Goal: Task Accomplishment & Management: Manage account settings

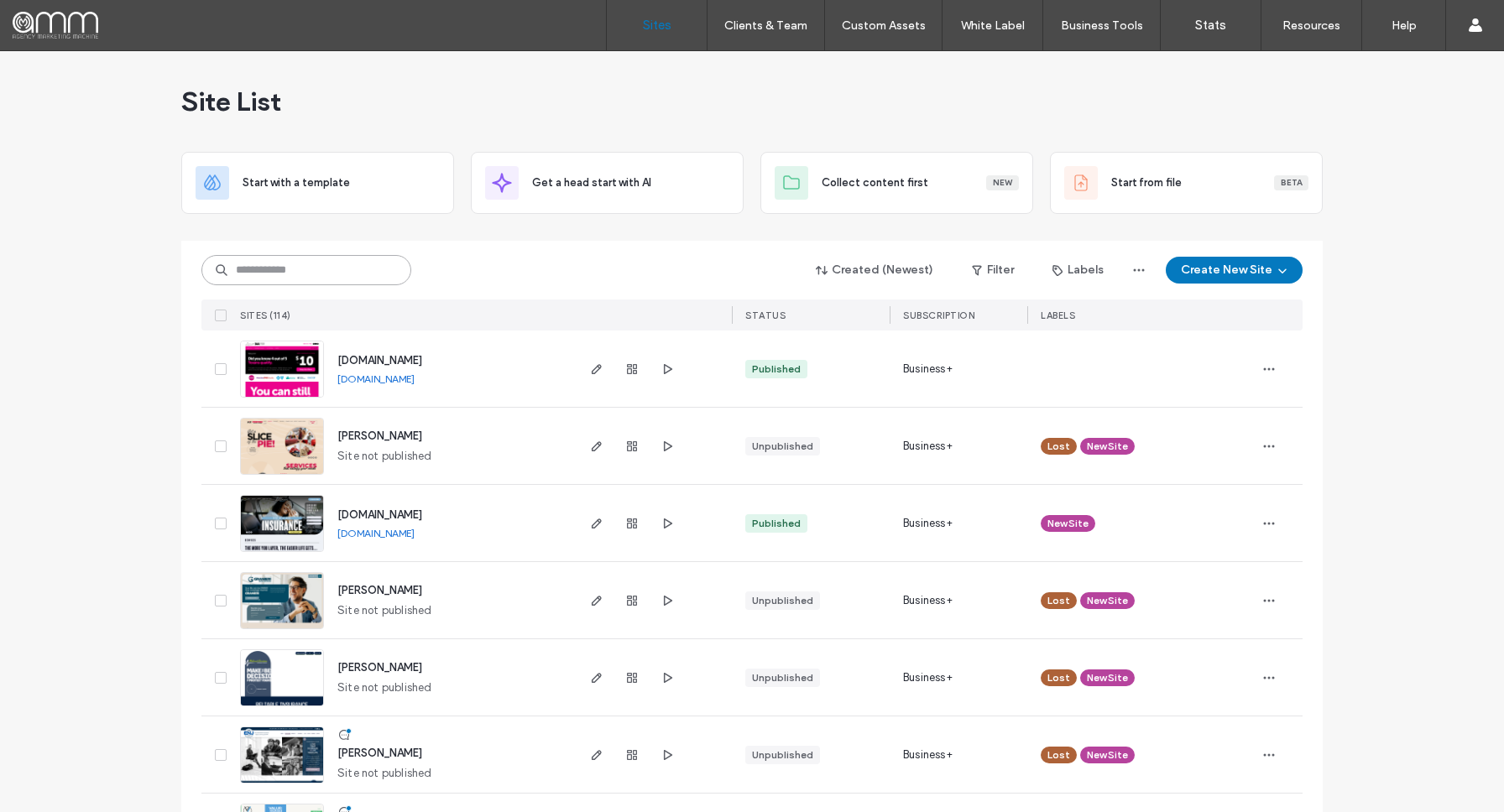
click at [322, 276] on input at bounding box center [307, 270] width 210 height 30
type input "******"
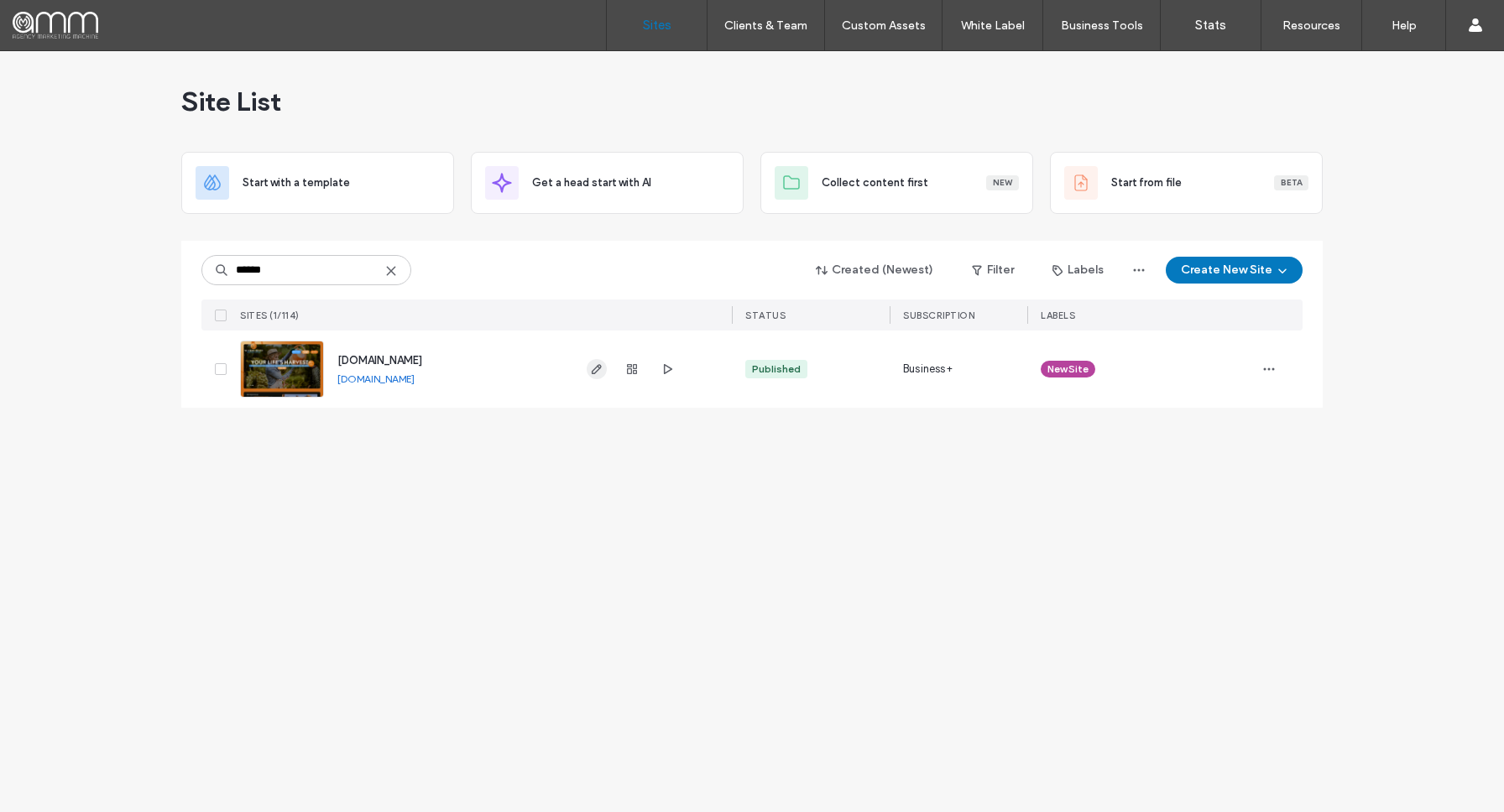
click at [594, 368] on icon "button" at bounding box center [597, 369] width 14 height 14
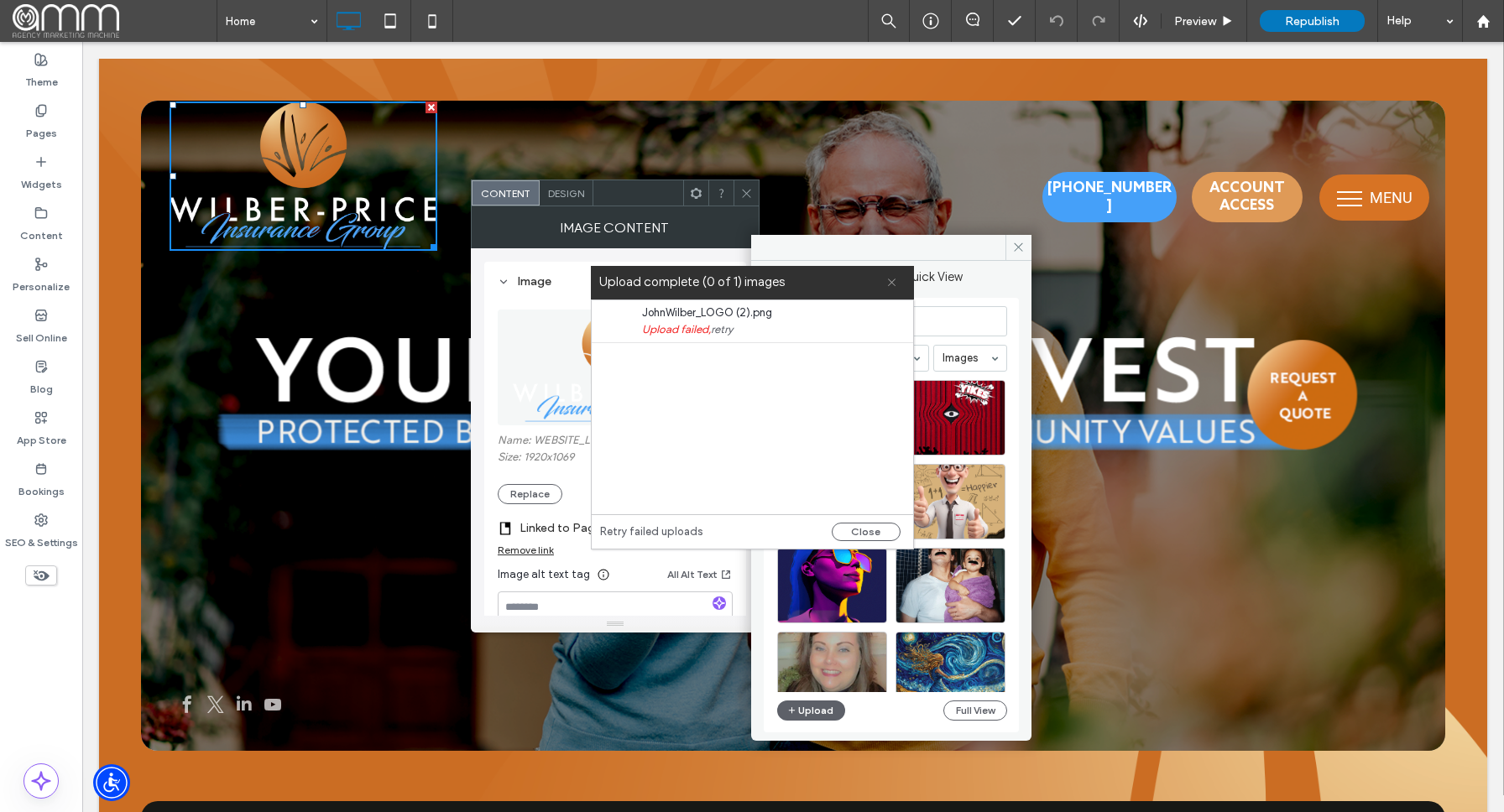
click at [891, 283] on icon at bounding box center [892, 282] width 11 height 11
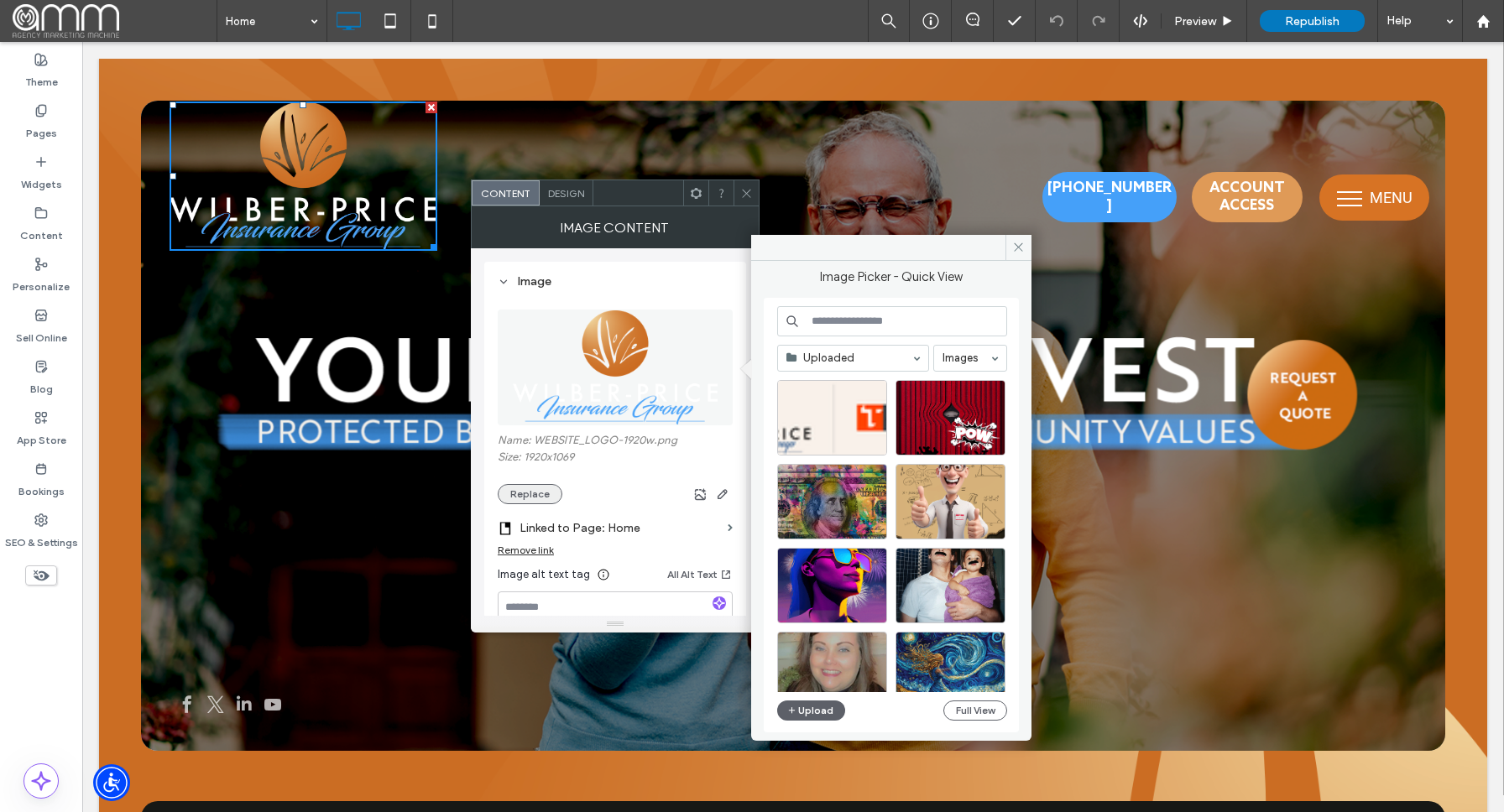
click at [542, 491] on button "Replace" at bounding box center [530, 495] width 65 height 20
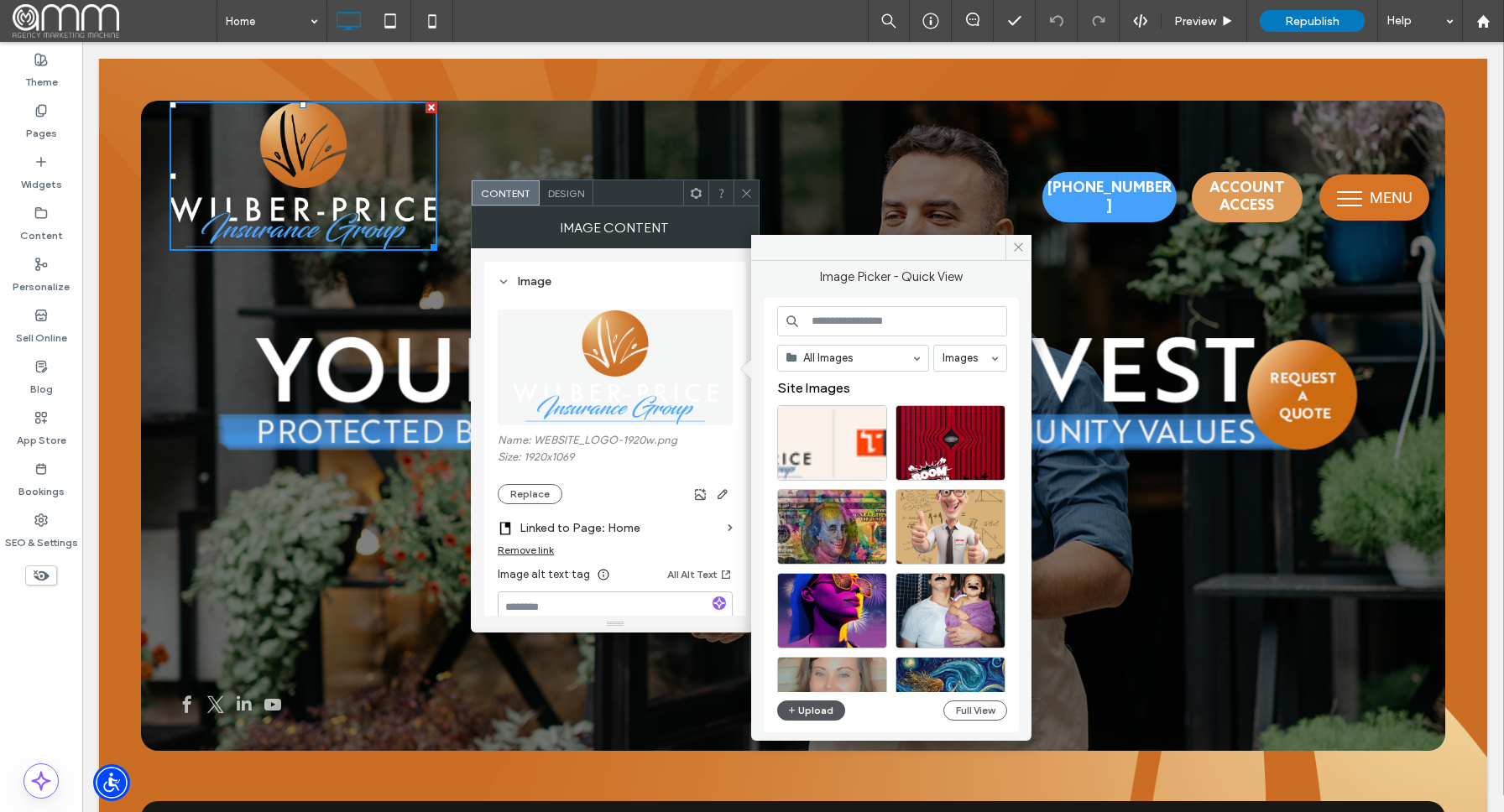
click at [808, 710] on button "Upload" at bounding box center [812, 711] width 69 height 20
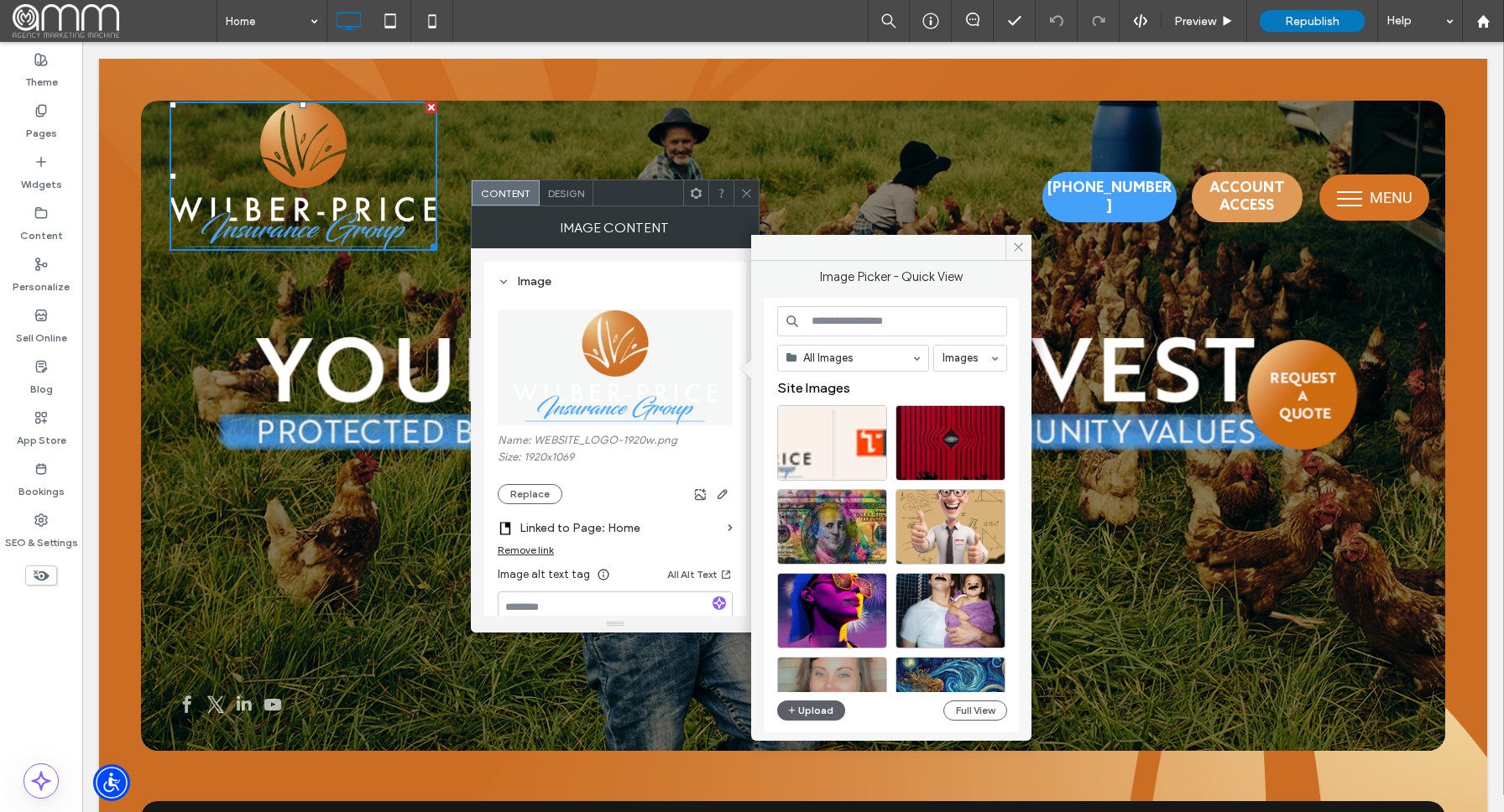
scroll to position [3, 0]
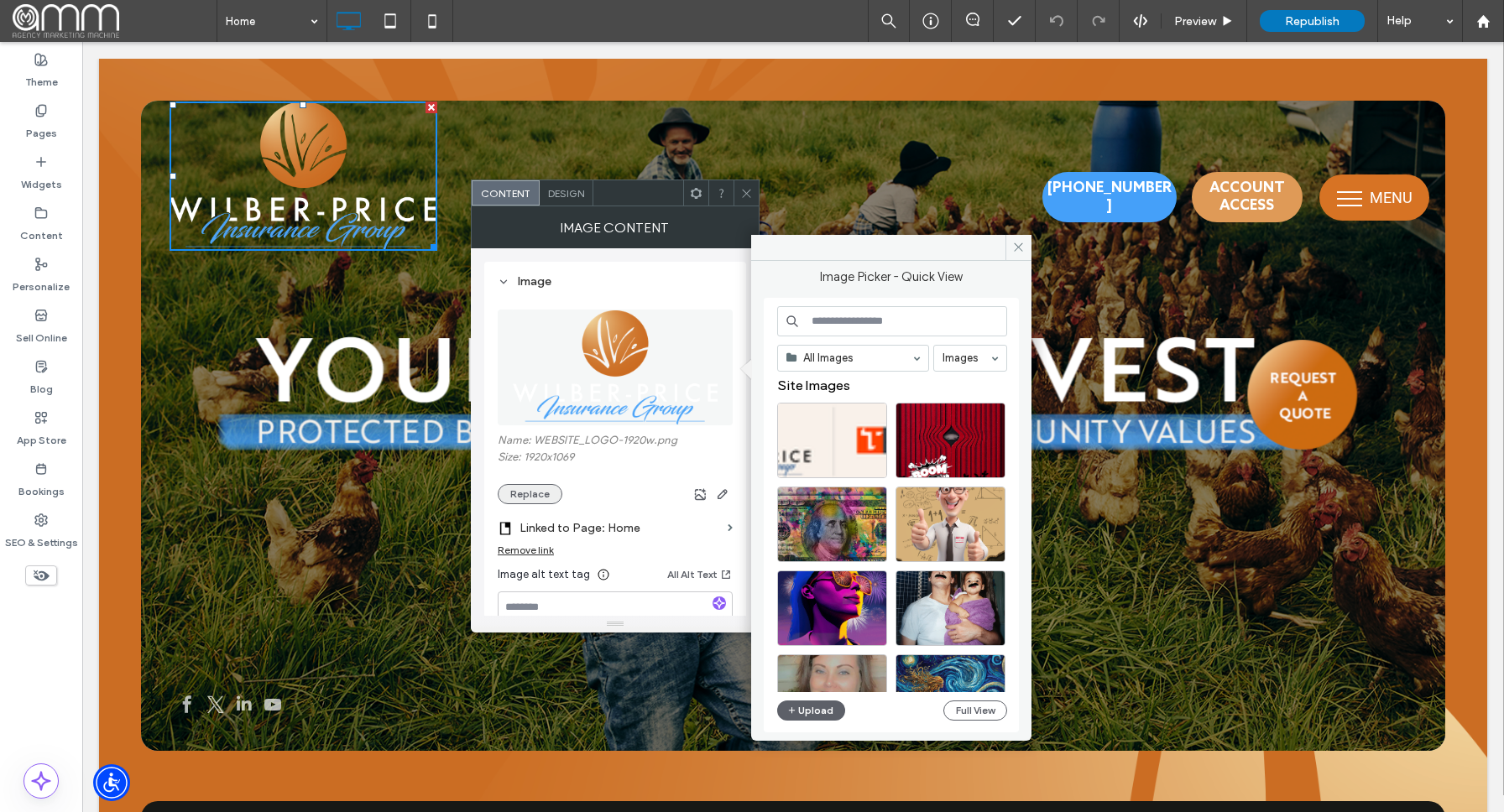
click at [542, 495] on button "Replace" at bounding box center [530, 495] width 65 height 20
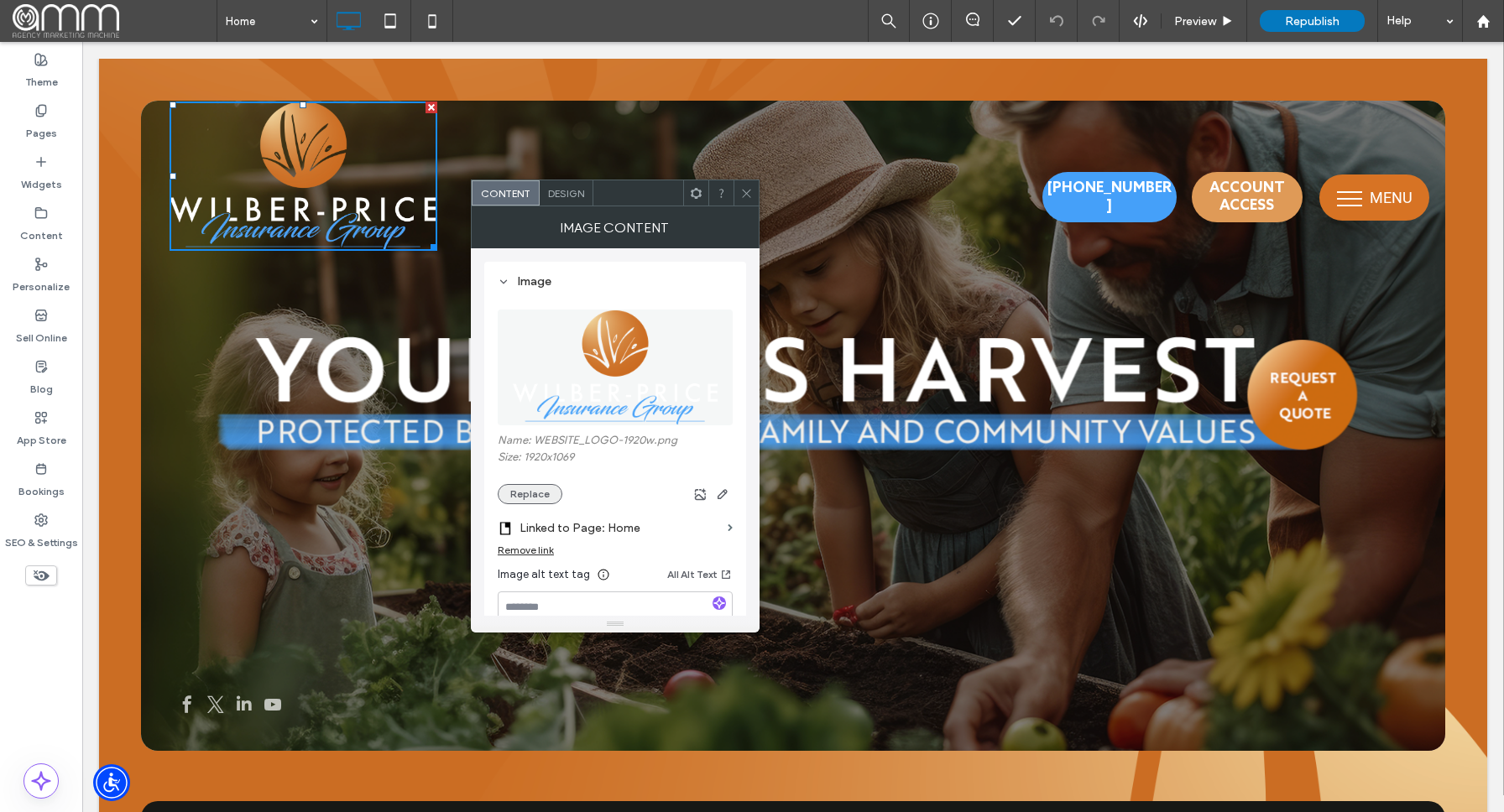
click at [541, 494] on button "Replace" at bounding box center [530, 495] width 65 height 20
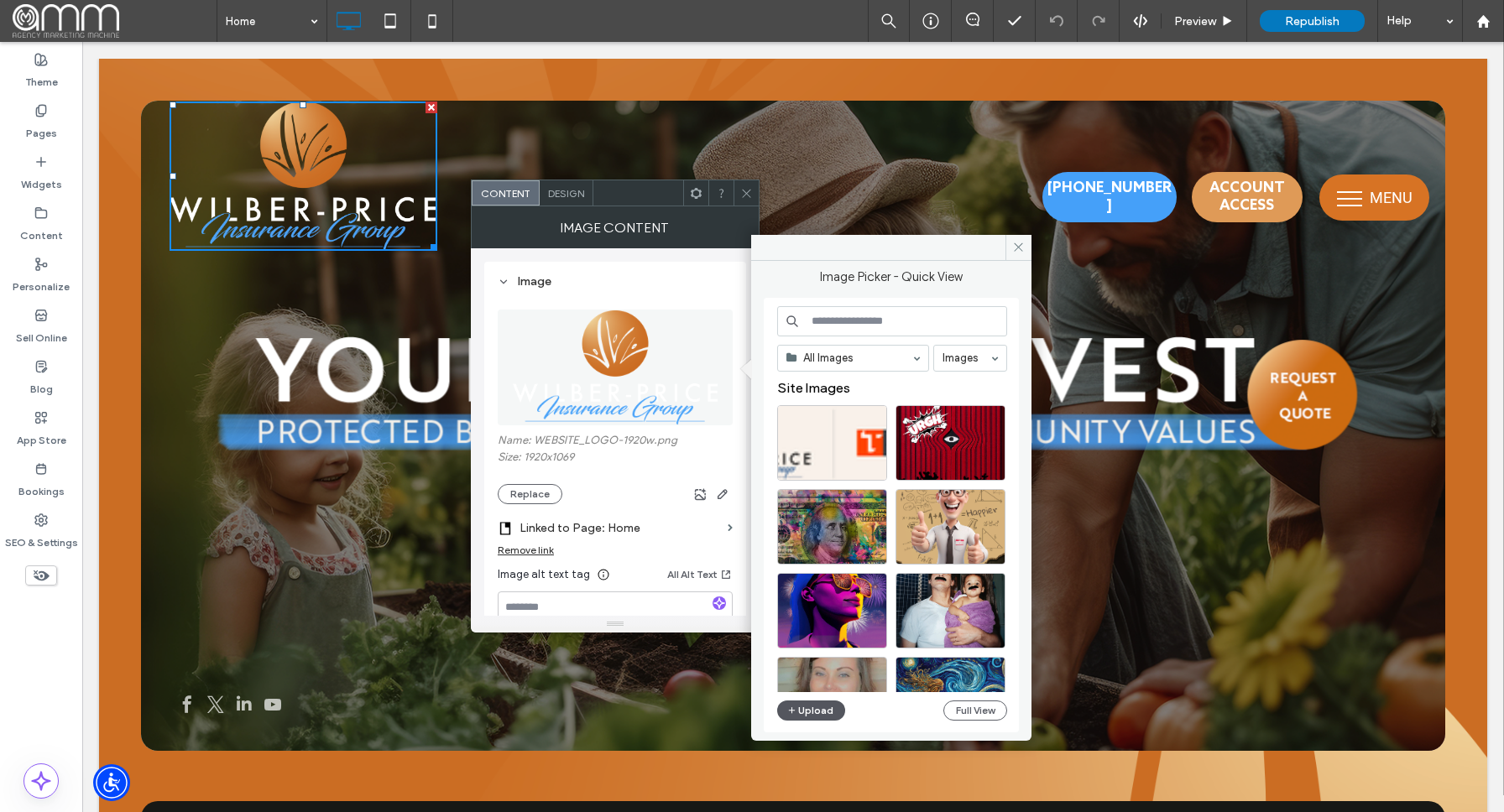
click at [813, 712] on button "Upload" at bounding box center [812, 711] width 69 height 20
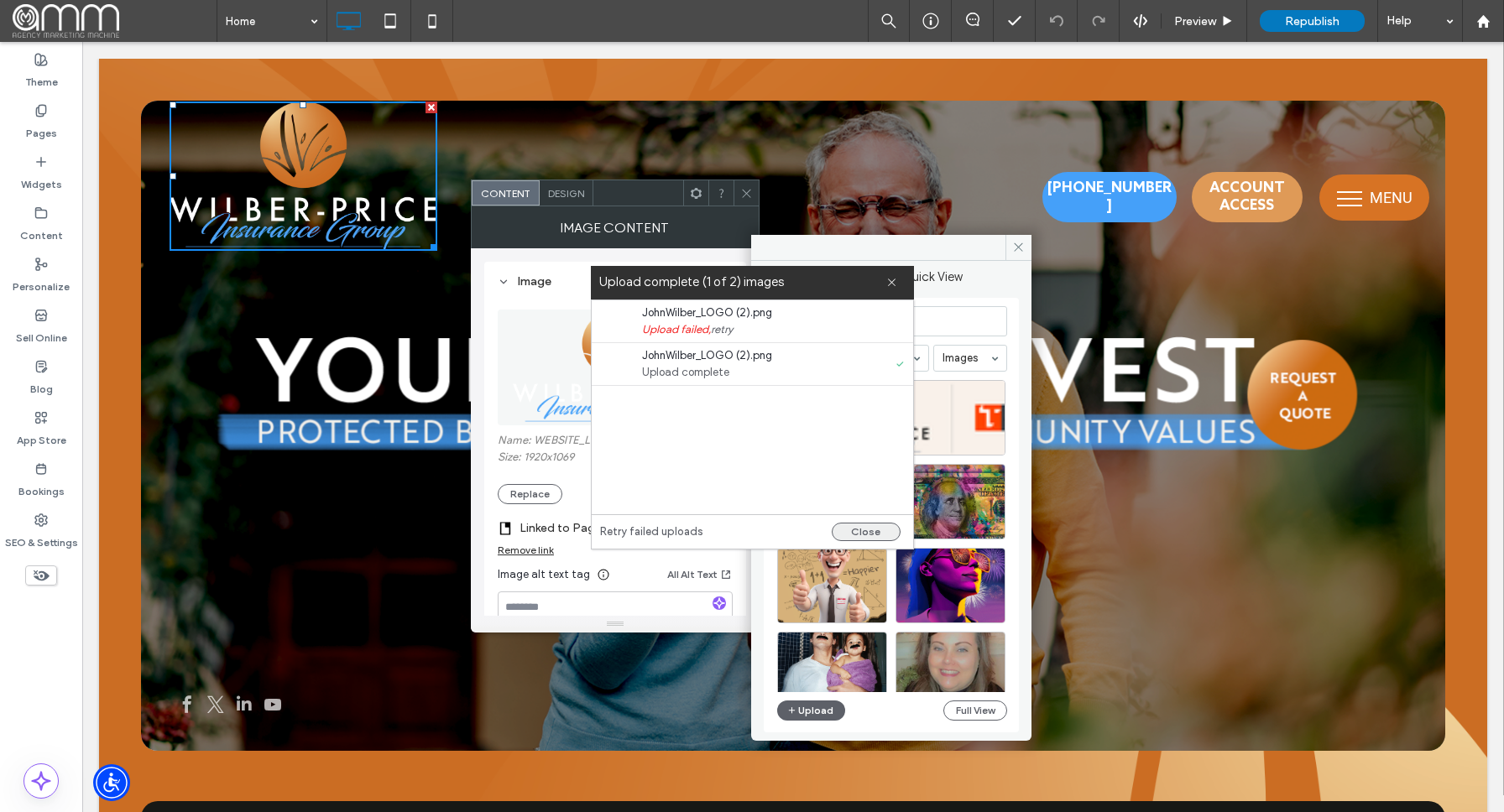
click at [877, 531] on button "Close" at bounding box center [866, 532] width 69 height 19
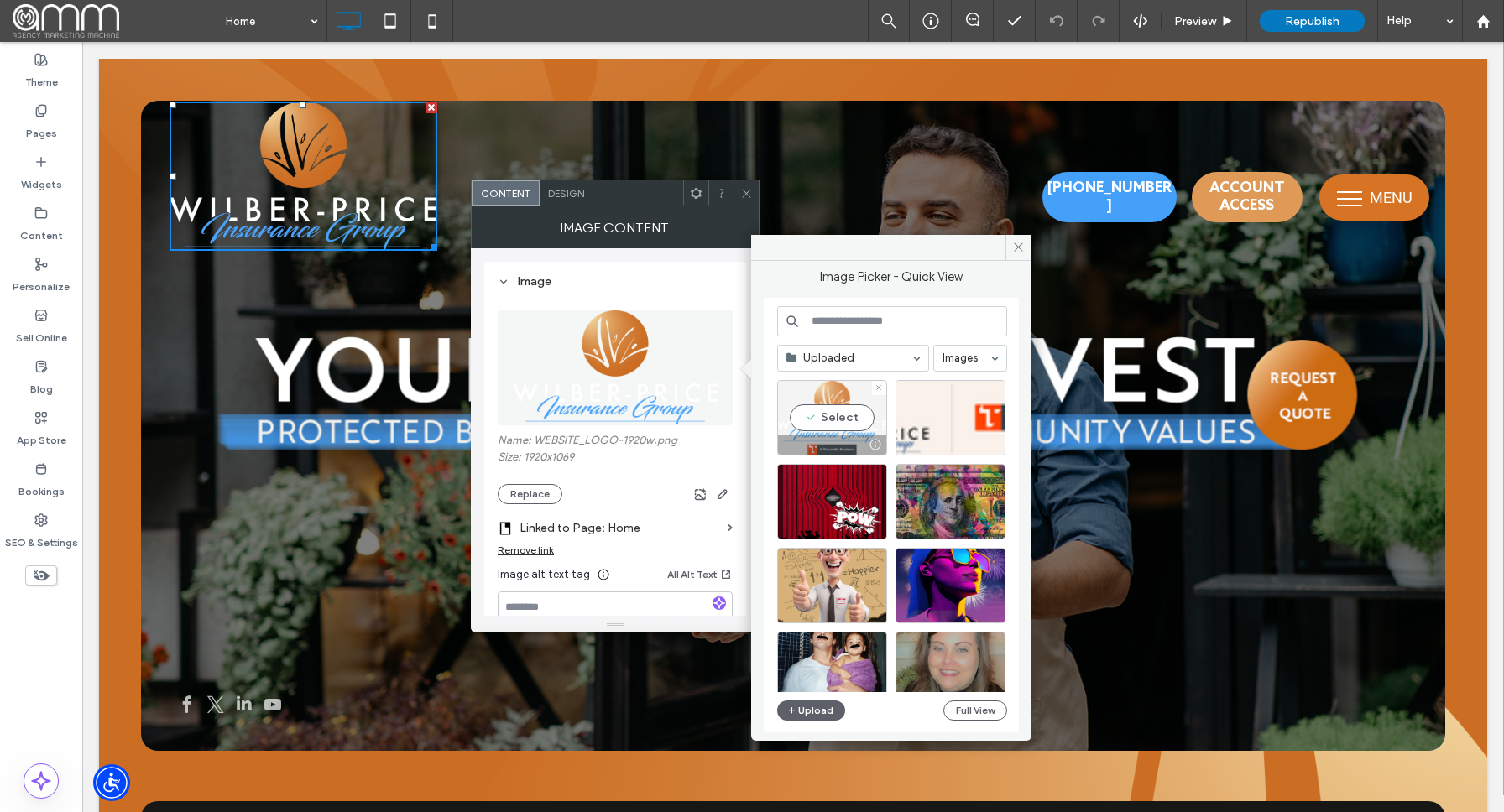
click at [834, 423] on div "Select" at bounding box center [832, 417] width 110 height 76
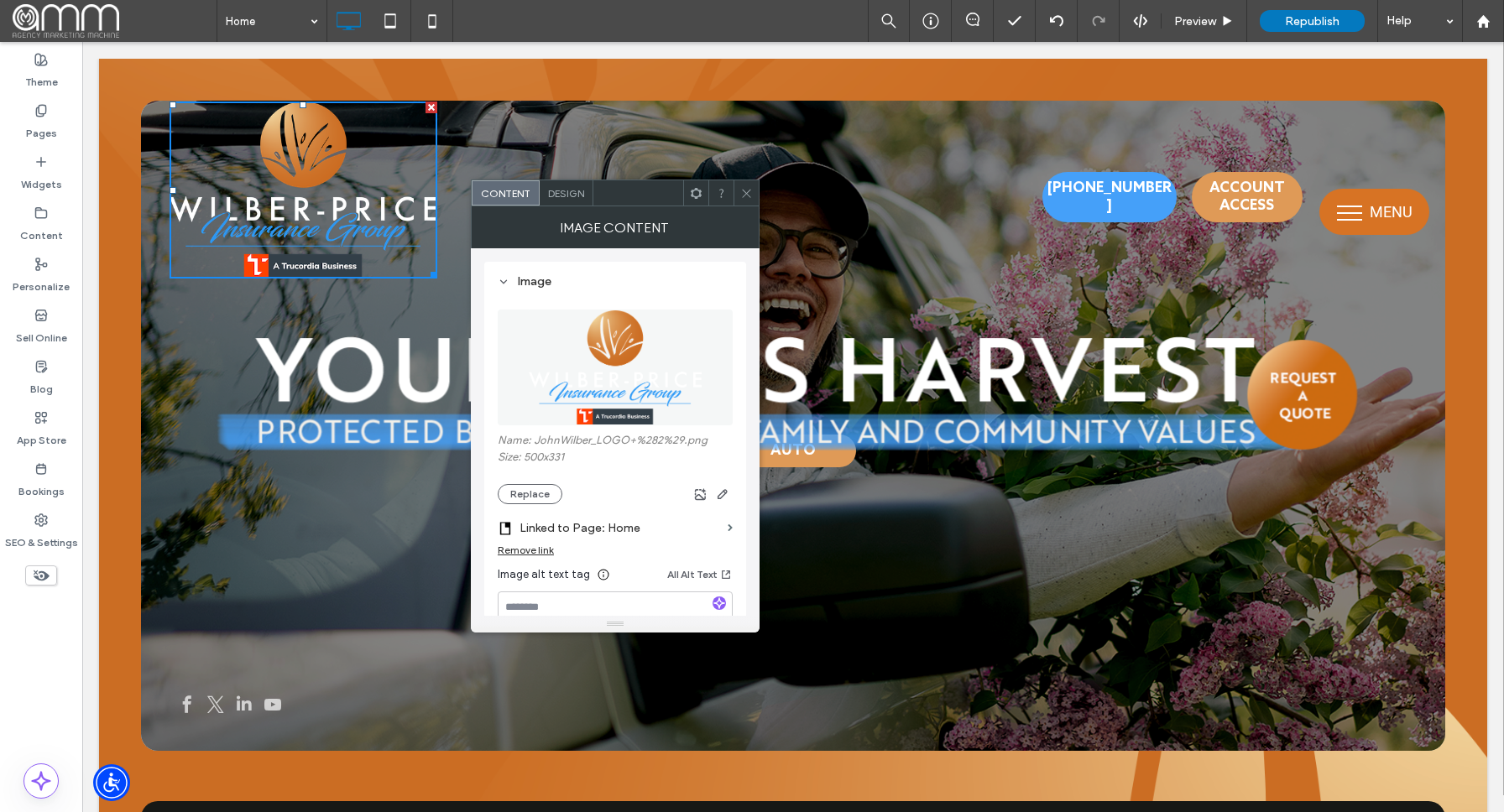
click at [748, 191] on icon at bounding box center [746, 193] width 13 height 13
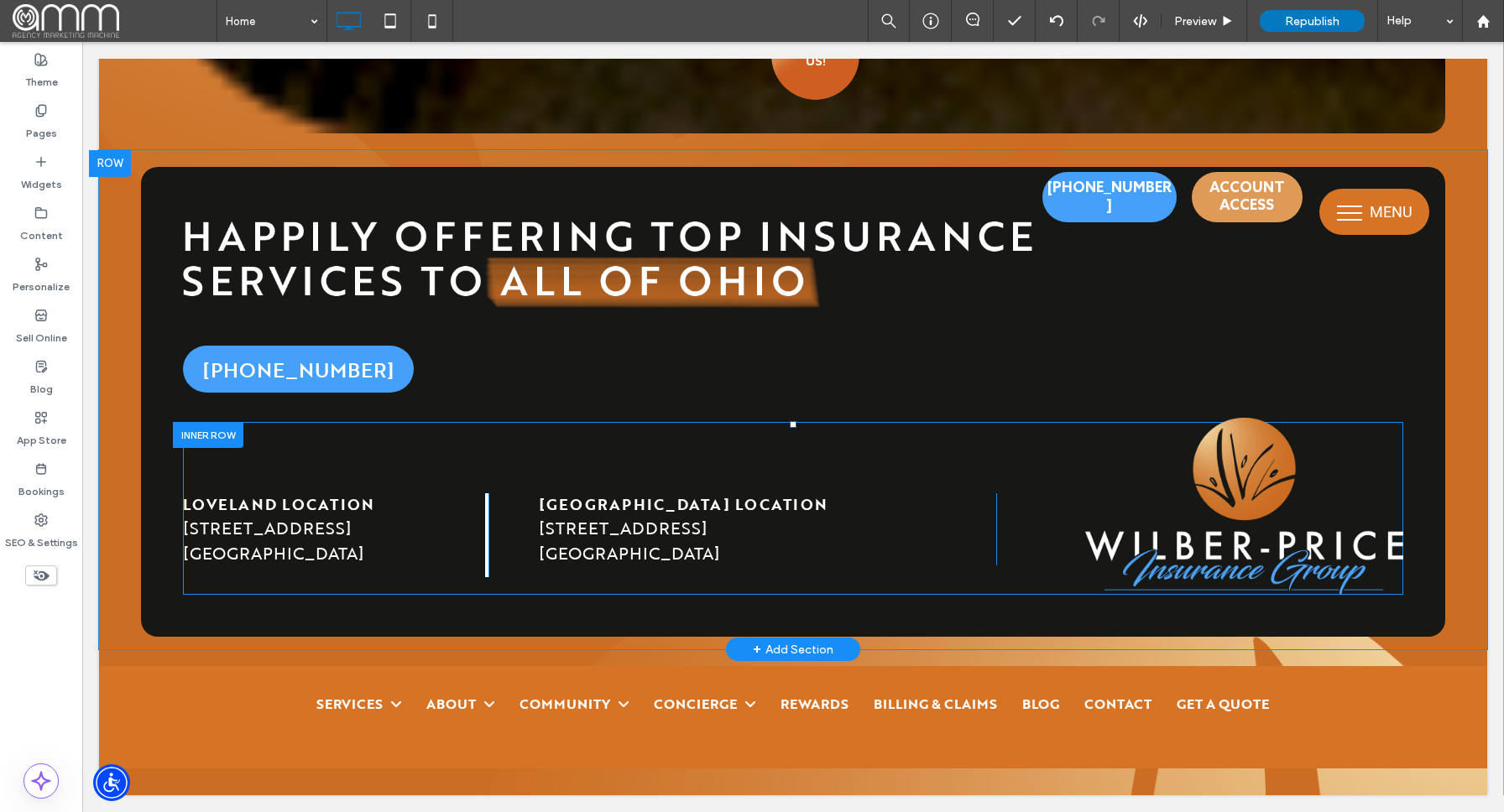
scroll to position [17107, 0]
click at [1211, 488] on img at bounding box center [1244, 506] width 319 height 177
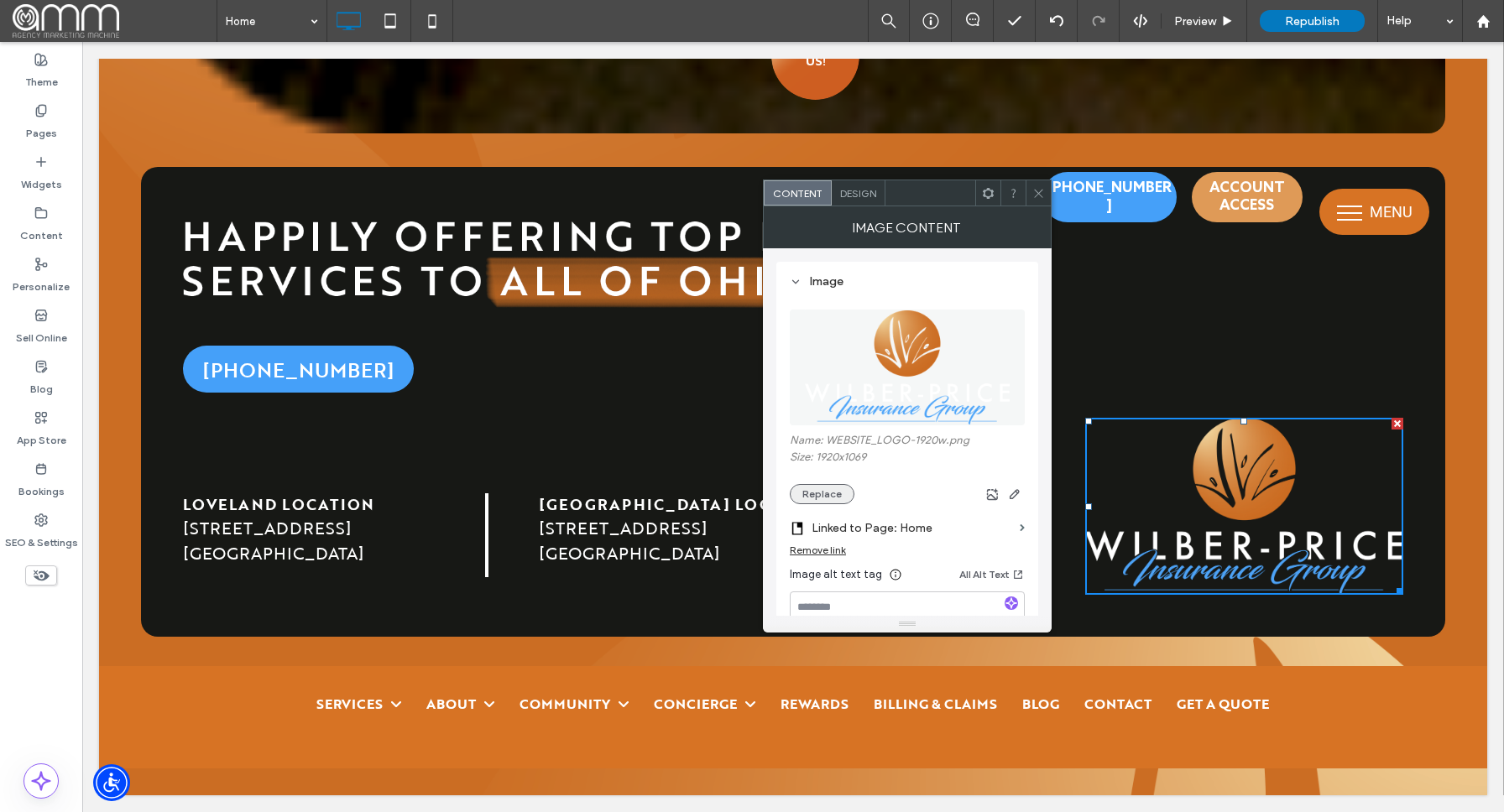
click at [812, 495] on button "Replace" at bounding box center [822, 495] width 65 height 20
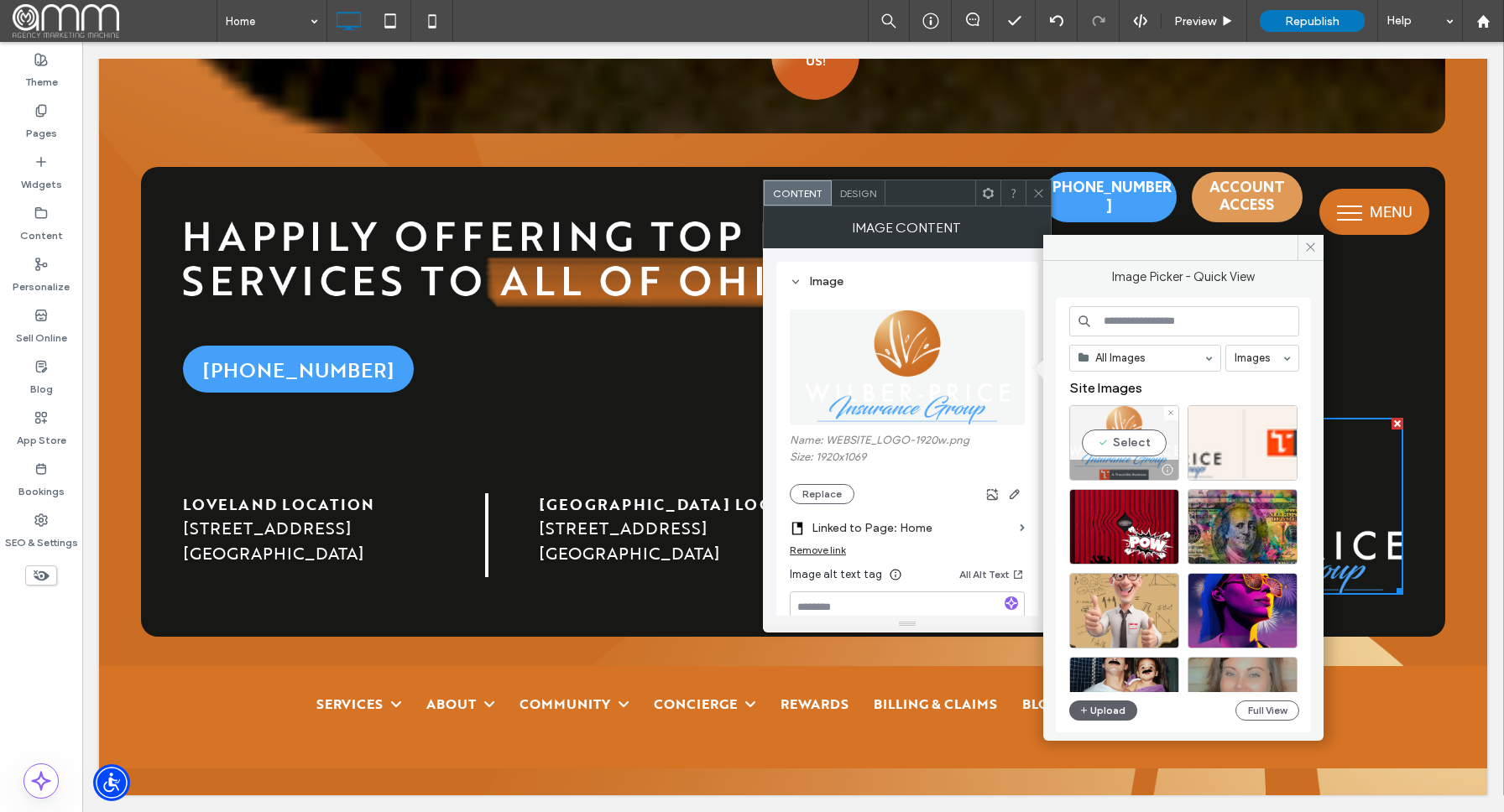
click at [1112, 457] on div "Select" at bounding box center [1124, 443] width 110 height 76
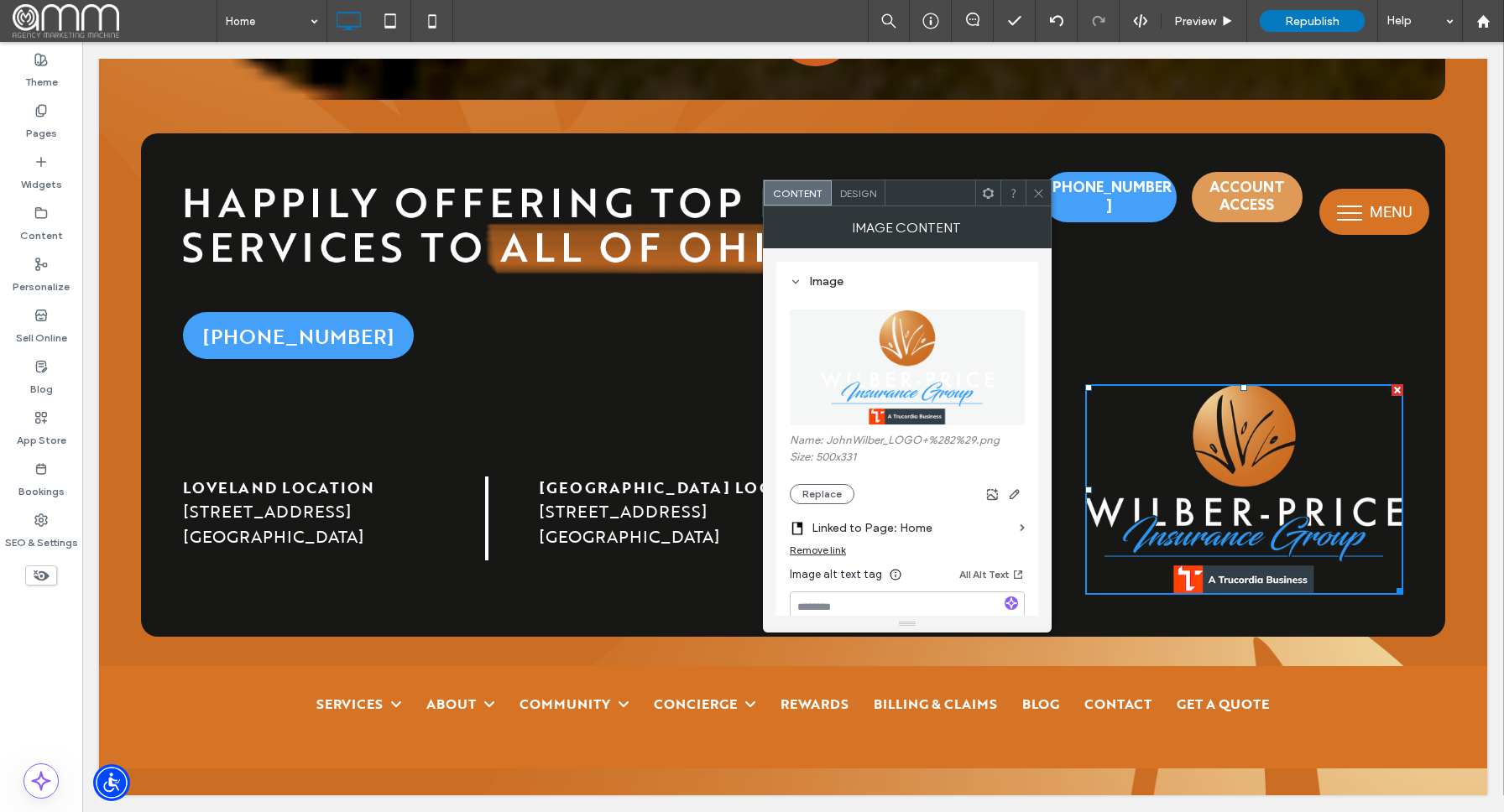
click at [1035, 197] on icon at bounding box center [1038, 193] width 13 height 13
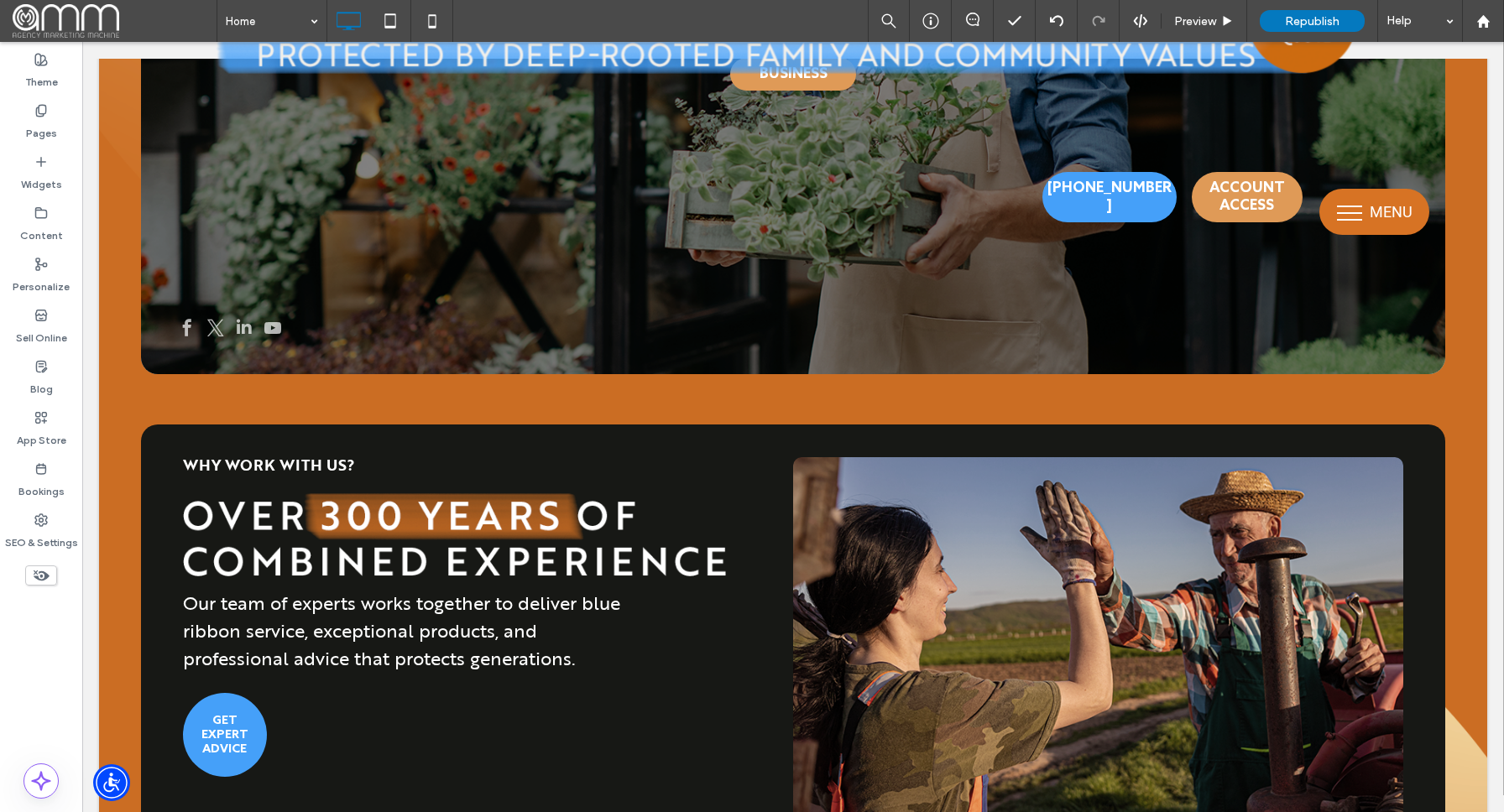
scroll to position [0, 0]
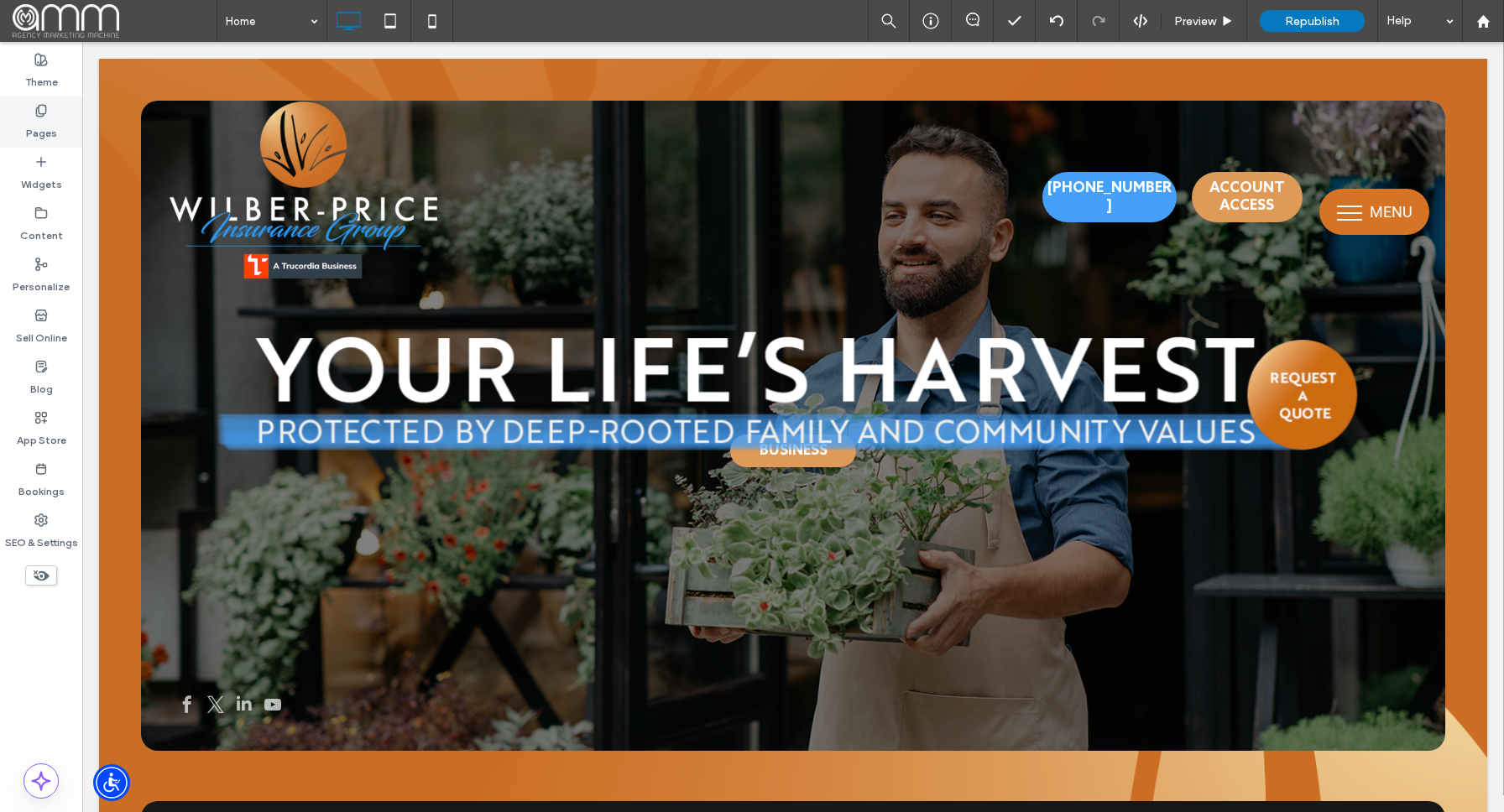
click at [44, 121] on label "Pages" at bounding box center [42, 129] width 31 height 24
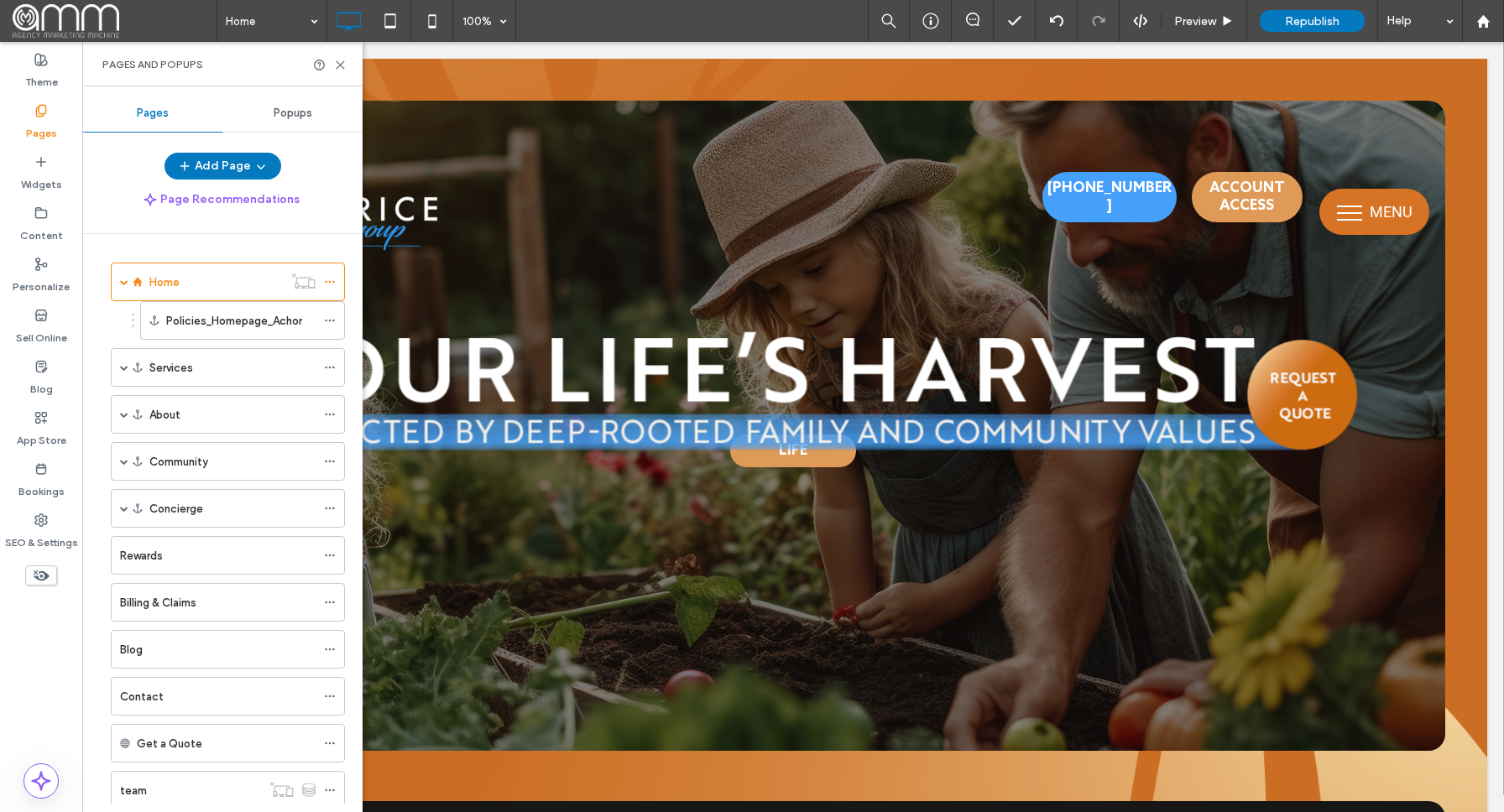
click at [264, 415] on div "About" at bounding box center [232, 415] width 166 height 18
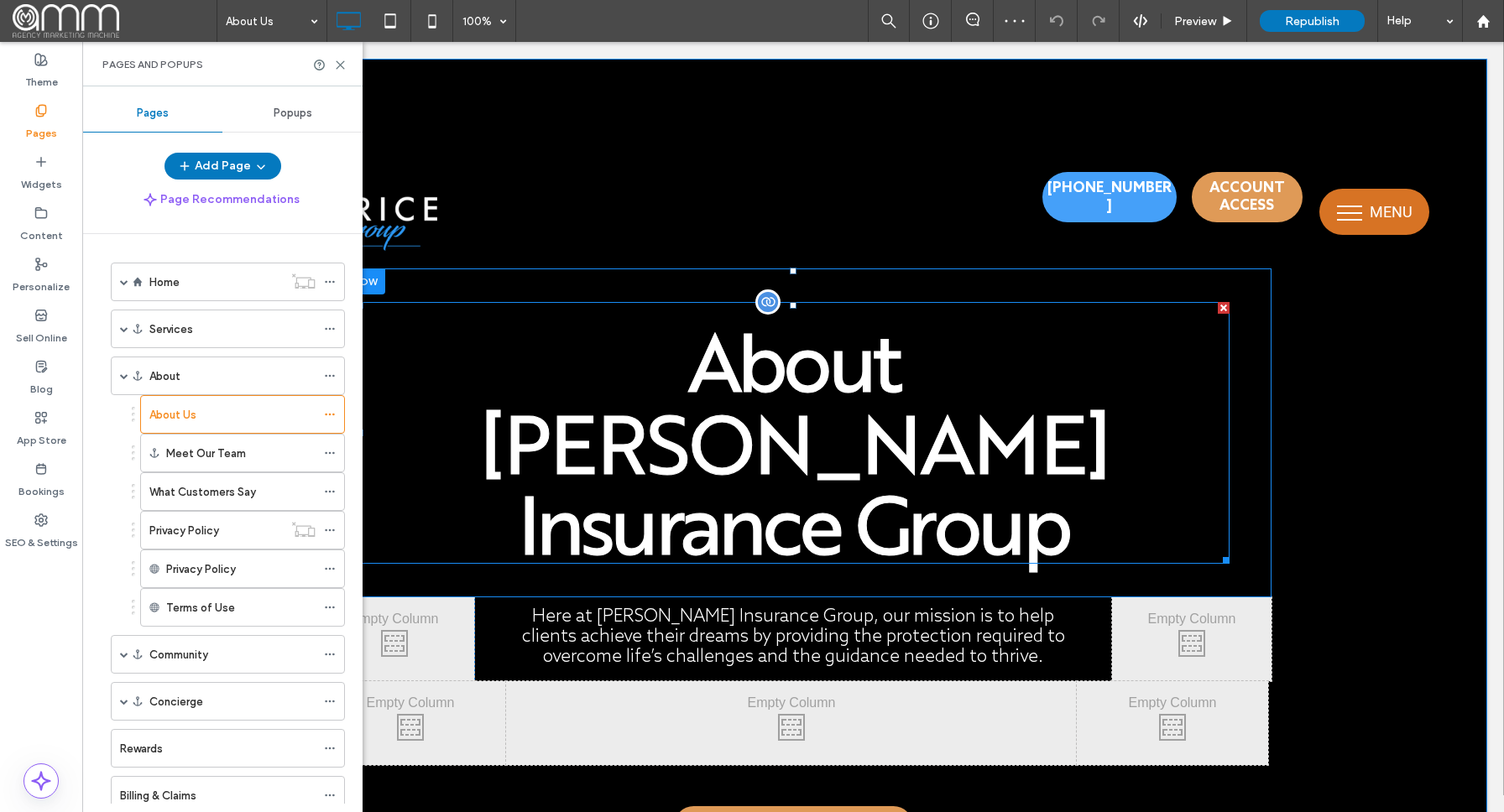
click at [880, 475] on span "Wilber-Price Insurance Group" at bounding box center [793, 483] width 629 height 201
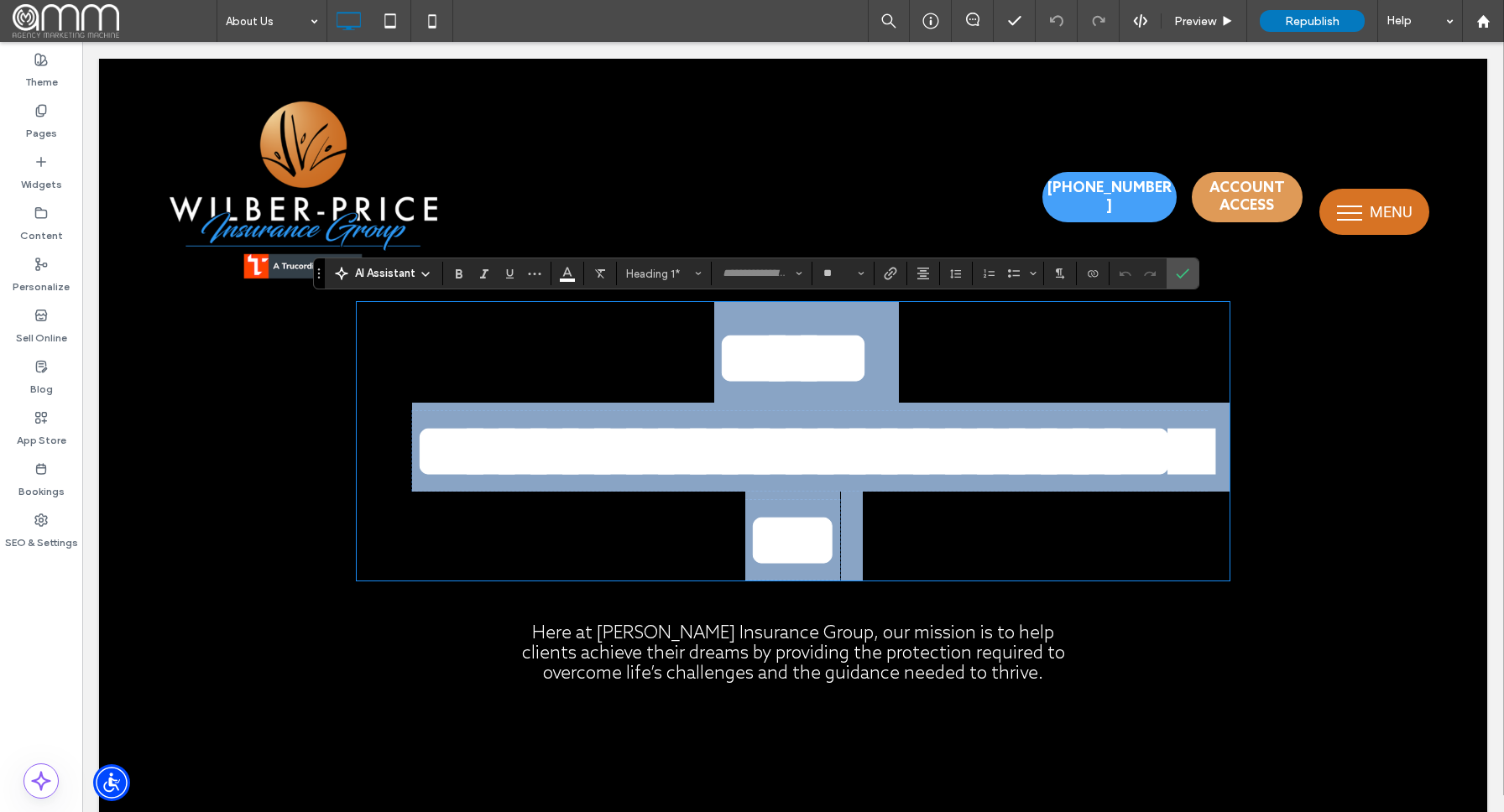
click at [928, 530] on h1 "**********" at bounding box center [793, 441] width 873 height 278
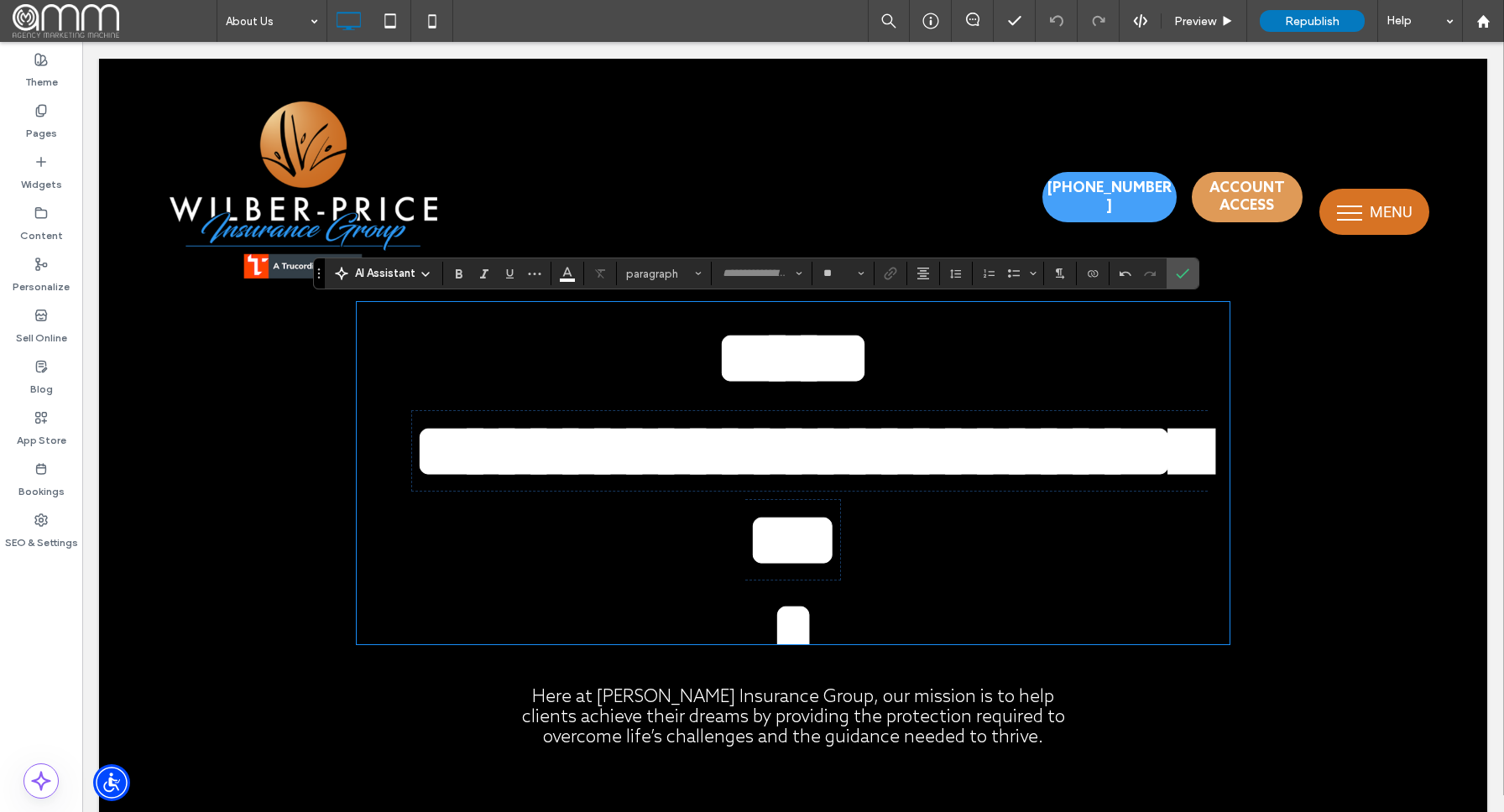
scroll to position [20, 0]
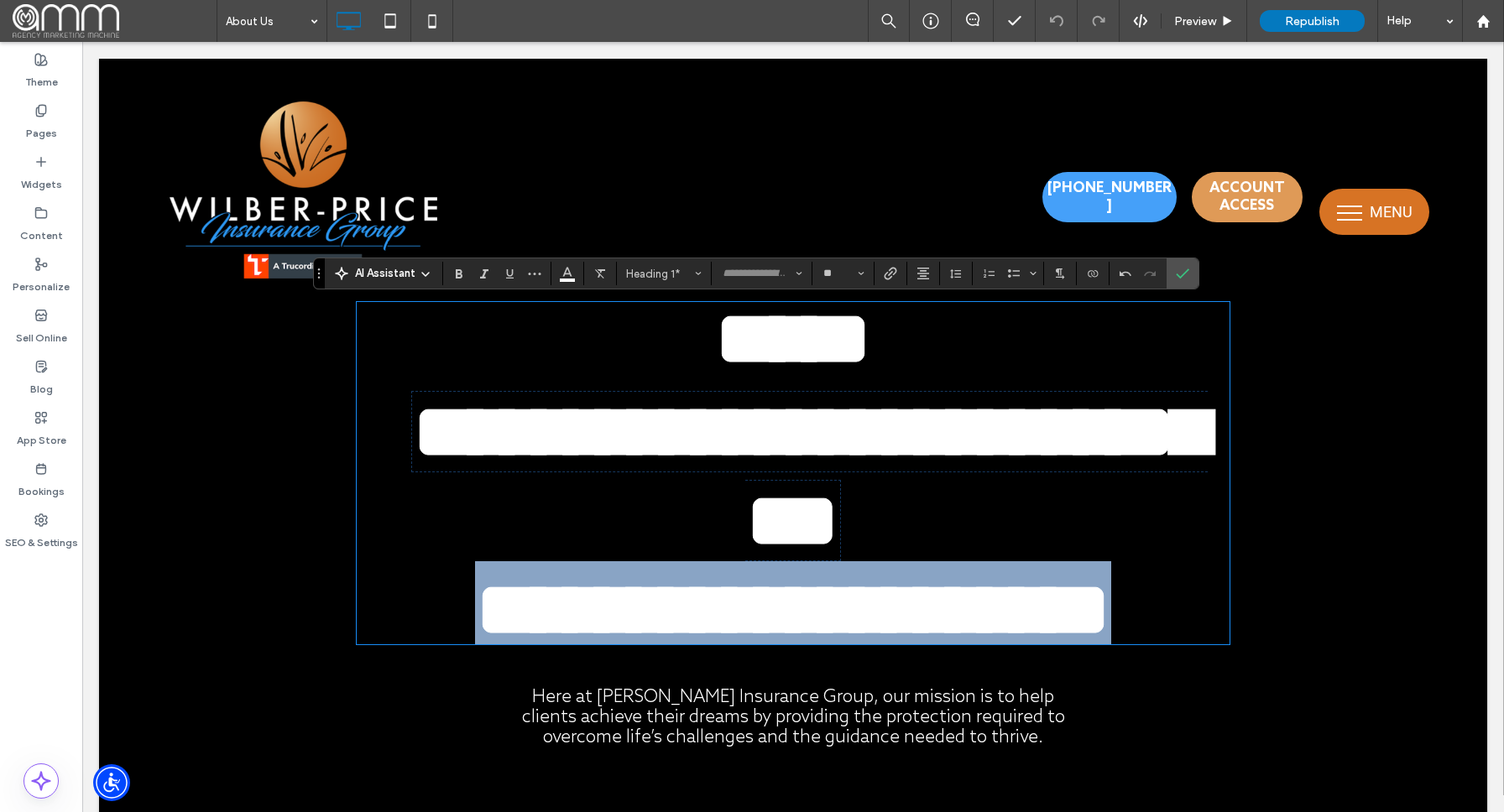
drag, startPoint x: 1129, startPoint y: 588, endPoint x: 467, endPoint y: 603, distance: 662.2
click at [475, 603] on span "**********" at bounding box center [793, 609] width 636 height 80
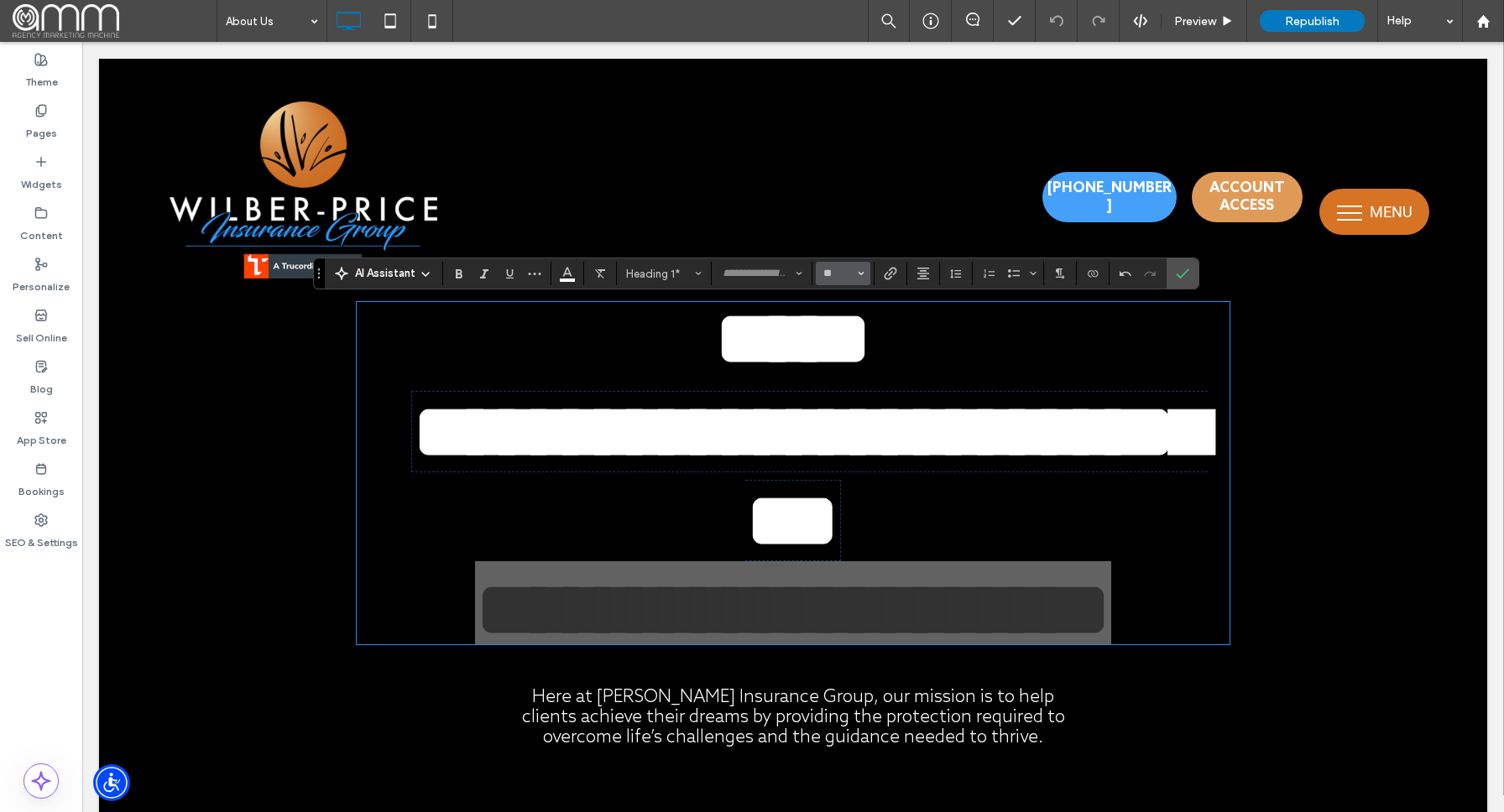
click at [860, 271] on icon "Size" at bounding box center [861, 273] width 7 height 7
click at [844, 437] on label "60" at bounding box center [842, 426] width 54 height 24
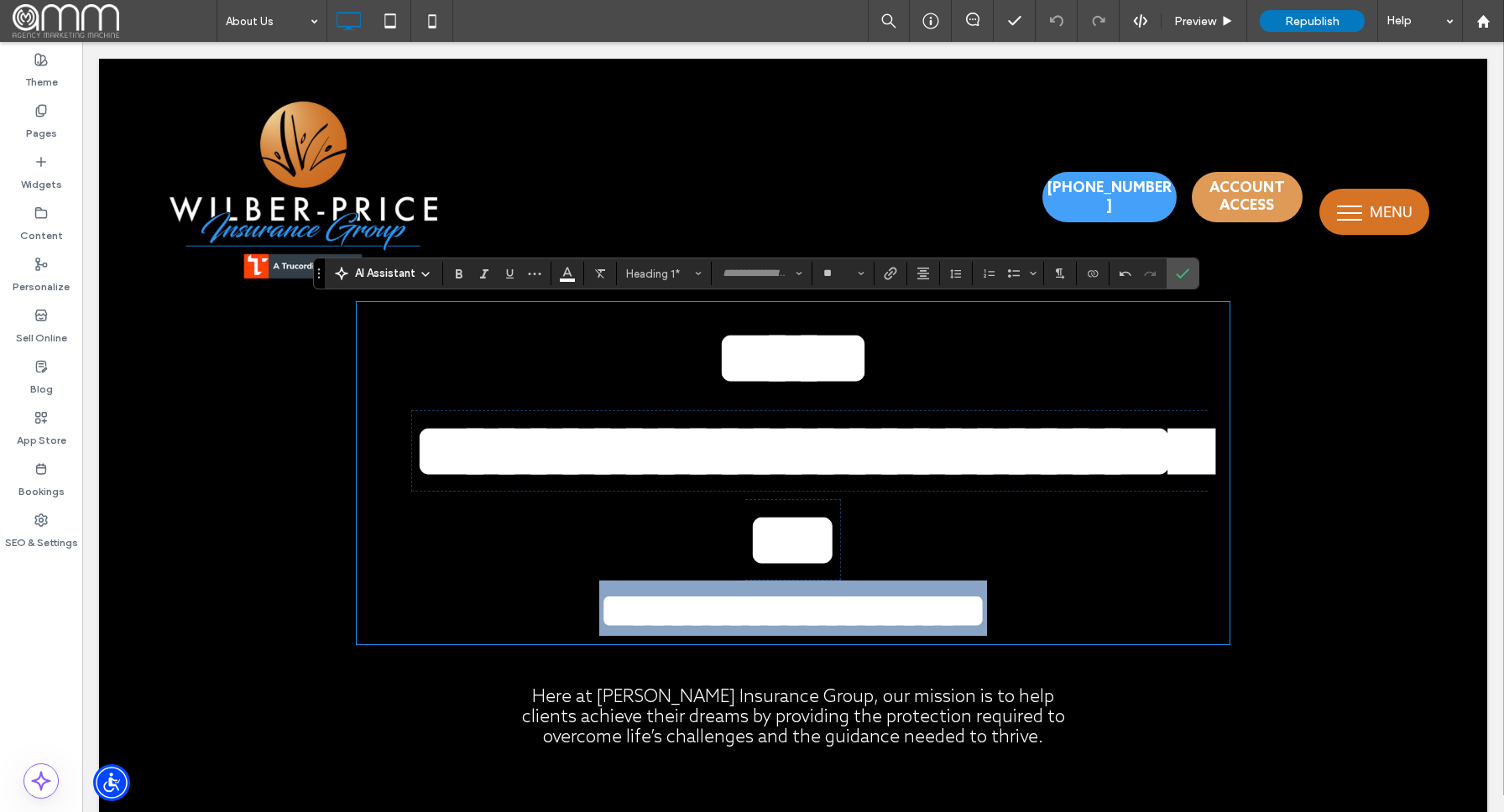
type input "**"
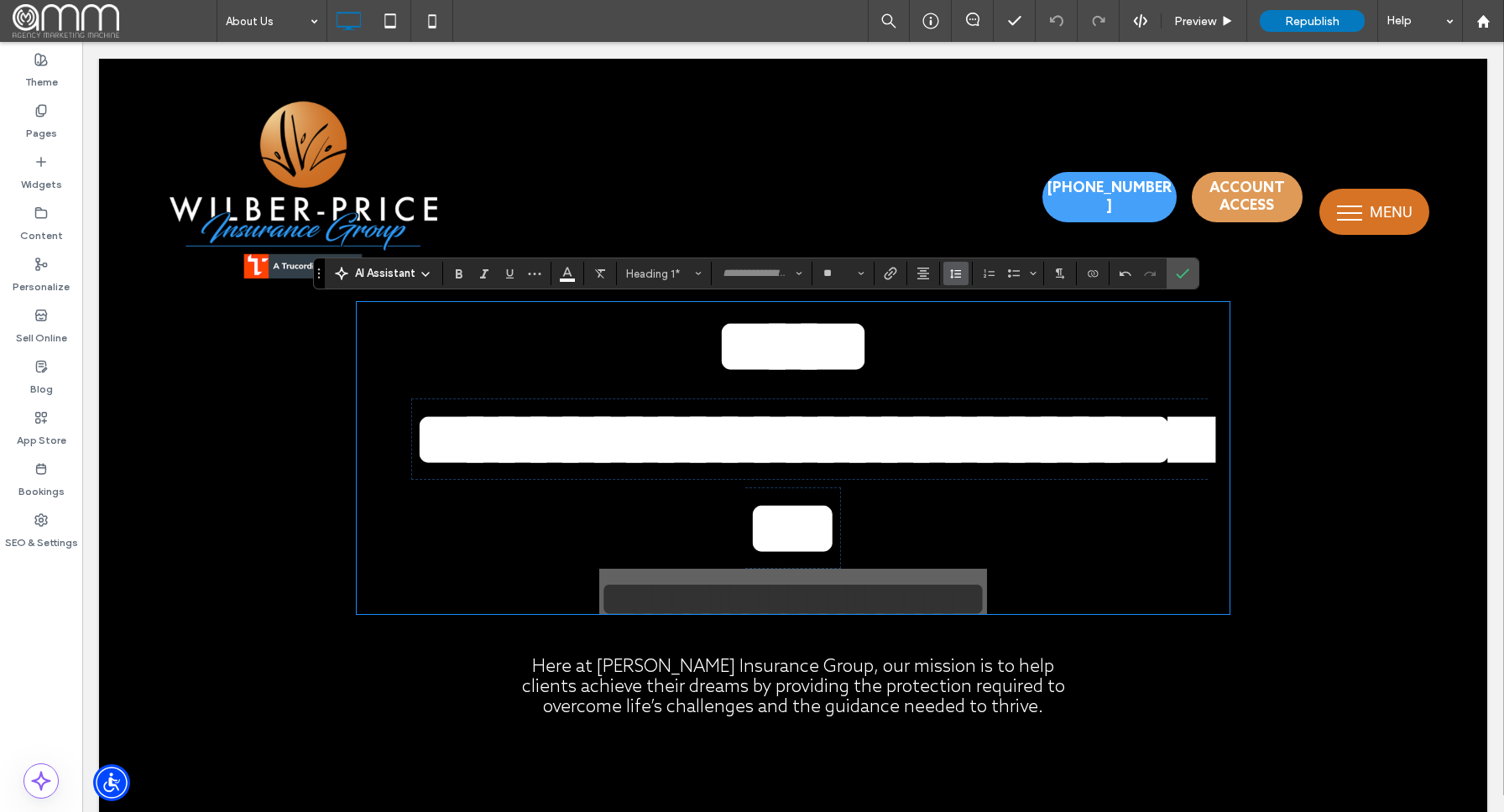
click at [956, 273] on use "Line Height" at bounding box center [956, 273] width 11 height 9
click at [970, 348] on div "1.5" at bounding box center [983, 347] width 41 height 13
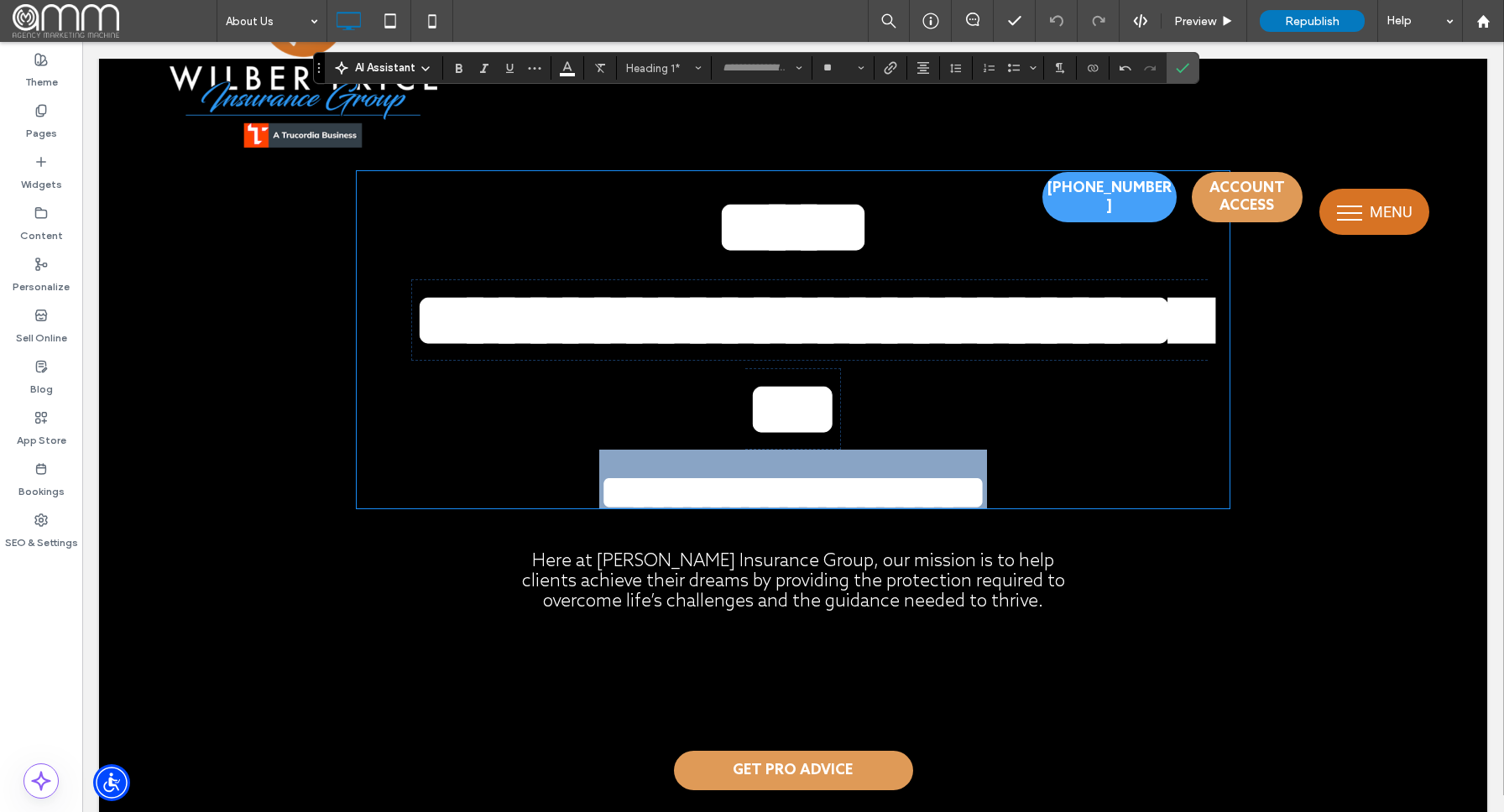
scroll to position [207, 0]
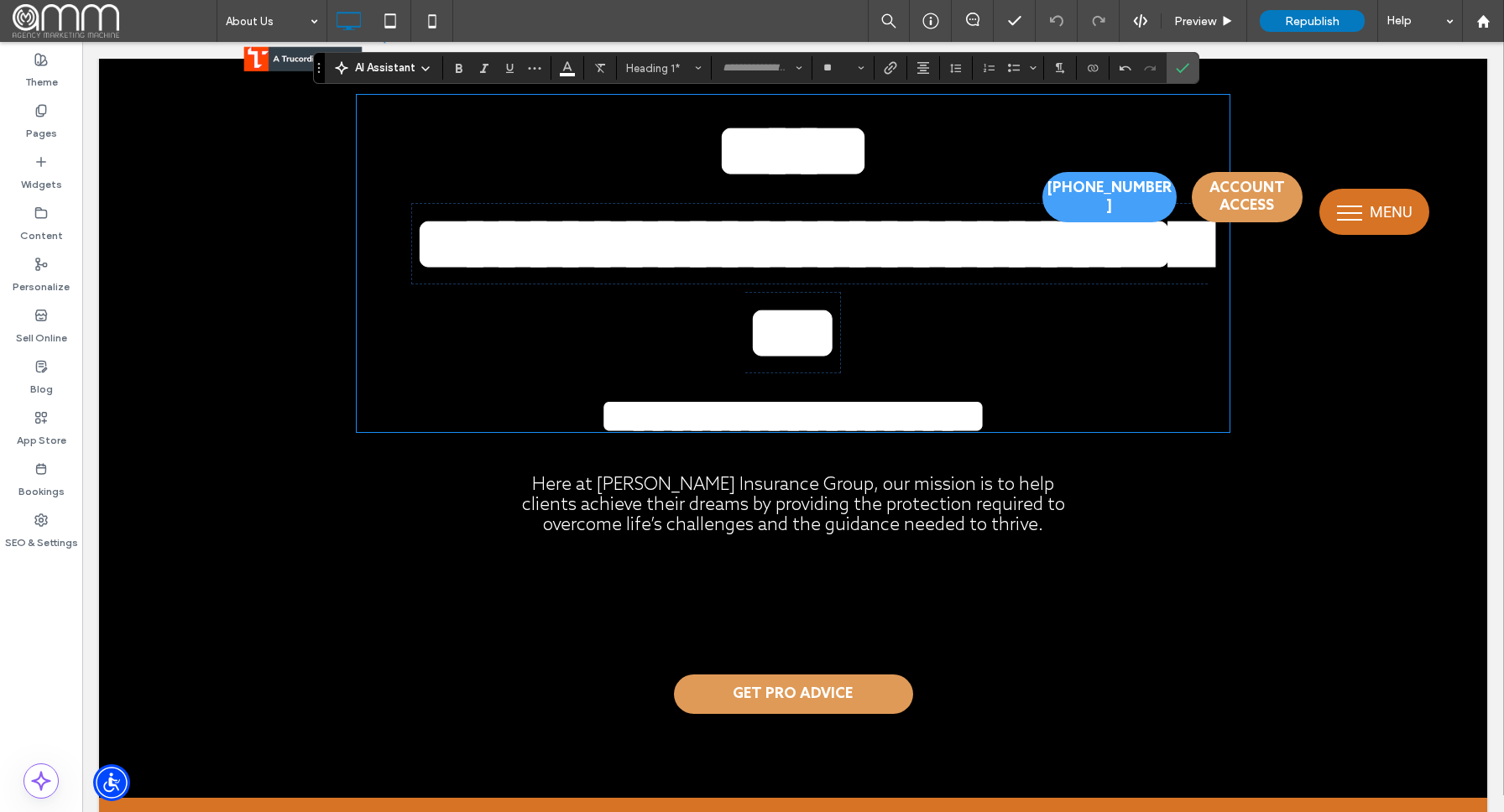
click at [1240, 642] on div "**********" at bounding box center [794, 392] width 957 height 661
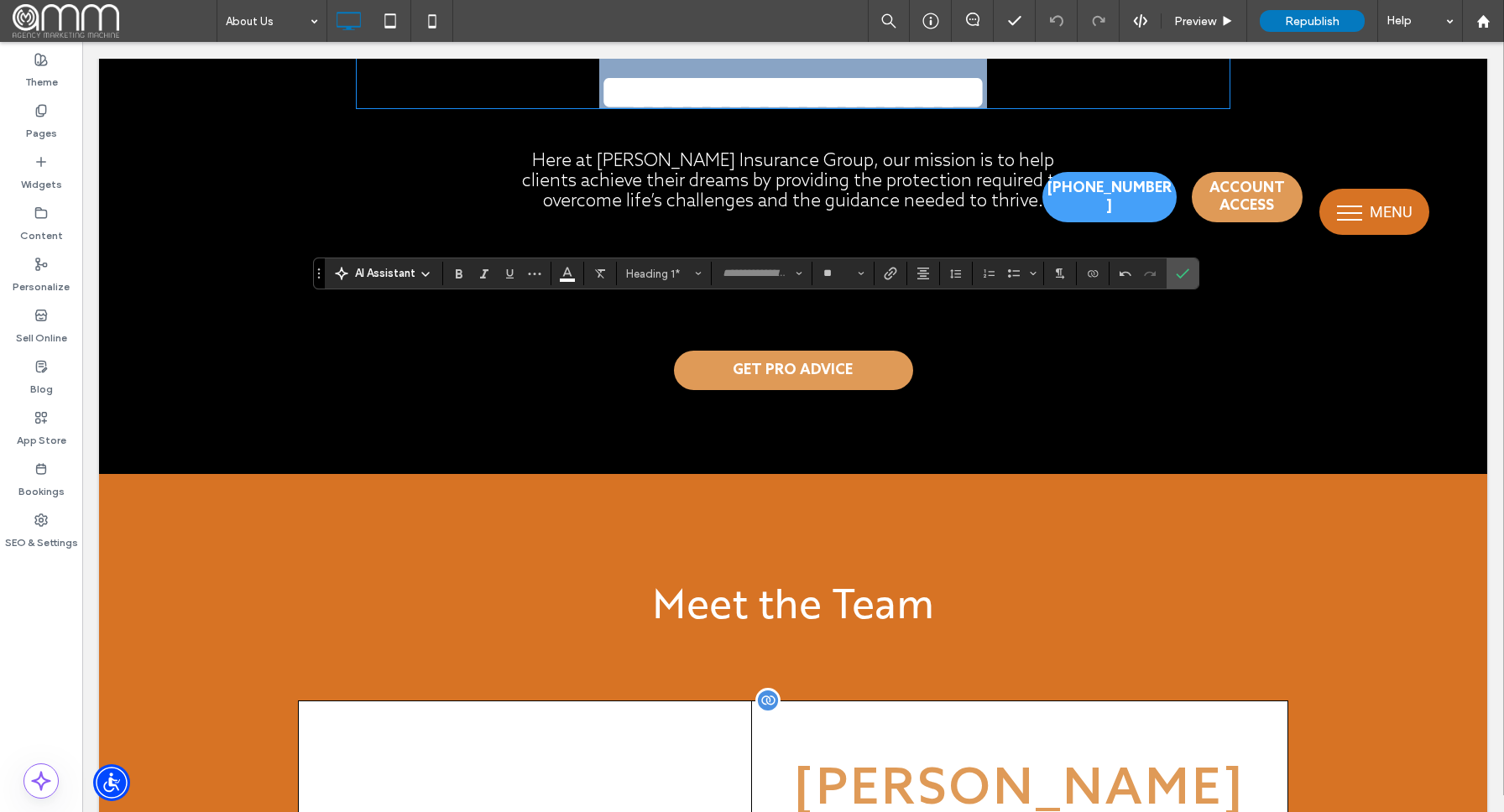
scroll to position [0, 0]
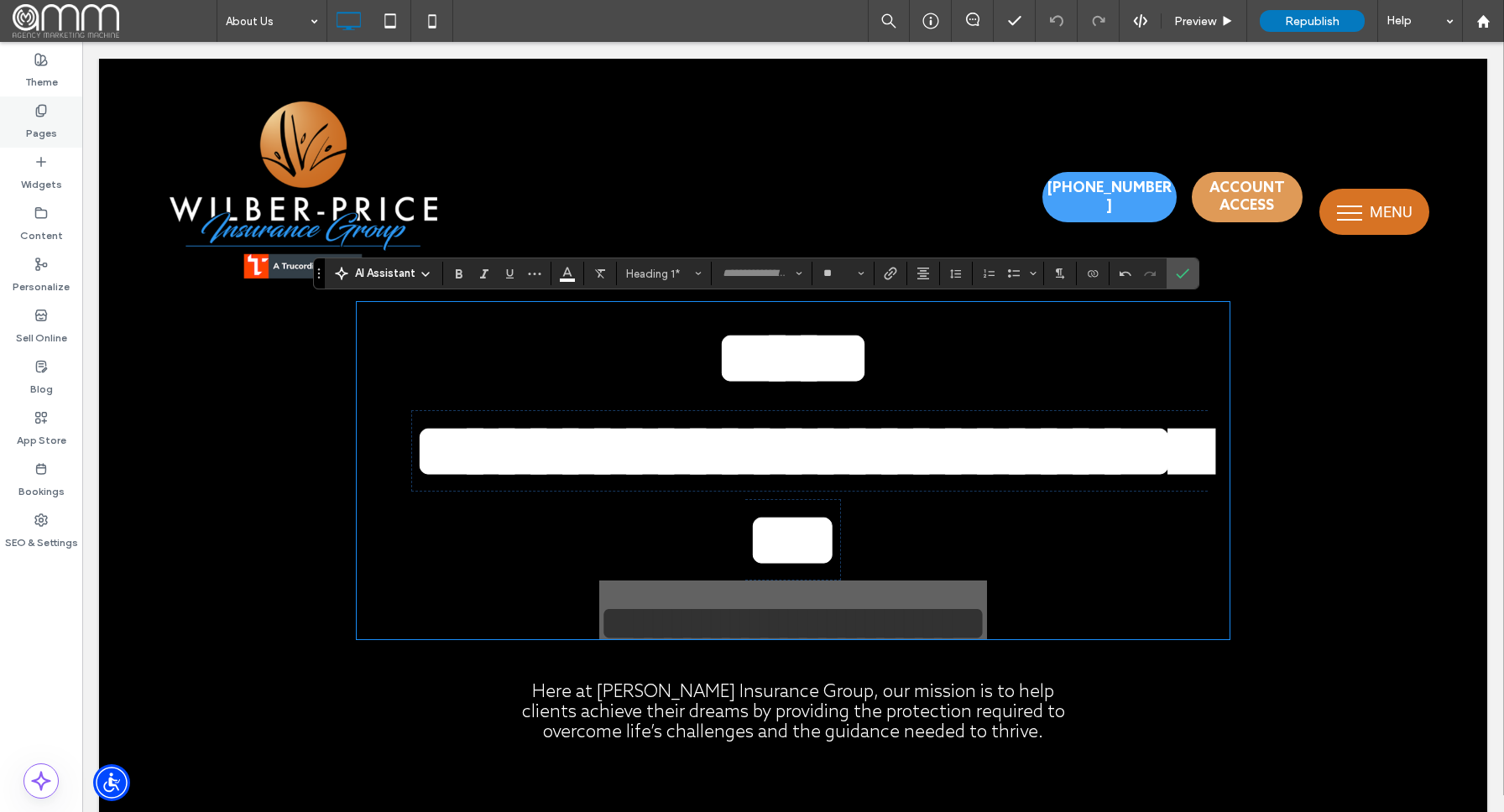
click at [40, 117] on label "Pages" at bounding box center [42, 129] width 31 height 24
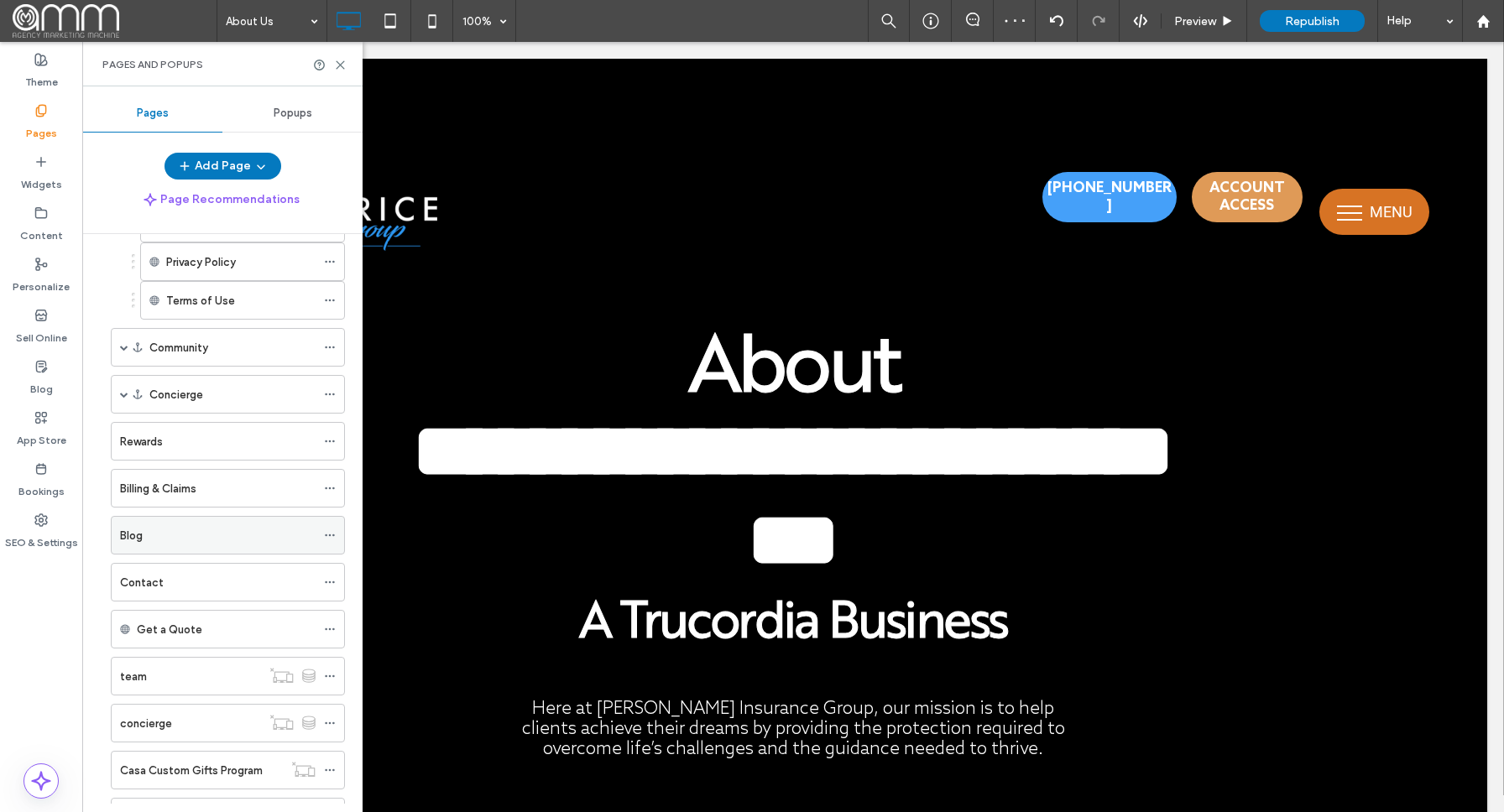
scroll to position [324, 0]
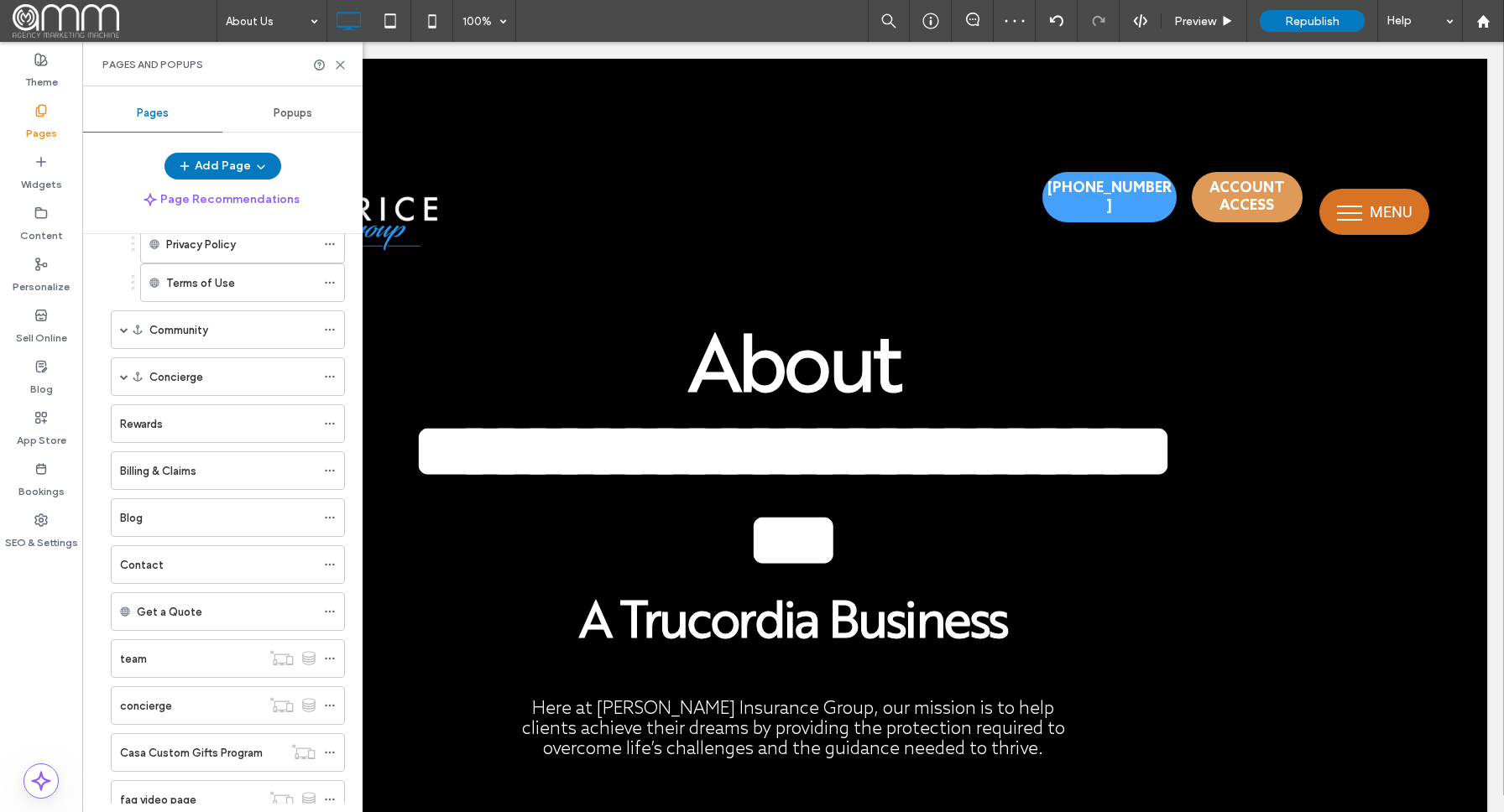
click at [165, 569] on div "Contact" at bounding box center [218, 564] width 196 height 18
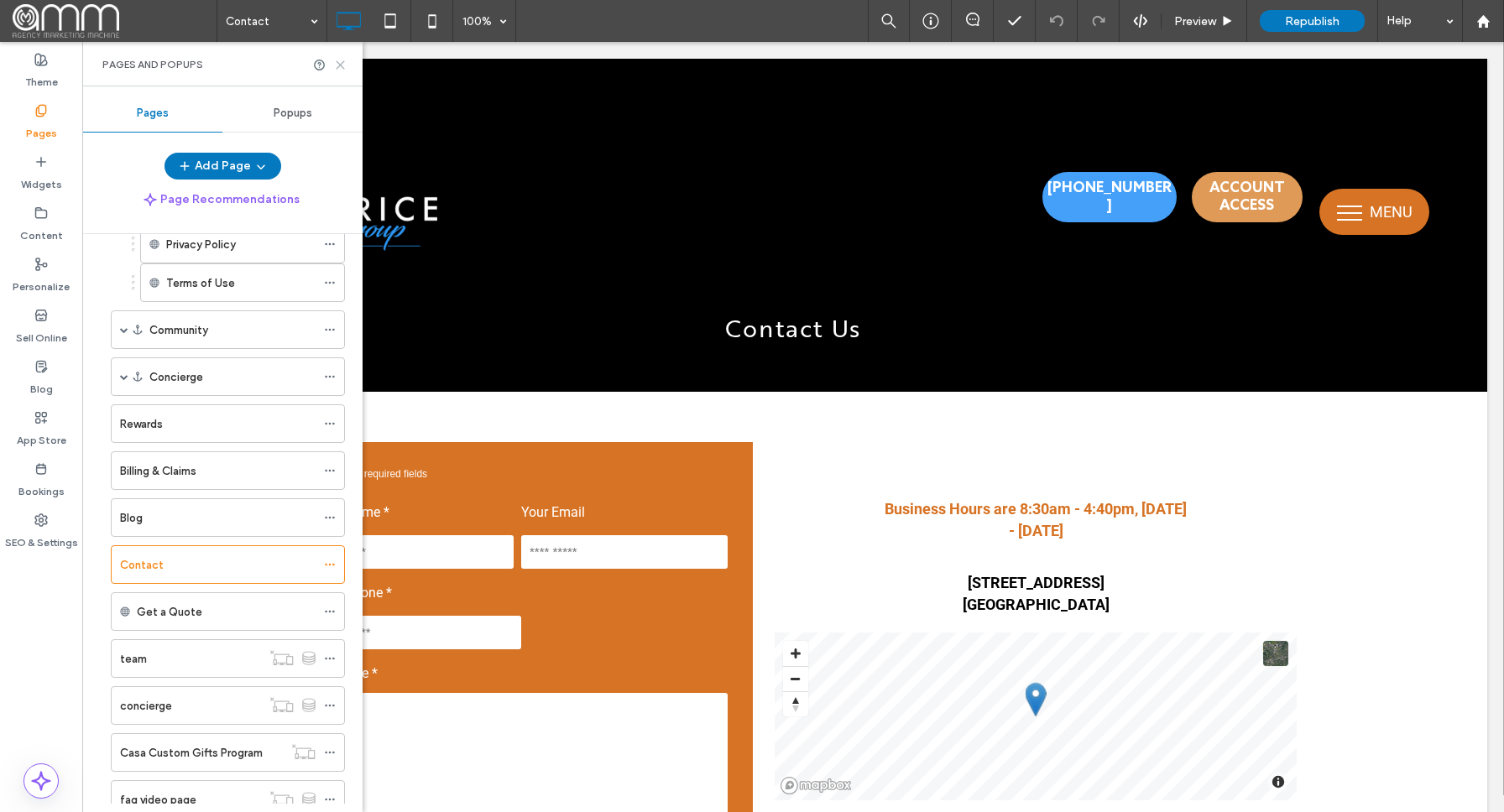
click at [337, 65] on icon at bounding box center [340, 65] width 13 height 13
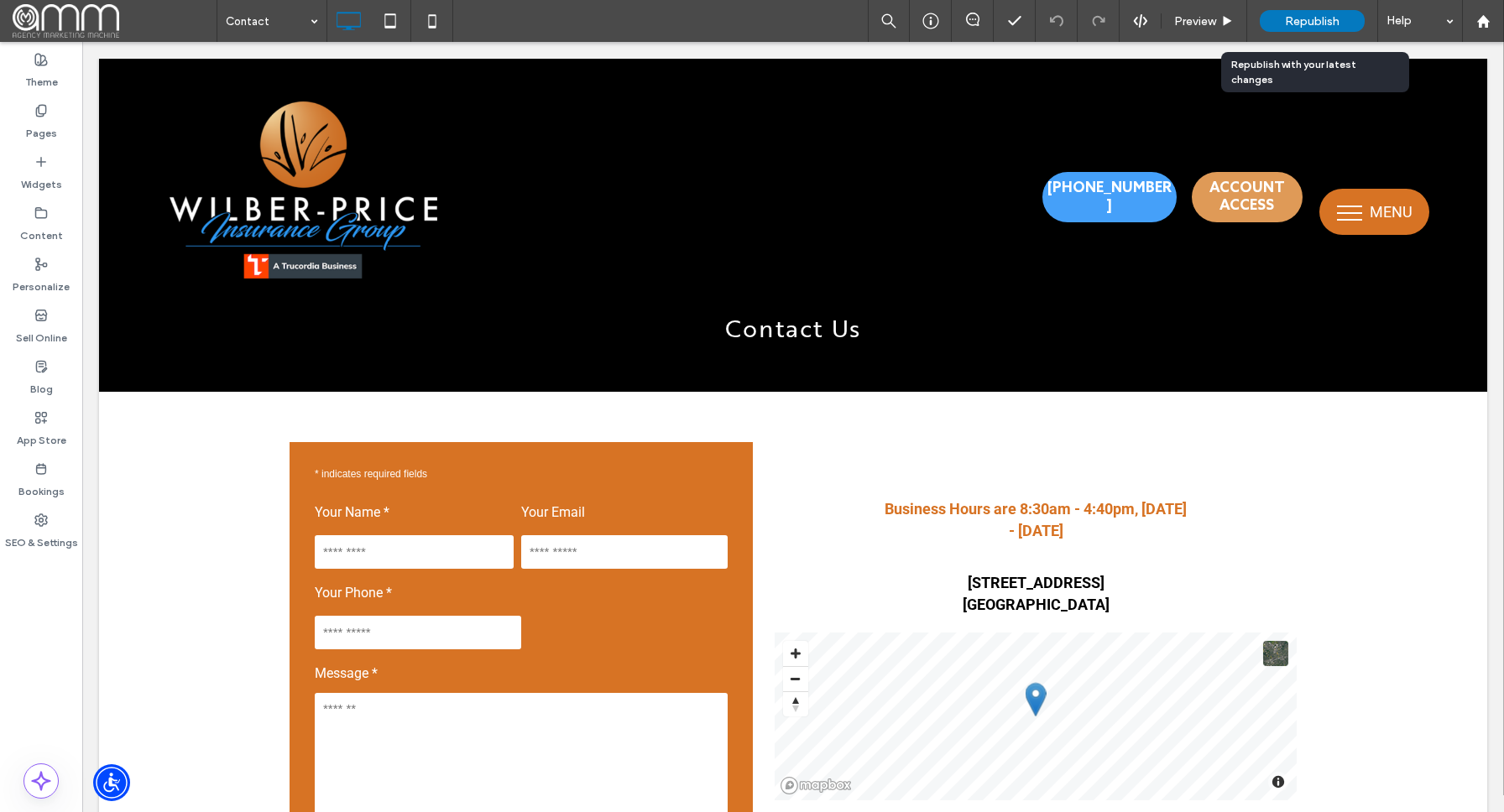
click at [1330, 17] on span "Republish" at bounding box center [1312, 21] width 55 height 14
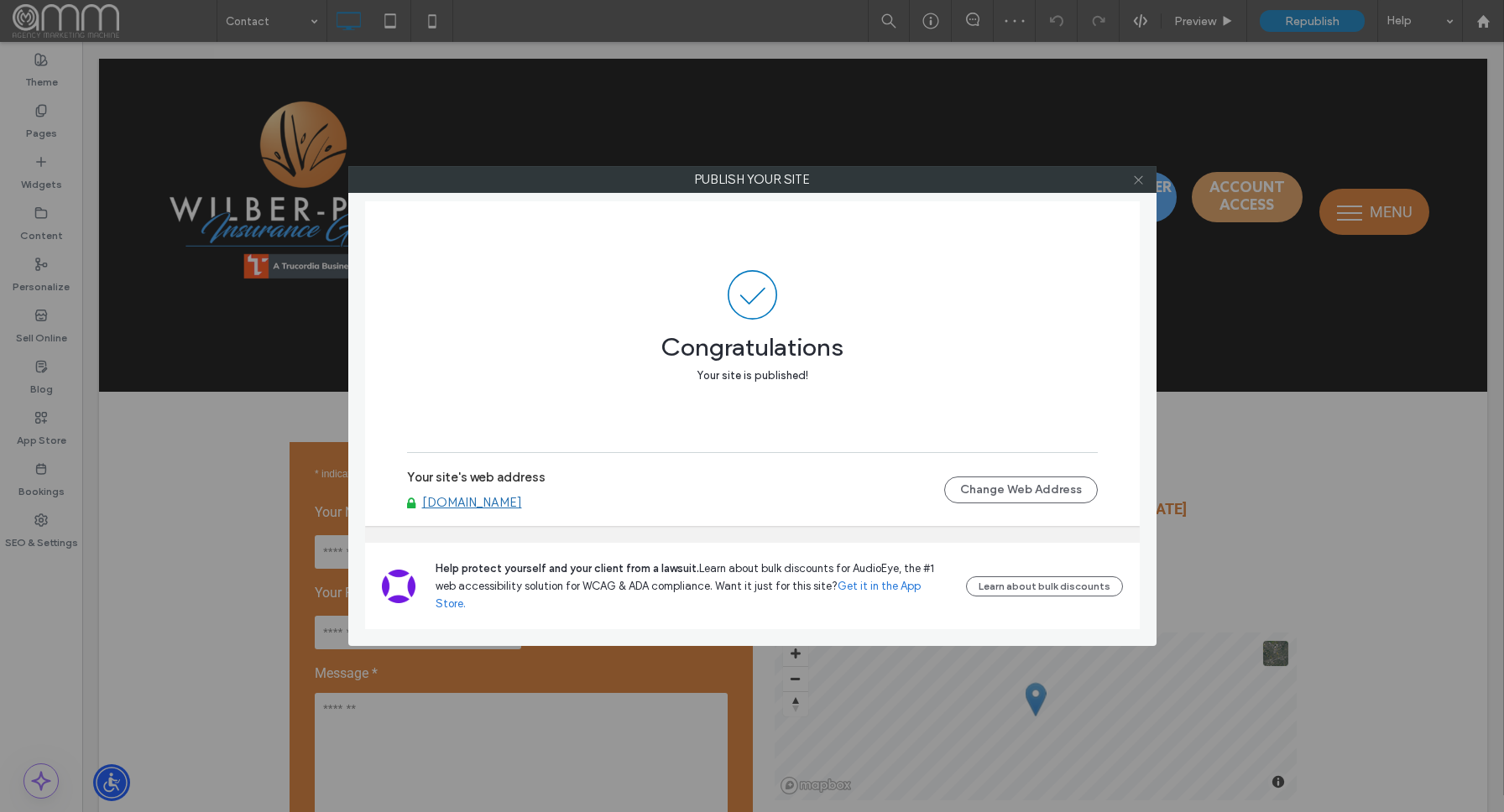
click at [1136, 180] on icon at bounding box center [1139, 180] width 13 height 13
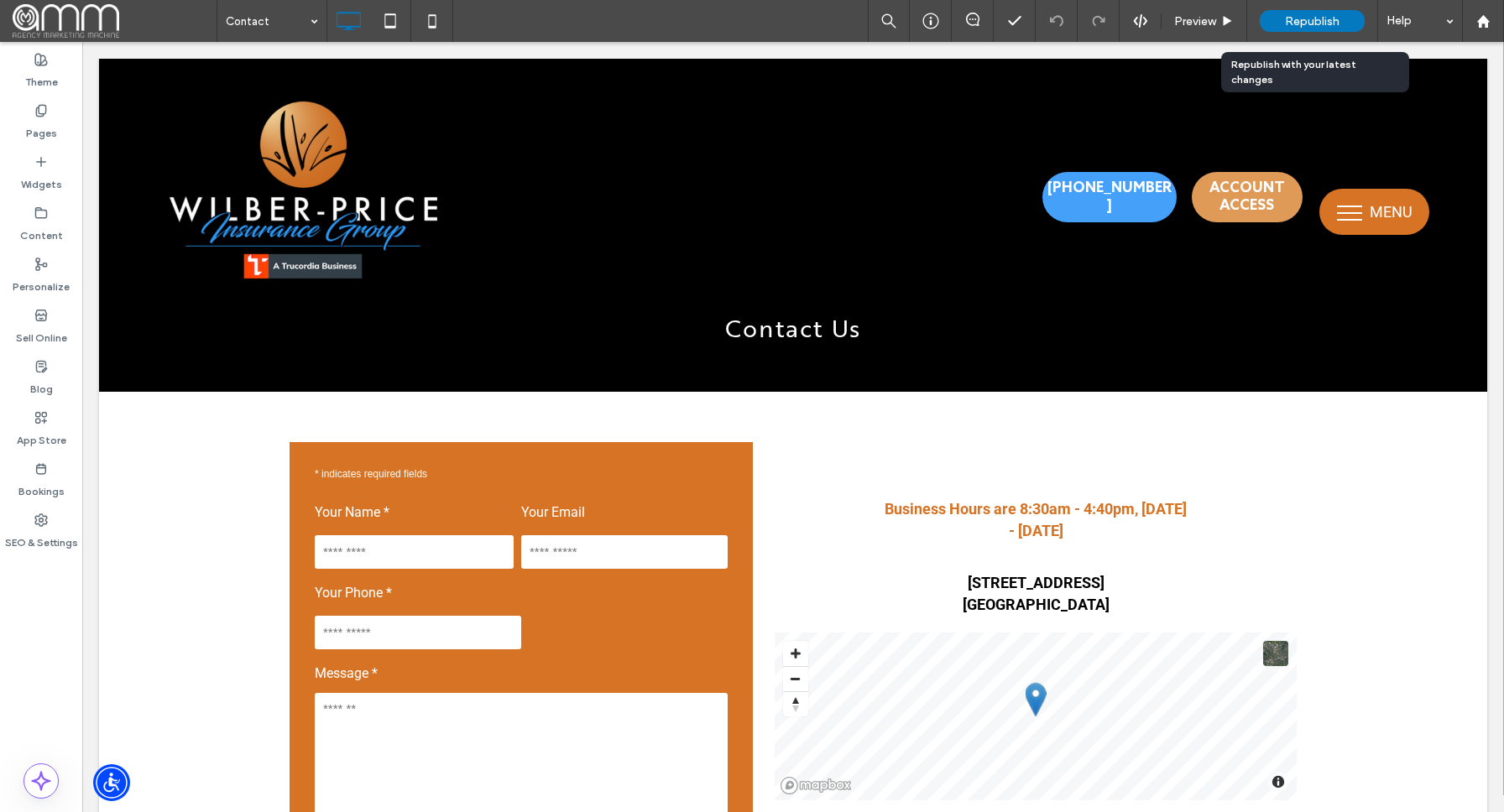
click at [1304, 18] on span "Republish" at bounding box center [1312, 21] width 55 height 14
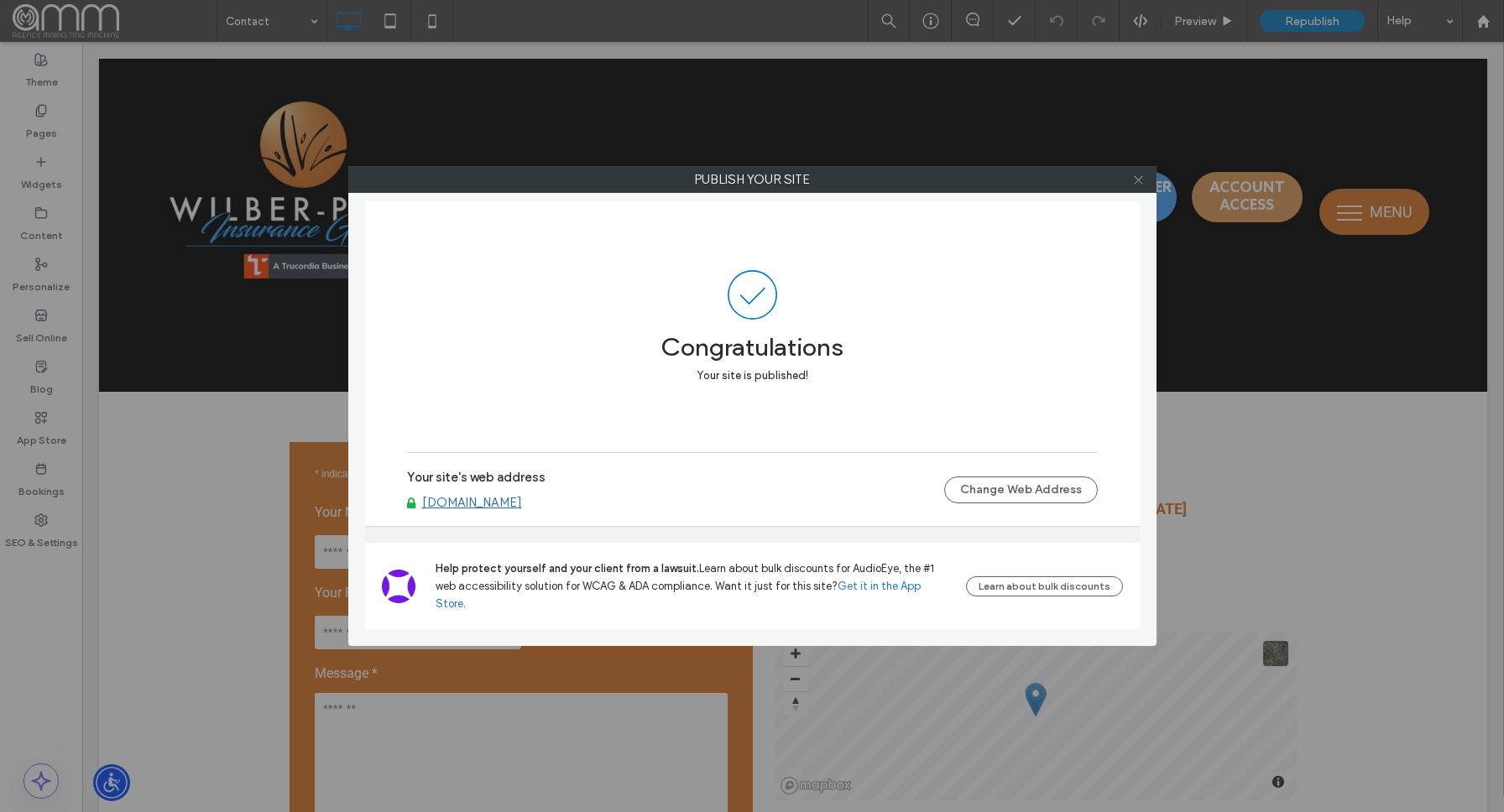
click at [1139, 180] on icon at bounding box center [1139, 180] width 13 height 13
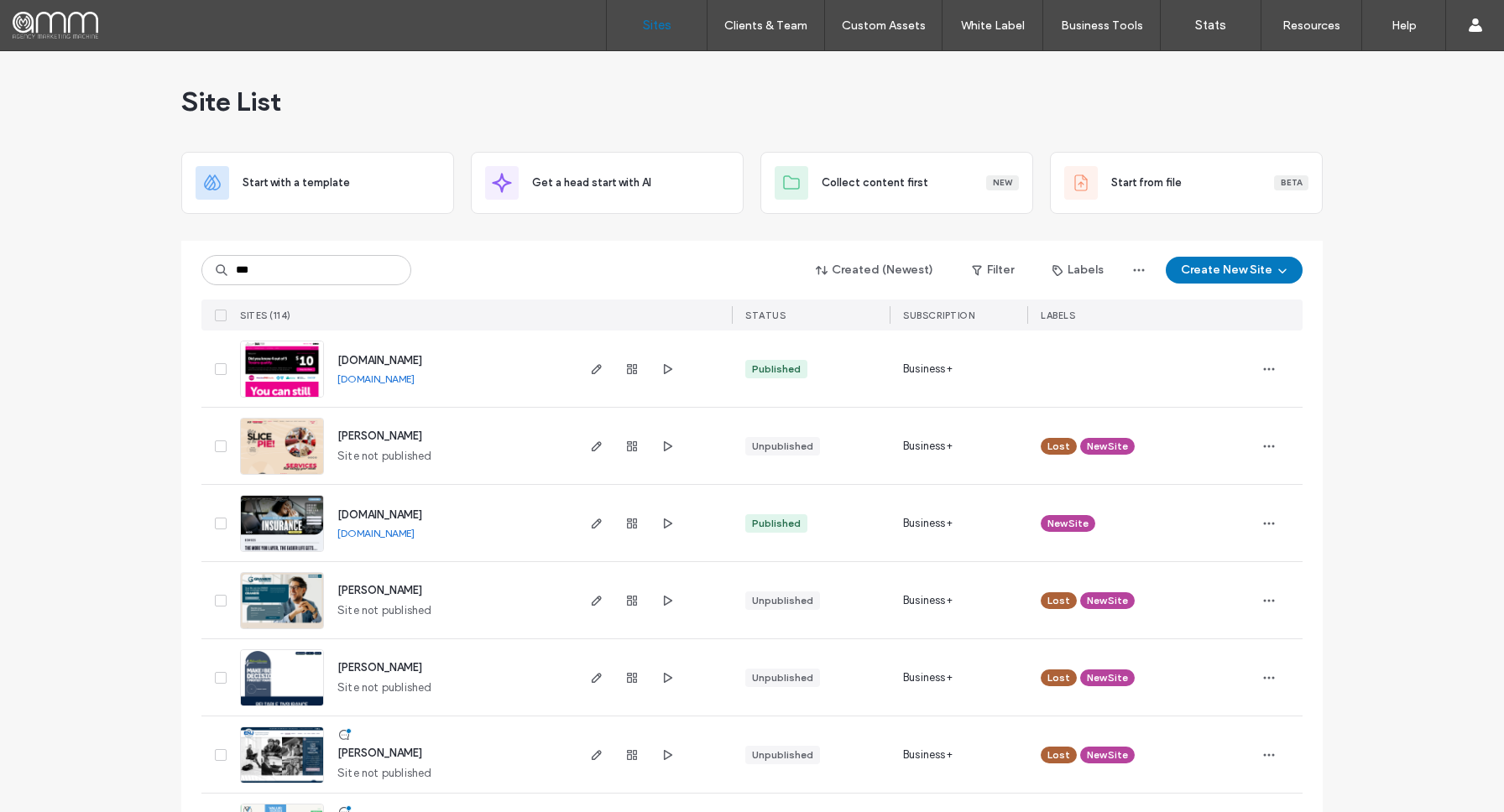
type input "***"
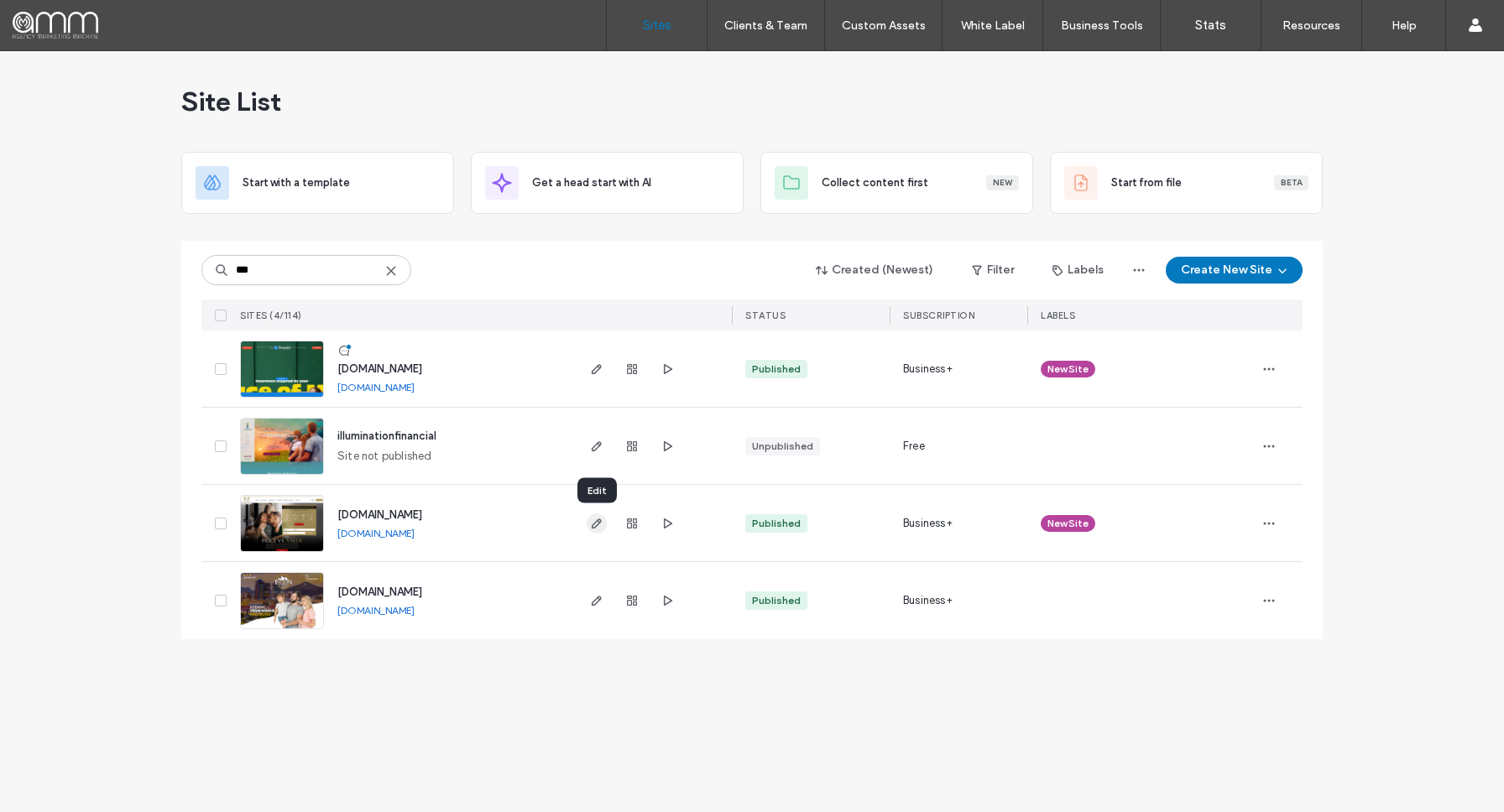
click at [594, 521] on icon "button" at bounding box center [597, 523] width 14 height 14
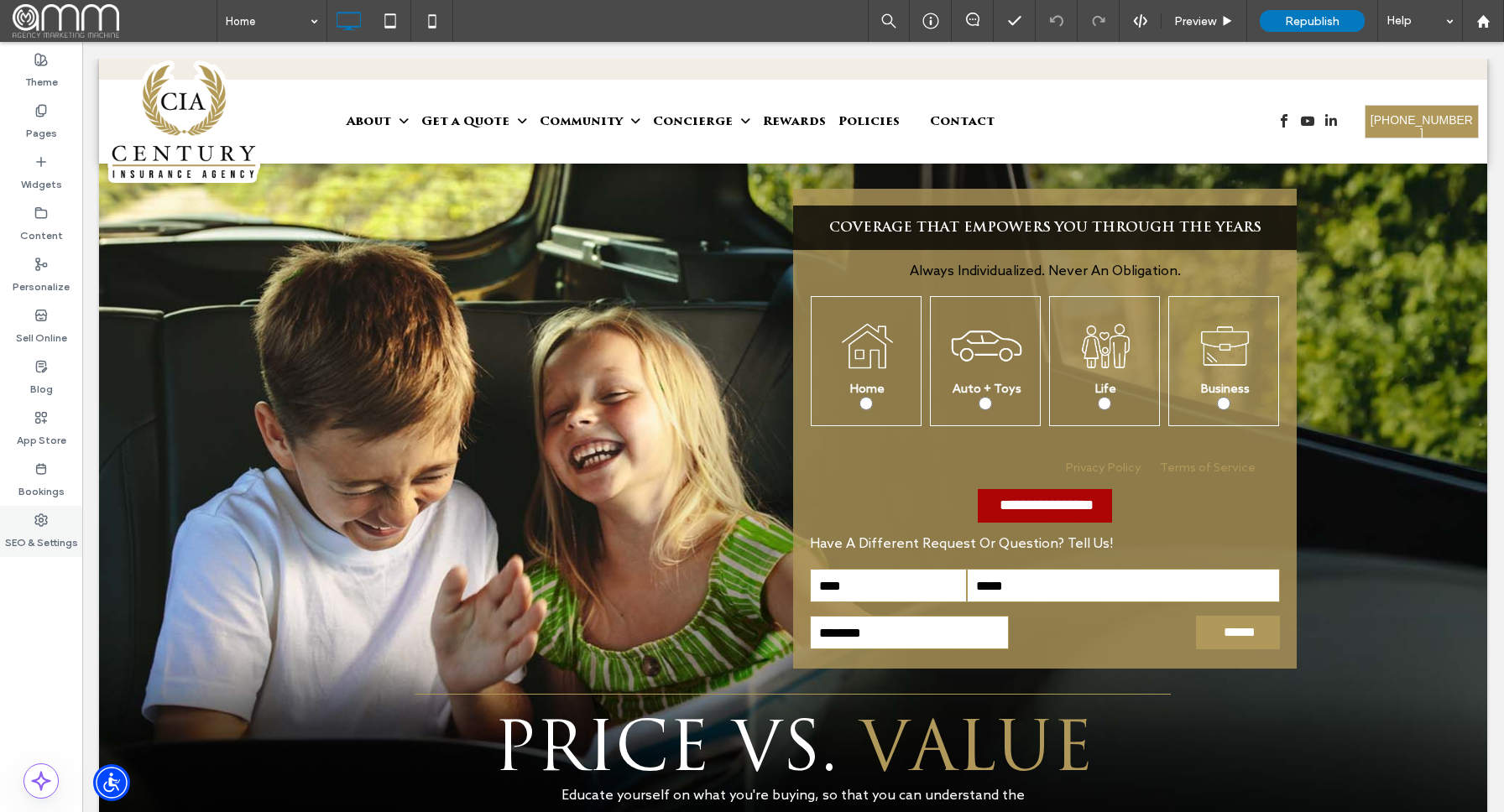
click at [41, 527] on label "SEO & Settings" at bounding box center [42, 539] width 73 height 24
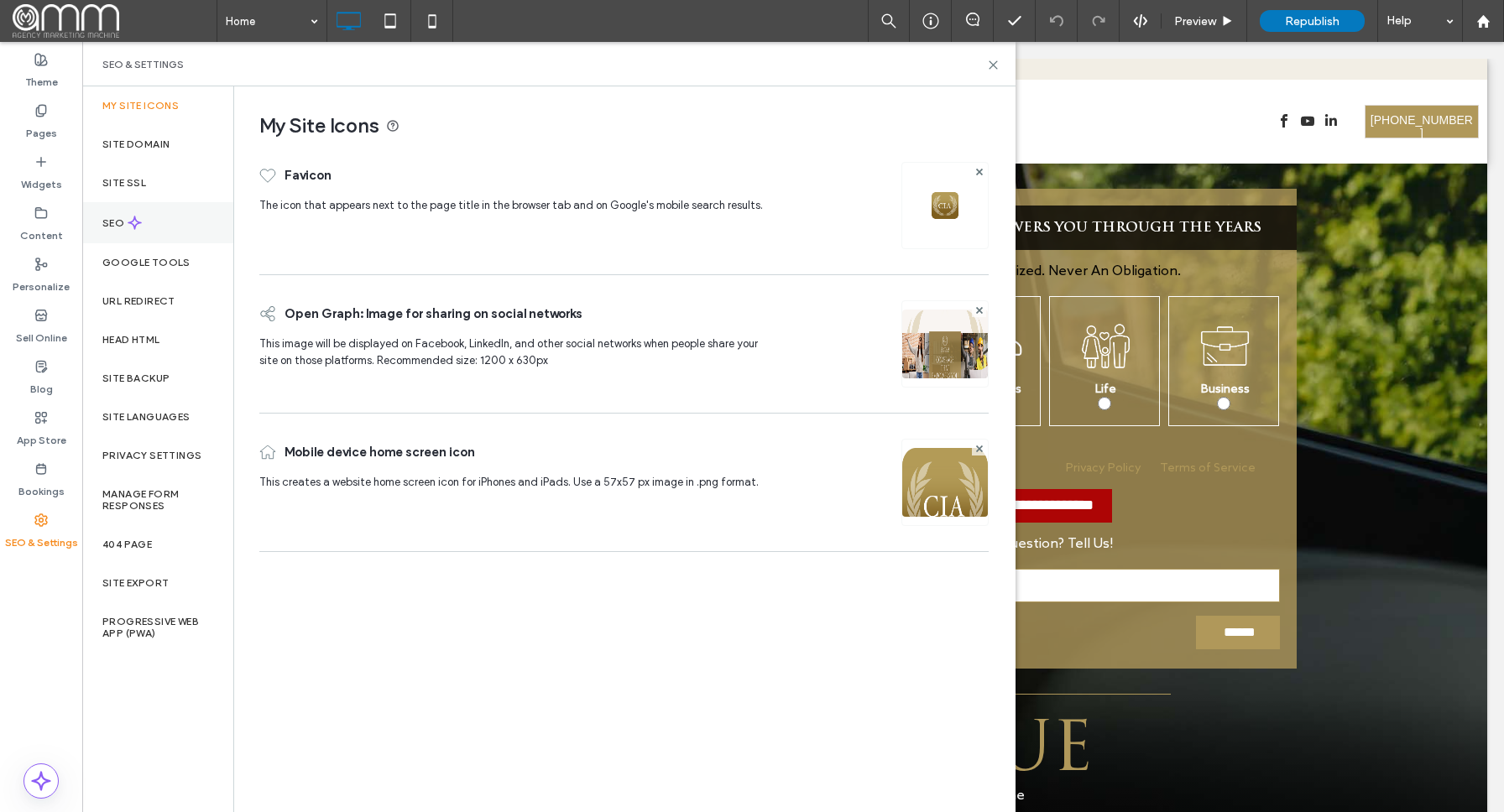
click at [177, 225] on div "SEO" at bounding box center [158, 223] width 151 height 41
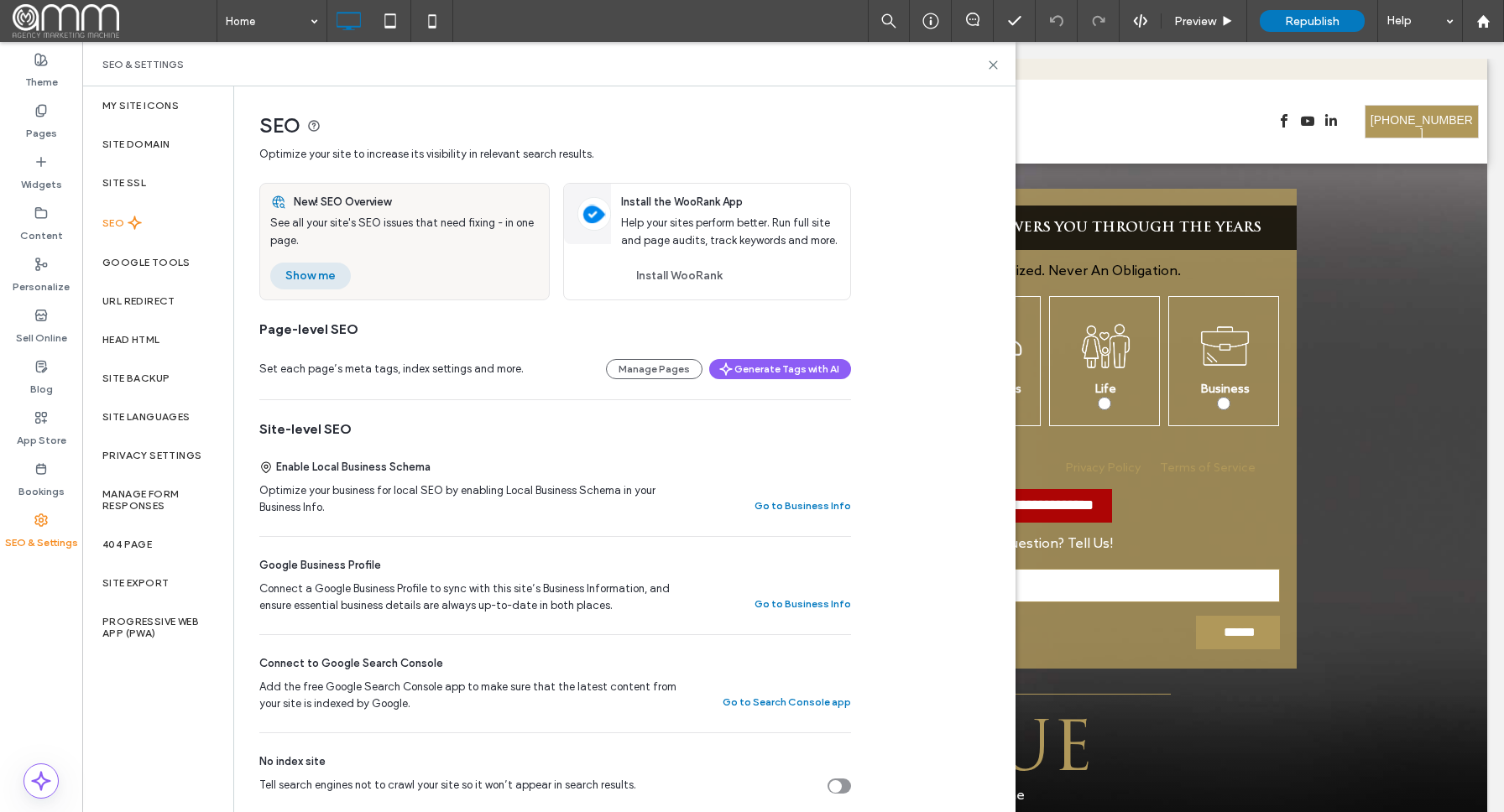
click at [298, 276] on button "Show me" at bounding box center [310, 276] width 81 height 27
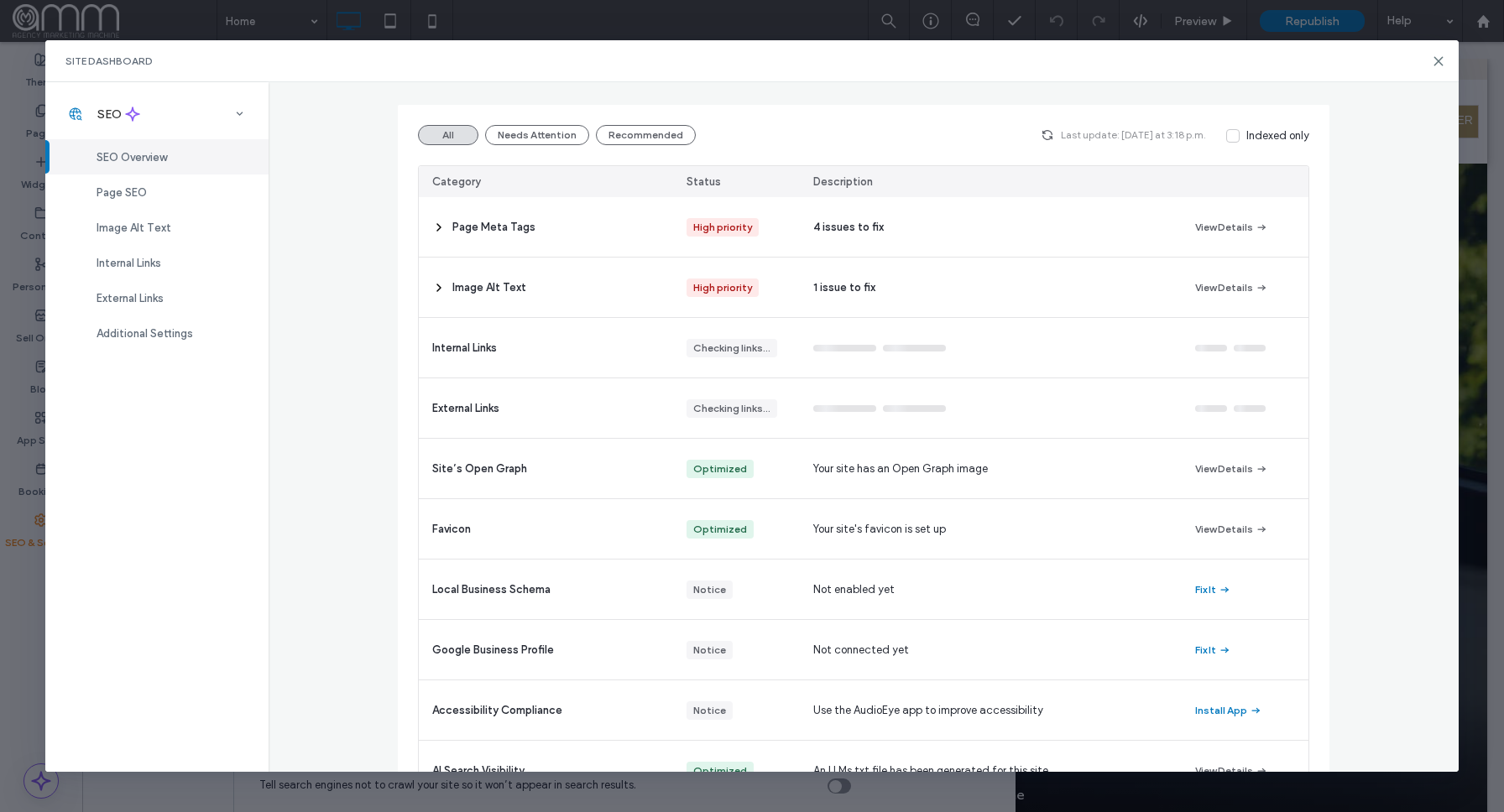
scroll to position [34, 0]
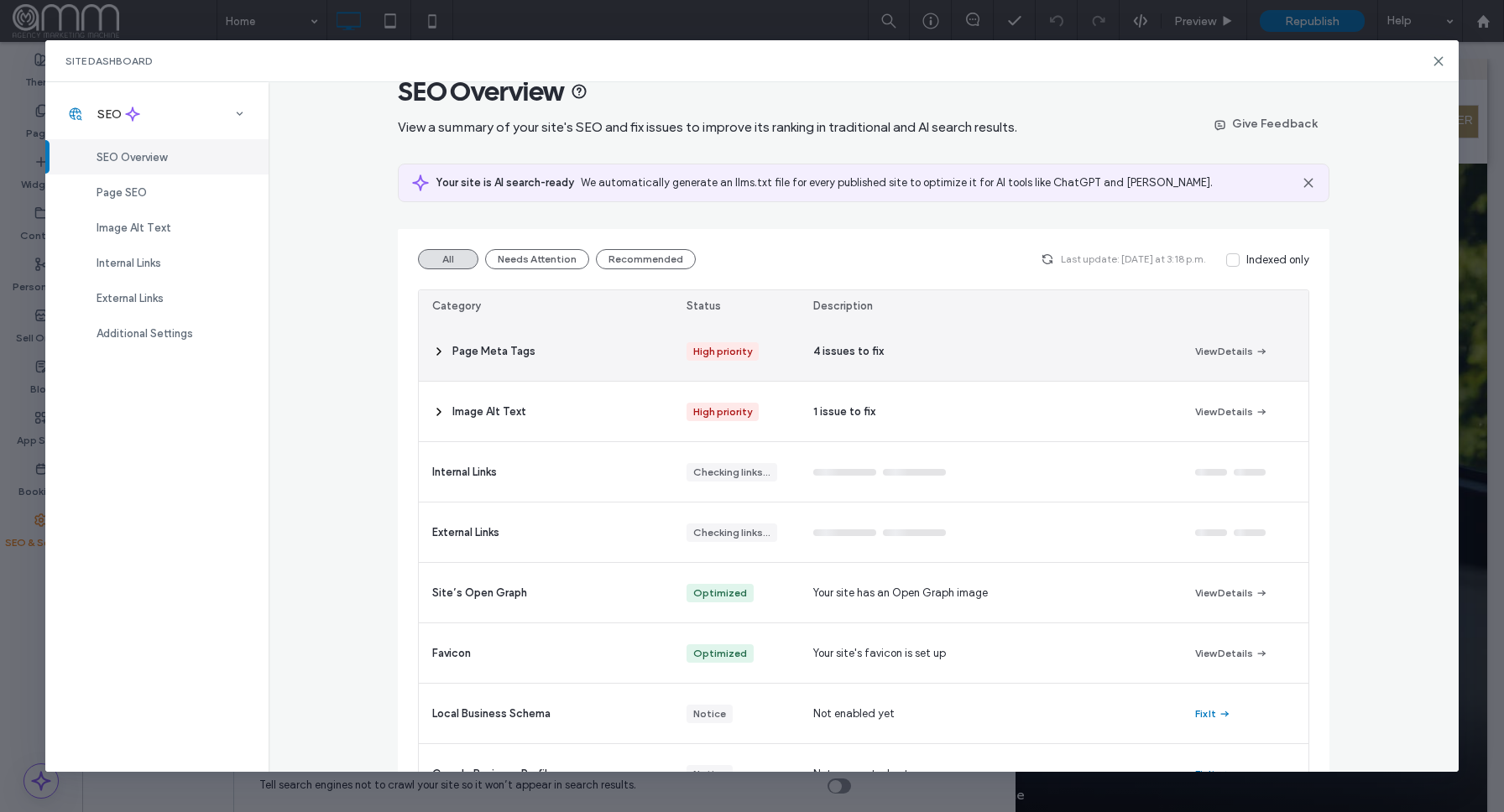
click at [431, 346] on div "Page Meta Tags" at bounding box center [546, 351] width 255 height 60
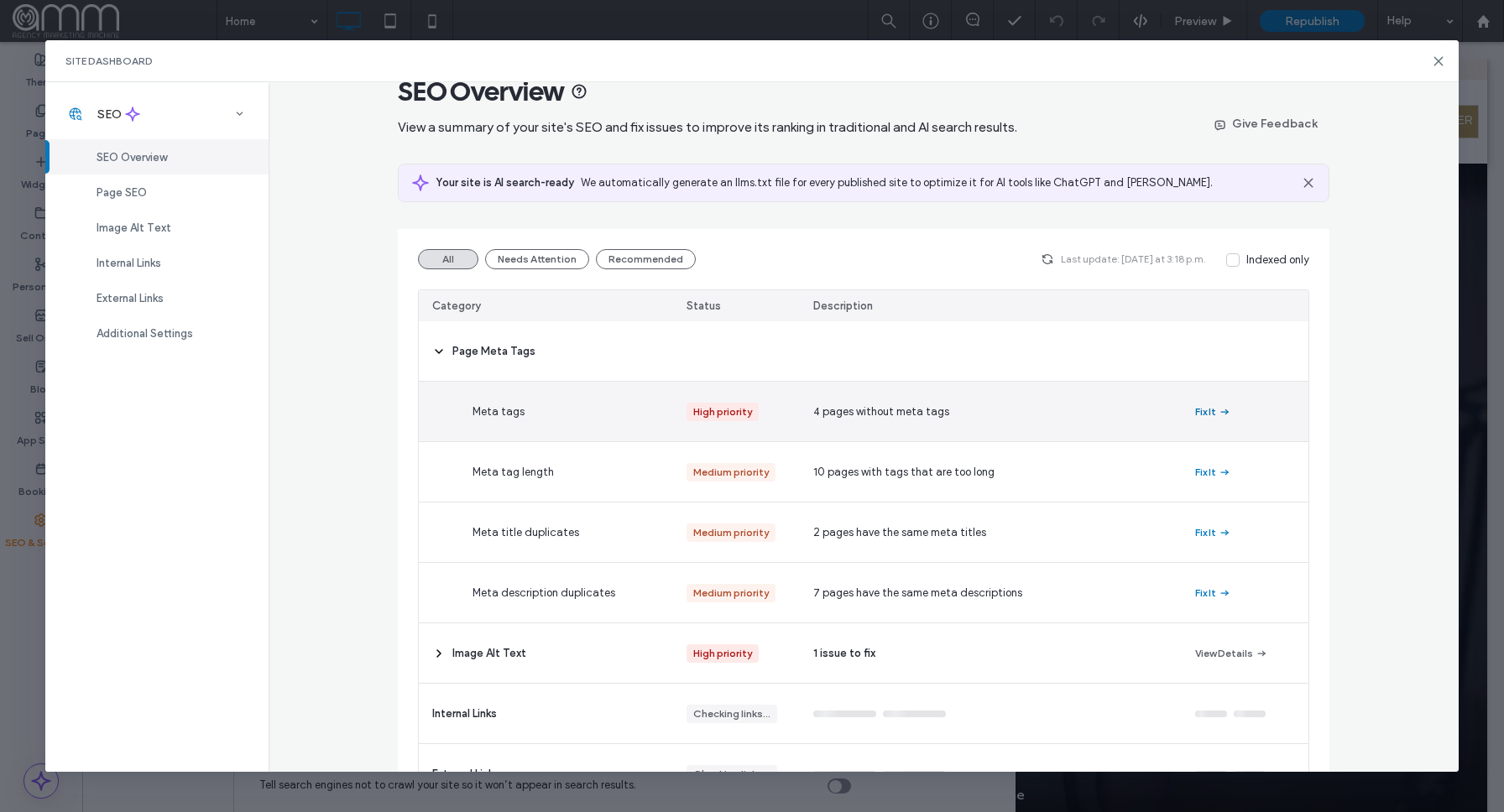
click at [1214, 409] on button "Fix It" at bounding box center [1214, 412] width 36 height 20
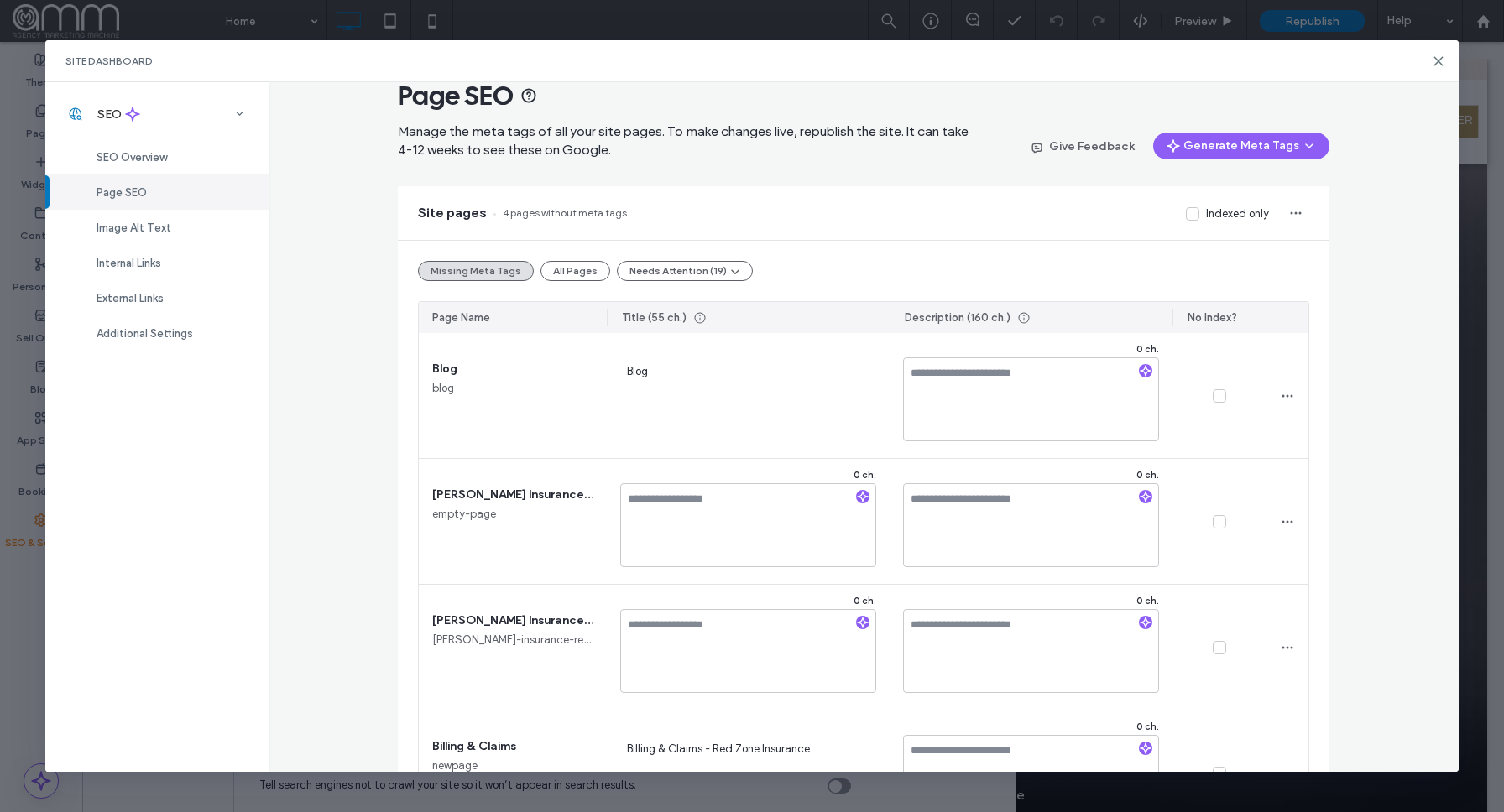
scroll to position [56, 0]
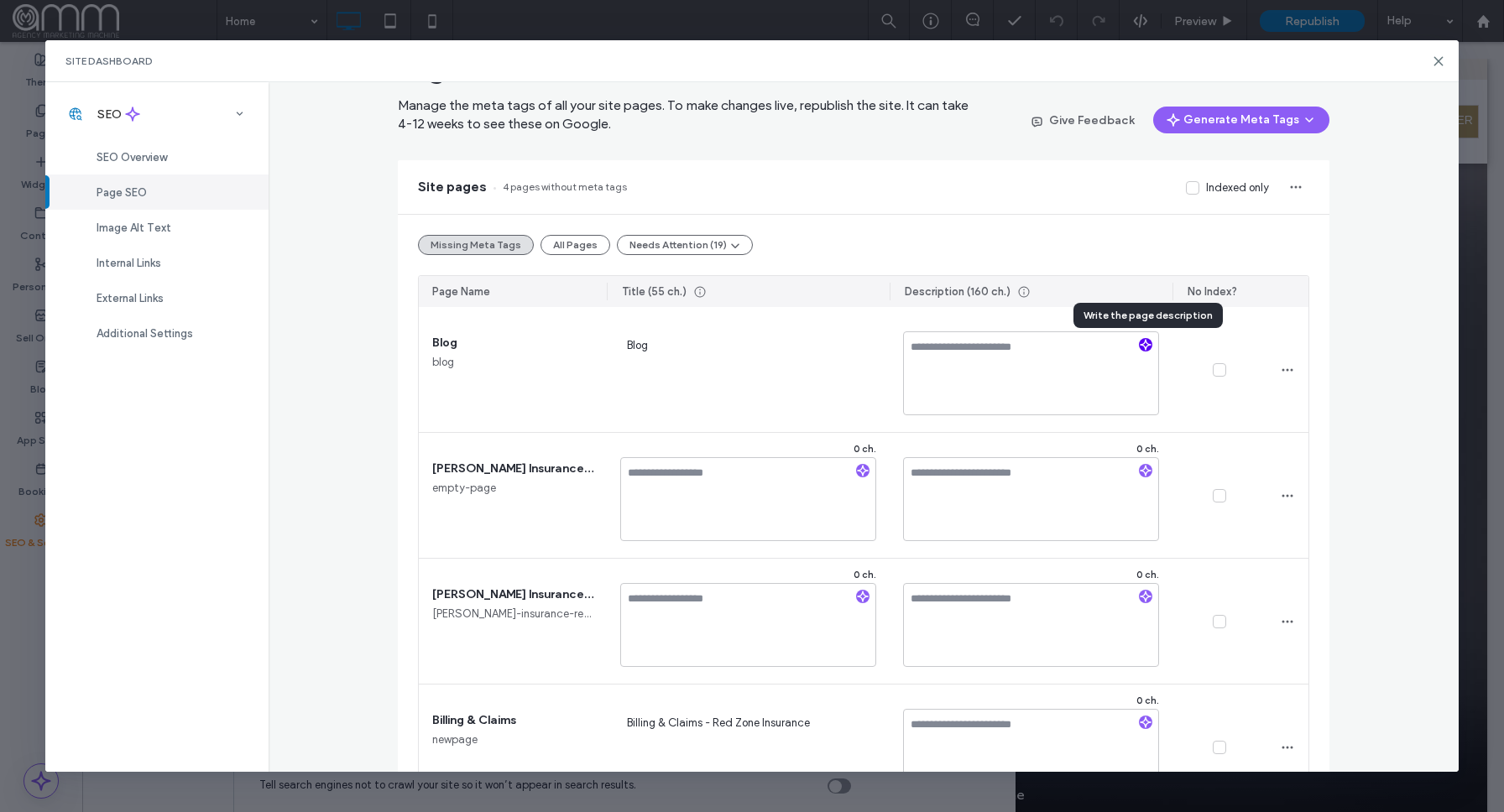
click at [1145, 344] on icon "button" at bounding box center [1145, 345] width 12 height 12
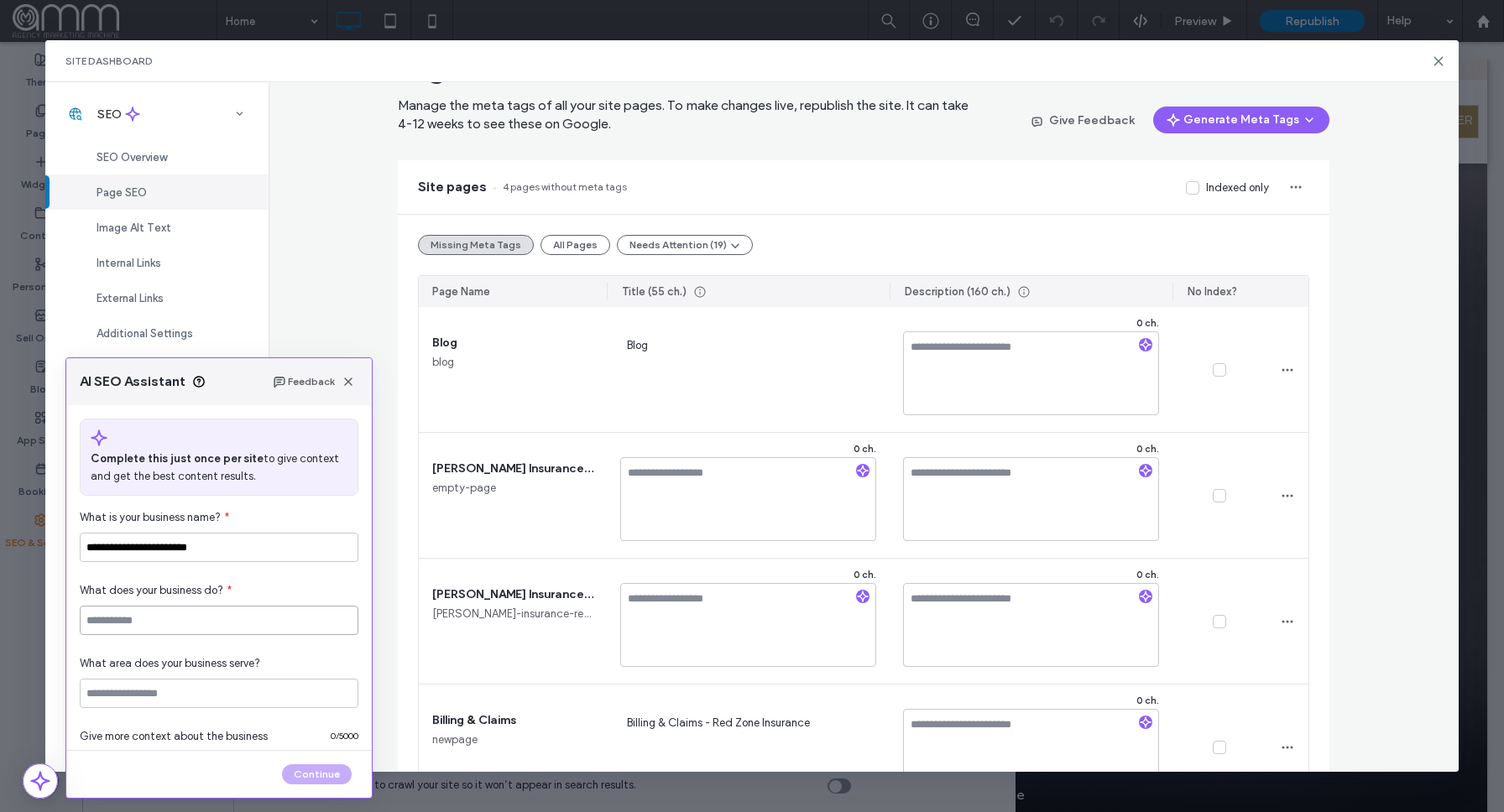
click at [229, 609] on input at bounding box center [219, 620] width 278 height 29
type input "**********"
click at [198, 692] on input at bounding box center [219, 693] width 278 height 29
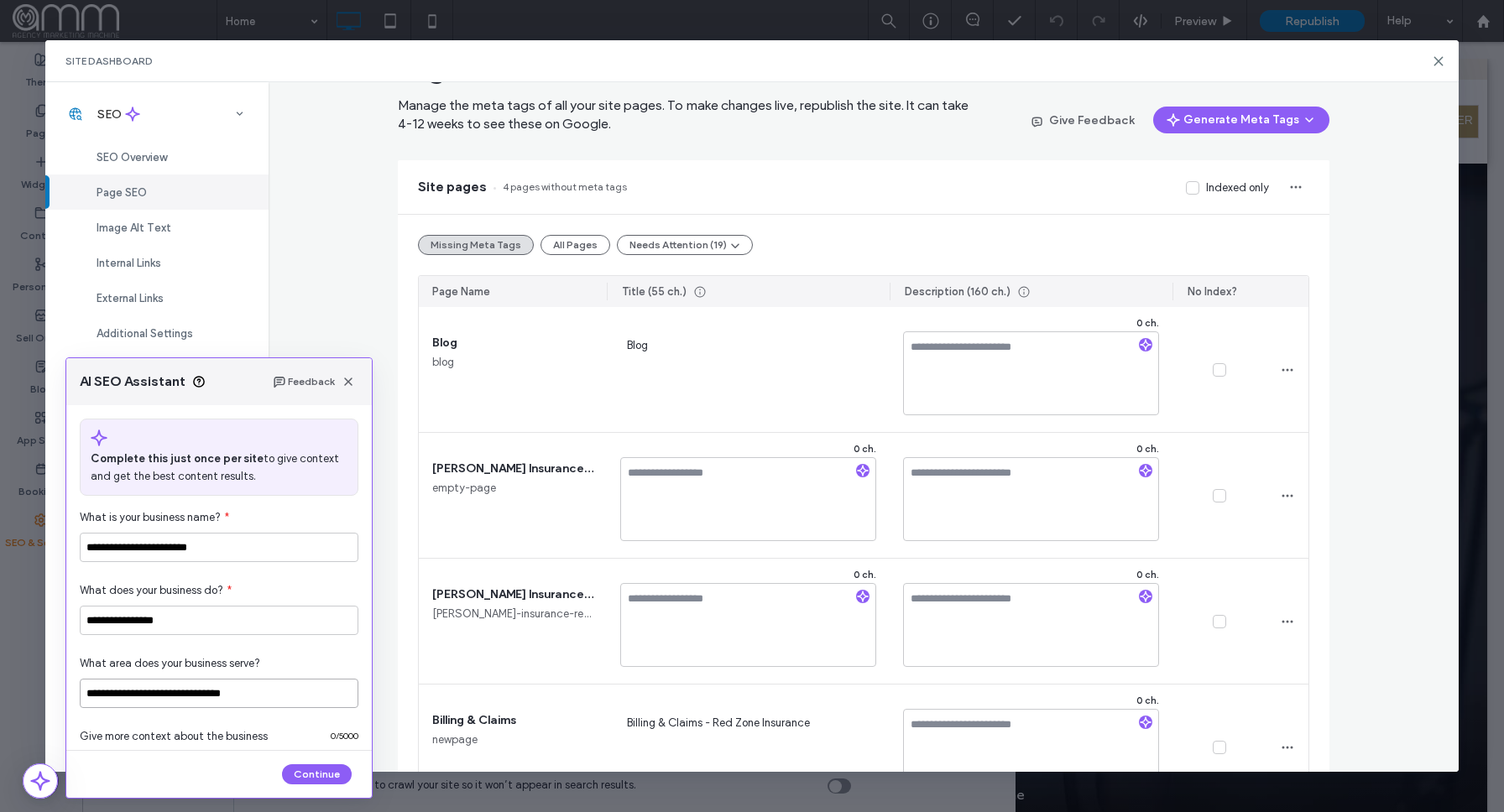
click at [127, 695] on input "**********" at bounding box center [219, 693] width 278 height 29
click at [219, 692] on input "**********" at bounding box center [219, 693] width 278 height 29
click at [247, 693] on input "**********" at bounding box center [219, 693] width 278 height 29
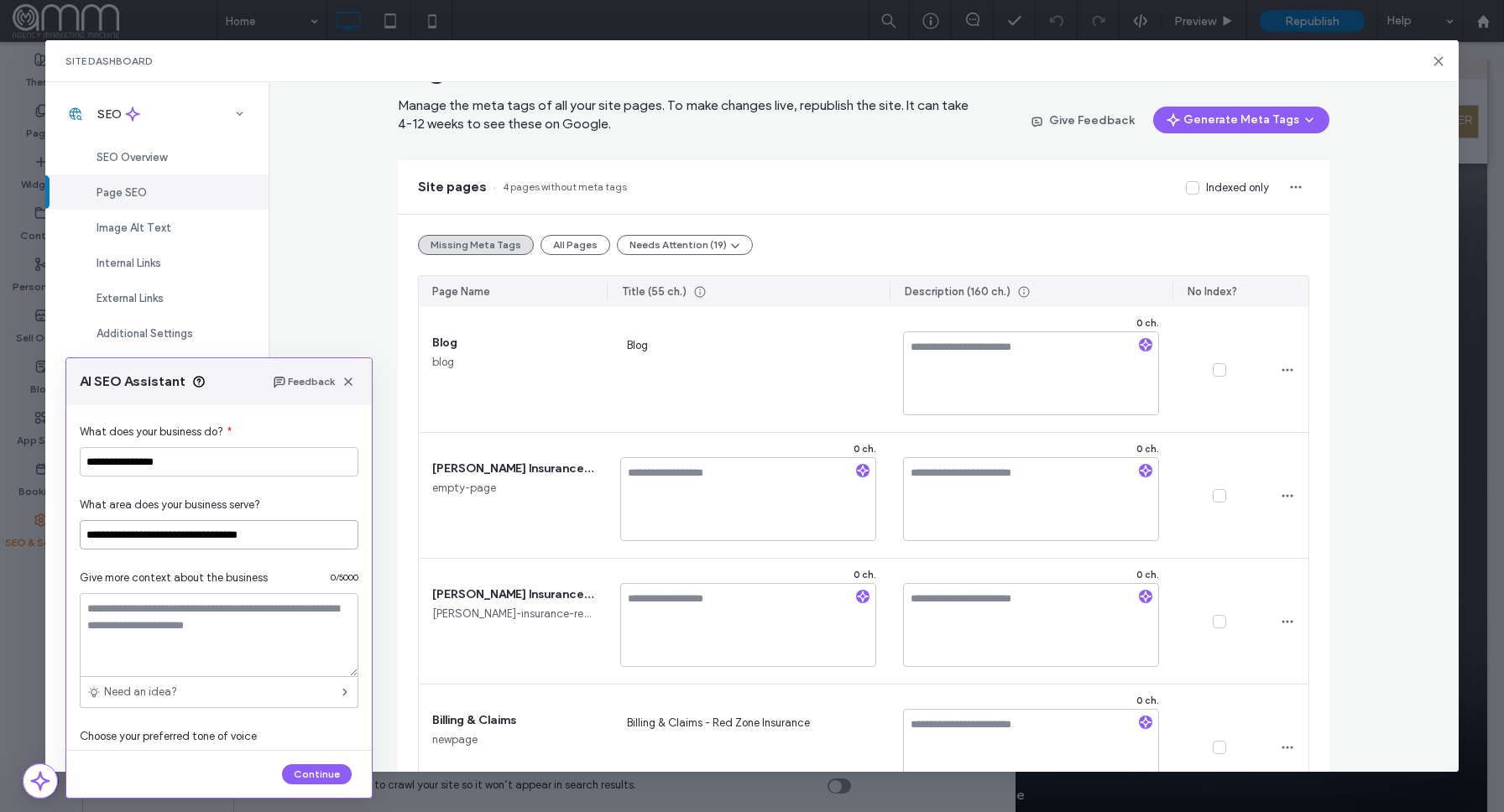
scroll to position [165, 0]
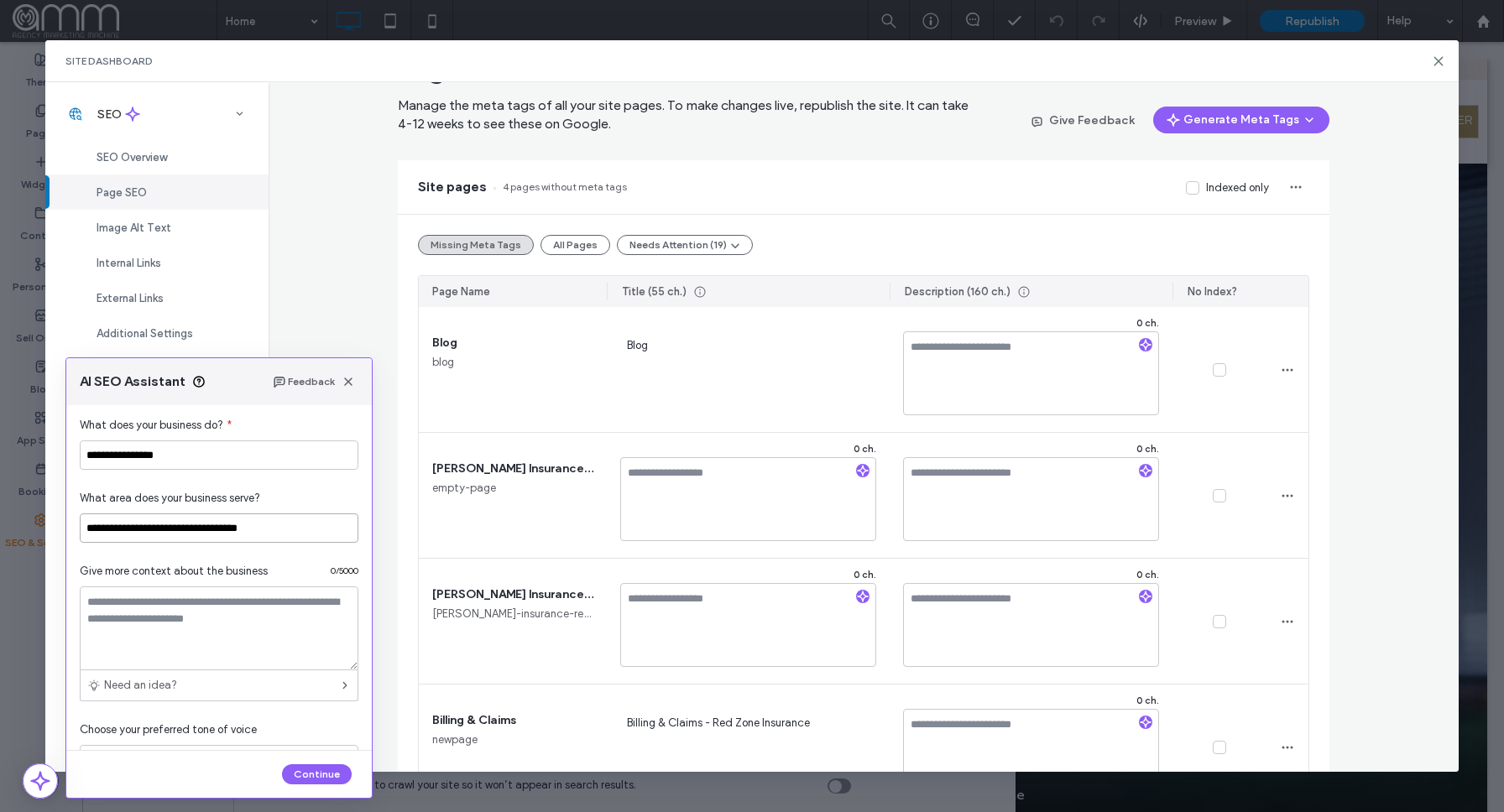
type input "**********"
click at [176, 616] on textarea at bounding box center [219, 628] width 278 height 84
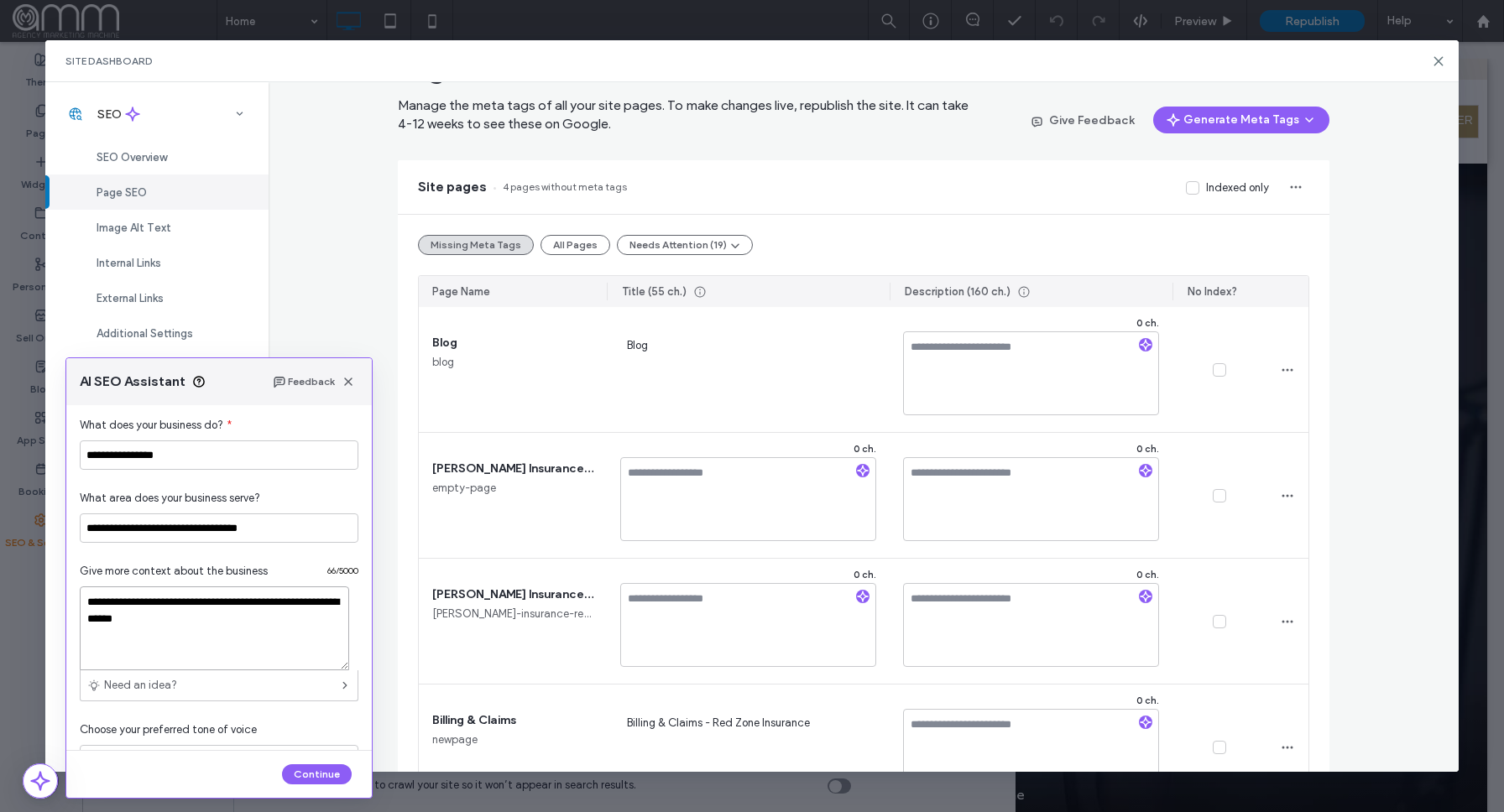
scroll to position [209, 0]
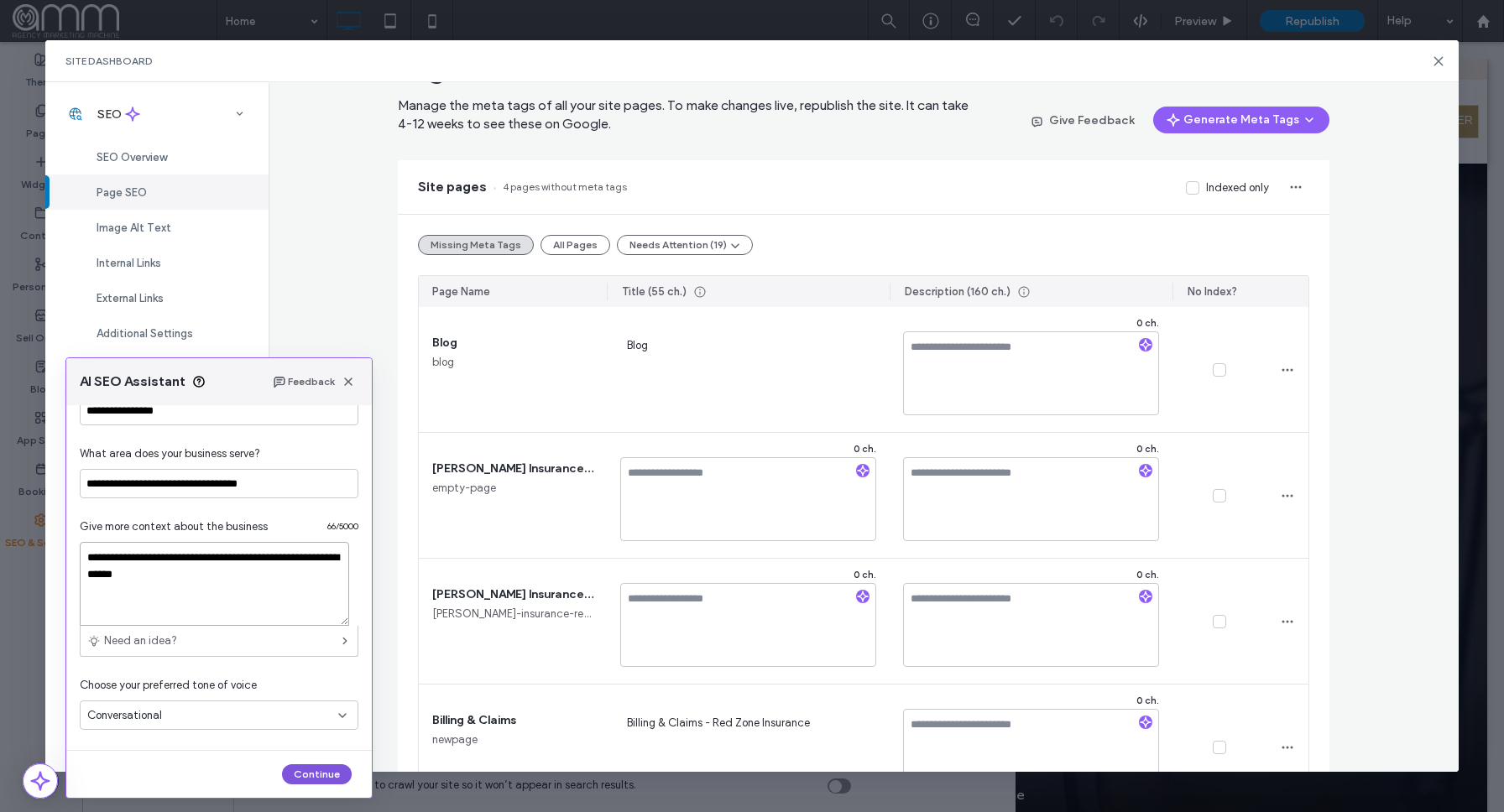
type textarea "**********"
click at [319, 775] on button "Continue" at bounding box center [317, 775] width 70 height 20
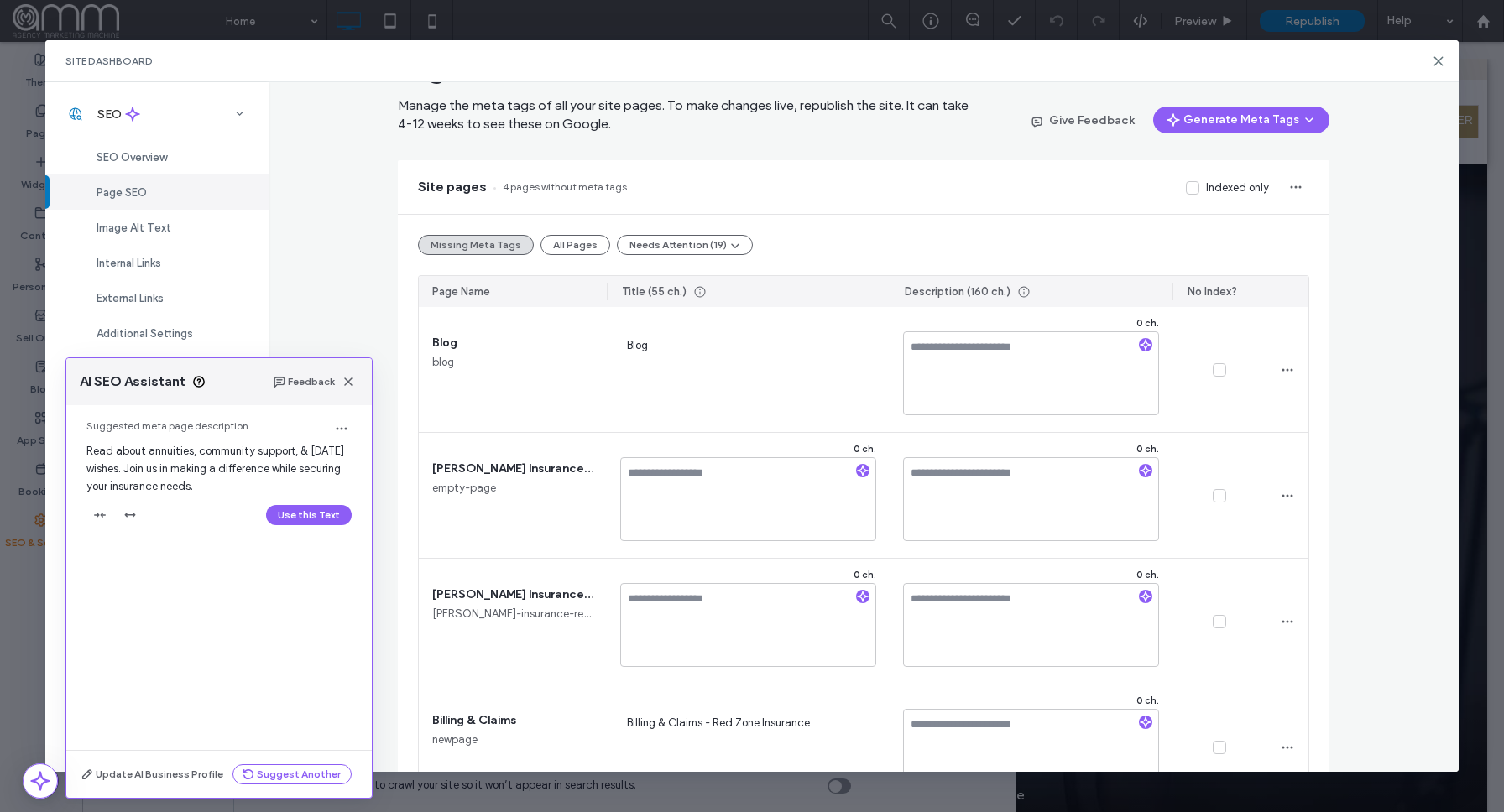
drag, startPoint x: 88, startPoint y: 449, endPoint x: 267, endPoint y: 483, distance: 182.2
click at [268, 483] on div "Suggested meta page description Read about annuities, community support, & Than…" at bounding box center [219, 477] width 306 height 144
copy span "Read about annuities, community support, & Thanksgiving wishes. Join us in maki…"
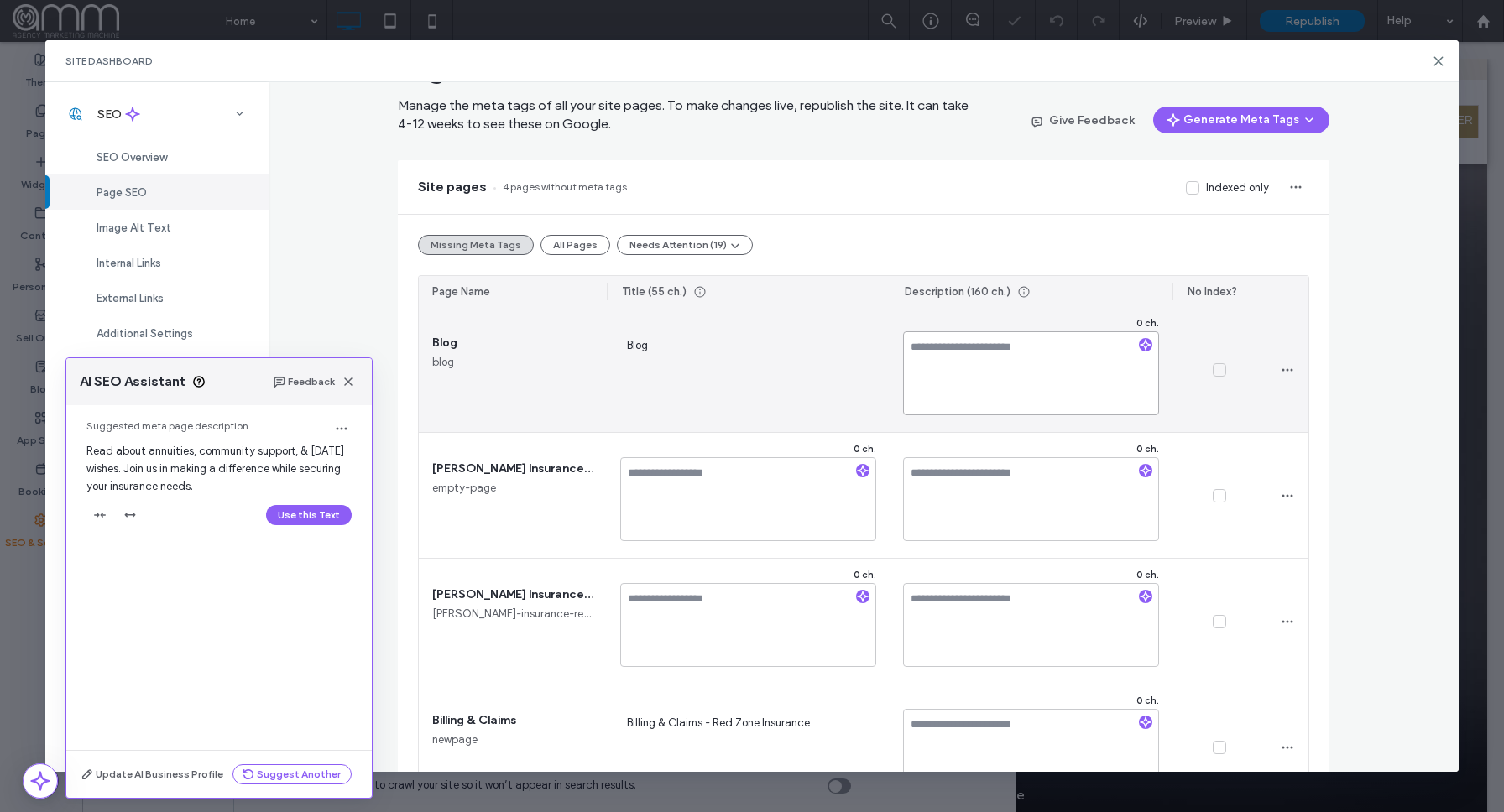
click at [1030, 392] on textarea at bounding box center [1031, 373] width 256 height 84
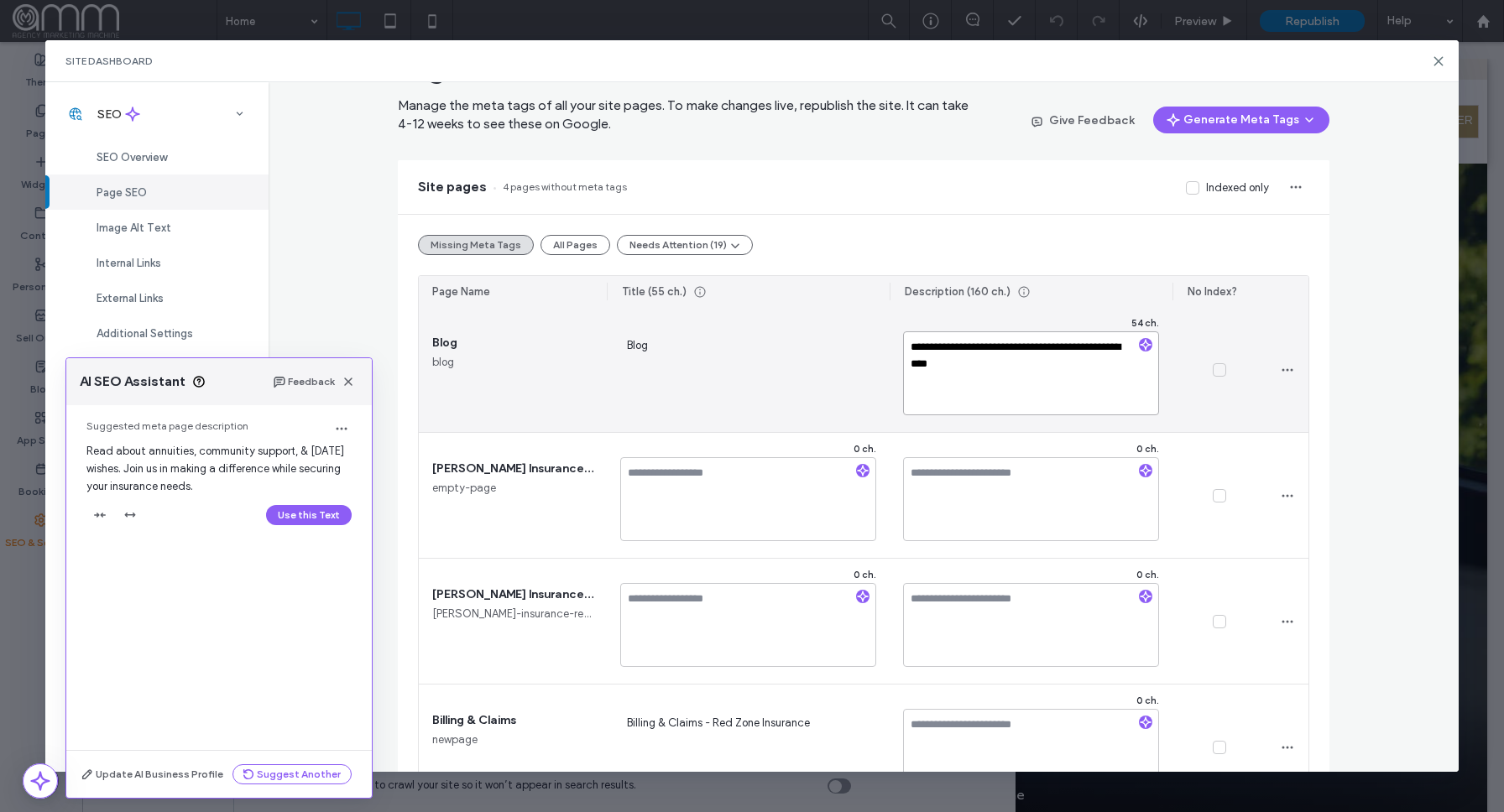
type textarea "**********"
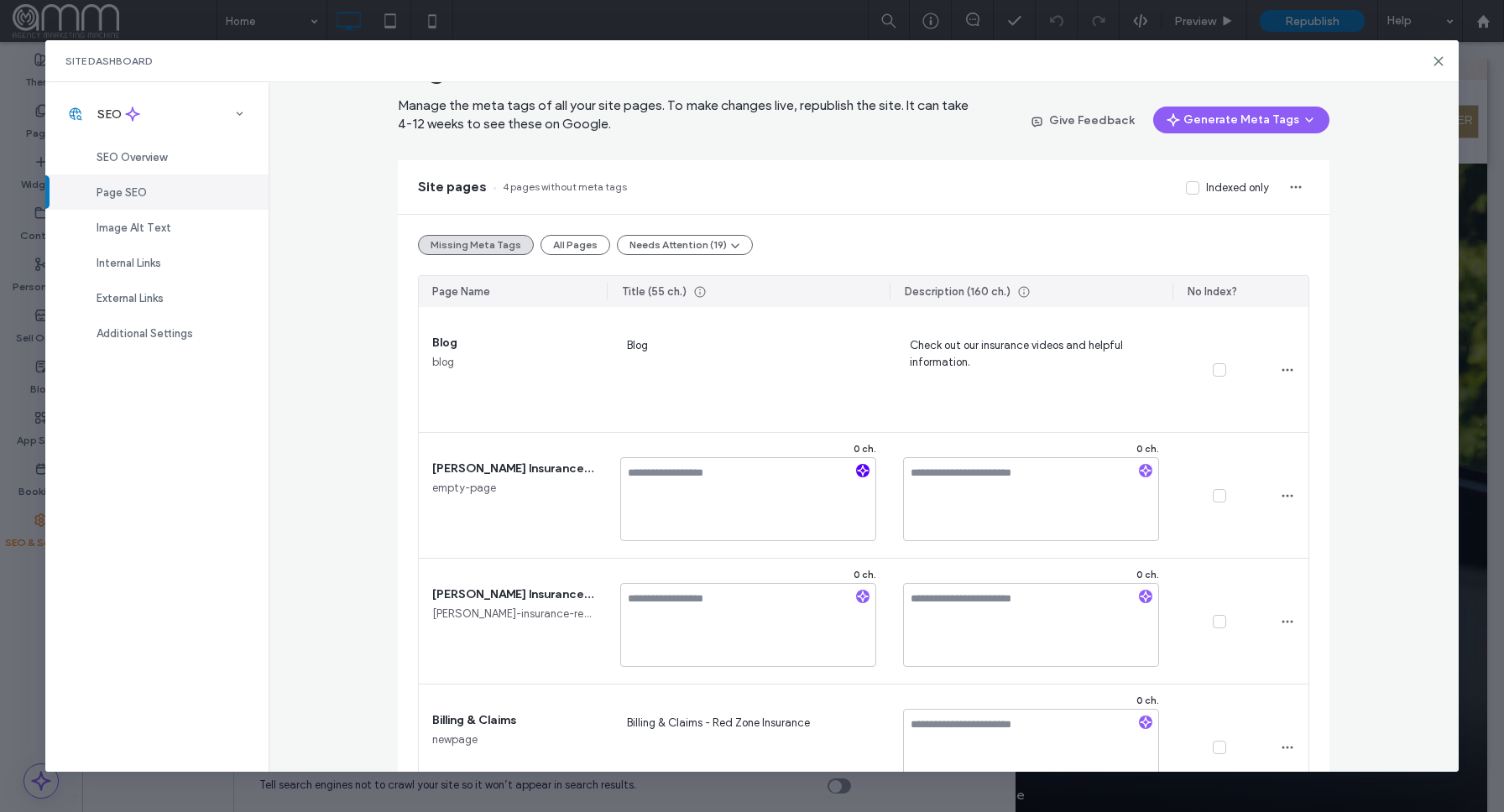
click at [864, 473] on use "button" at bounding box center [863, 471] width 10 height 10
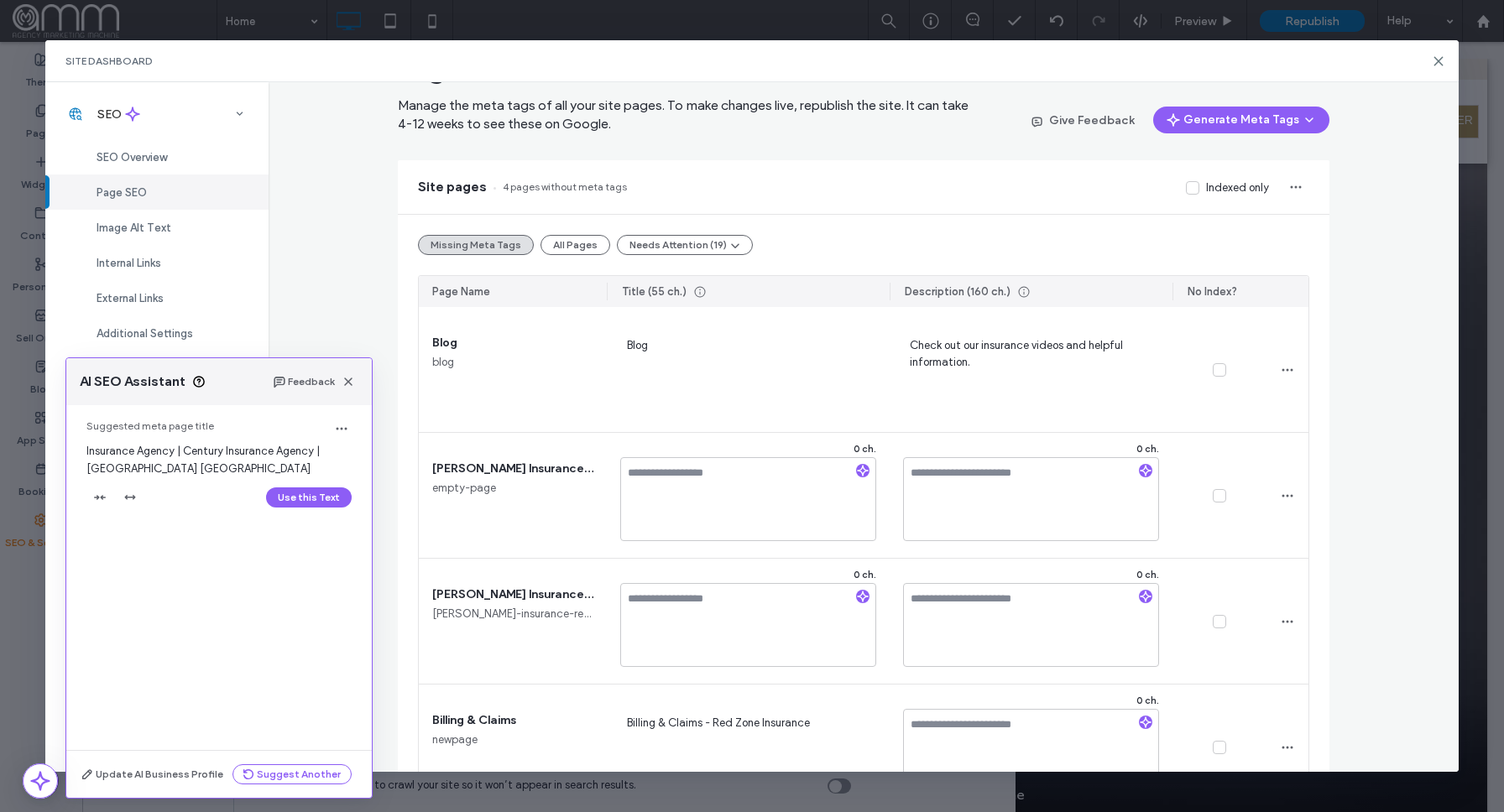
click at [305, 494] on button "Use this Text" at bounding box center [308, 498] width 86 height 20
type textarea "**********"
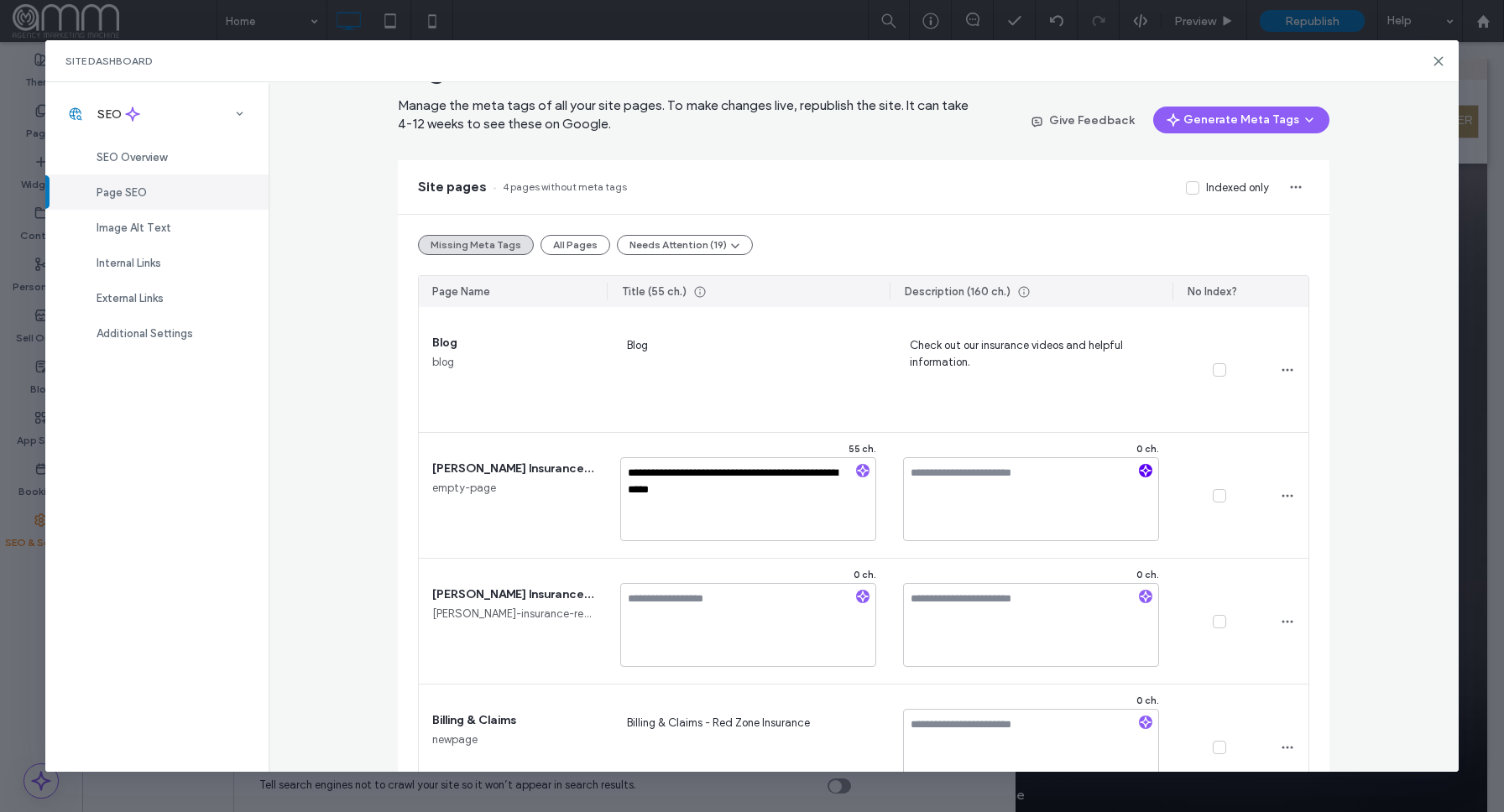
click at [1147, 472] on icon "button" at bounding box center [1145, 471] width 12 height 12
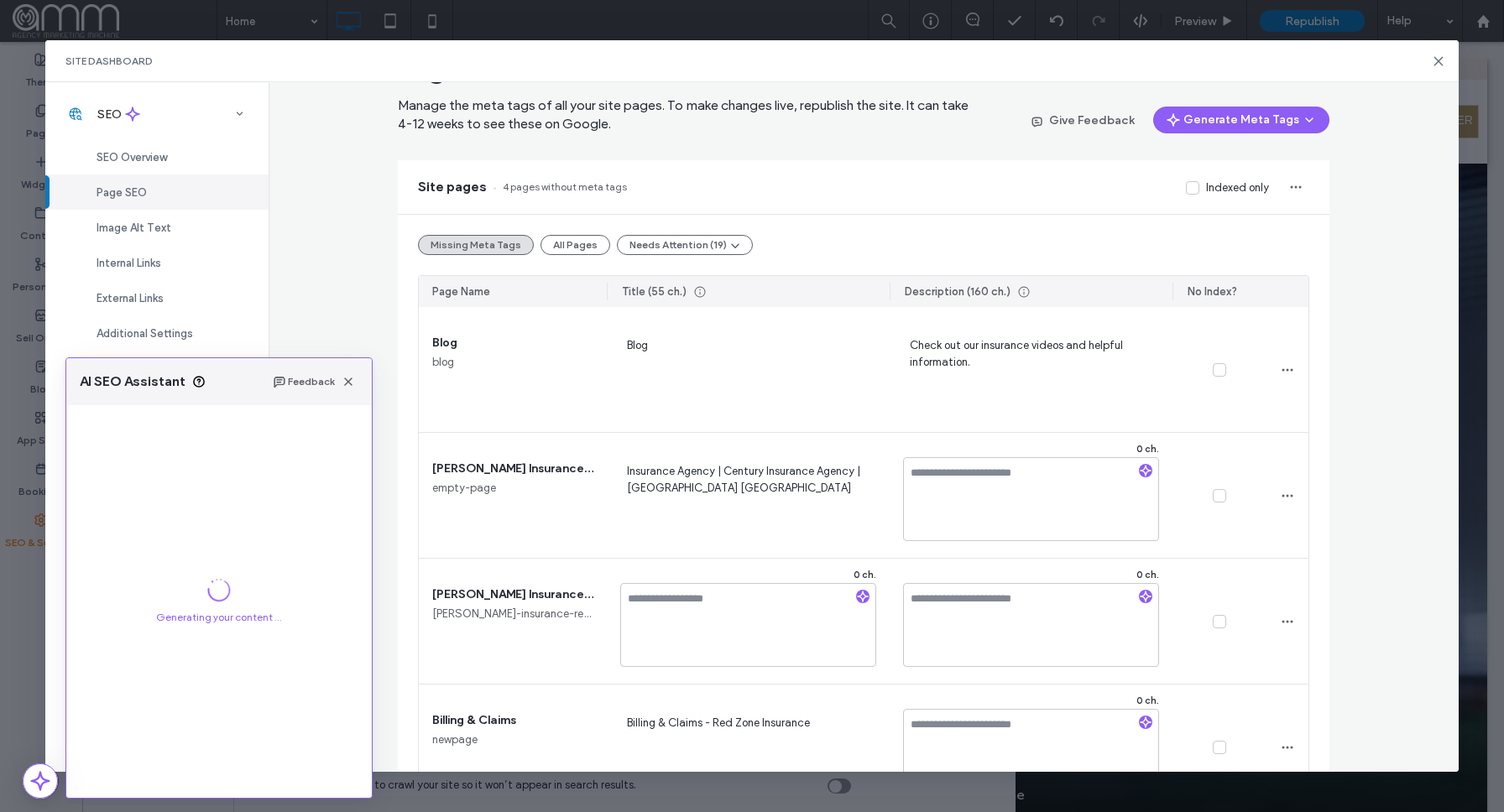
scroll to position [117, 0]
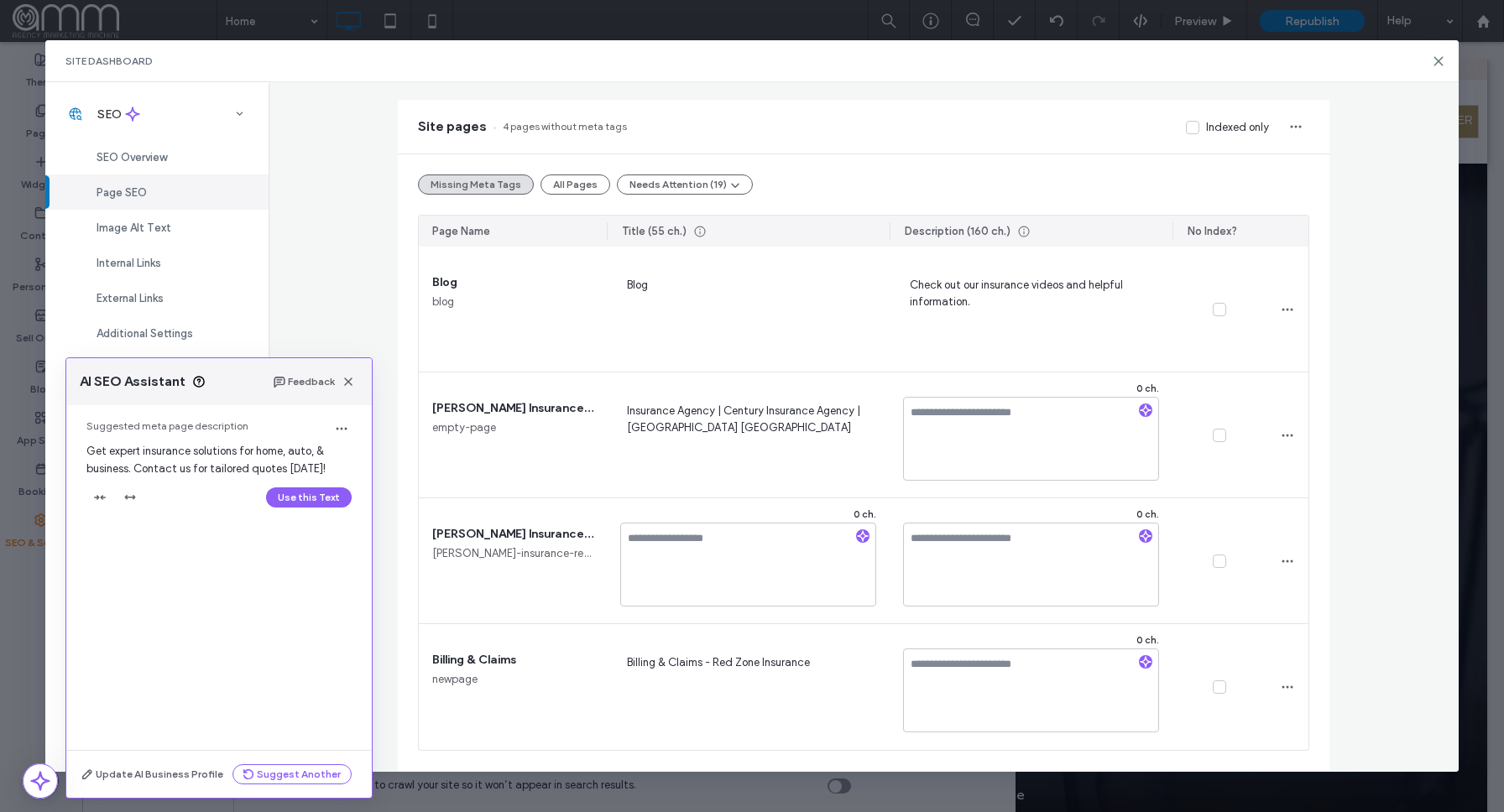
click at [307, 494] on button "Use this Text" at bounding box center [308, 498] width 86 height 20
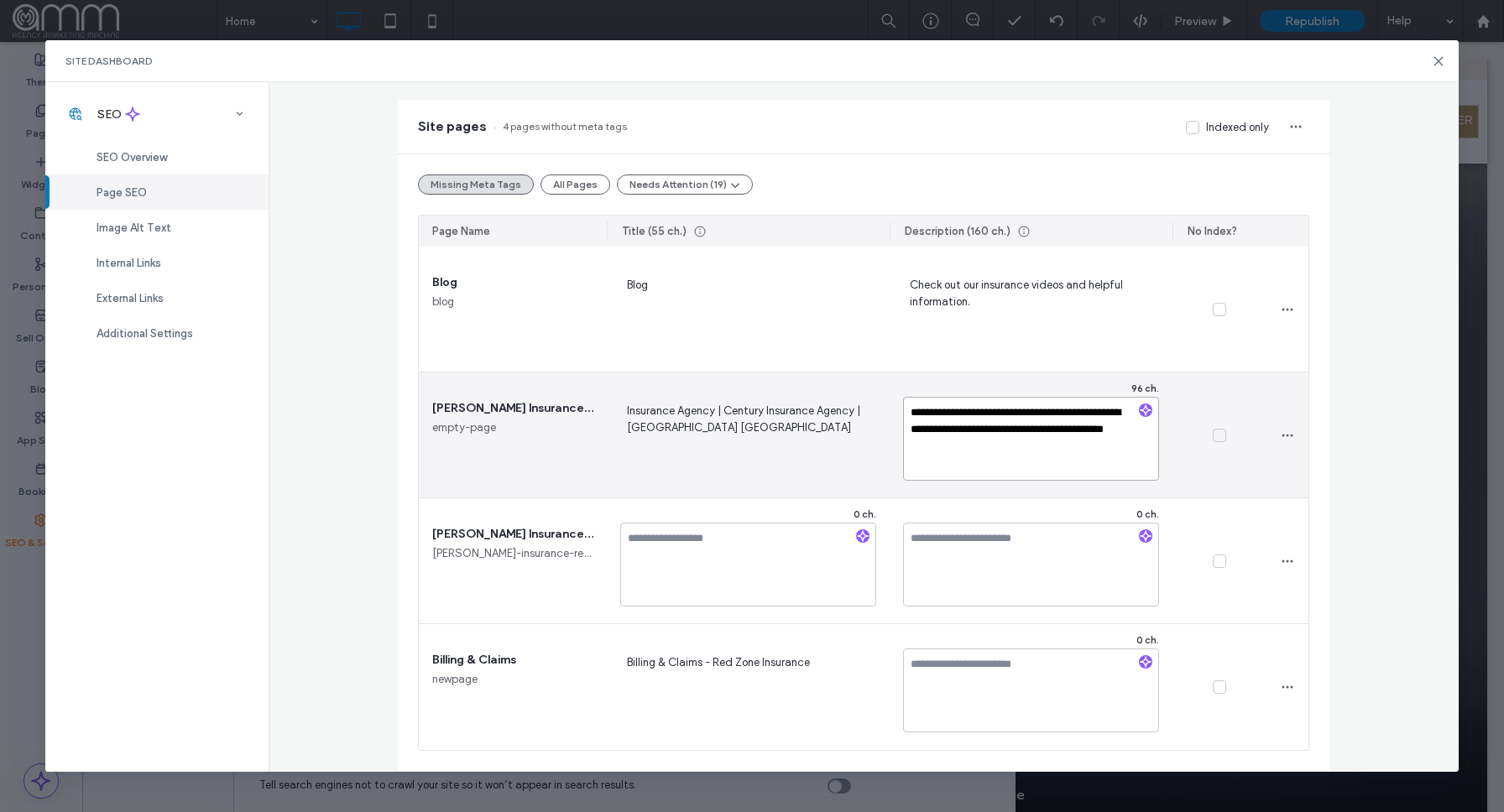
click at [992, 431] on textarea "**********" at bounding box center [1031, 438] width 256 height 84
type textarea "**********"
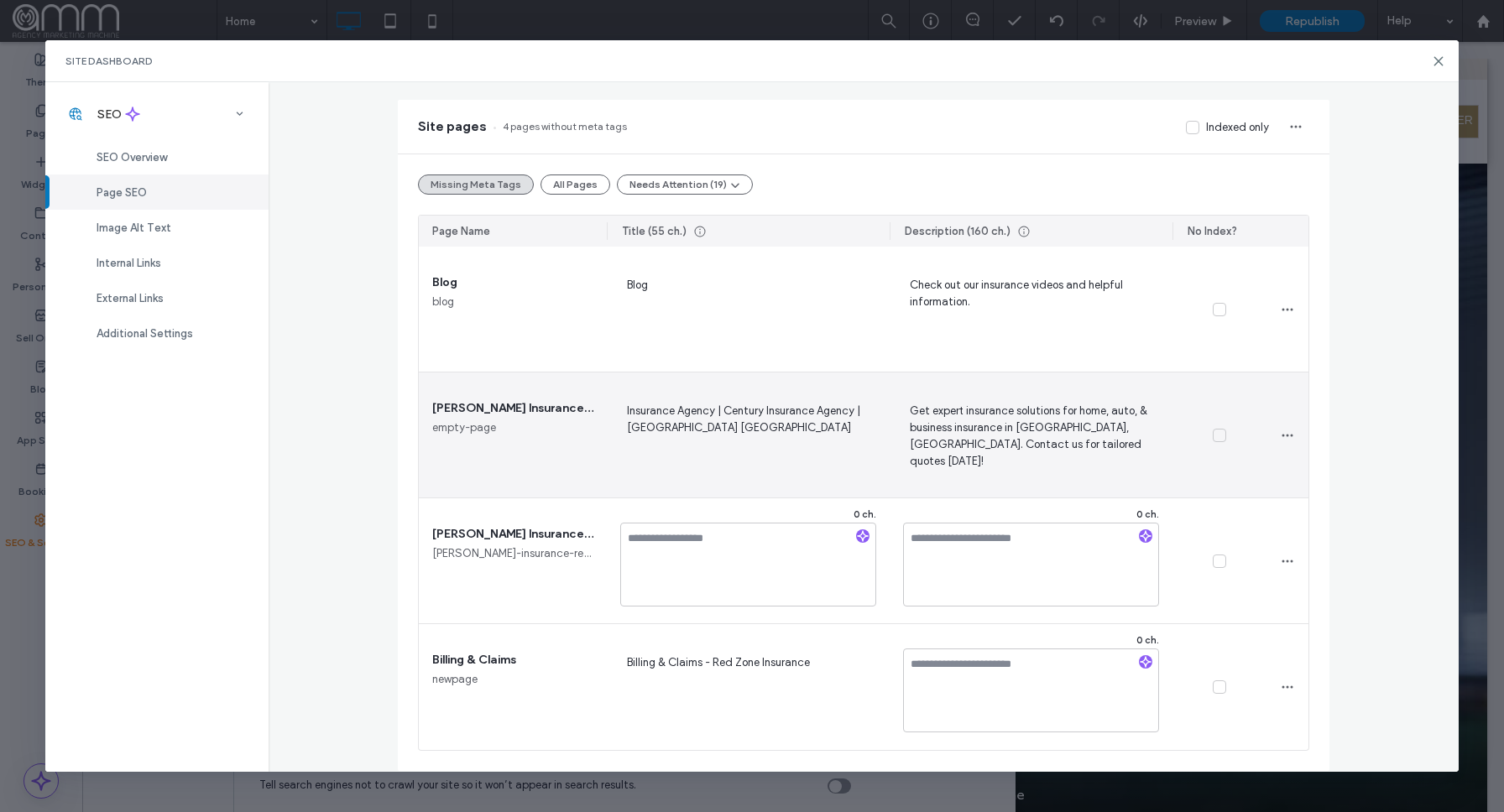
click at [1168, 465] on div "Get expert insurance solutions for home, auto, & business insurance in Denton, …" at bounding box center [1031, 435] width 283 height 125
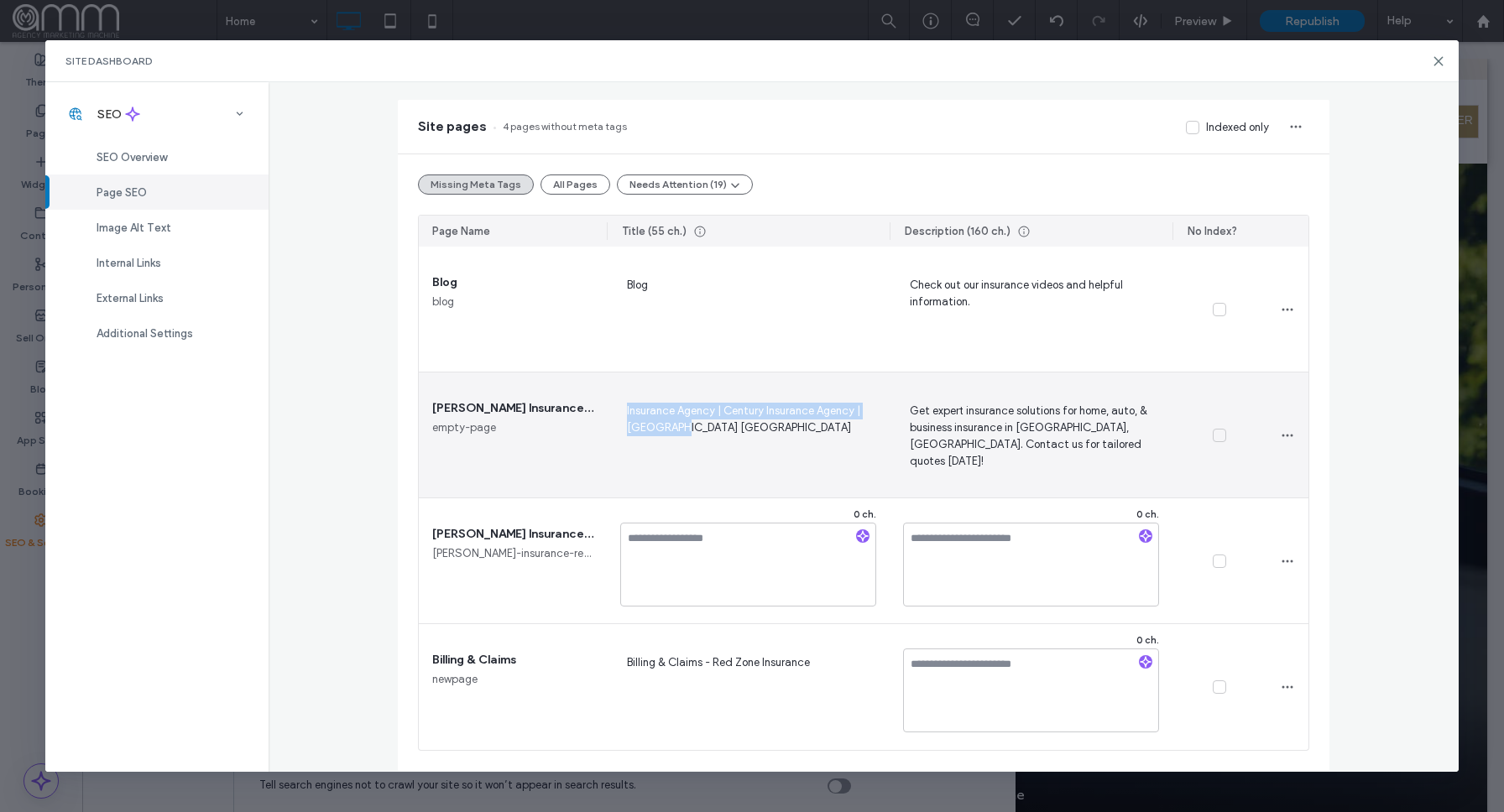
drag, startPoint x: 715, startPoint y: 437, endPoint x: 621, endPoint y: 410, distance: 97.8
click at [621, 410] on span "Insurance Agency | Century Insurance Agency | Denton TX" at bounding box center [748, 435] width 256 height 69
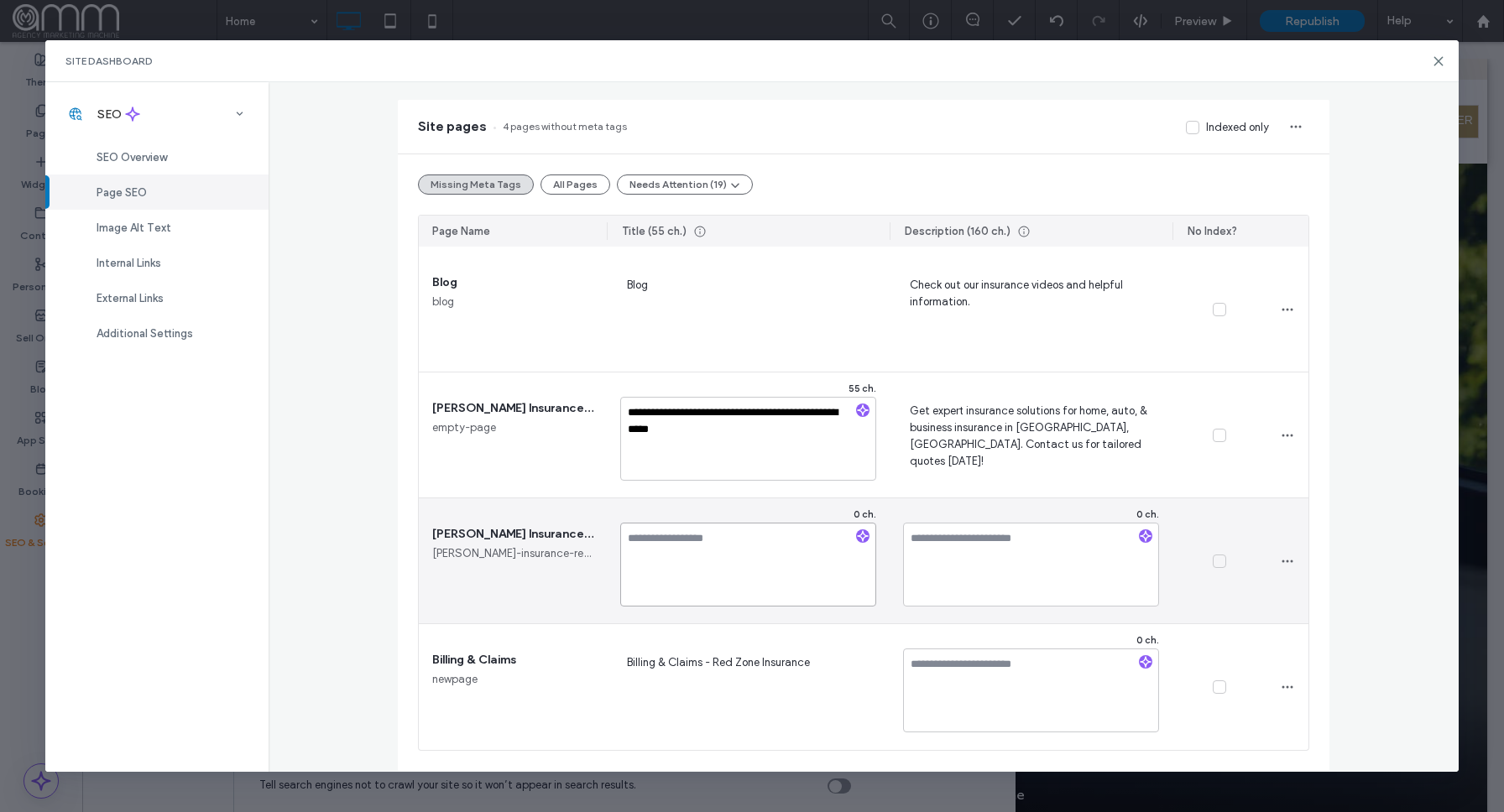
click at [666, 552] on textarea at bounding box center [748, 564] width 256 height 84
paste textarea "**********"
type textarea "**********"
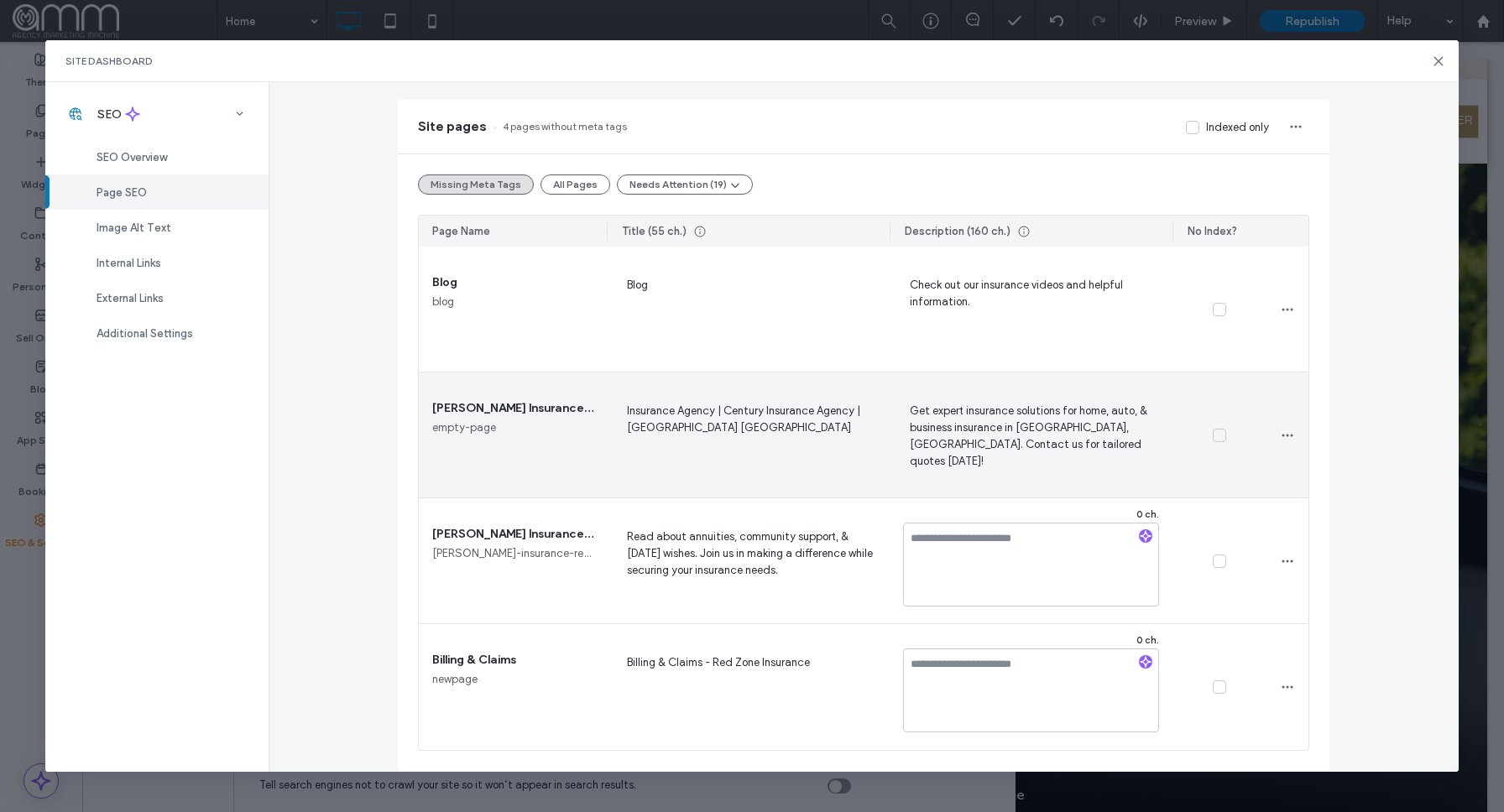
click at [680, 433] on span "Insurance Agency | Century Insurance Agency | Denton TX" at bounding box center [748, 435] width 256 height 69
drag, startPoint x: 743, startPoint y: 432, endPoint x: 615, endPoint y: 414, distance: 129.3
click at [616, 414] on div "**********" at bounding box center [749, 435] width 283 height 125
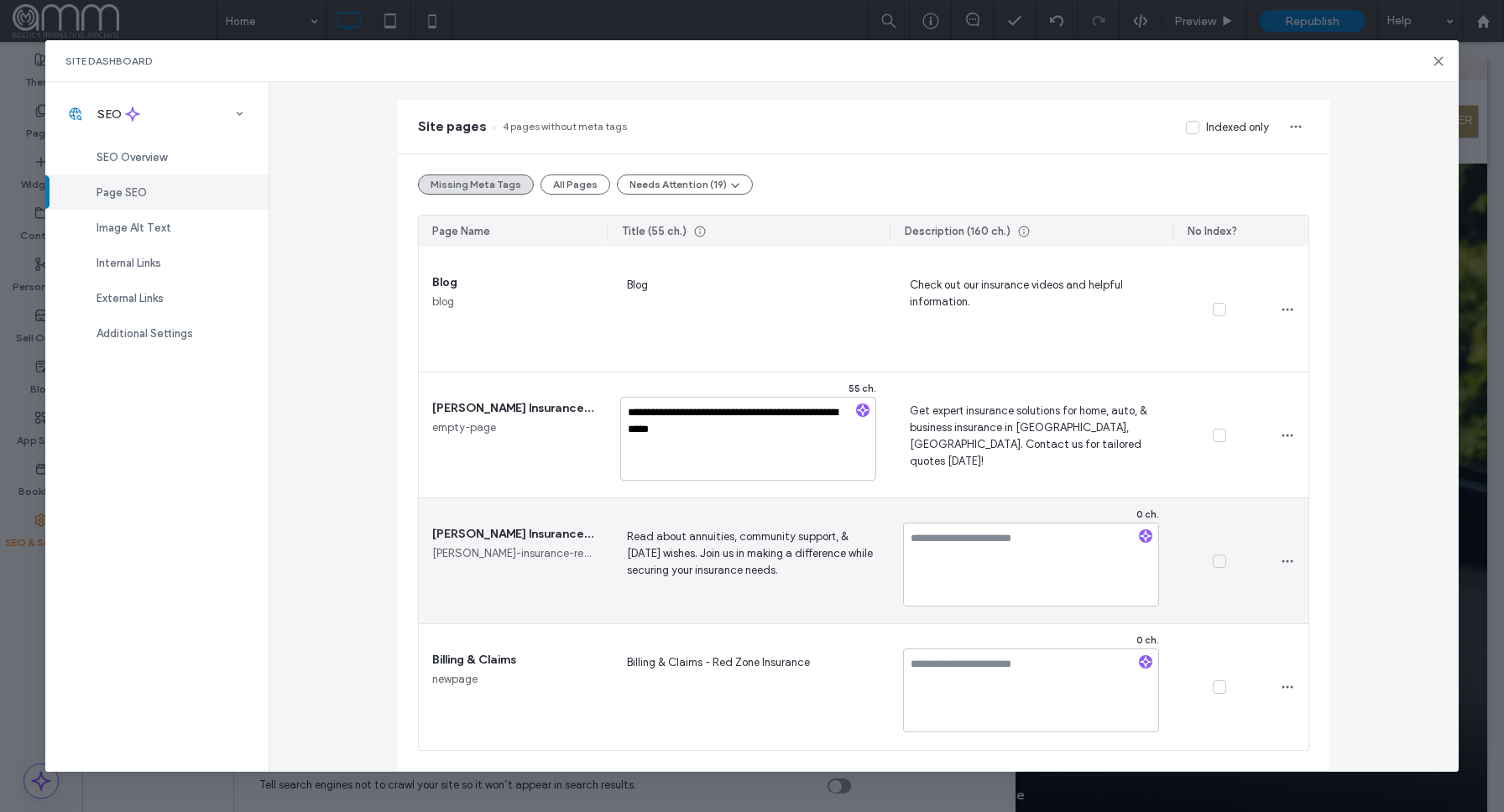
click at [801, 569] on span "Read about annuities, community support, & Thanksgiving wishes. Join us in maki…" at bounding box center [748, 561] width 256 height 69
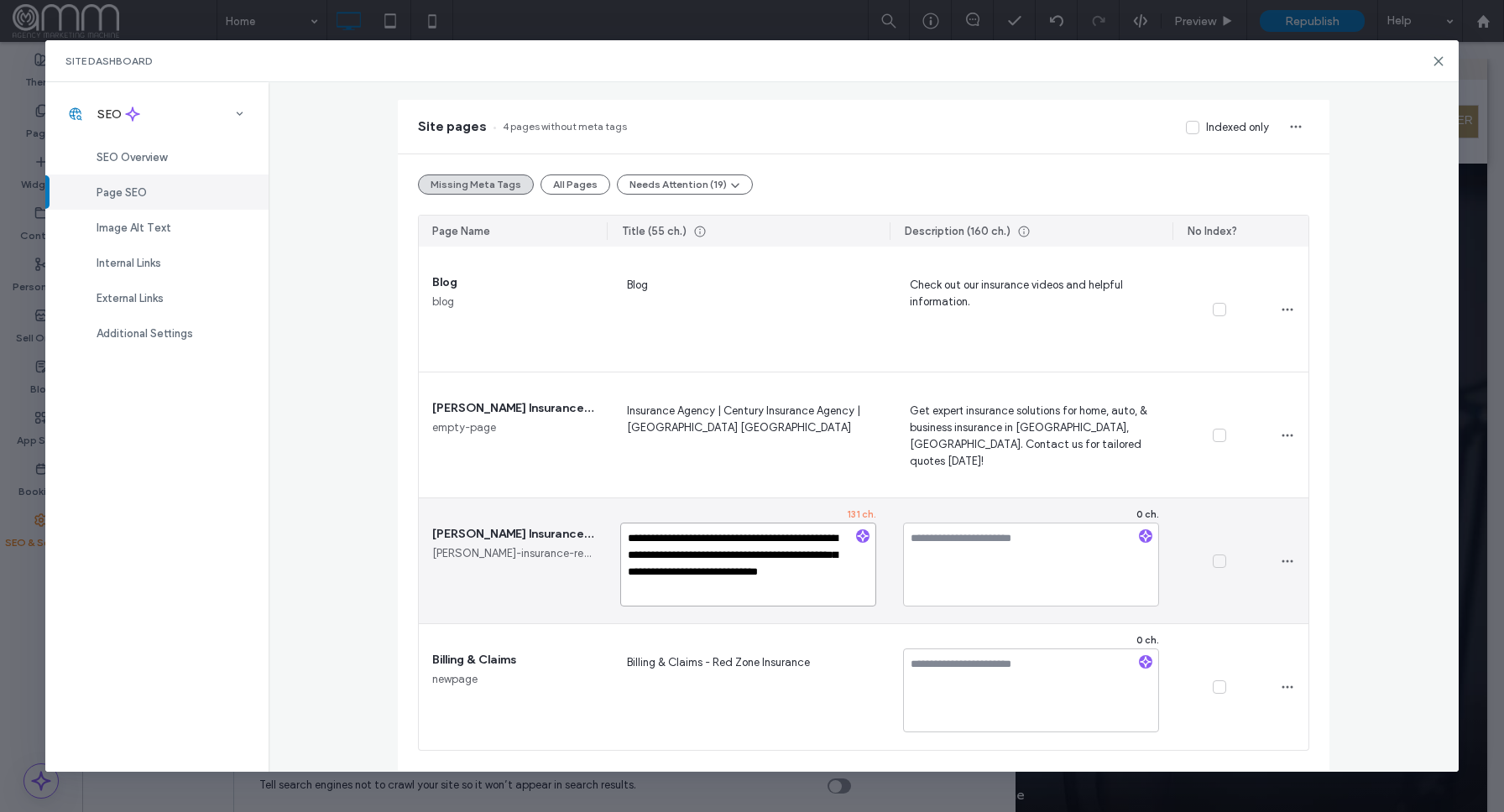
drag, startPoint x: 760, startPoint y: 590, endPoint x: 583, endPoint y: 526, distance: 188.2
click at [584, 526] on section "**********" at bounding box center [864, 498] width 890 height 503
paste textarea
click at [682, 552] on textarea "**********" at bounding box center [748, 564] width 256 height 84
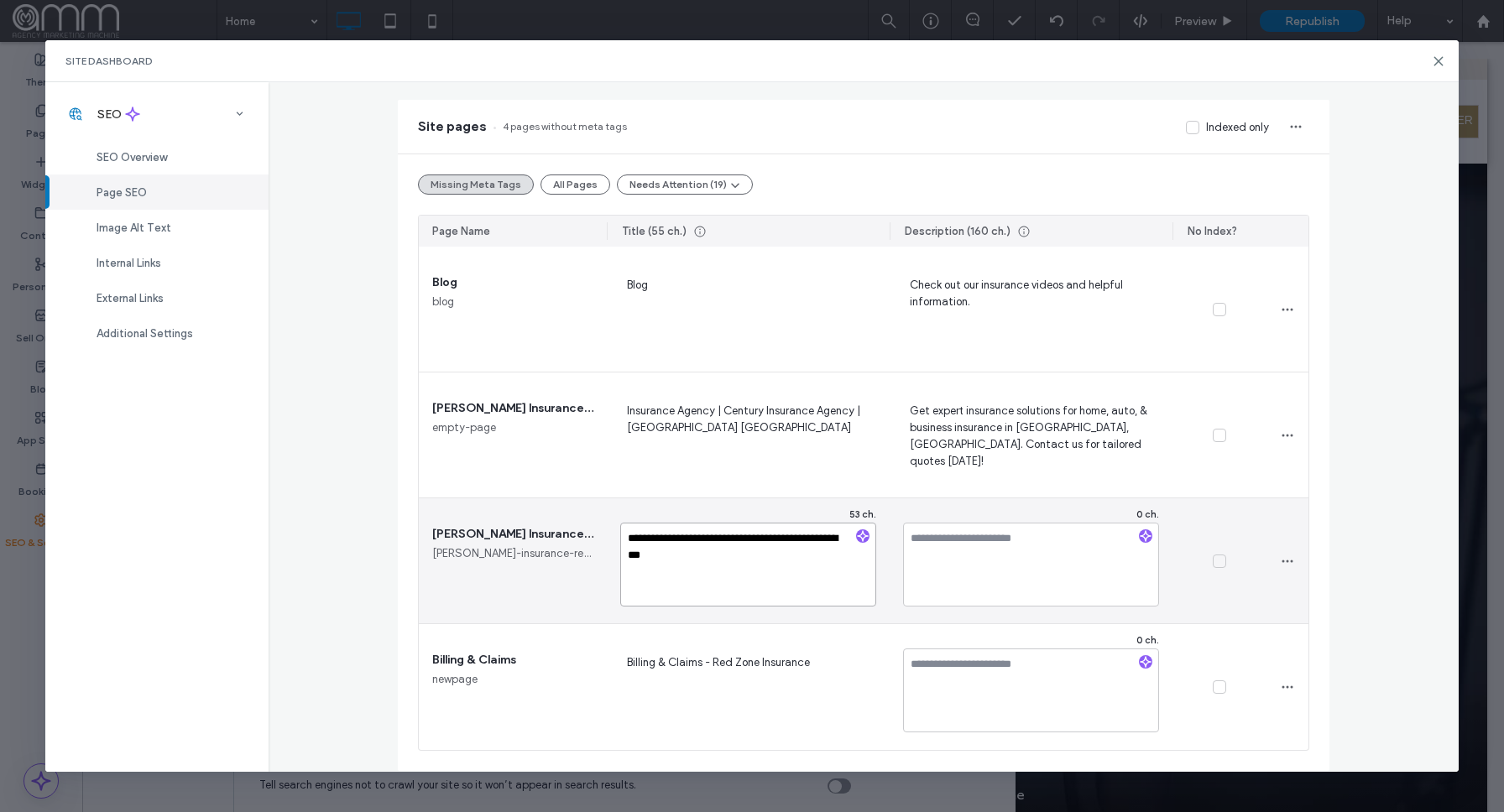
type textarea "**********"
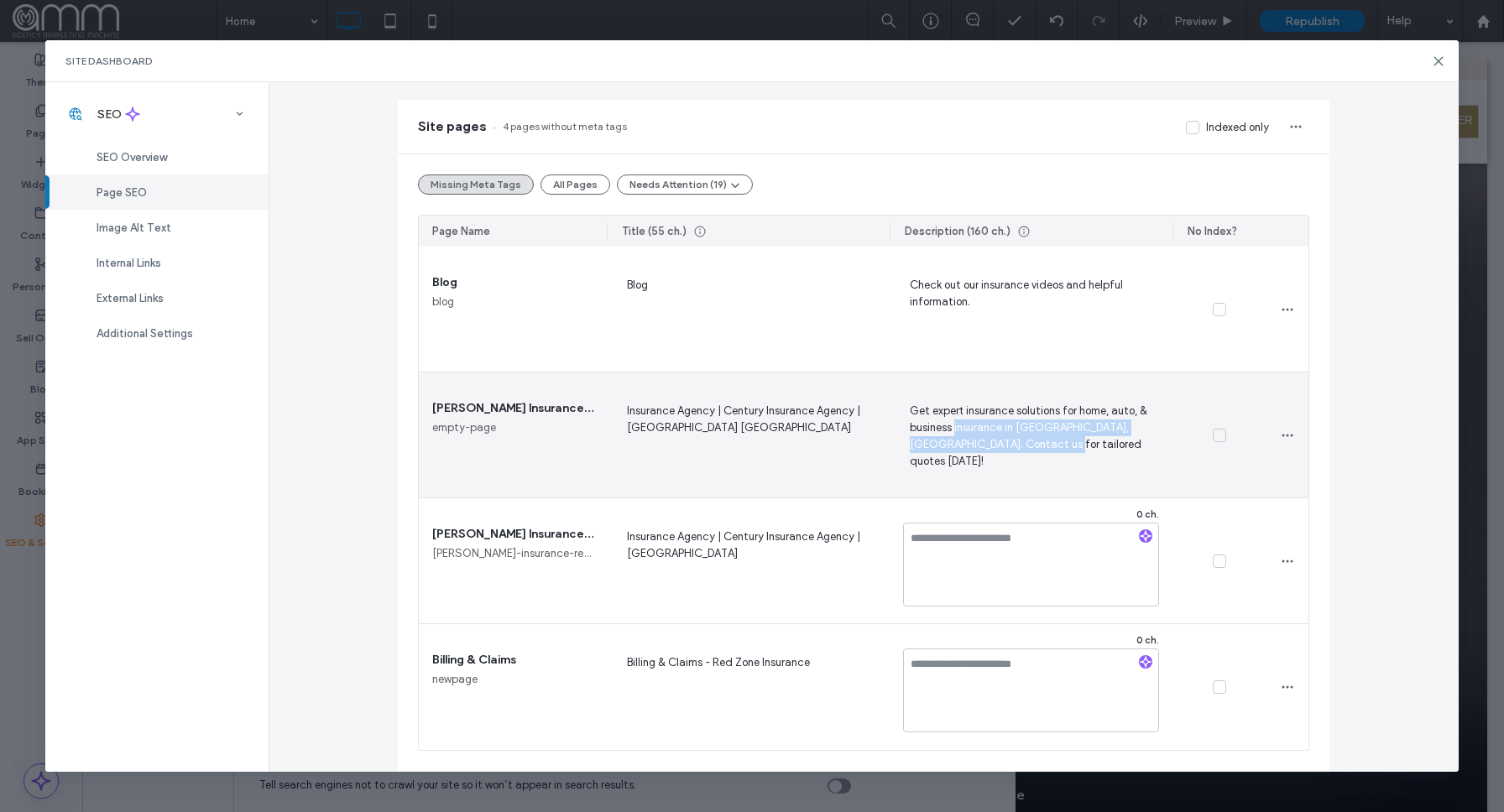
drag, startPoint x: 978, startPoint y: 440, endPoint x: 956, endPoint y: 436, distance: 22.4
click at [956, 436] on span "Get expert insurance solutions for home, auto, & business insurance in Denton, …" at bounding box center [1031, 435] width 256 height 69
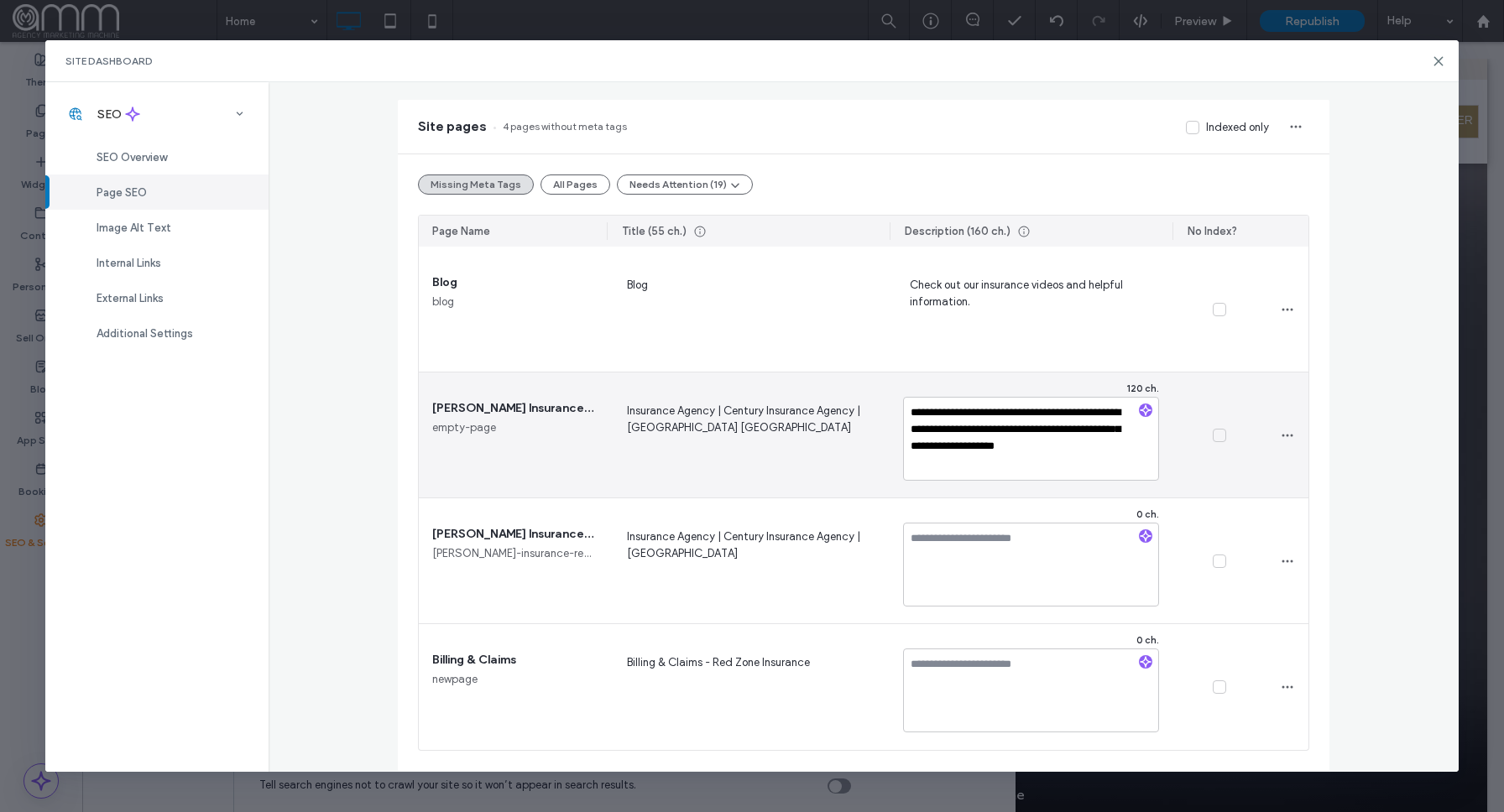
drag, startPoint x: 1097, startPoint y: 449, endPoint x: 892, endPoint y: 411, distance: 208.5
click at [893, 411] on div "**********" at bounding box center [1031, 435] width 283 height 125
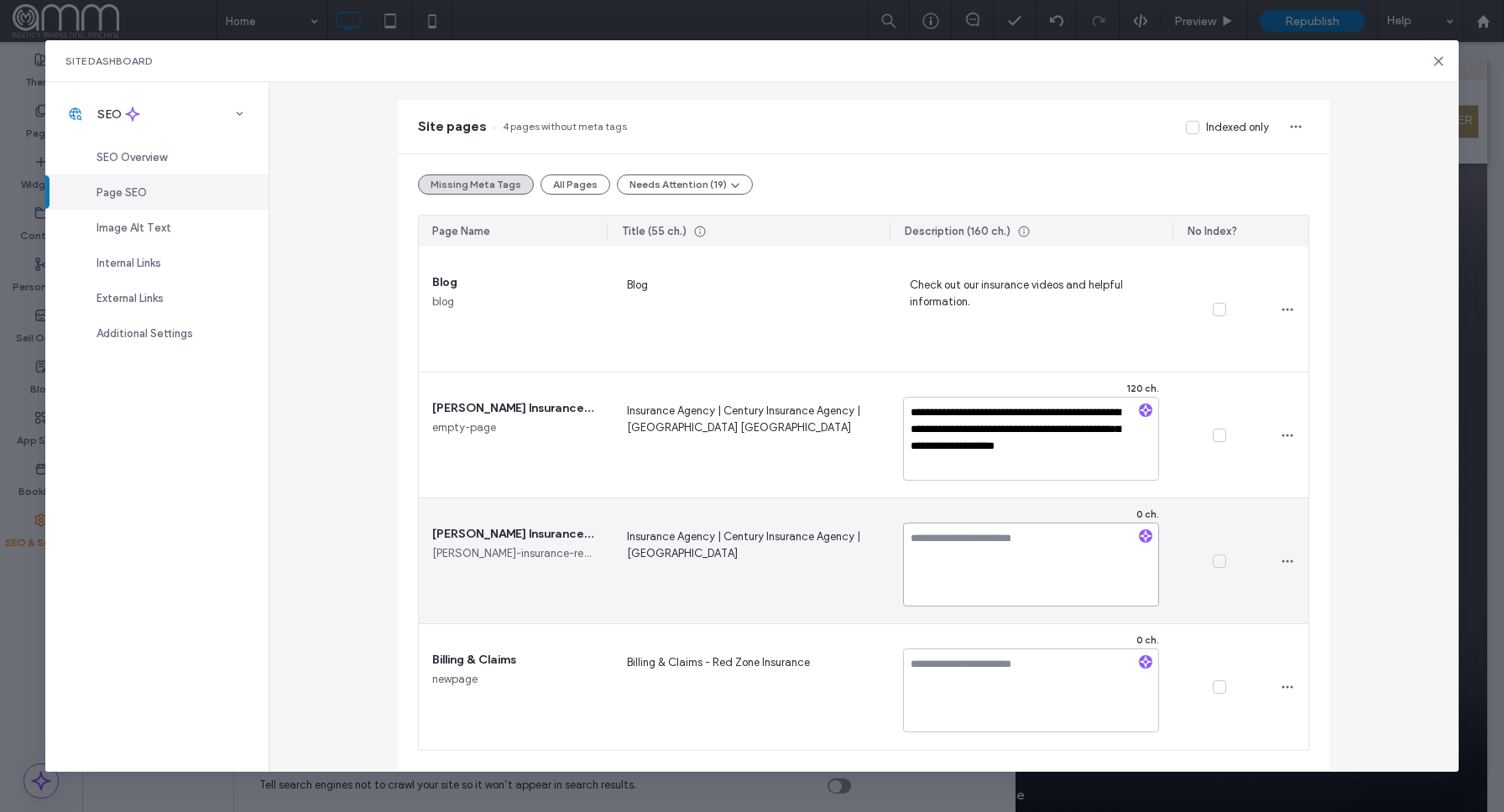
click at [973, 561] on textarea at bounding box center [1031, 564] width 256 height 84
paste textarea "**********"
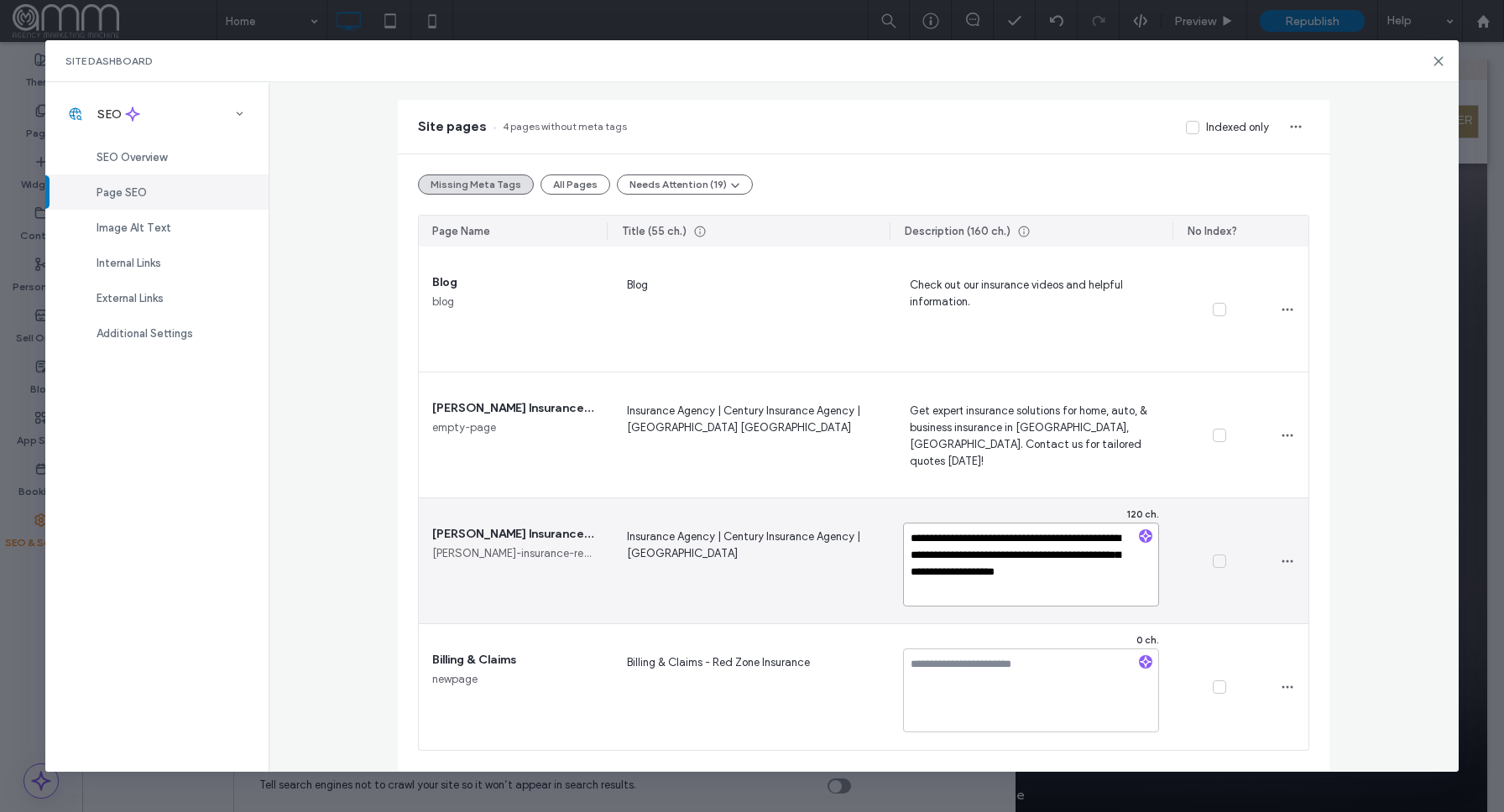
click at [1068, 554] on textarea "**********" at bounding box center [1031, 564] width 256 height 84
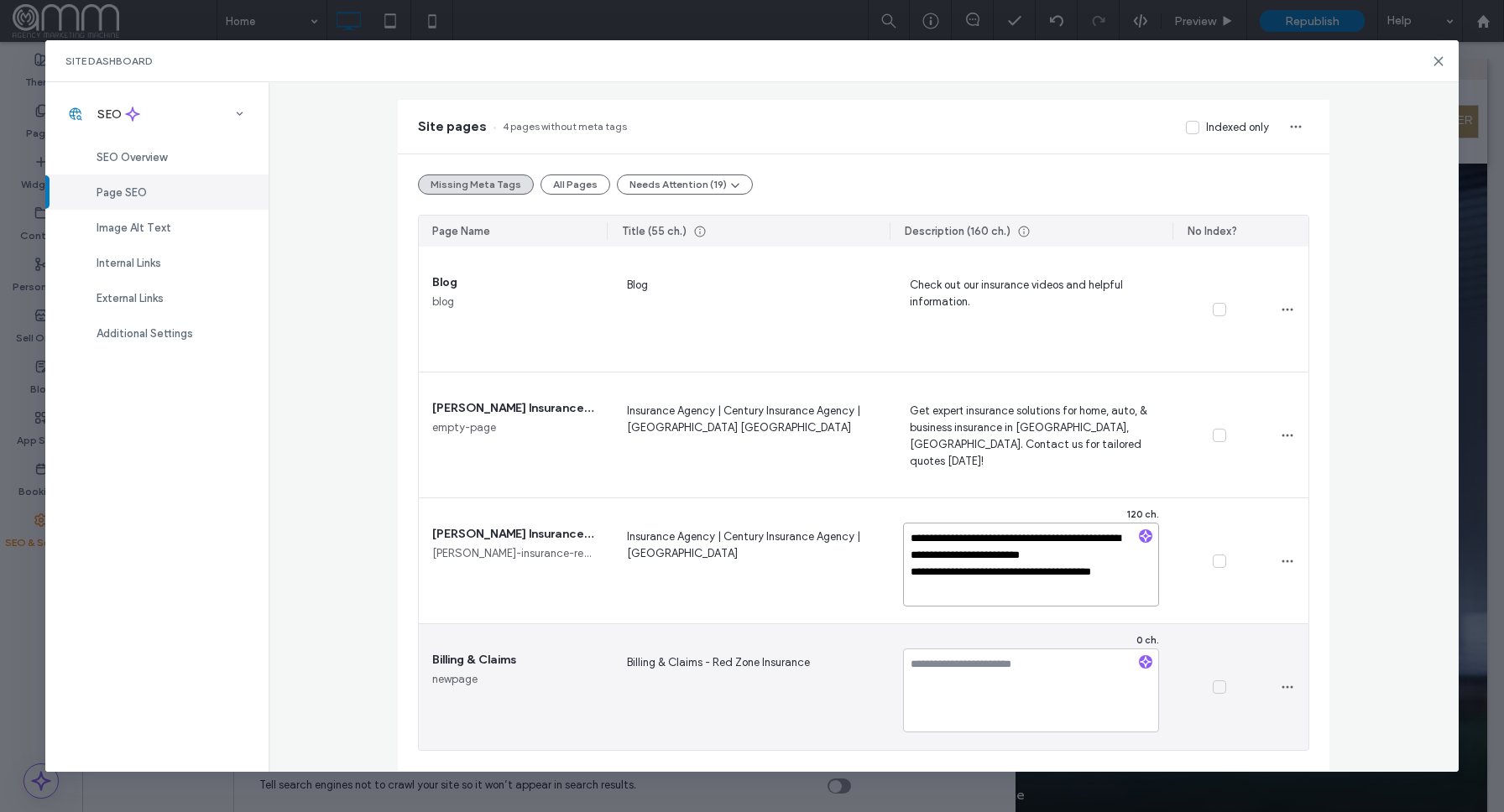
type textarea "**********"
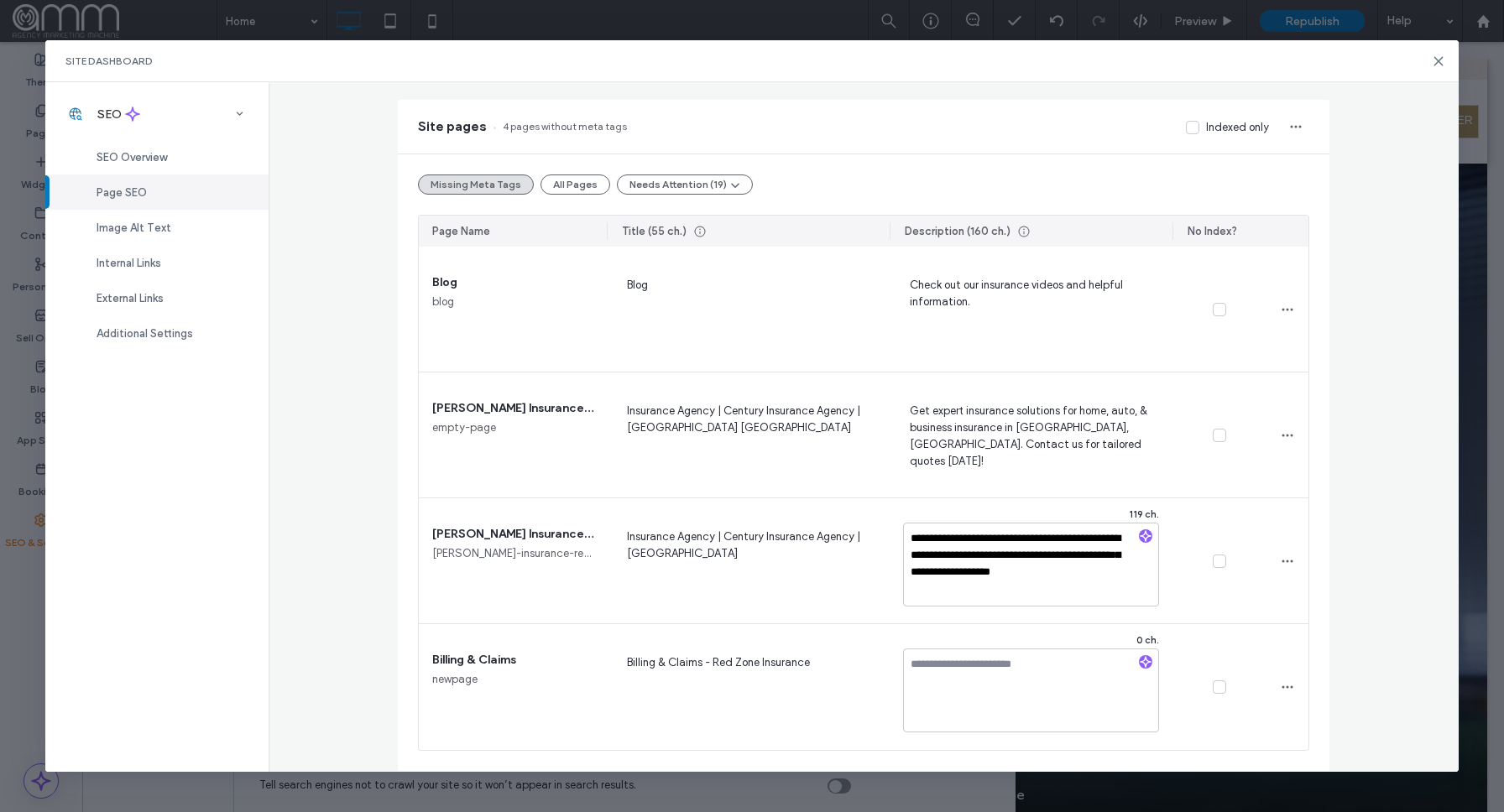
click at [1349, 582] on div "**********" at bounding box center [864, 426] width 1191 height 689
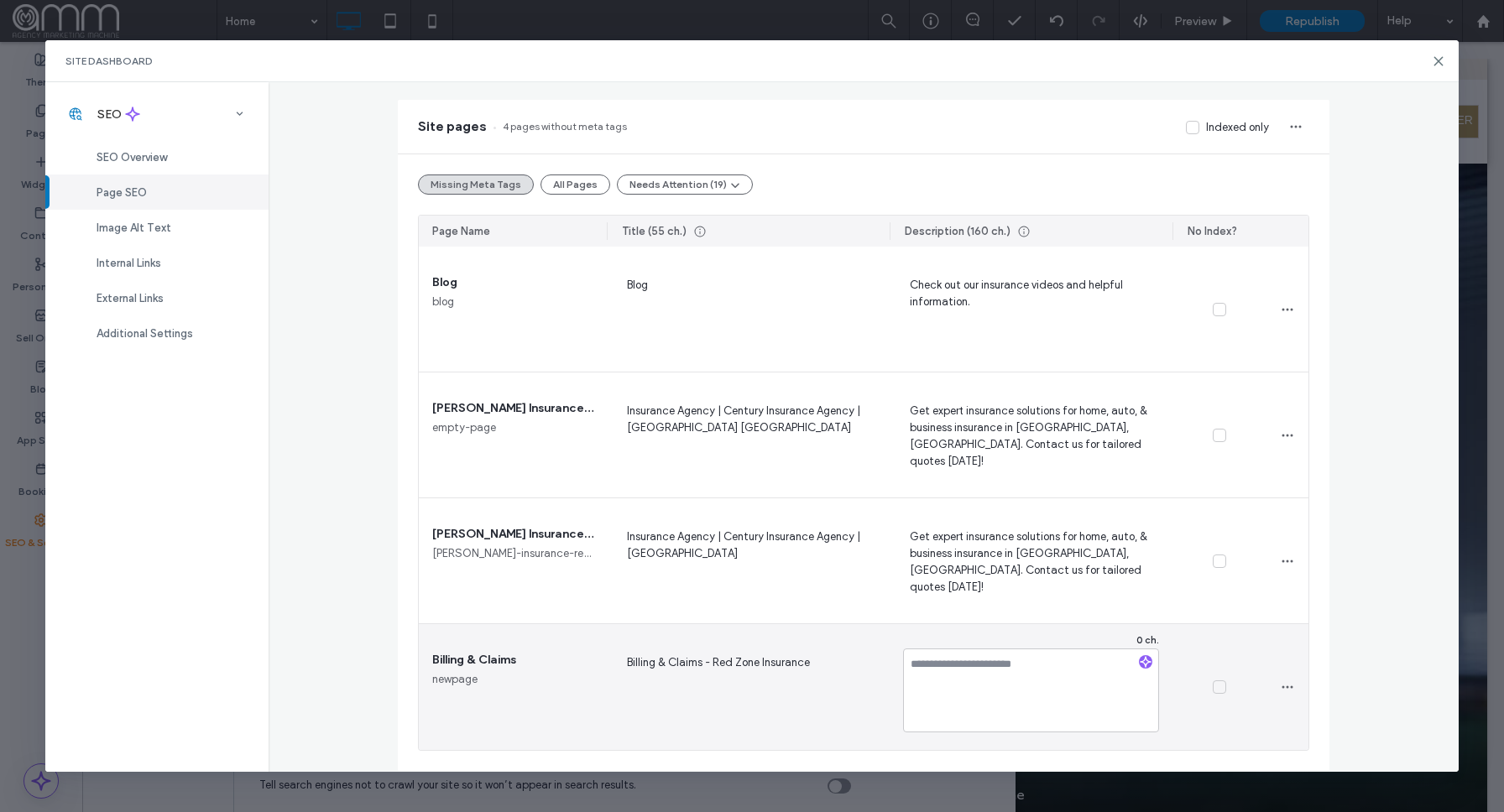
click at [763, 669] on span "Billing & Claims - Red Zone Insurance" at bounding box center [748, 687] width 256 height 69
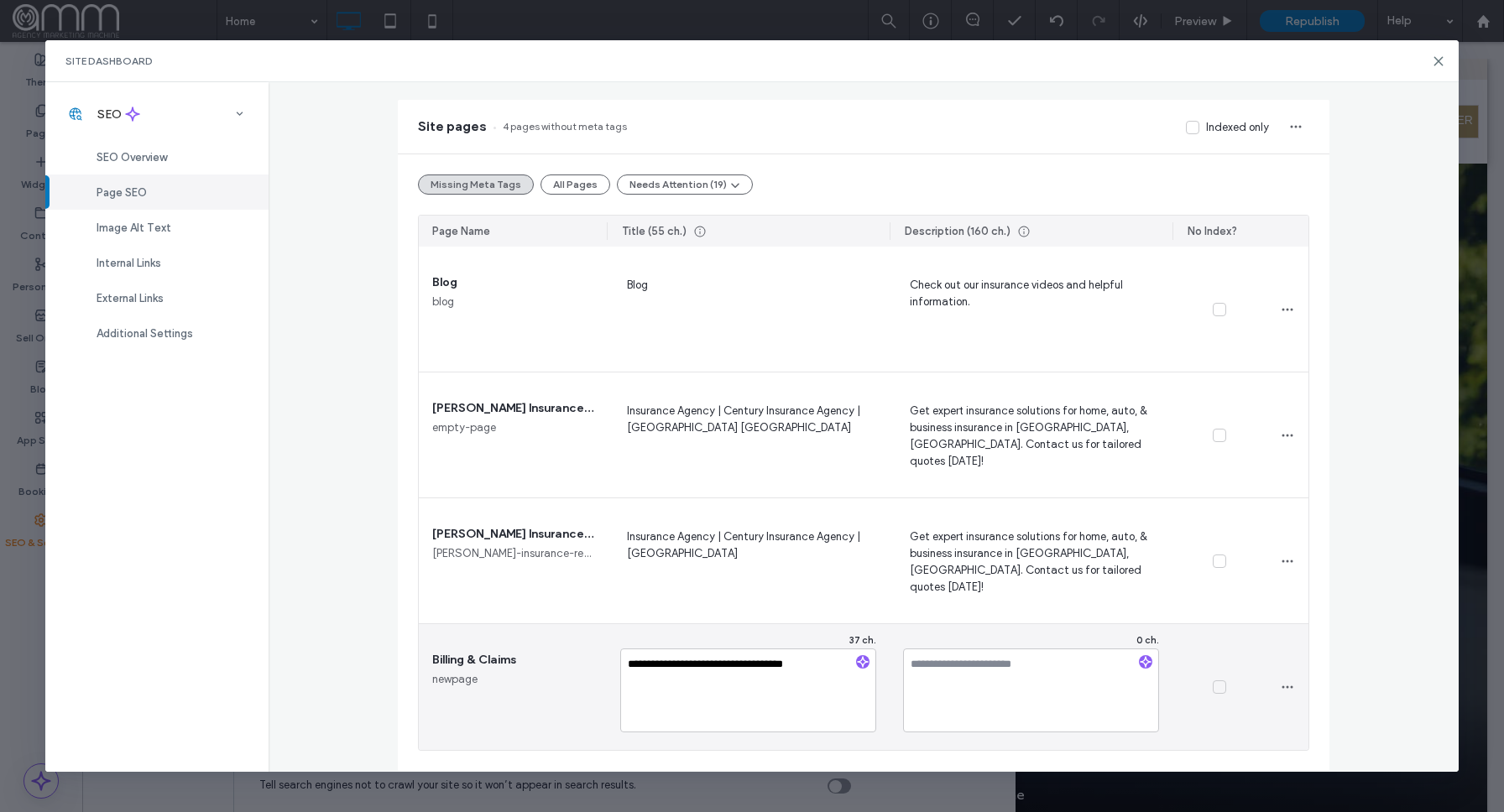
scroll to position [106, 0]
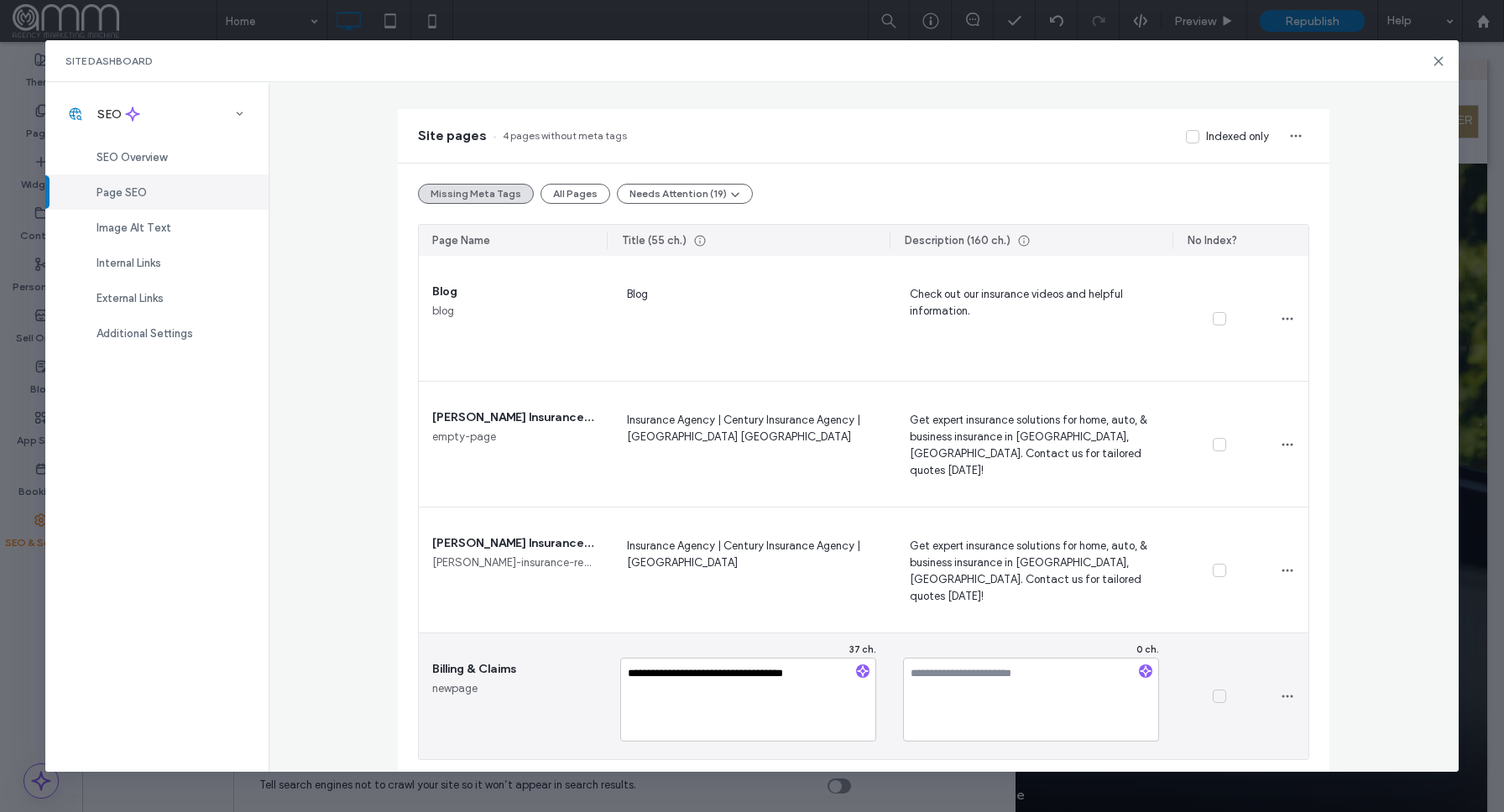
drag, startPoint x: 718, startPoint y: 672, endPoint x: 823, endPoint y: 673, distance: 105.0
click at [823, 673] on textarea "**********" at bounding box center [748, 700] width 256 height 84
type textarea "**********"
click at [980, 686] on textarea at bounding box center [1031, 700] width 256 height 84
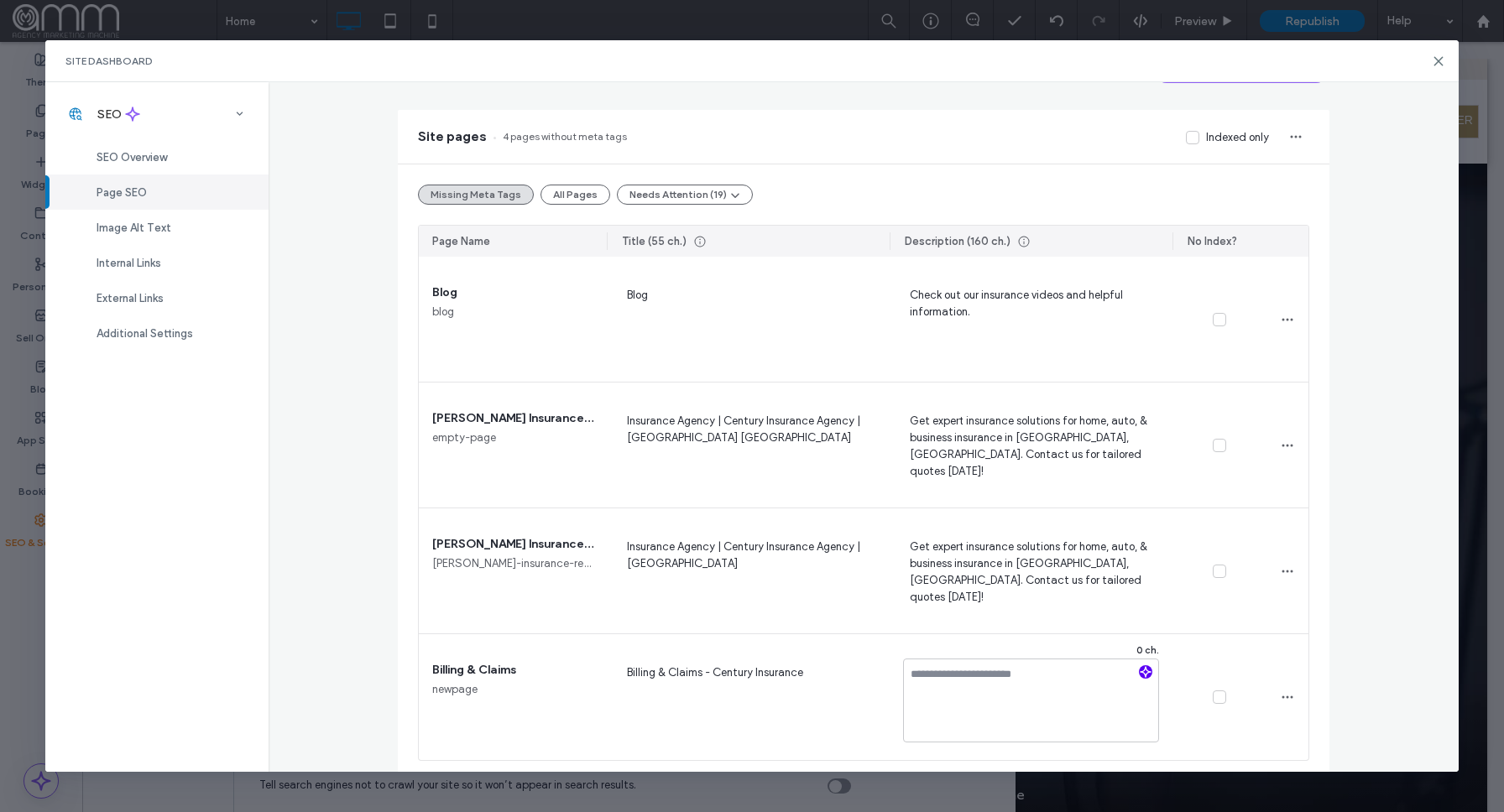
click at [1145, 673] on use "button" at bounding box center [1145, 672] width 10 height 10
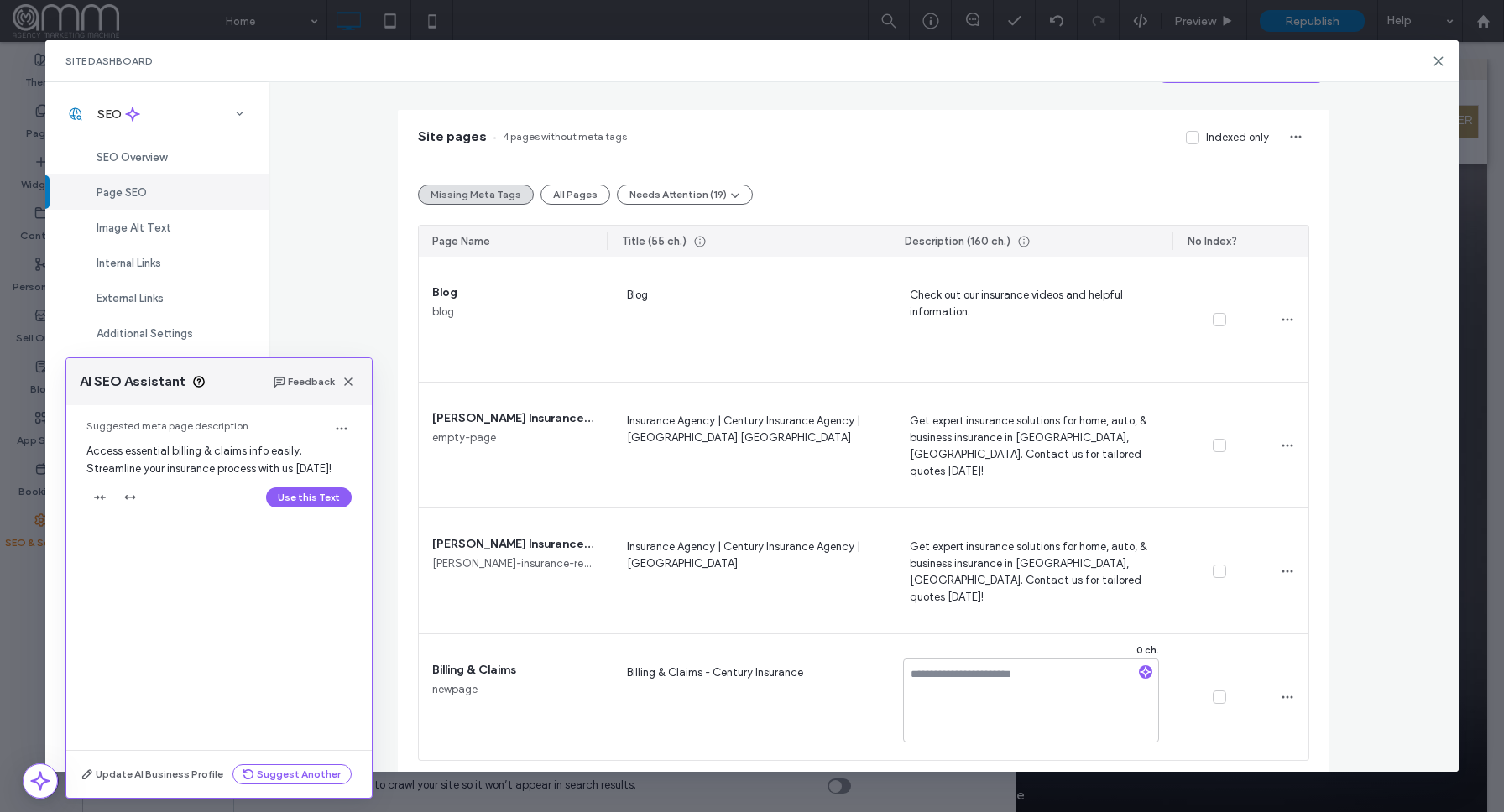
click at [308, 505] on button "Use this Text" at bounding box center [308, 498] width 86 height 20
type textarea "**********"
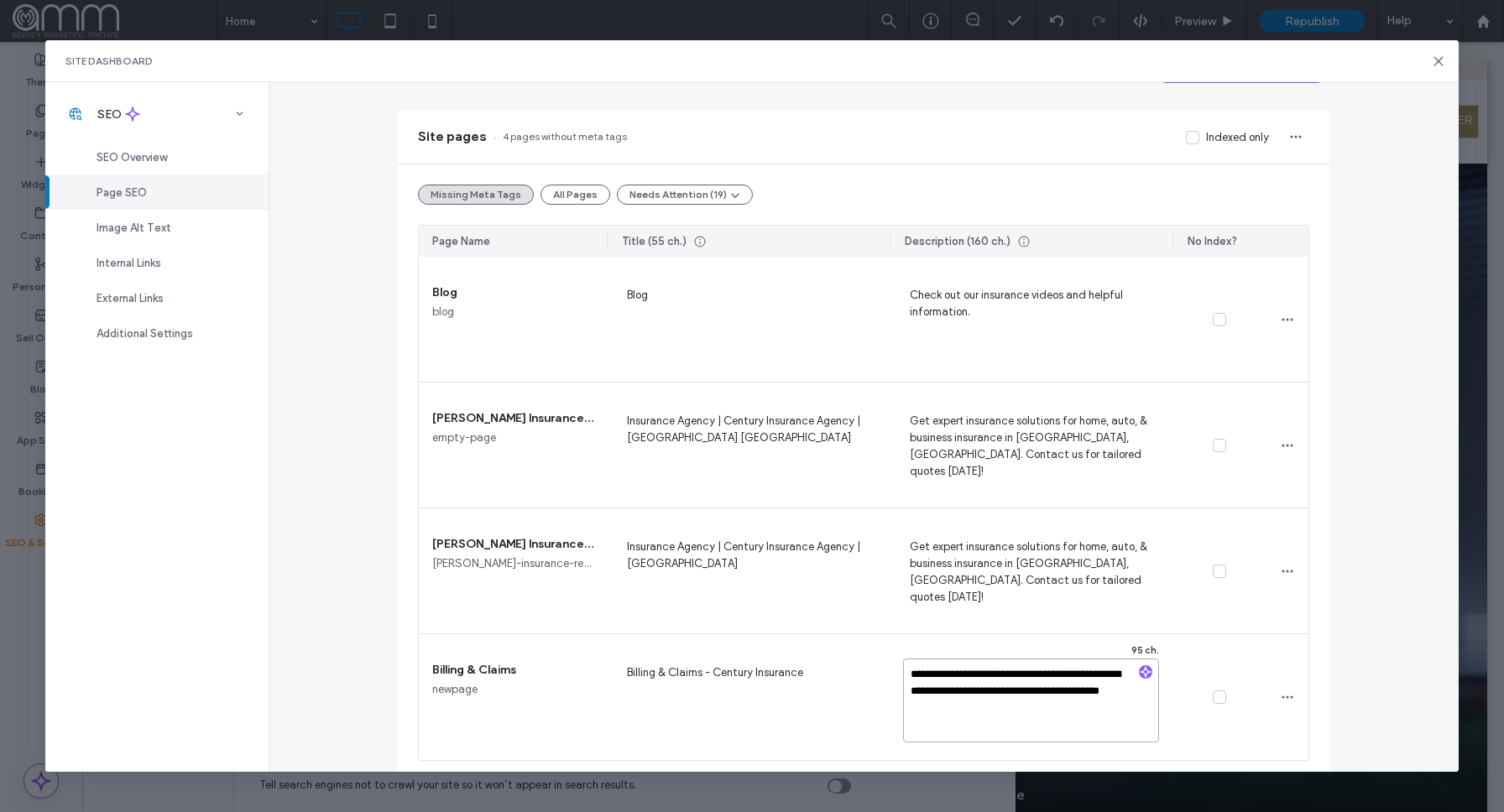
scroll to position [117, 0]
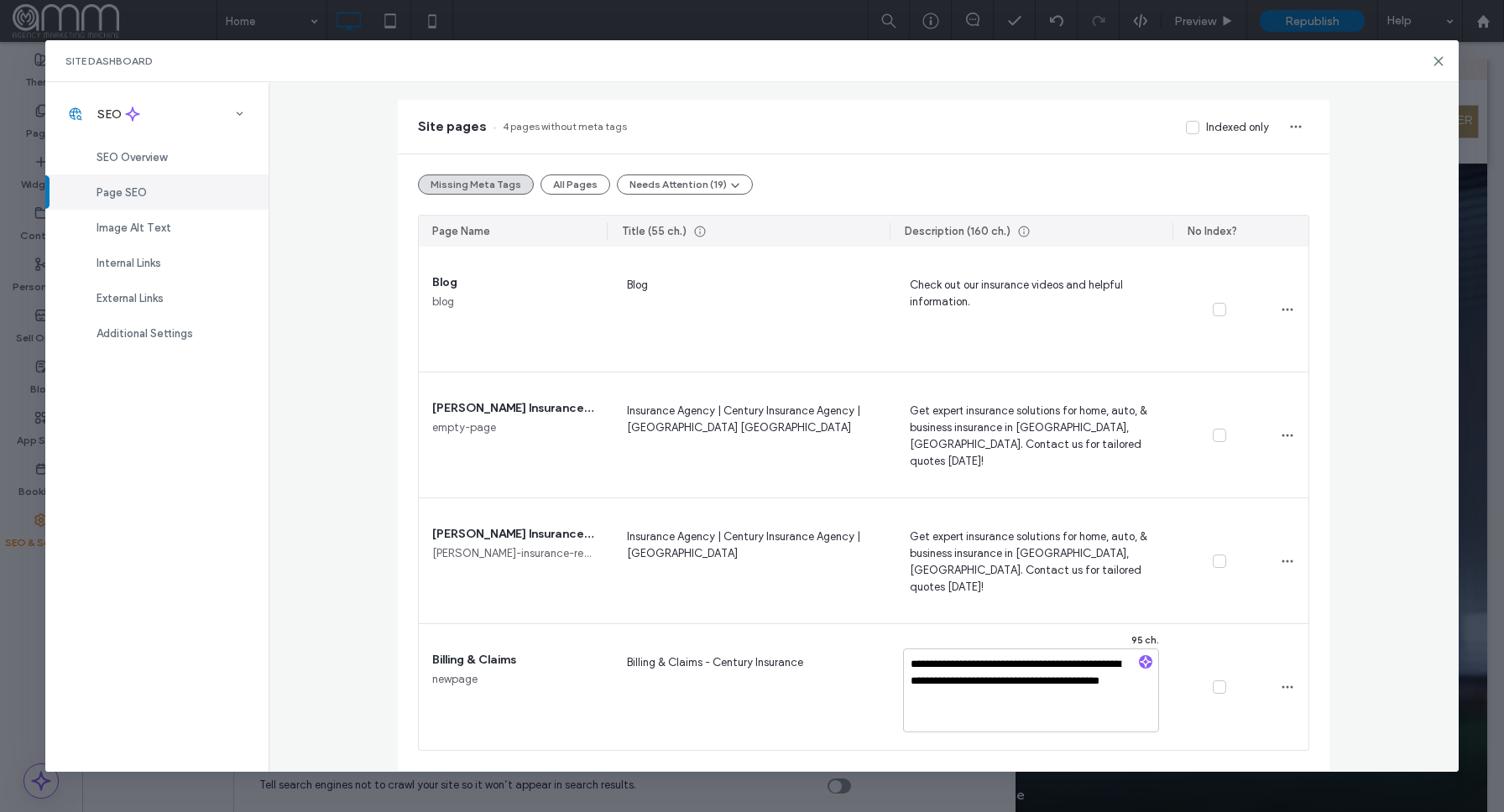
click at [1346, 700] on div "**********" at bounding box center [864, 426] width 1191 height 689
click at [359, 390] on div "Page SEO Manage the meta tags of all your site pages. To make changes live, rep…" at bounding box center [864, 426] width 1191 height 689
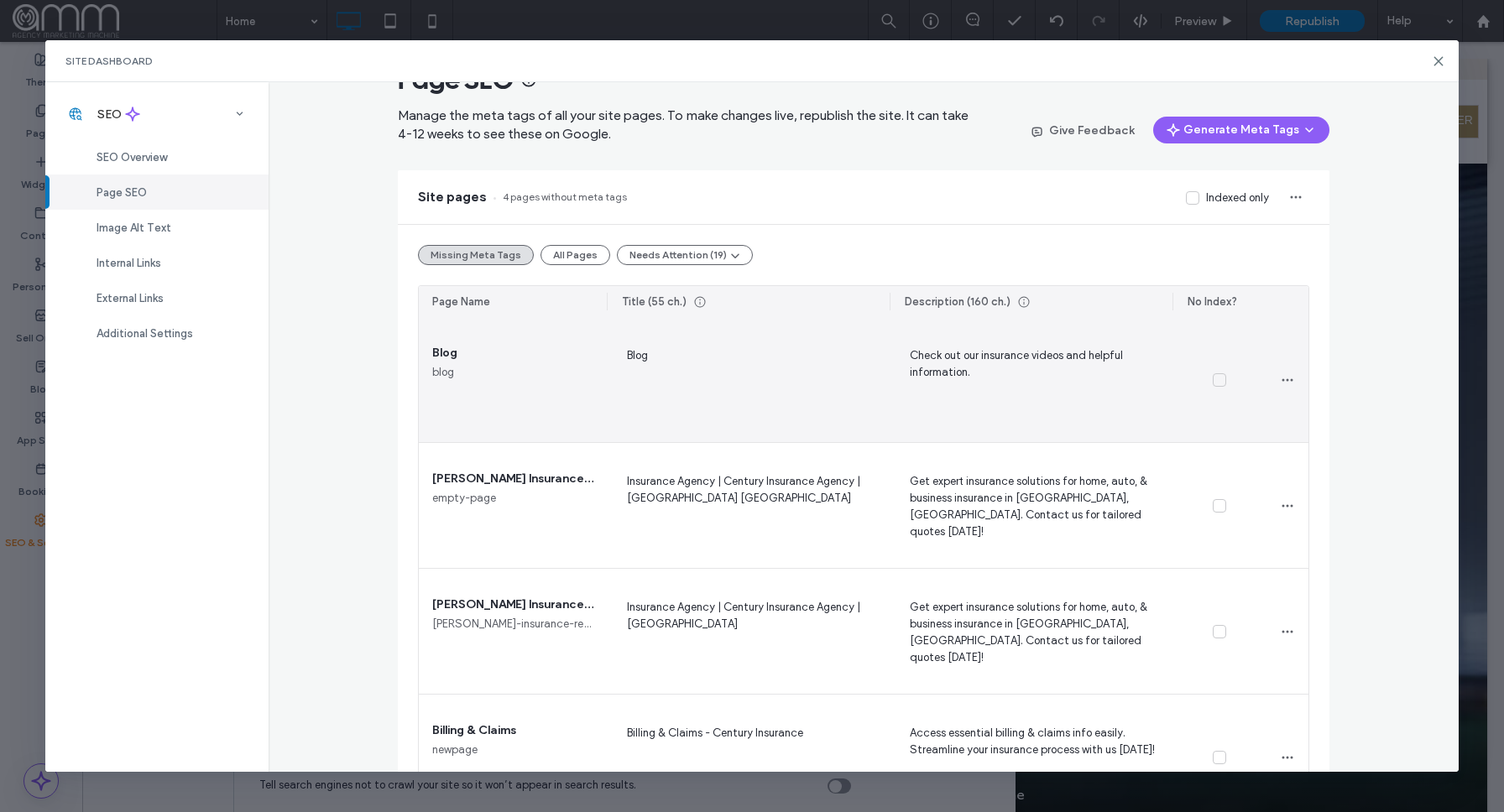
scroll to position [0, 0]
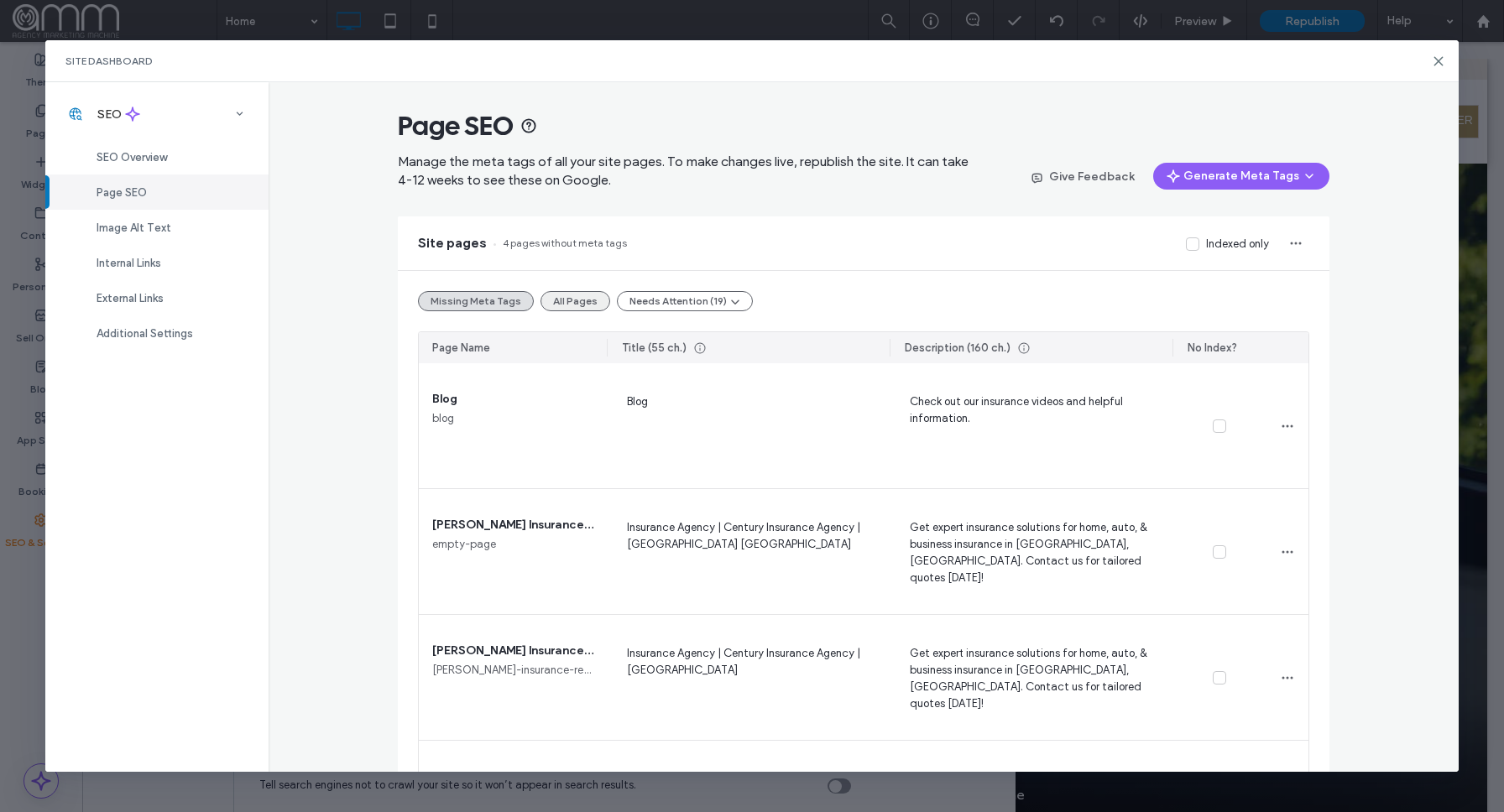
click at [557, 301] on button "All Pages" at bounding box center [576, 301] width 70 height 20
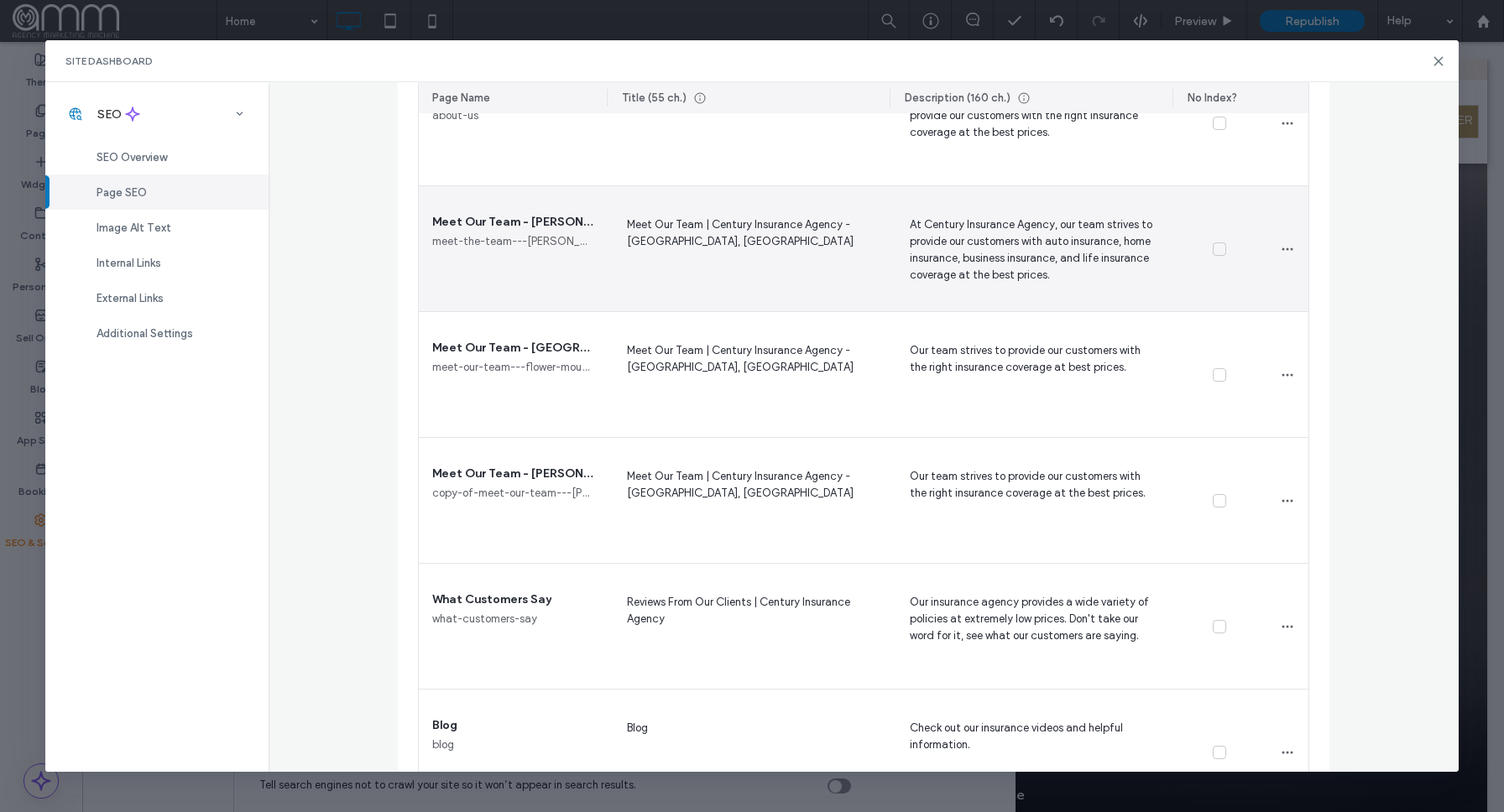
scroll to position [424, 0]
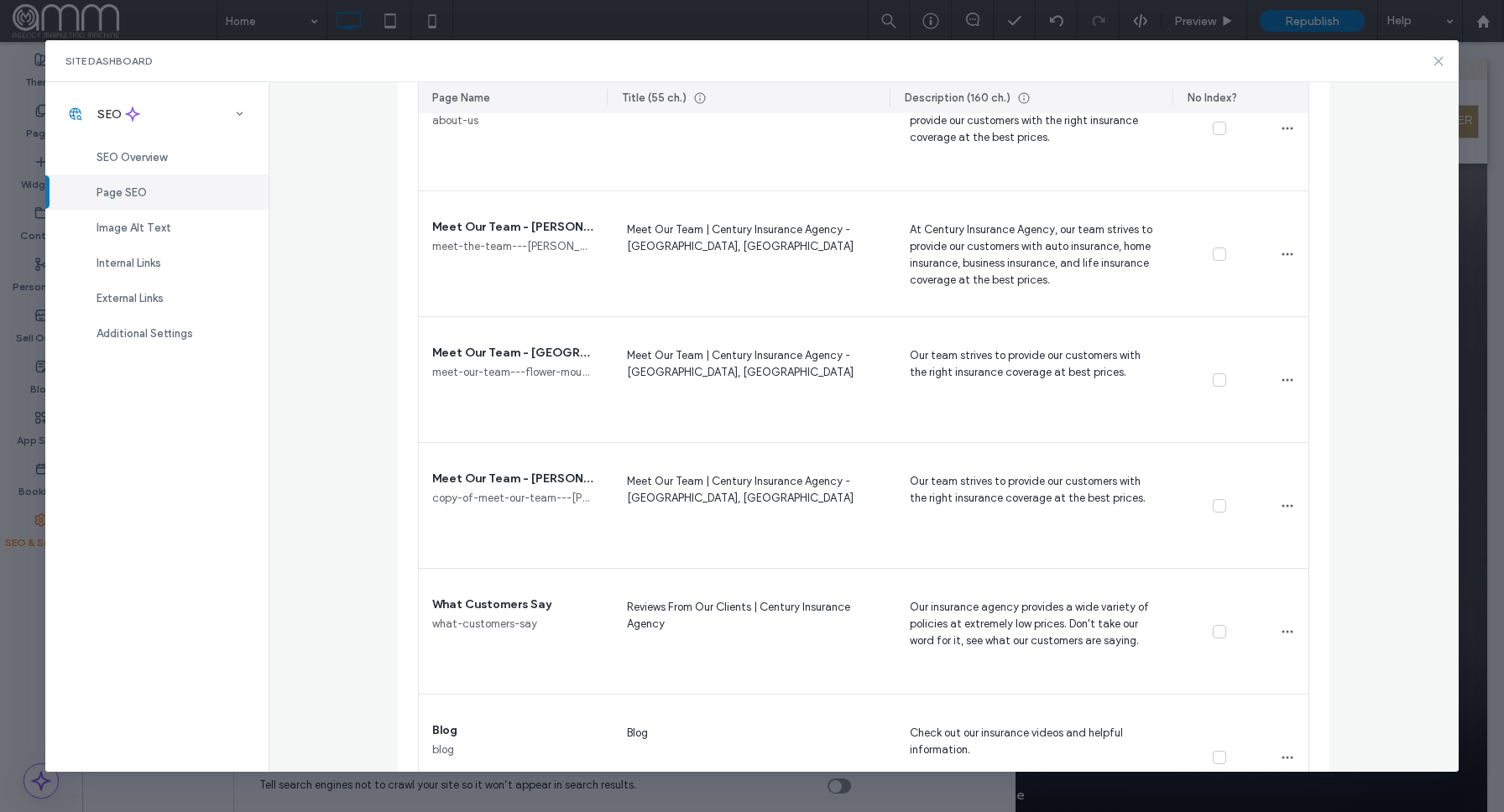
click at [1432, 57] on icon at bounding box center [1438, 61] width 14 height 14
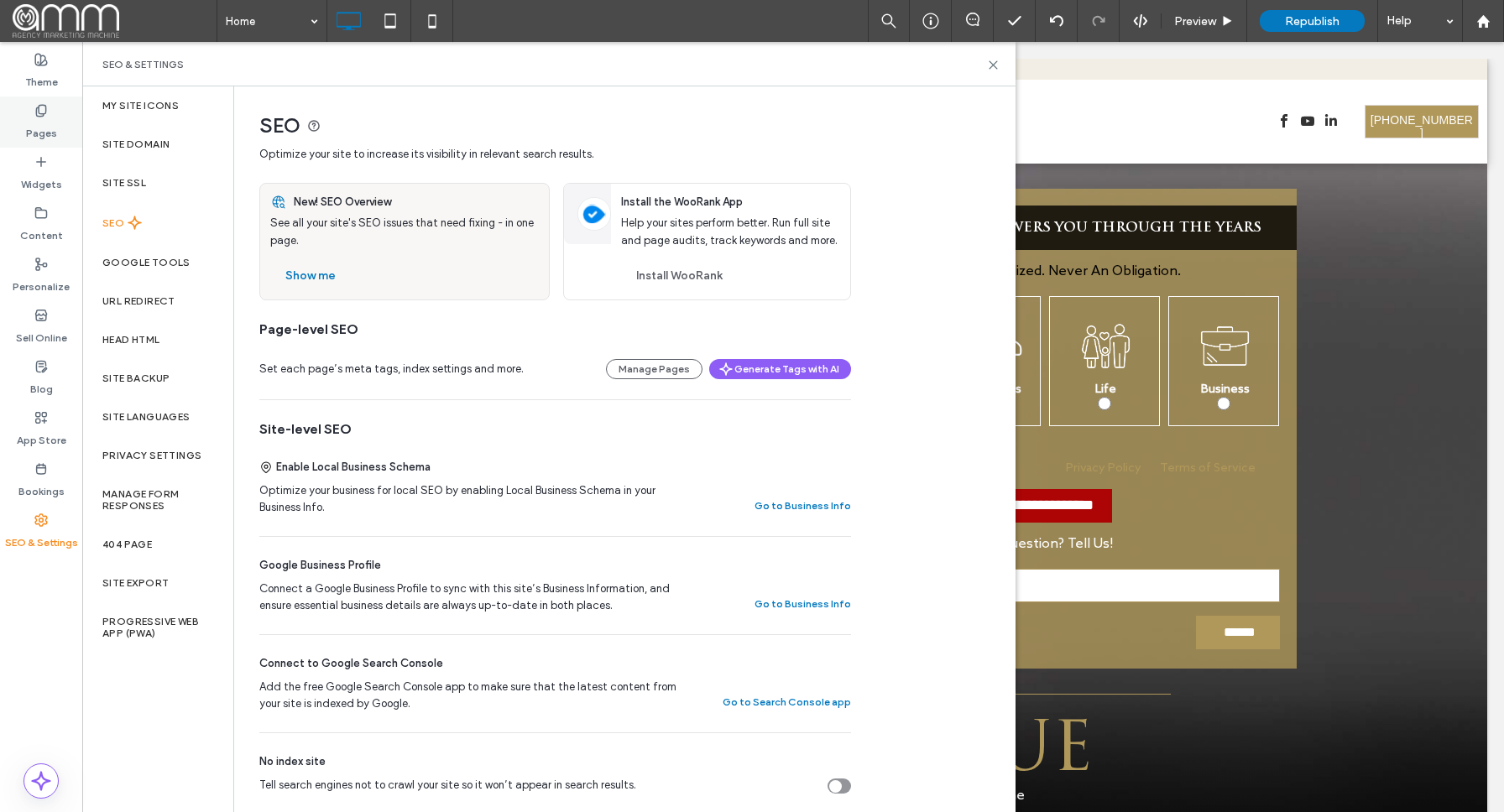
click at [32, 121] on label "Pages" at bounding box center [42, 129] width 31 height 24
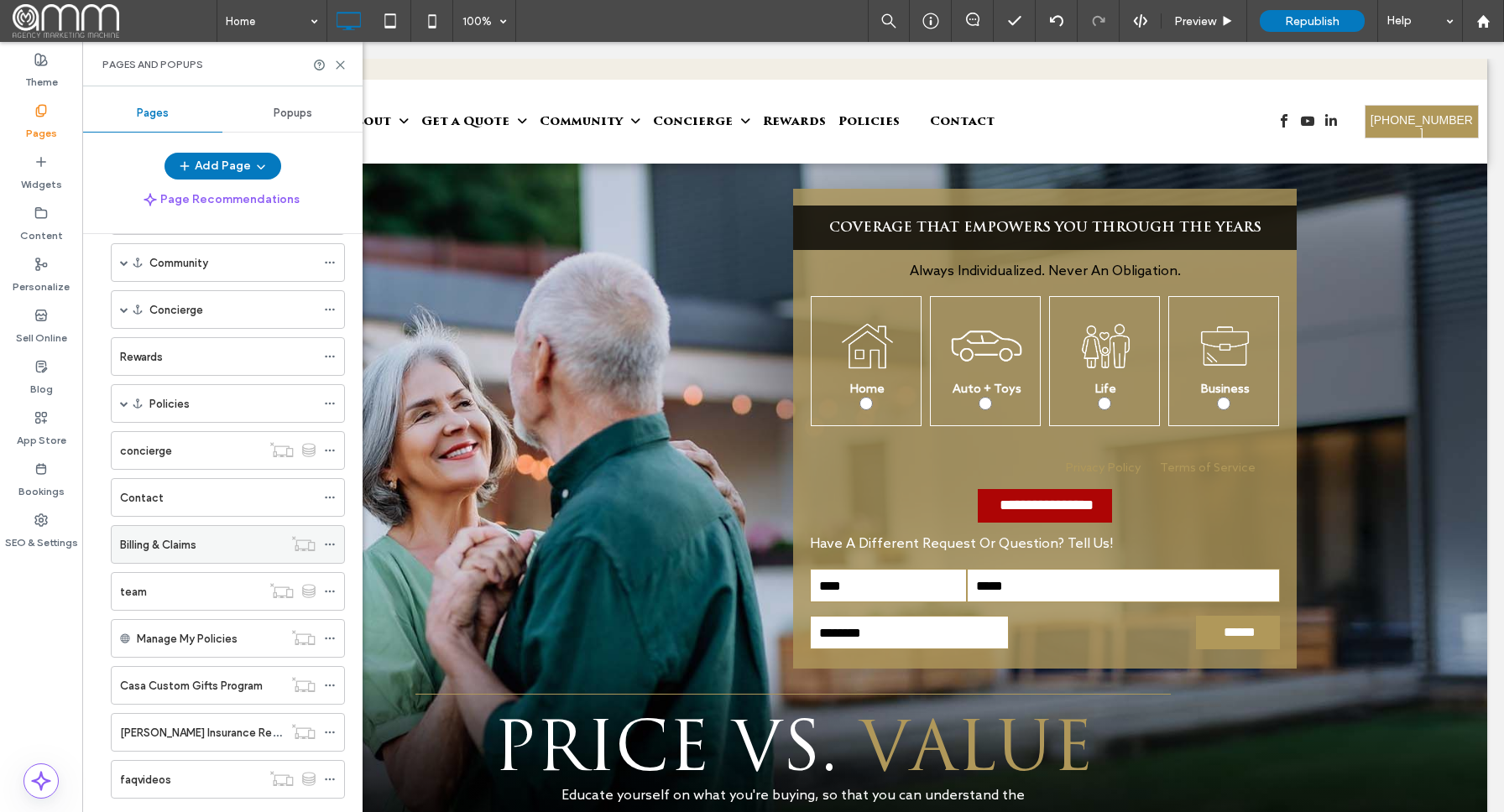
scroll to position [244, 0]
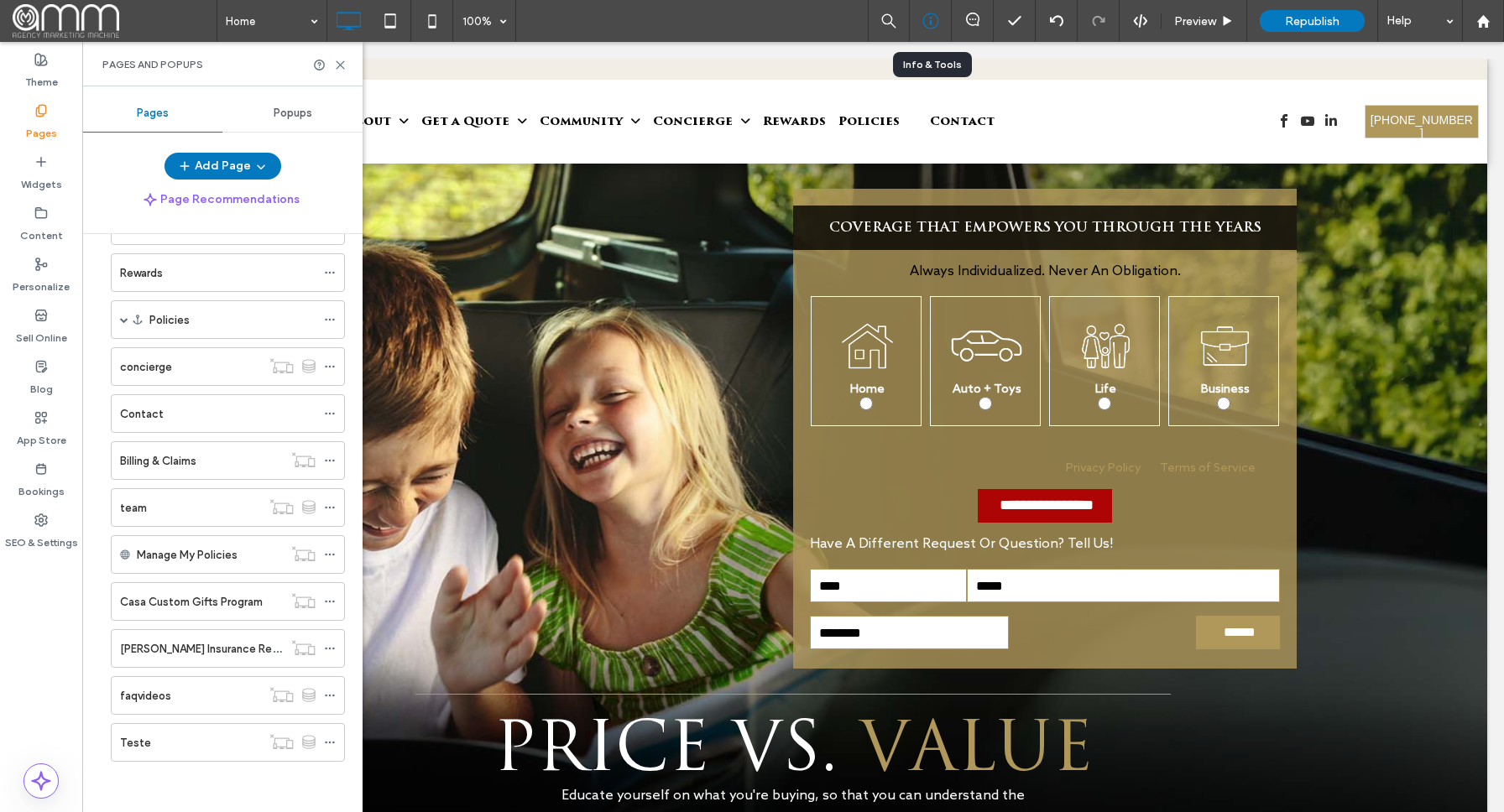
click at [930, 20] on icon at bounding box center [931, 21] width 17 height 17
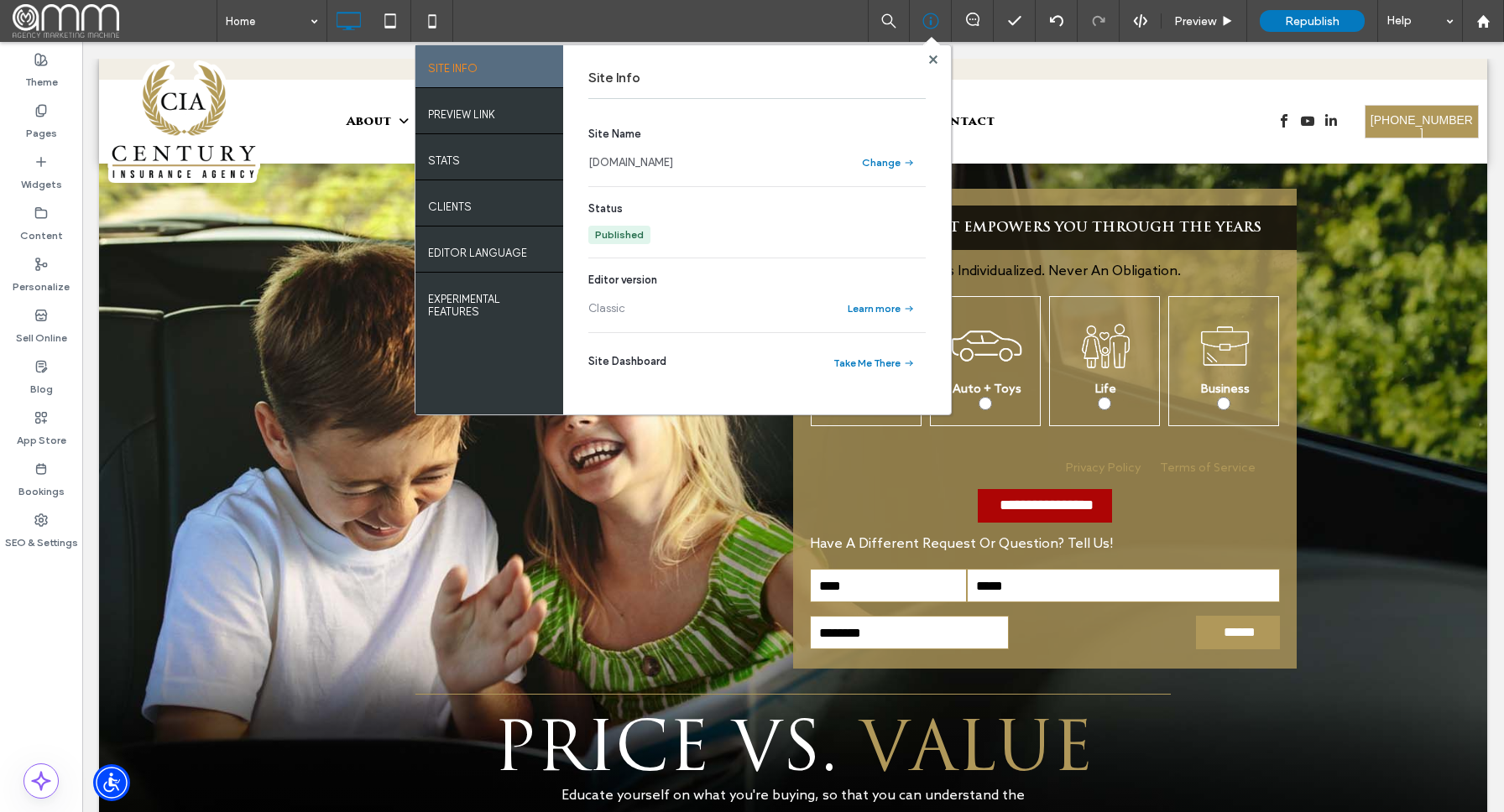
click at [669, 163] on link "www.ciaauto.com" at bounding box center [631, 163] width 85 height 17
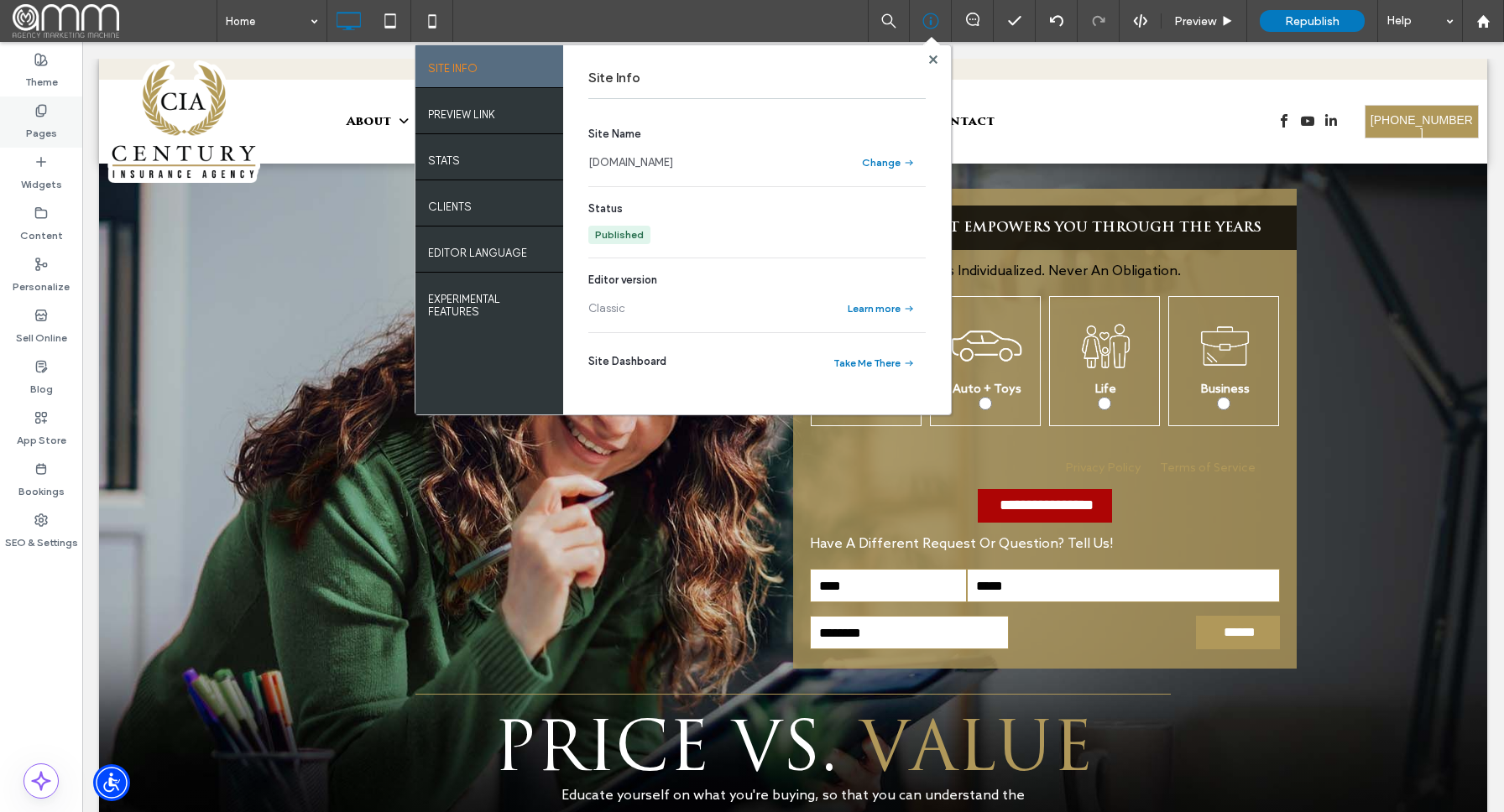
click at [42, 130] on label "Pages" at bounding box center [42, 129] width 31 height 24
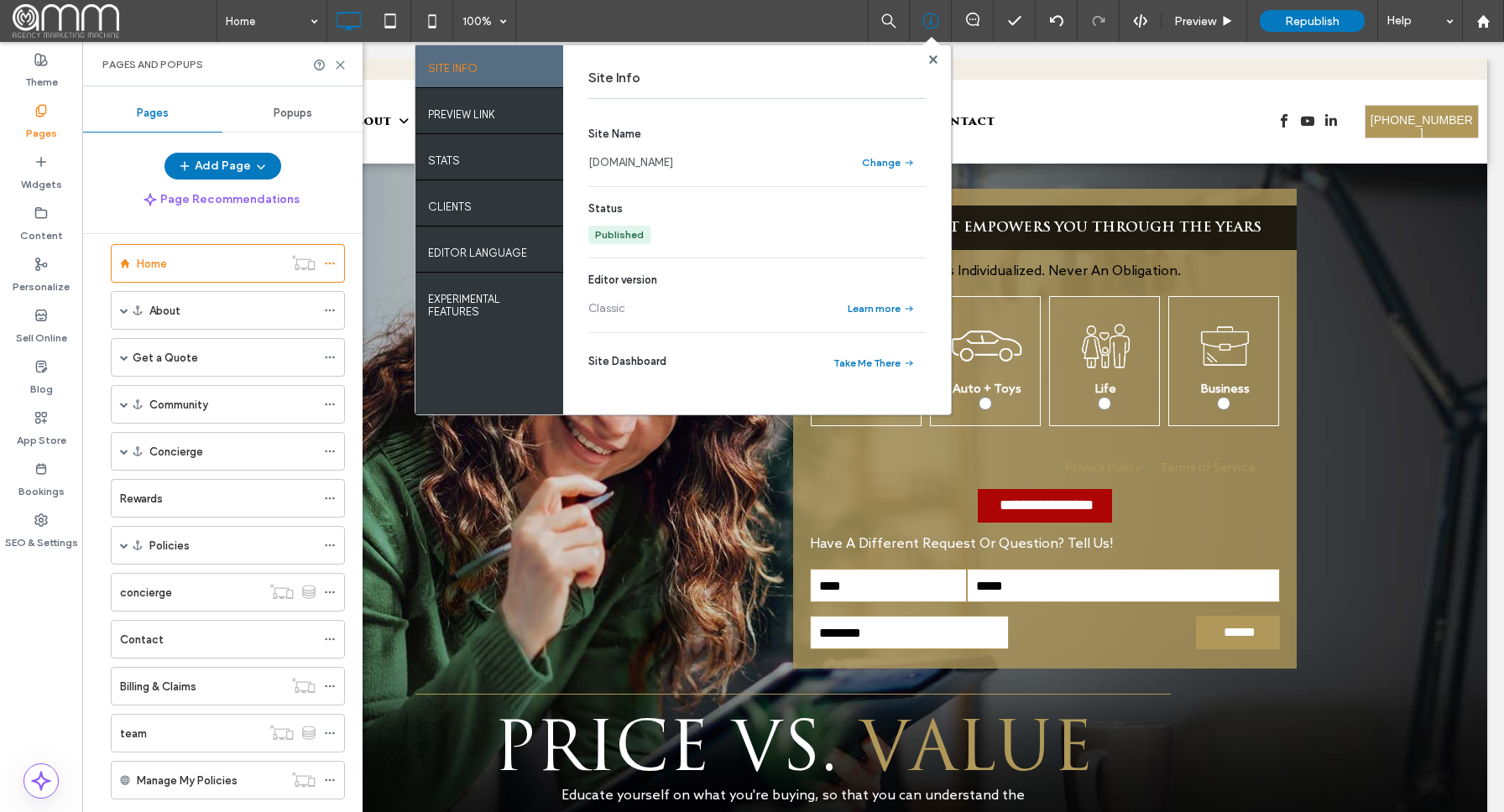
scroll to position [9, 0]
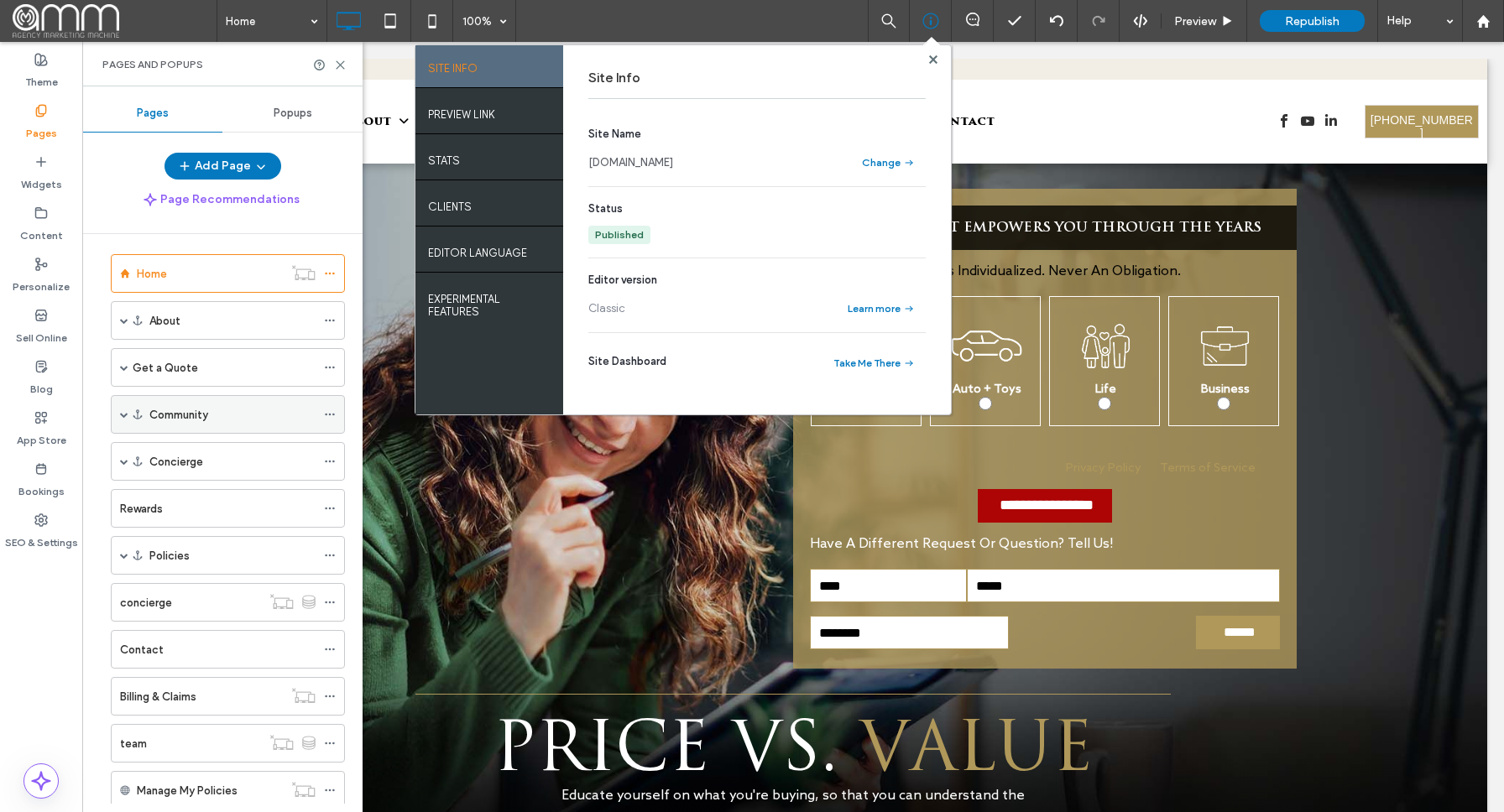
click at [120, 414] on span at bounding box center [124, 415] width 9 height 9
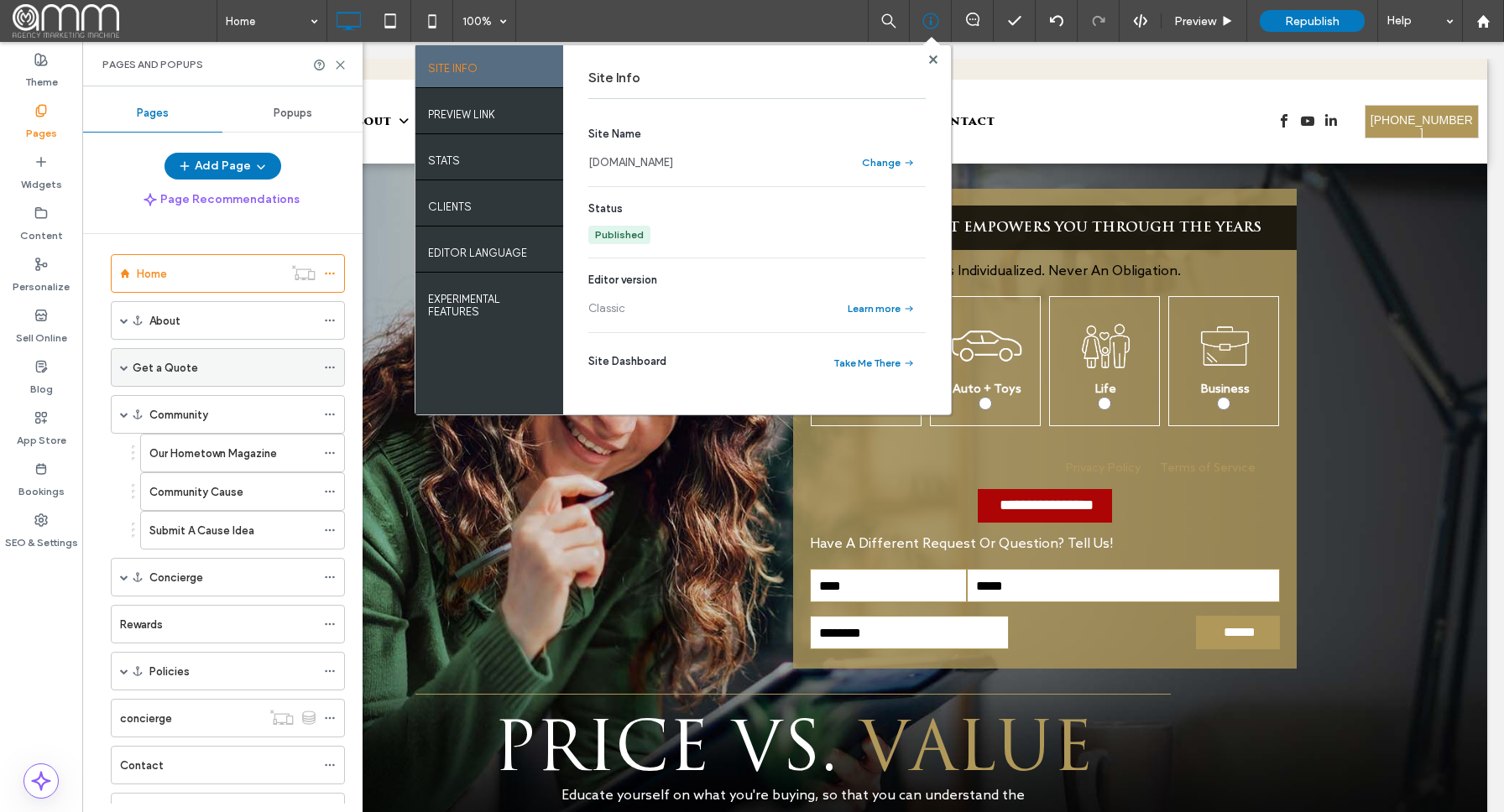
click at [121, 363] on span at bounding box center [124, 368] width 9 height 9
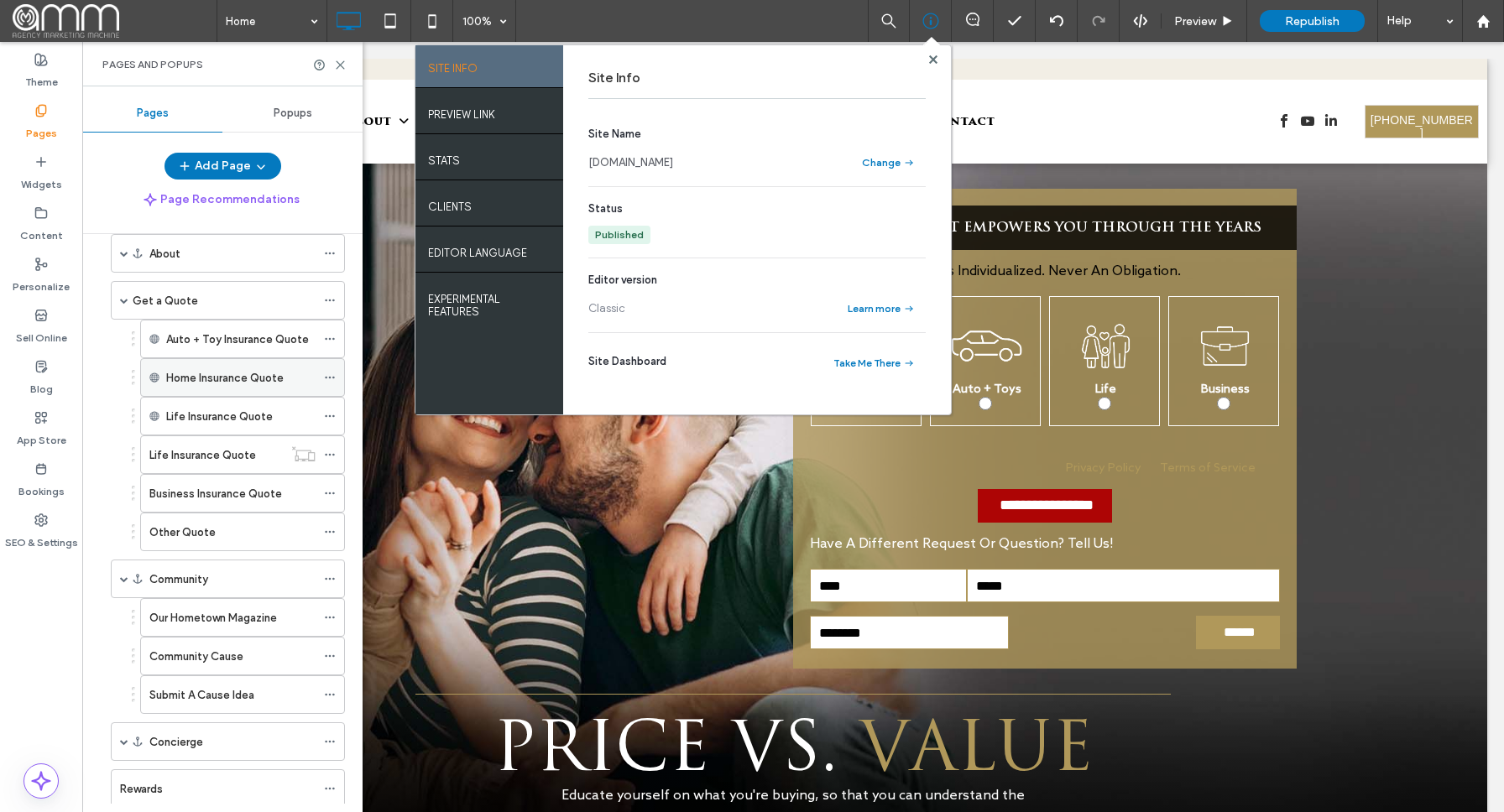
scroll to position [0, 0]
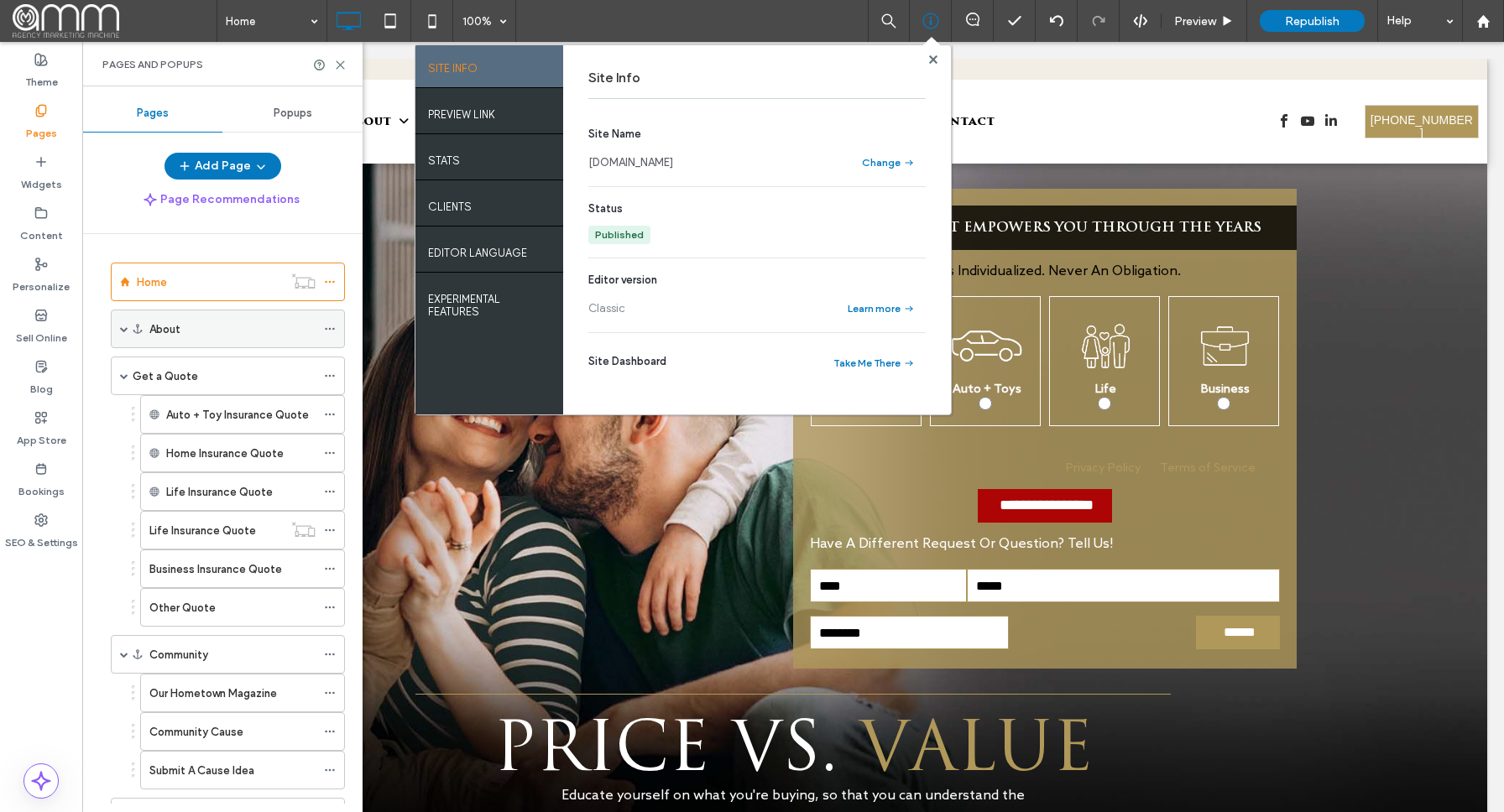
click at [123, 325] on span at bounding box center [124, 329] width 9 height 9
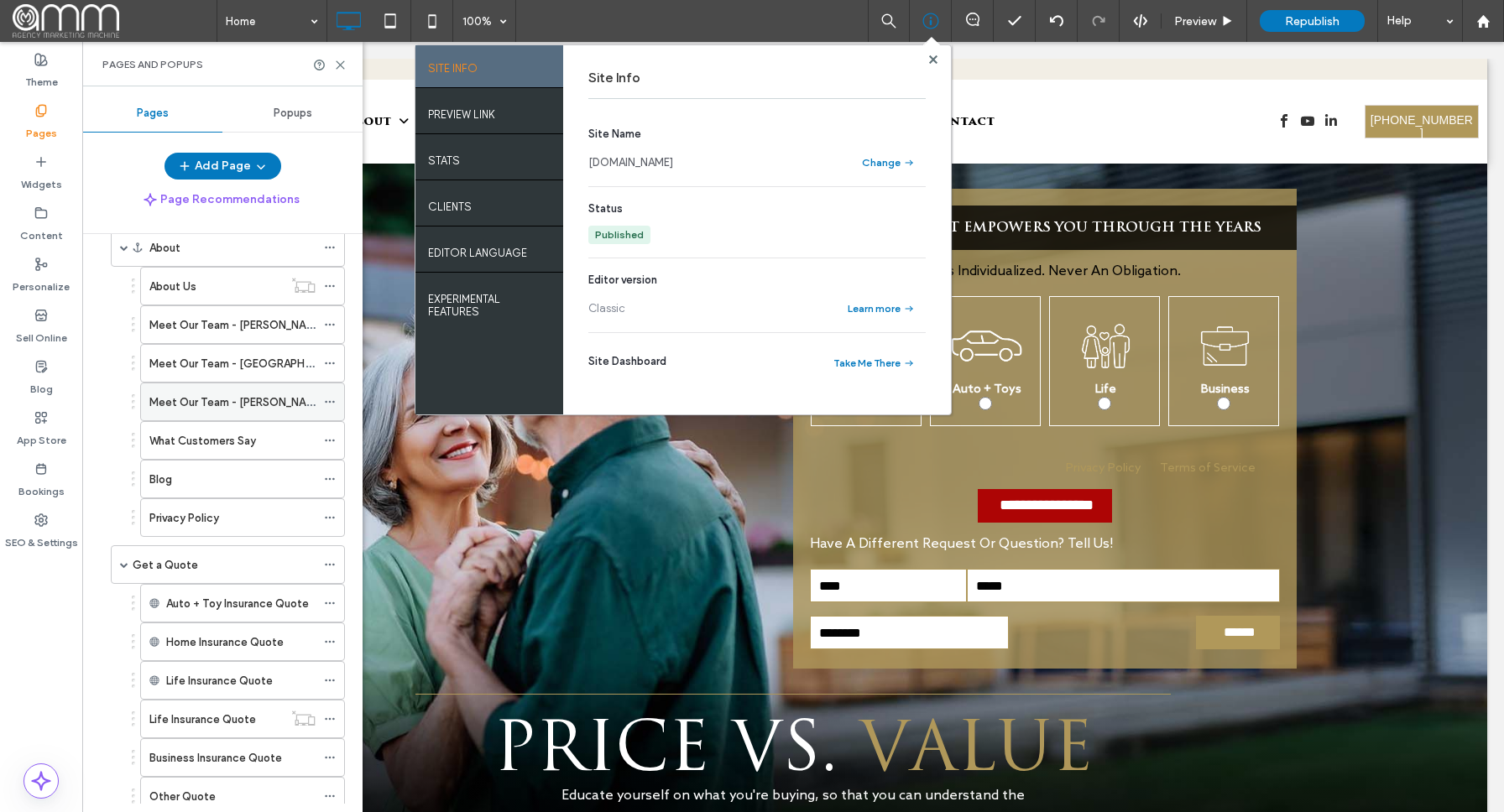
scroll to position [77, 0]
click at [332, 329] on icon at bounding box center [330, 329] width 12 height 12
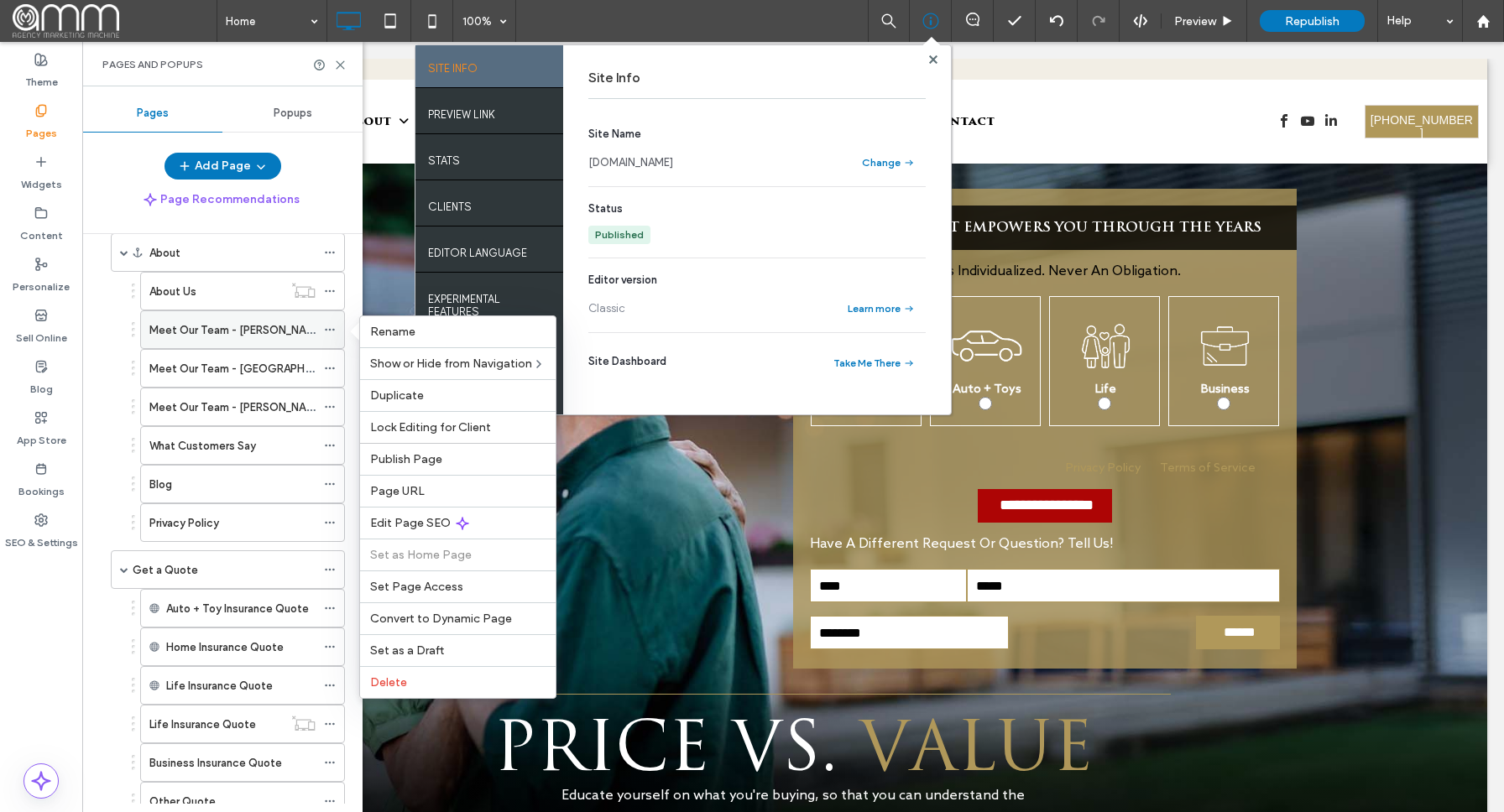
scroll to position [78, 0]
click at [430, 516] on span "Edit Page SEO" at bounding box center [410, 523] width 81 height 14
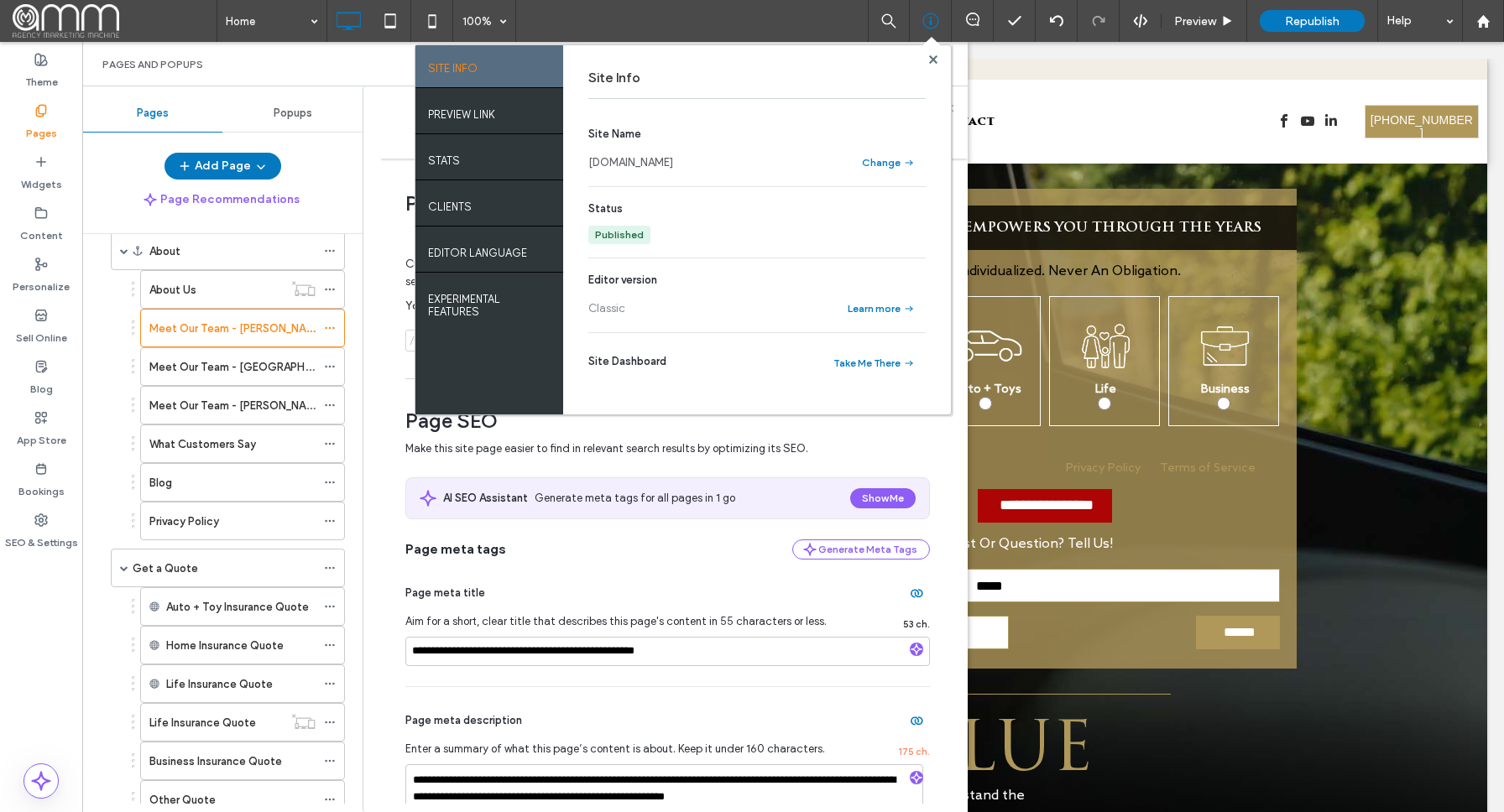
click at [934, 59] on use at bounding box center [933, 59] width 9 height 9
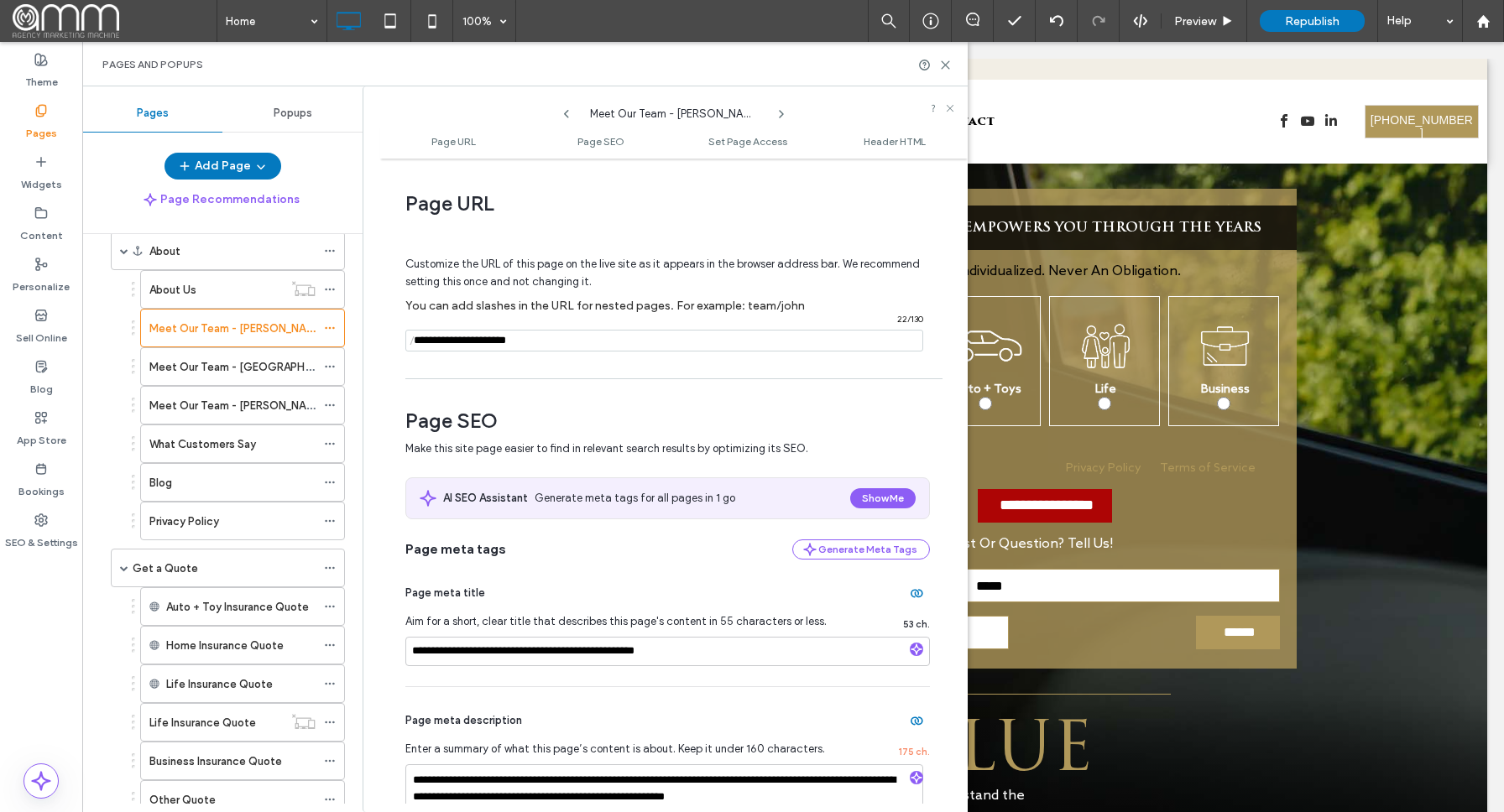
click at [506, 340] on input "notEmpty" at bounding box center [664, 340] width 518 height 22
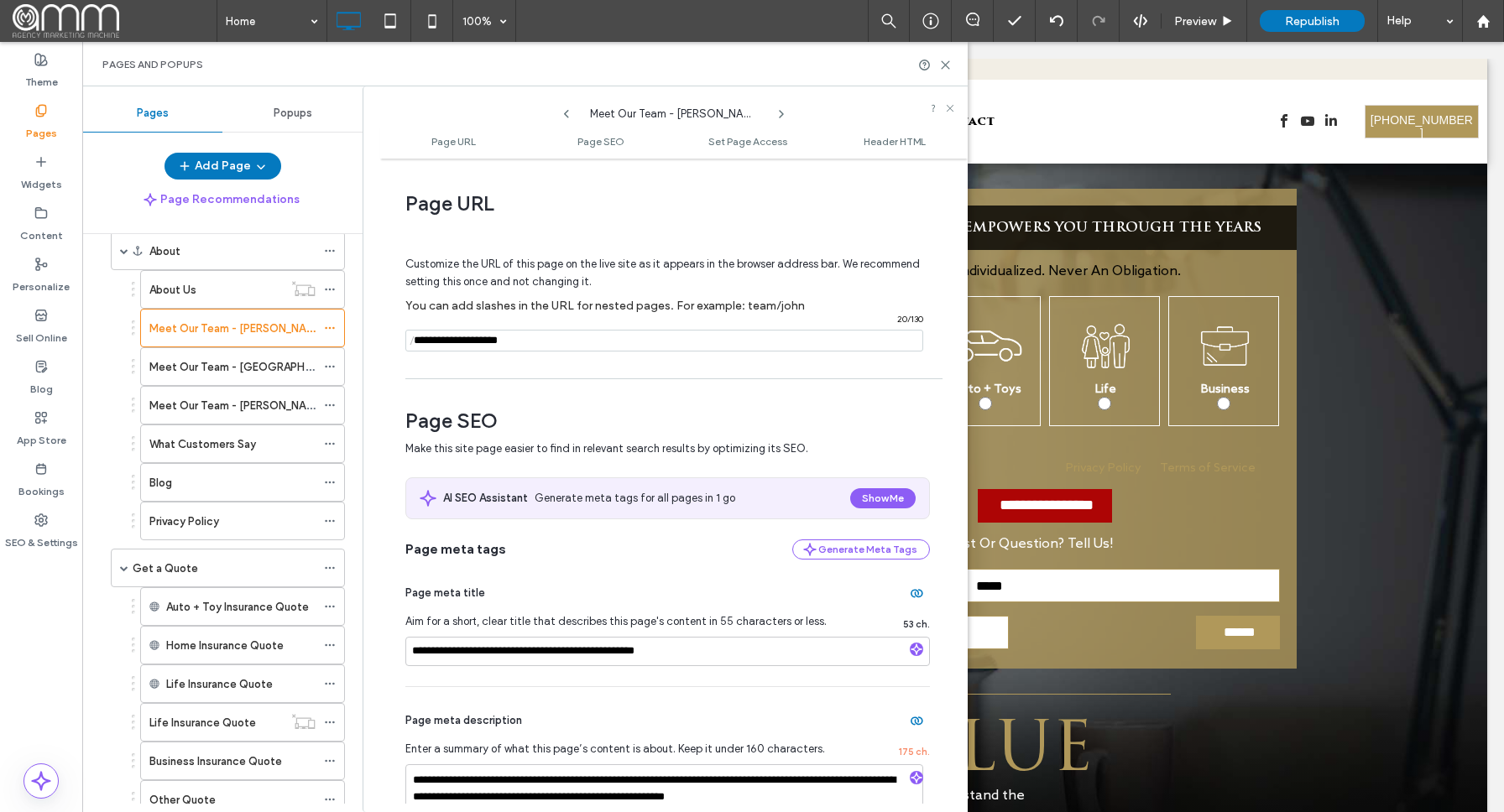
type input "**********"
click at [560, 376] on div "**********" at bounding box center [674, 485] width 588 height 637
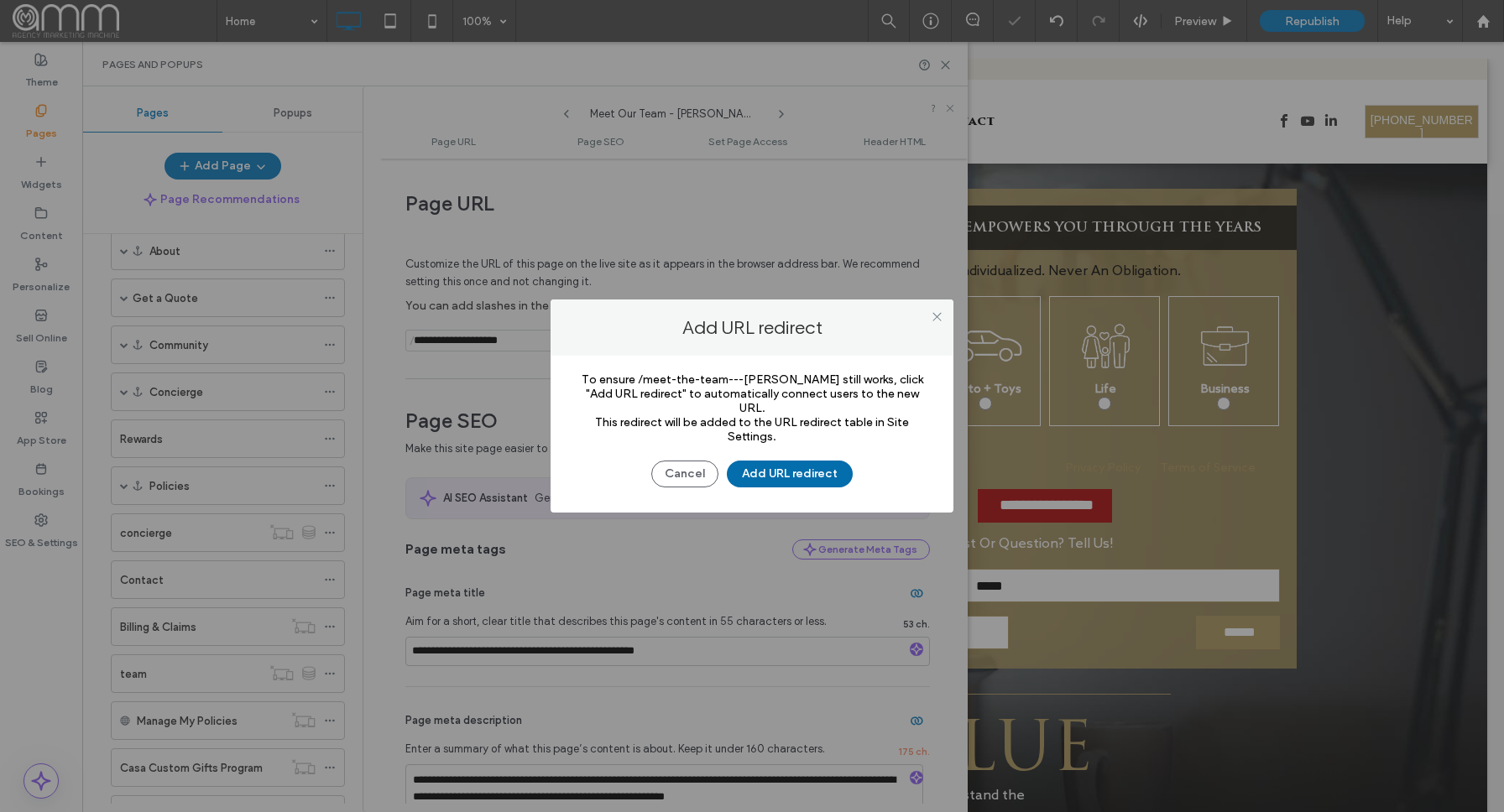
click at [778, 463] on button "Add URL redirect" at bounding box center [790, 474] width 126 height 27
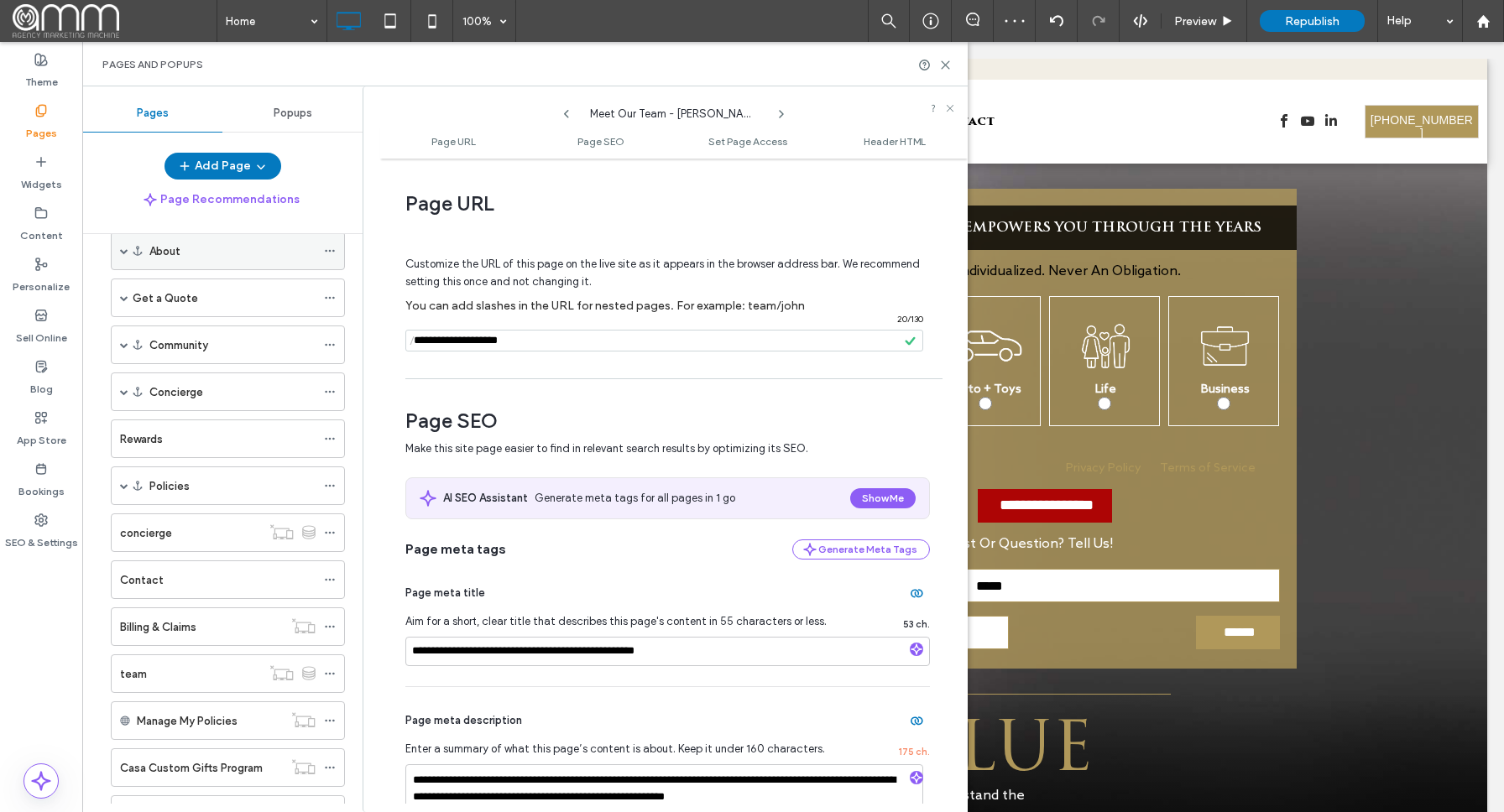
click at [115, 244] on div "About" at bounding box center [227, 250] width 234 height 38
click at [118, 252] on div "About" at bounding box center [227, 250] width 234 height 38
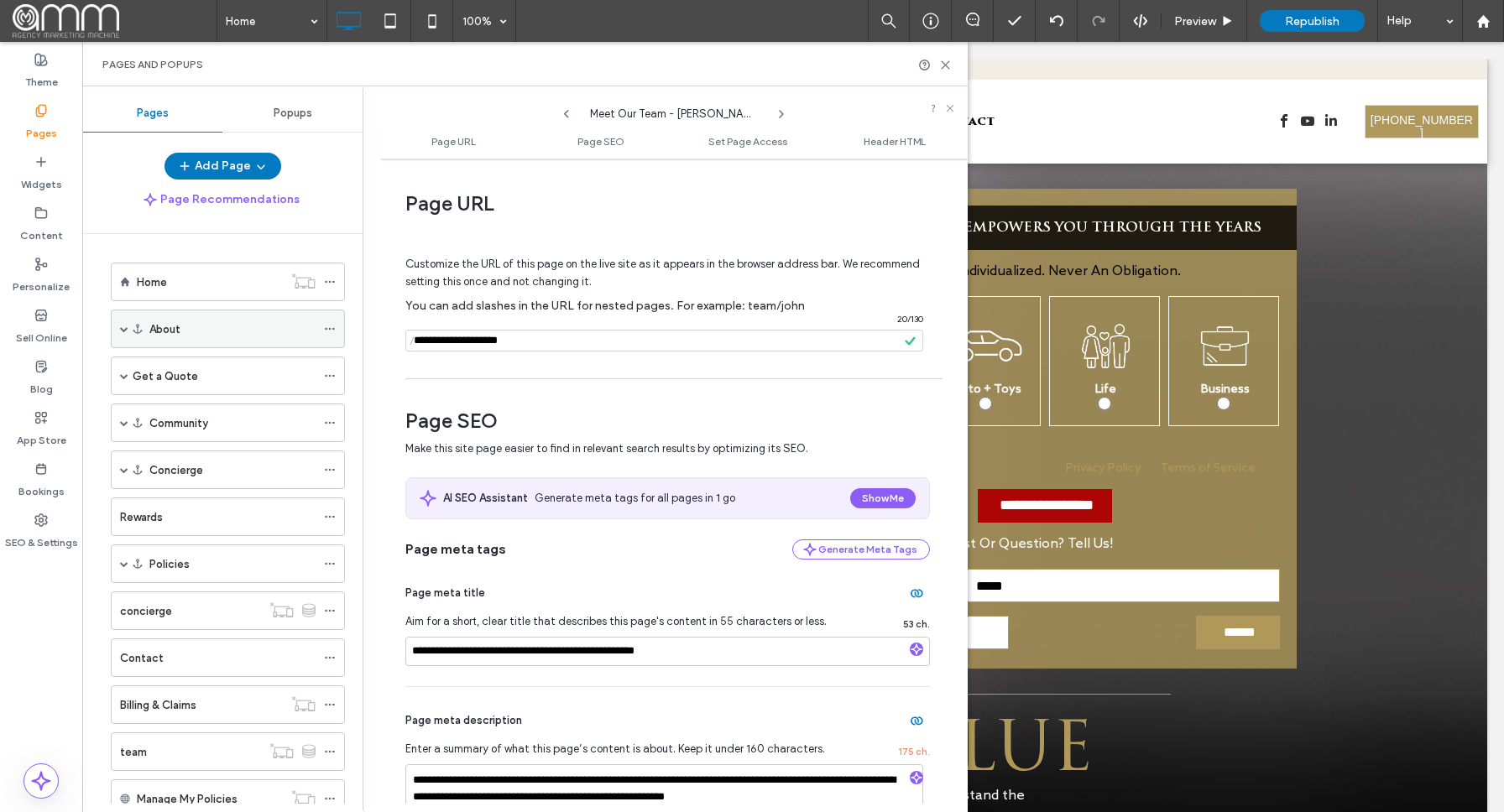
click at [123, 329] on span at bounding box center [124, 329] width 9 height 9
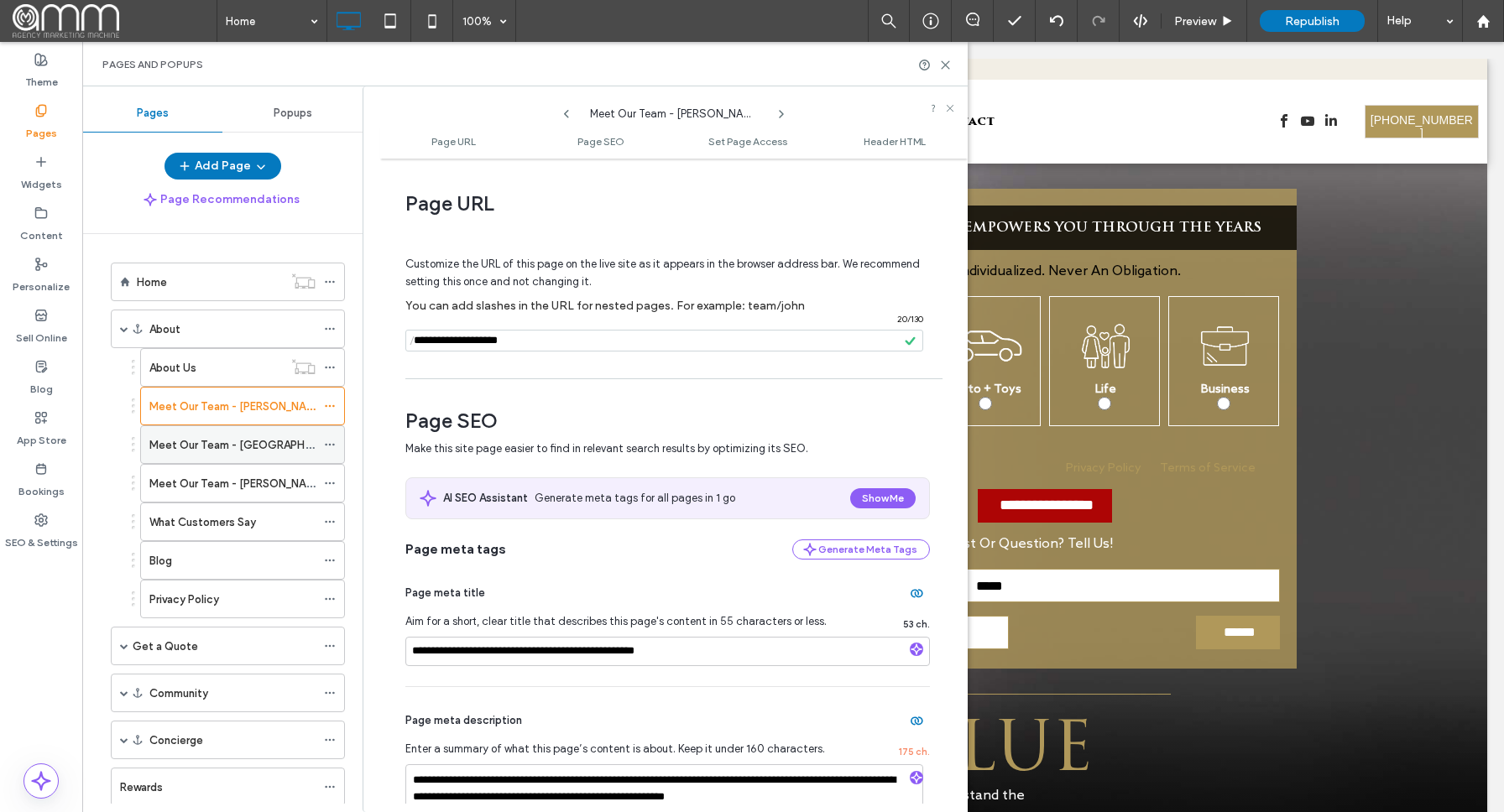
click at [237, 441] on label "Meet Our Team - Flower Mound" at bounding box center [250, 445] width 203 height 29
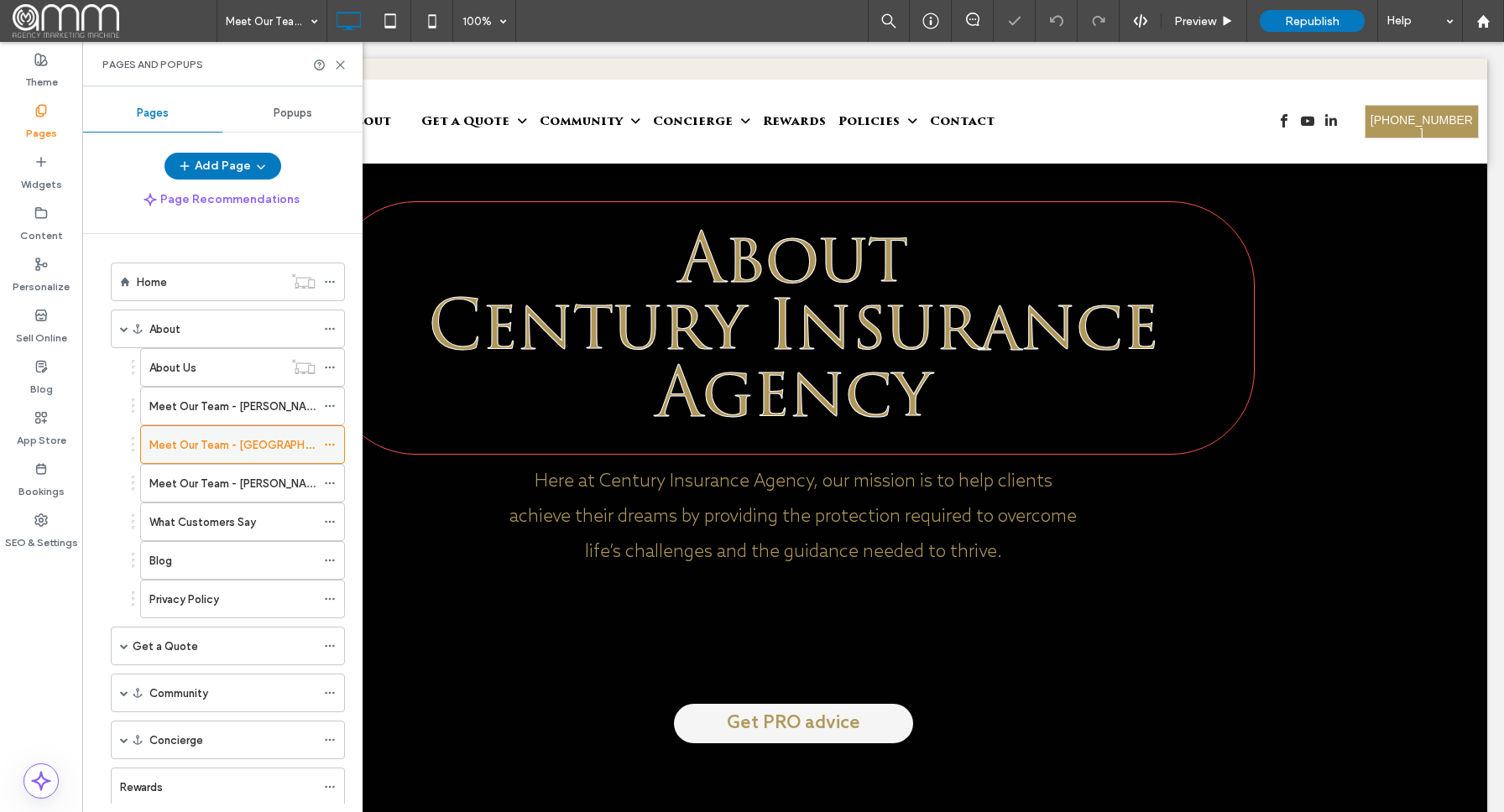
click at [325, 441] on icon at bounding box center [330, 444] width 12 height 12
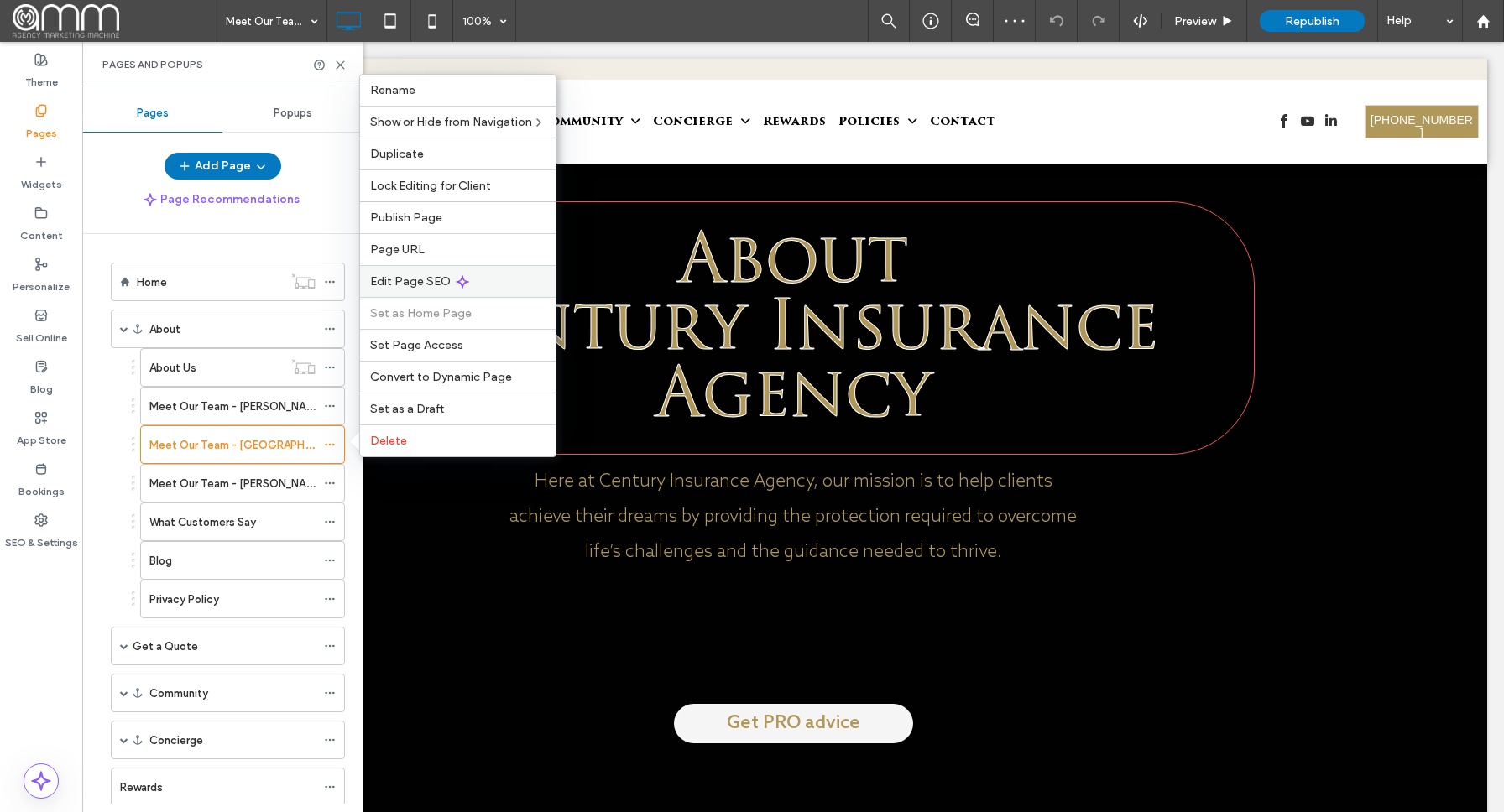
click at [449, 274] on div "Edit Page SEO" at bounding box center [458, 280] width 196 height 31
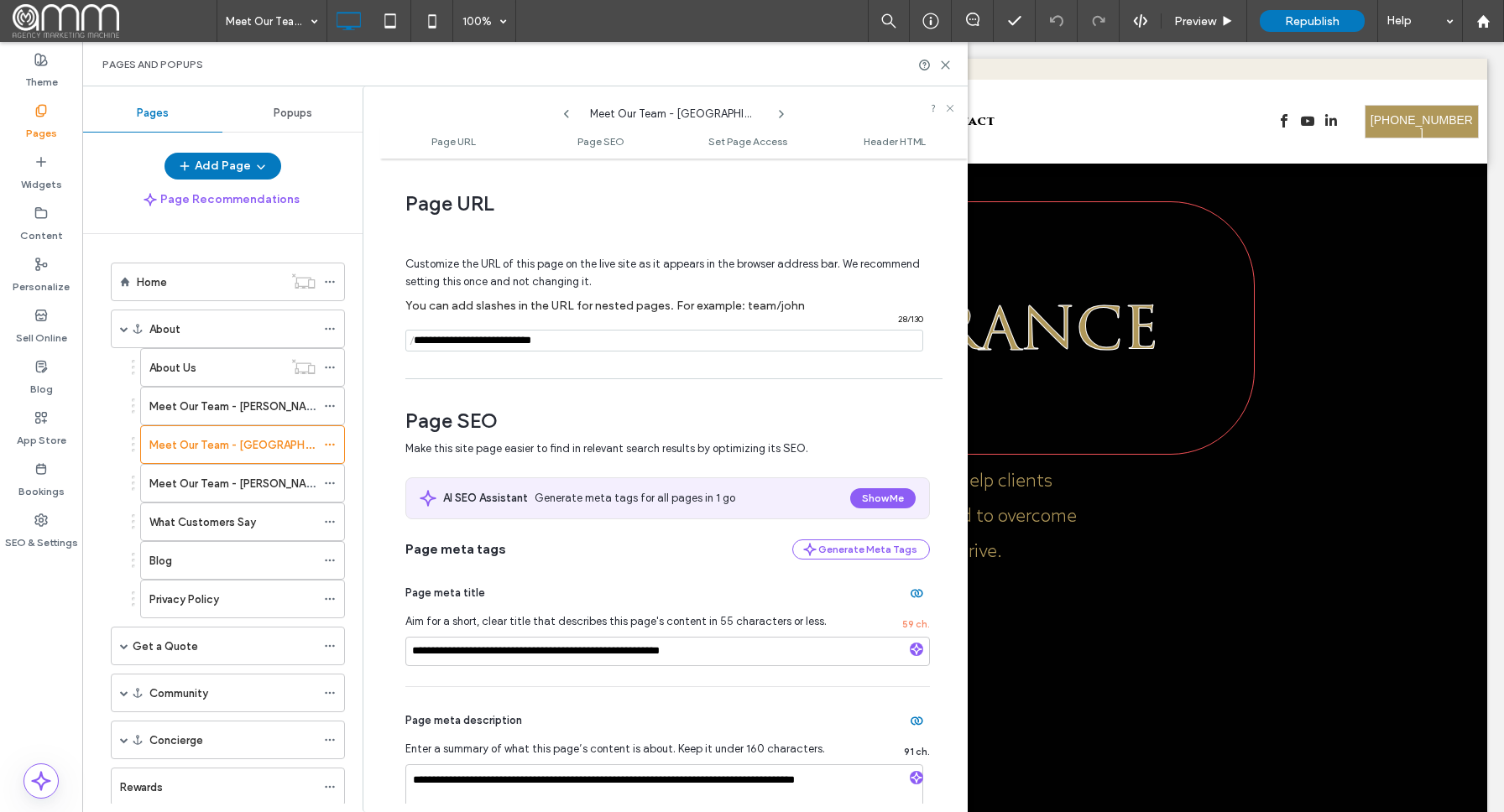
click at [506, 340] on input "notEmpty" at bounding box center [664, 340] width 518 height 22
type input "**********"
click at [699, 376] on div "**********" at bounding box center [674, 485] width 588 height 637
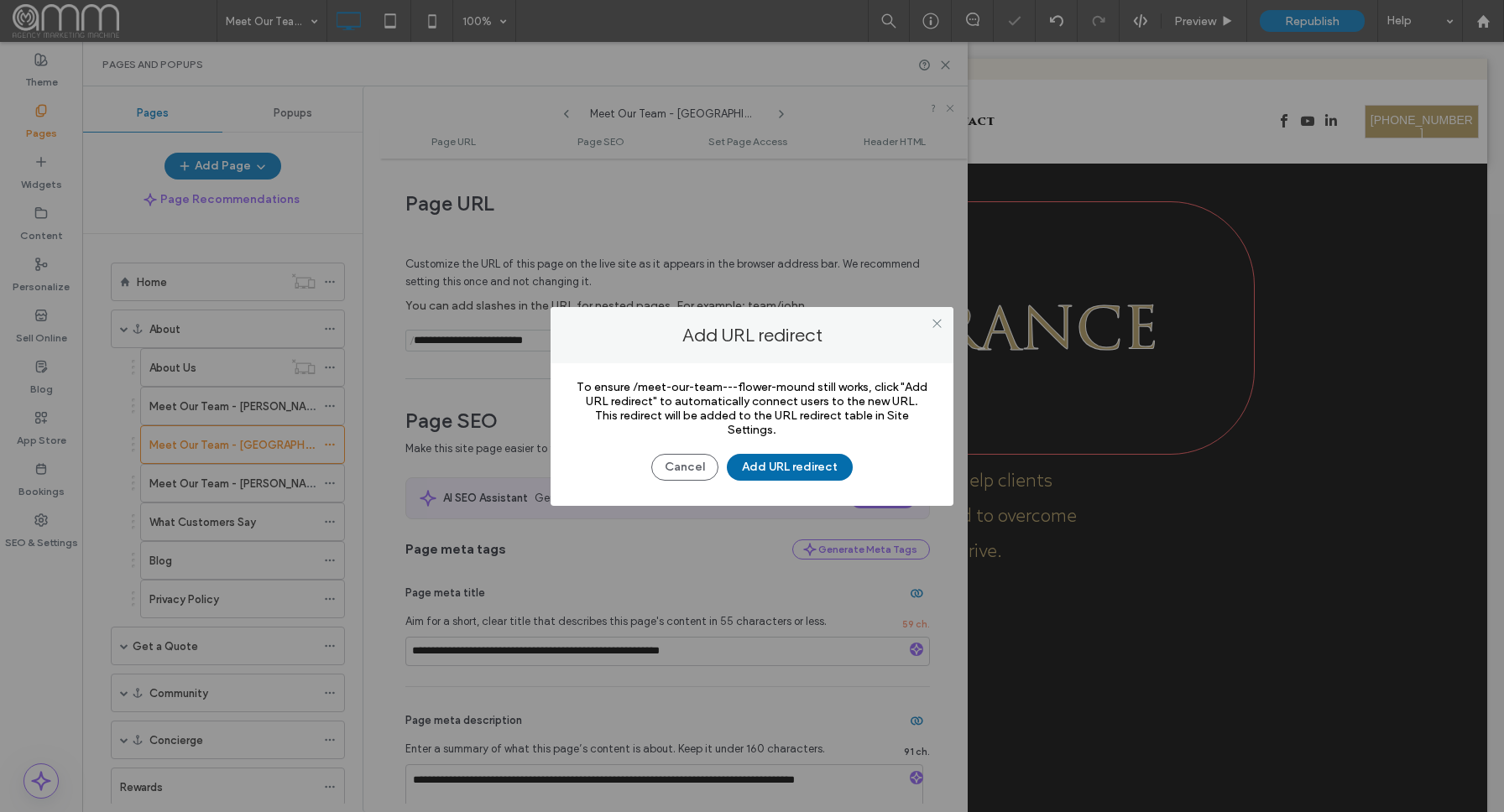
click at [814, 477] on button "Add URL redirect" at bounding box center [790, 467] width 126 height 27
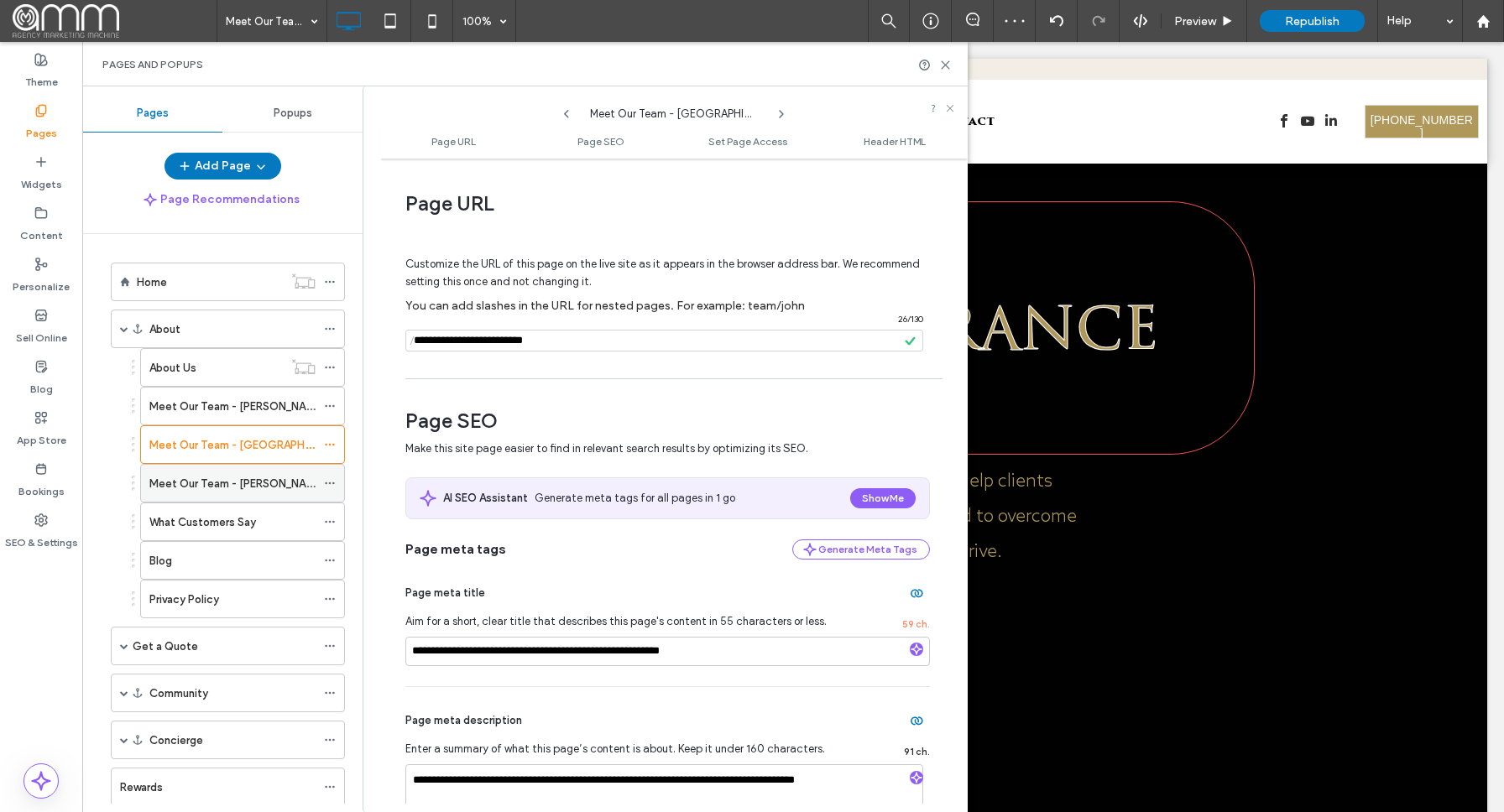
click at [327, 483] on icon at bounding box center [330, 483] width 12 height 12
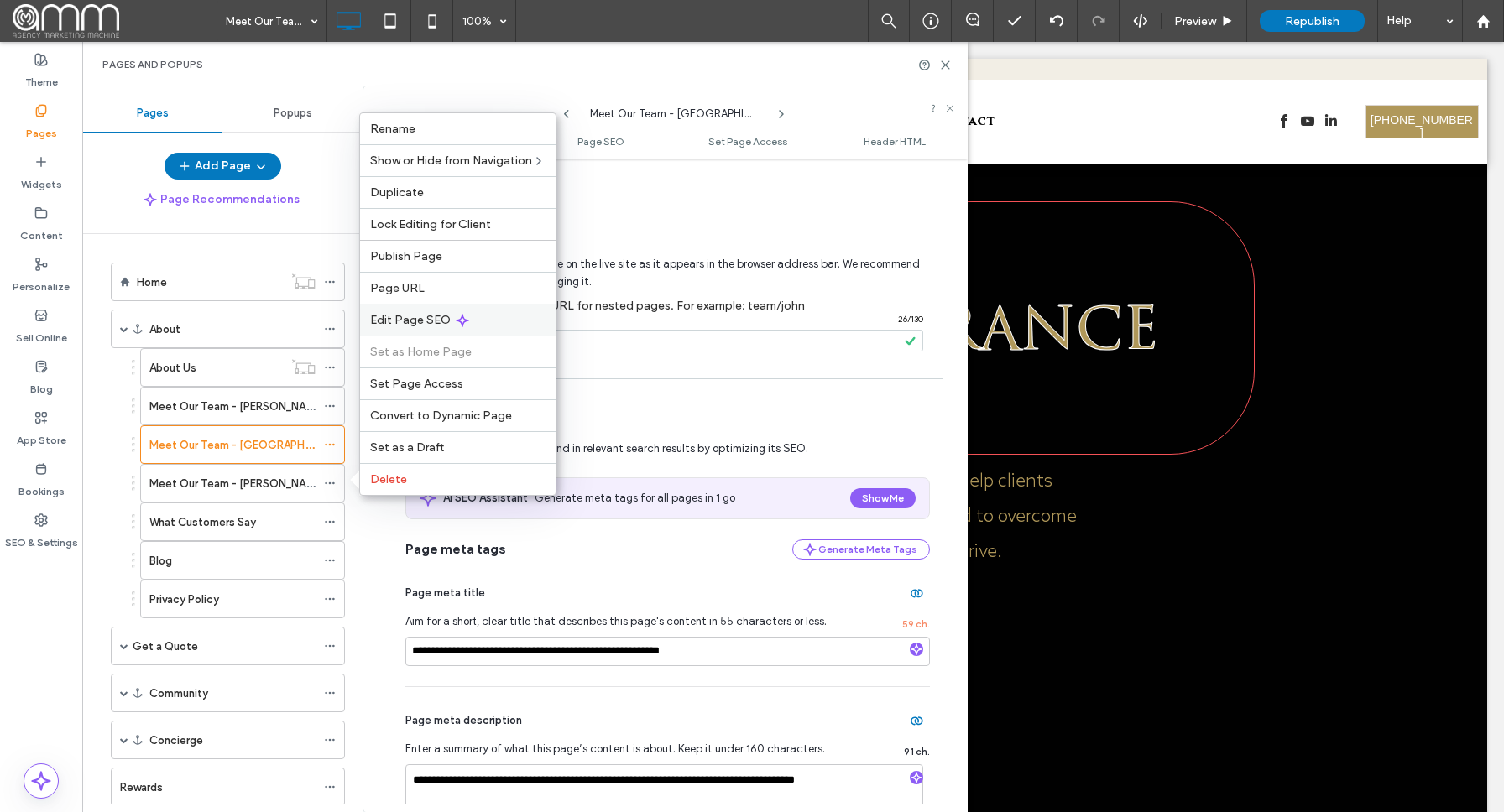
click at [436, 321] on span "Edit Page SEO" at bounding box center [410, 320] width 81 height 14
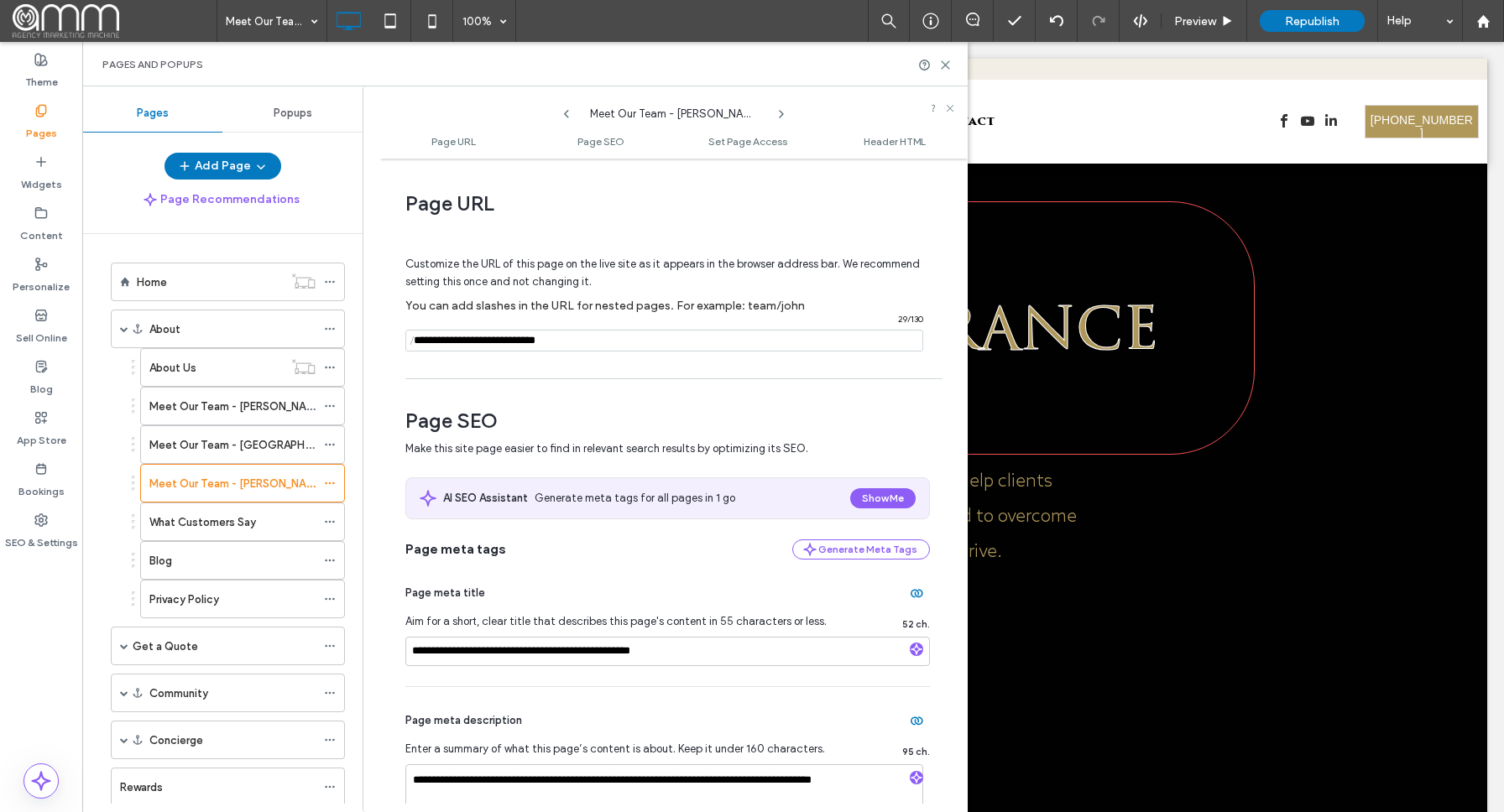
click at [550, 340] on input "notEmpty" at bounding box center [664, 340] width 518 height 22
type input "**********"
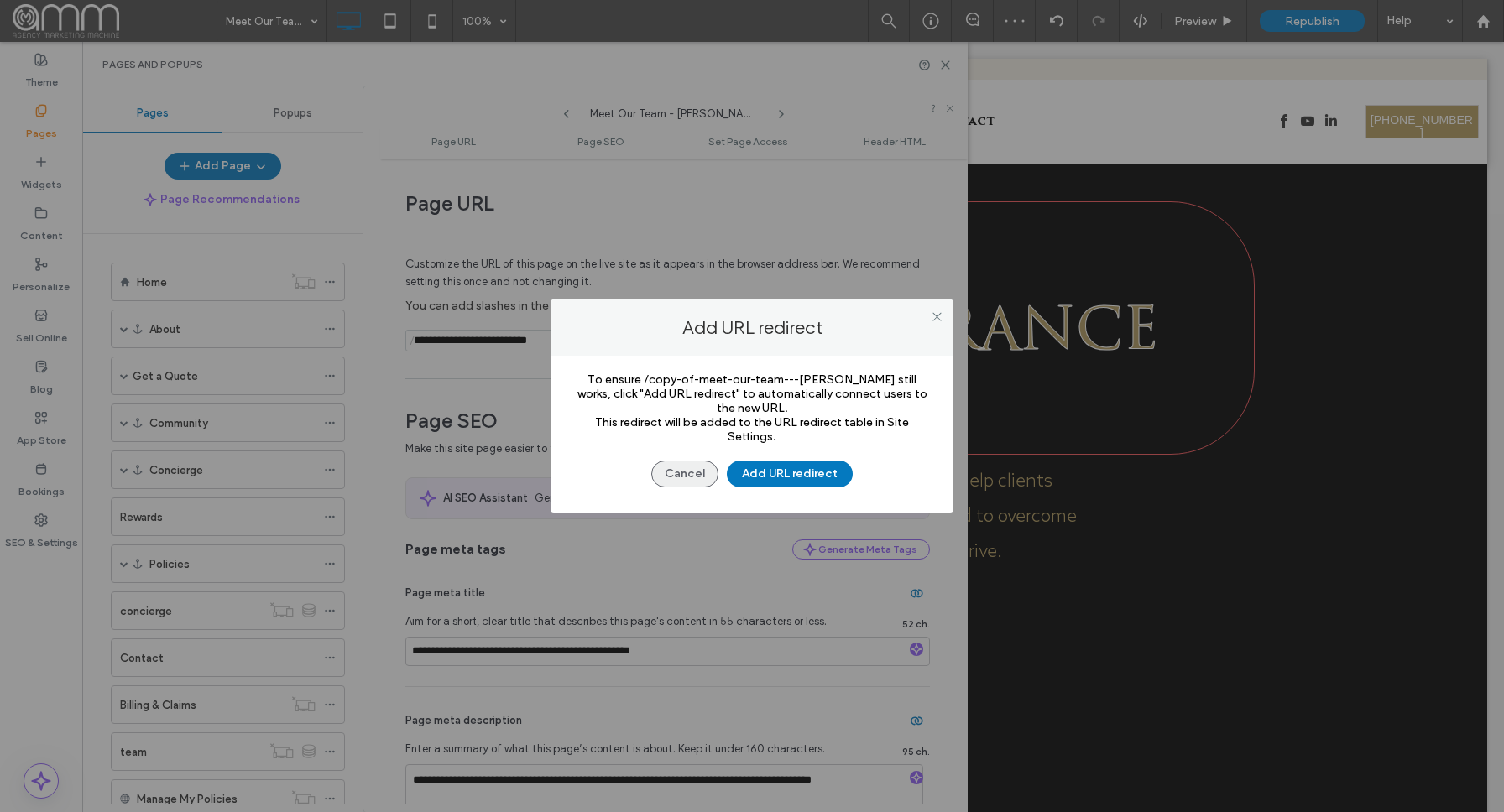
click at [696, 479] on button "Cancel" at bounding box center [685, 474] width 67 height 27
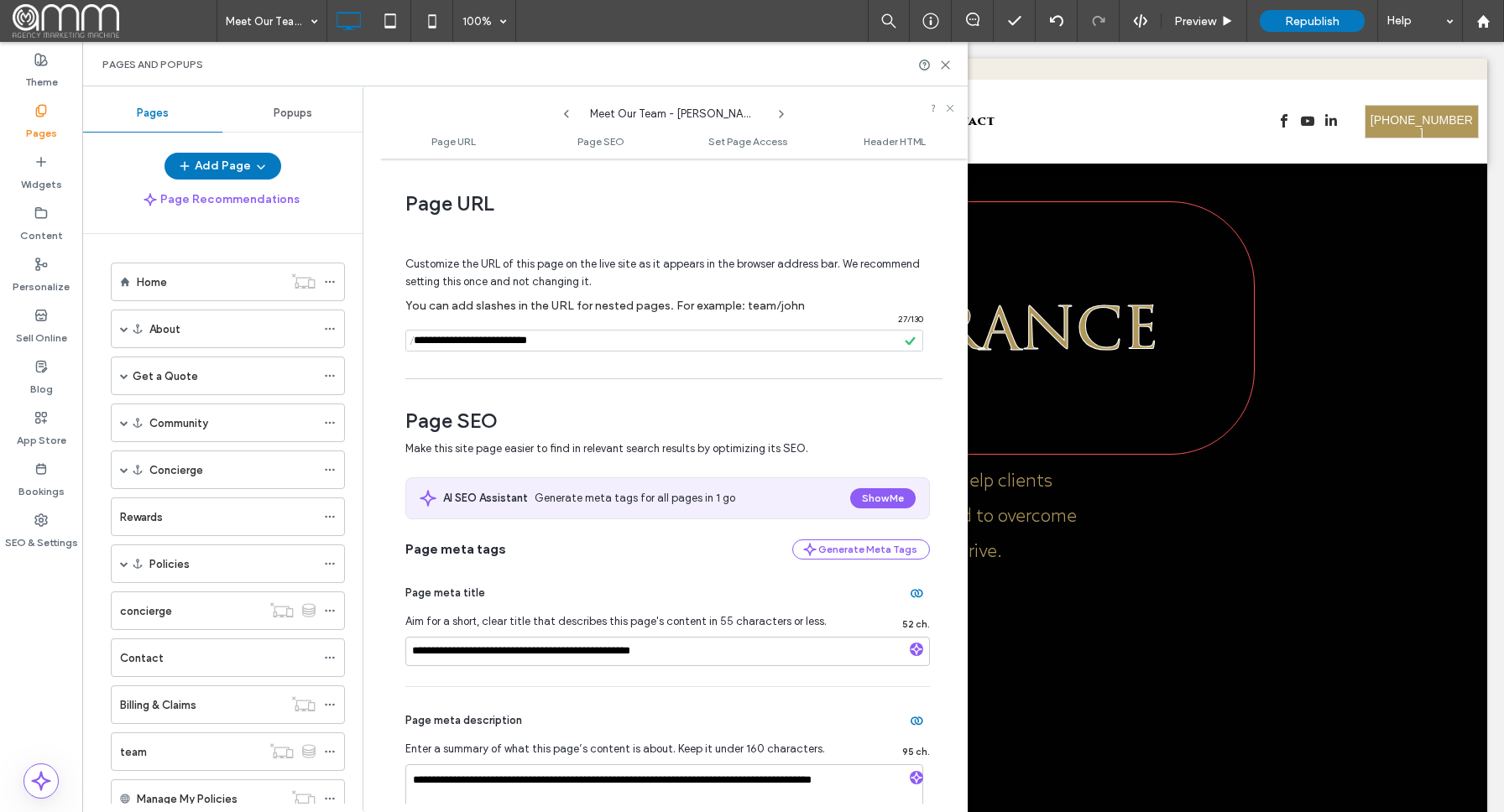
drag, startPoint x: 464, startPoint y: 345, endPoint x: 402, endPoint y: 340, distance: 62.2
click at [403, 340] on div "**********" at bounding box center [674, 485] width 588 height 637
type input "**********"
click at [658, 375] on div "**********" at bounding box center [674, 485] width 588 height 637
click at [620, 339] on input "notEmpty" at bounding box center [664, 340] width 518 height 22
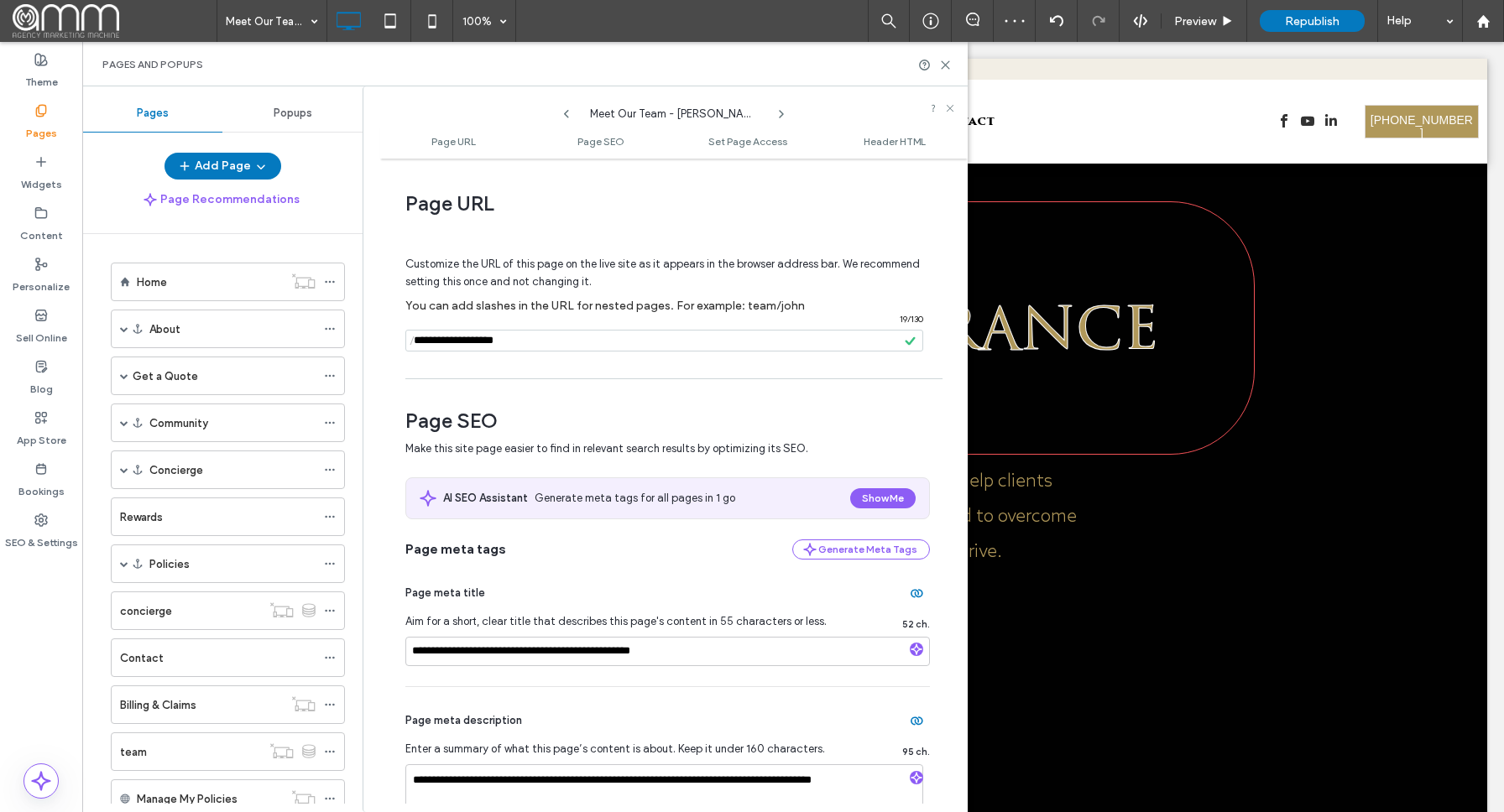
click at [610, 361] on div "Customize the URL of this page on the live site as it appears in the browser ad…" at bounding box center [668, 296] width 525 height 146
click at [601, 322] on div "Customize the URL of this page on the live site as it appears in the browser ad…" at bounding box center [668, 296] width 525 height 146
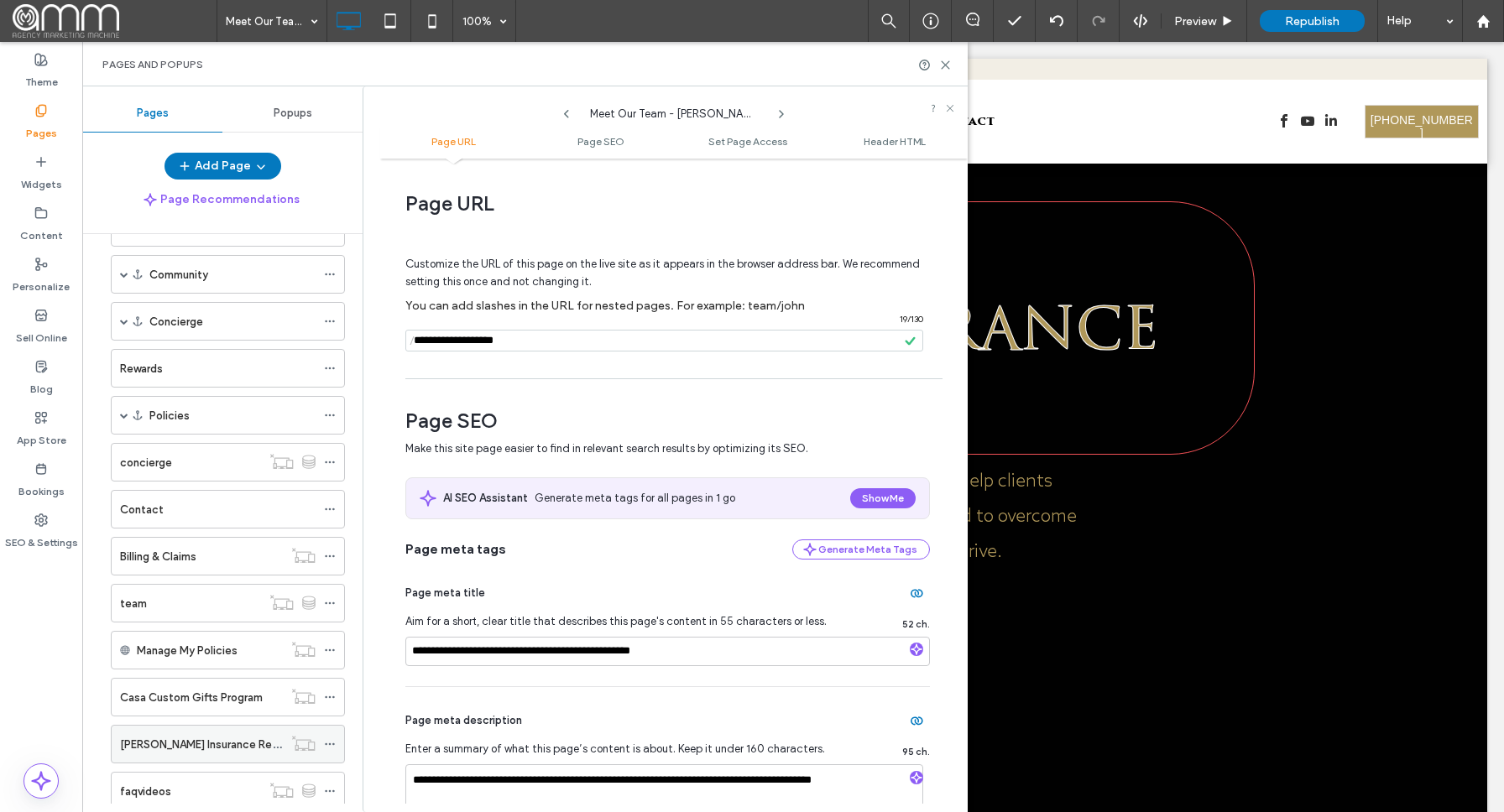
scroll to position [100, 0]
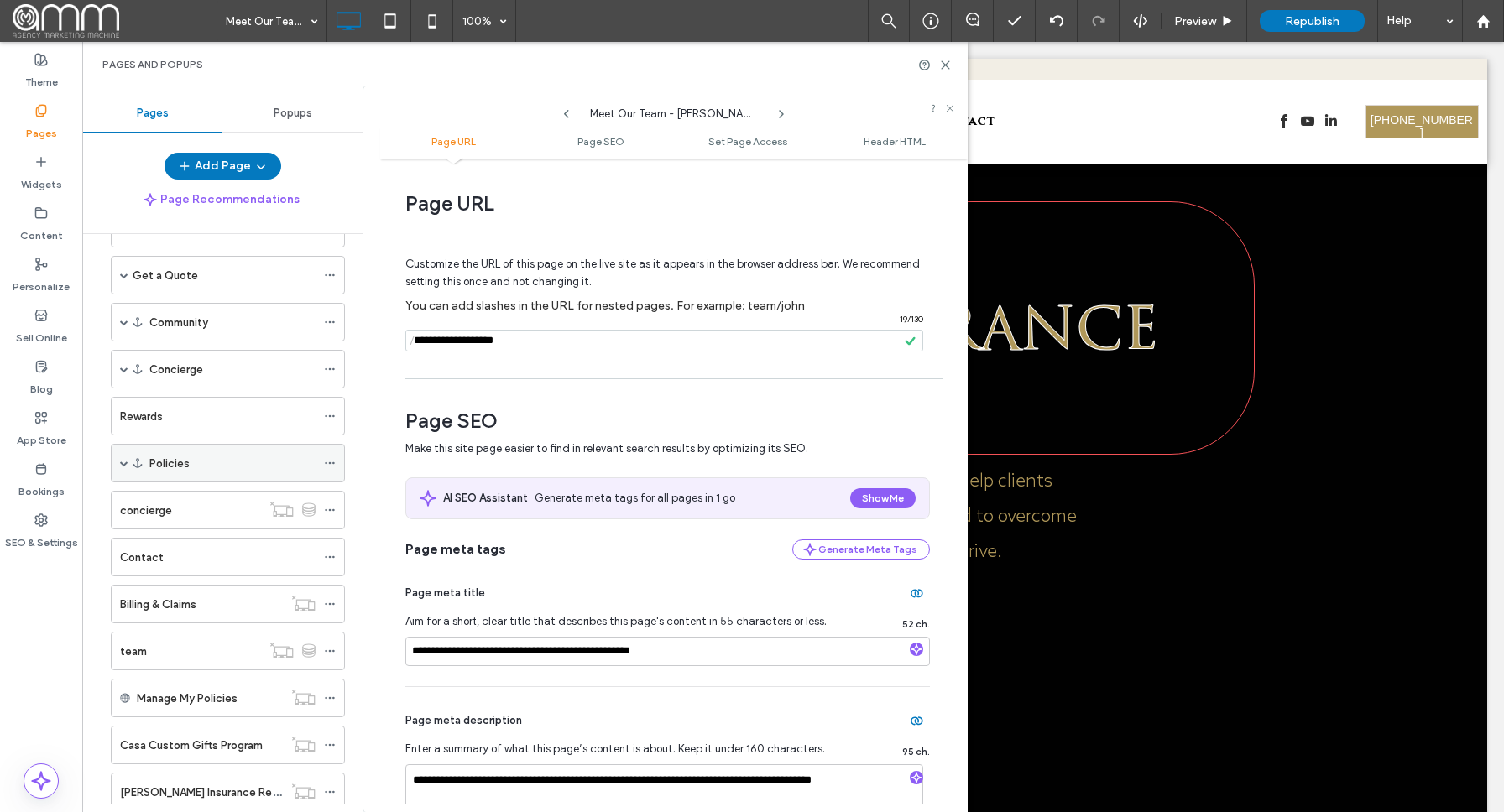
click at [120, 466] on span at bounding box center [124, 463] width 9 height 9
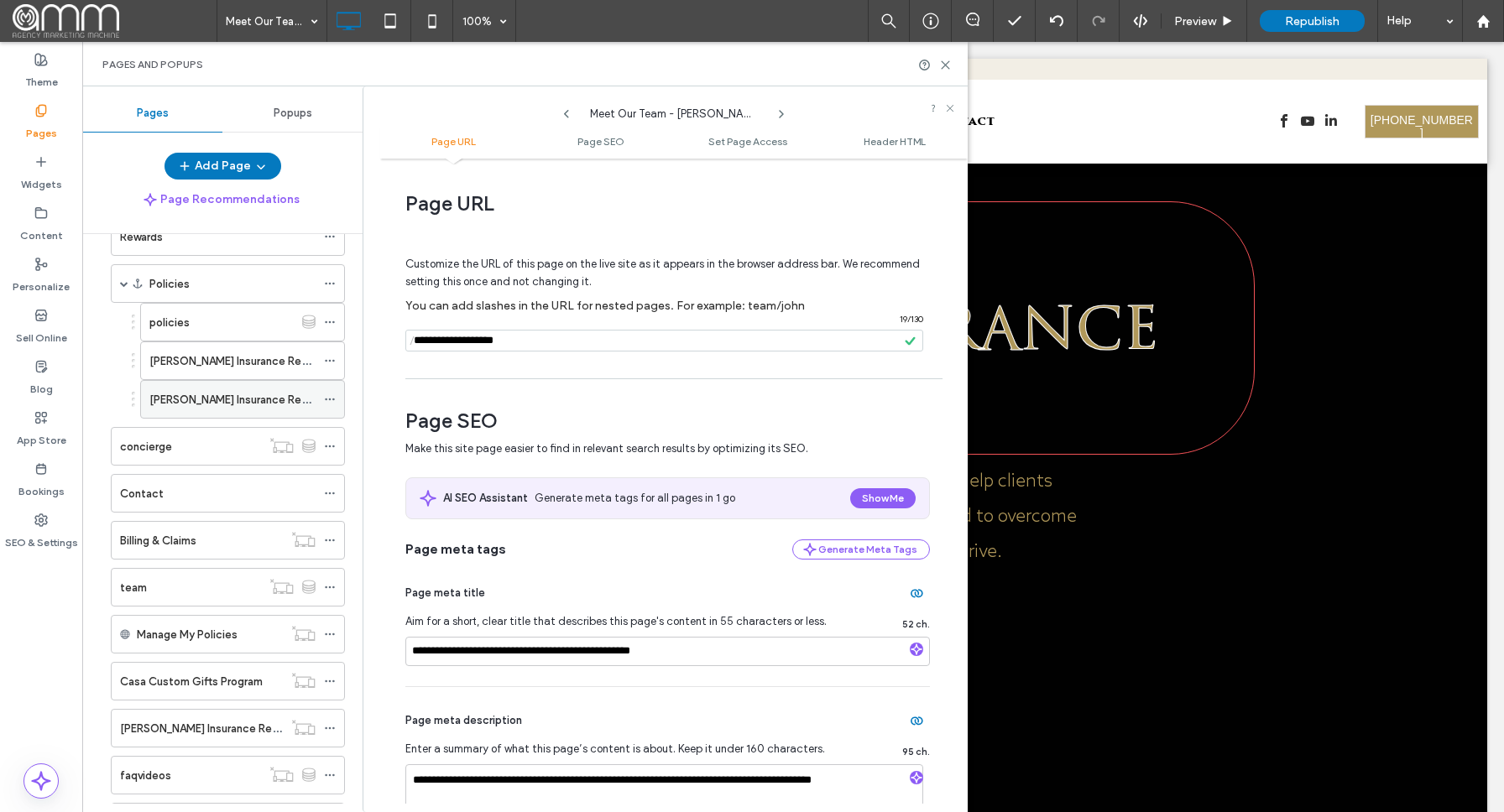
scroll to position [180, 0]
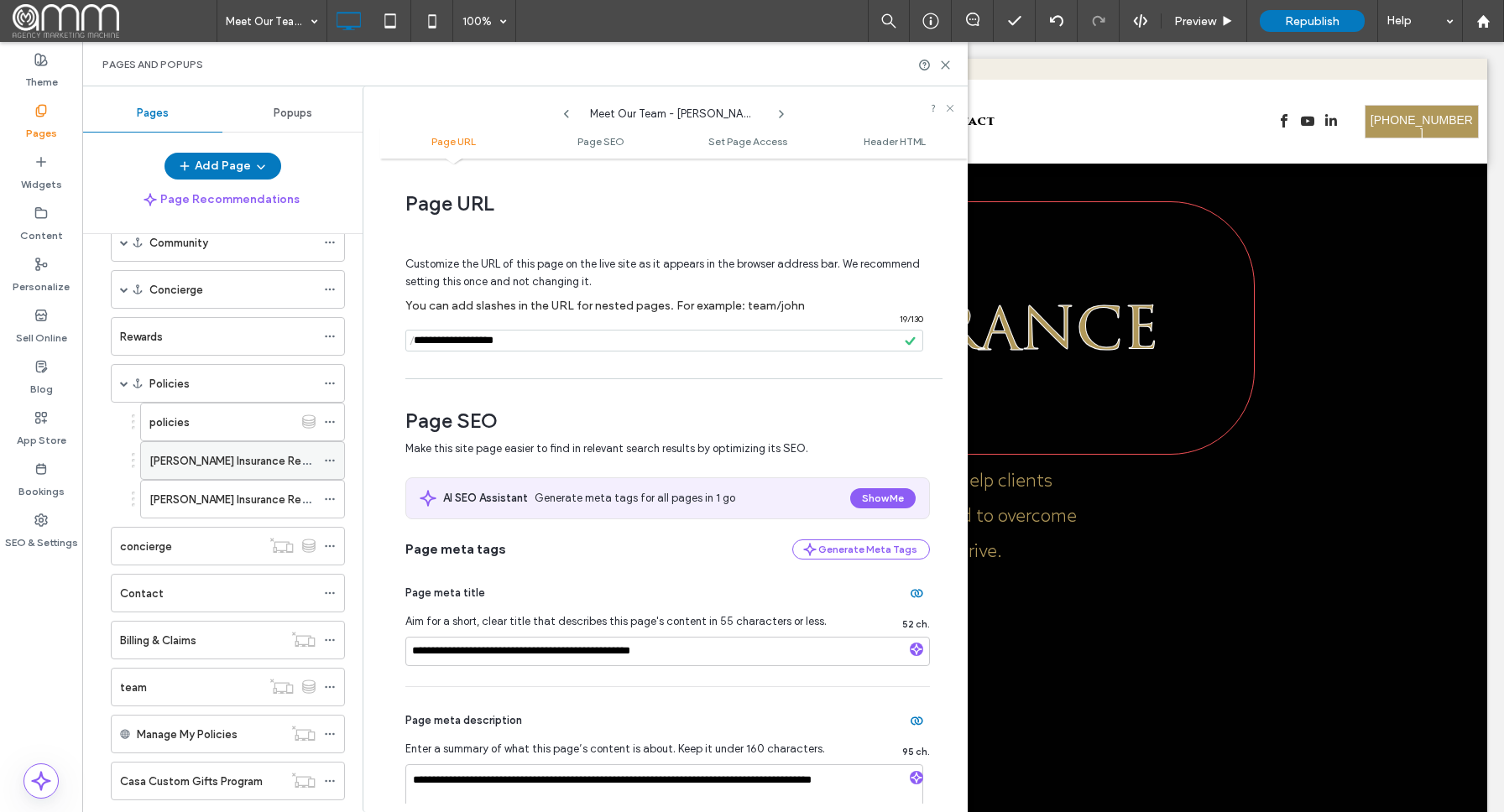
click at [330, 460] on use at bounding box center [329, 460] width 9 height 3
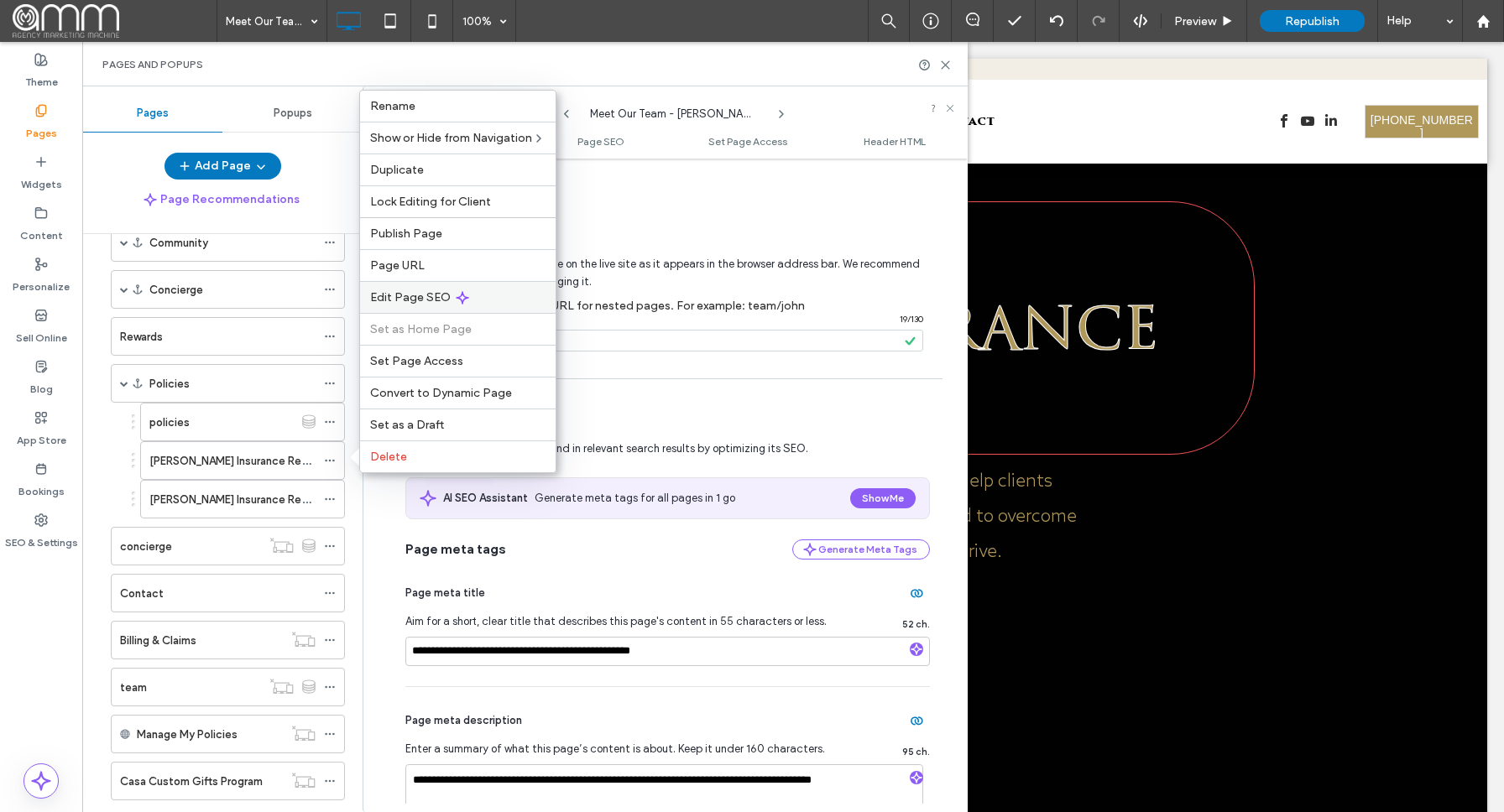
click at [459, 295] on icon at bounding box center [462, 298] width 14 height 14
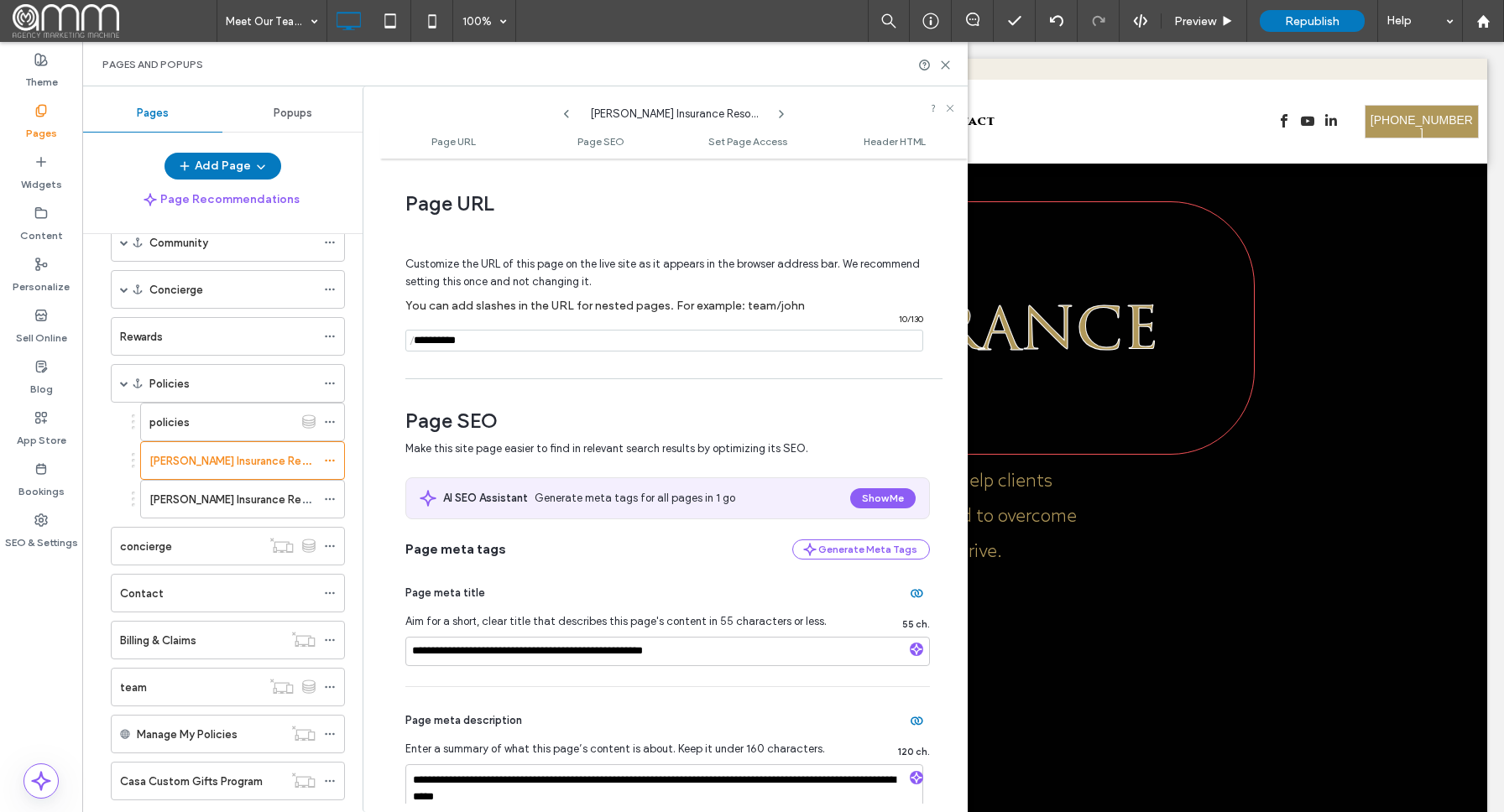
scroll to position [0, 0]
drag, startPoint x: 524, startPoint y: 343, endPoint x: 399, endPoint y: 338, distance: 125.1
click at [399, 338] on div "**********" at bounding box center [674, 485] width 588 height 637
type input "**********"
click at [506, 384] on div "**********" at bounding box center [674, 485] width 588 height 637
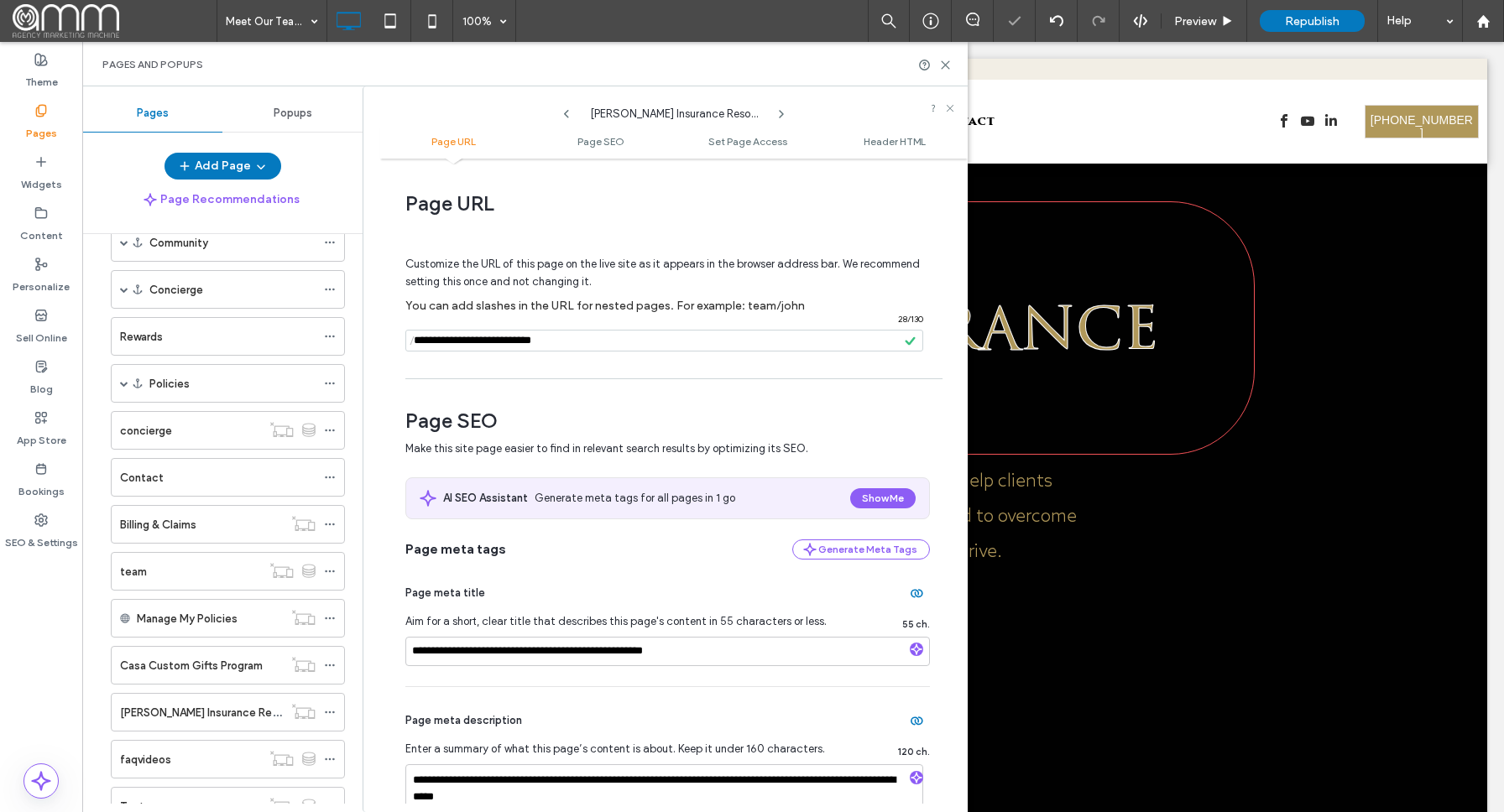
scroll to position [3, 0]
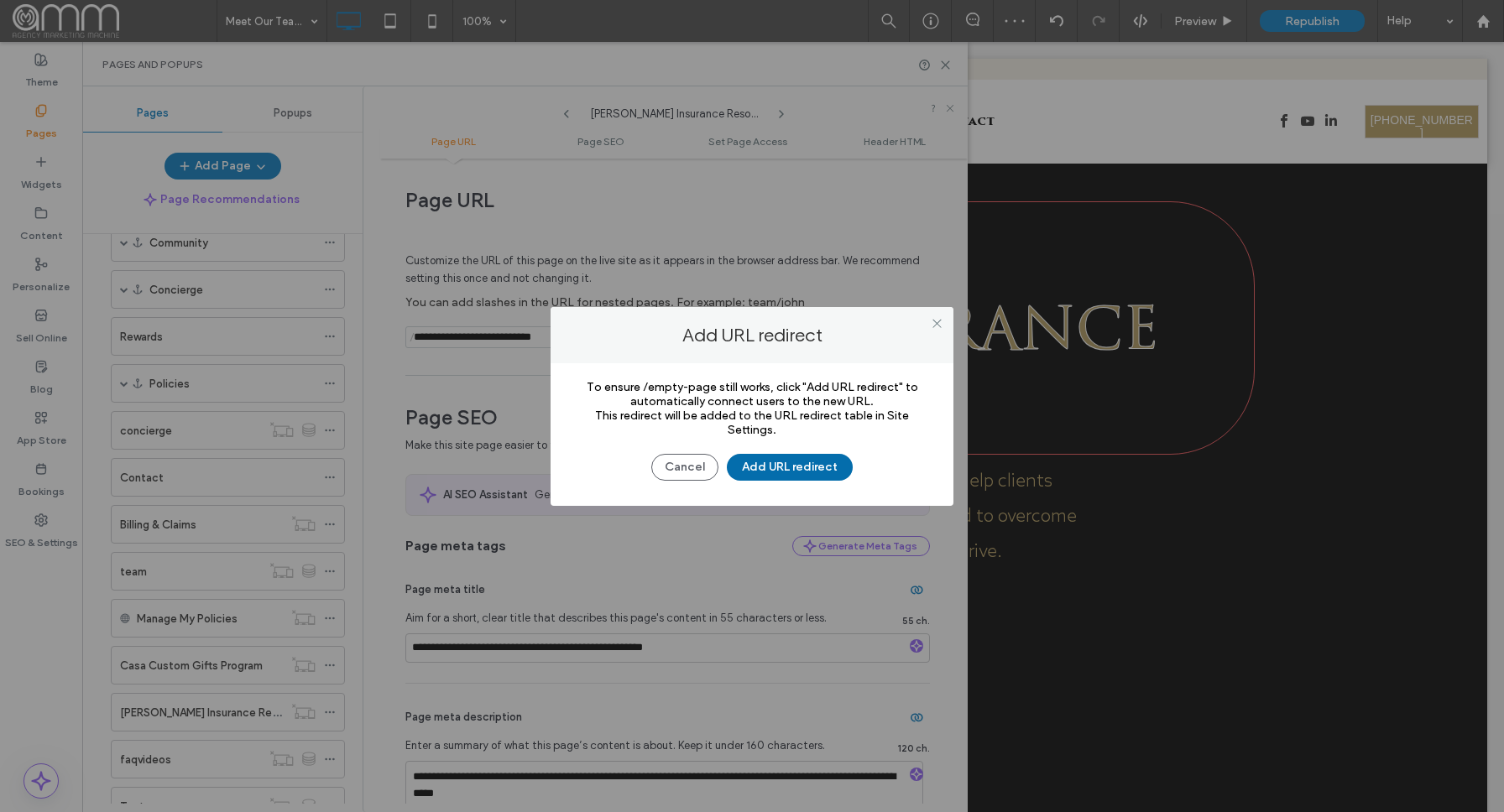
click at [788, 466] on button "Add URL redirect" at bounding box center [790, 467] width 126 height 27
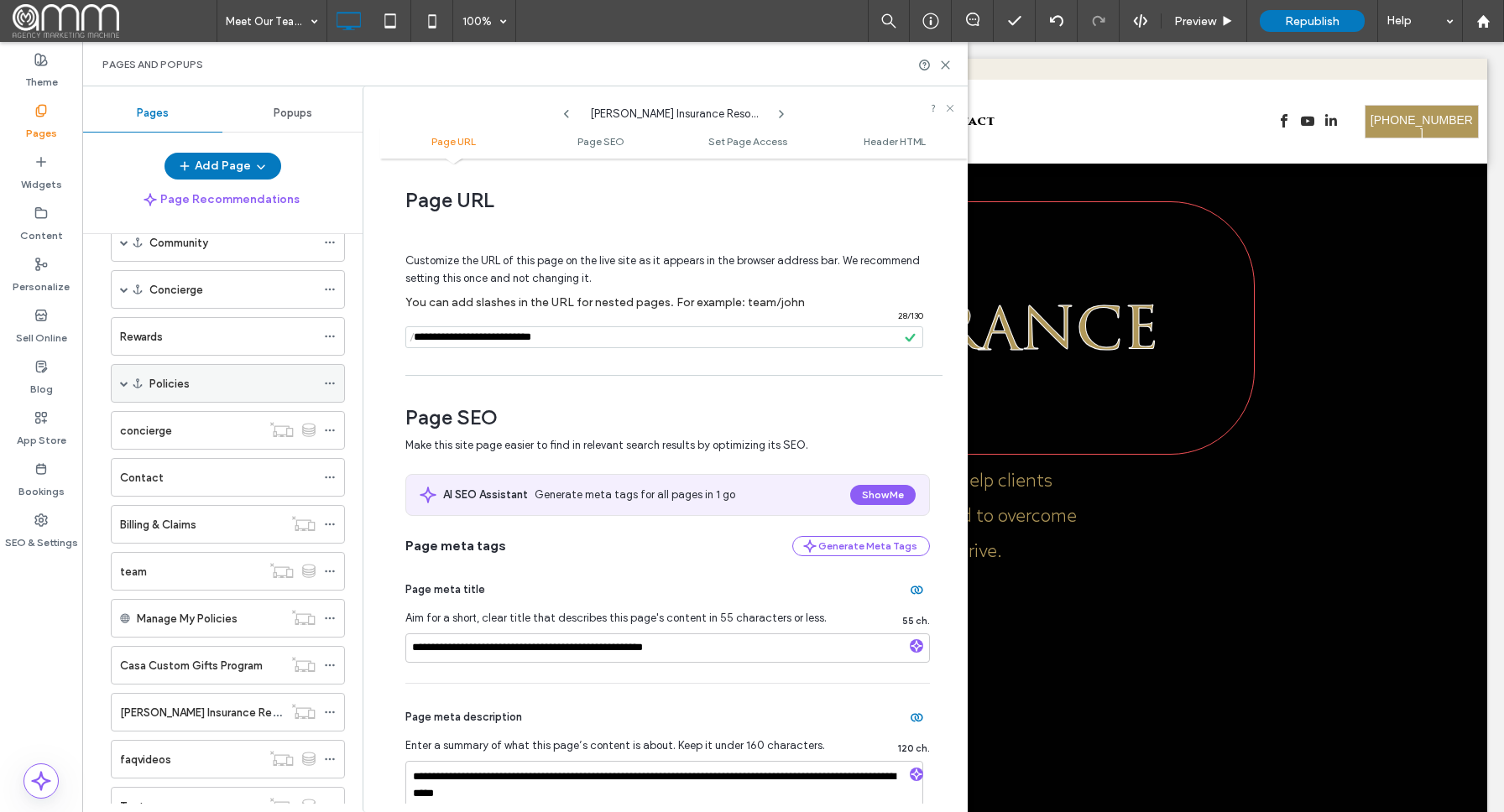
click at [126, 381] on span at bounding box center [124, 384] width 9 height 9
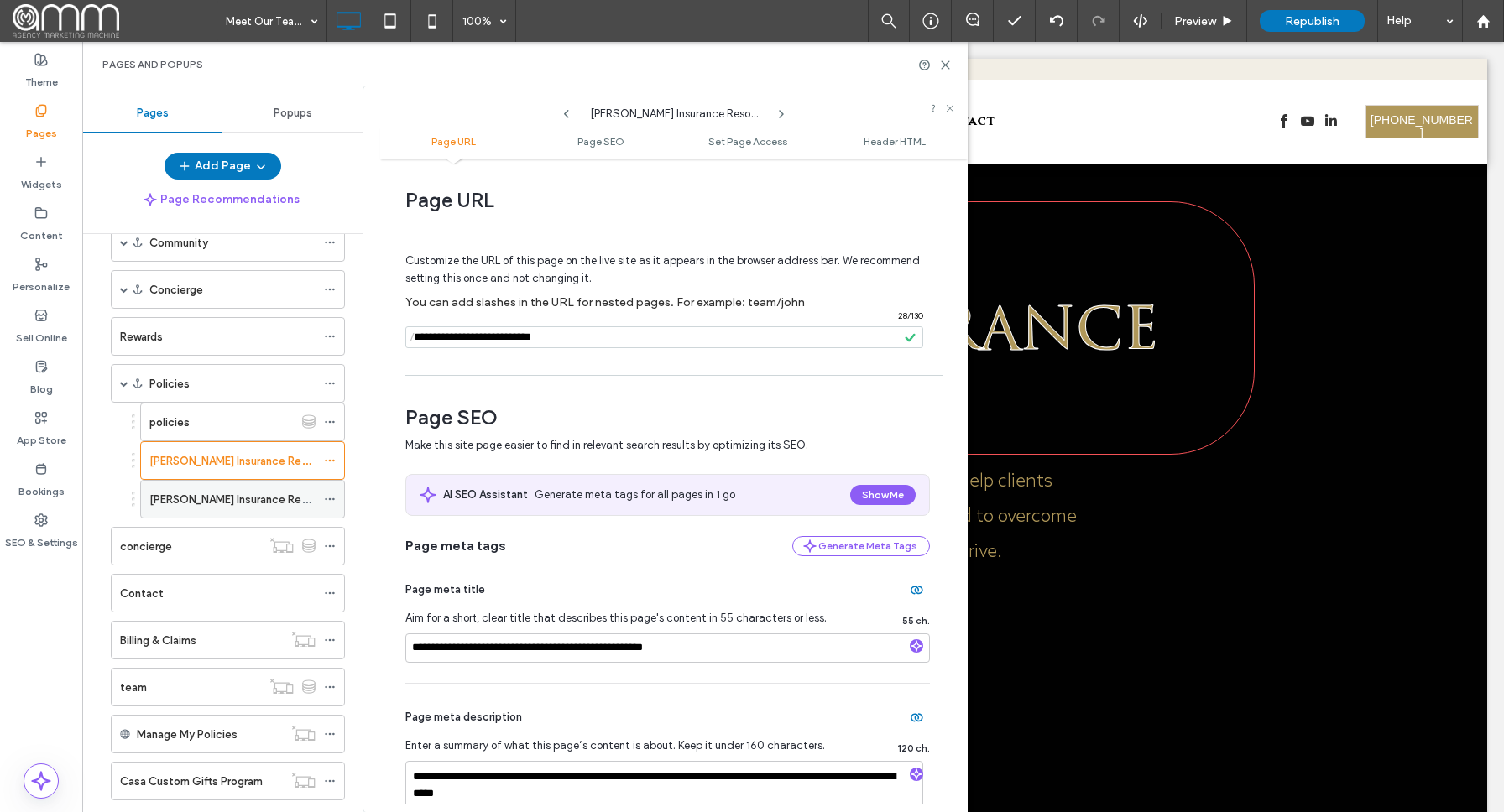
click at [333, 499] on use at bounding box center [329, 499] width 9 height 3
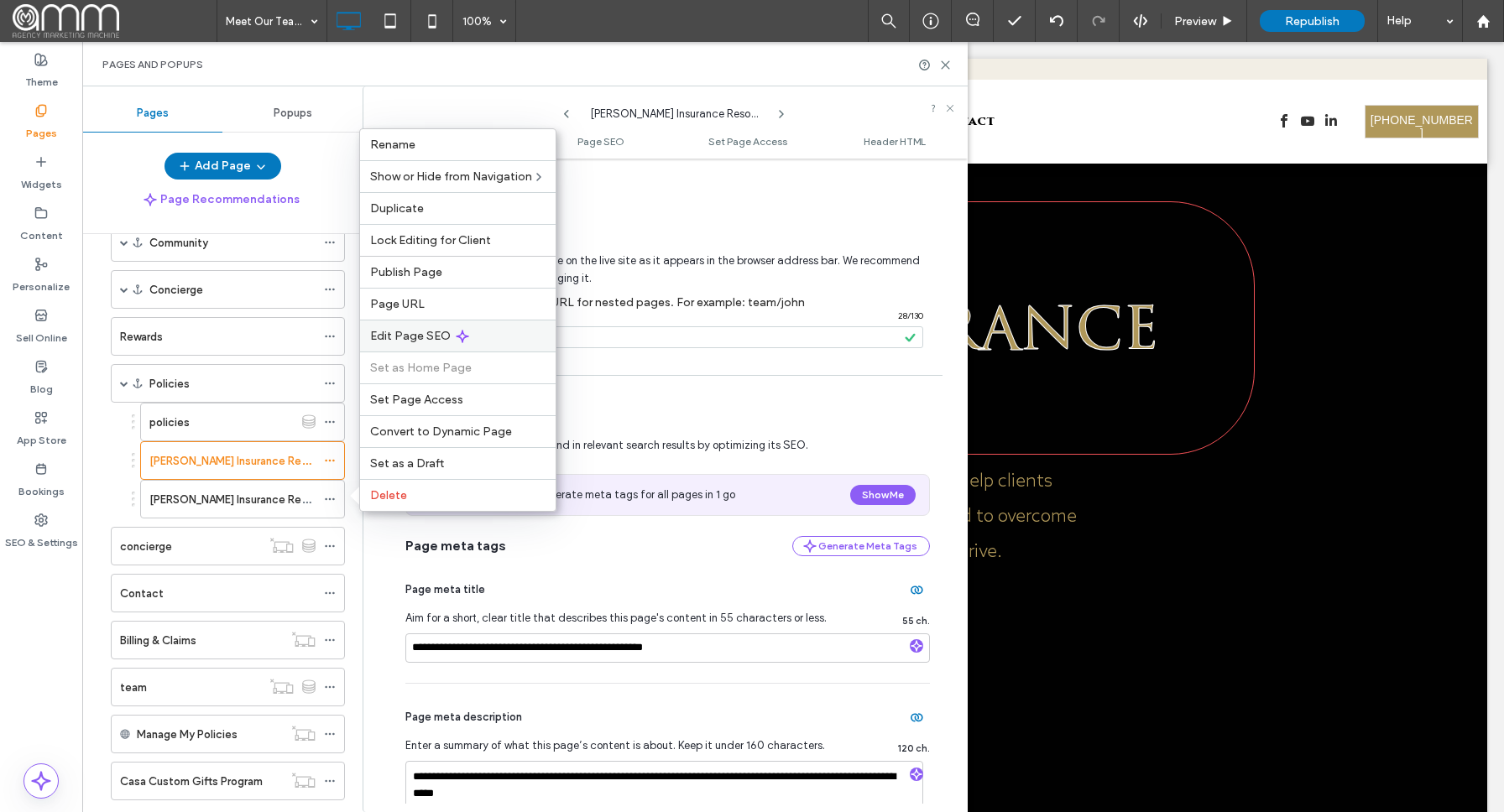
click at [439, 339] on span "Edit Page SEO" at bounding box center [410, 335] width 81 height 14
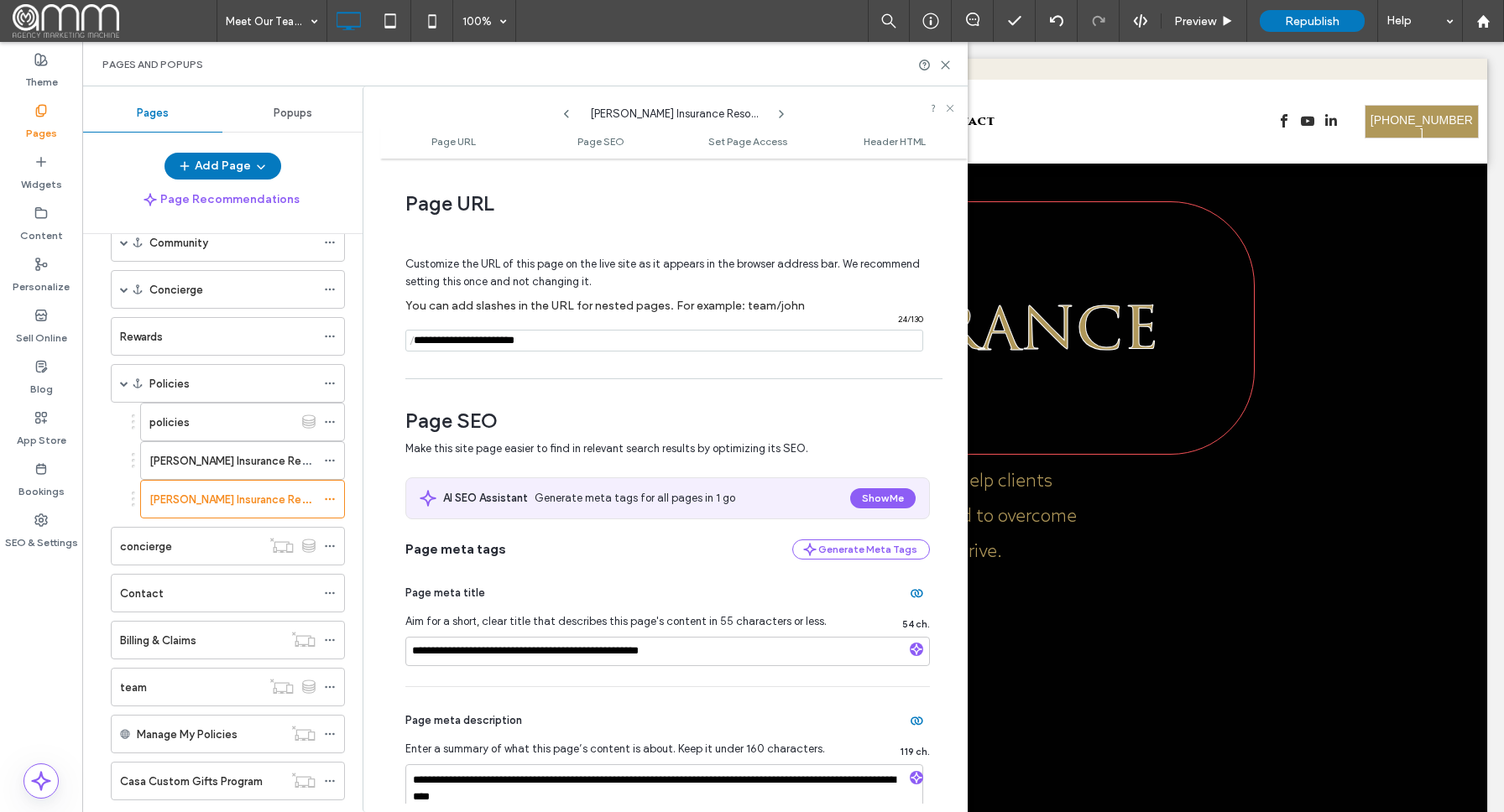
click at [566, 379] on div "**********" at bounding box center [674, 485] width 588 height 637
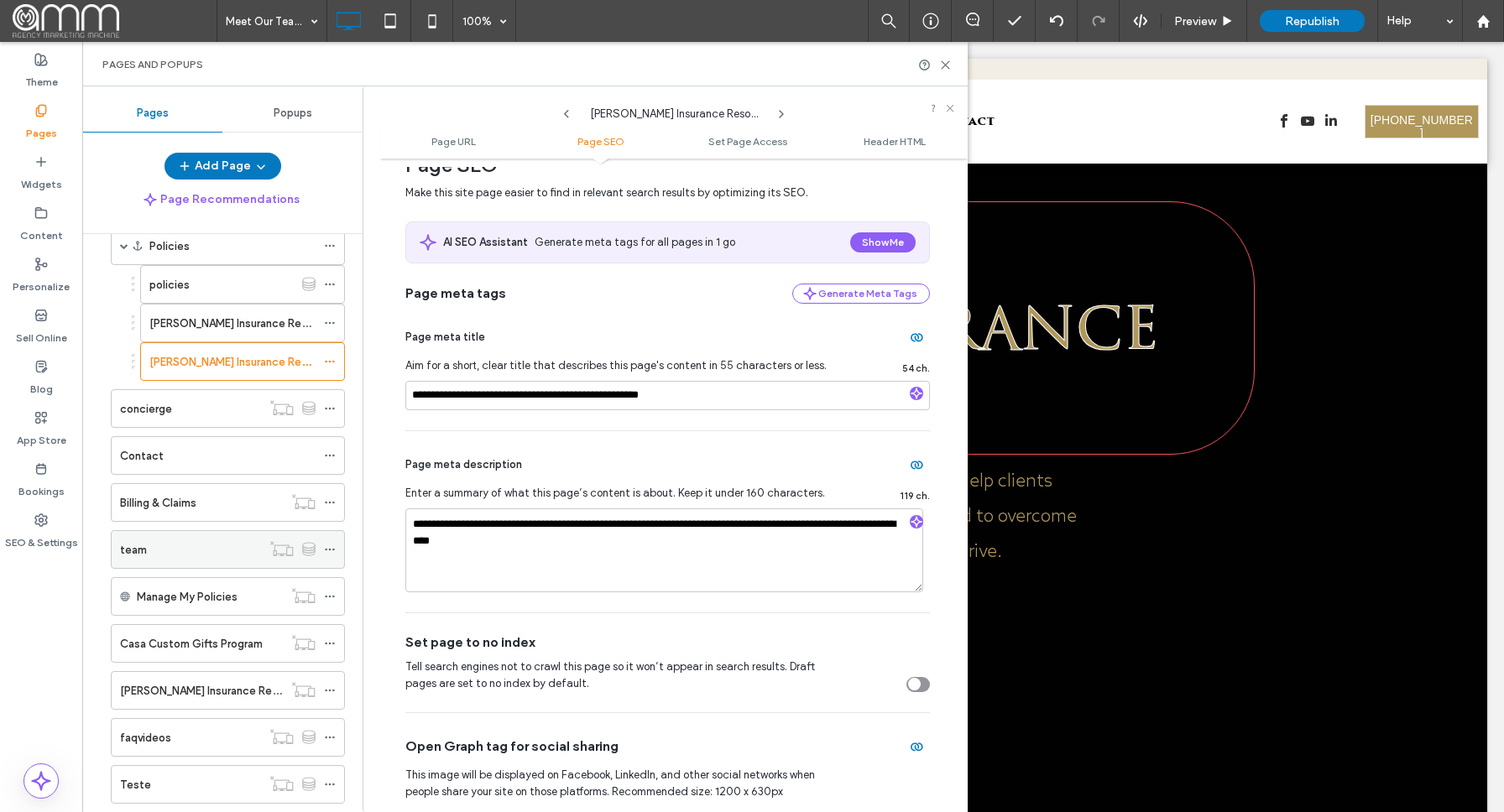
scroll to position [360, 0]
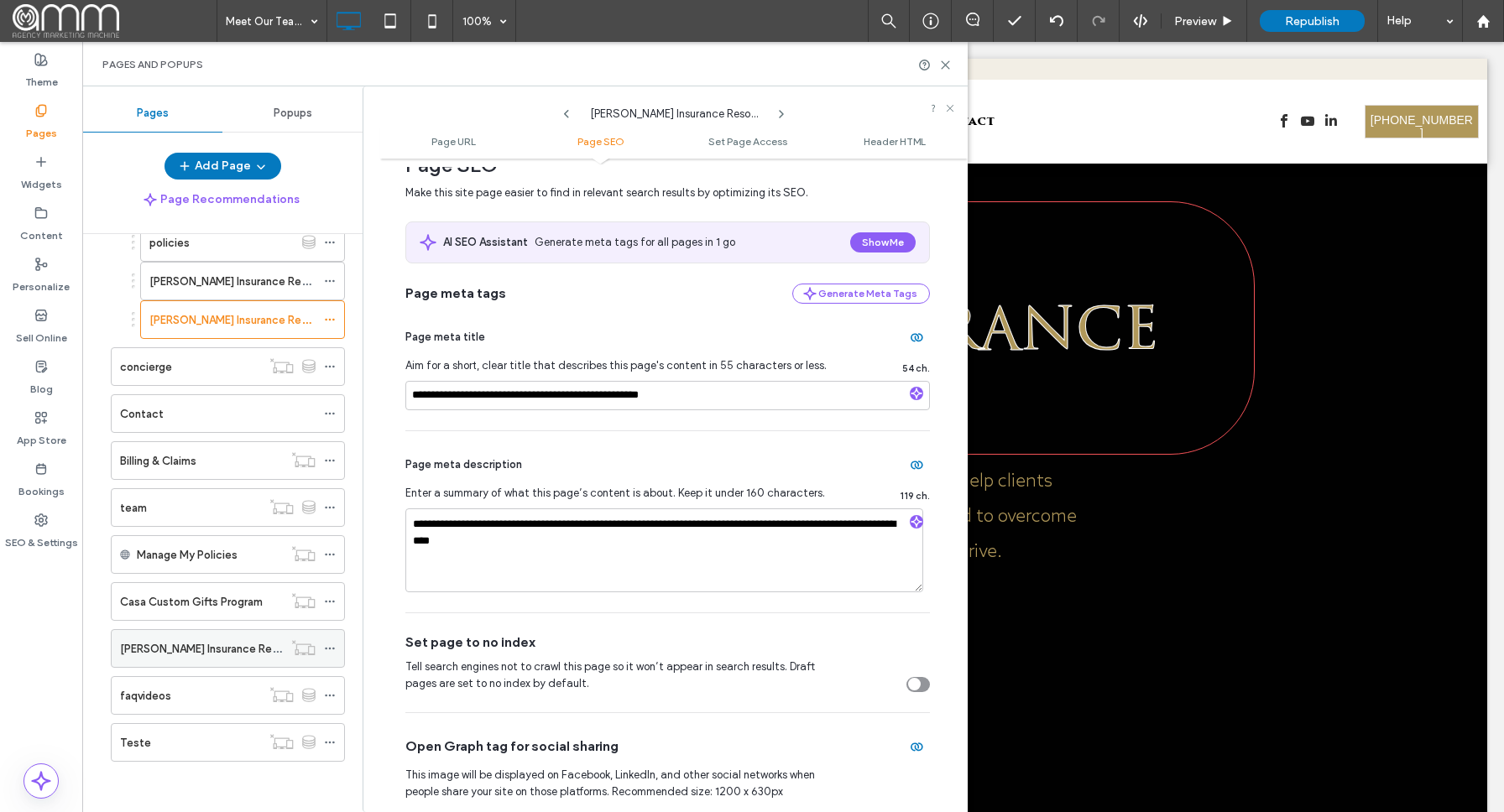
click at [334, 643] on icon at bounding box center [330, 649] width 12 height 12
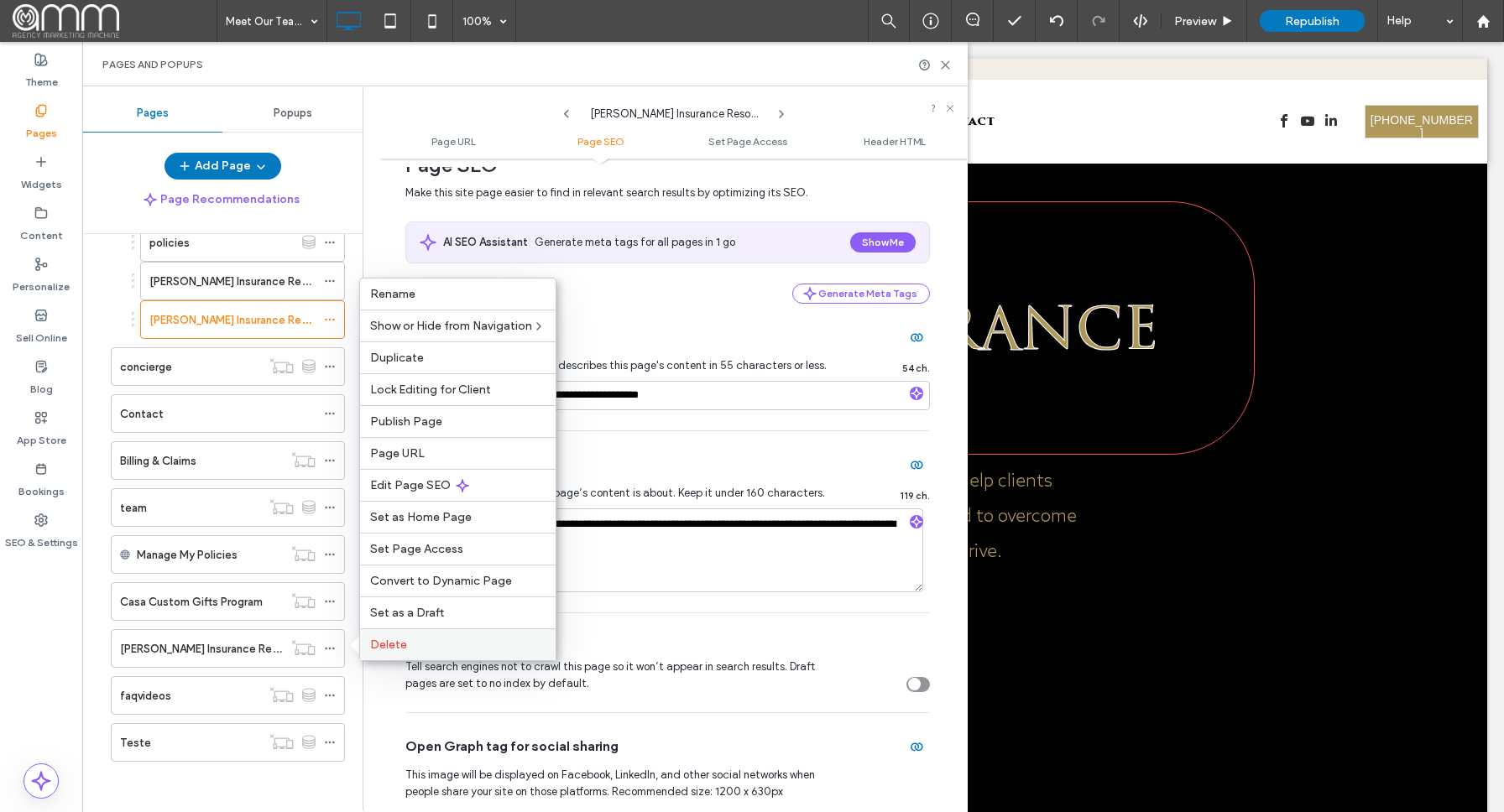
click at [398, 643] on span "Delete" at bounding box center [388, 644] width 37 height 14
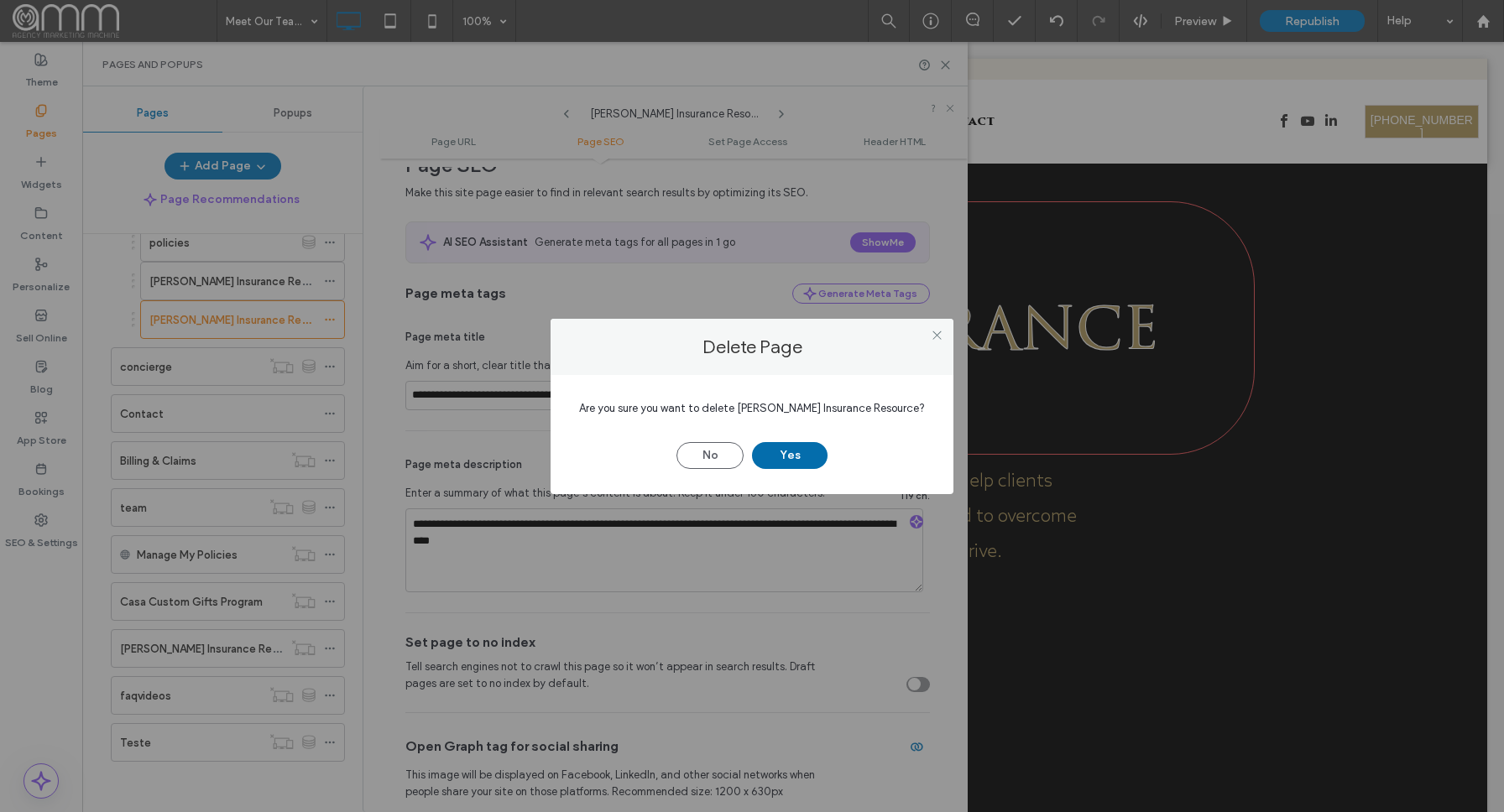
click at [761, 456] on button "Yes" at bounding box center [789, 455] width 76 height 27
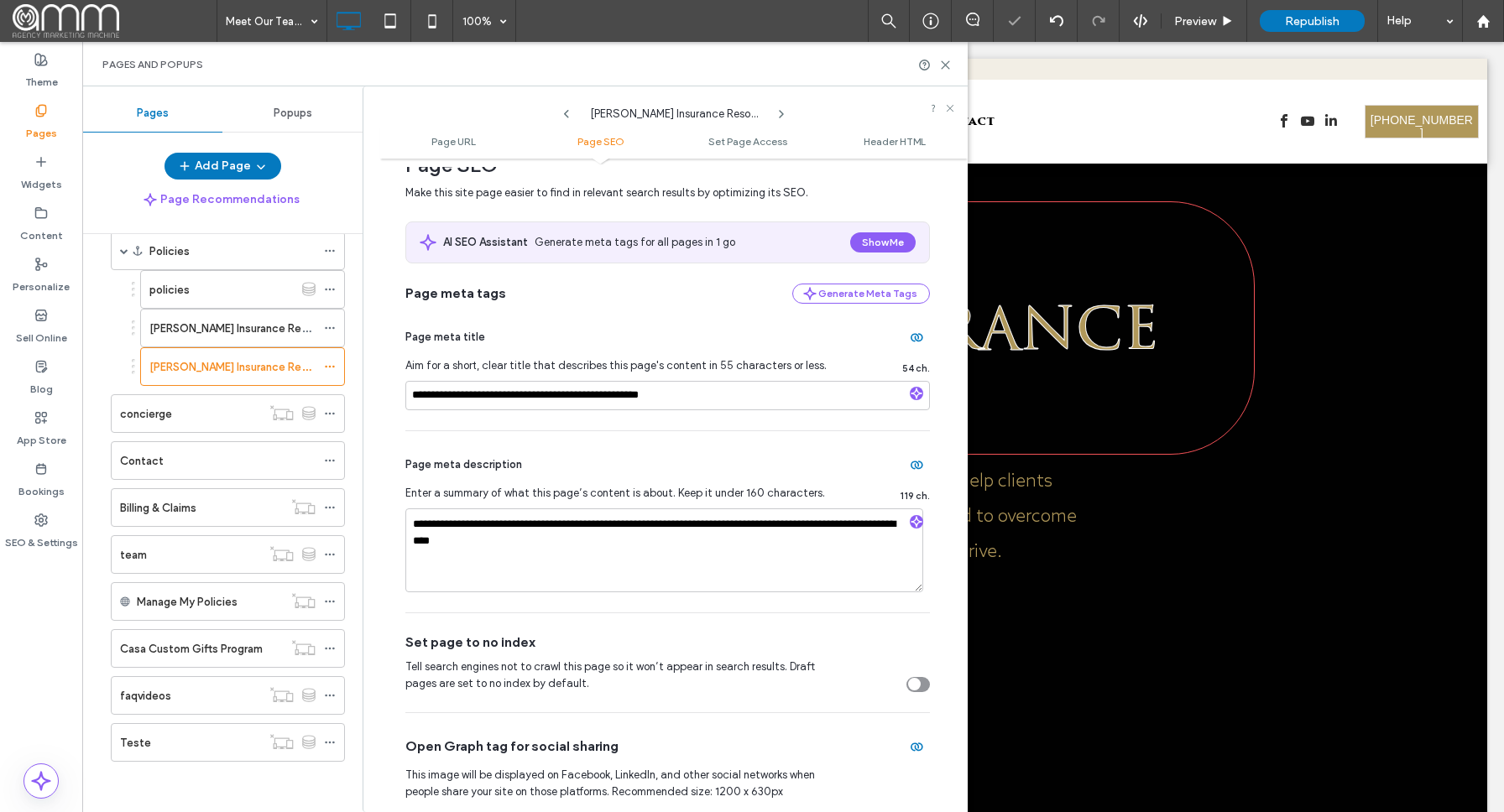
scroll to position [255, 0]
click at [329, 734] on span at bounding box center [330, 742] width 12 height 26
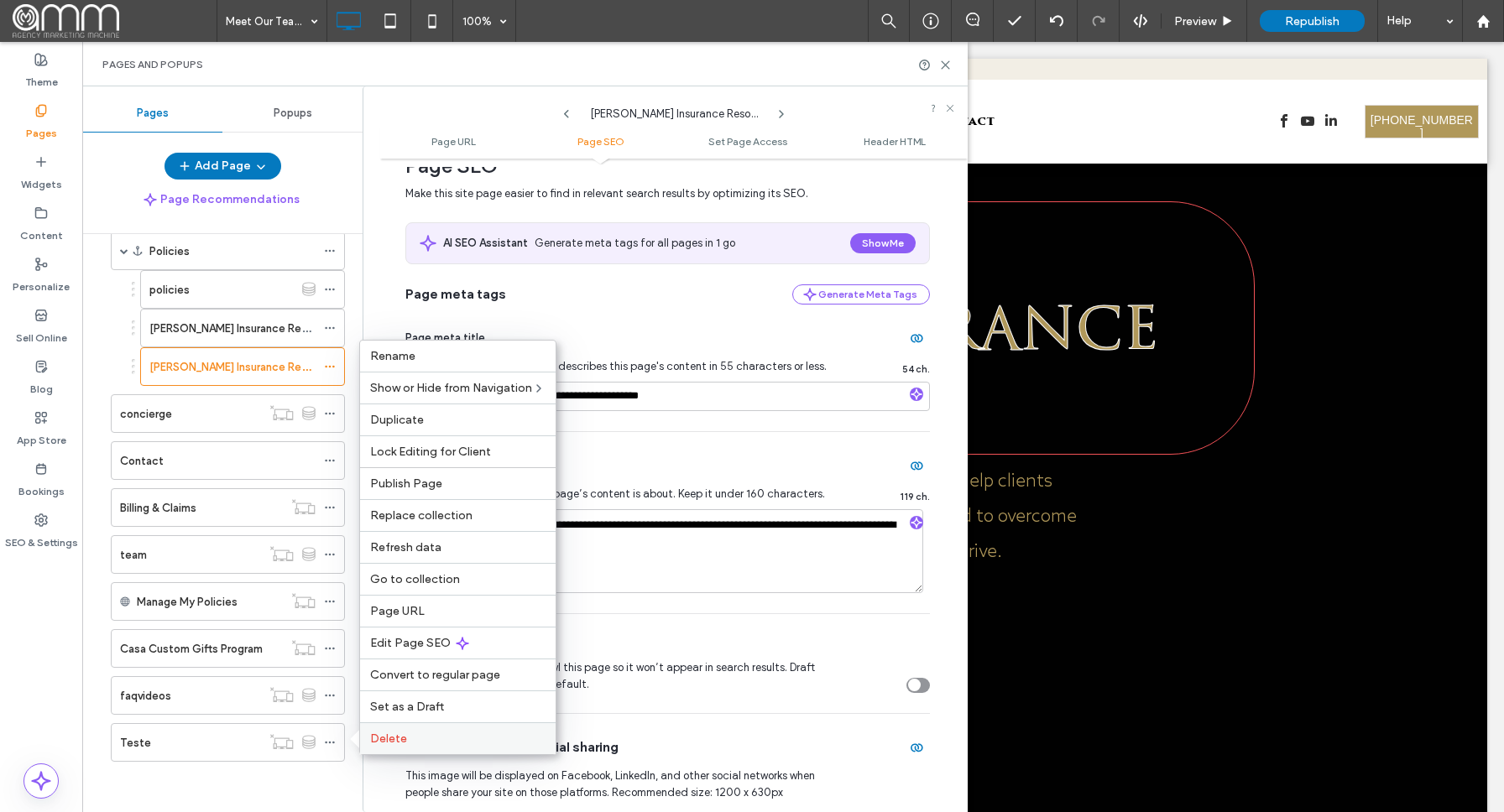
click at [380, 731] on span "Delete" at bounding box center [388, 738] width 37 height 14
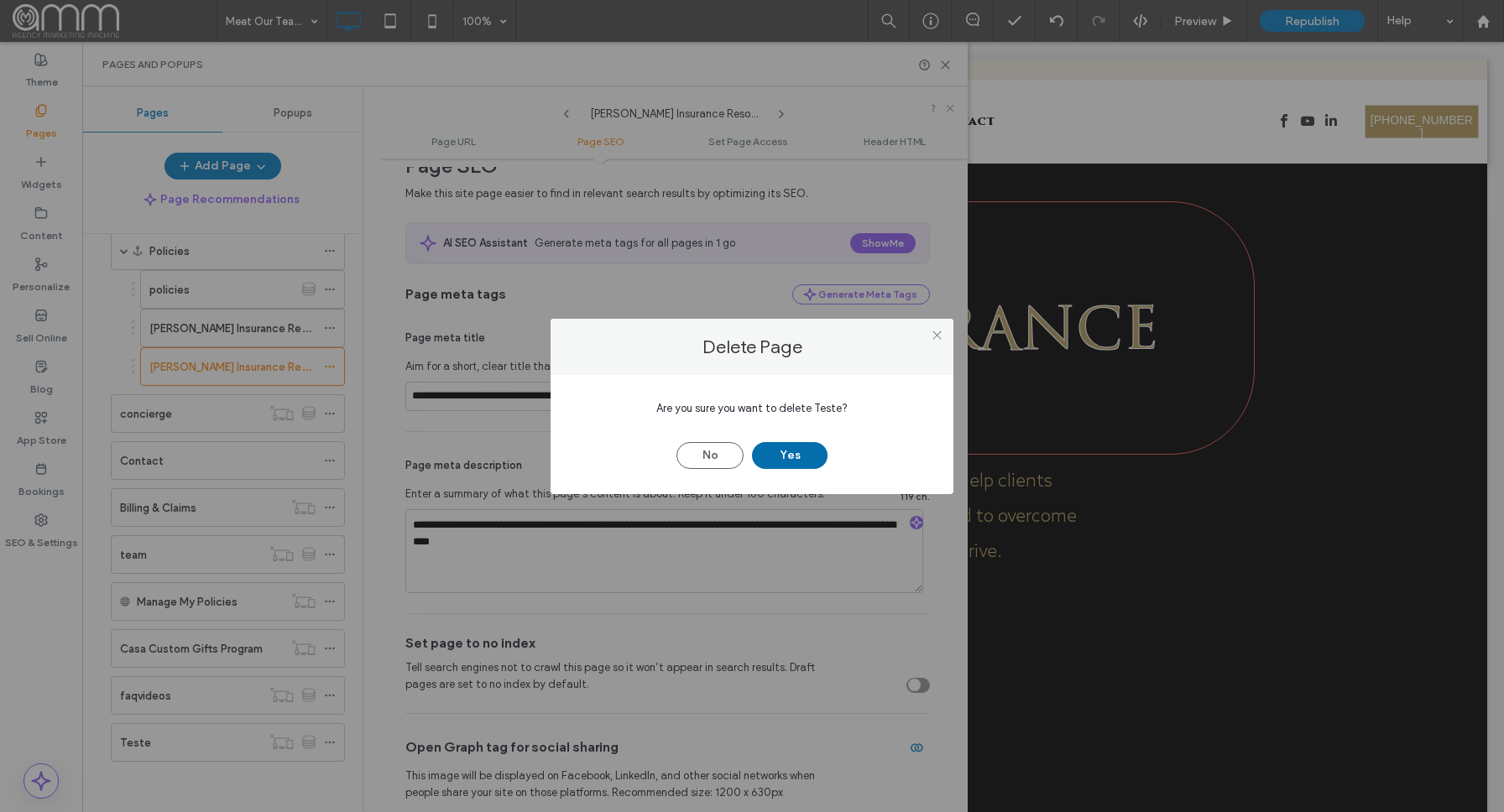
click at [789, 456] on button "Yes" at bounding box center [789, 455] width 76 height 27
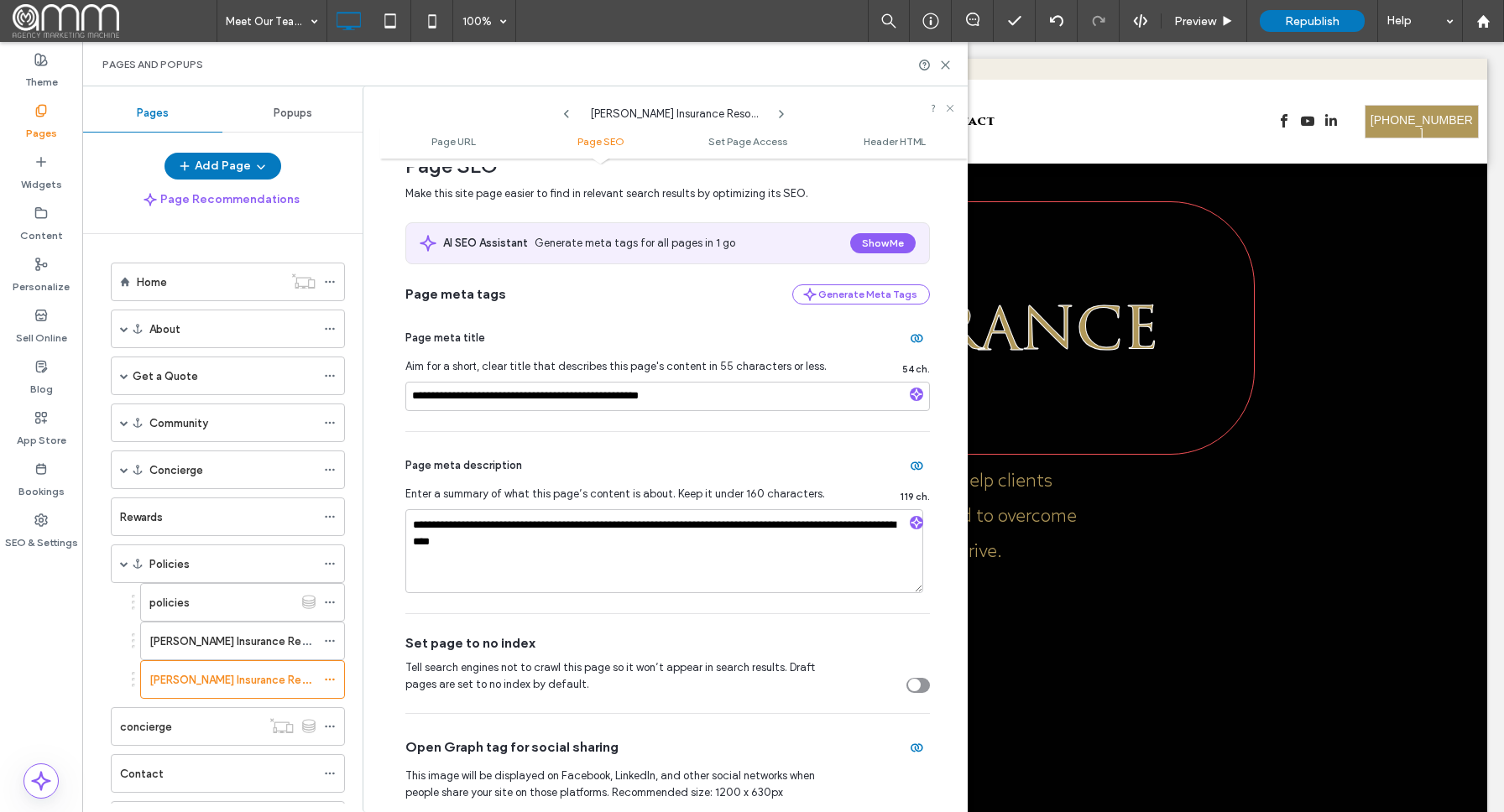
scroll to position [266, 0]
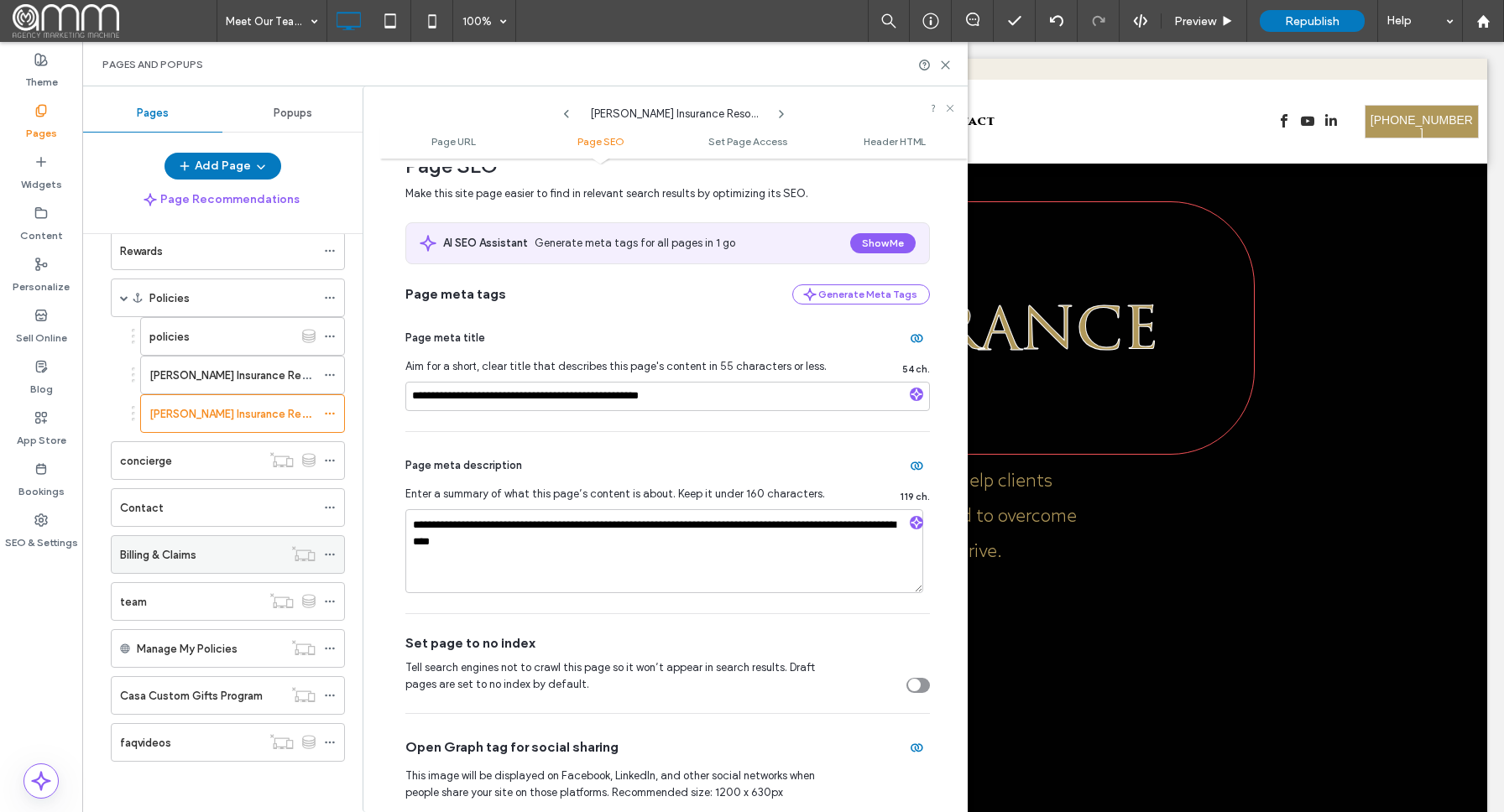
click at [327, 550] on icon at bounding box center [330, 555] width 12 height 12
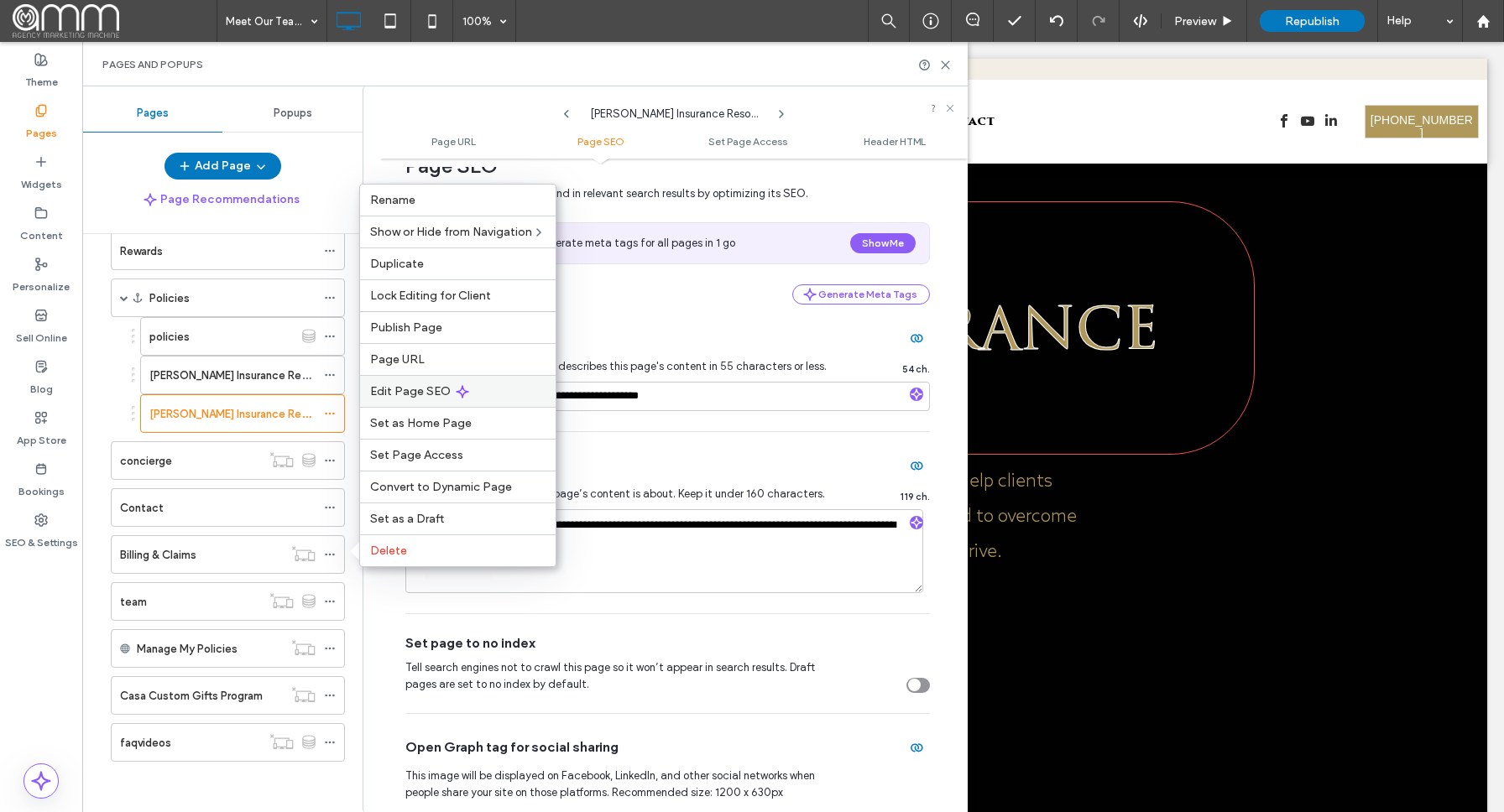
click at [424, 388] on span "Edit Page SEO" at bounding box center [410, 391] width 81 height 14
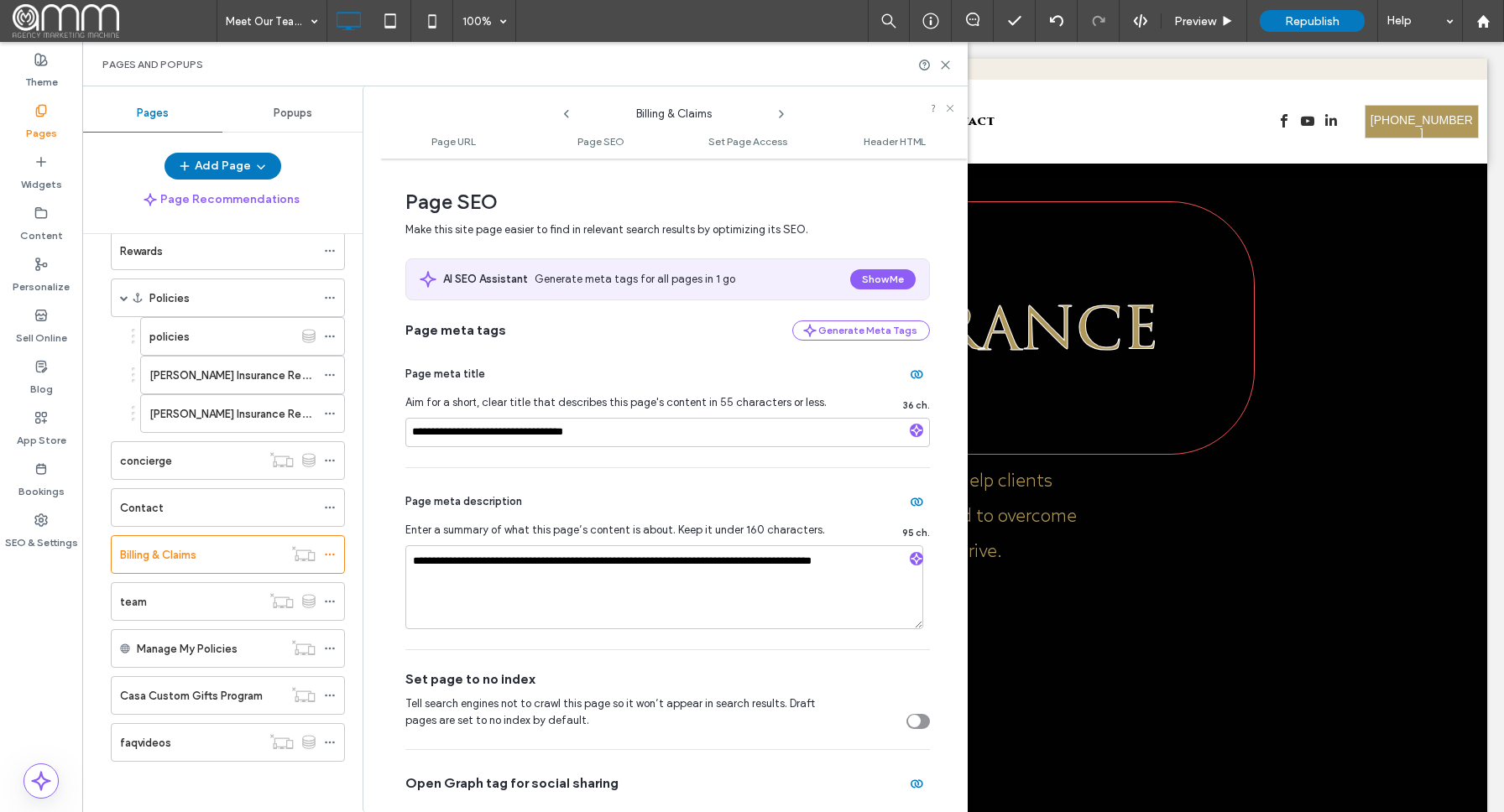
scroll to position [656, 0]
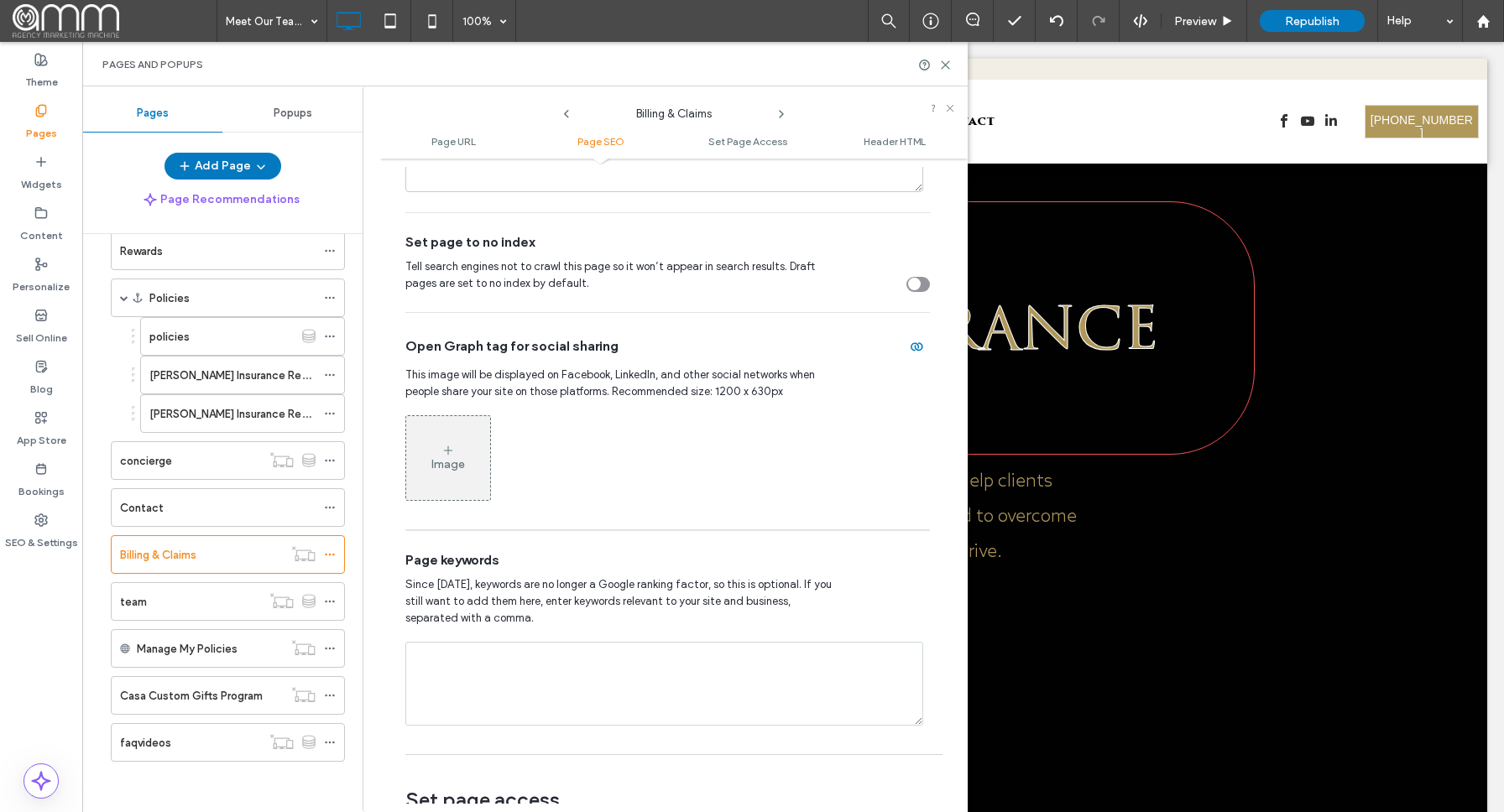
click at [911, 286] on icon "toggle" at bounding box center [914, 284] width 5 height 3
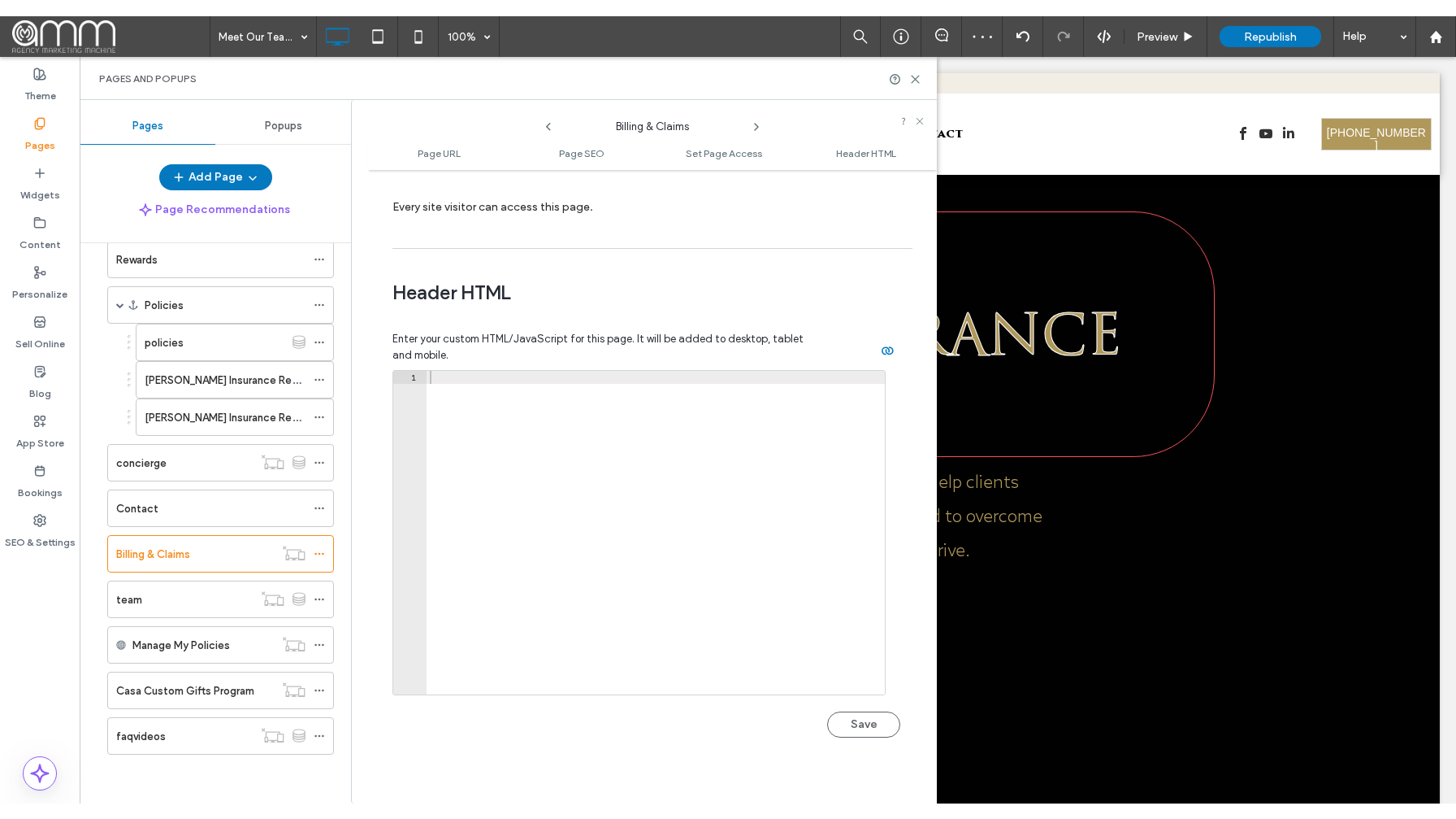
scroll to position [1499, 0]
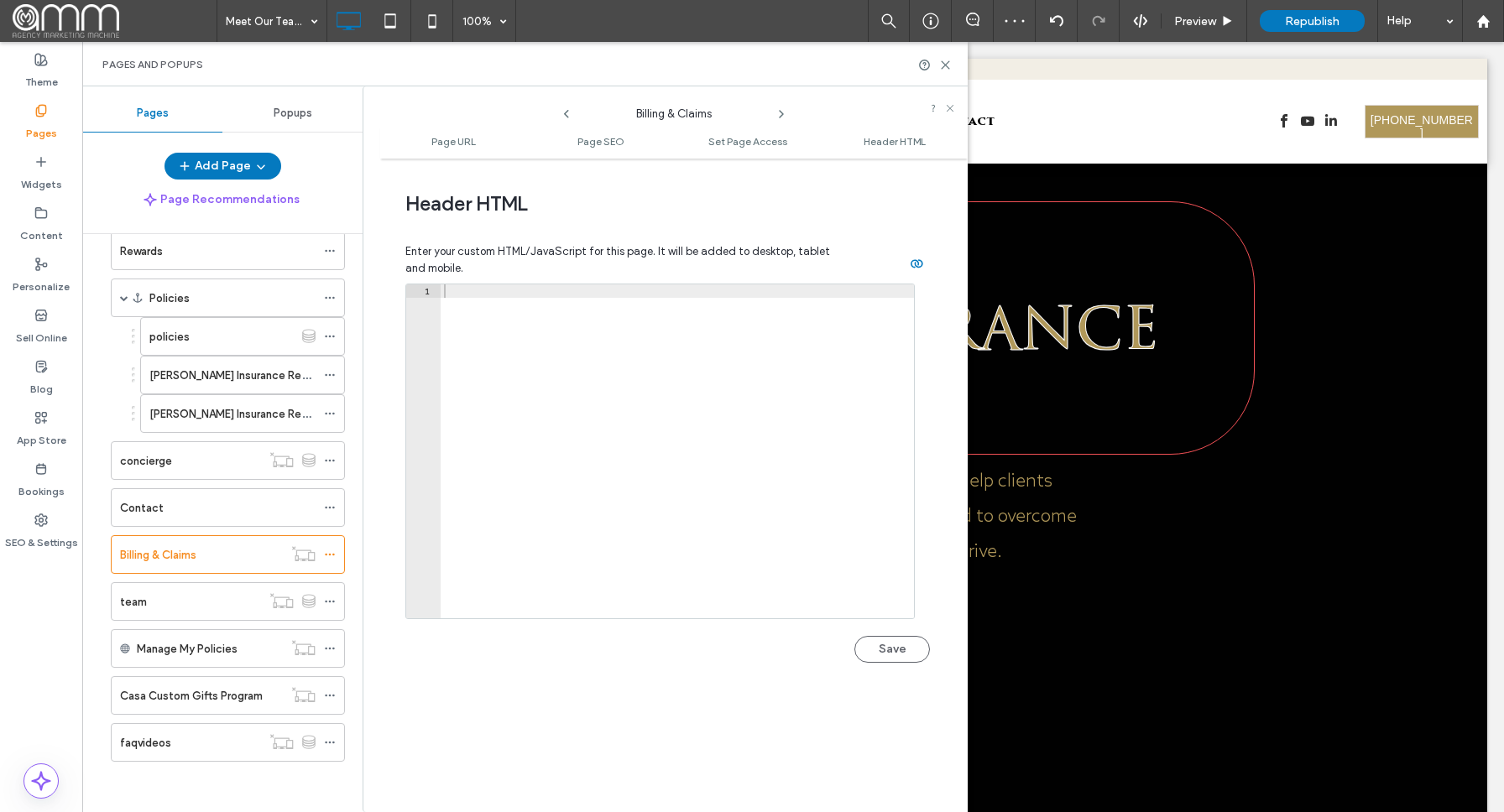
click at [886, 653] on button "Save" at bounding box center [892, 649] width 76 height 27
drag, startPoint x: 946, startPoint y: 67, endPoint x: 511, endPoint y: 249, distance: 471.5
click at [946, 67] on icon at bounding box center [945, 65] width 13 height 13
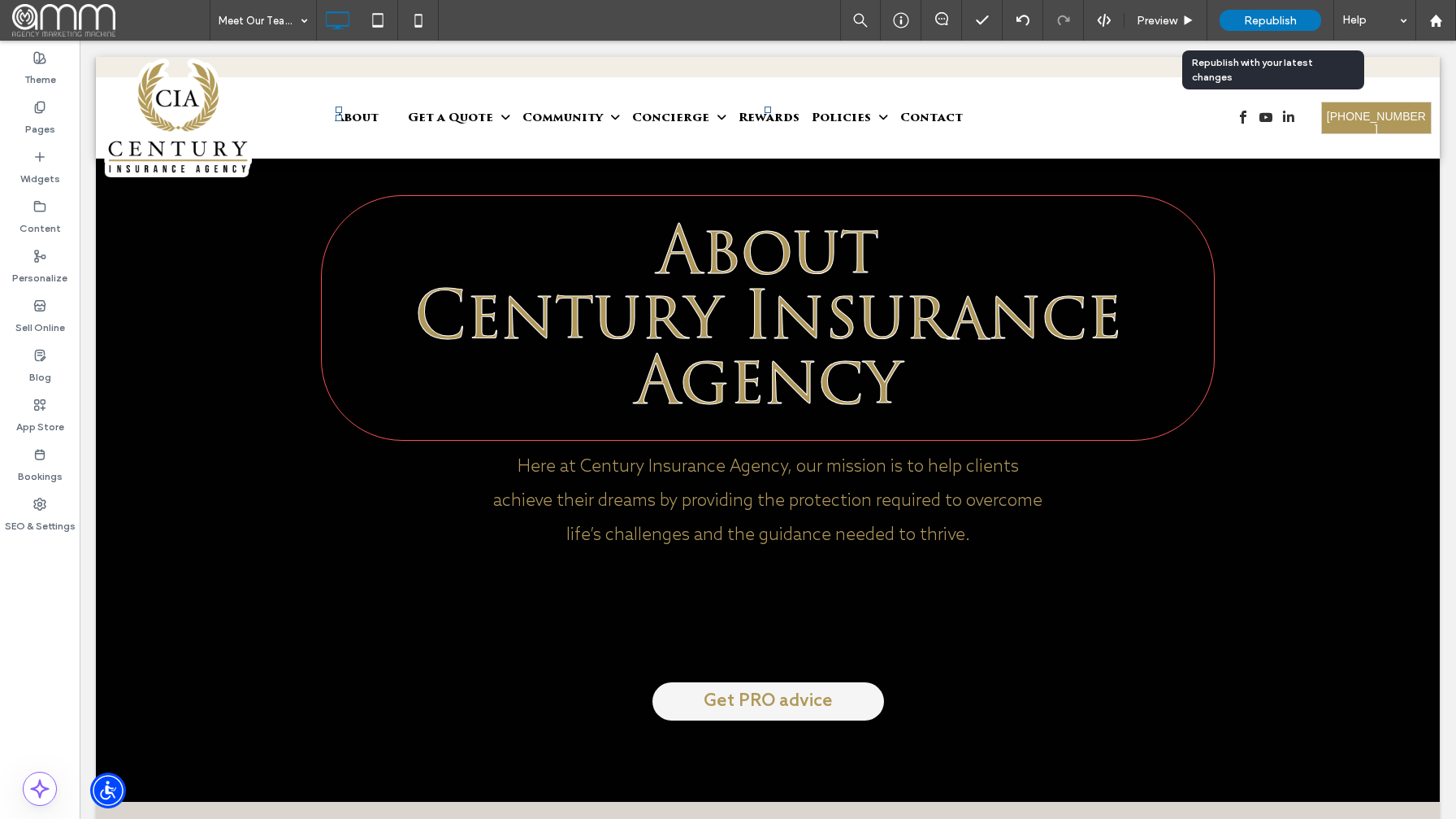
click at [1266, 21] on span "Republish" at bounding box center [1270, 21] width 53 height 14
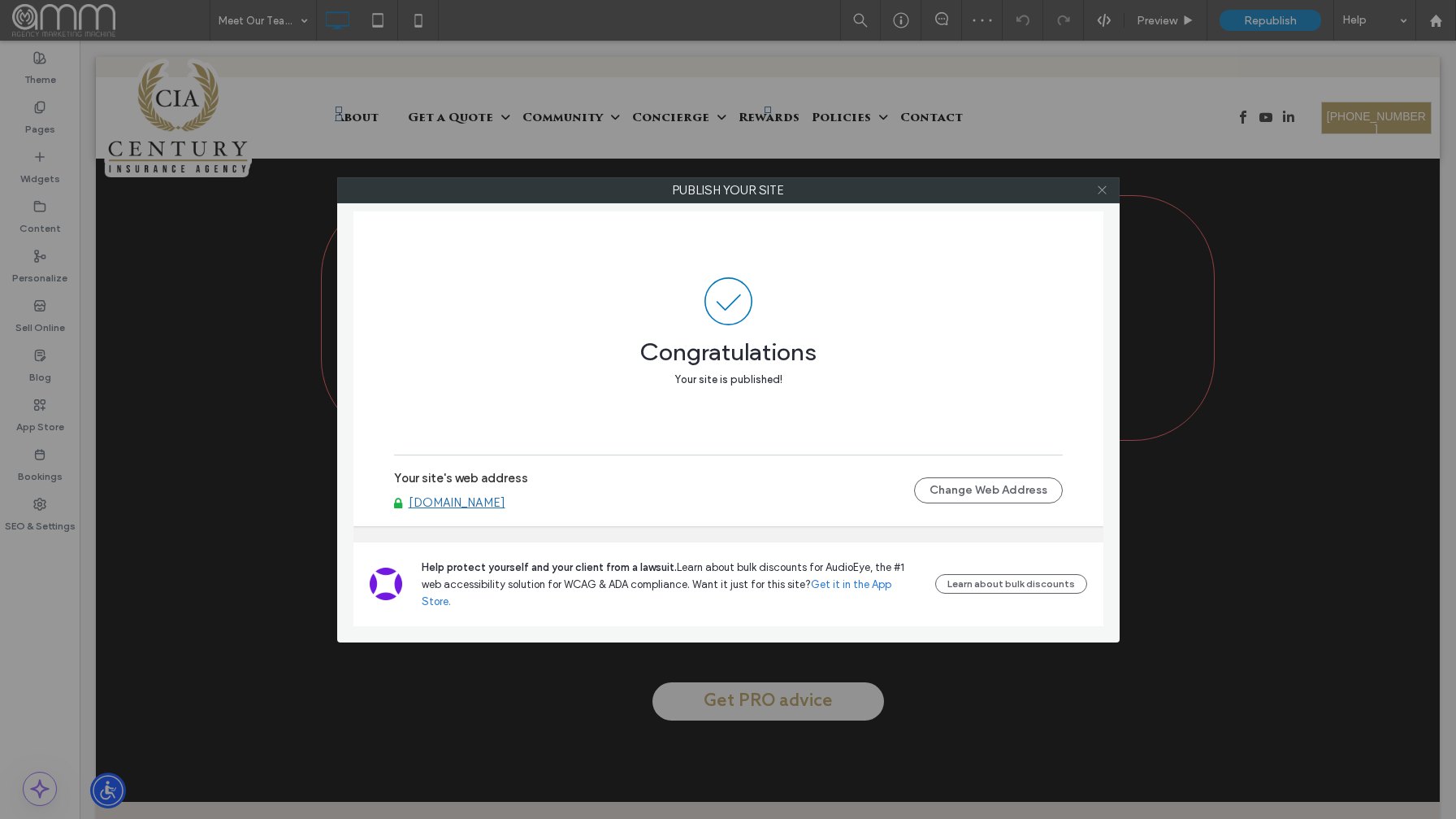
click at [1101, 192] on icon at bounding box center [1102, 190] width 12 height 12
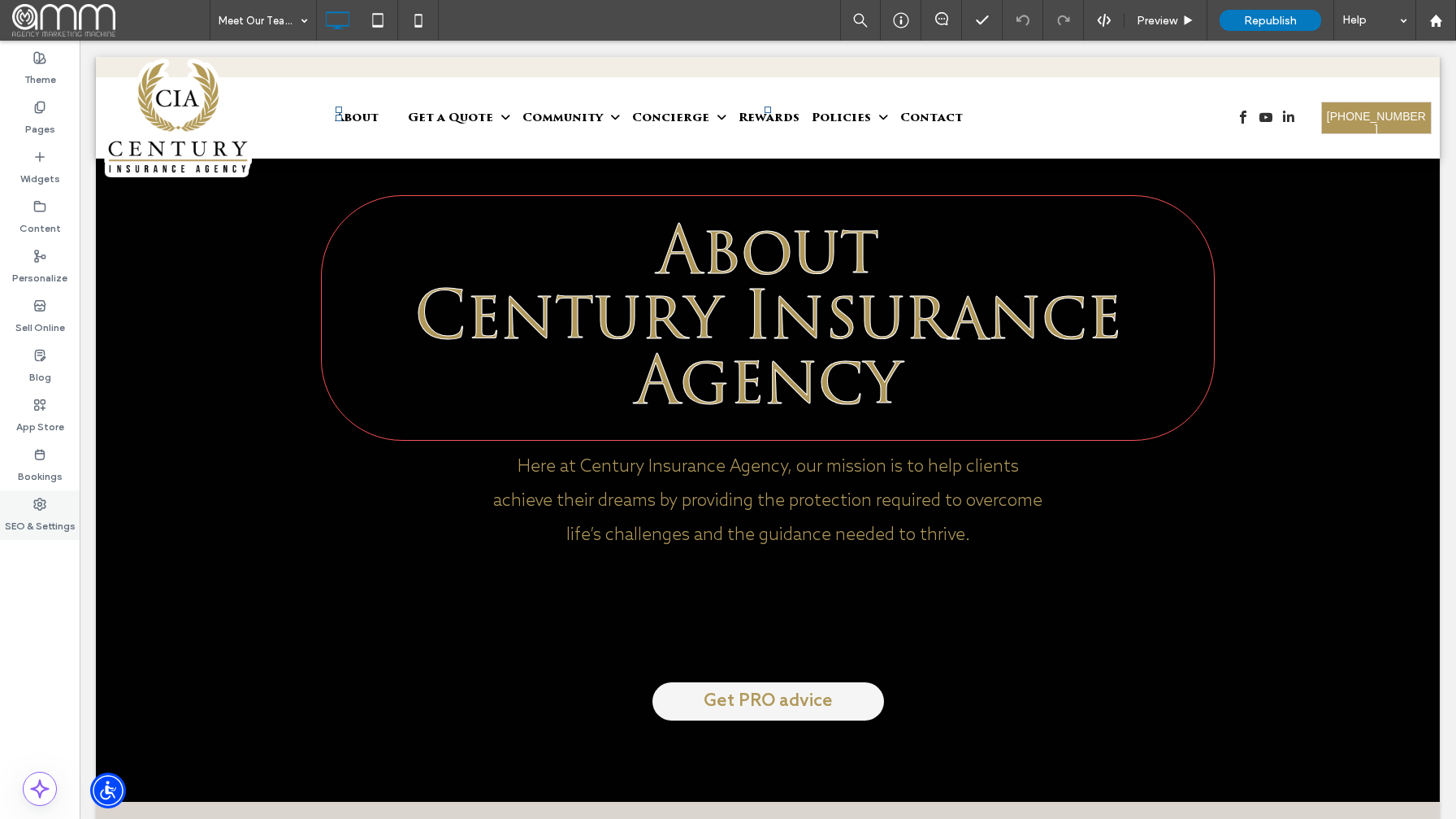
click at [37, 501] on icon at bounding box center [40, 504] width 13 height 13
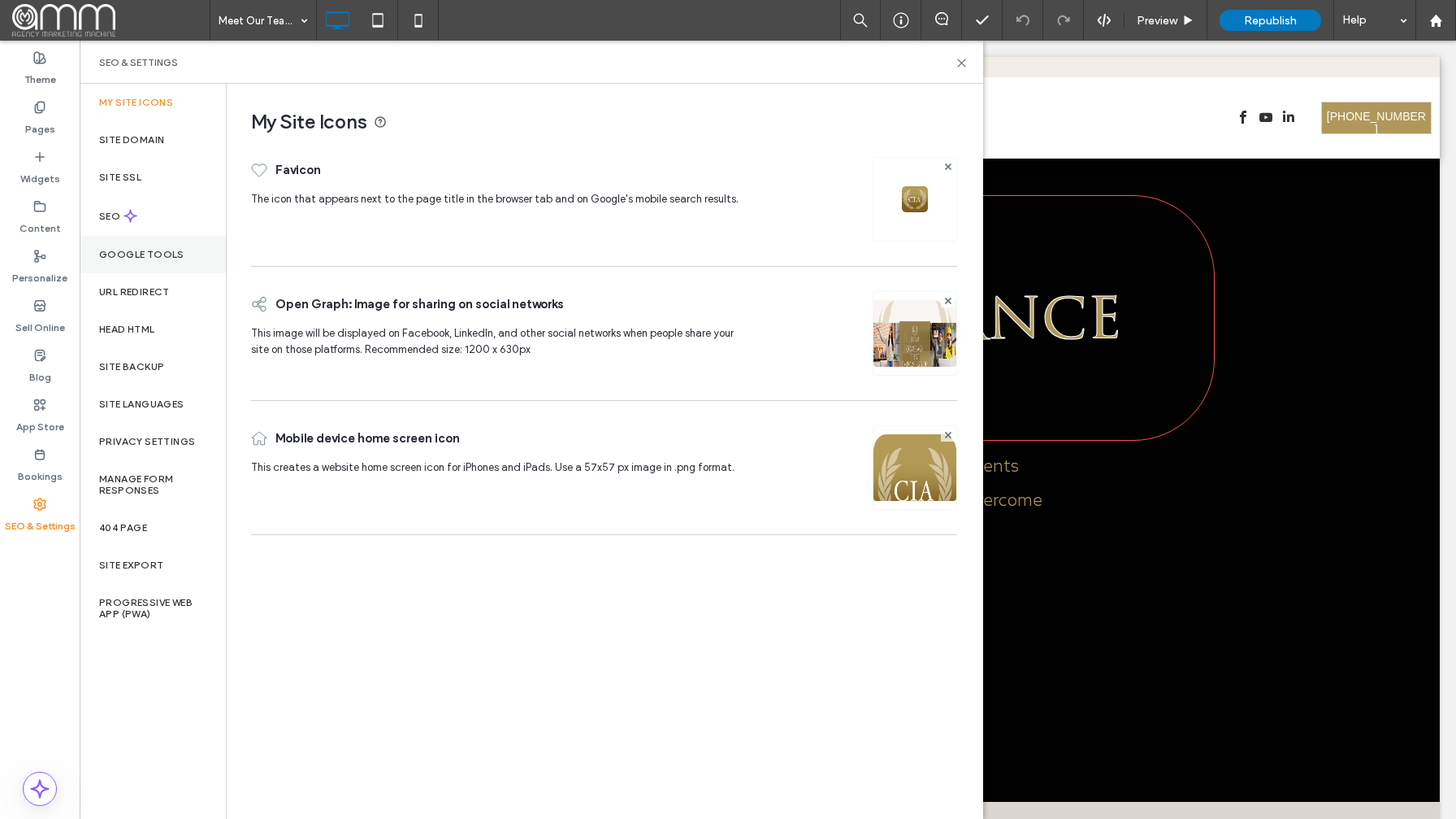
click at [162, 257] on label "Google Tools" at bounding box center [141, 255] width 85 height 12
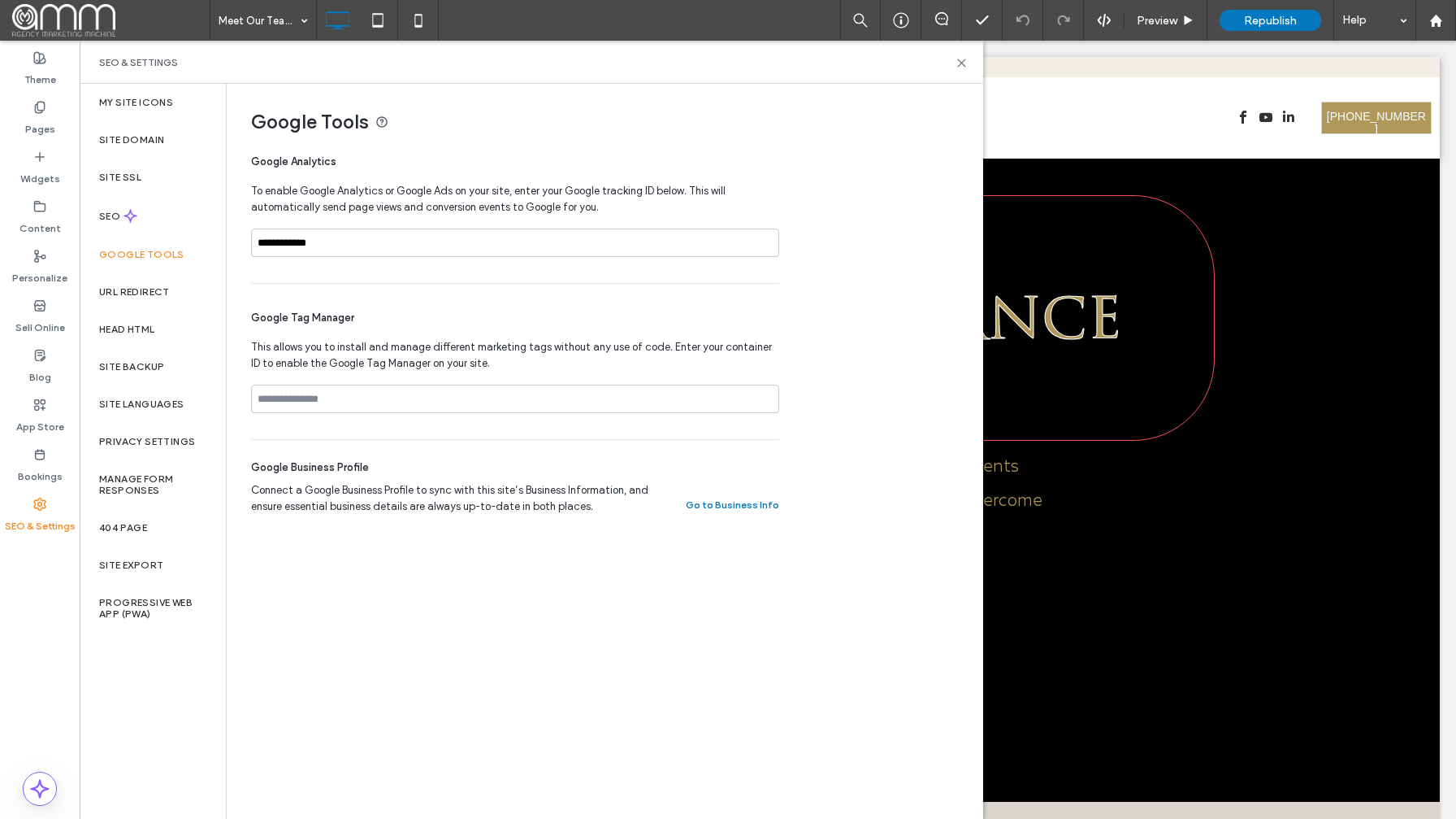
click at [70, 23] on span at bounding box center [111, 20] width 198 height 32
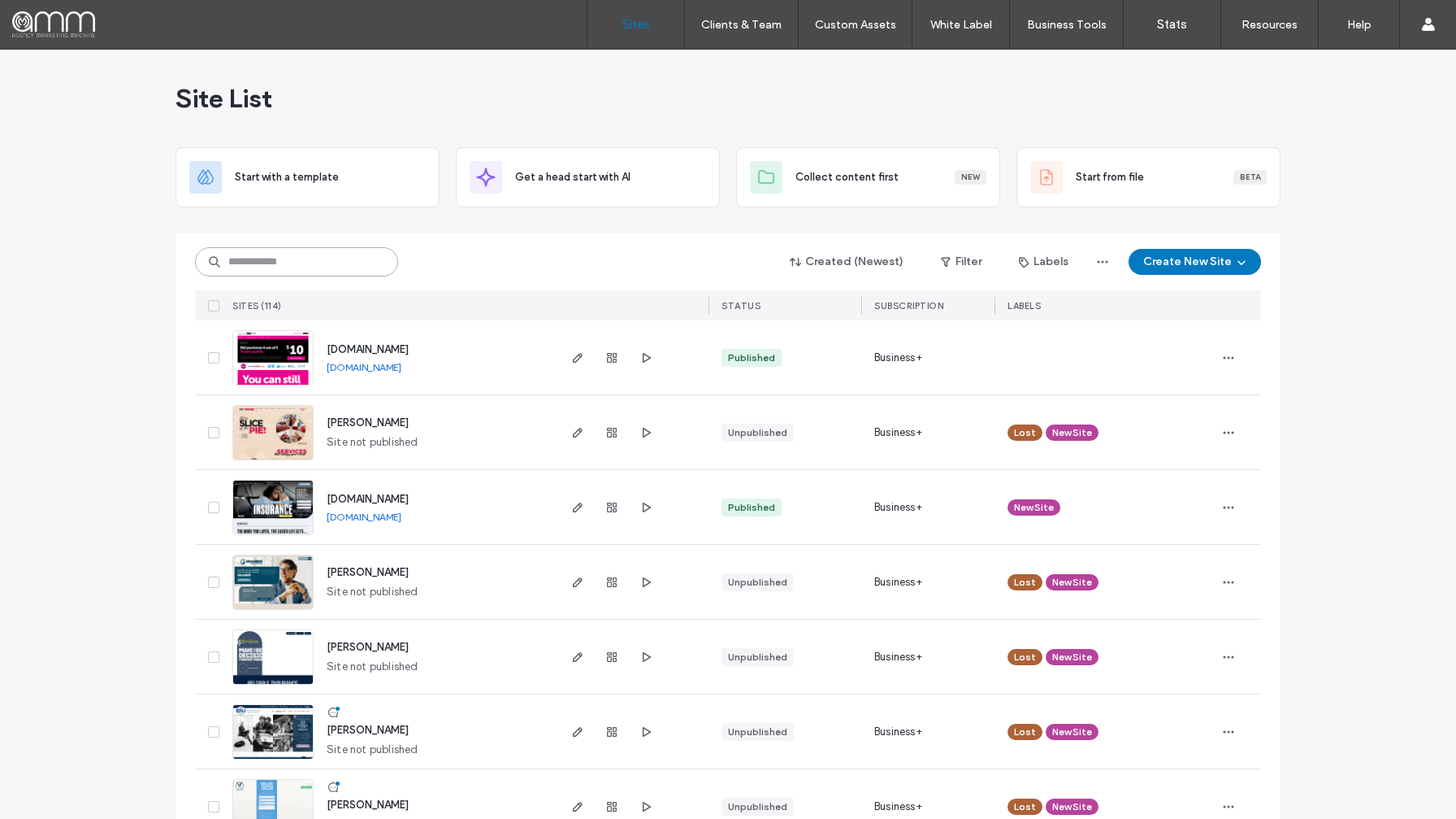
click at [288, 264] on input at bounding box center [297, 261] width 203 height 29
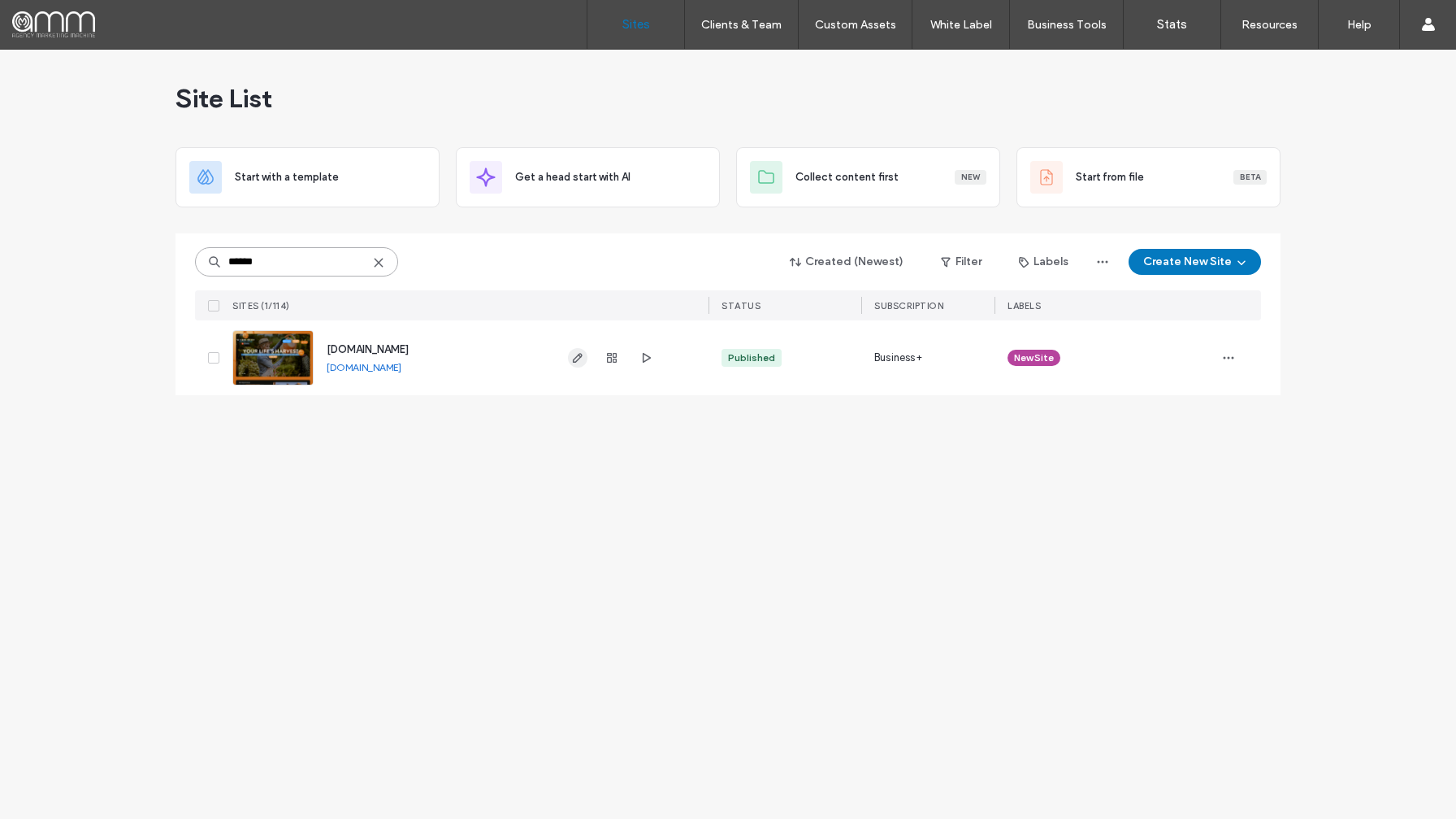
type input "******"
click at [570, 358] on span "button" at bounding box center [578, 358] width 20 height 20
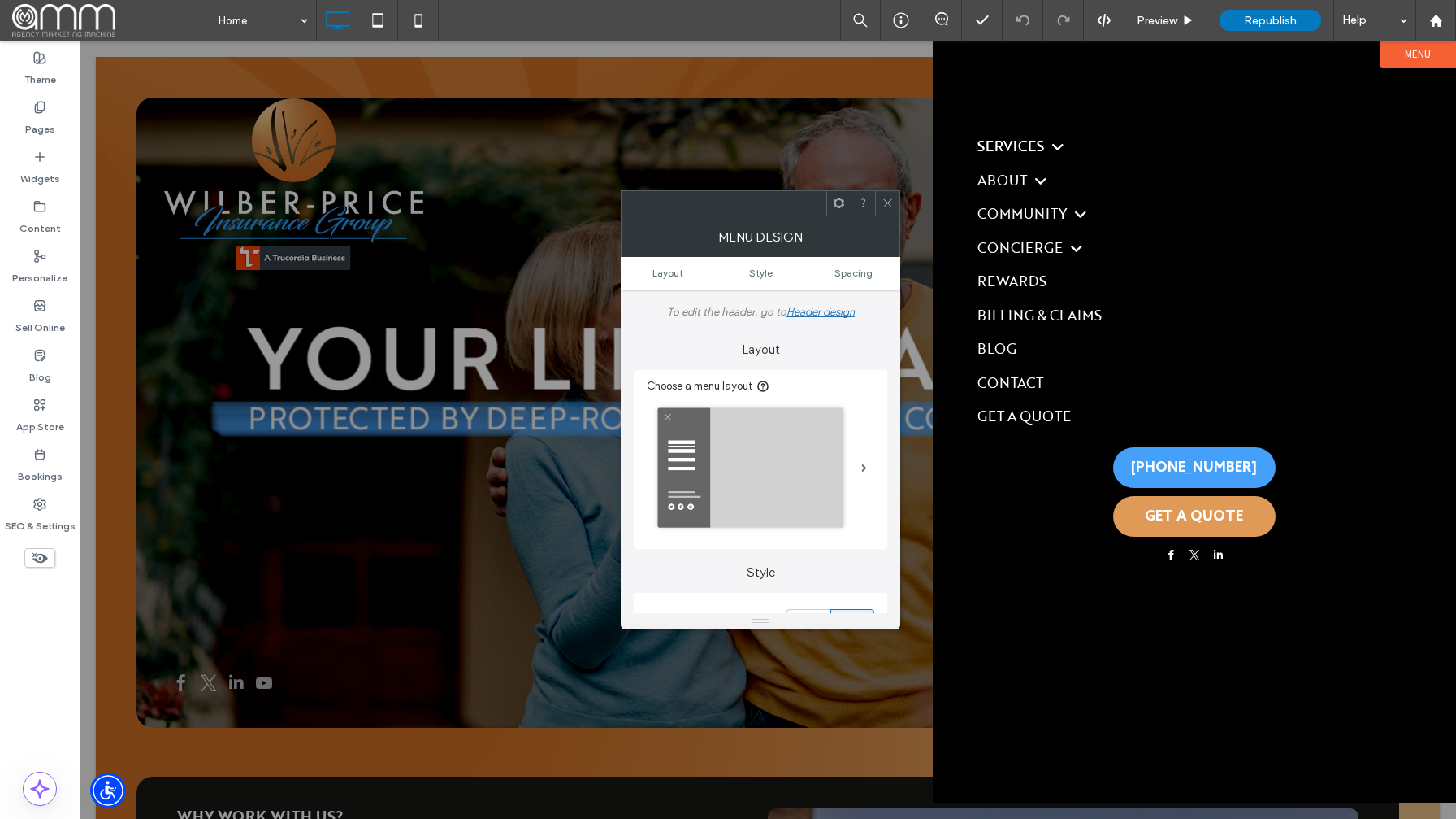
click at [890, 198] on icon at bounding box center [887, 203] width 12 height 12
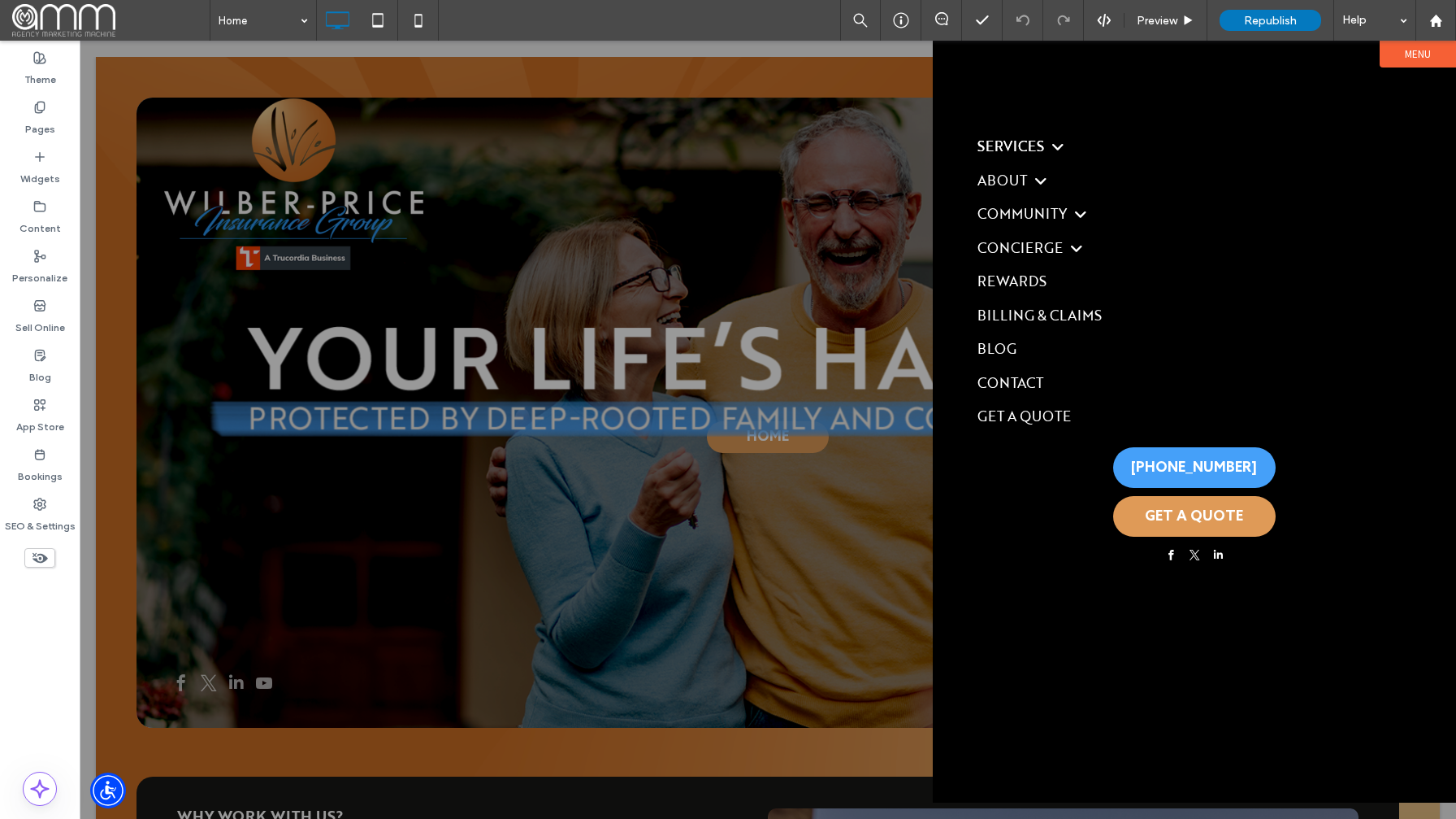
click at [923, 177] on div at bounding box center [768, 429] width 1377 height 778
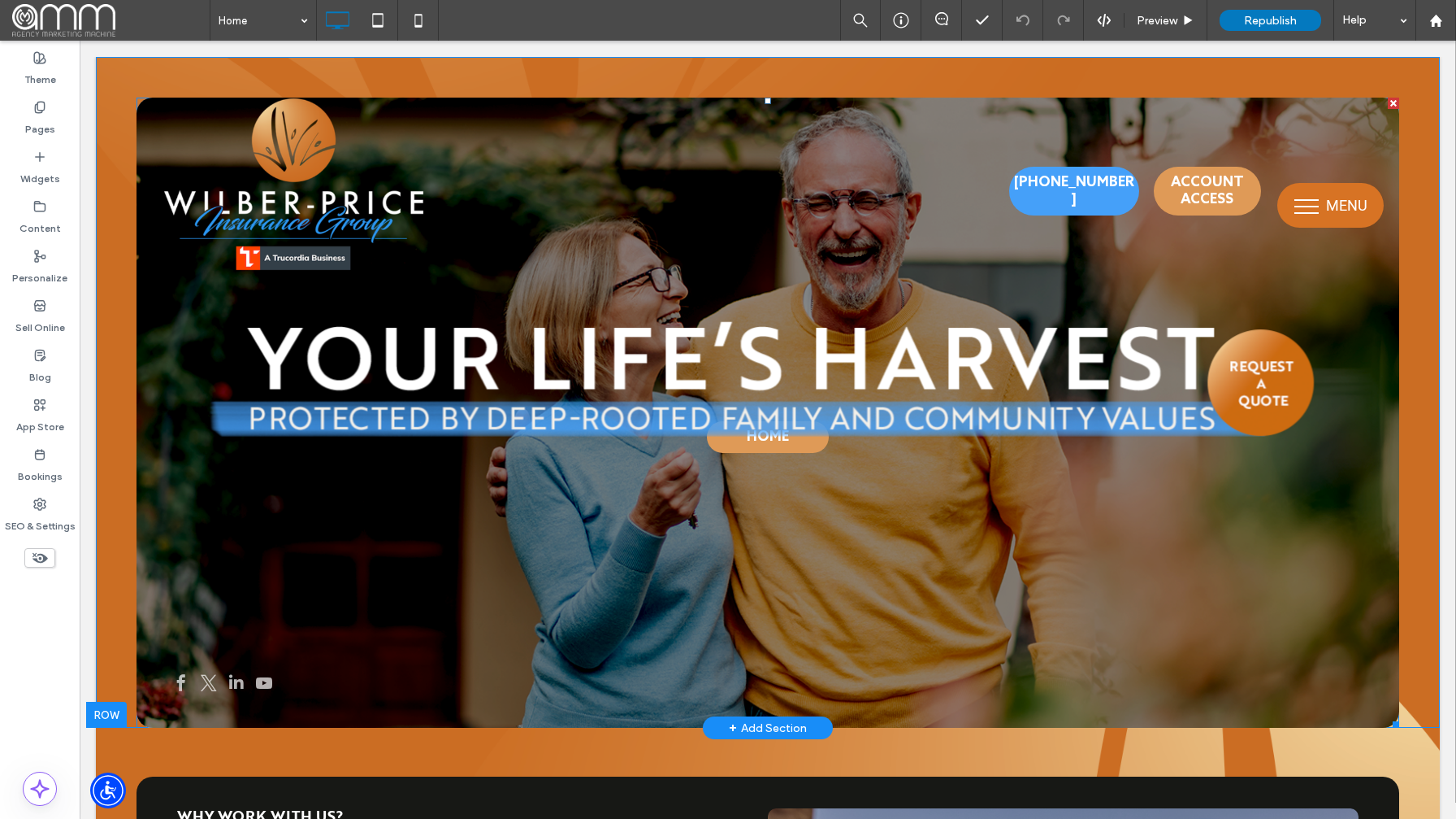
click at [785, 461] on div "HOME HOME" at bounding box center [768, 422] width 1263 height 553
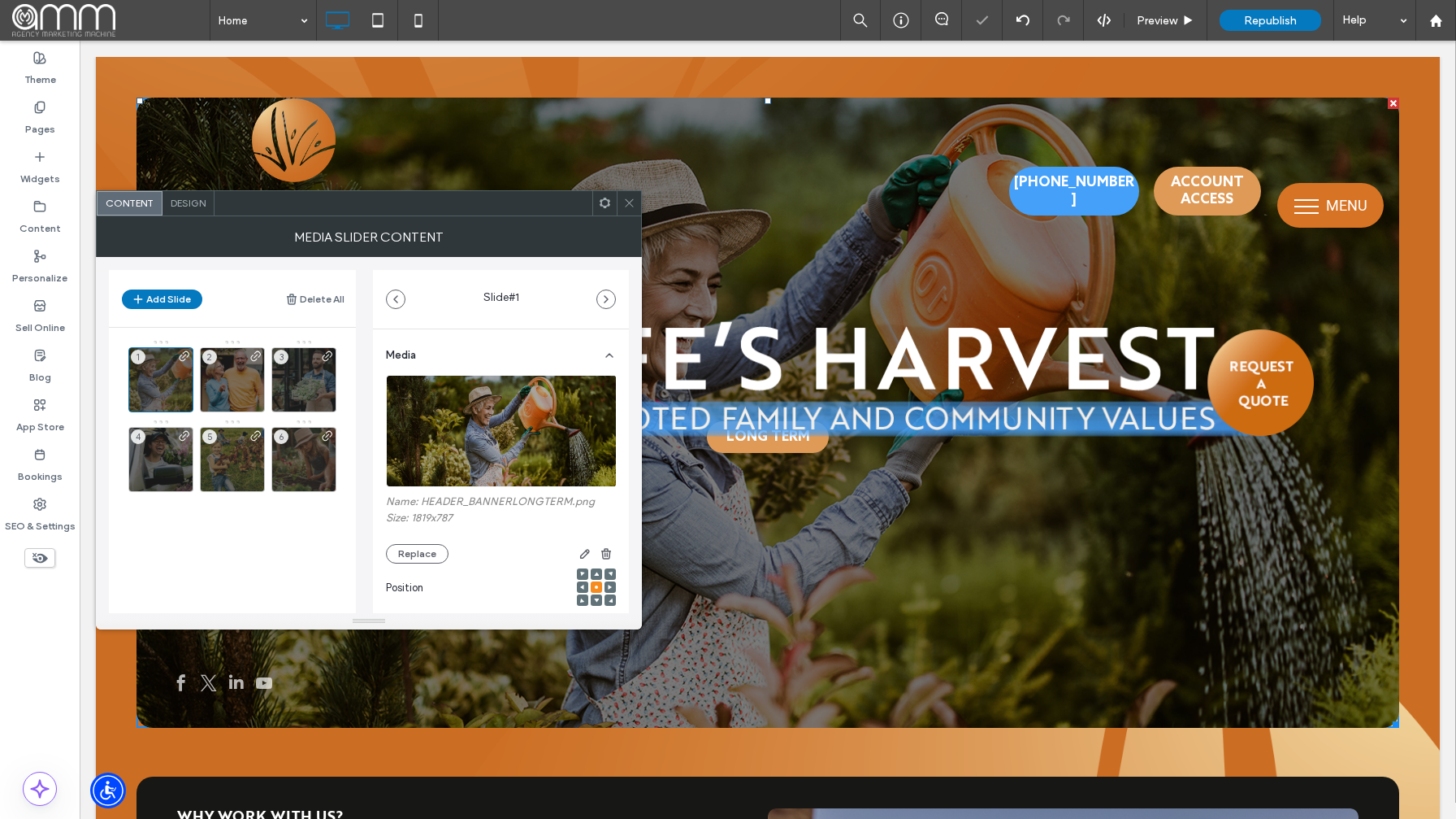
click at [780, 450] on span "LONG TERM" at bounding box center [768, 437] width 89 height 31
click at [629, 204] on icon at bounding box center [629, 203] width 12 height 12
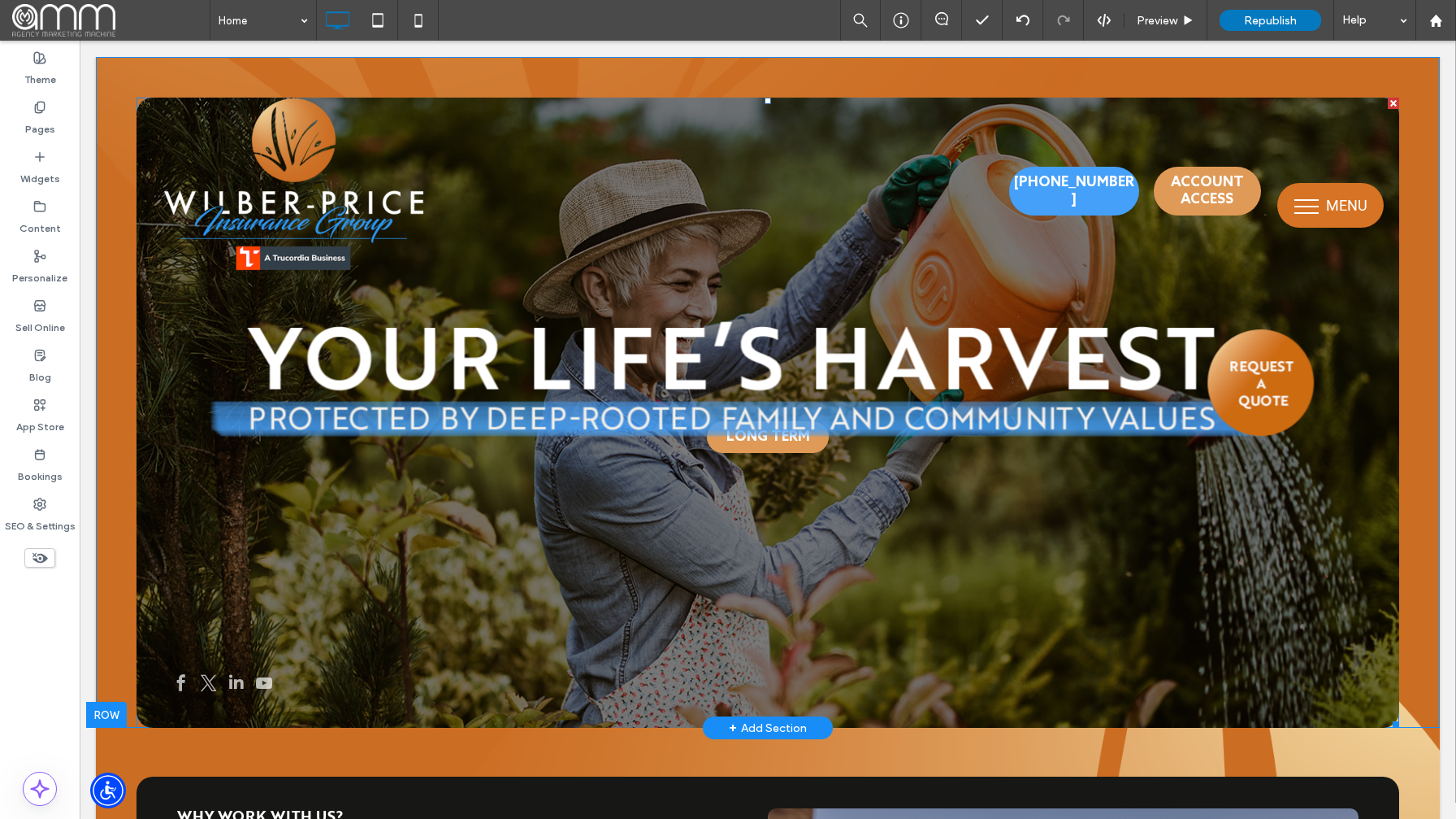
click at [719, 445] on link "LONG TERM" at bounding box center [768, 437] width 122 height 31
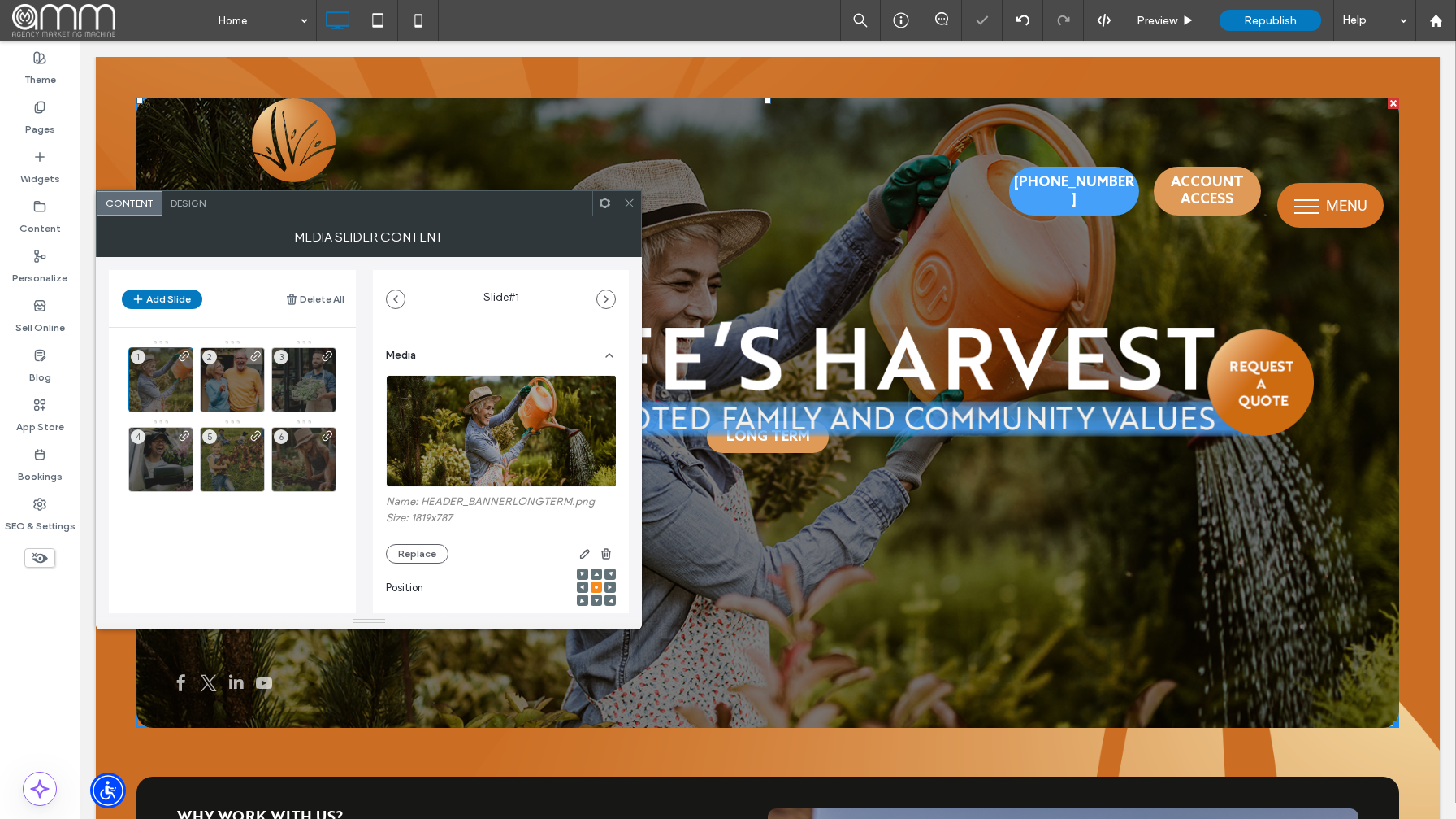
click at [629, 201] on icon at bounding box center [629, 203] width 12 height 12
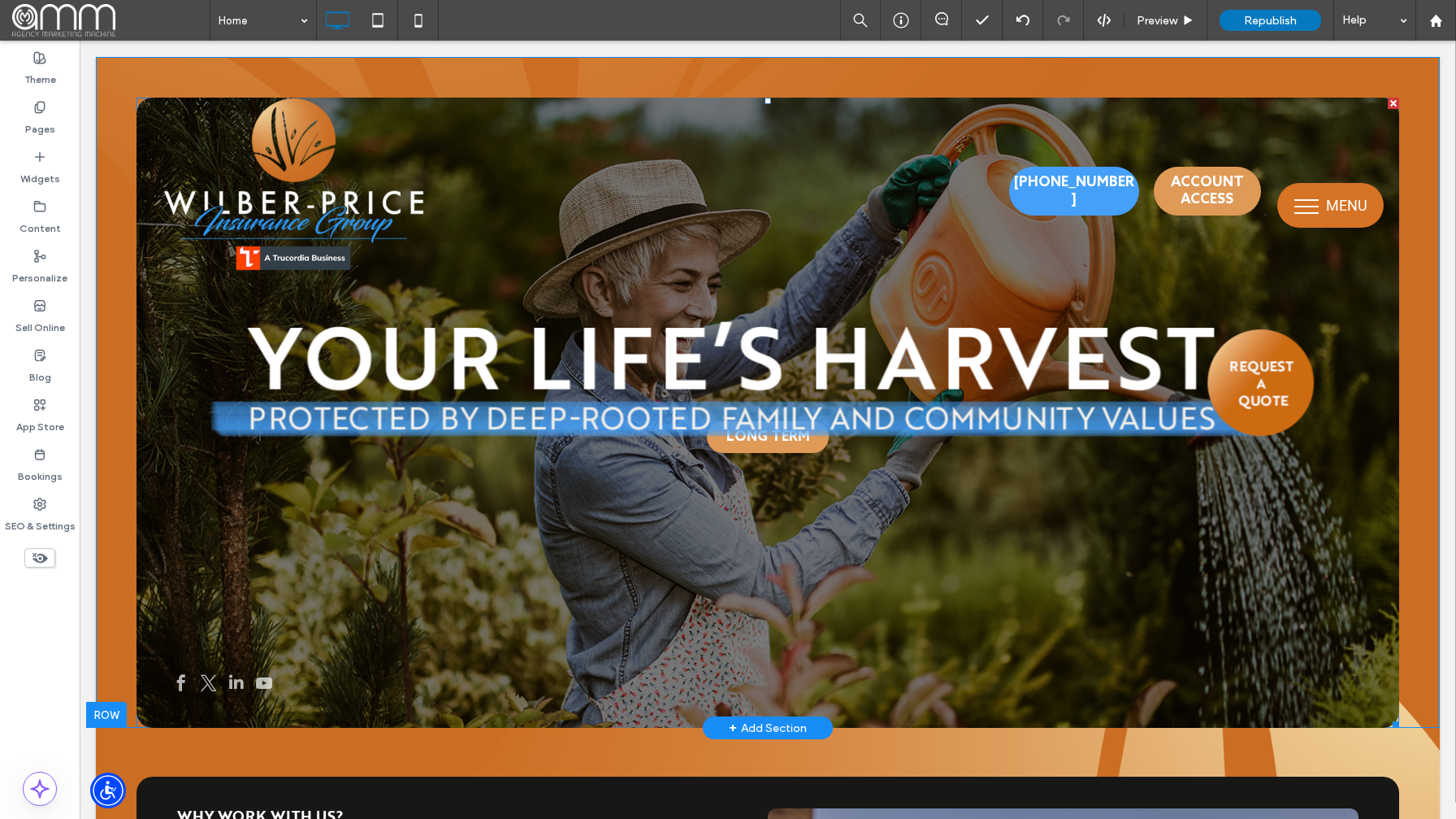
click at [777, 442] on span "LONG TERM" at bounding box center [768, 437] width 89 height 31
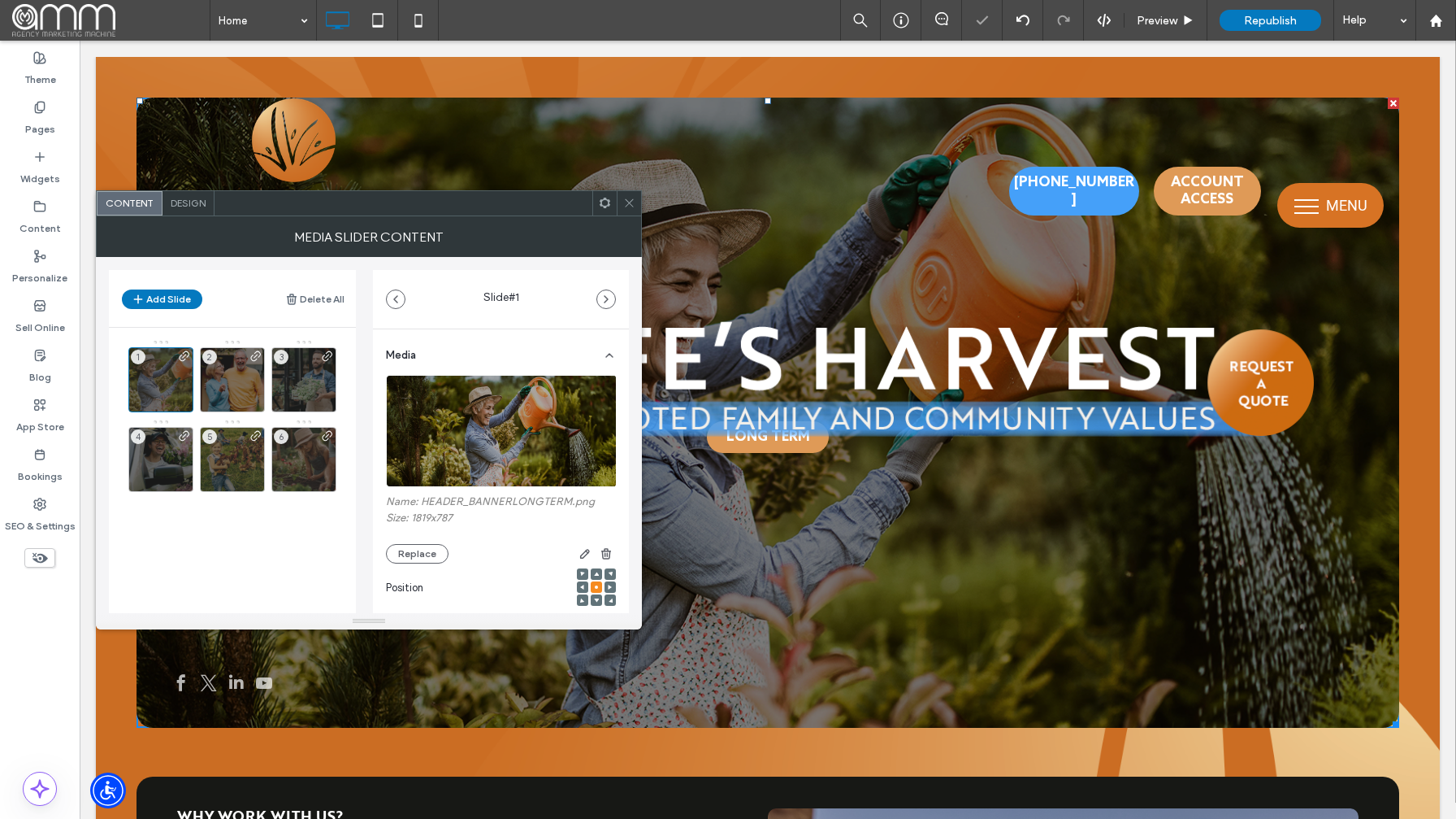
click at [627, 209] on span at bounding box center [629, 204] width 12 height 25
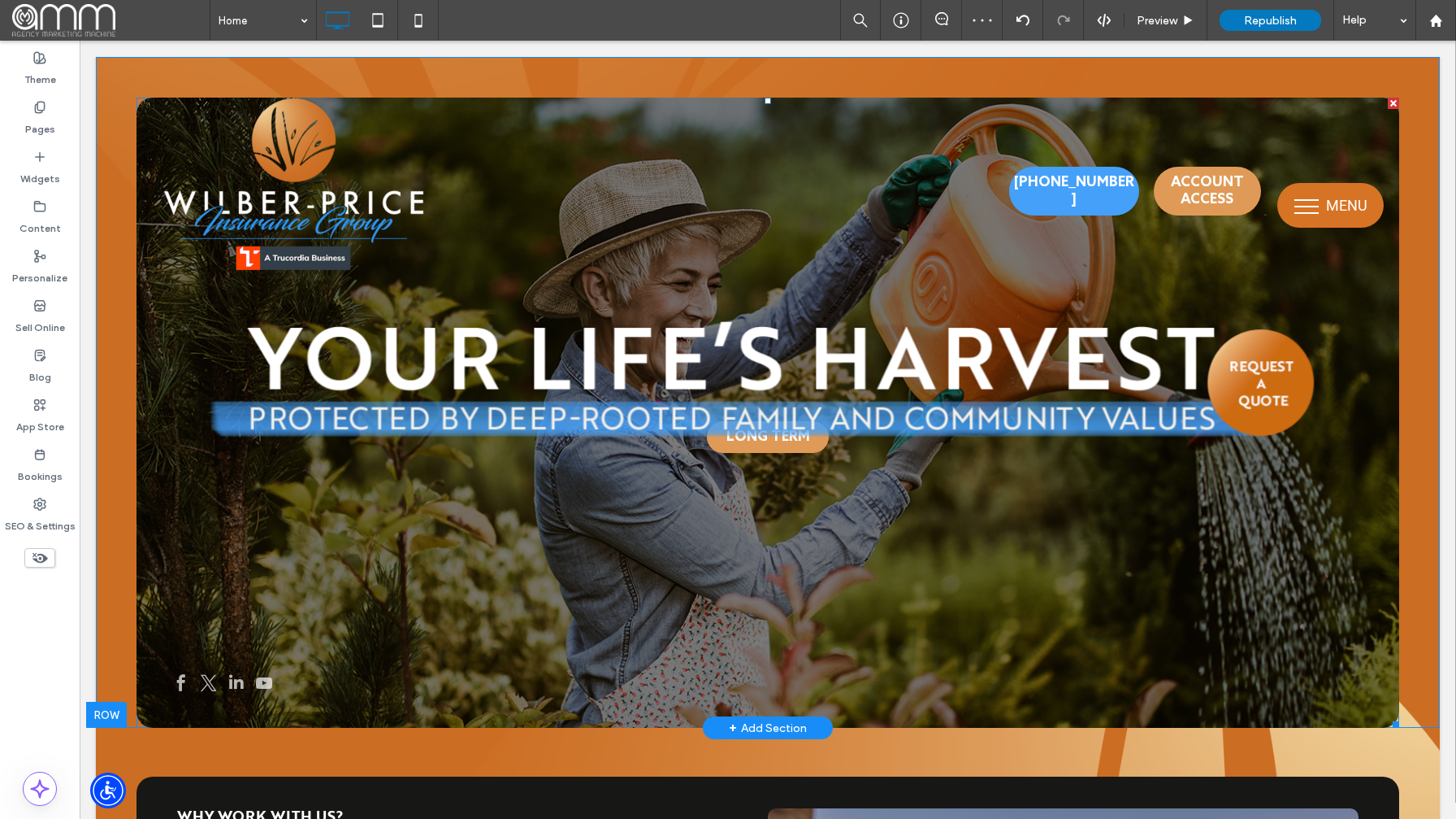
click at [723, 448] on span "LONG TERM" at bounding box center [768, 437] width 89 height 31
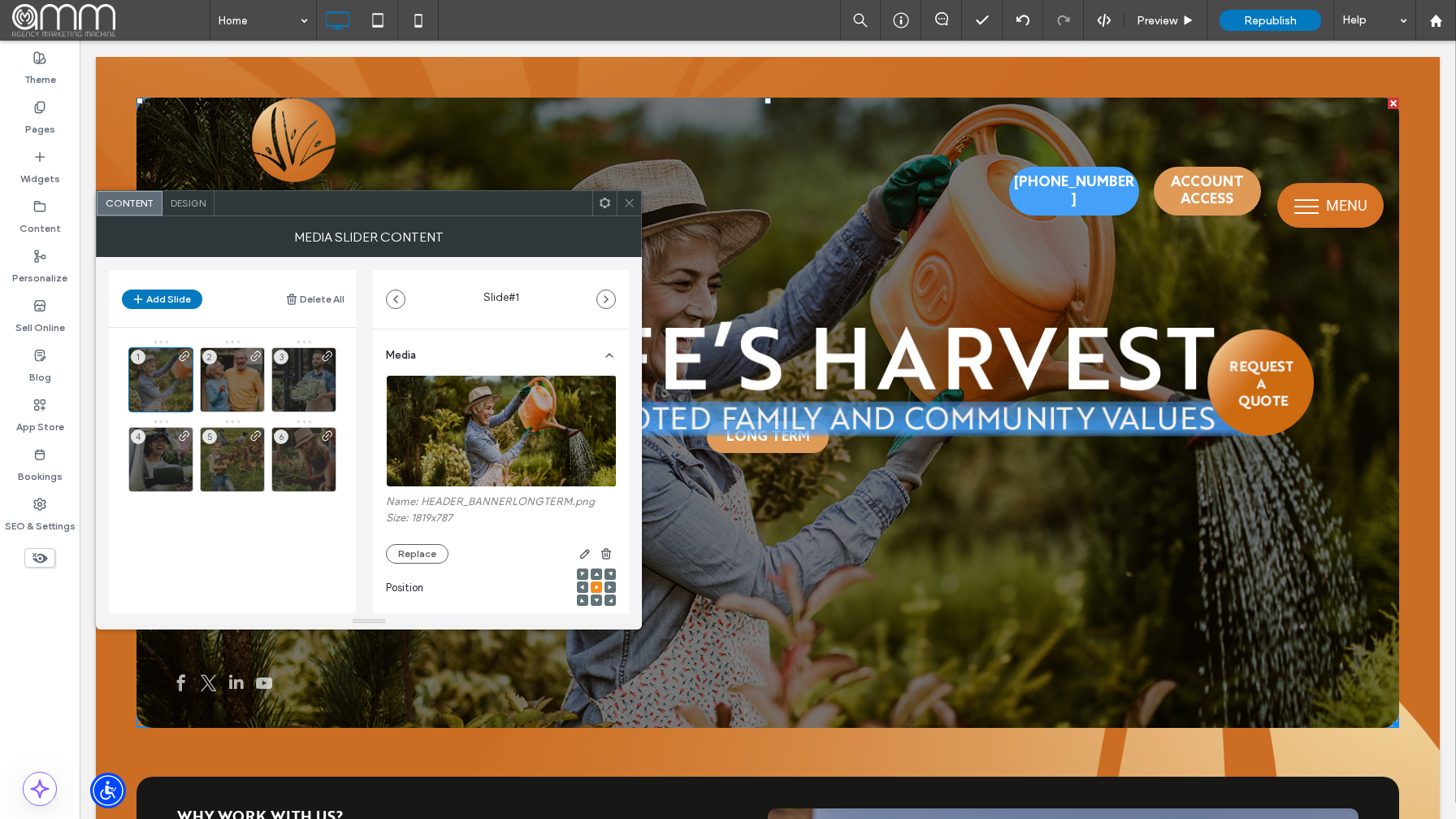
click at [623, 202] on icon at bounding box center [629, 203] width 12 height 12
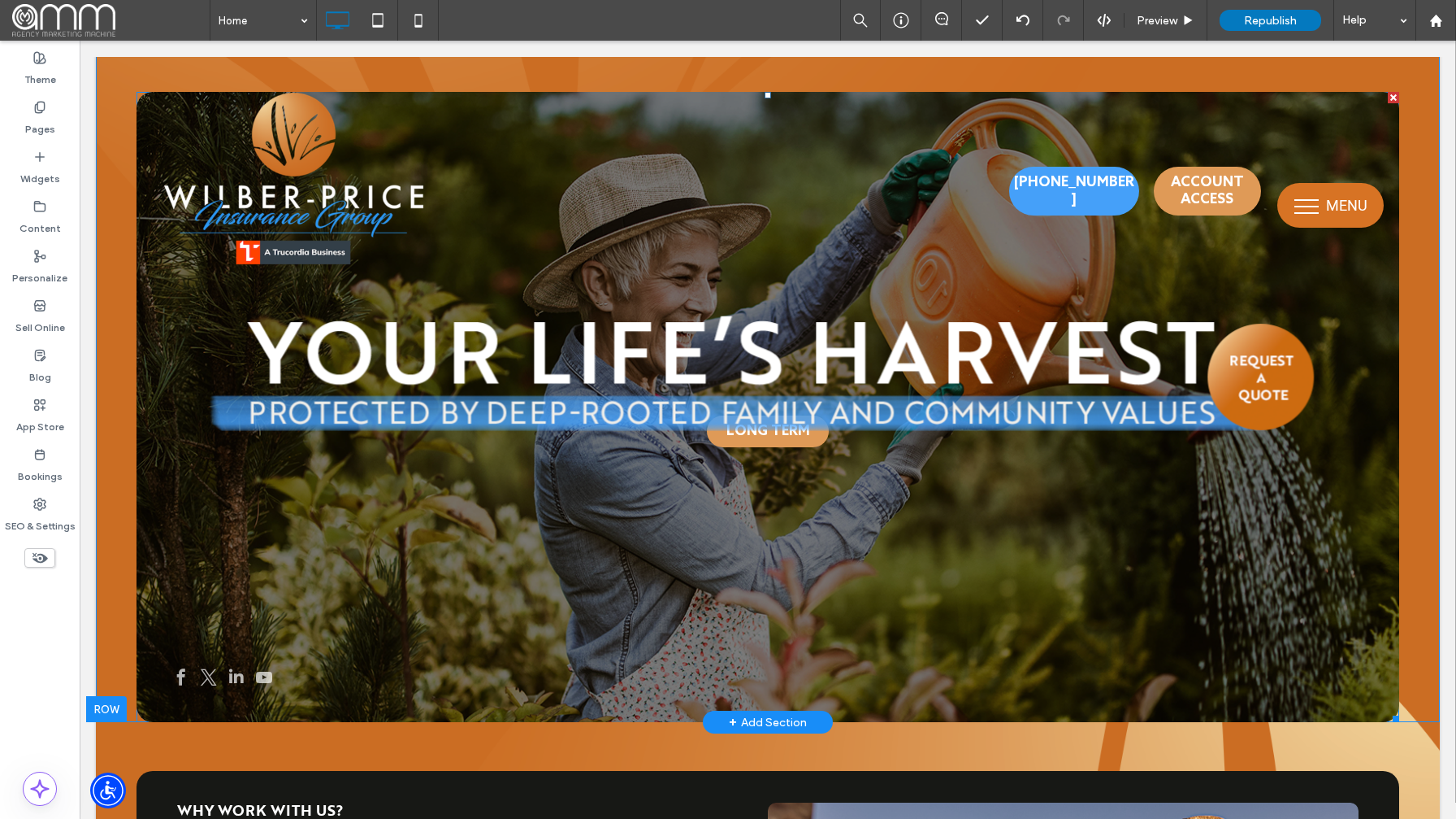
click at [761, 449] on div "LONG TERM LONG TERM" at bounding box center [768, 417] width 1263 height 553
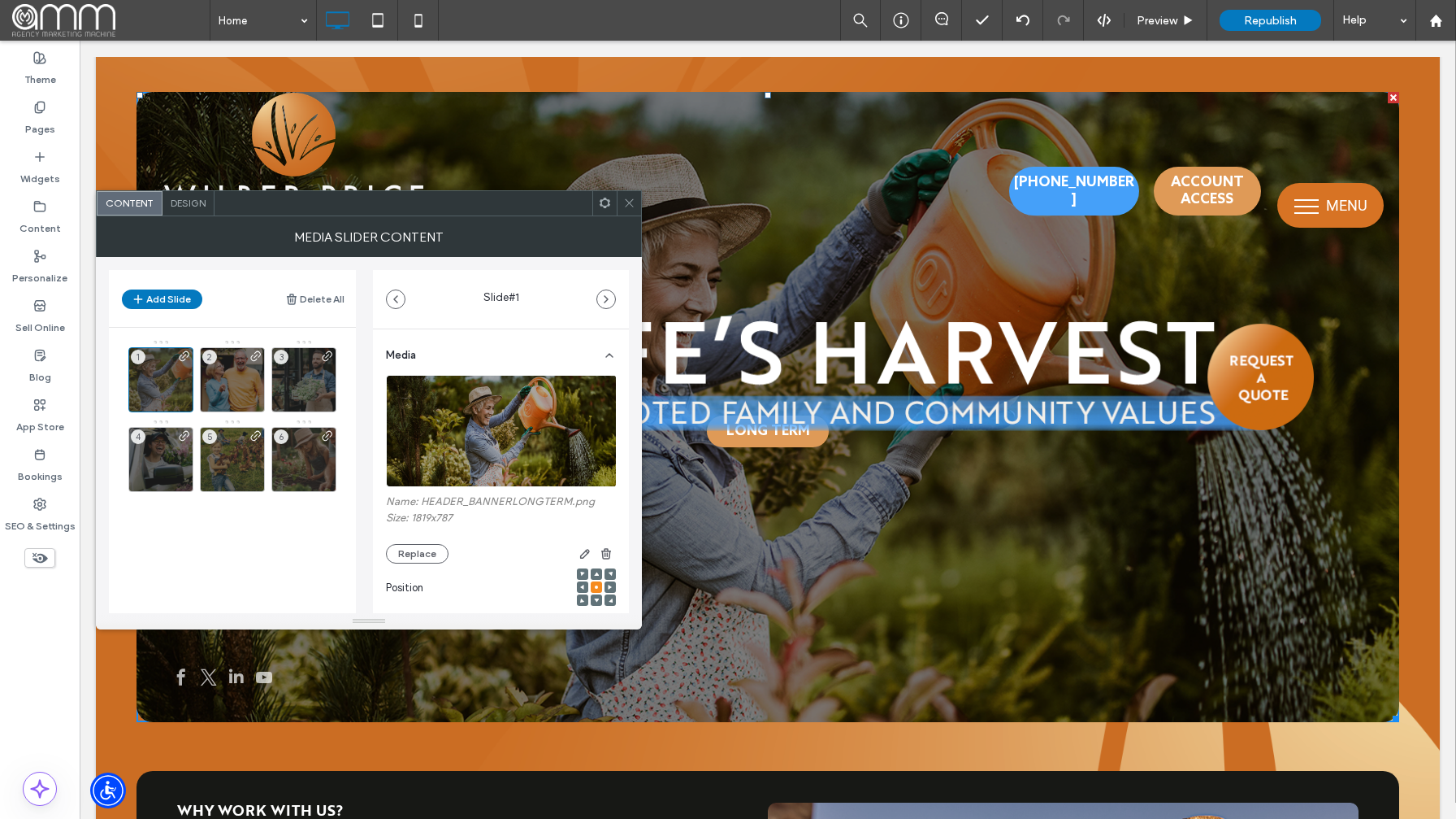
scroll to position [11, 0]
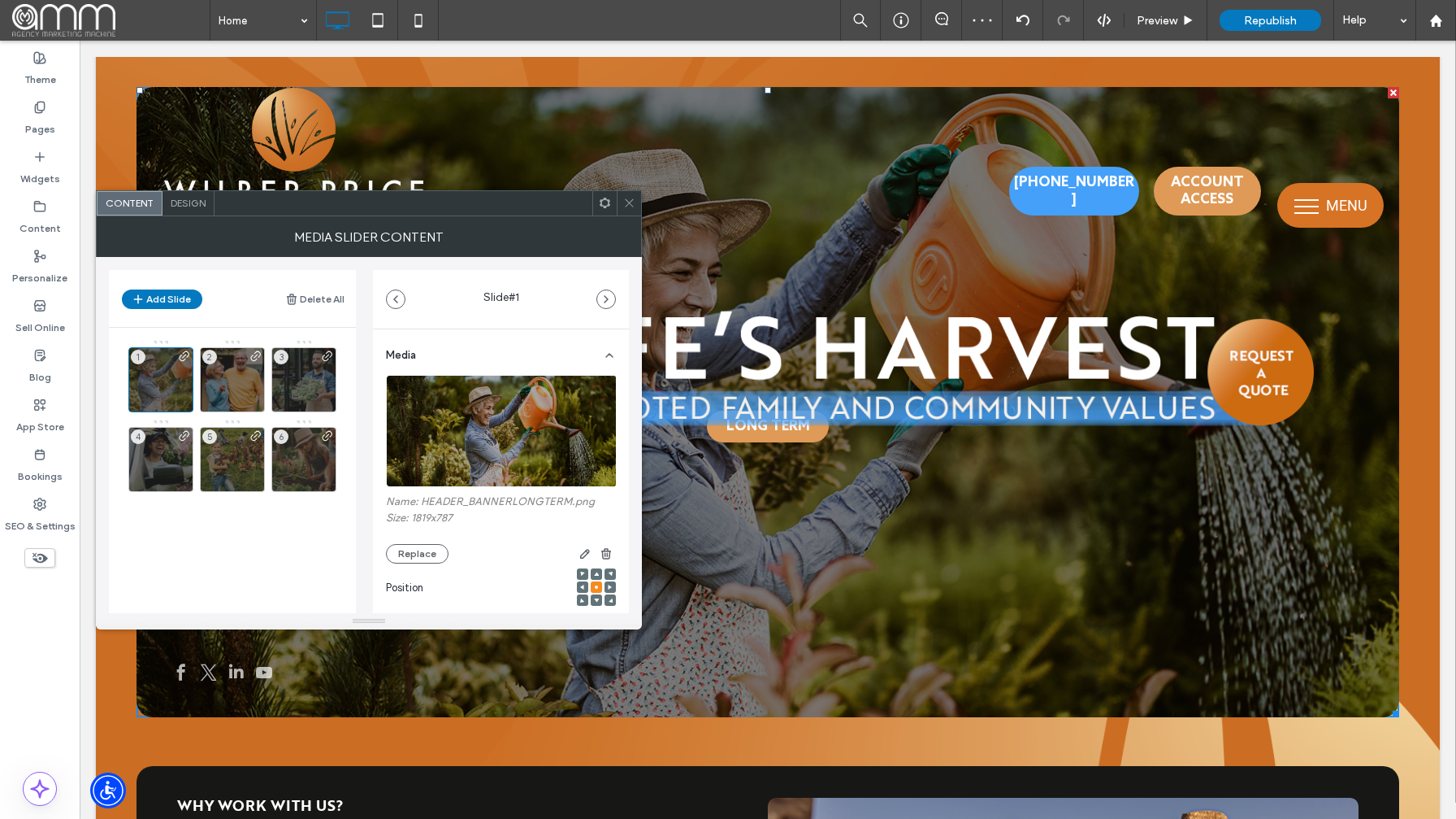
click at [623, 201] on icon at bounding box center [629, 203] width 12 height 12
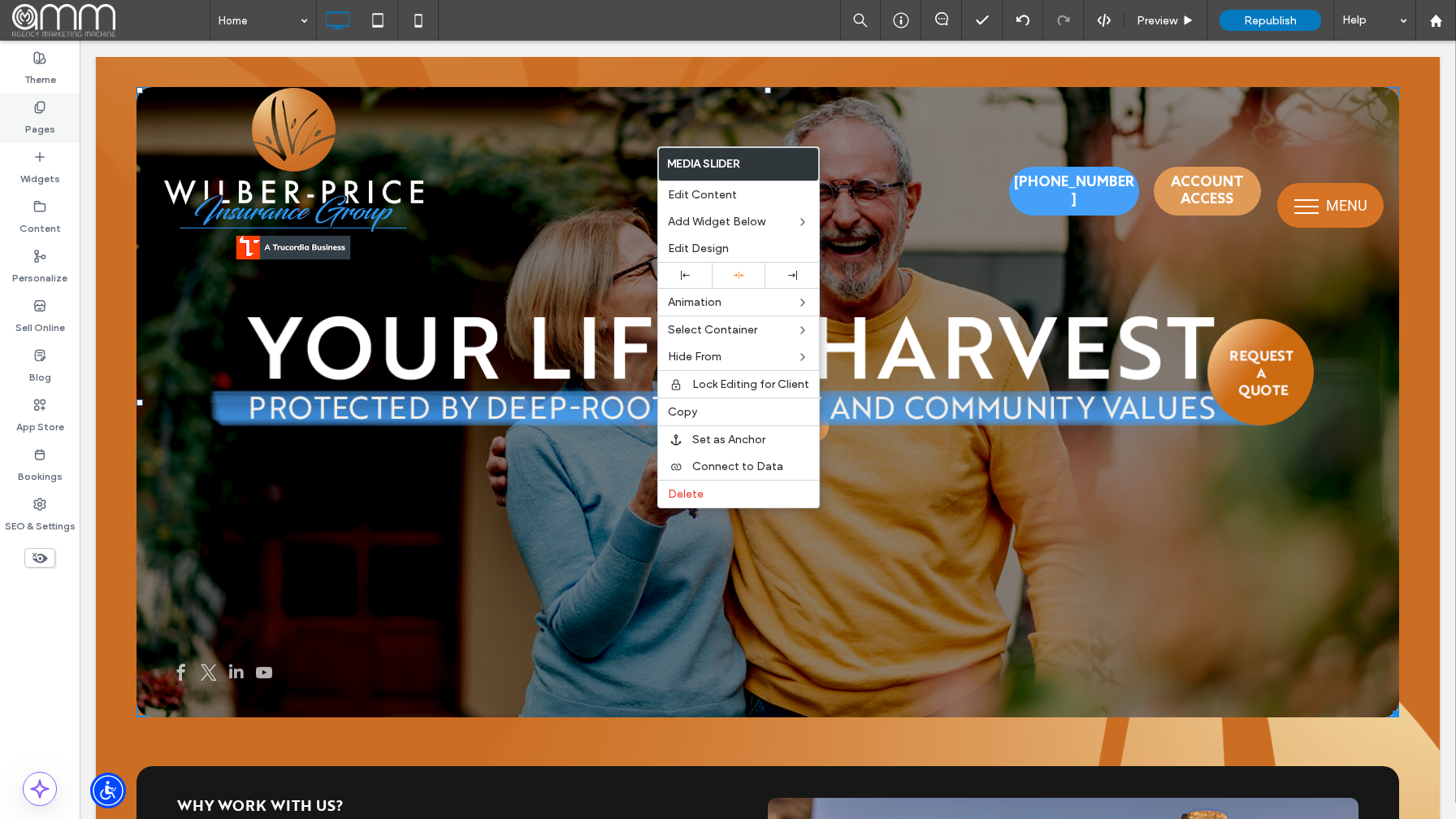
click at [46, 129] on label "Pages" at bounding box center [40, 125] width 30 height 23
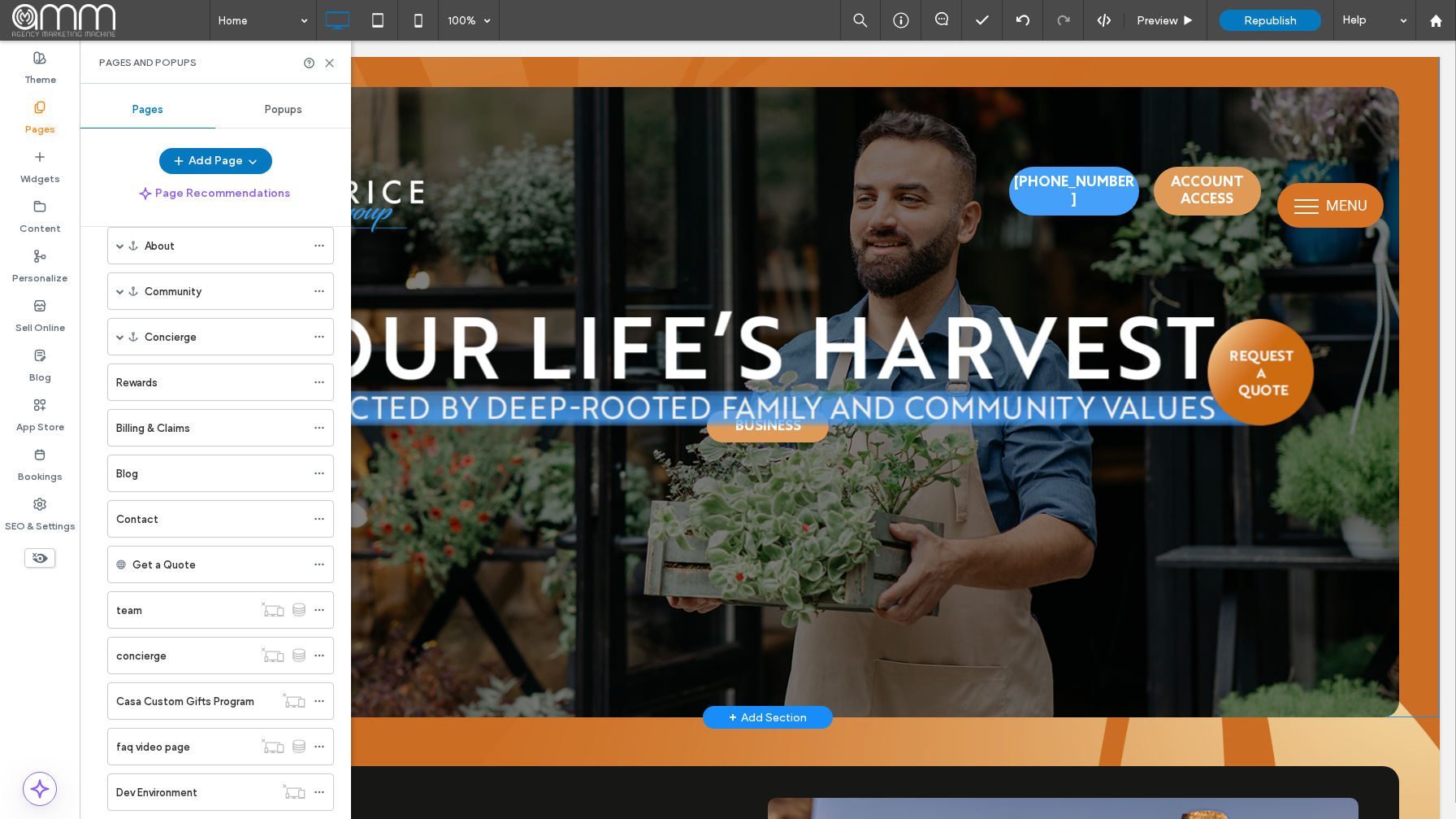
scroll to position [242, 0]
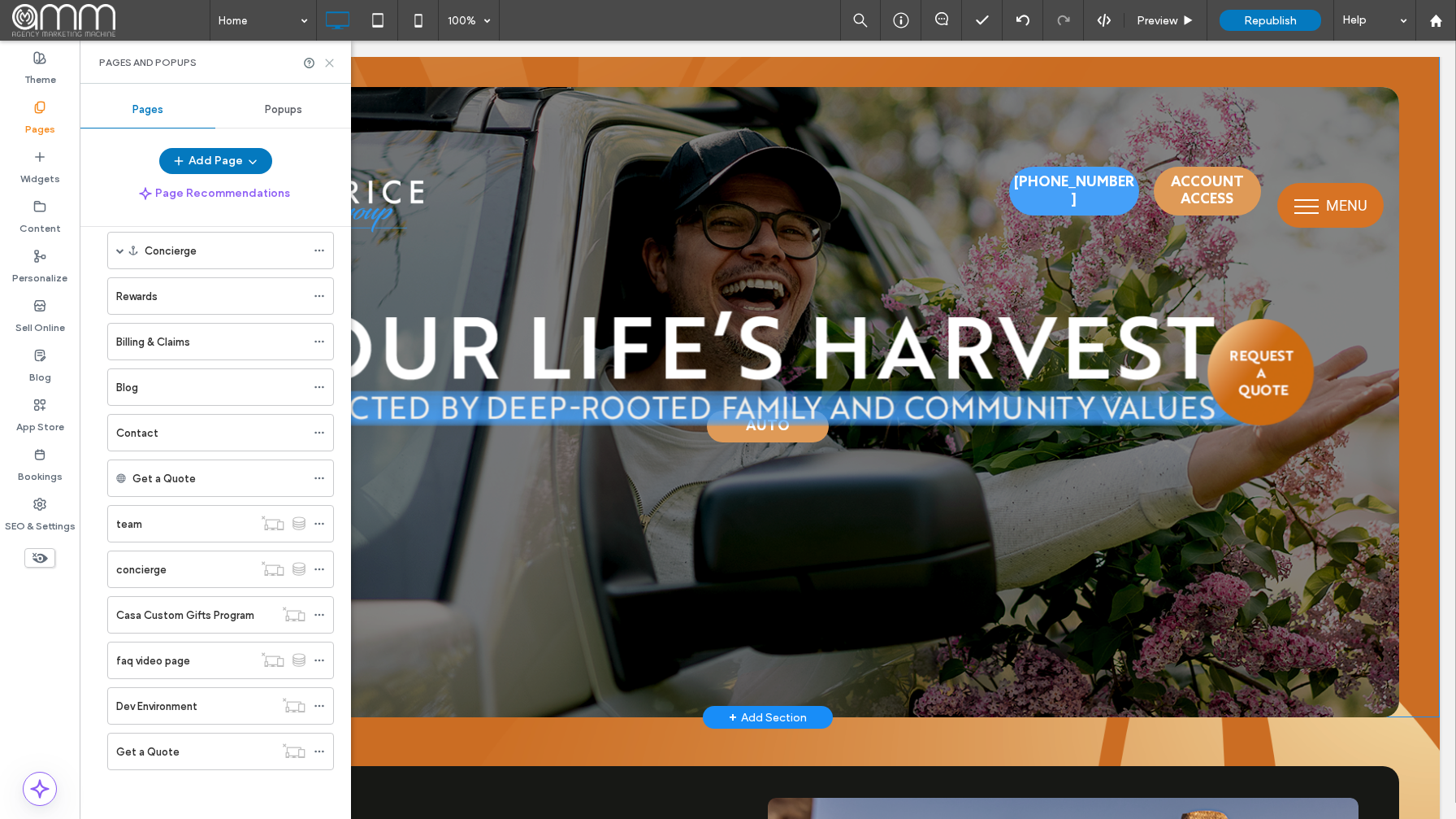
drag, startPoint x: 333, startPoint y: 62, endPoint x: 253, endPoint y: 21, distance: 89.9
click at [333, 62] on icon at bounding box center [329, 63] width 12 height 12
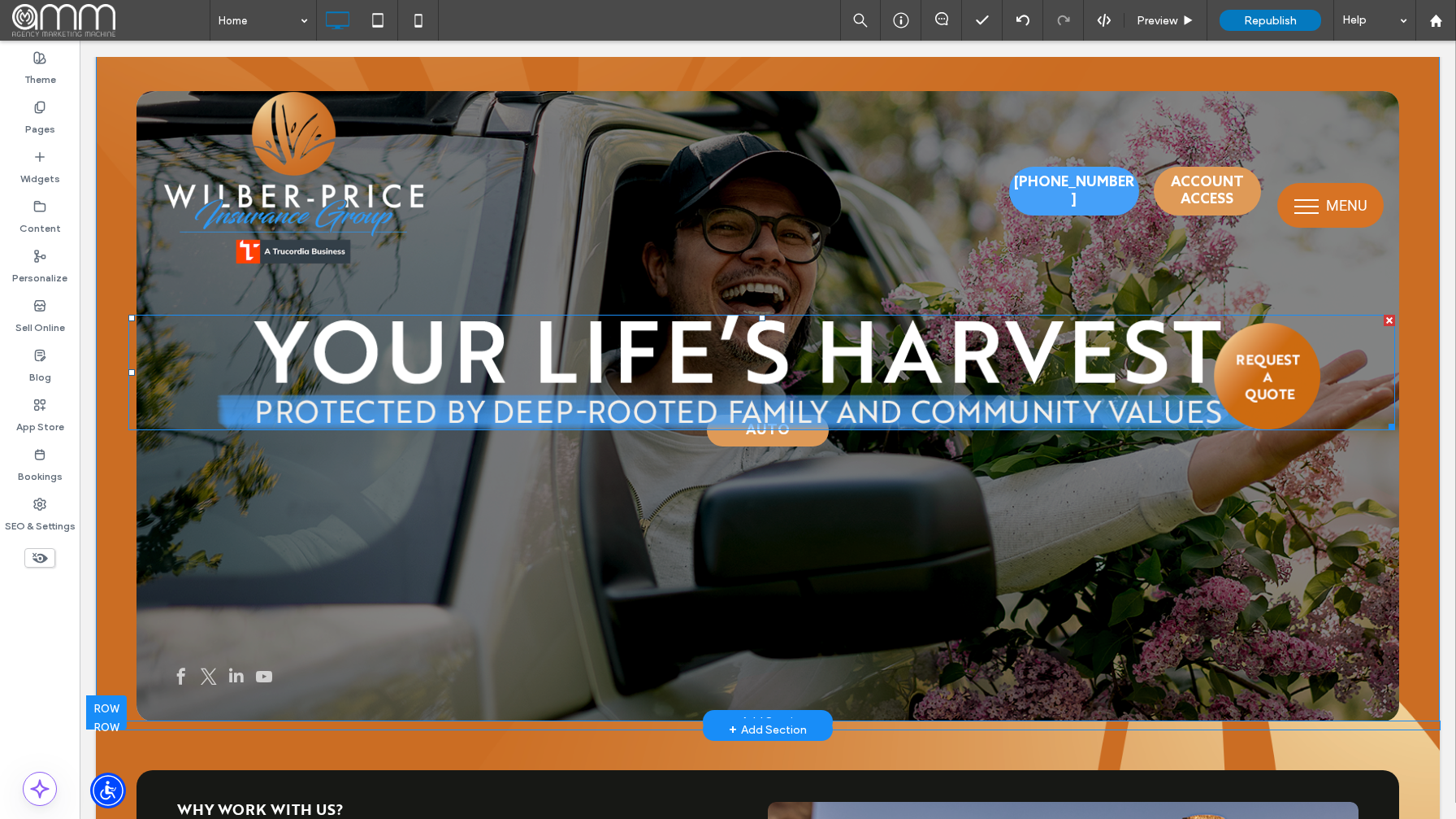
scroll to position [7, 0]
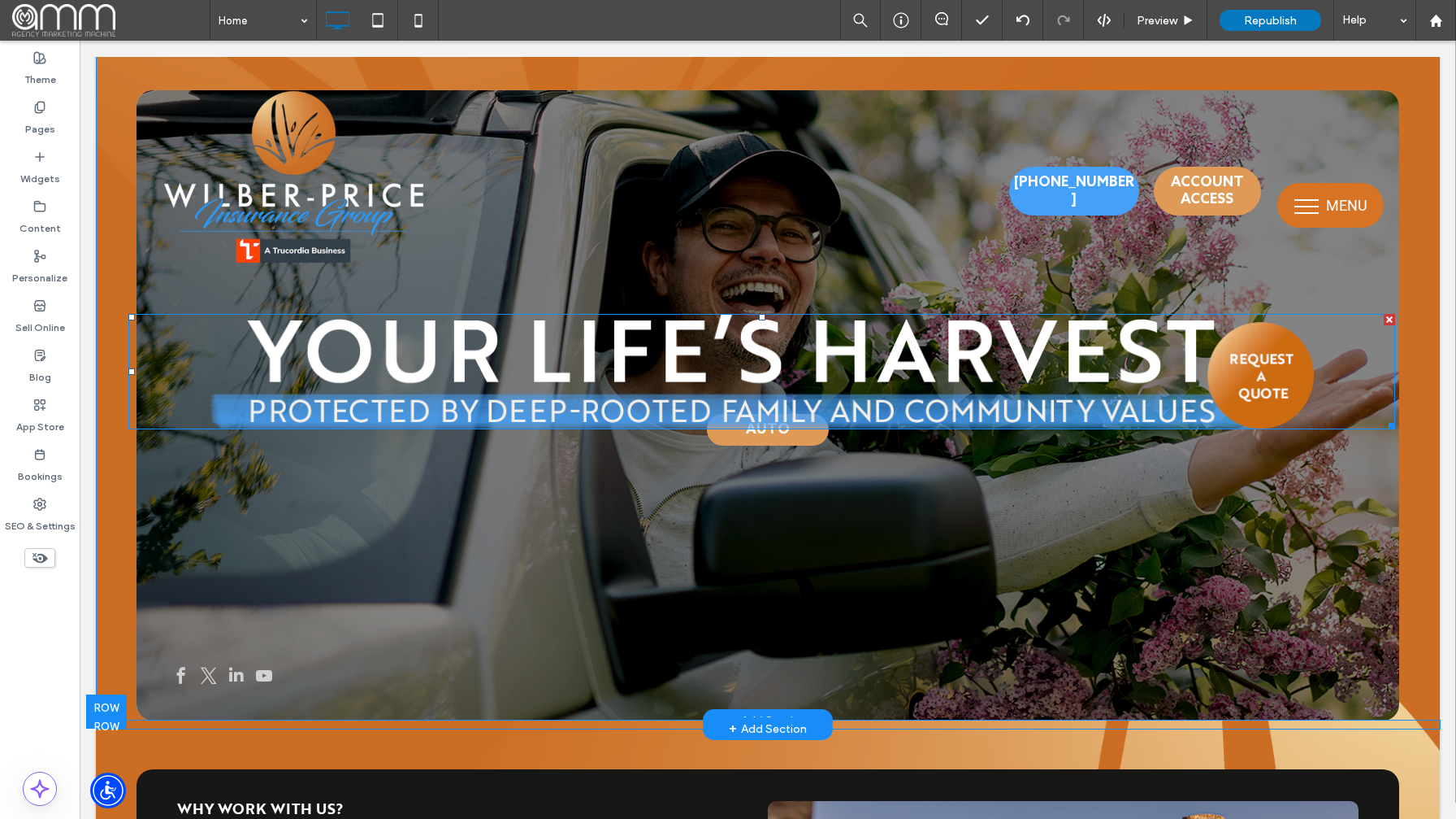
click at [1350, 424] on div at bounding box center [762, 371] width 1267 height 115
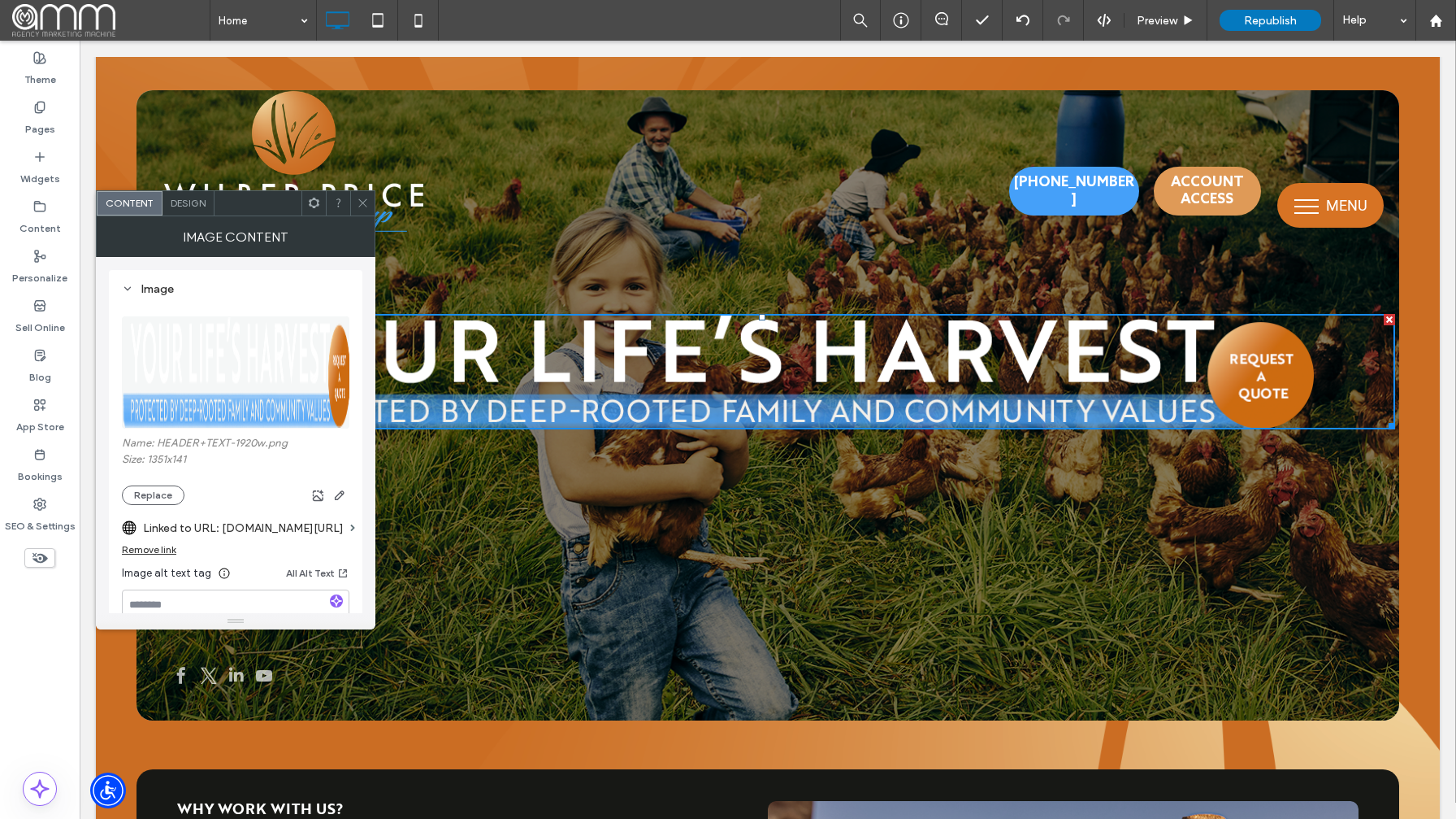
click at [187, 200] on span "Design" at bounding box center [188, 203] width 35 height 12
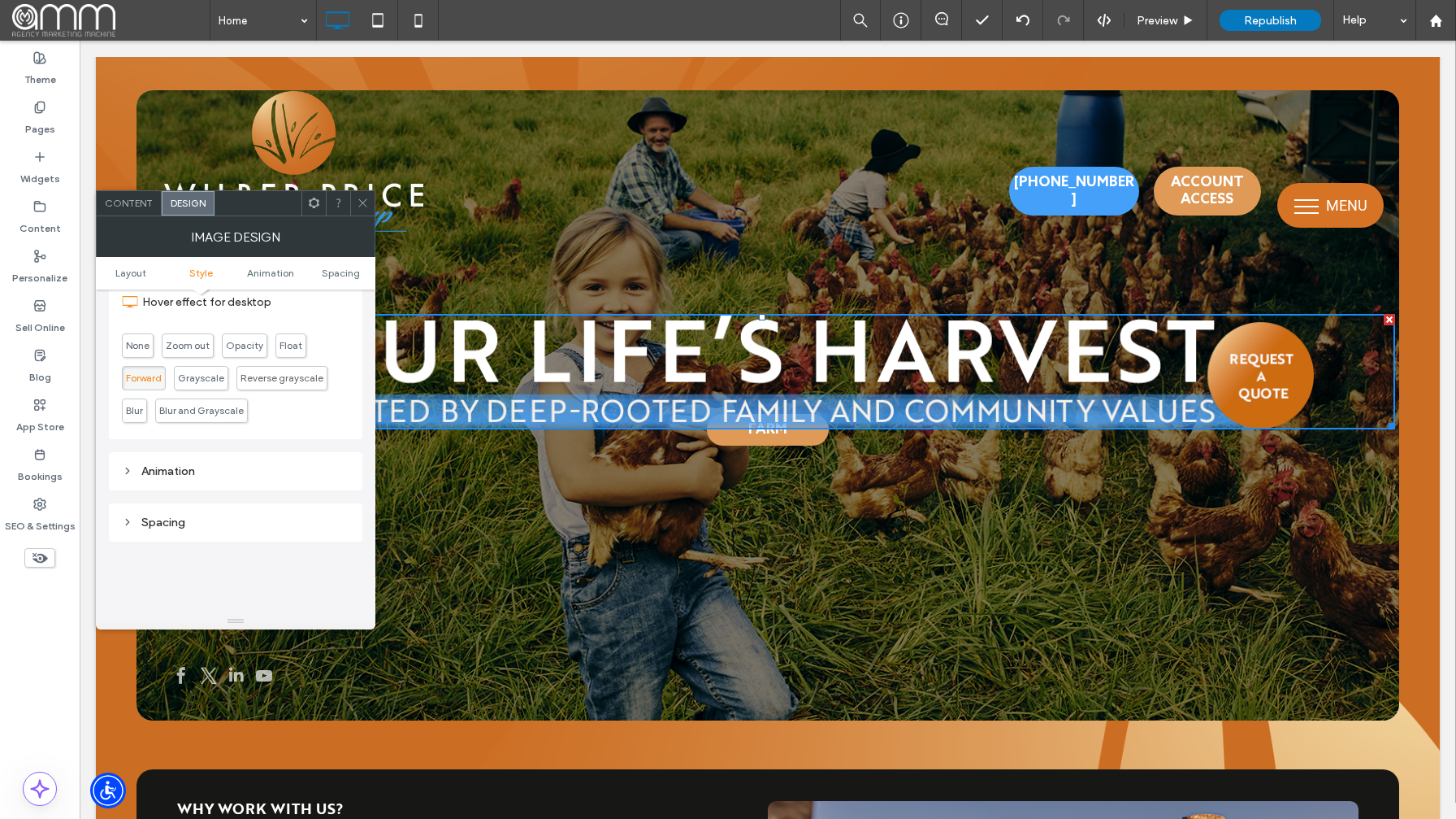
scroll to position [607, 0]
click at [137, 488] on div "Spacing" at bounding box center [236, 491] width 228 height 14
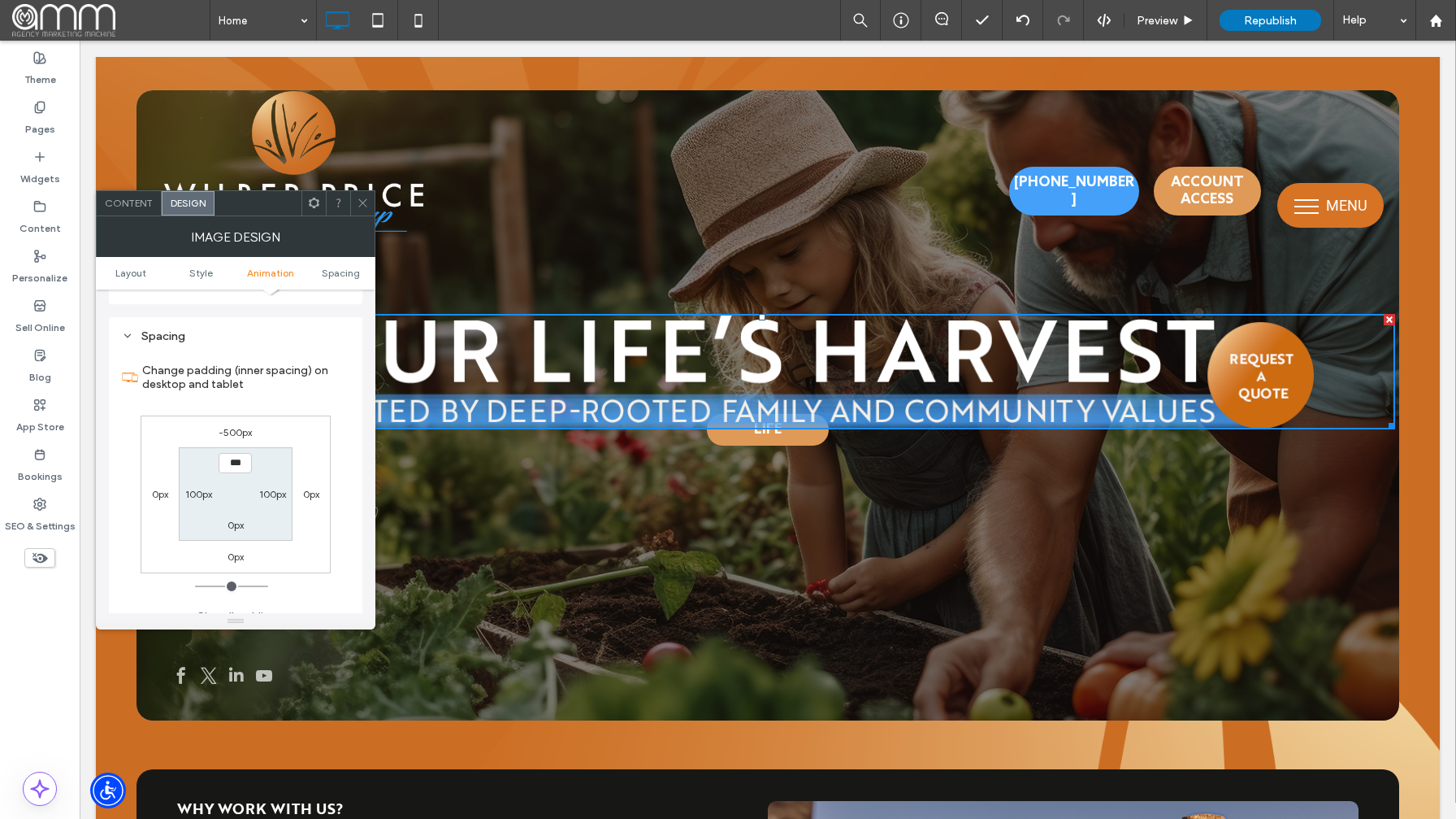
scroll to position [762, 0]
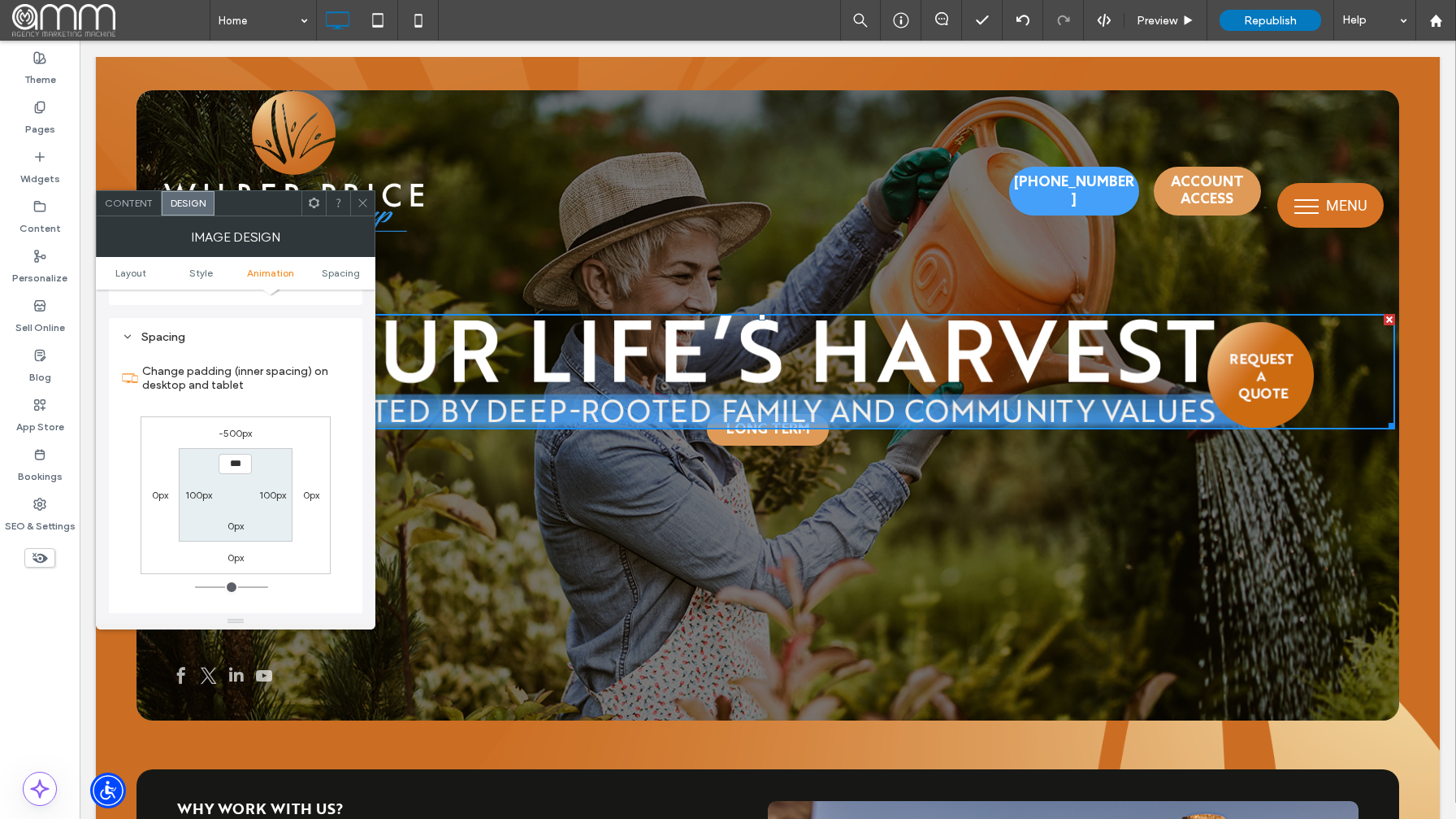
click at [228, 434] on label "-500px" at bounding box center [235, 432] width 33 height 12
type input "*"
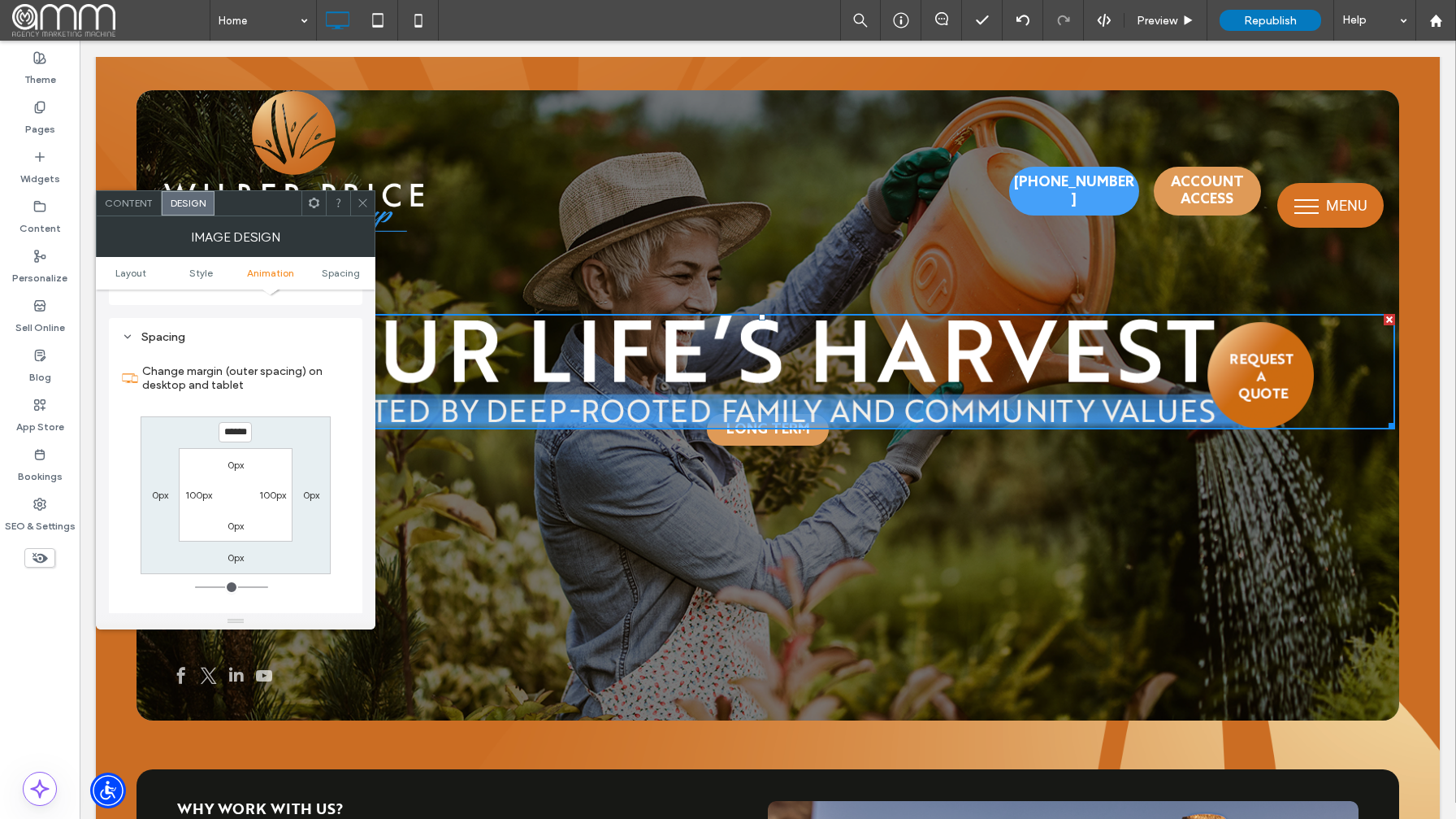
click at [232, 432] on input "******" at bounding box center [235, 432] width 33 height 21
type input "******"
type input "*"
click at [344, 450] on div "Change margin (outer spacing) on desktop and tablet ****** 0px 0px 0px 0px 100p…" at bounding box center [236, 488] width 228 height 280
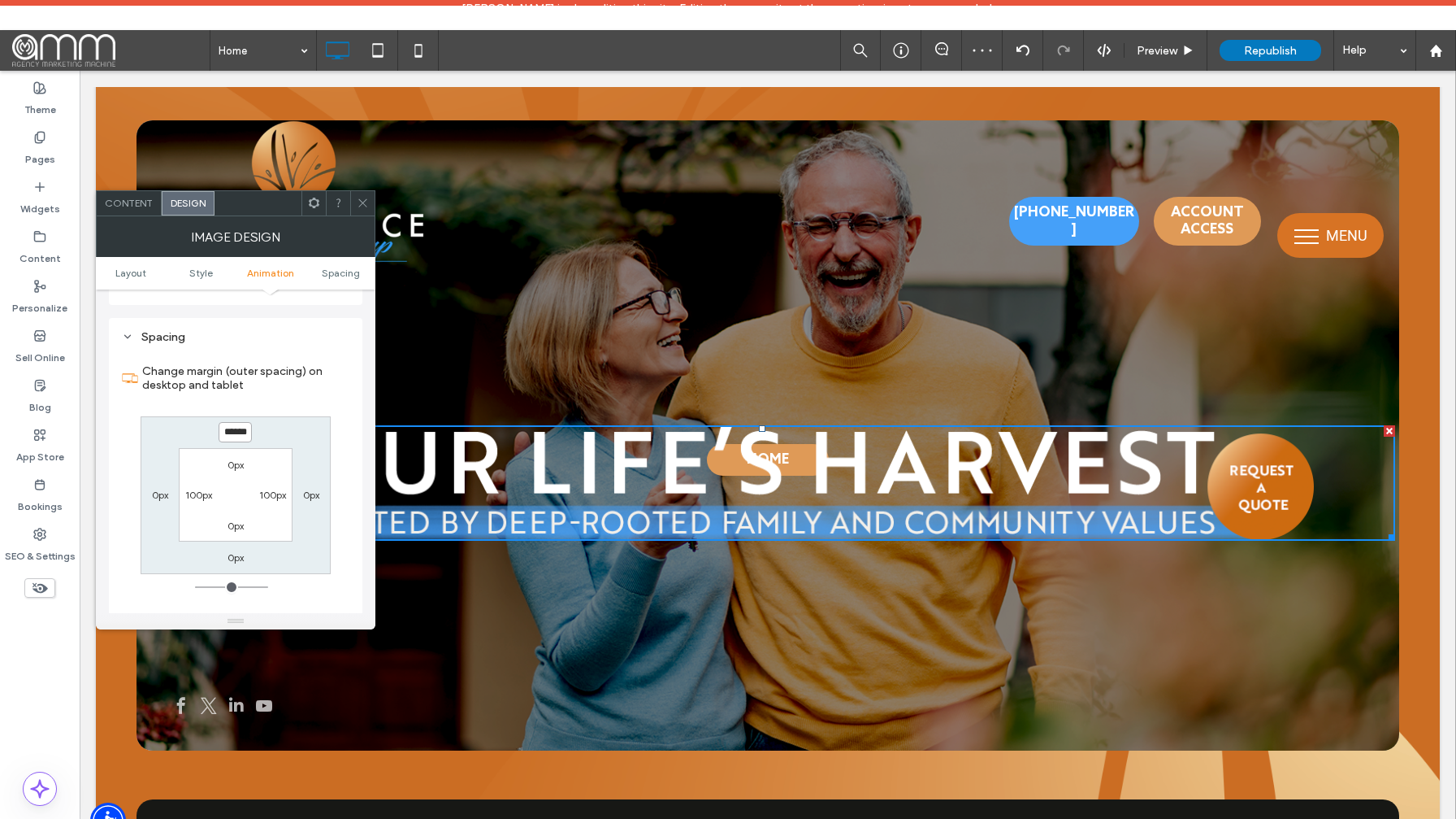
click at [230, 432] on input "******" at bounding box center [235, 432] width 33 height 21
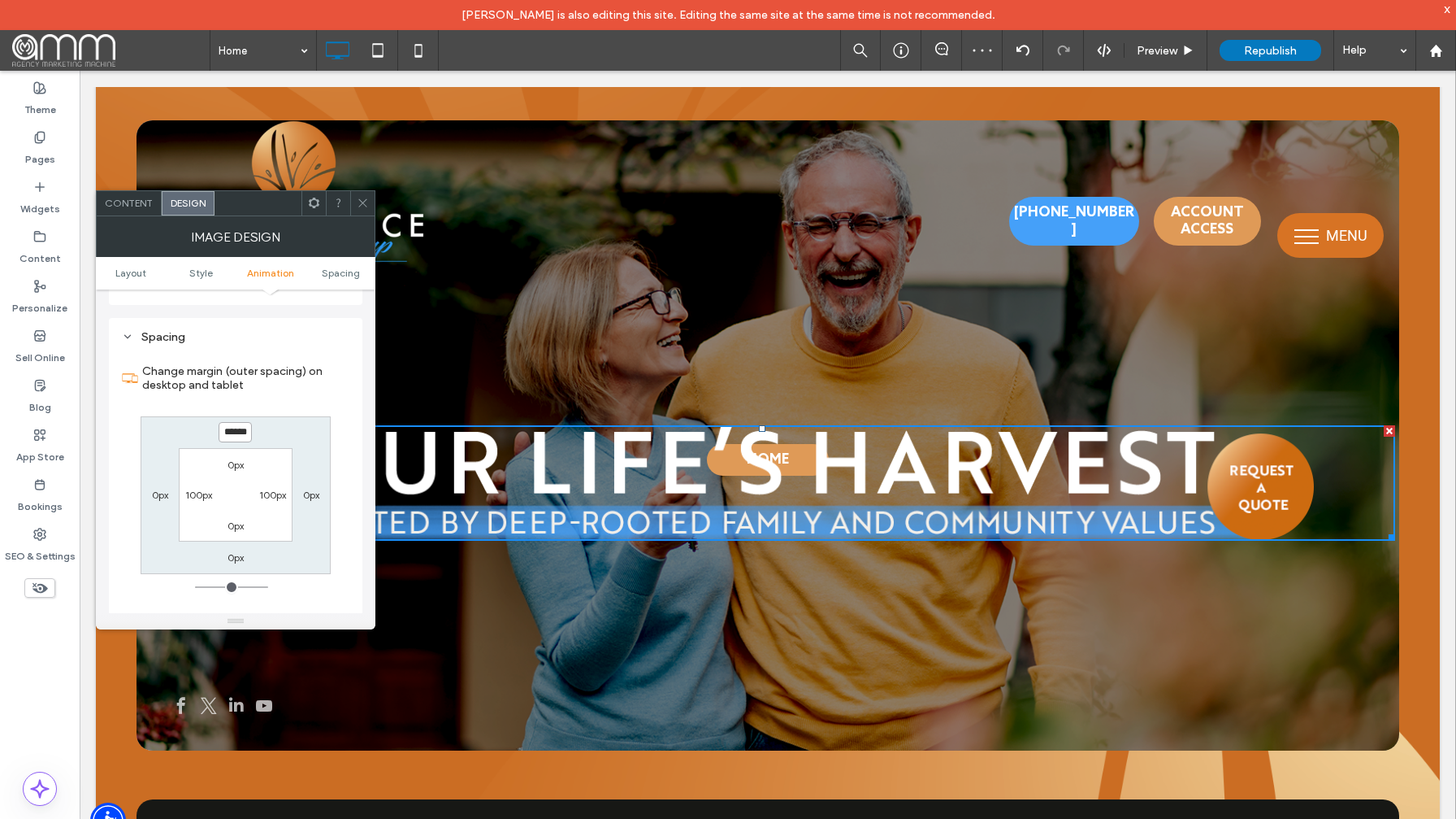
click at [235, 431] on input "******" at bounding box center [235, 432] width 33 height 21
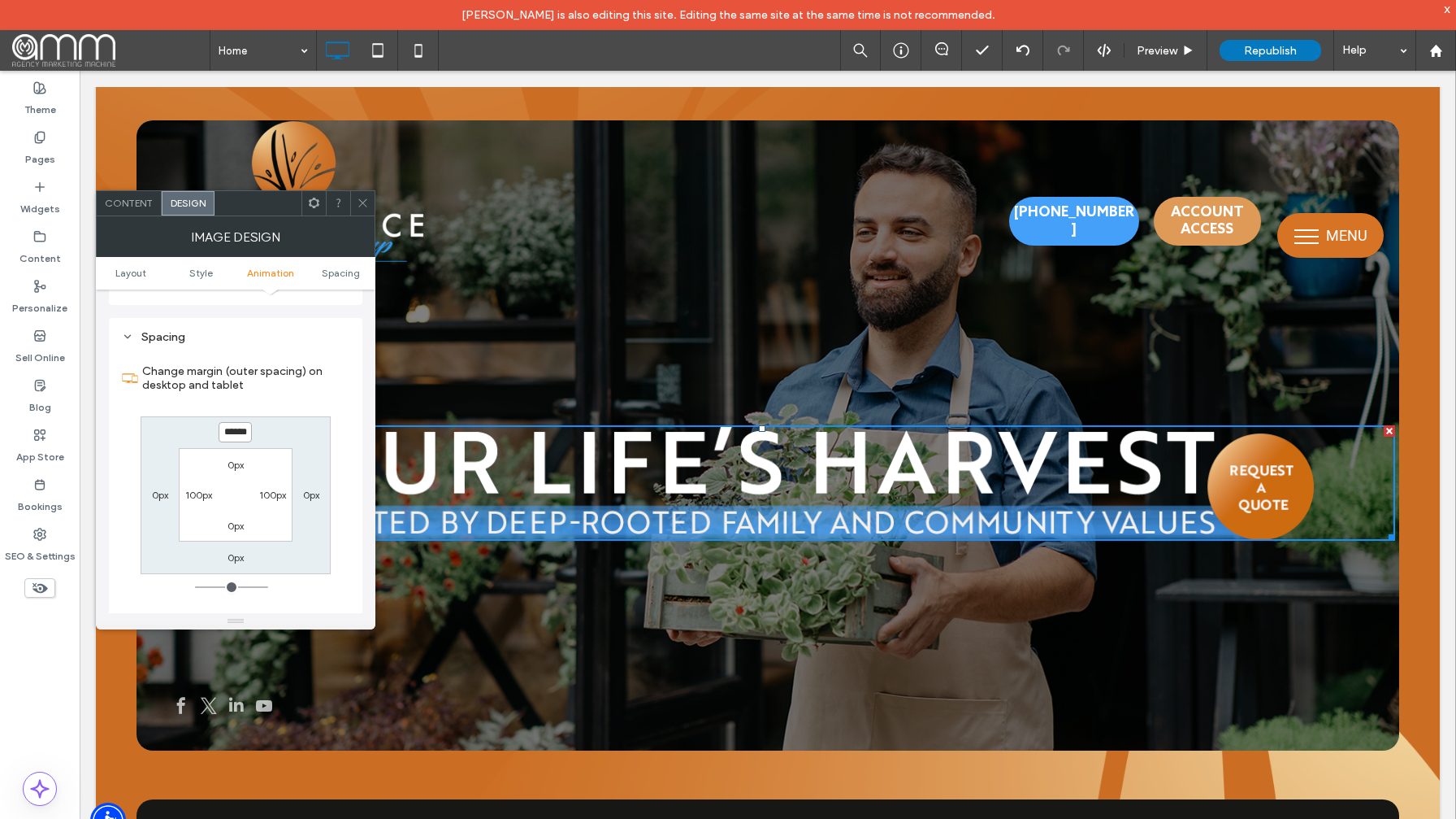
click at [242, 433] on input "******" at bounding box center [235, 432] width 33 height 21
type input "******"
type input "*"
click at [336, 406] on div "Change margin (outer spacing) on desktop and tablet ****** 0px 0px 0px 0px 100p…" at bounding box center [236, 488] width 228 height 280
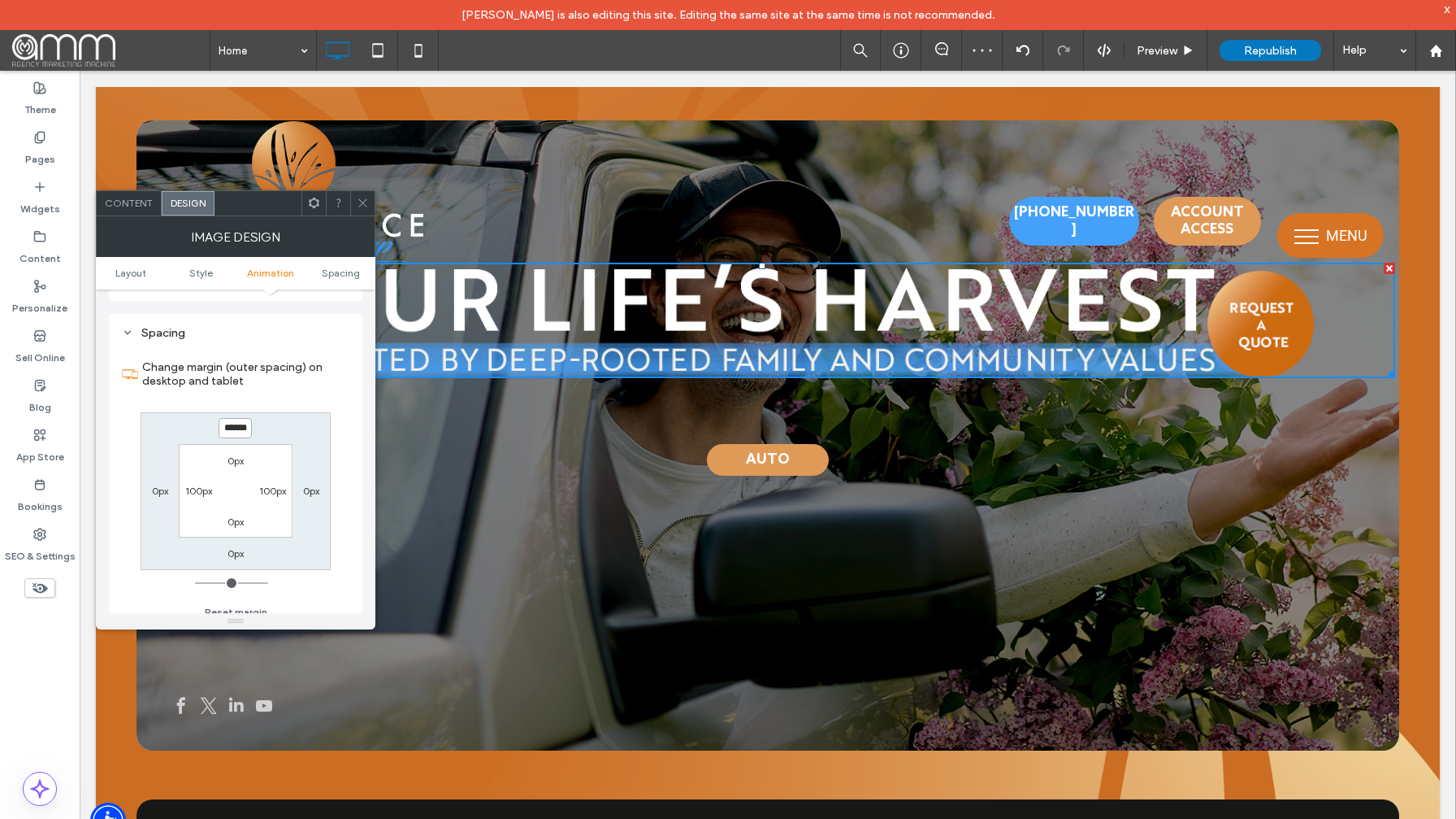
click at [241, 430] on input "******" at bounding box center [235, 428] width 33 height 21
click at [240, 430] on input "******" at bounding box center [235, 434] width 33 height 21
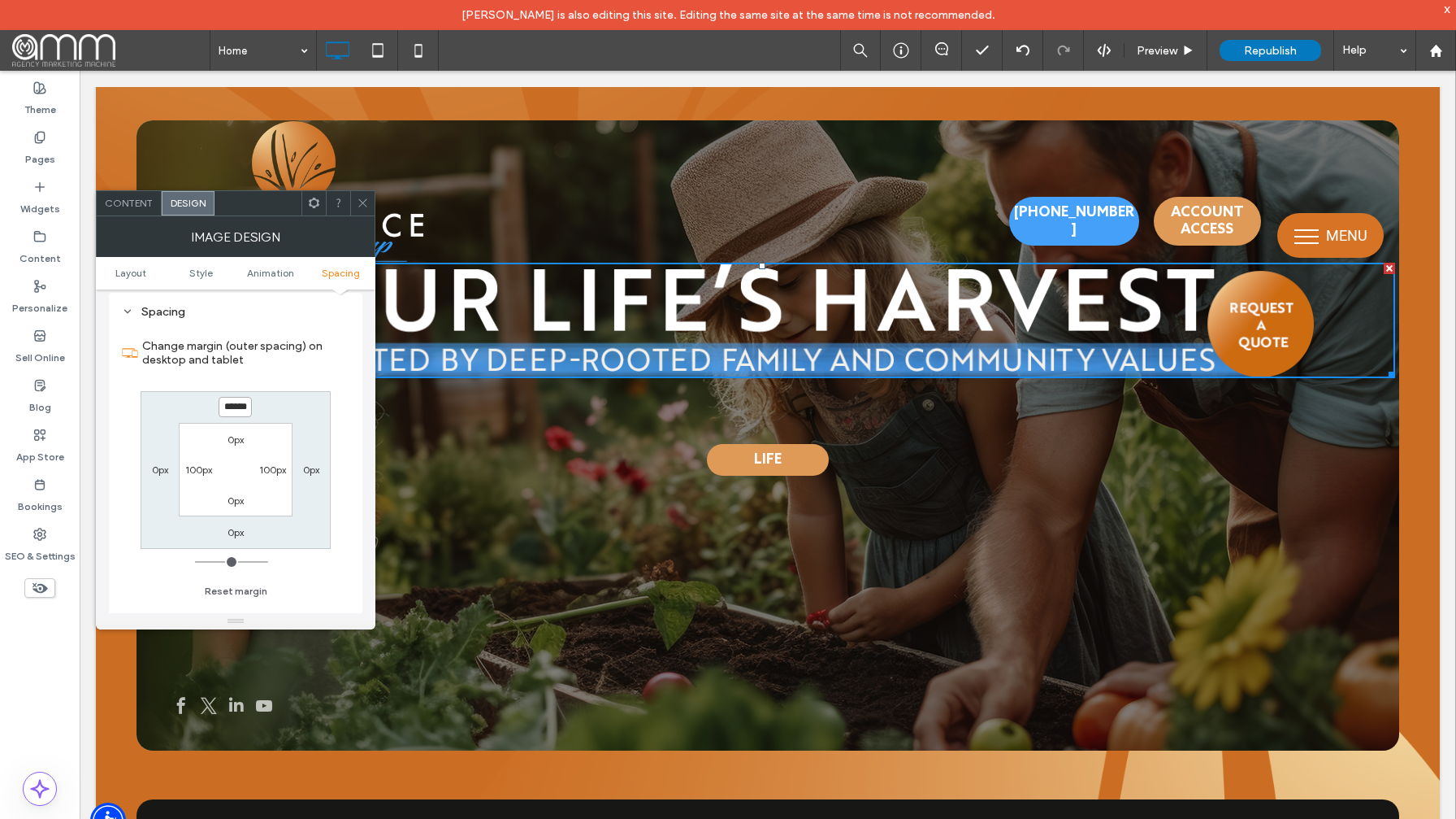
scroll to position [791, 0]
type input "******"
type input "*"
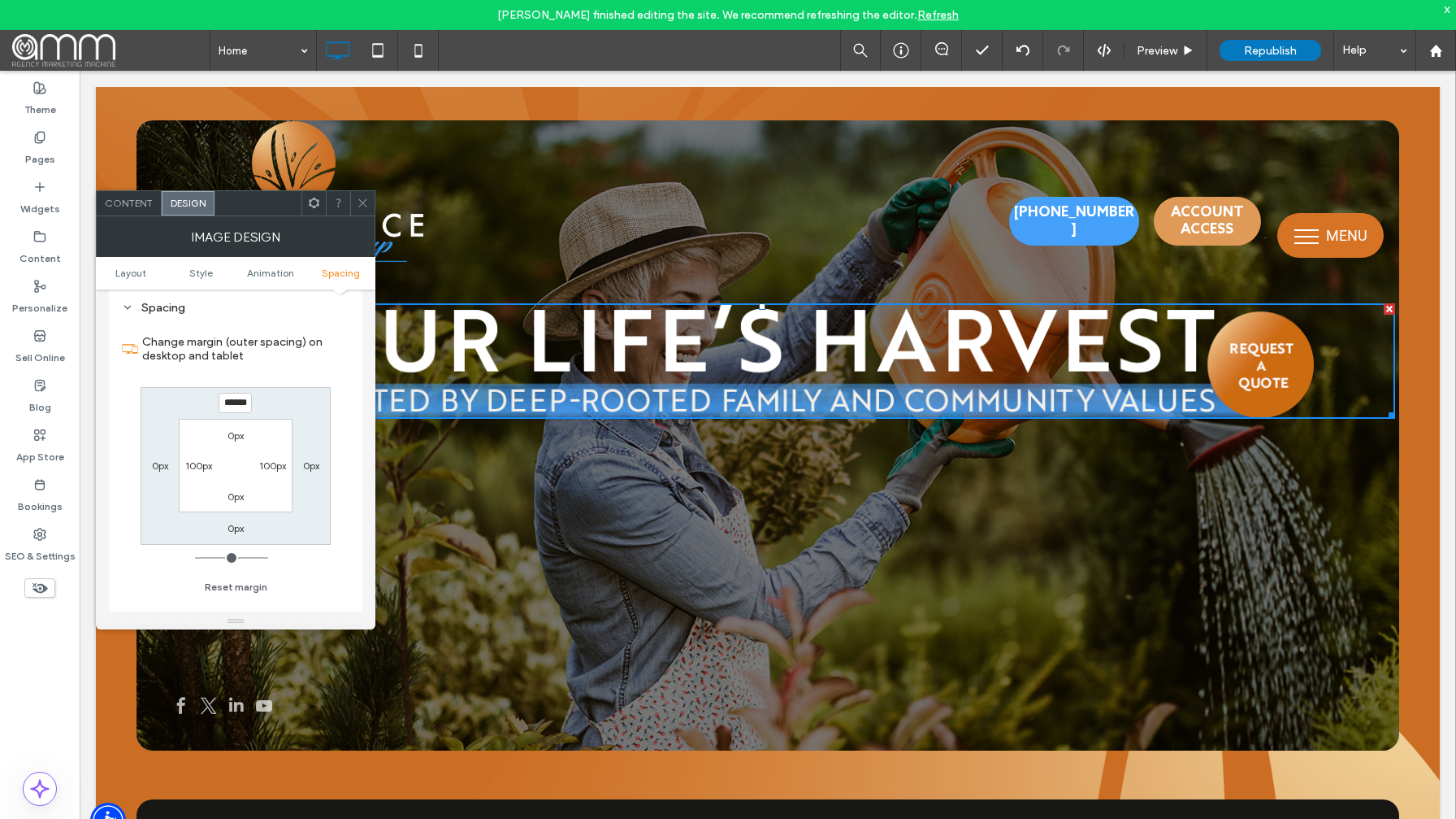
click at [359, 204] on icon at bounding box center [363, 203] width 12 height 12
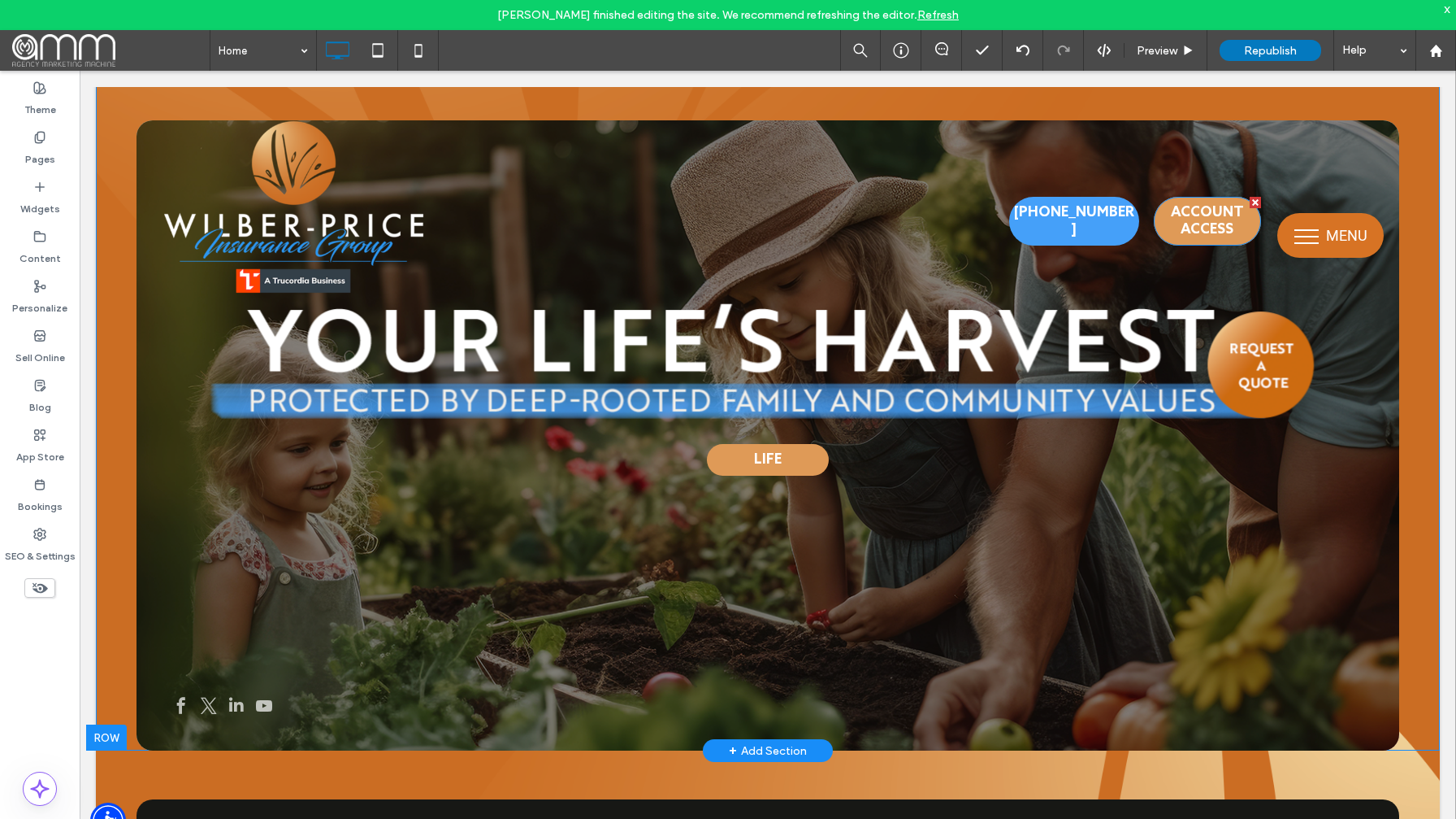
click at [1205, 239] on span "Account Access" at bounding box center [1207, 221] width 105 height 49
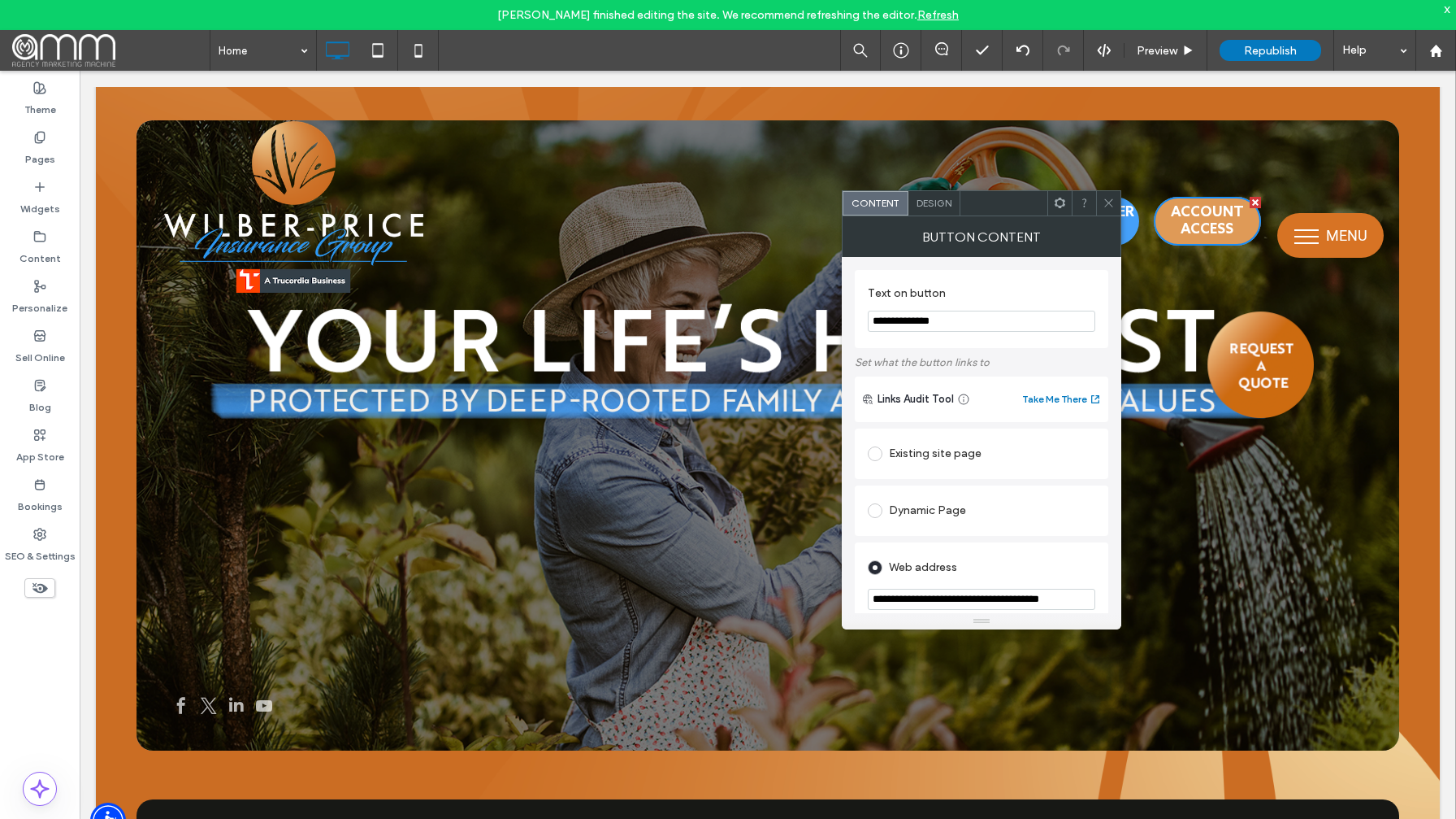
click at [939, 211] on div "Design" at bounding box center [934, 204] width 52 height 25
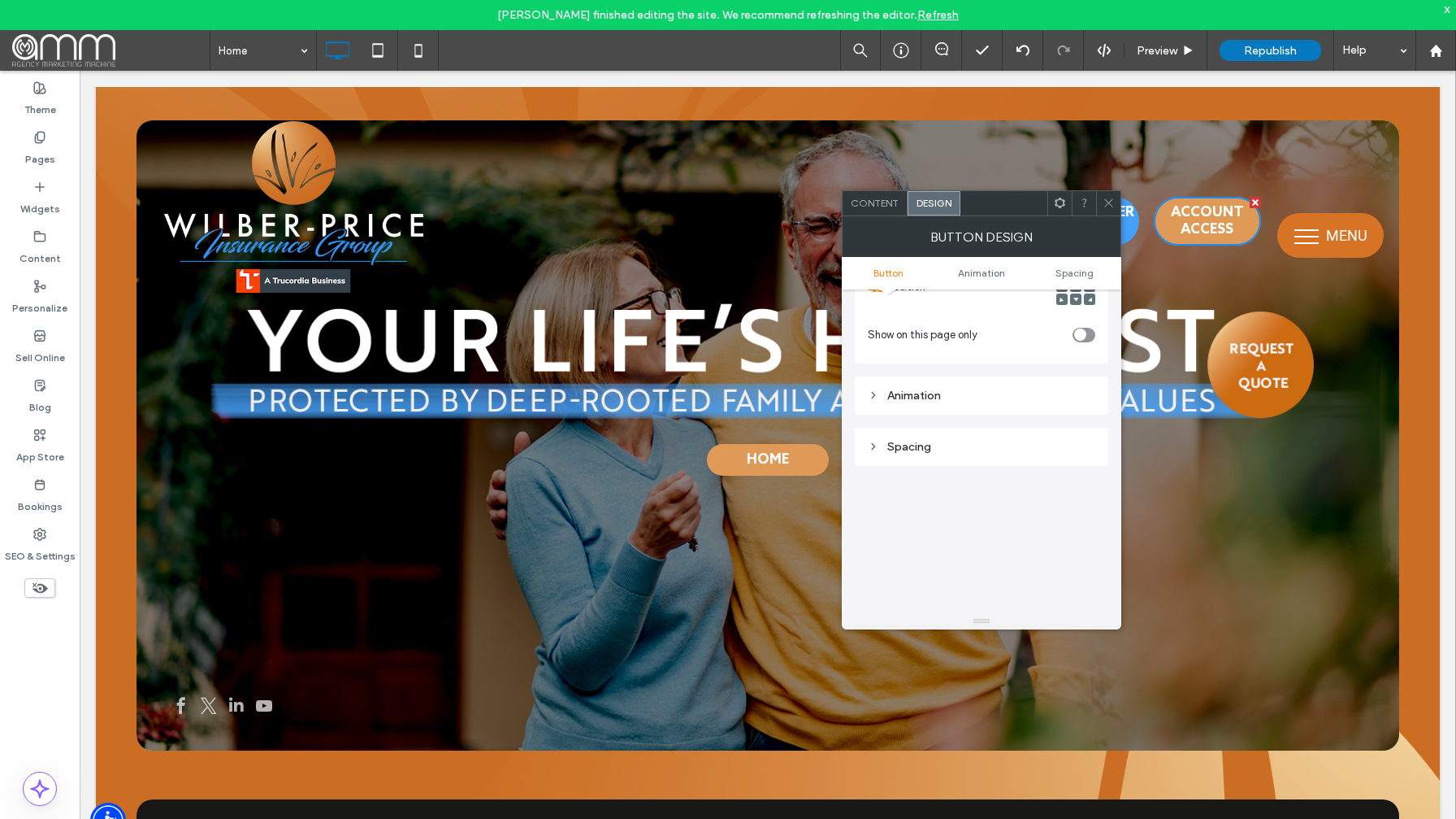
scroll to position [760, 0]
click at [949, 402] on div "Spacing" at bounding box center [982, 408] width 228 height 14
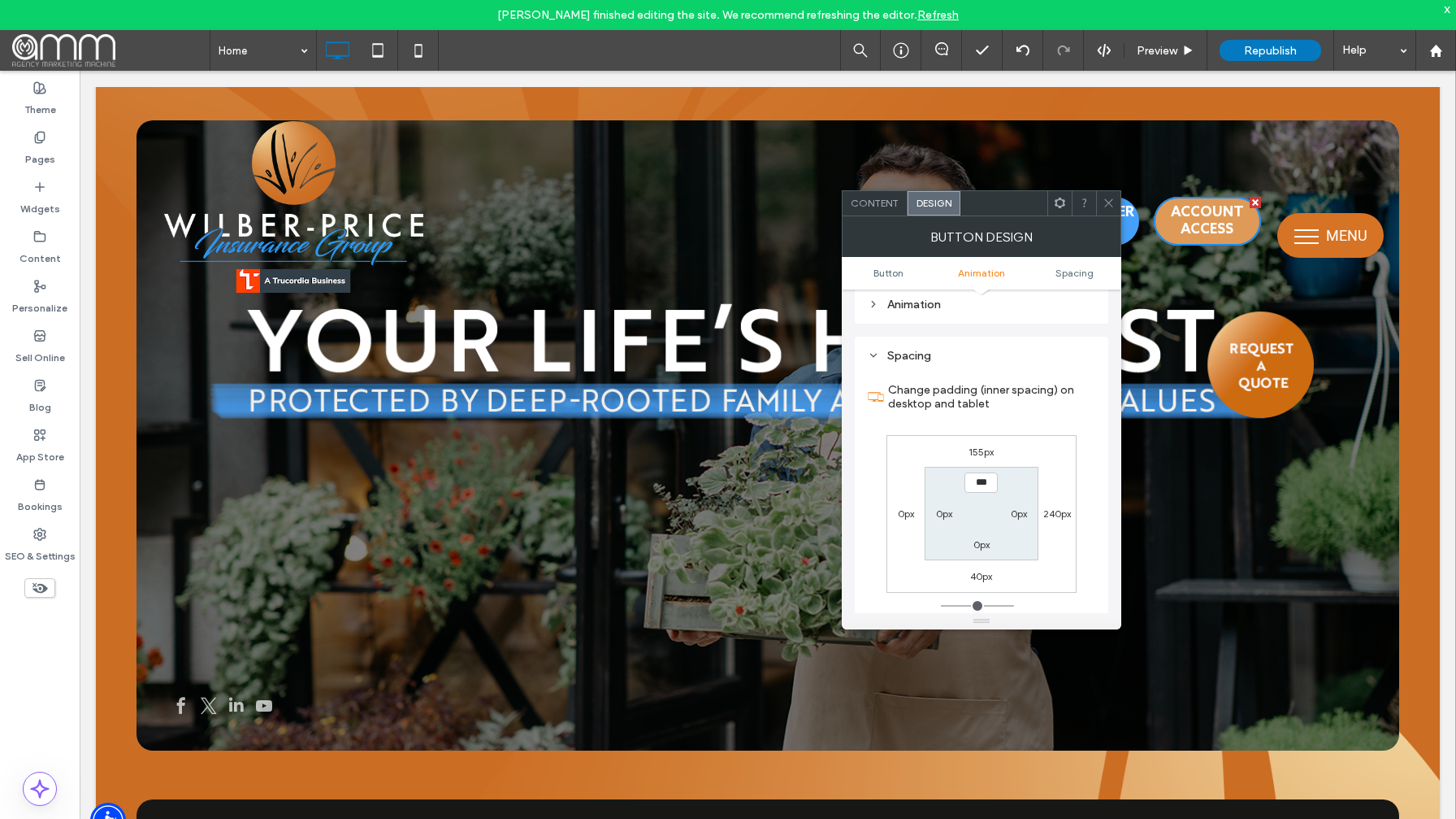
scroll to position [872, 0]
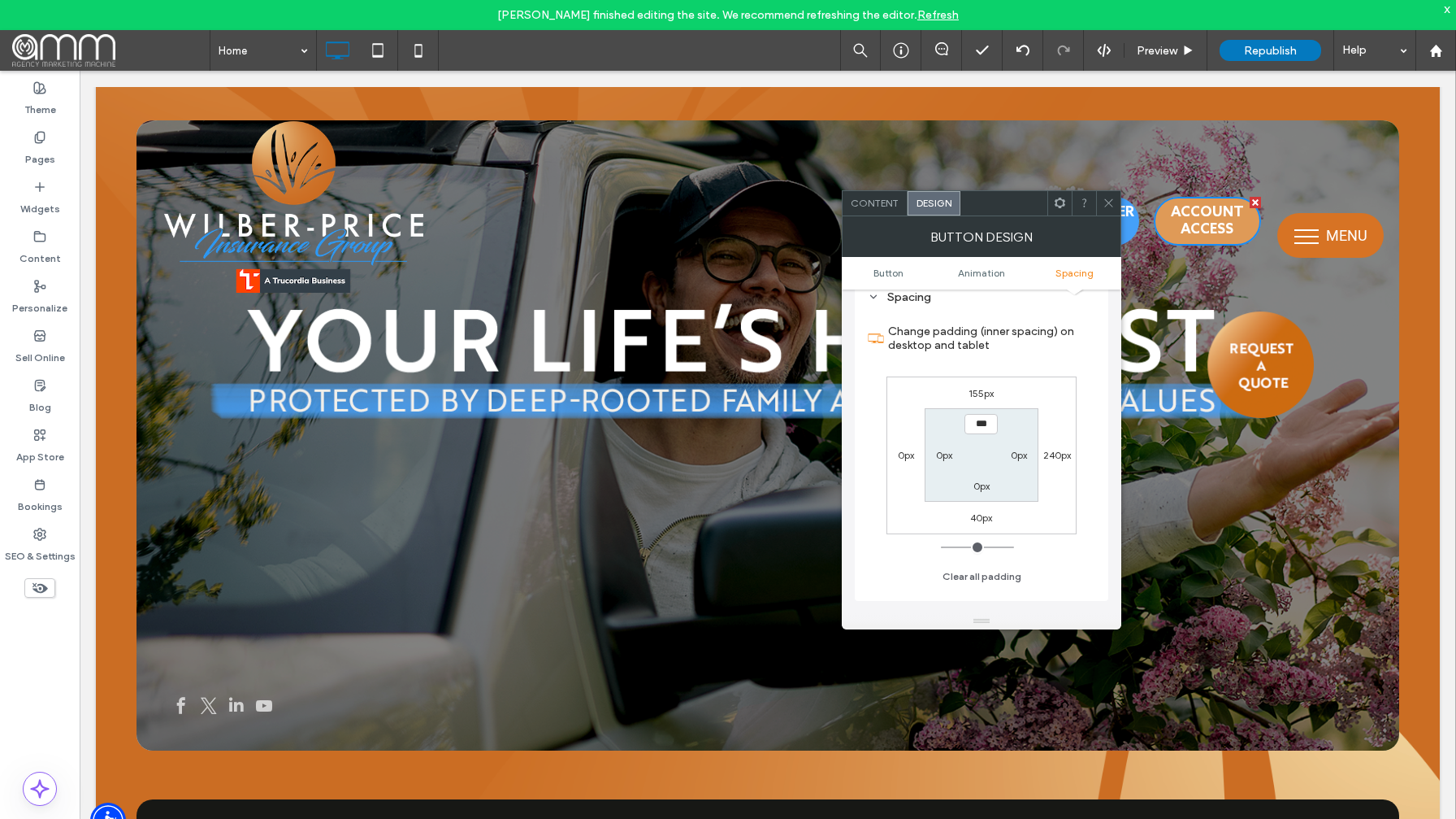
click at [975, 390] on label "155px" at bounding box center [981, 393] width 26 height 12
type input "***"
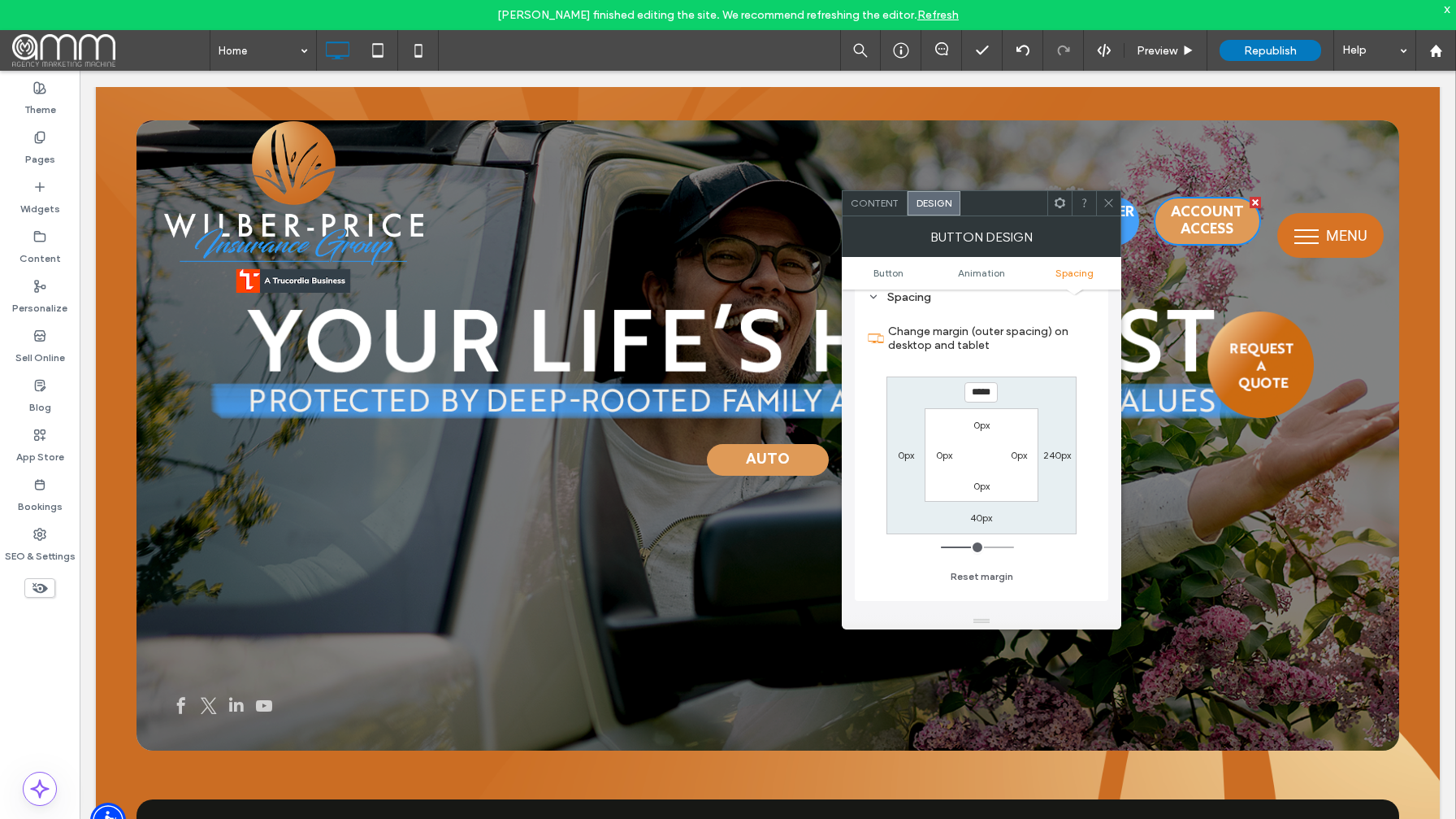
drag, startPoint x: 979, startPoint y: 393, endPoint x: 1004, endPoint y: 387, distance: 25.7
click at [979, 393] on input "*****" at bounding box center [981, 392] width 33 height 21
type input "*****"
type input "***"
click at [1053, 384] on div "***** 240px 40px 0px 0px 0px 0px 0px" at bounding box center [981, 454] width 190 height 158
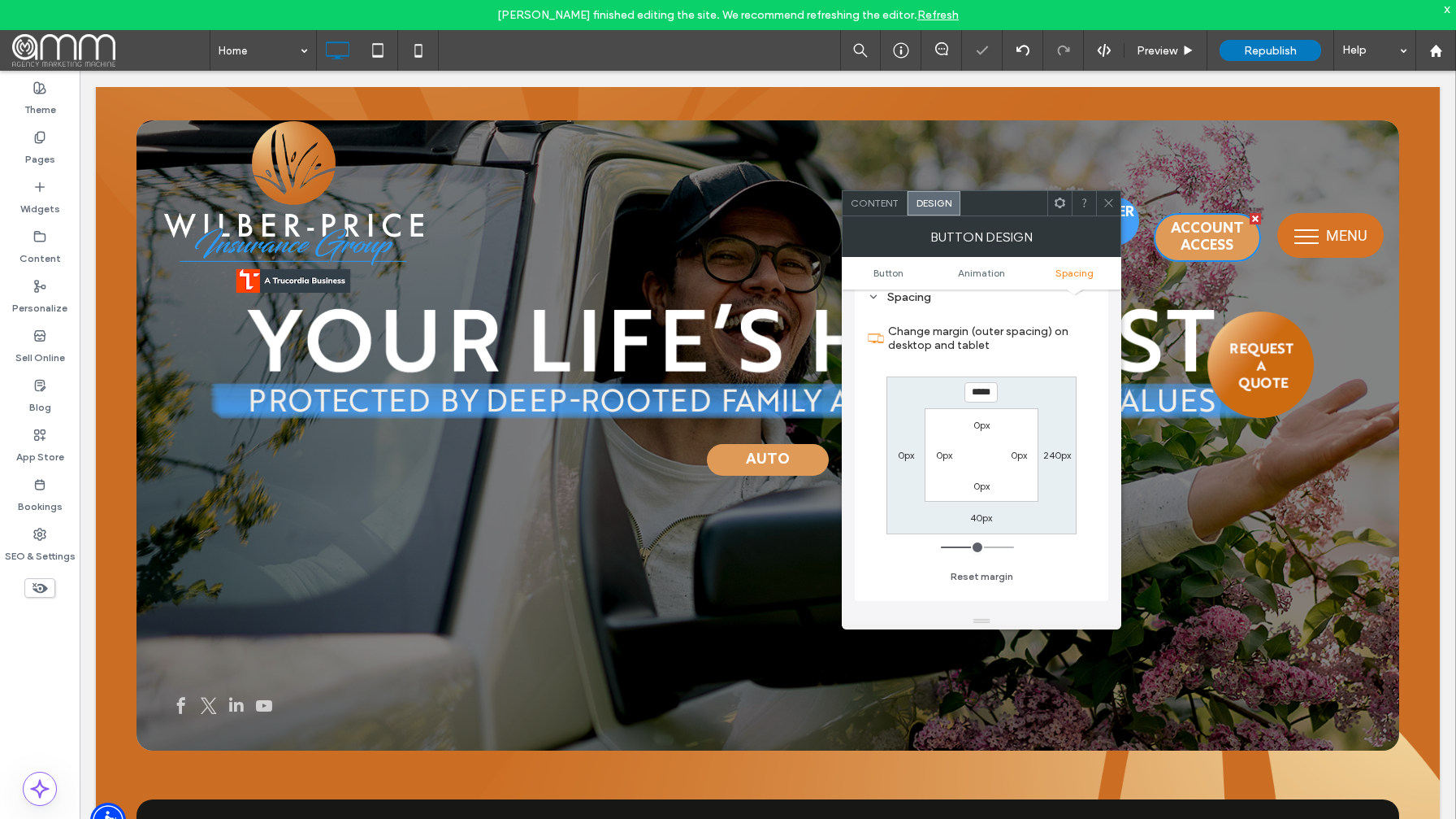
scroll to position [871, 0]
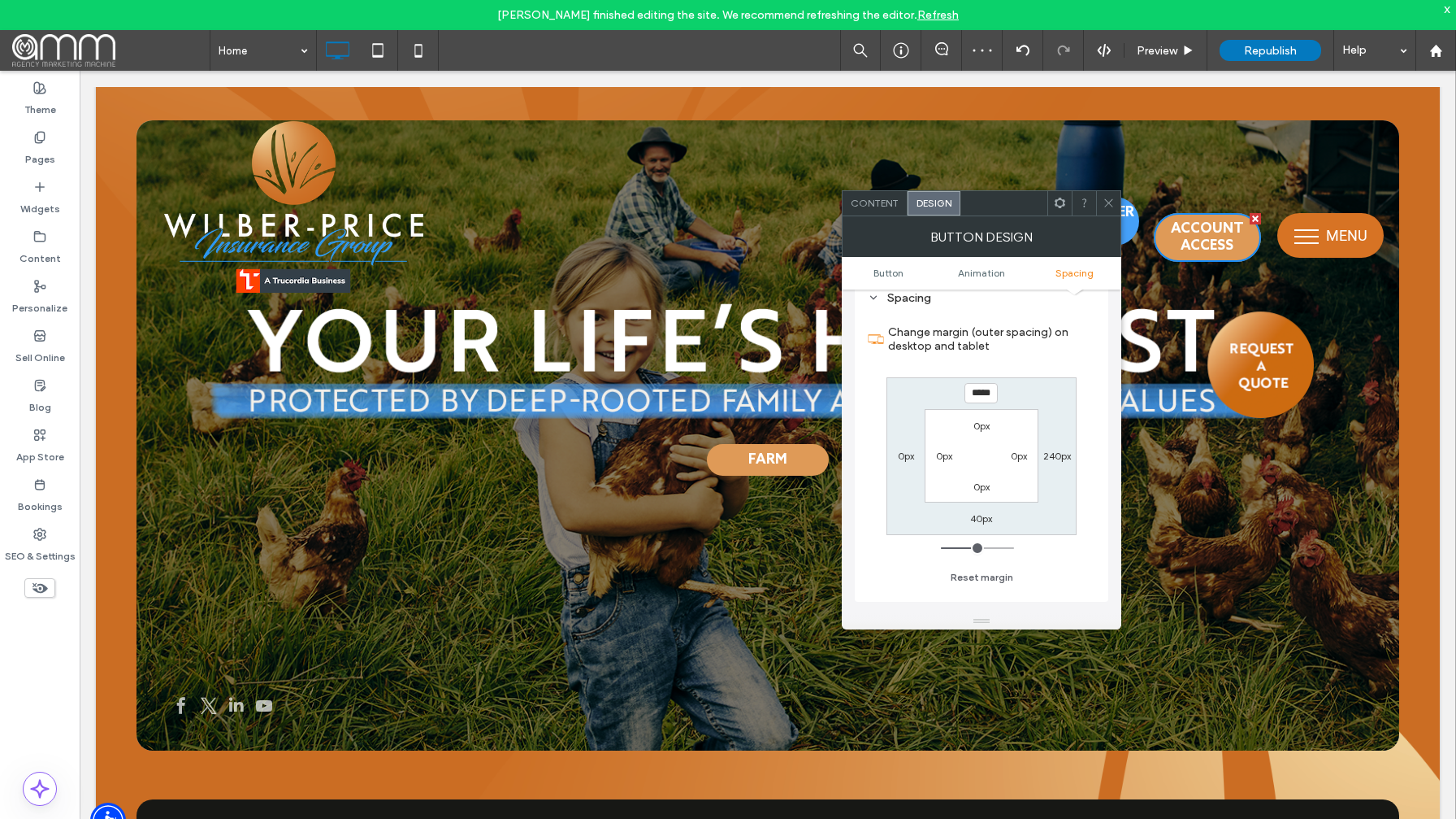
click at [1107, 203] on icon at bounding box center [1108, 203] width 12 height 12
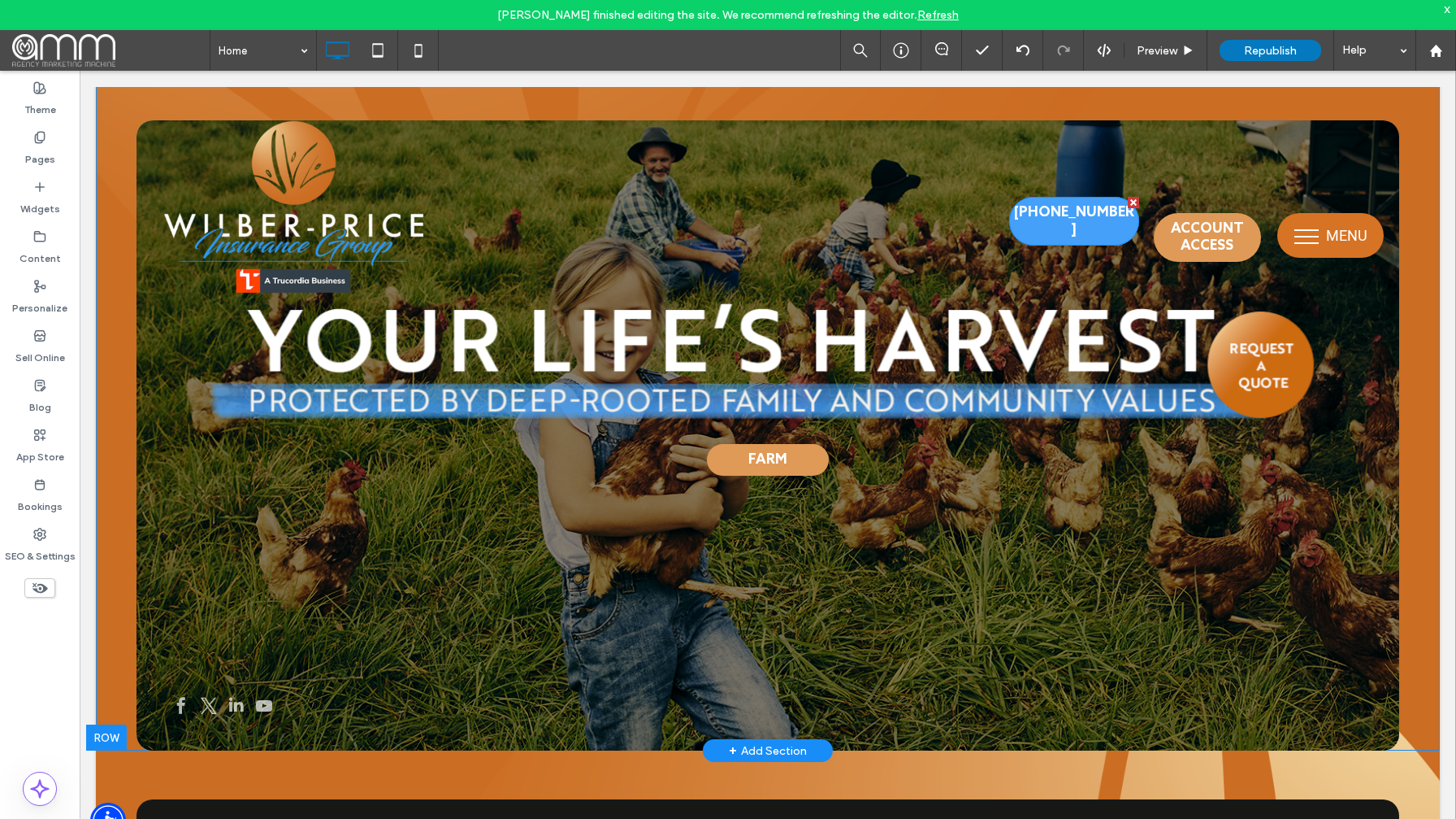
click at [1104, 205] on span "[PHONE_NUMBER]" at bounding box center [1073, 221] width 128 height 49
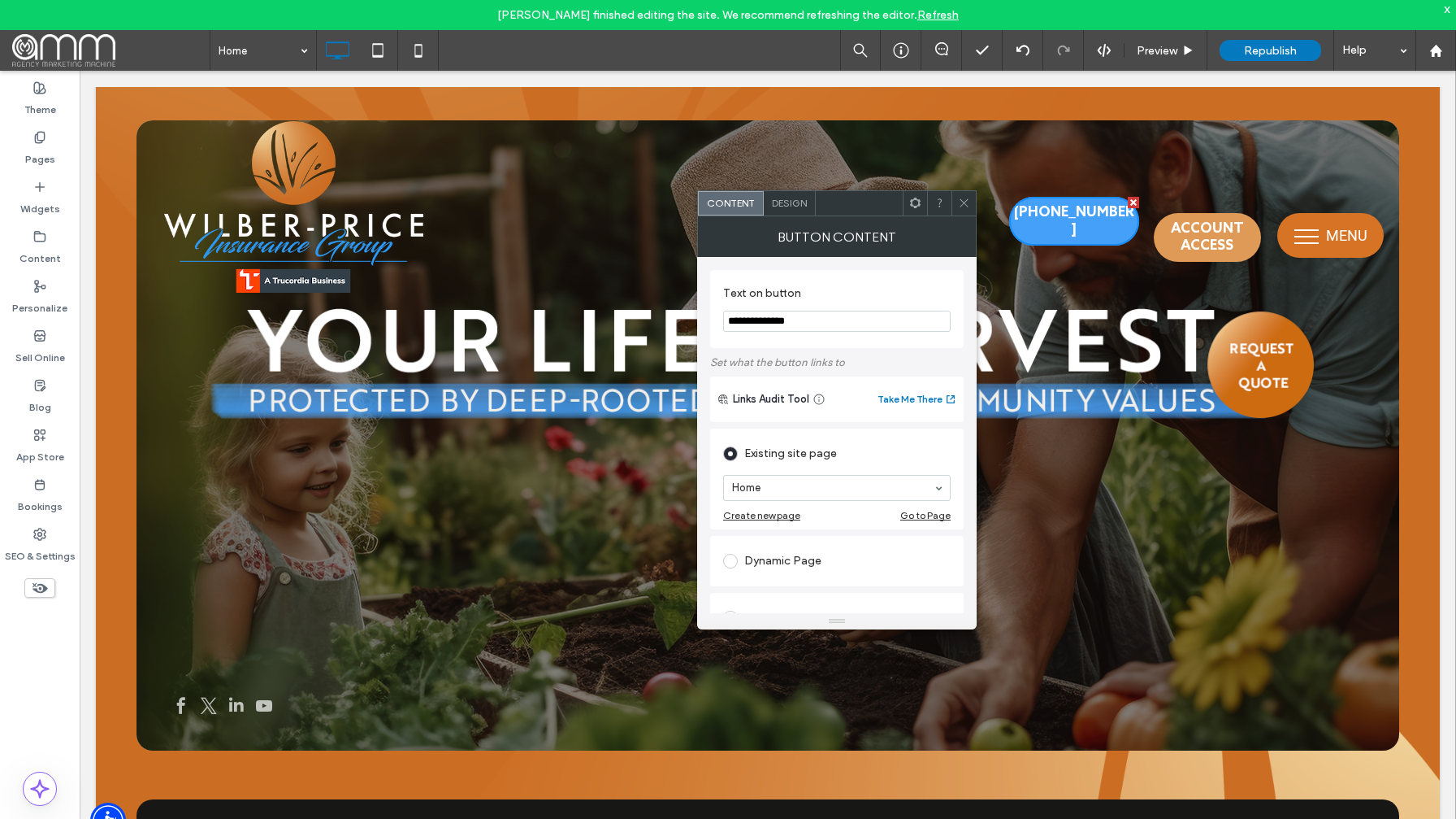
click at [793, 210] on div "Design" at bounding box center [789, 204] width 52 height 25
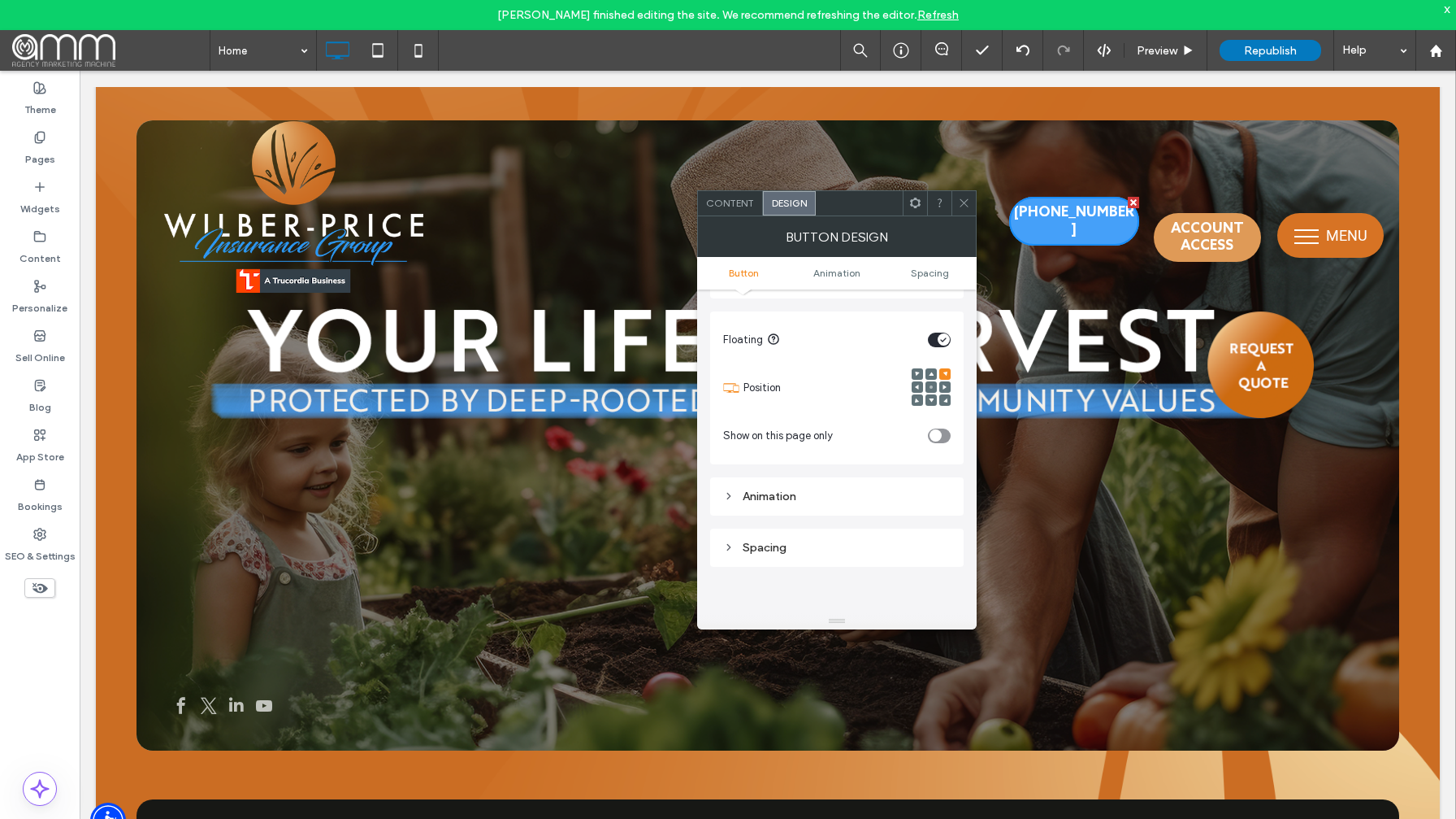
scroll to position [679, 0]
click at [824, 503] on div "Spacing" at bounding box center [837, 490] width 254 height 38
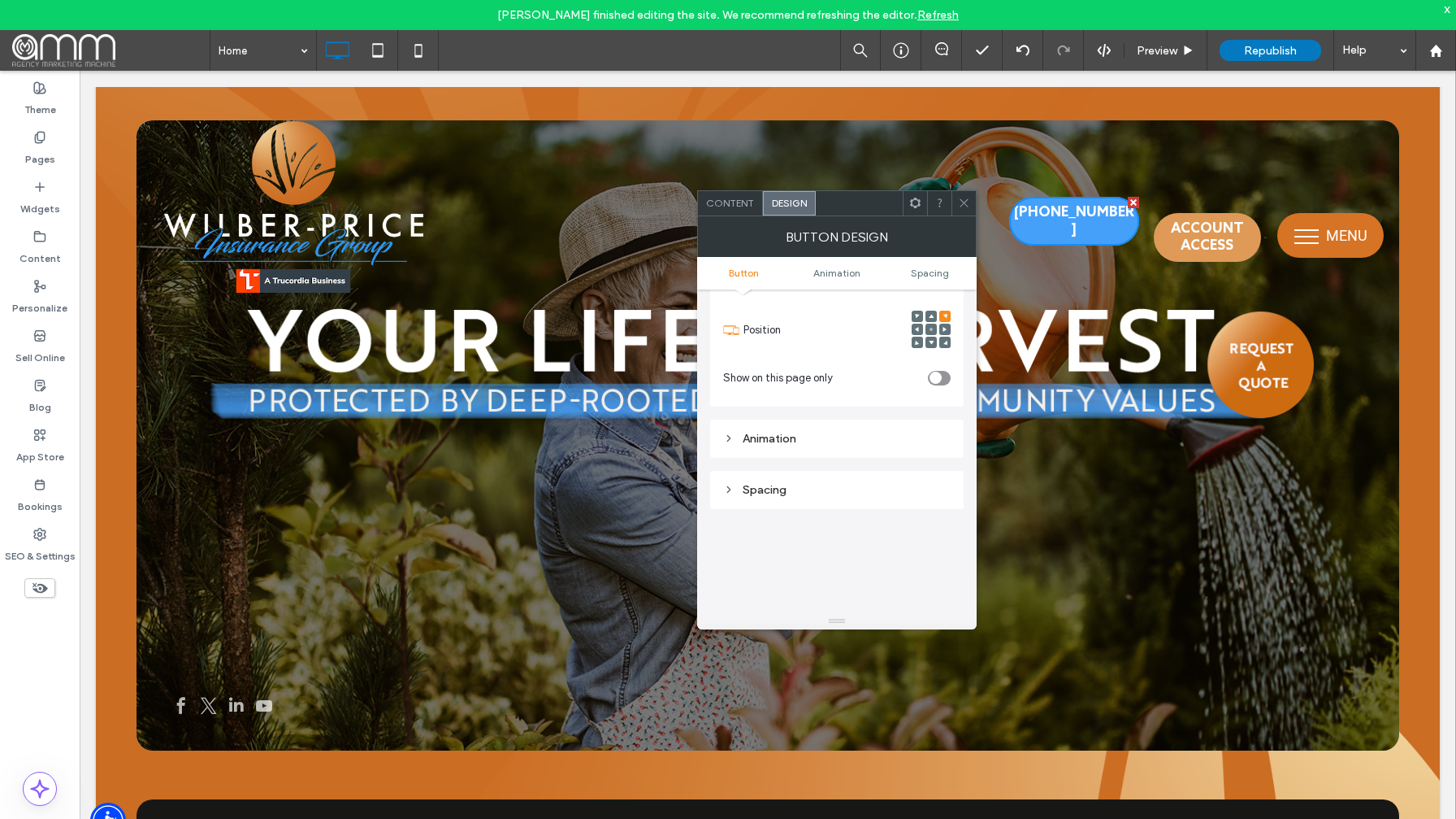
click at [803, 493] on div "Spacing" at bounding box center [837, 489] width 228 height 14
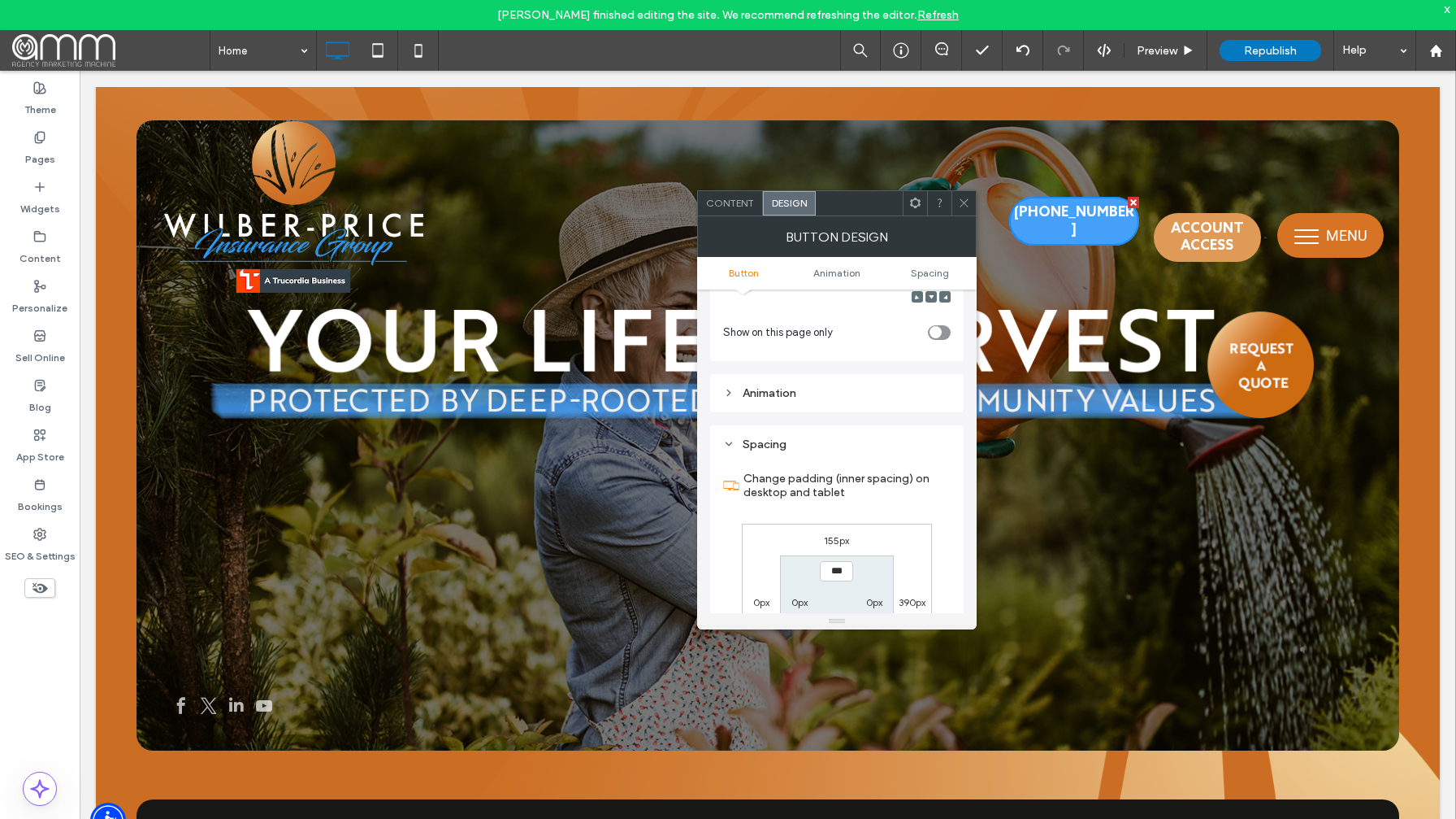
click at [836, 539] on label "155px" at bounding box center [836, 540] width 26 height 12
type input "***"
click at [835, 539] on input "*****" at bounding box center [836, 539] width 33 height 21
type input "*****"
type input "***"
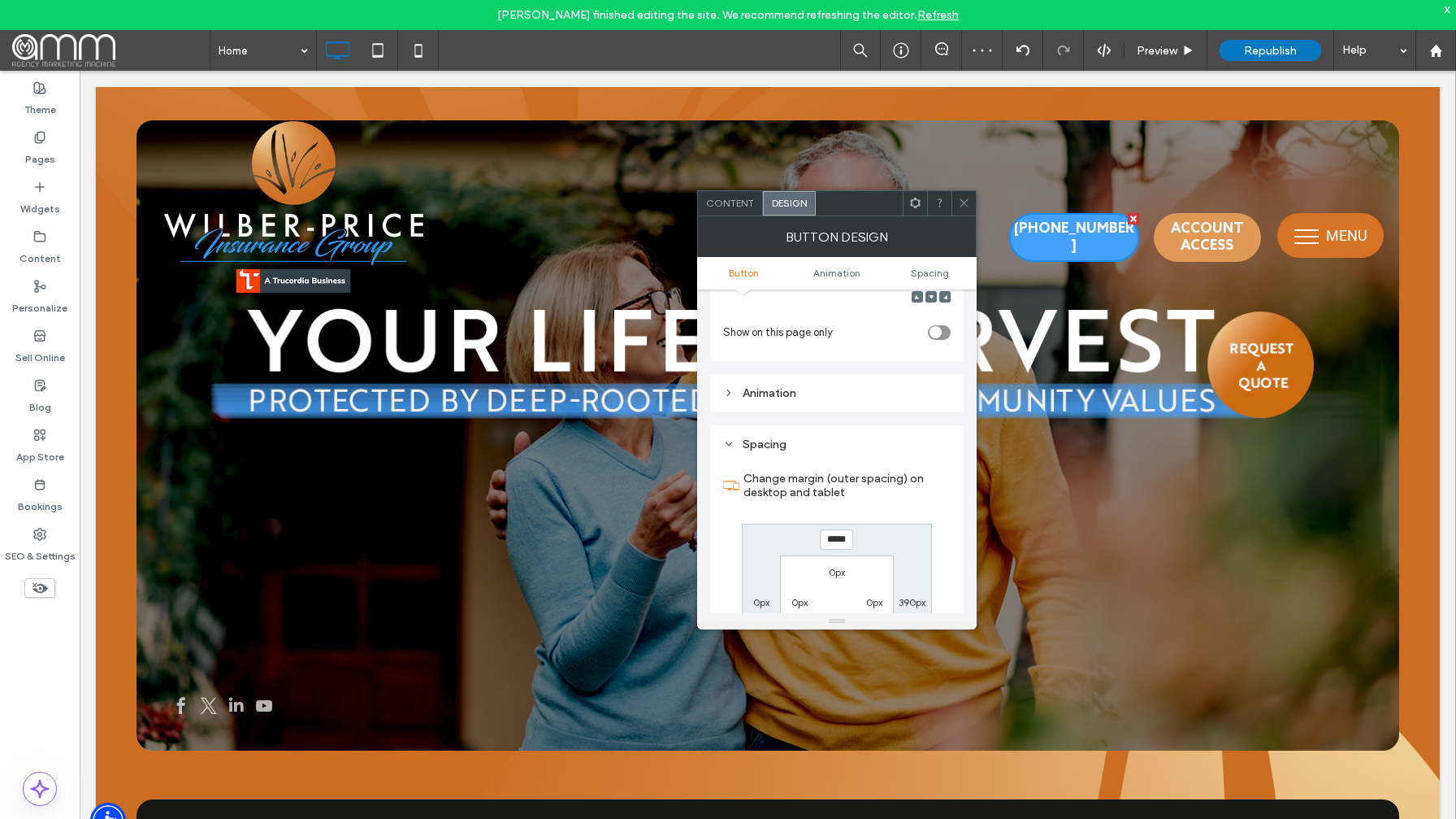
click at [967, 198] on icon at bounding box center [964, 203] width 12 height 12
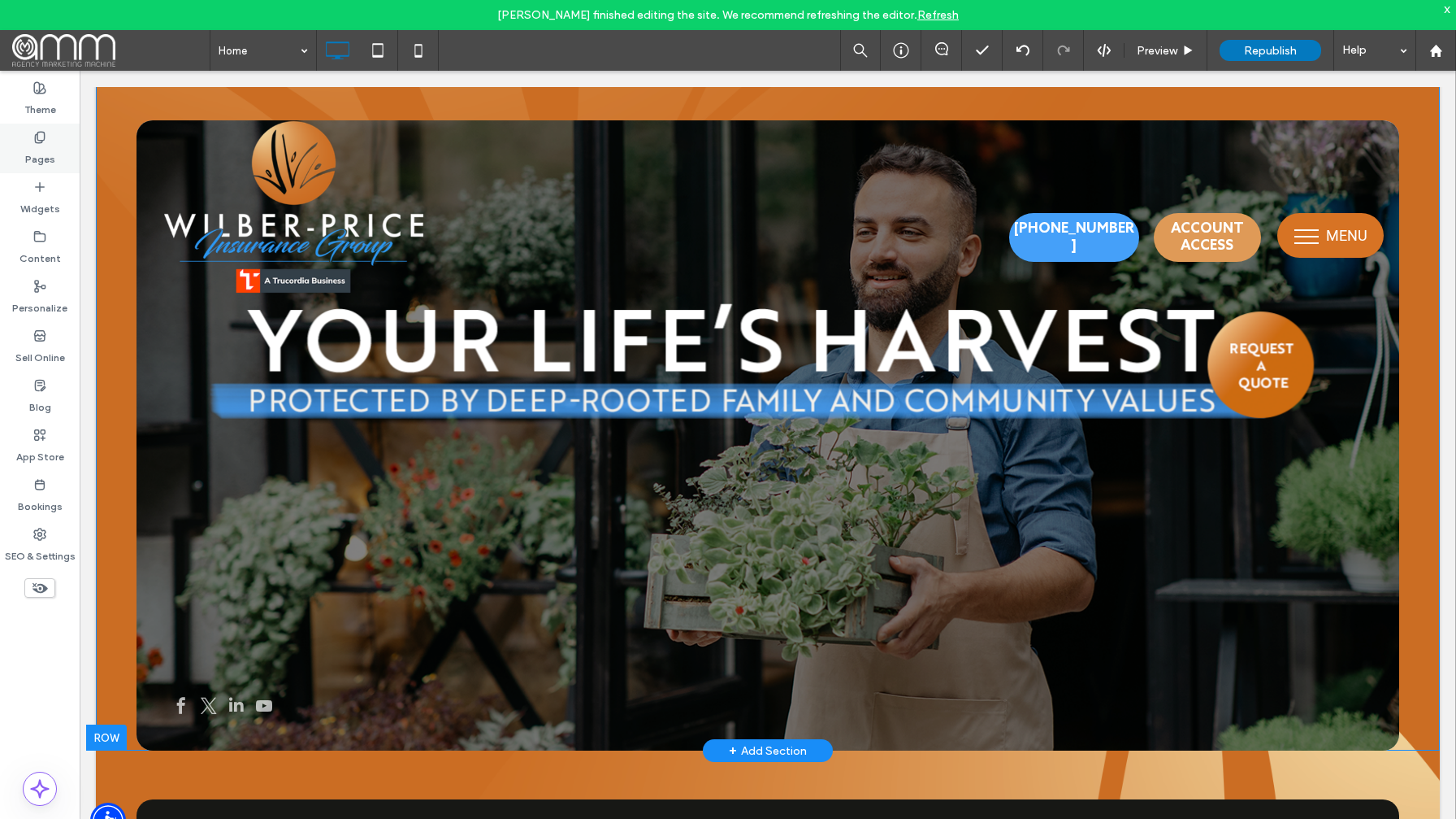
click at [42, 144] on label "Pages" at bounding box center [40, 155] width 30 height 23
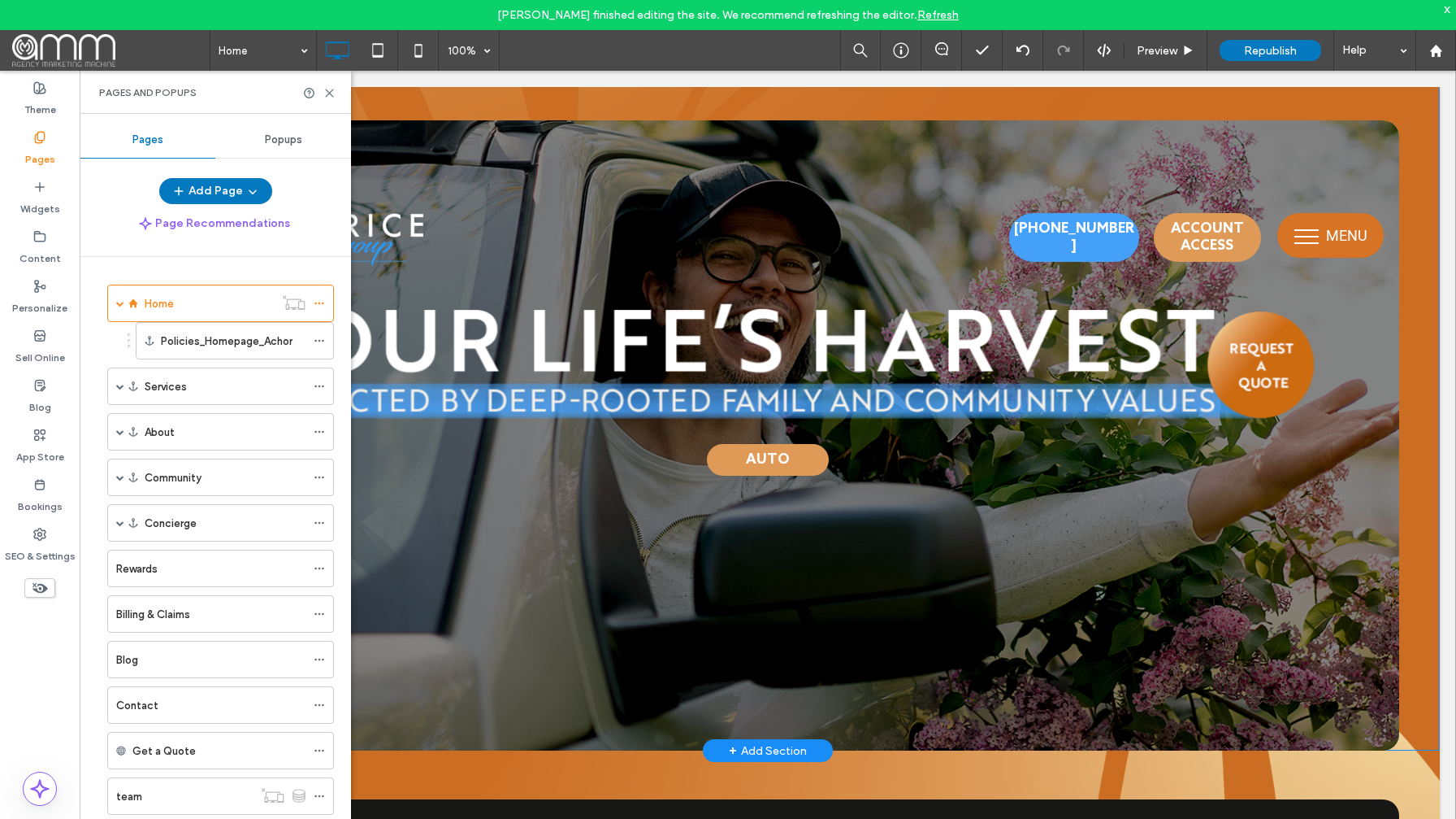
click at [194, 574] on div "Rewards" at bounding box center [211, 568] width 190 height 17
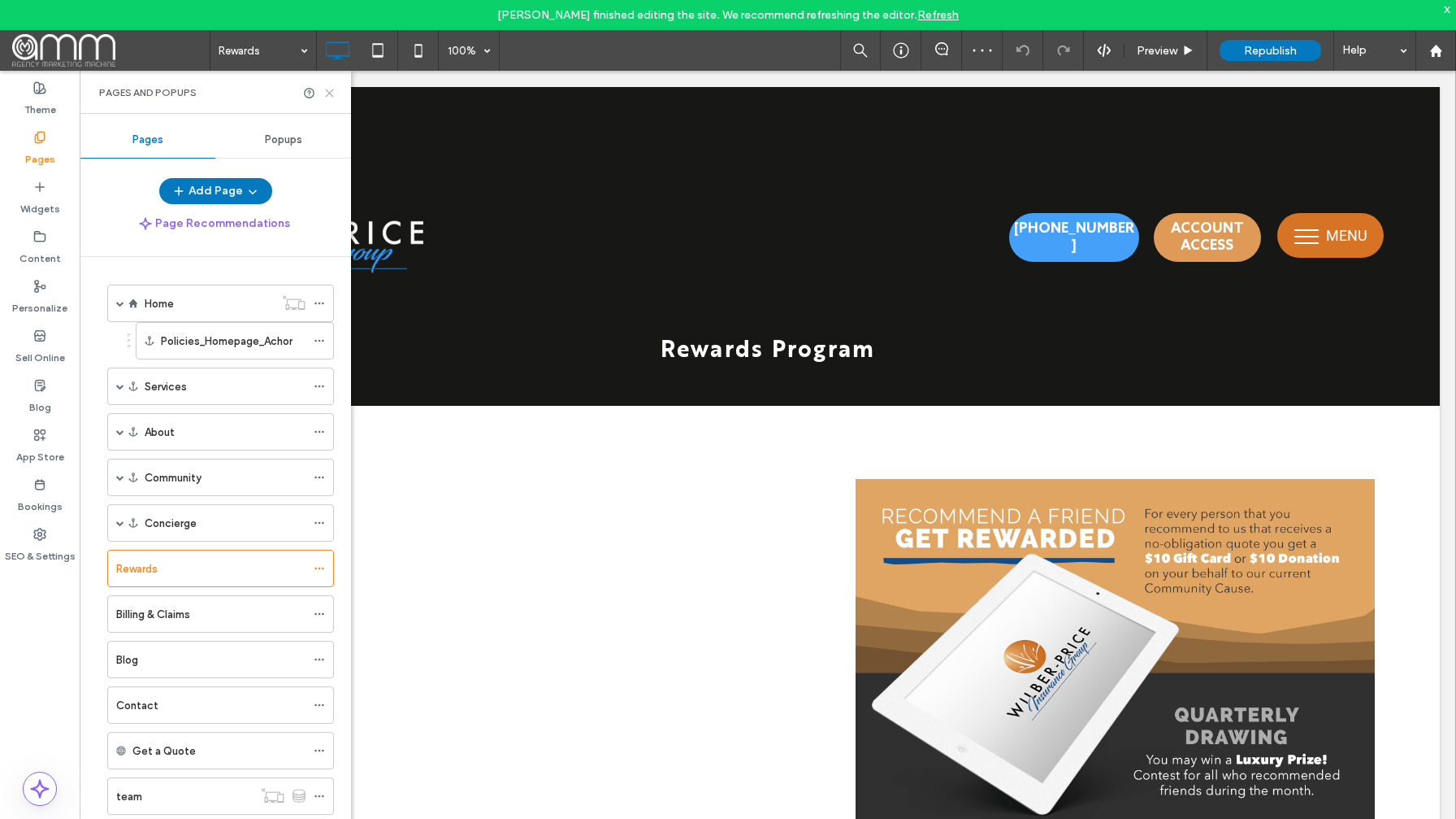
click at [328, 87] on icon at bounding box center [329, 92] width 12 height 12
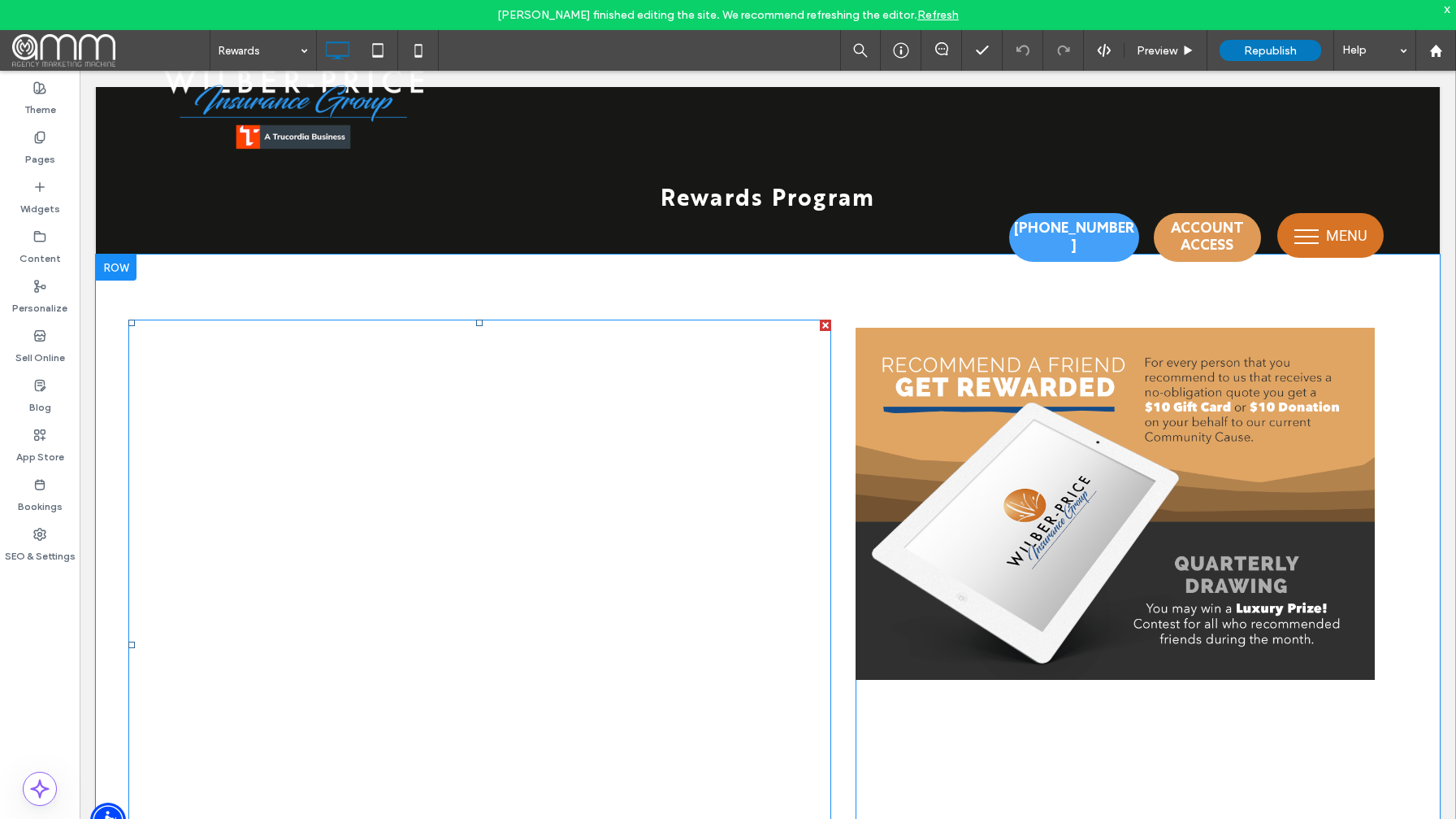
scroll to position [101, 0]
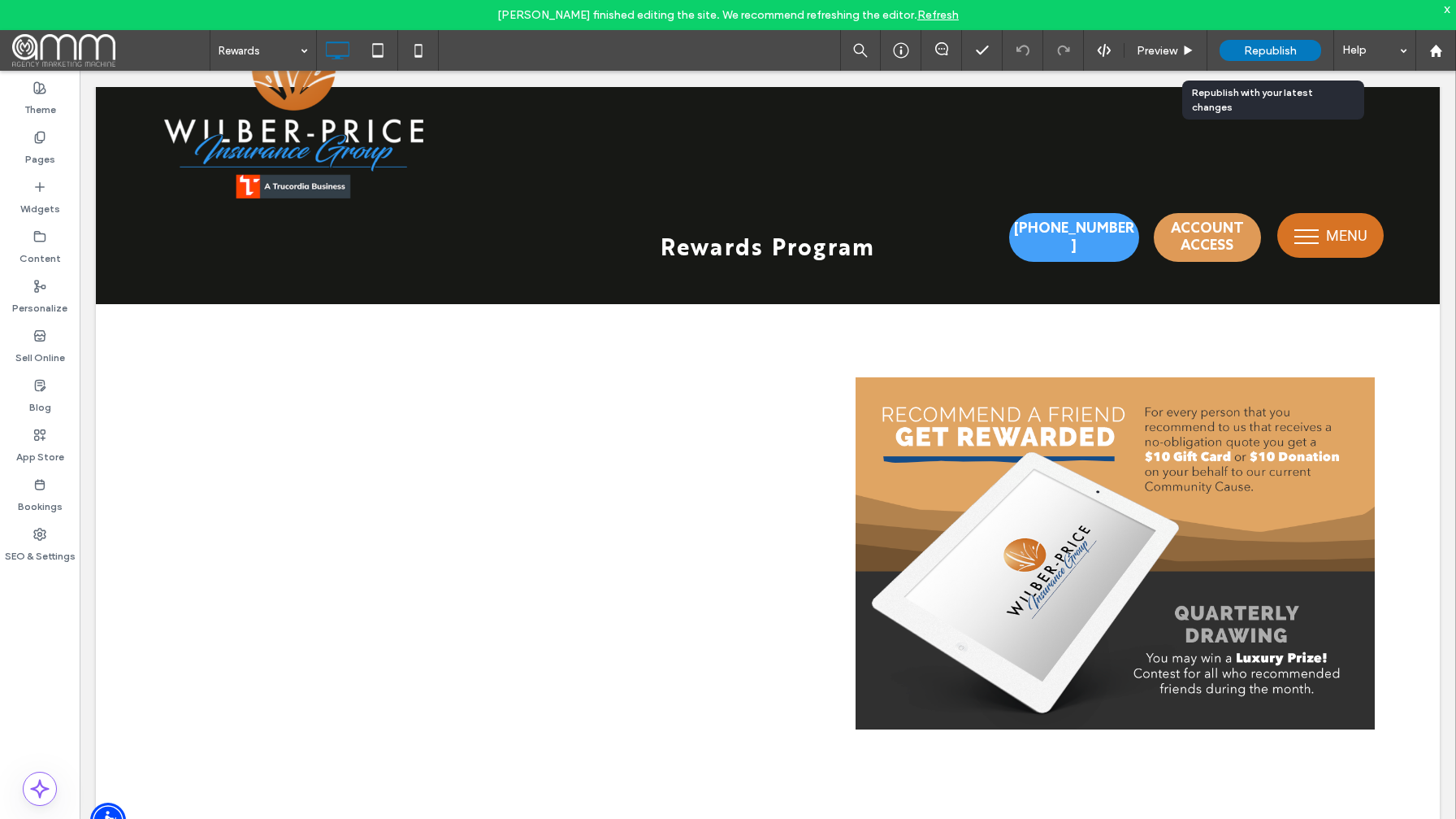
click at [1266, 58] on div "Republish" at bounding box center [1270, 50] width 101 height 21
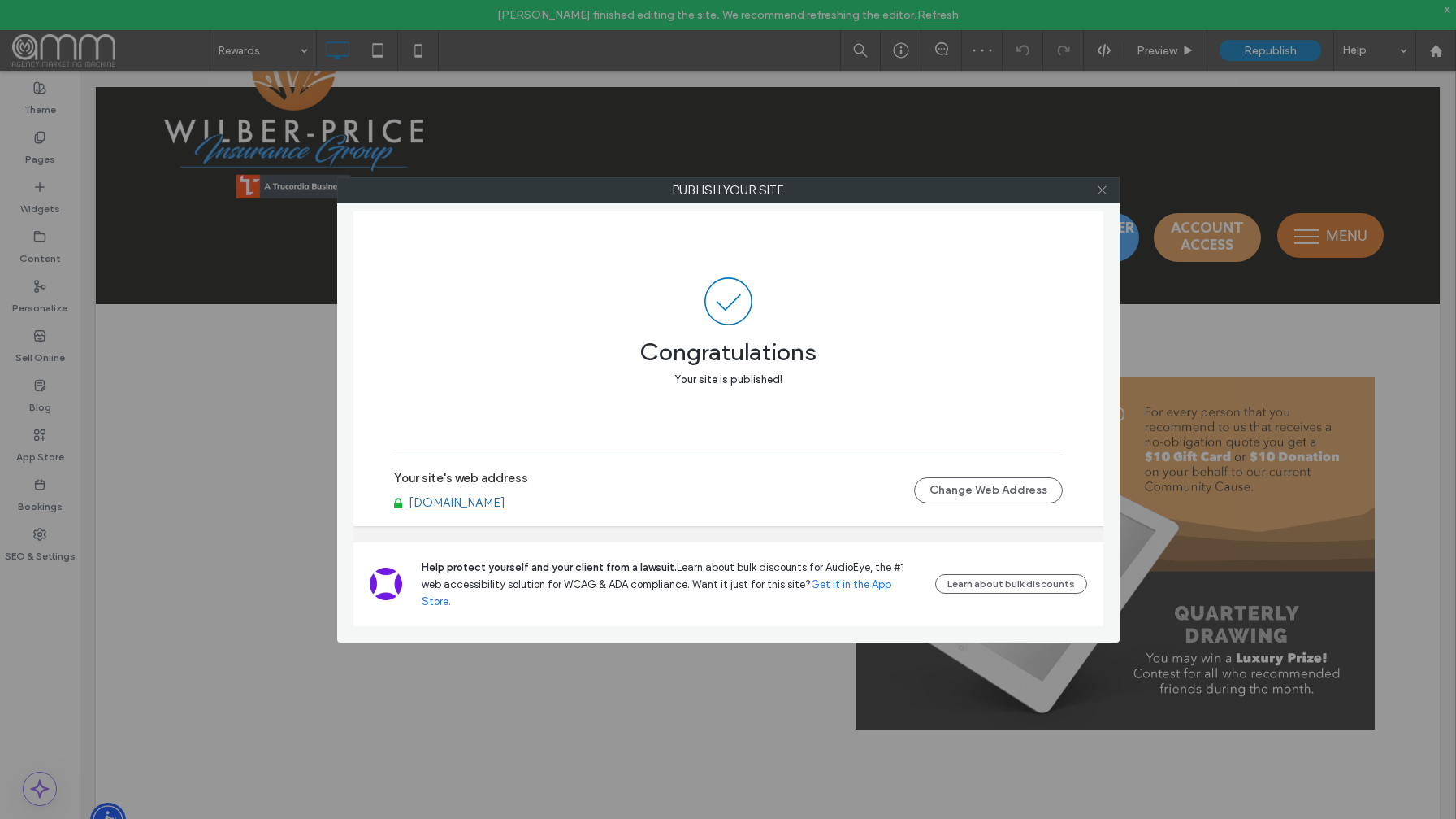
click at [1106, 193] on icon at bounding box center [1102, 190] width 12 height 12
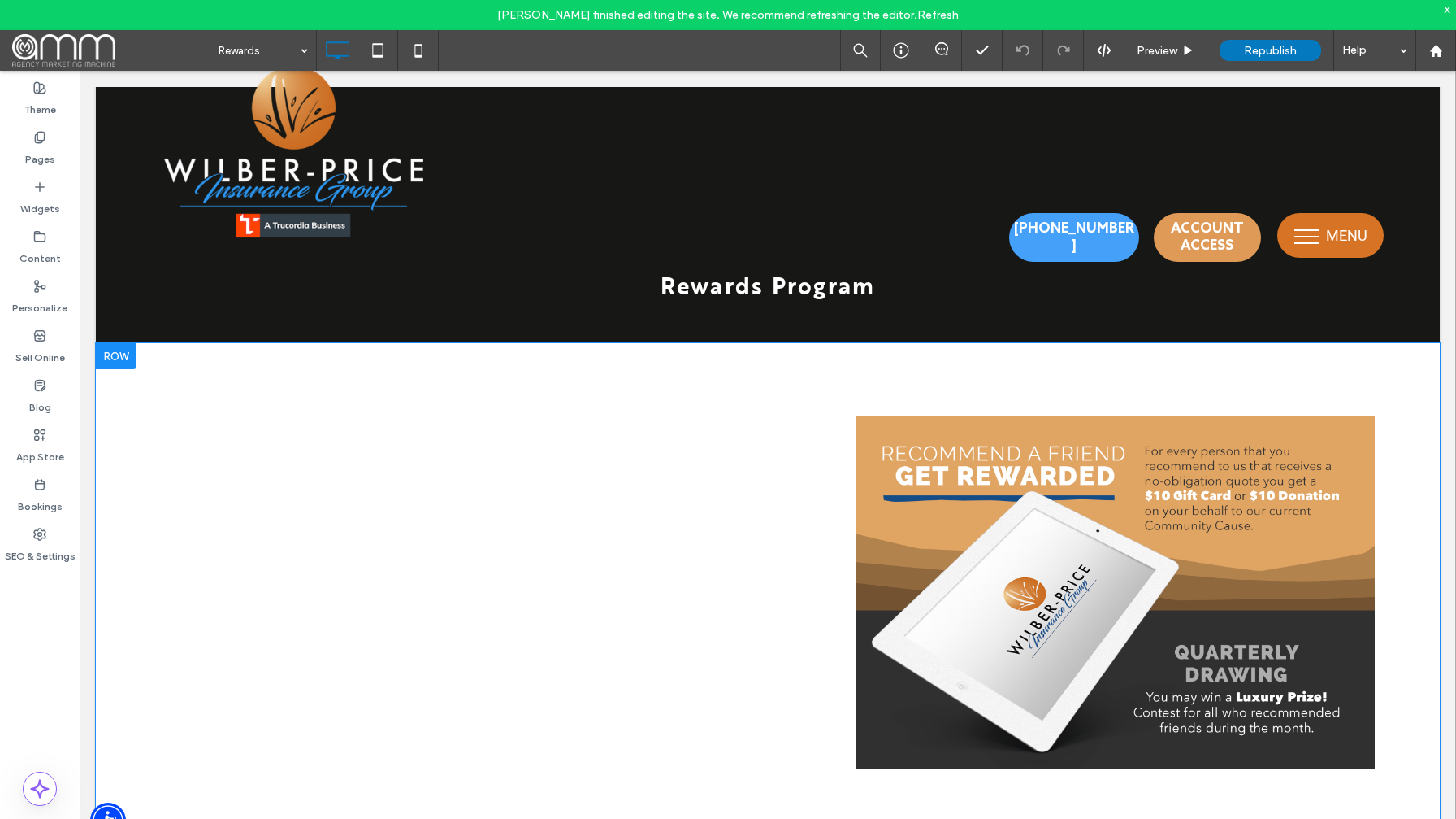
scroll to position [0, 0]
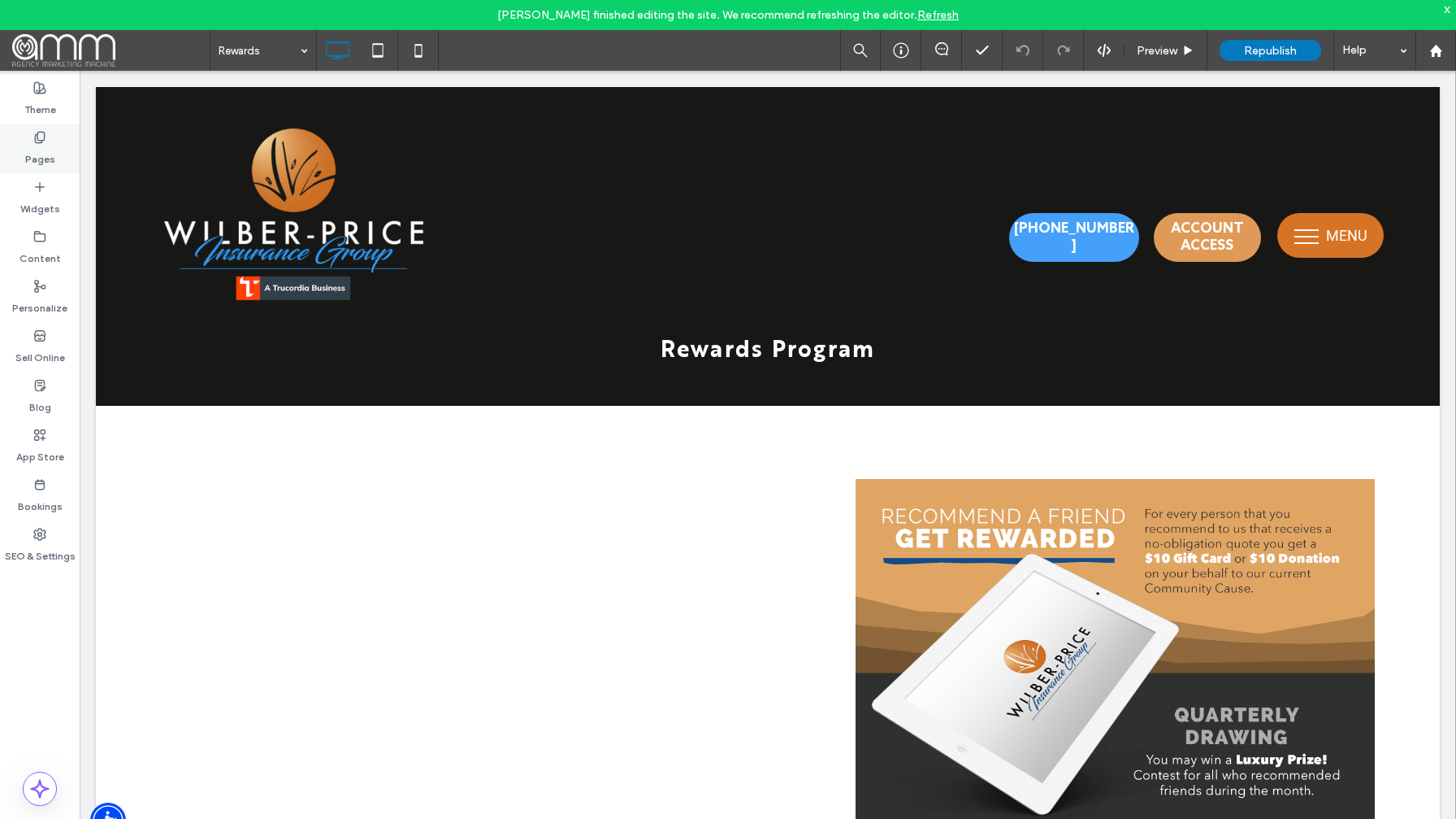
click at [50, 149] on label "Pages" at bounding box center [40, 155] width 30 height 23
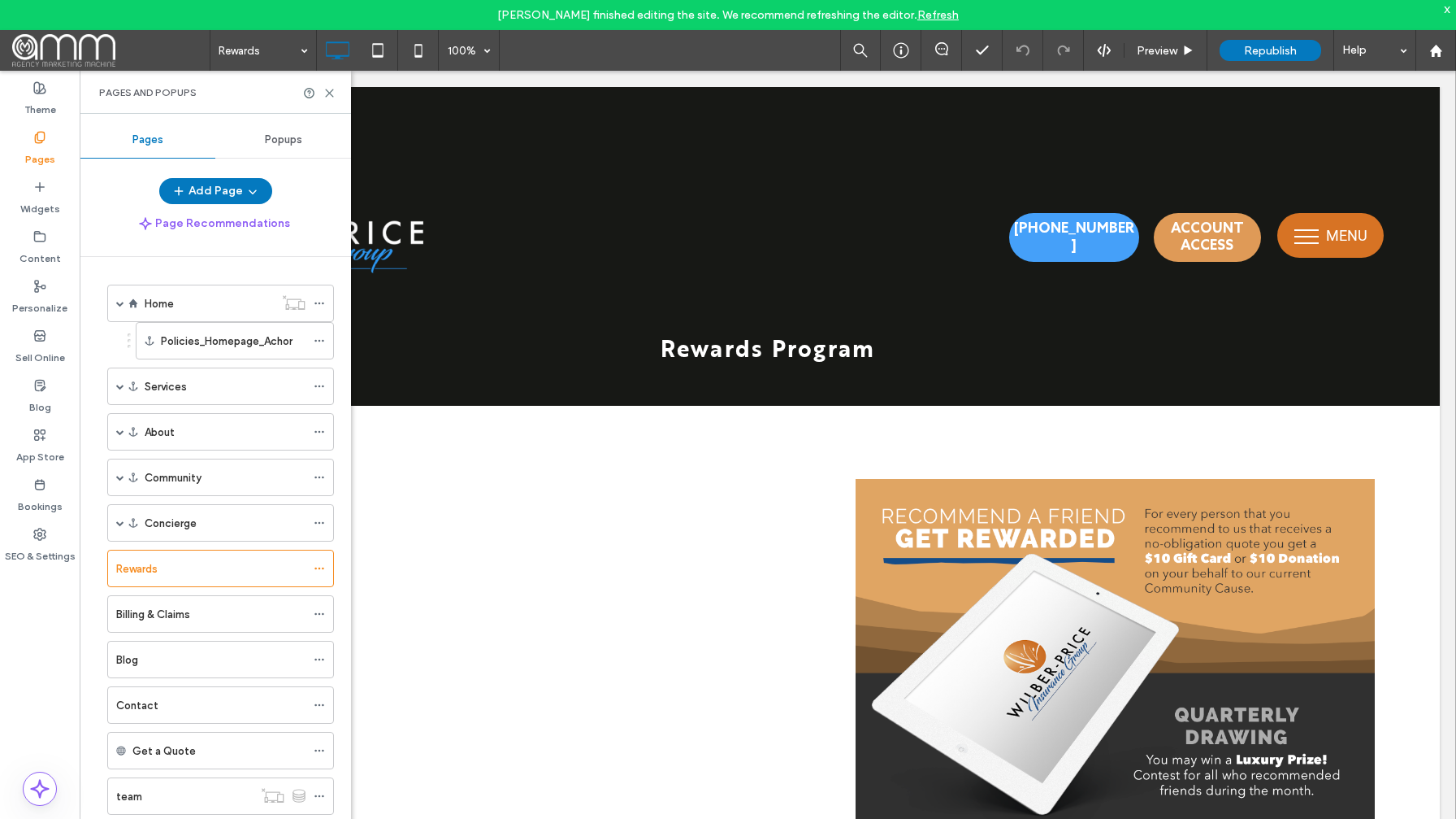
click at [207, 304] on div "Home" at bounding box center [209, 304] width 129 height 17
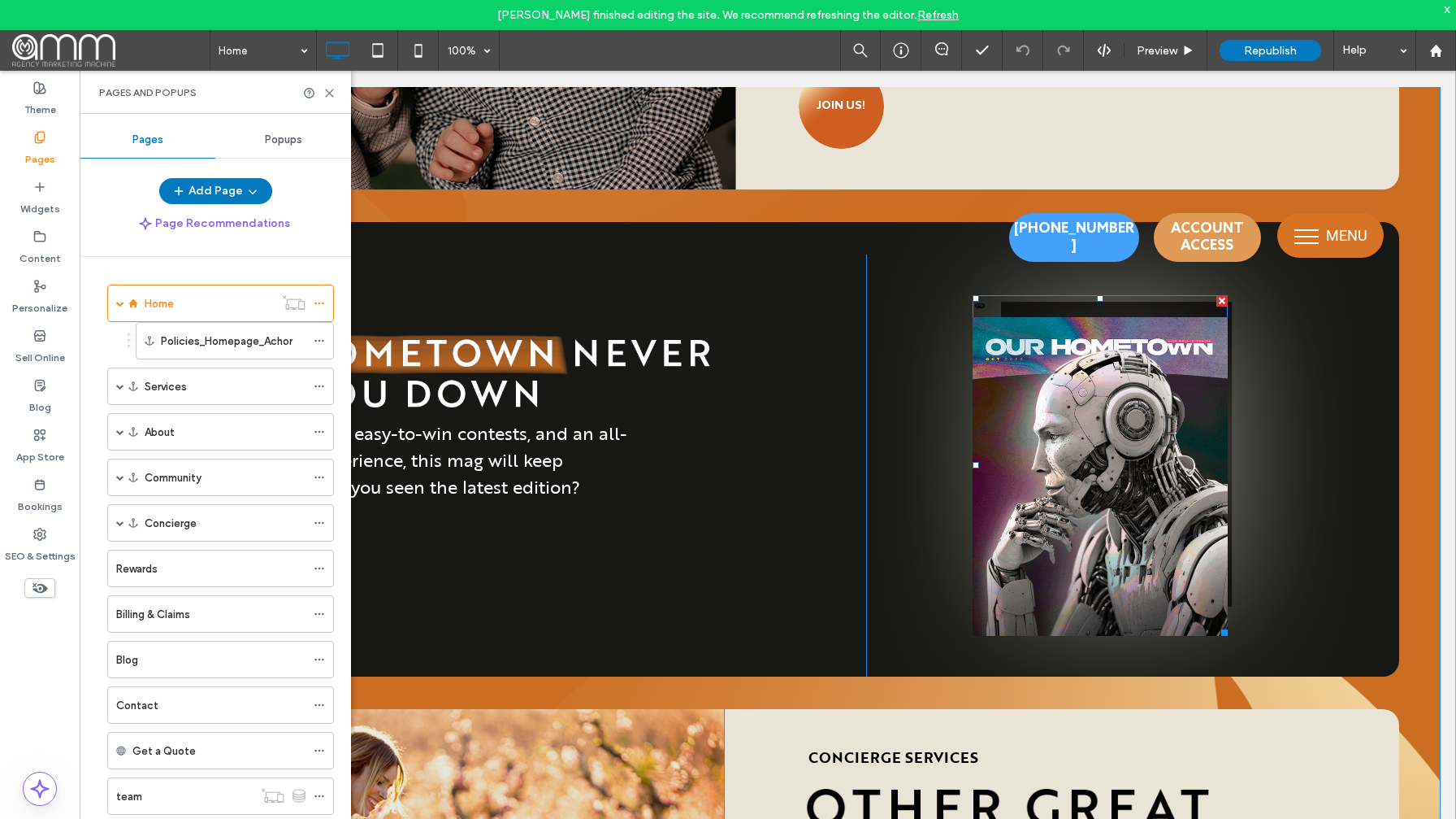
scroll to position [3506, 0]
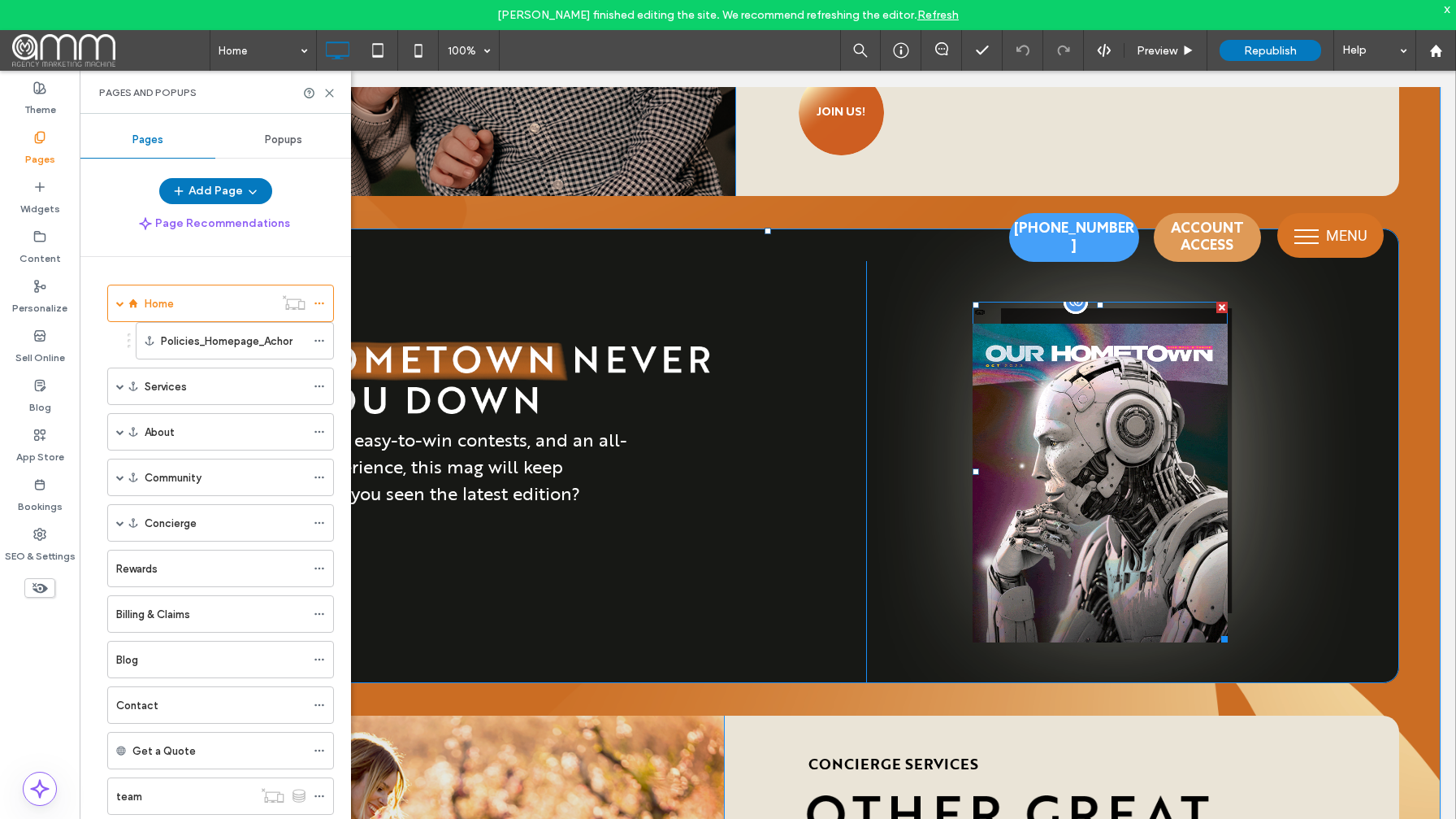
click at [1076, 309] on div at bounding box center [1076, 302] width 25 height 25
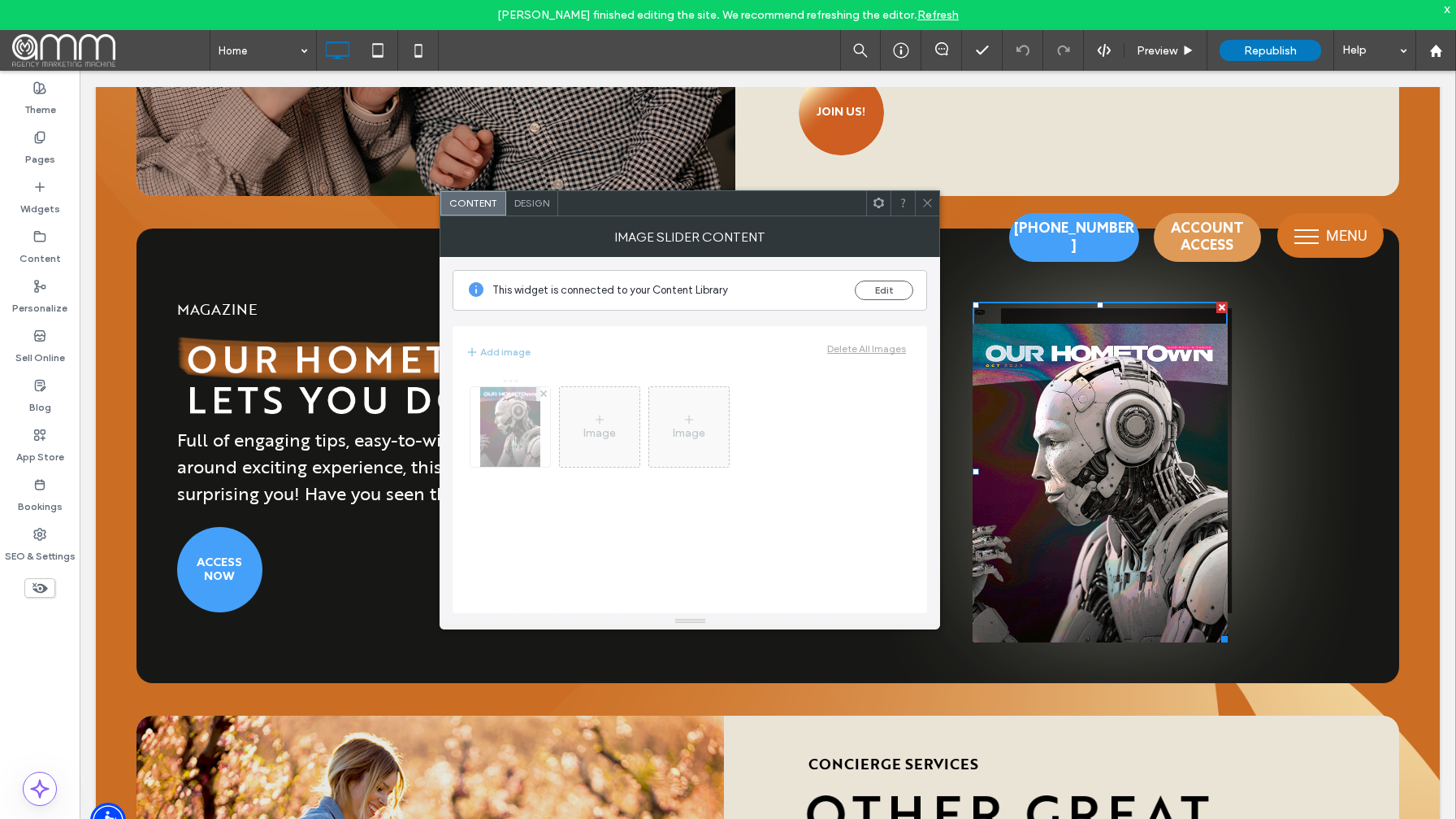
click at [881, 209] on span at bounding box center [879, 204] width 12 height 25
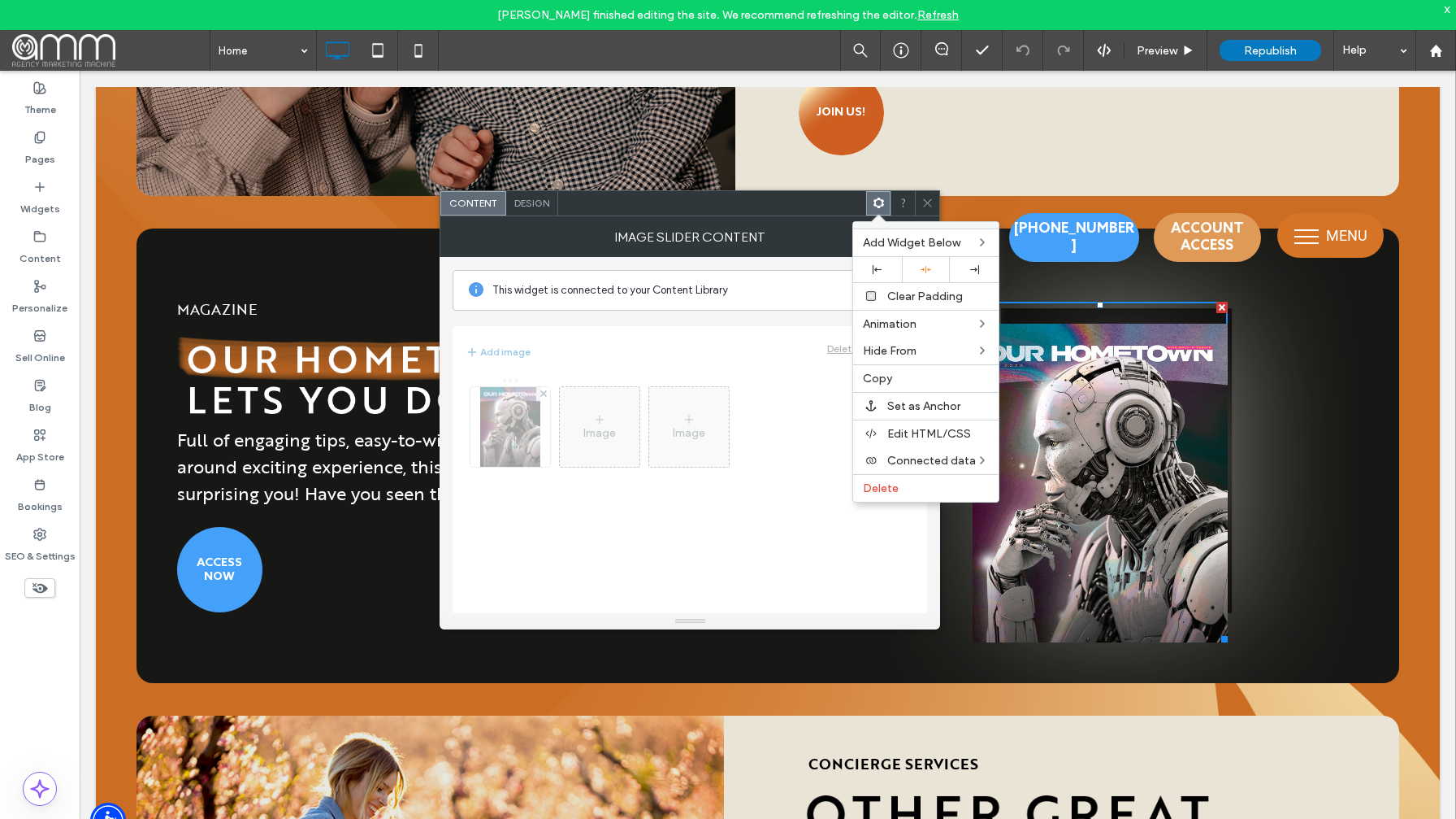
click at [810, 461] on div "Image Image" at bounding box center [690, 487] width 449 height 235
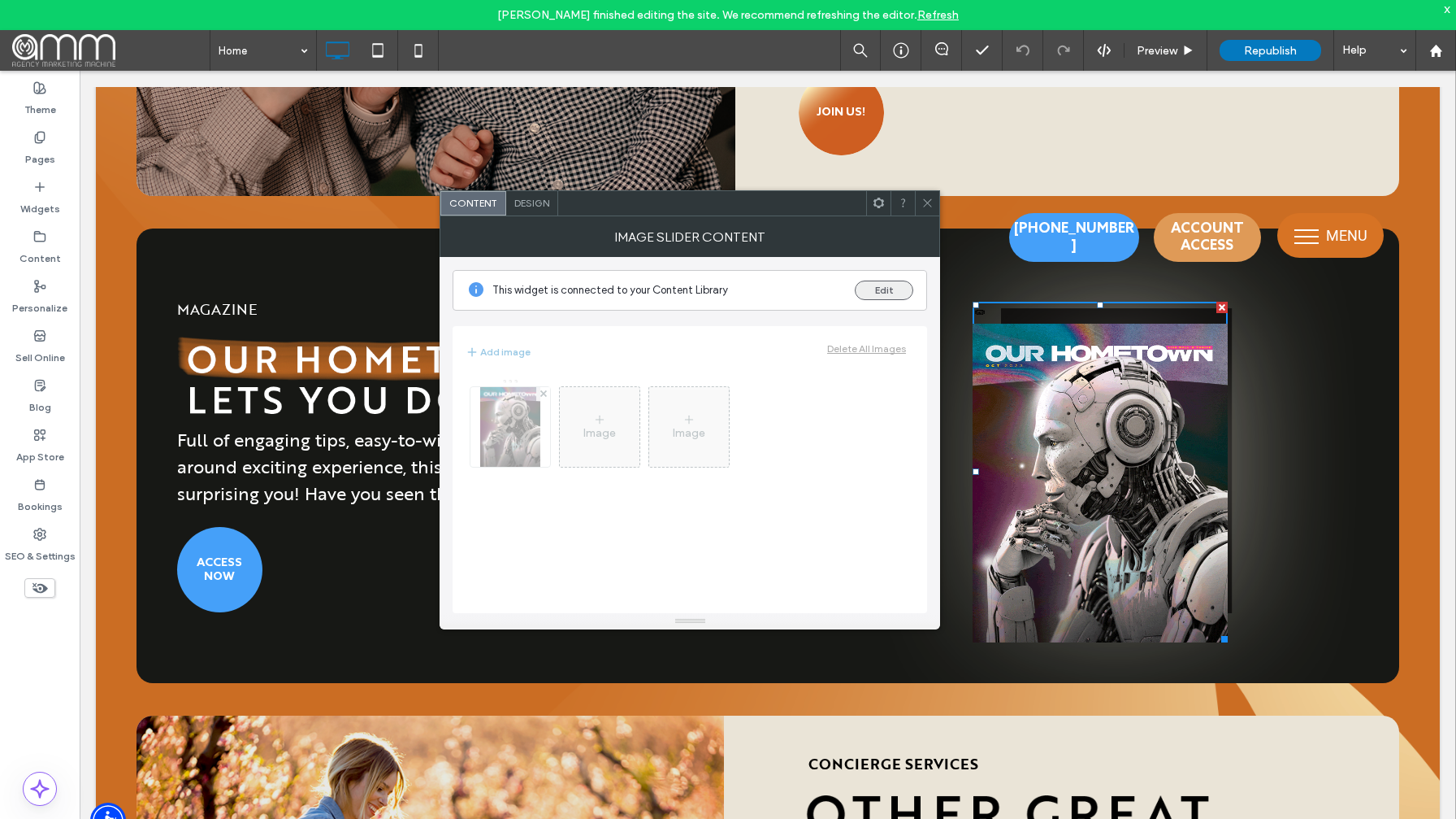
click at [895, 289] on button "Edit" at bounding box center [884, 290] width 59 height 20
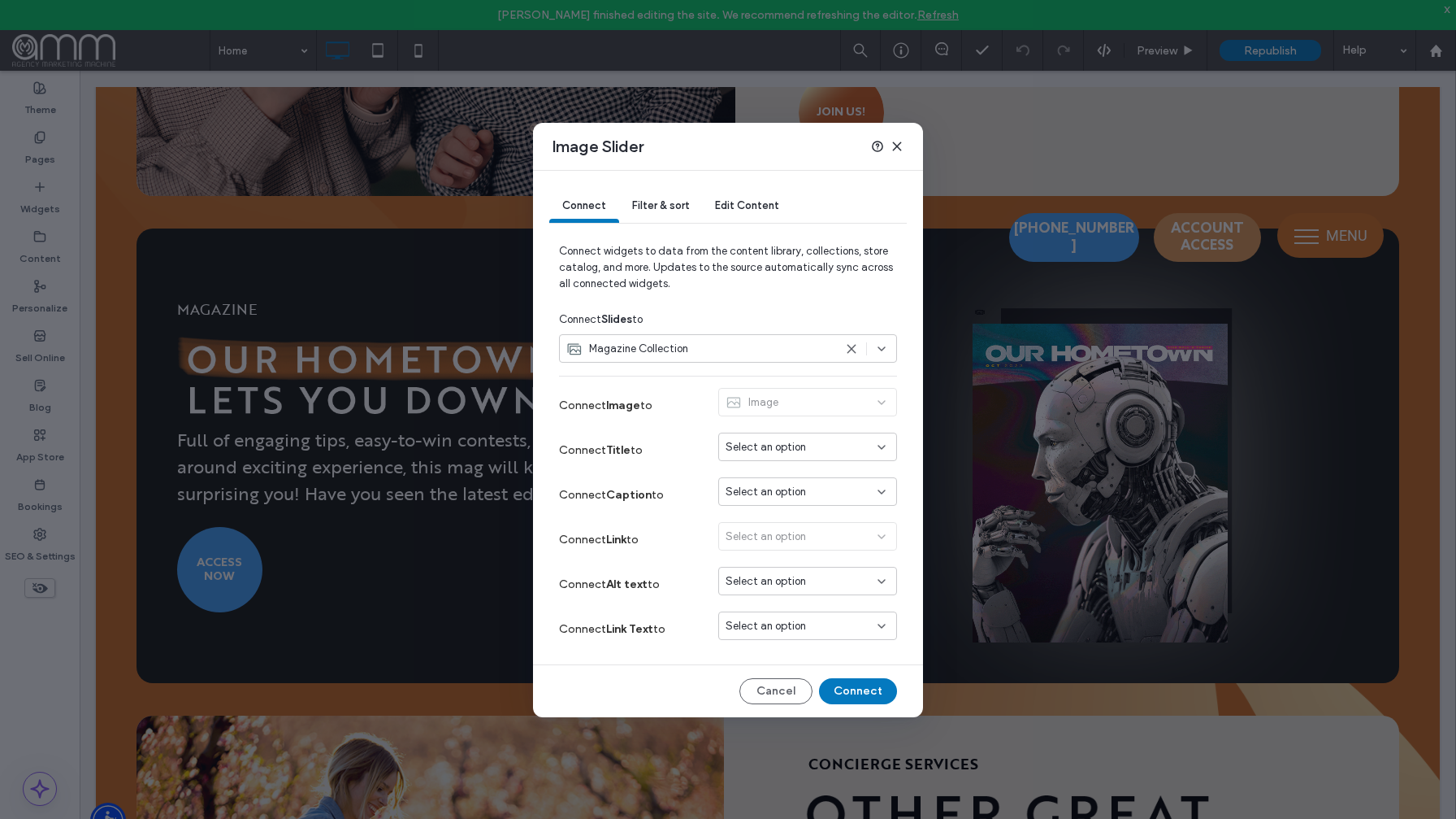
click at [665, 209] on span "Filter & sort" at bounding box center [660, 205] width 57 height 12
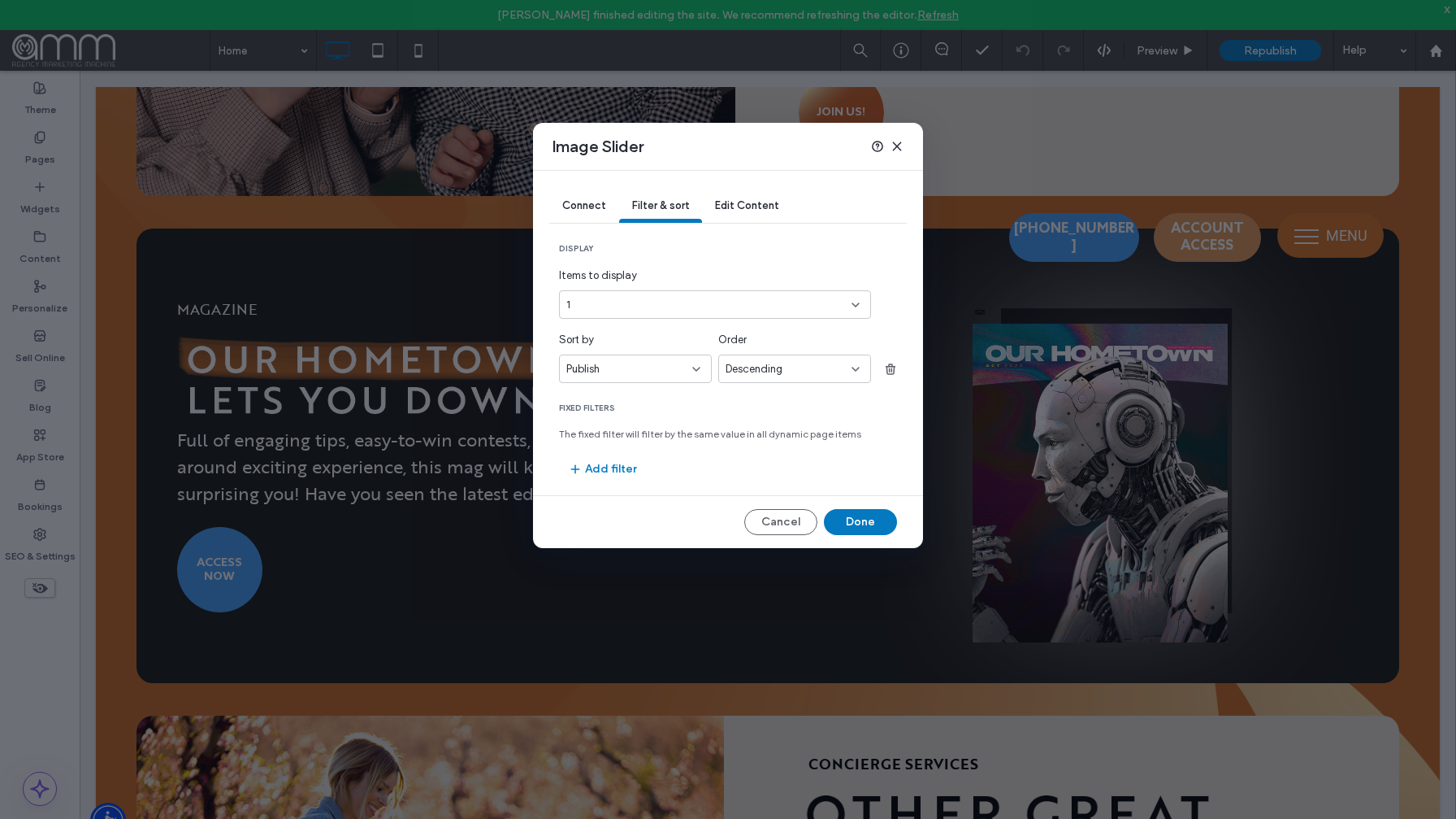
click at [840, 366] on div "Descending" at bounding box center [788, 369] width 126 height 16
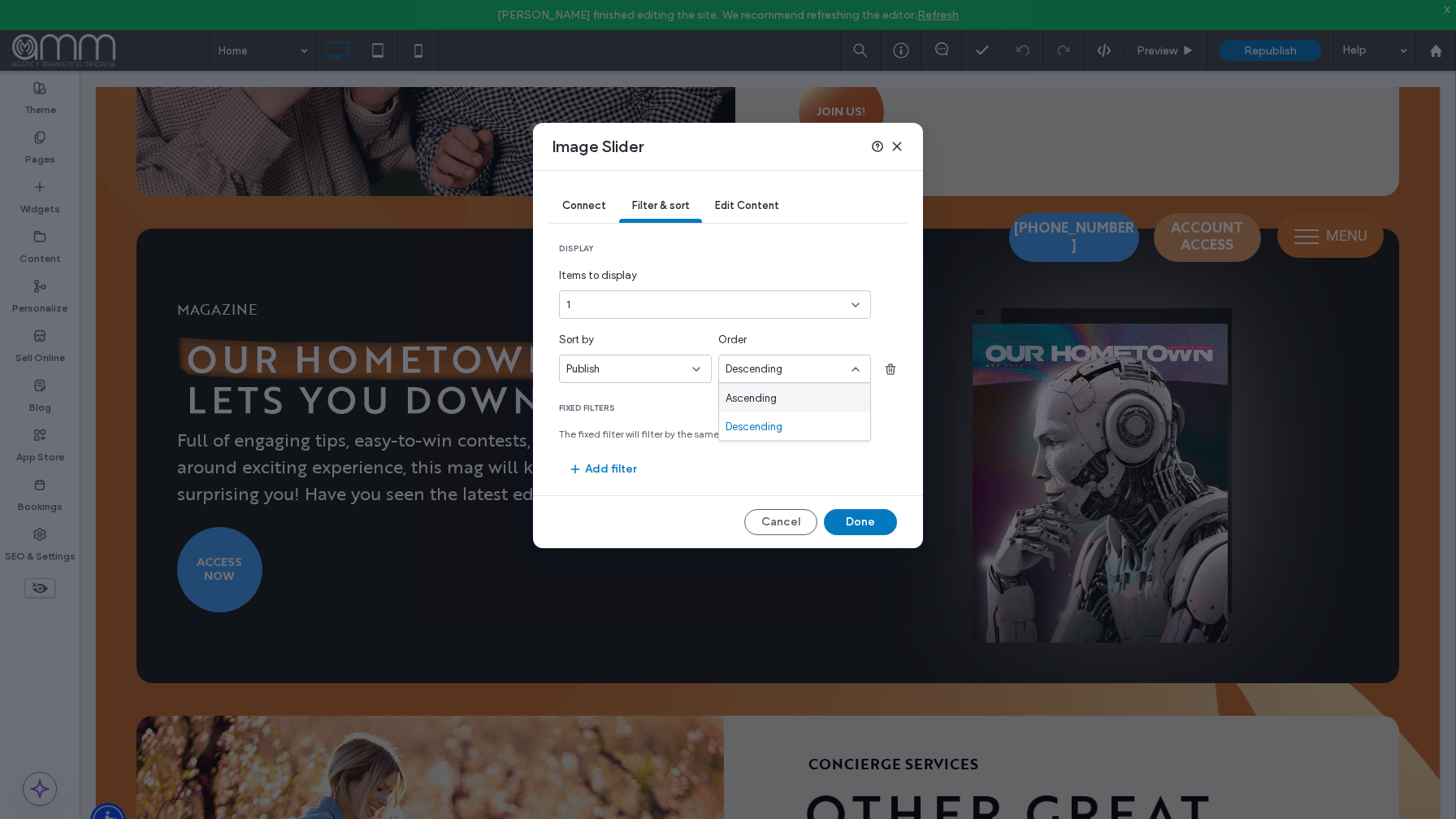
click at [795, 406] on div "Ascending" at bounding box center [794, 398] width 151 height 28
click at [795, 407] on span "Fixed Filters" at bounding box center [728, 408] width 338 height 12
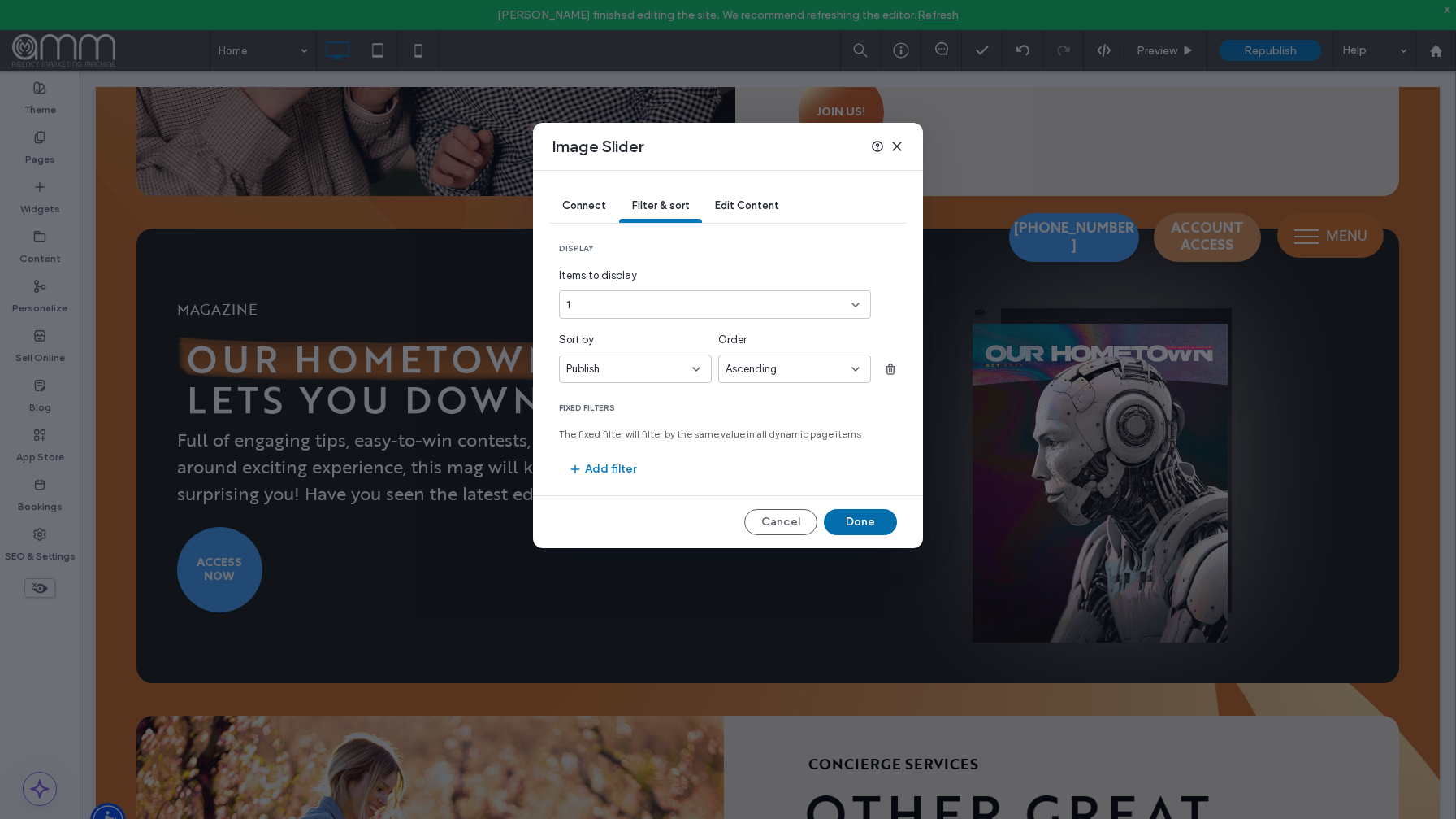
click at [858, 528] on button "Done" at bounding box center [860, 522] width 73 height 26
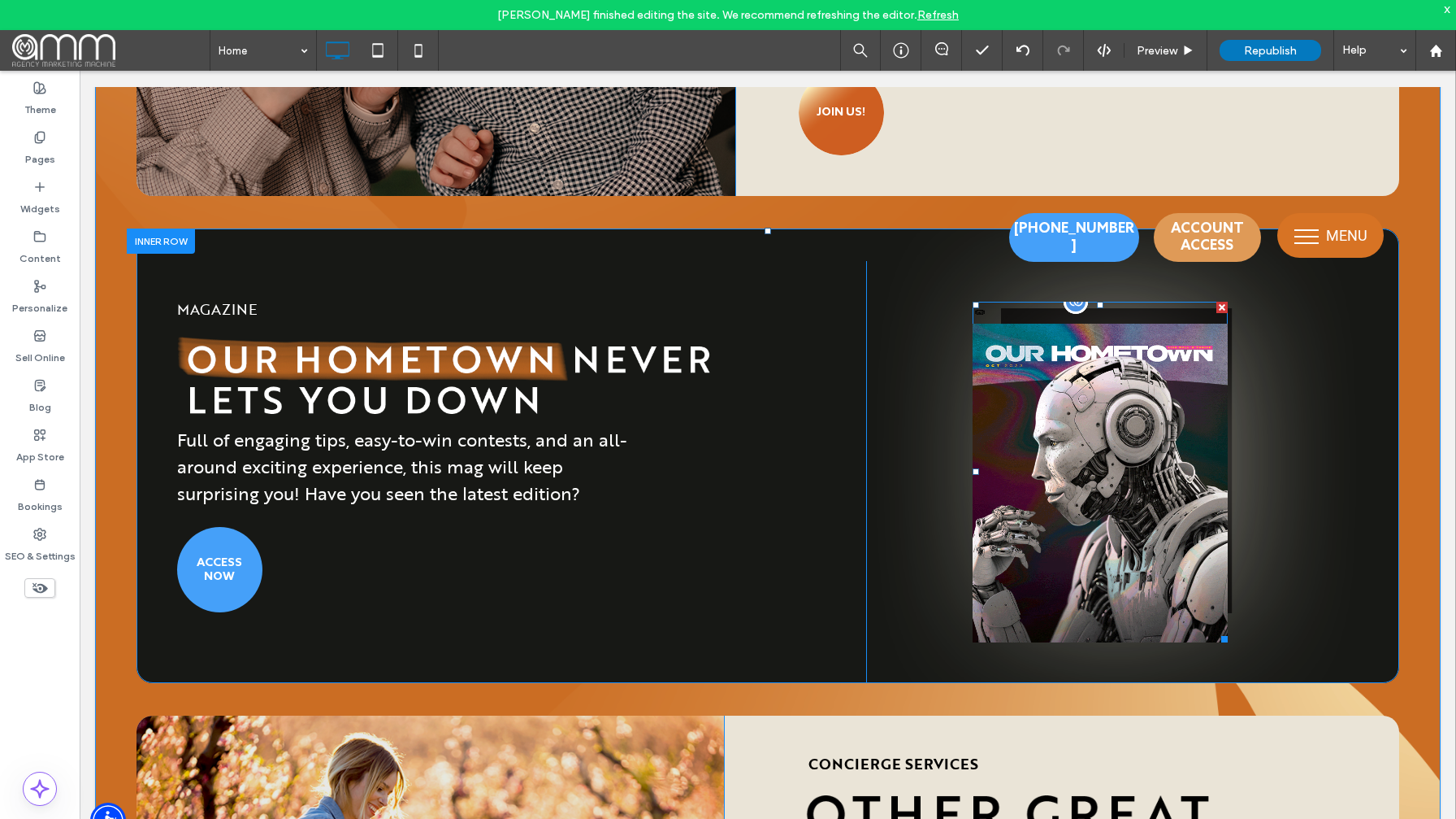
click at [1076, 307] on div at bounding box center [1076, 302] width 25 height 25
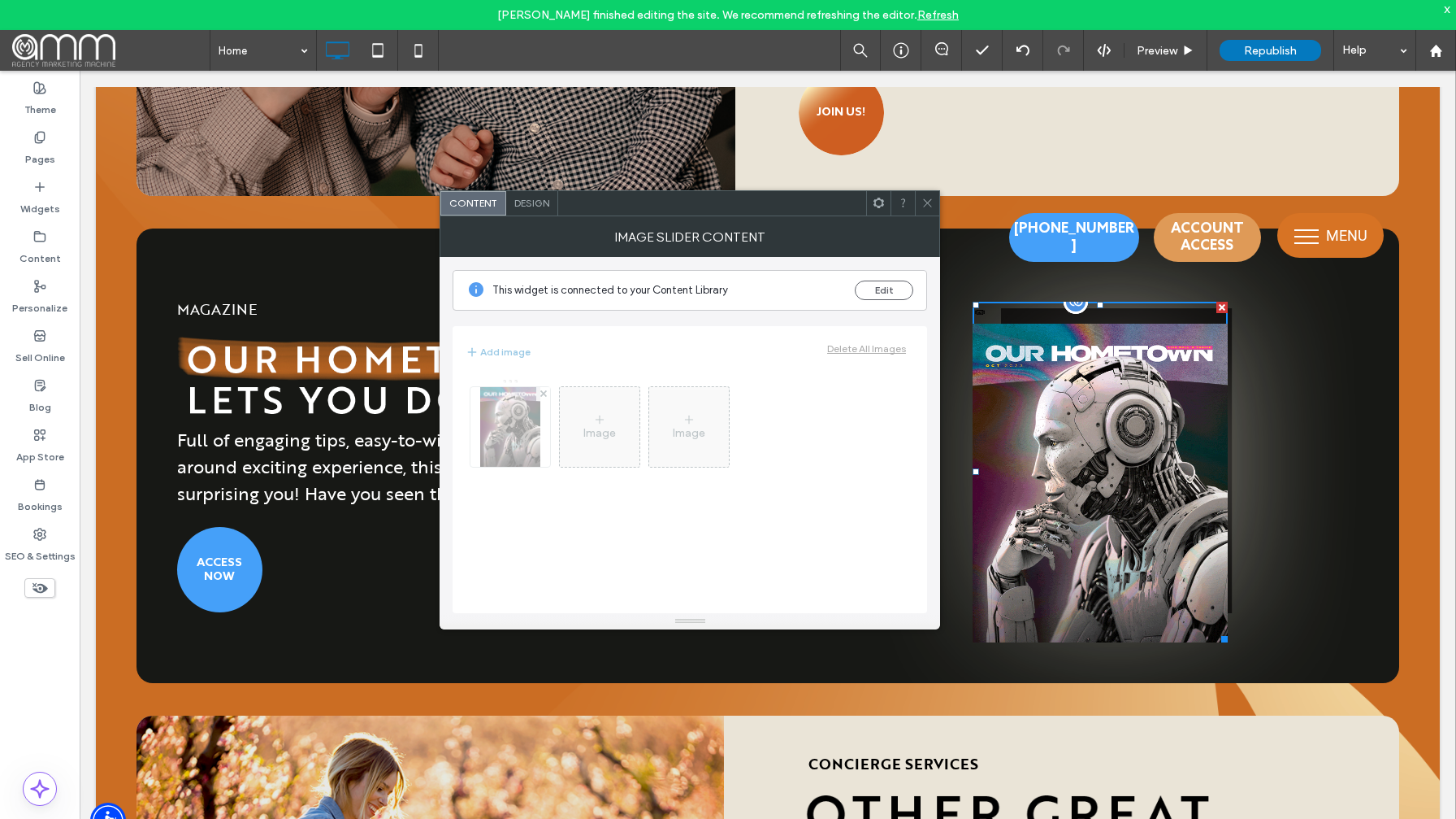
scroll to position [3504, 0]
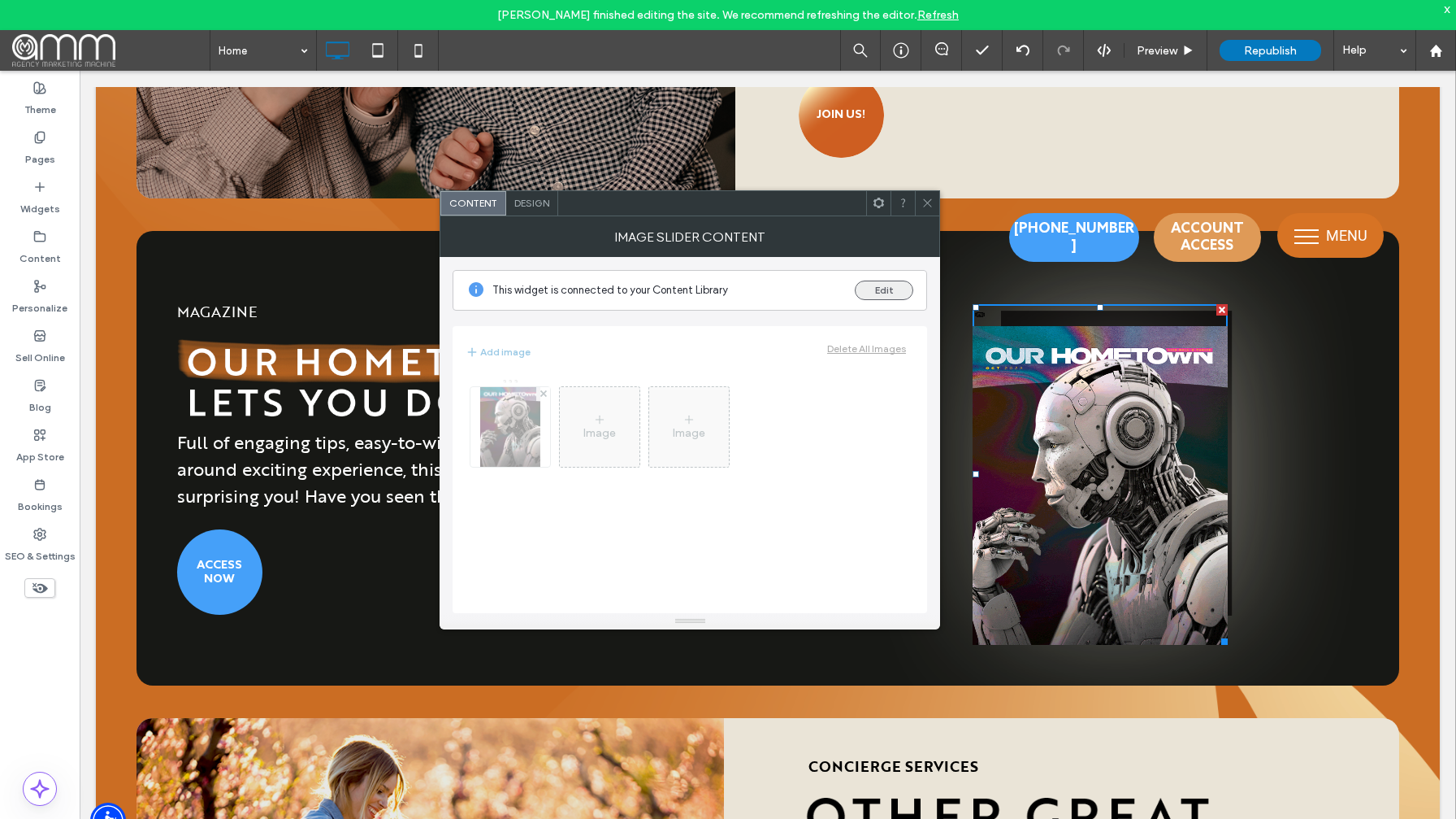
click at [878, 288] on button "Edit" at bounding box center [884, 290] width 59 height 20
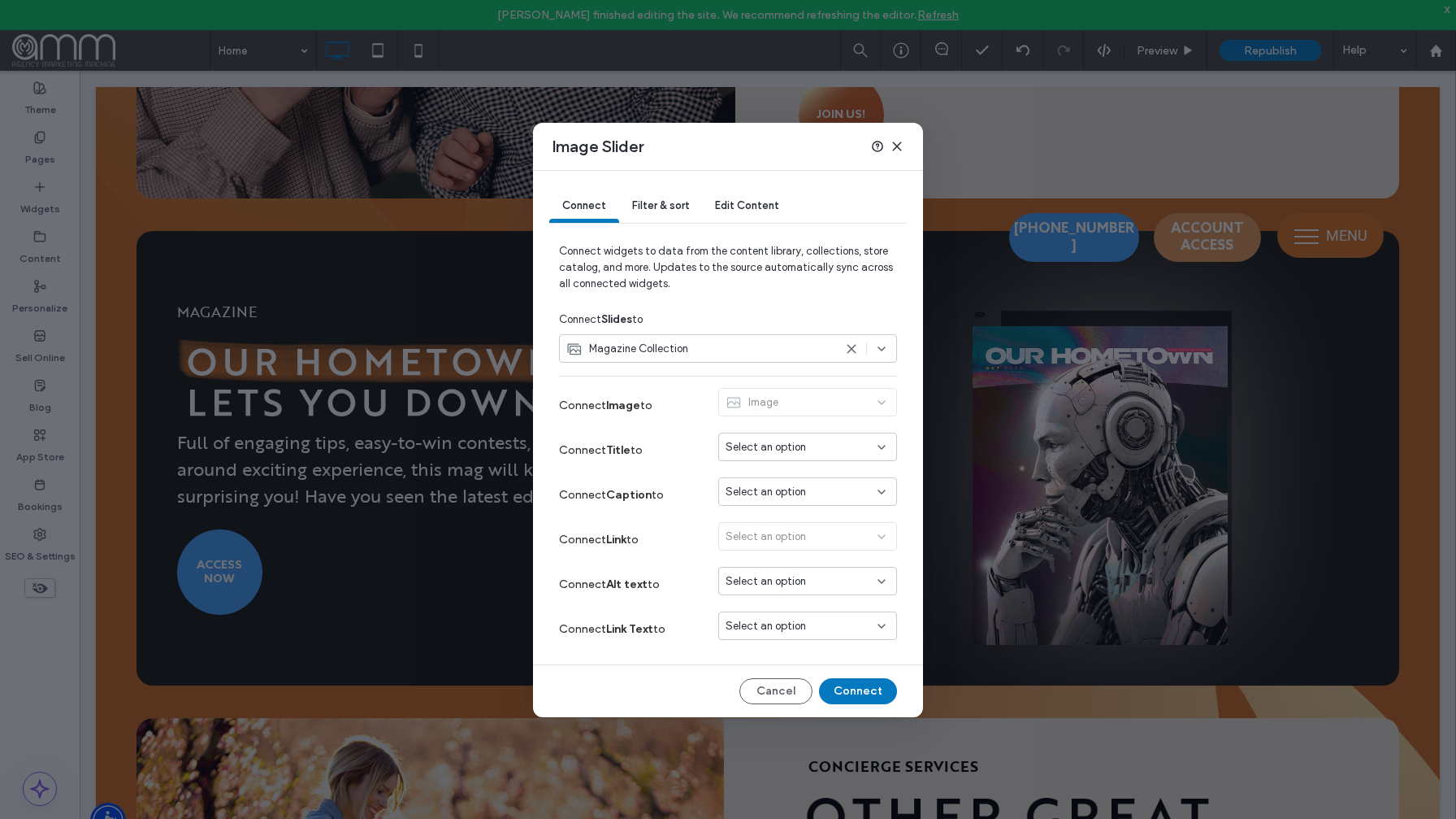
click at [678, 203] on span "Filter & sort" at bounding box center [660, 205] width 57 height 12
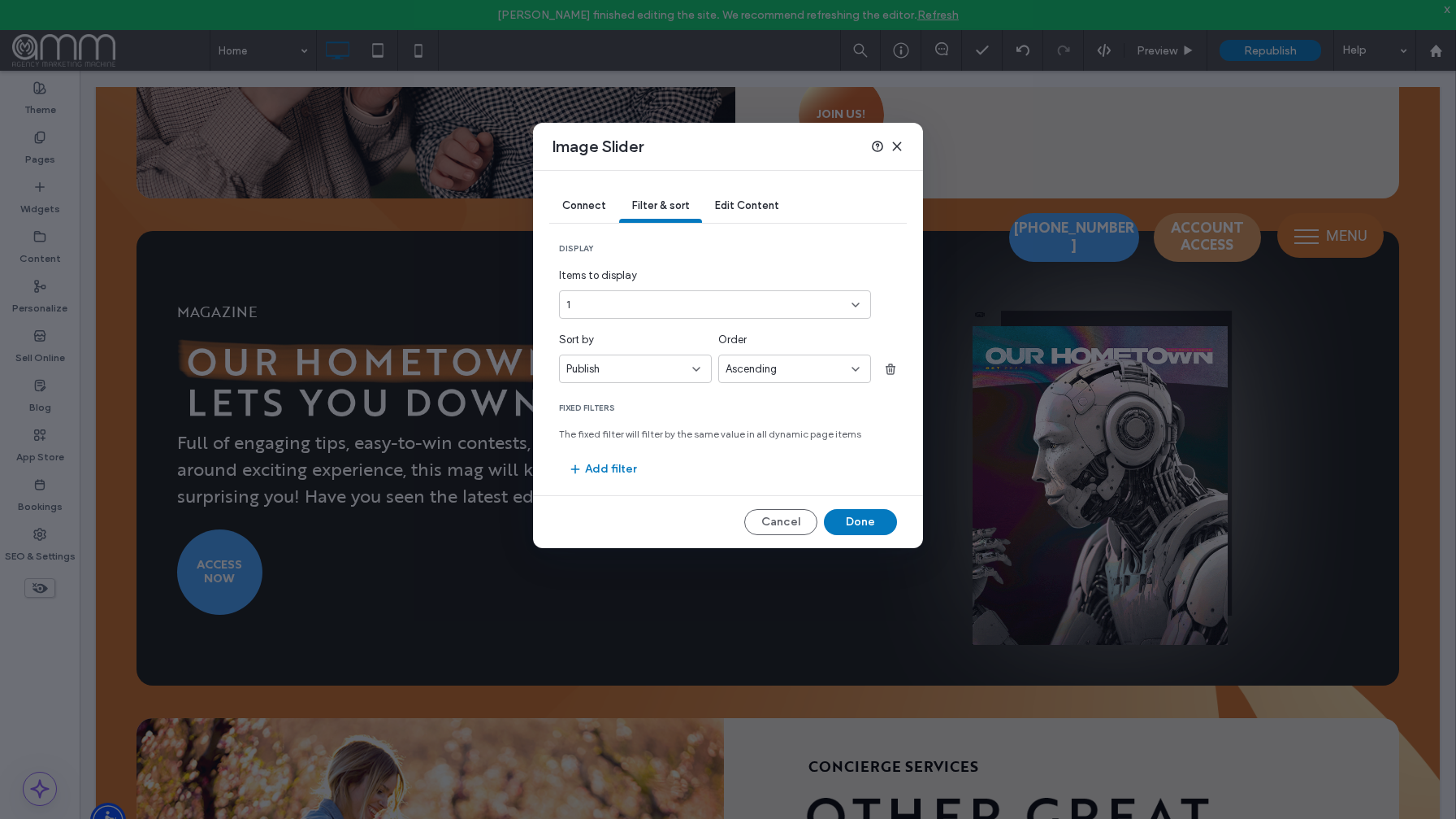
click at [727, 206] on span "Edit Content" at bounding box center [747, 205] width 64 height 12
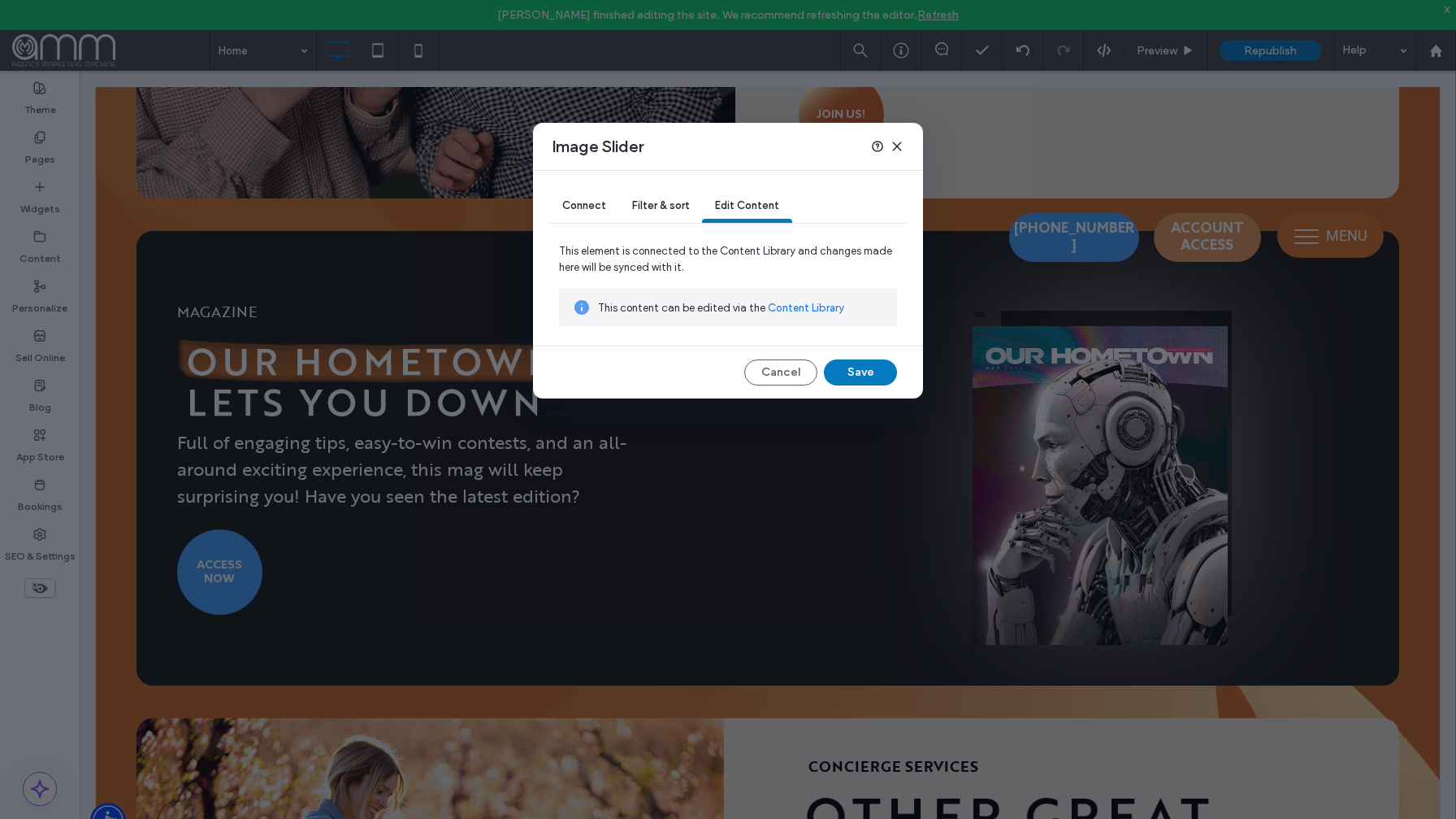
click at [662, 211] on span "Filter & sort" at bounding box center [660, 205] width 57 height 12
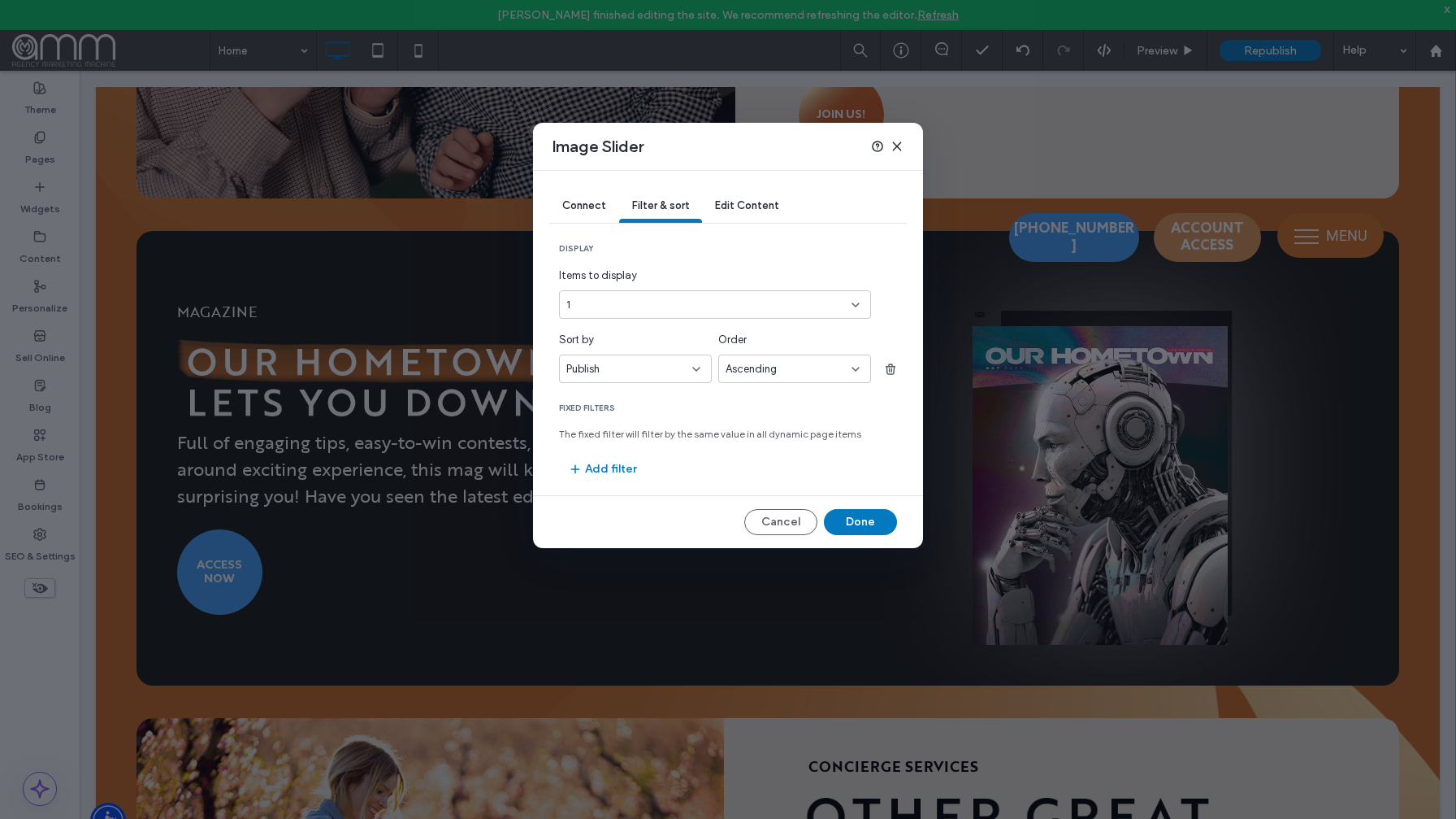
click at [765, 371] on span "Ascending" at bounding box center [751, 369] width 51 height 16
click at [760, 430] on span "Descending" at bounding box center [754, 426] width 57 height 16
drag, startPoint x: 864, startPoint y: 519, endPoint x: 782, endPoint y: 448, distance: 108.5
click at [864, 519] on button "Done" at bounding box center [860, 522] width 73 height 26
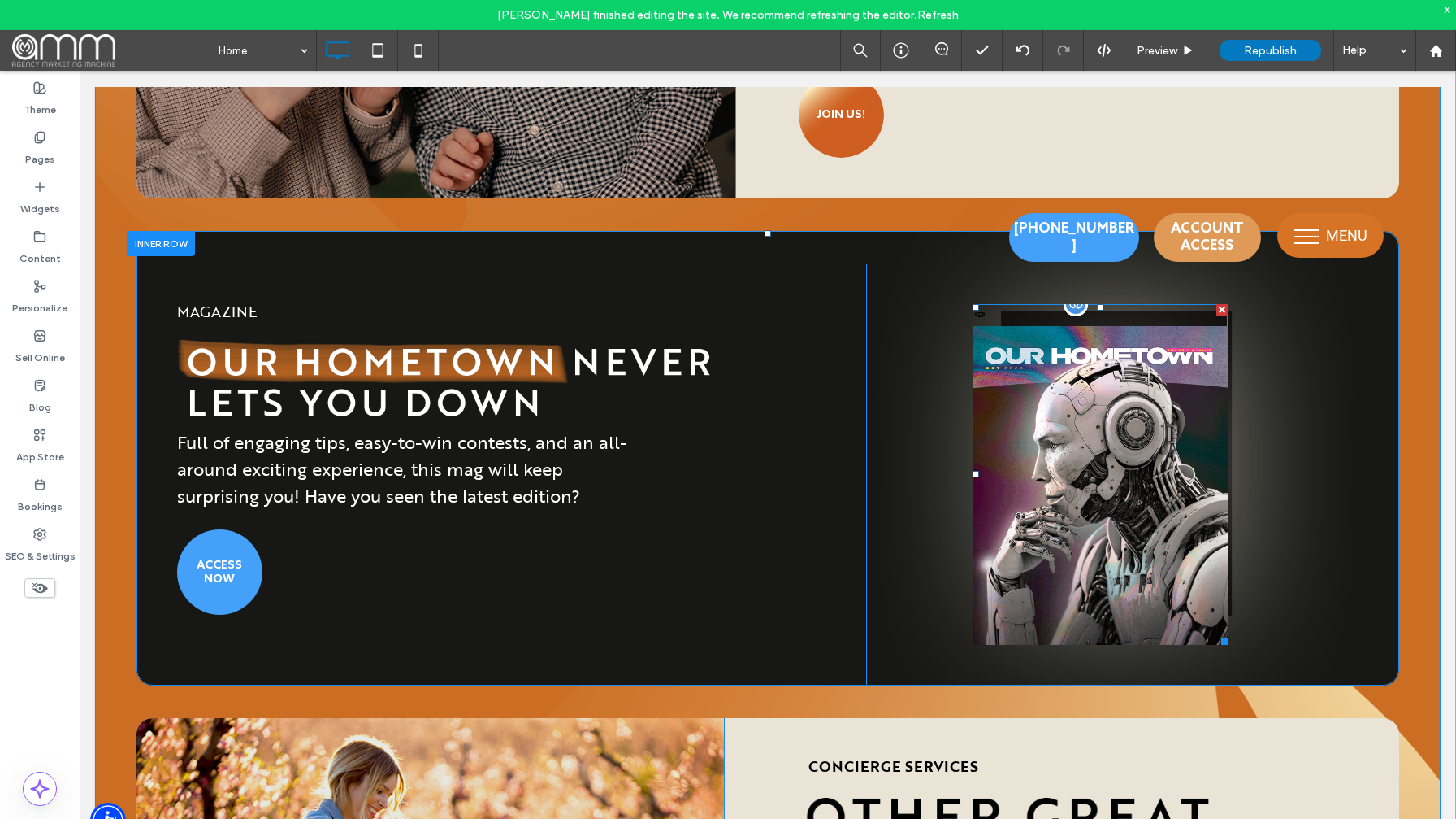
click at [1078, 312] on div at bounding box center [1076, 304] width 25 height 25
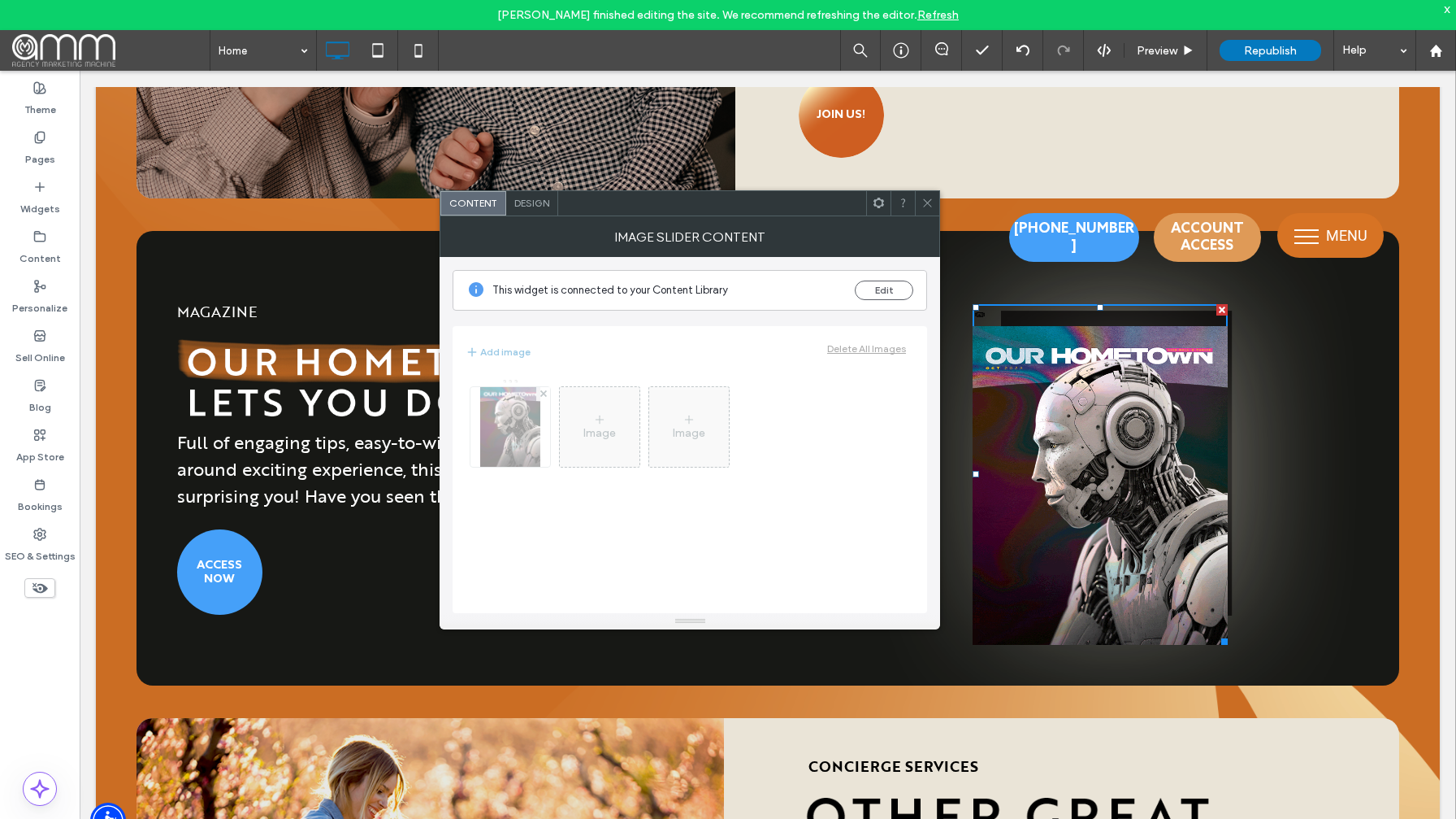
click at [545, 205] on span "Design" at bounding box center [532, 203] width 35 height 12
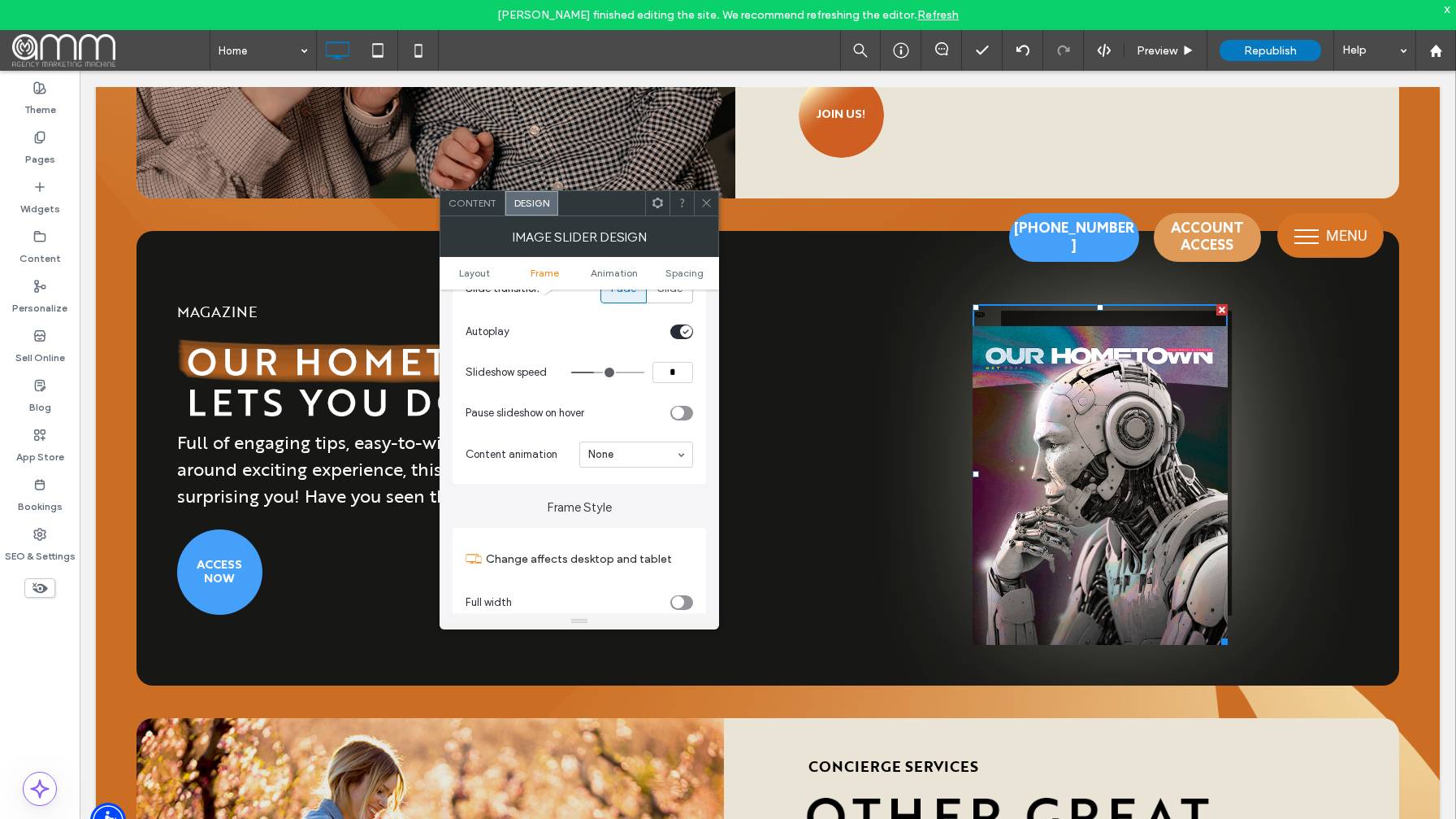
scroll to position [0, 0]
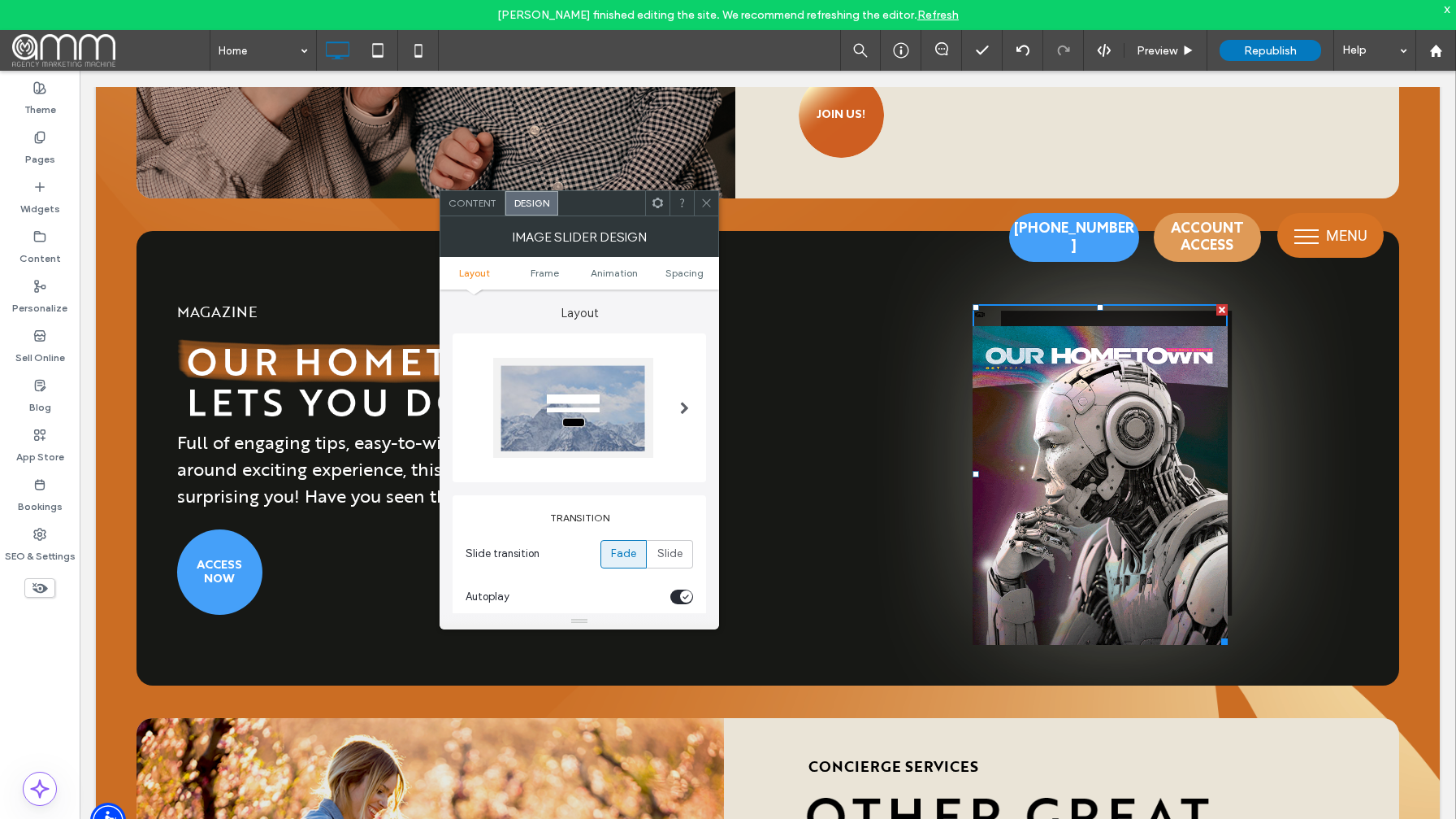
click at [484, 203] on span "Content" at bounding box center [472, 203] width 48 height 12
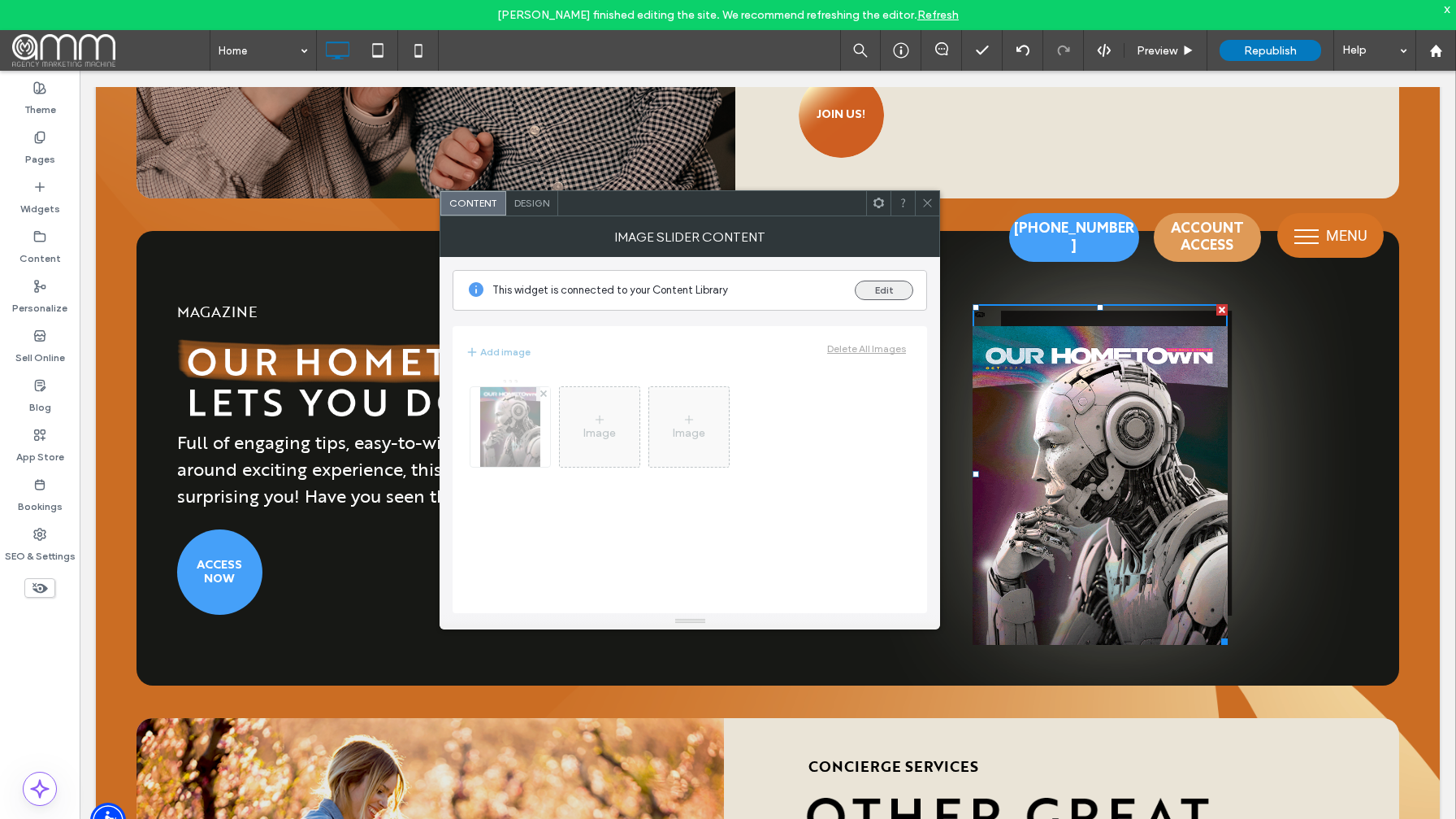
click at [878, 285] on button "Edit" at bounding box center [884, 290] width 59 height 20
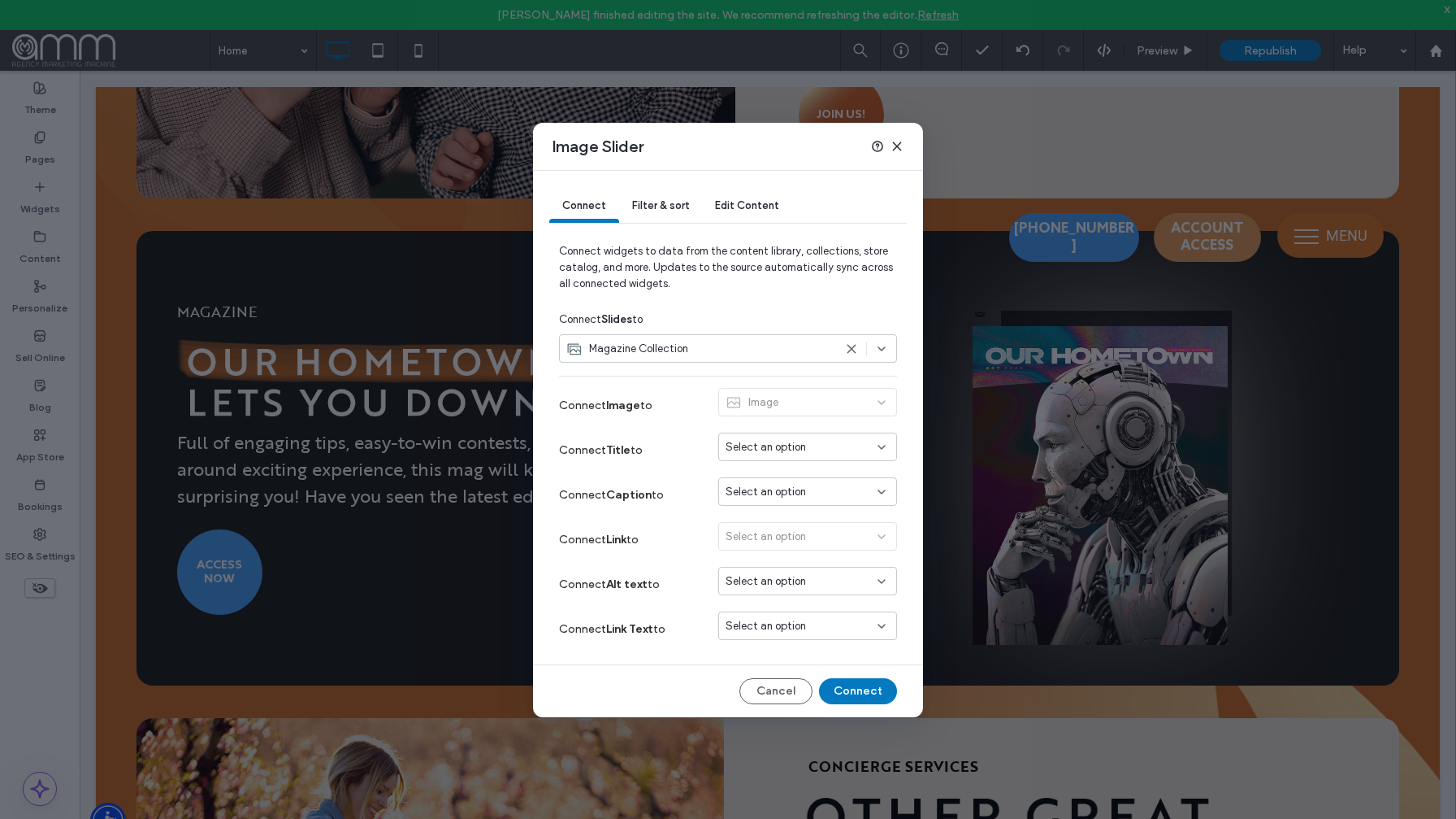
click at [707, 344] on div "Magazine Collection" at bounding box center [700, 349] width 267 height 16
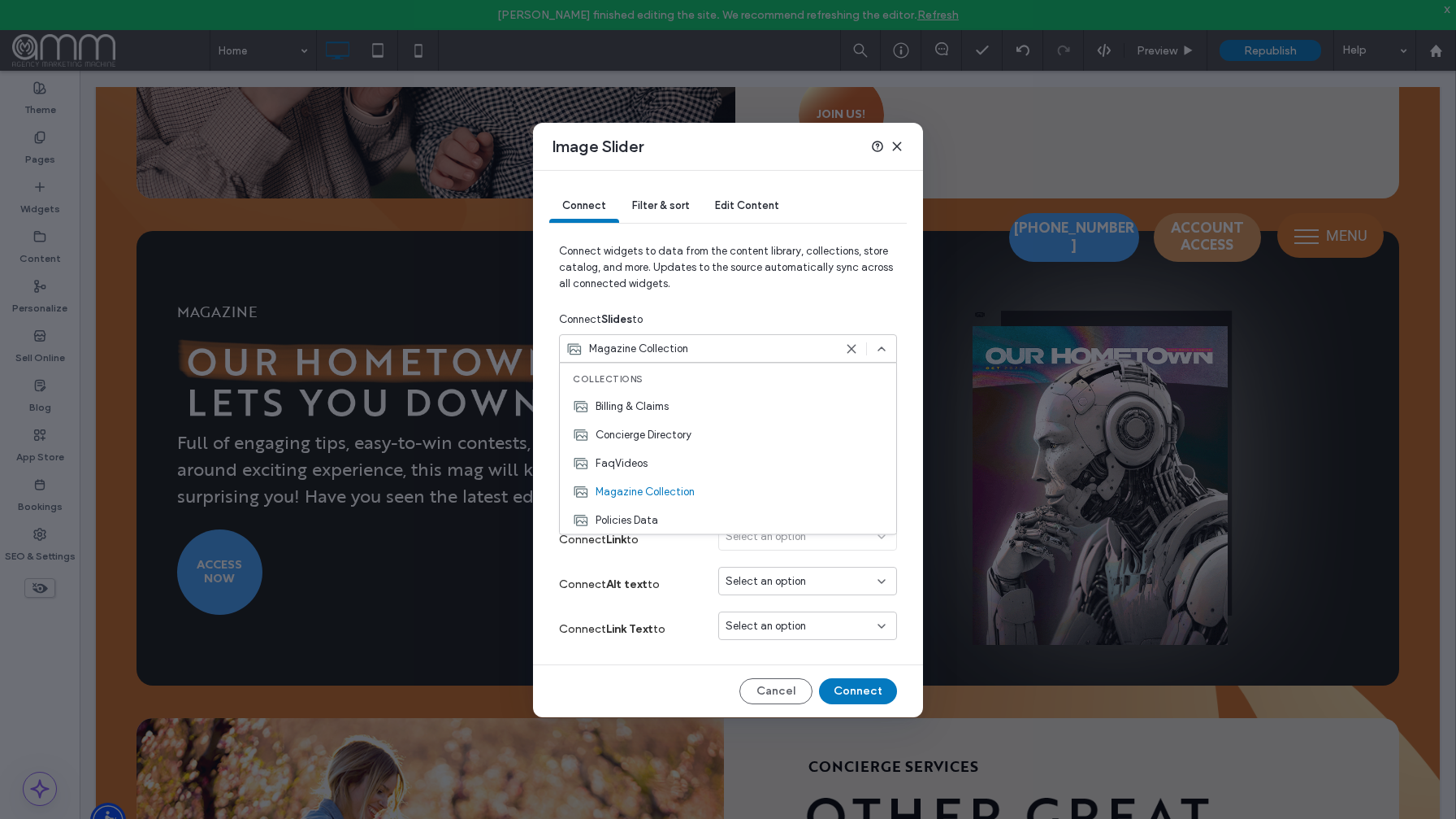
click at [742, 298] on span "Connect widgets to data from the content library, collections, store catalog, a…" at bounding box center [728, 274] width 338 height 62
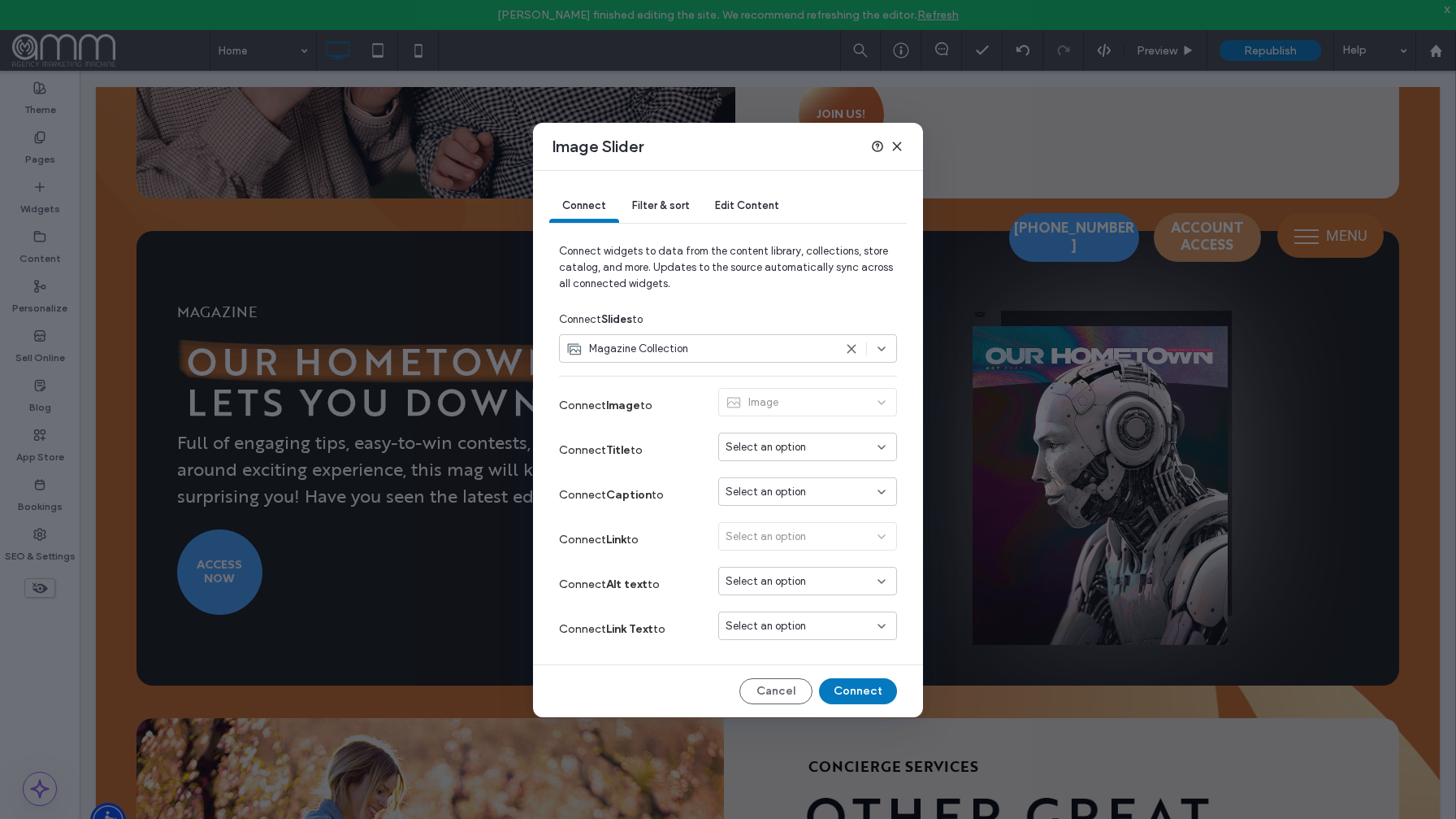
click at [753, 209] on span "Edit Content" at bounding box center [747, 205] width 64 height 12
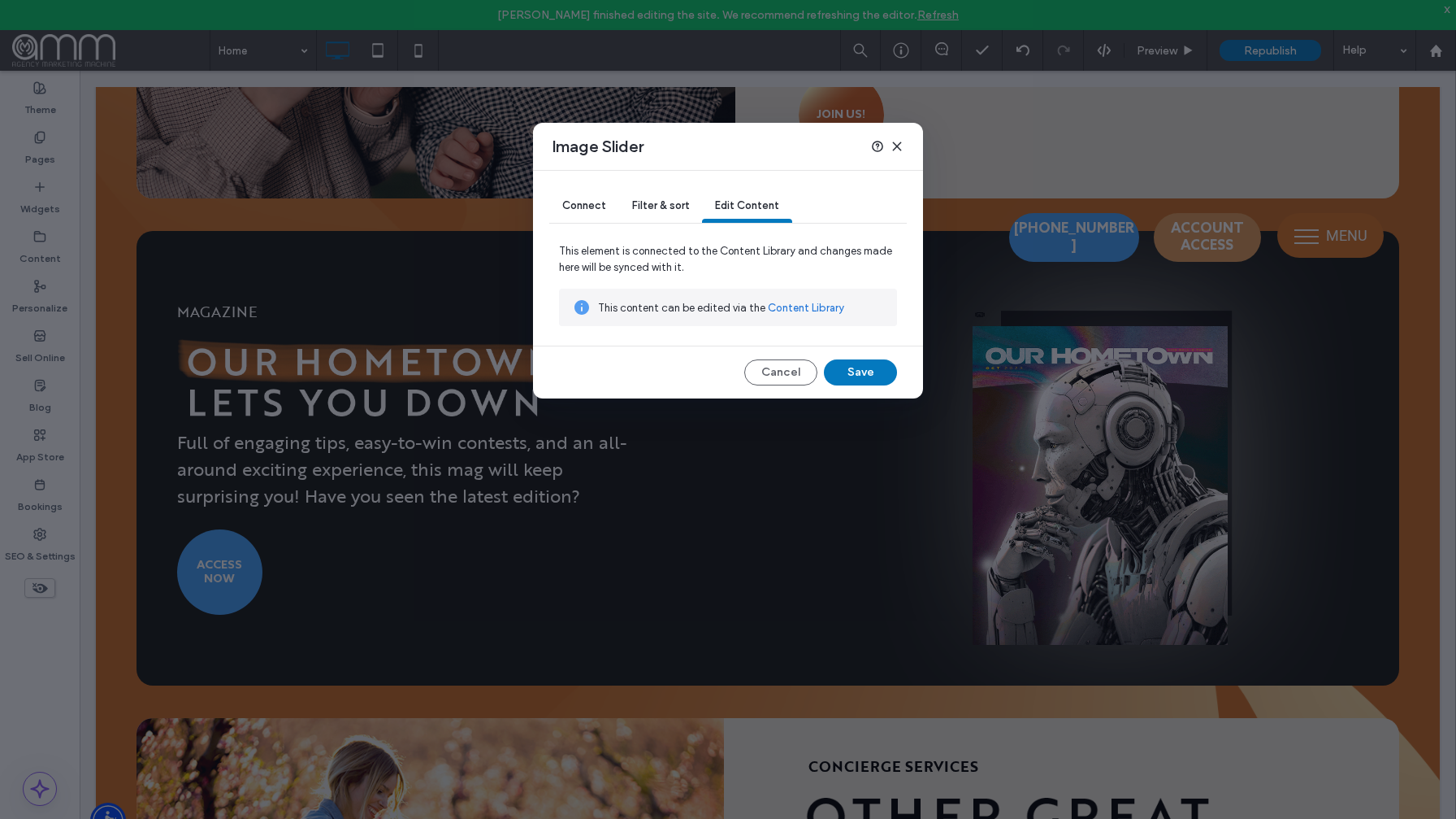
click at [670, 208] on span "Filter & sort" at bounding box center [660, 205] width 57 height 12
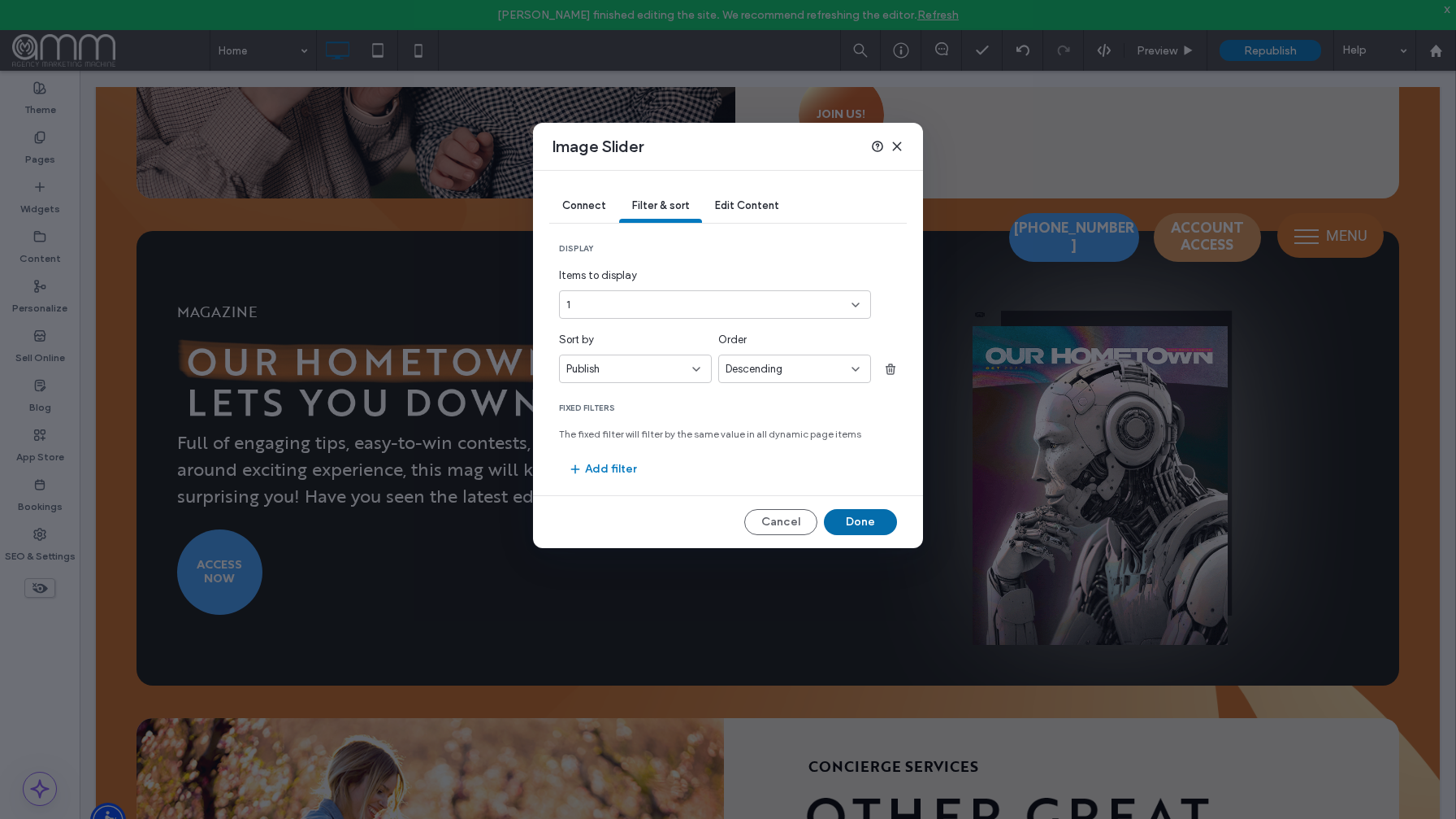
click at [855, 523] on button "Done" at bounding box center [860, 522] width 73 height 26
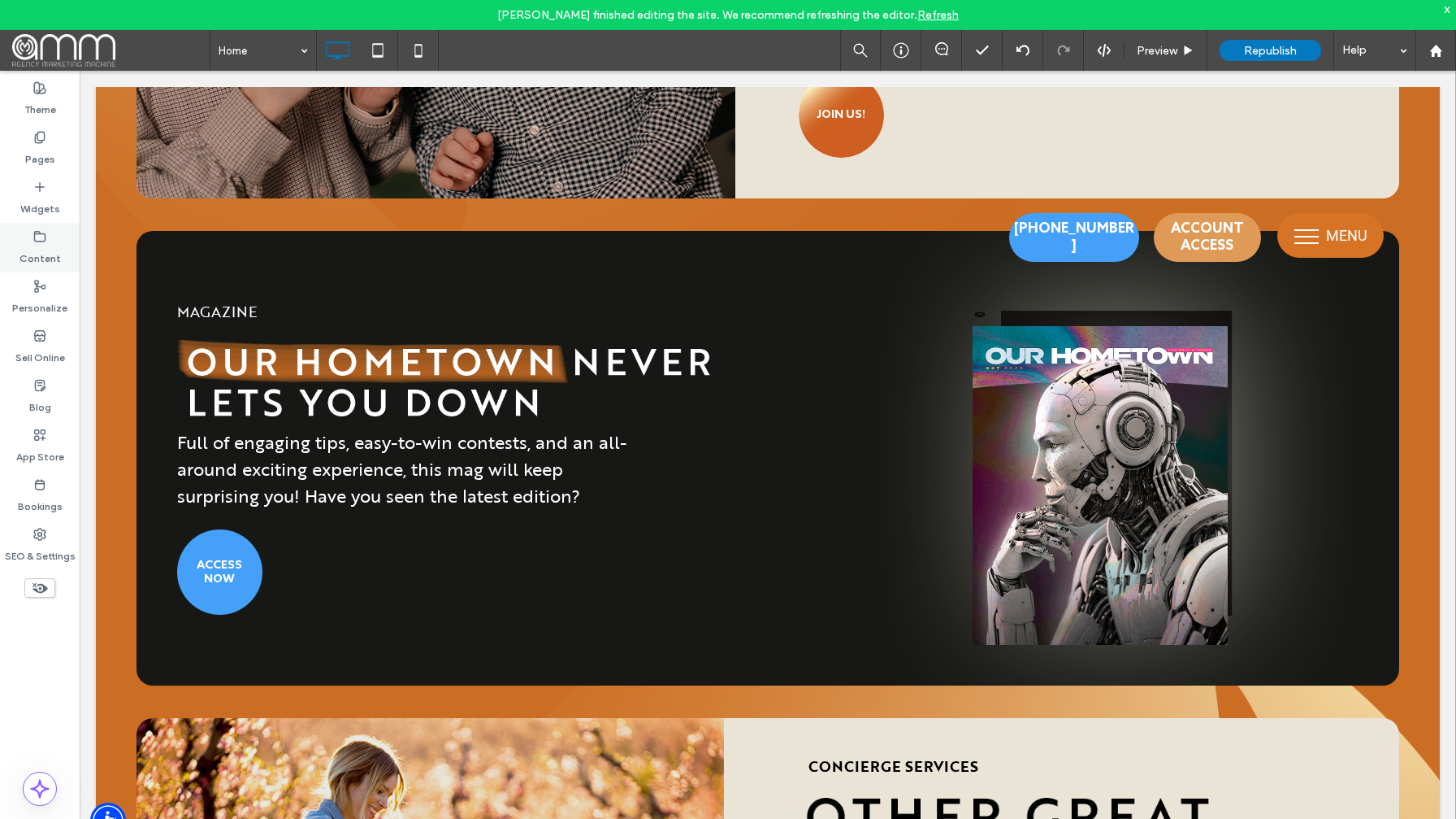
click at [40, 242] on icon at bounding box center [40, 237] width 13 height 13
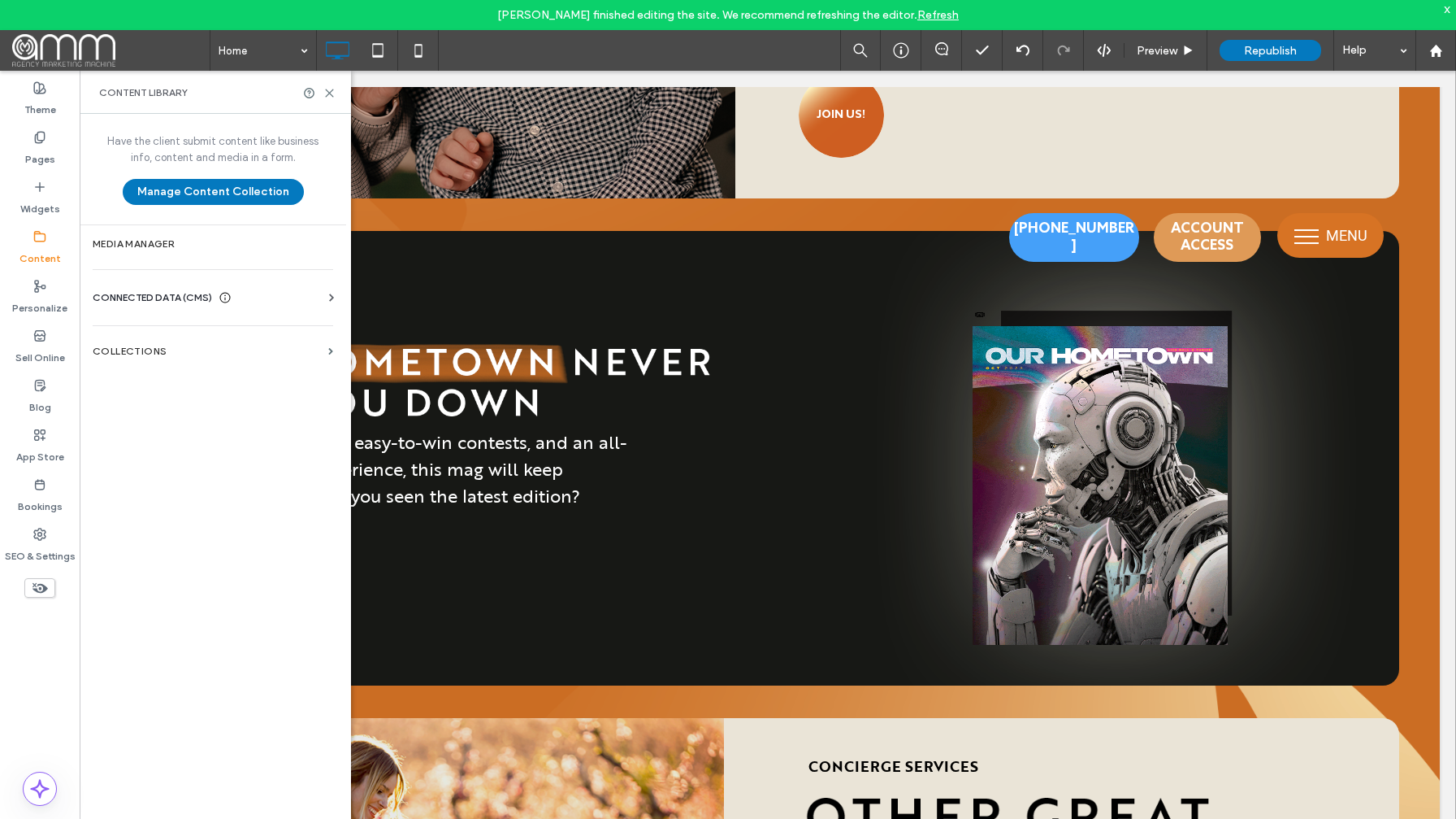
click at [176, 304] on span "CONNECTED DATA (CMS)" at bounding box center [152, 298] width 120 height 16
click at [187, 487] on section "Collections" at bounding box center [213, 500] width 266 height 37
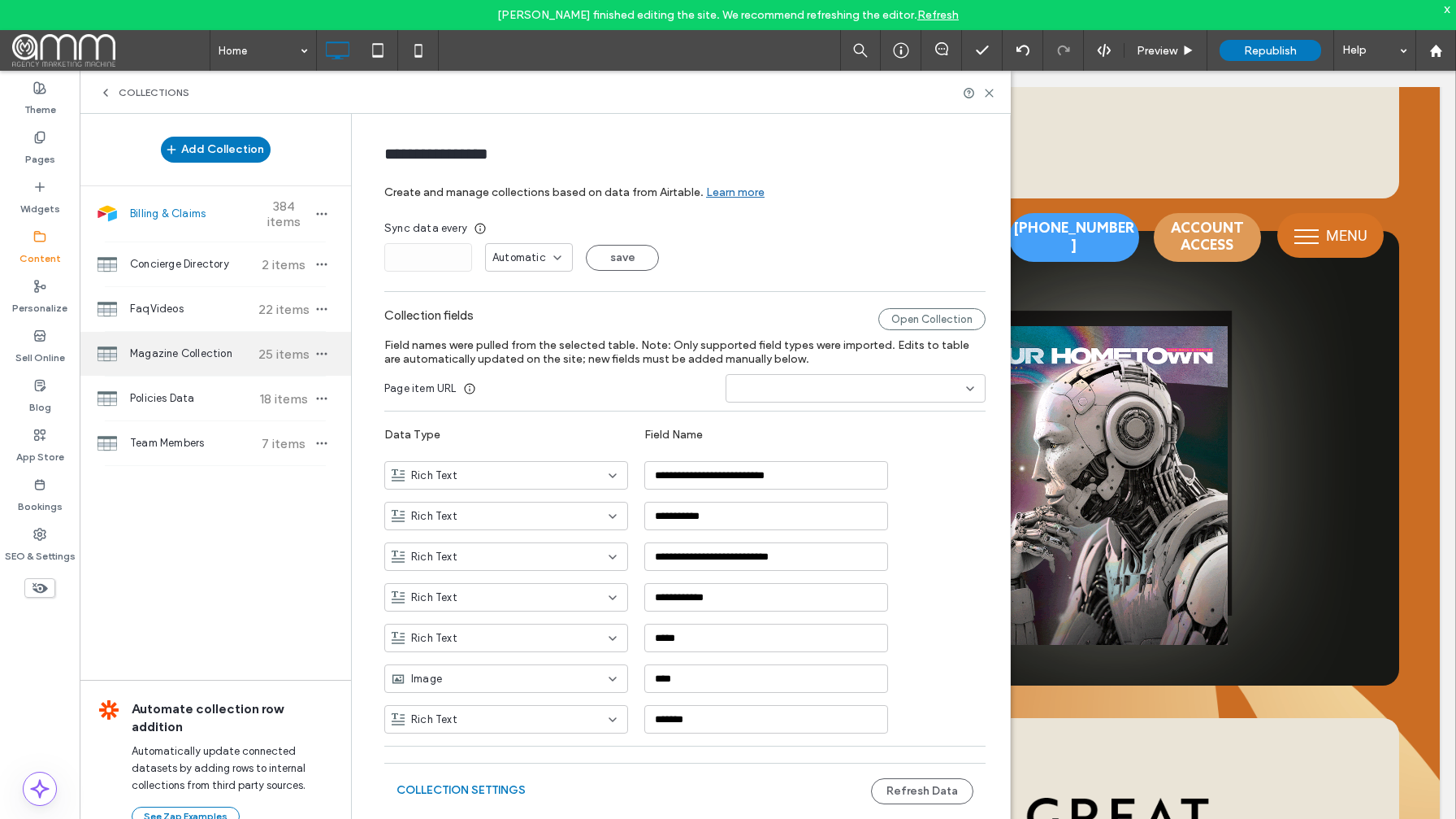
click at [212, 360] on span "Magazine Collection" at bounding box center [190, 354] width 121 height 16
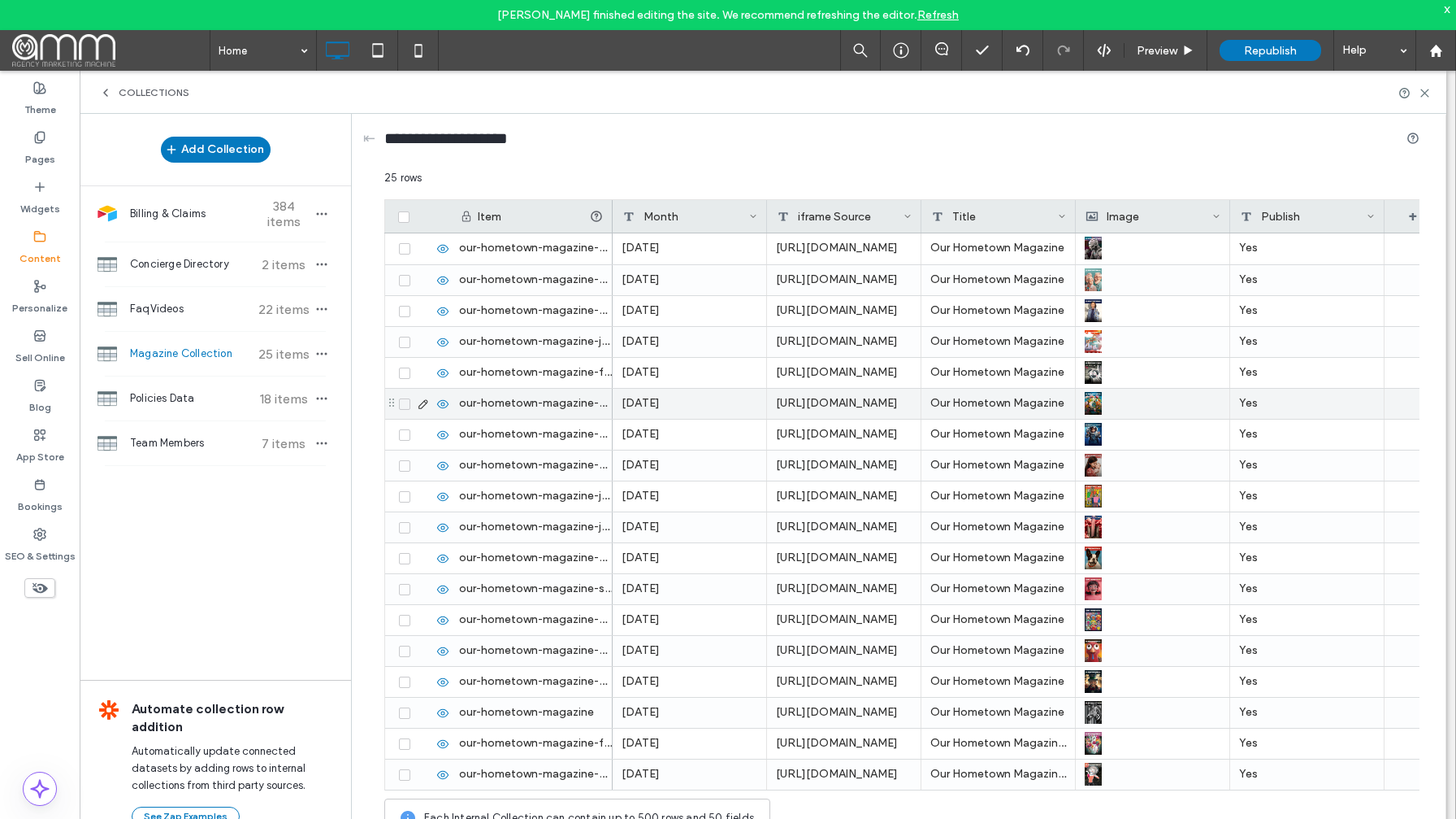
scroll to position [247, 0]
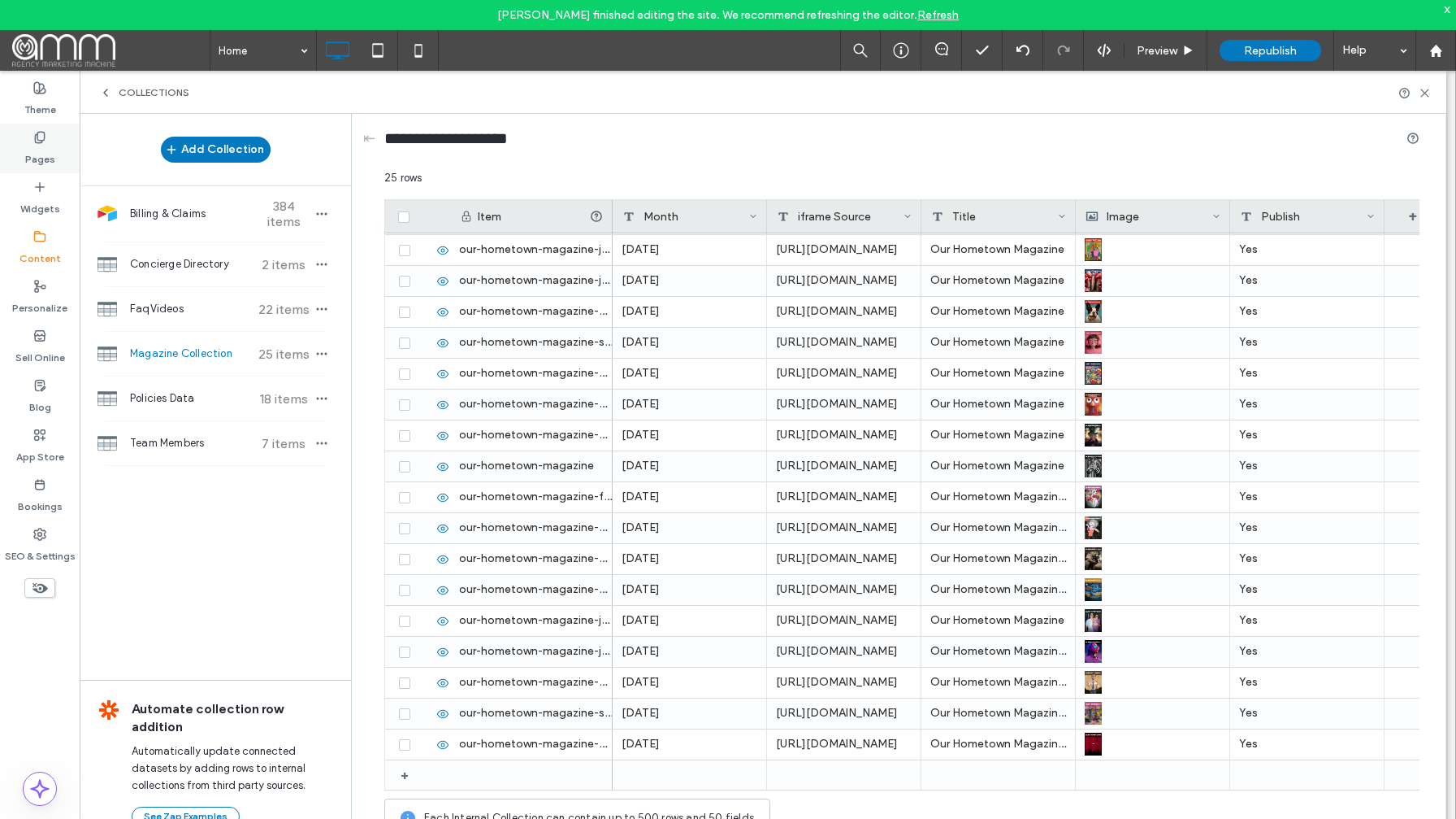
click at [37, 148] on label "Pages" at bounding box center [40, 155] width 30 height 23
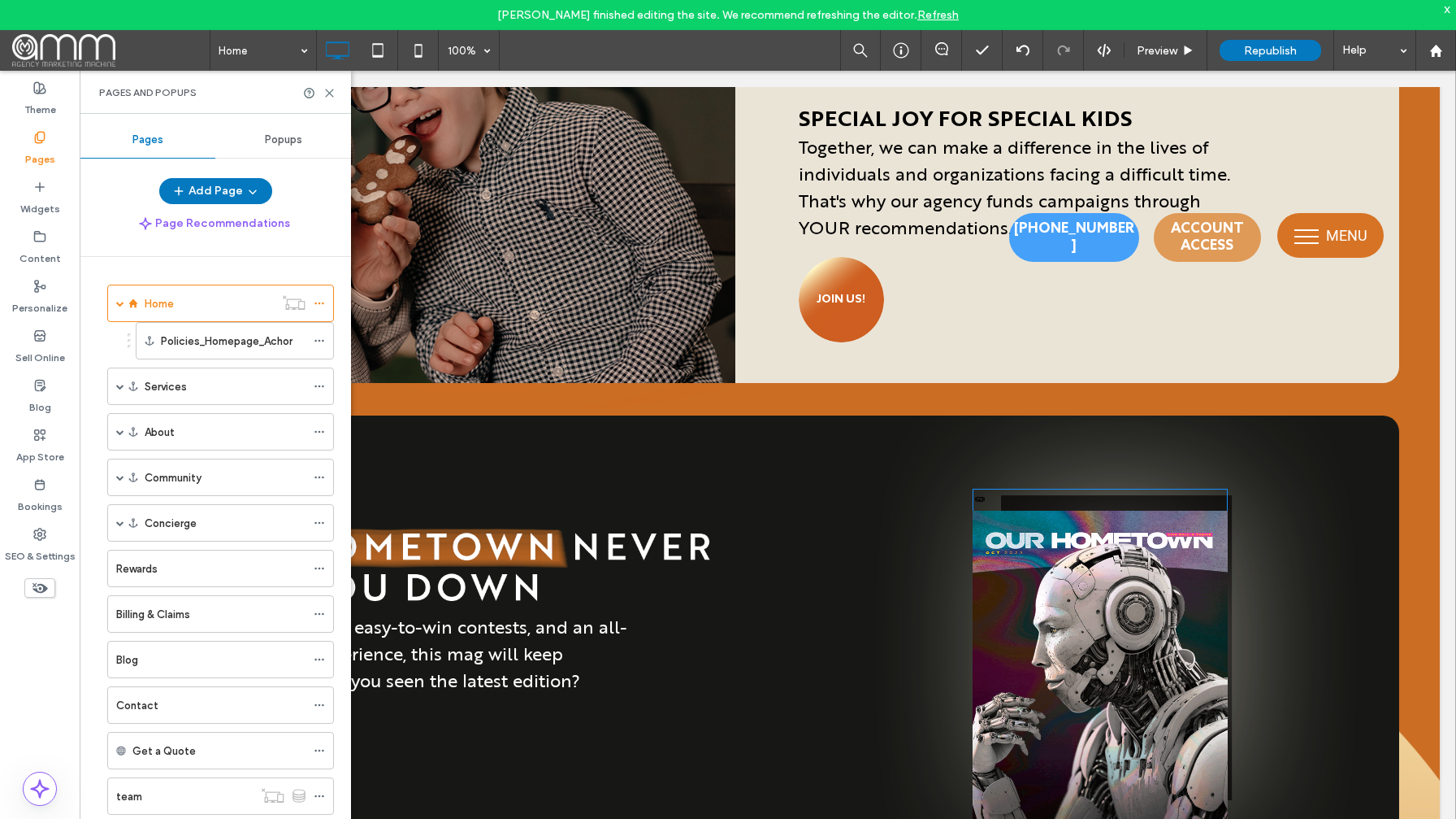
scroll to position [3359, 0]
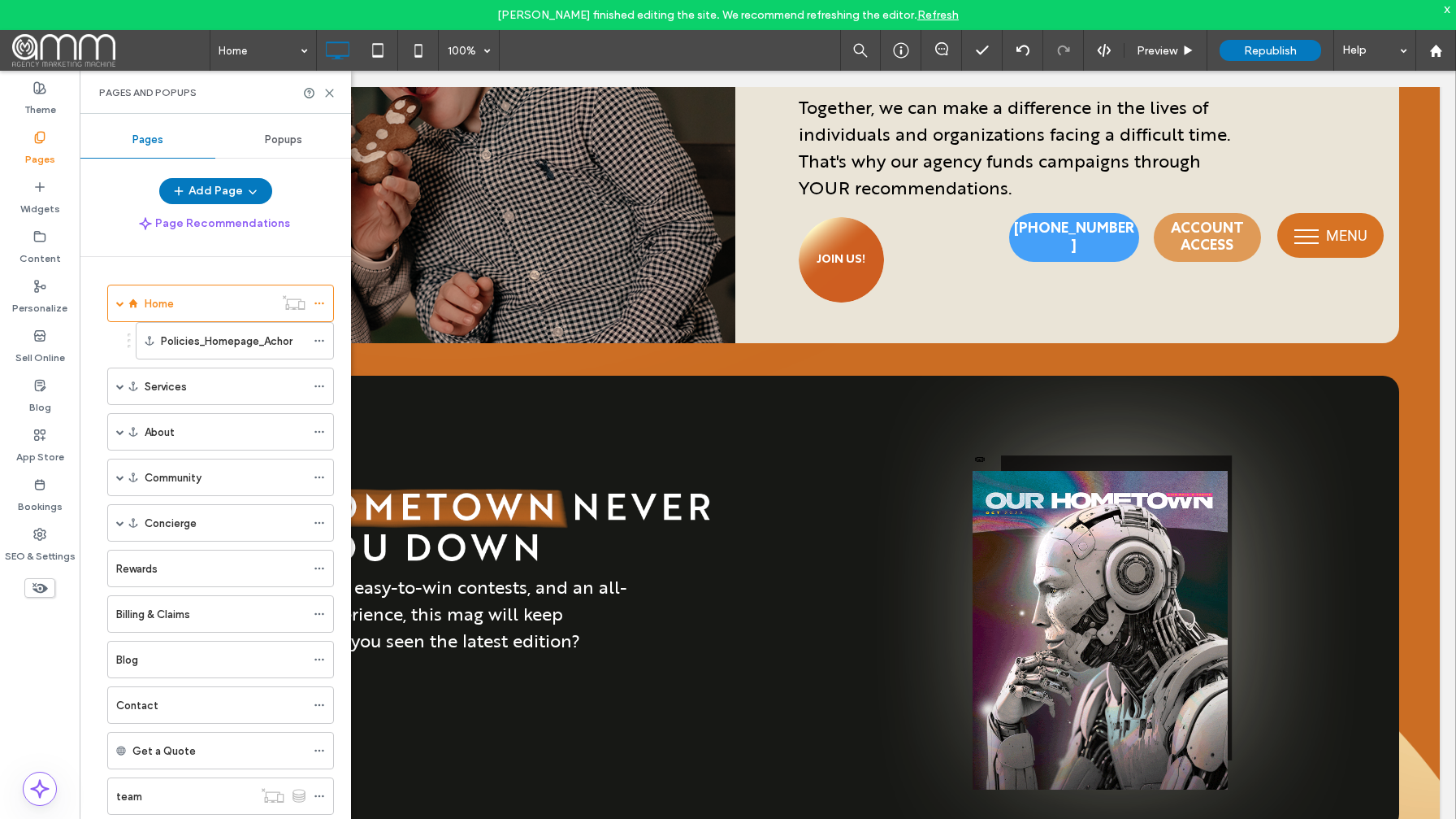
scroll to position [3359, 0]
click at [1082, 456] on div at bounding box center [1076, 449] width 25 height 25
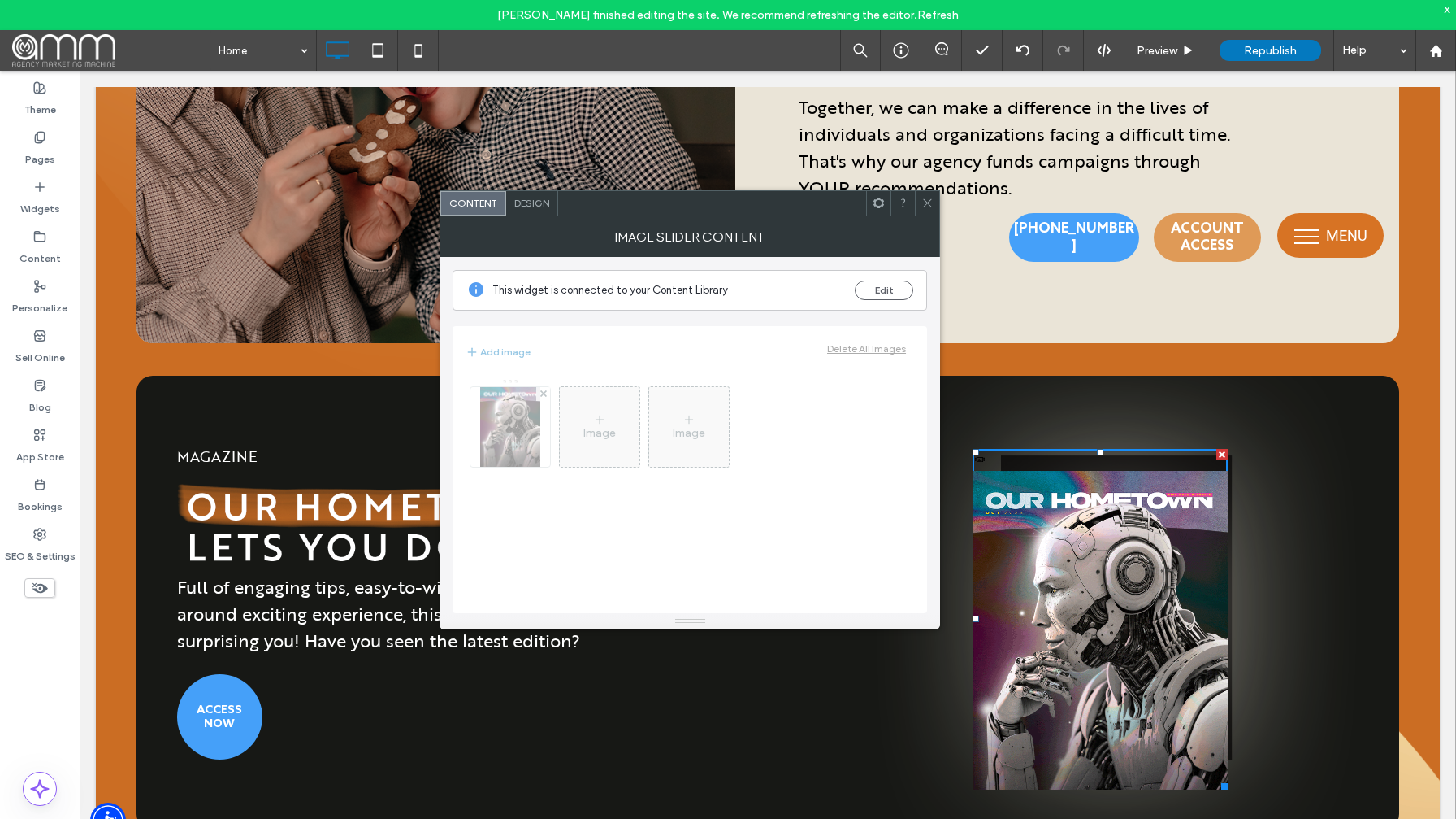
click at [537, 207] on span "Design" at bounding box center [532, 203] width 35 height 12
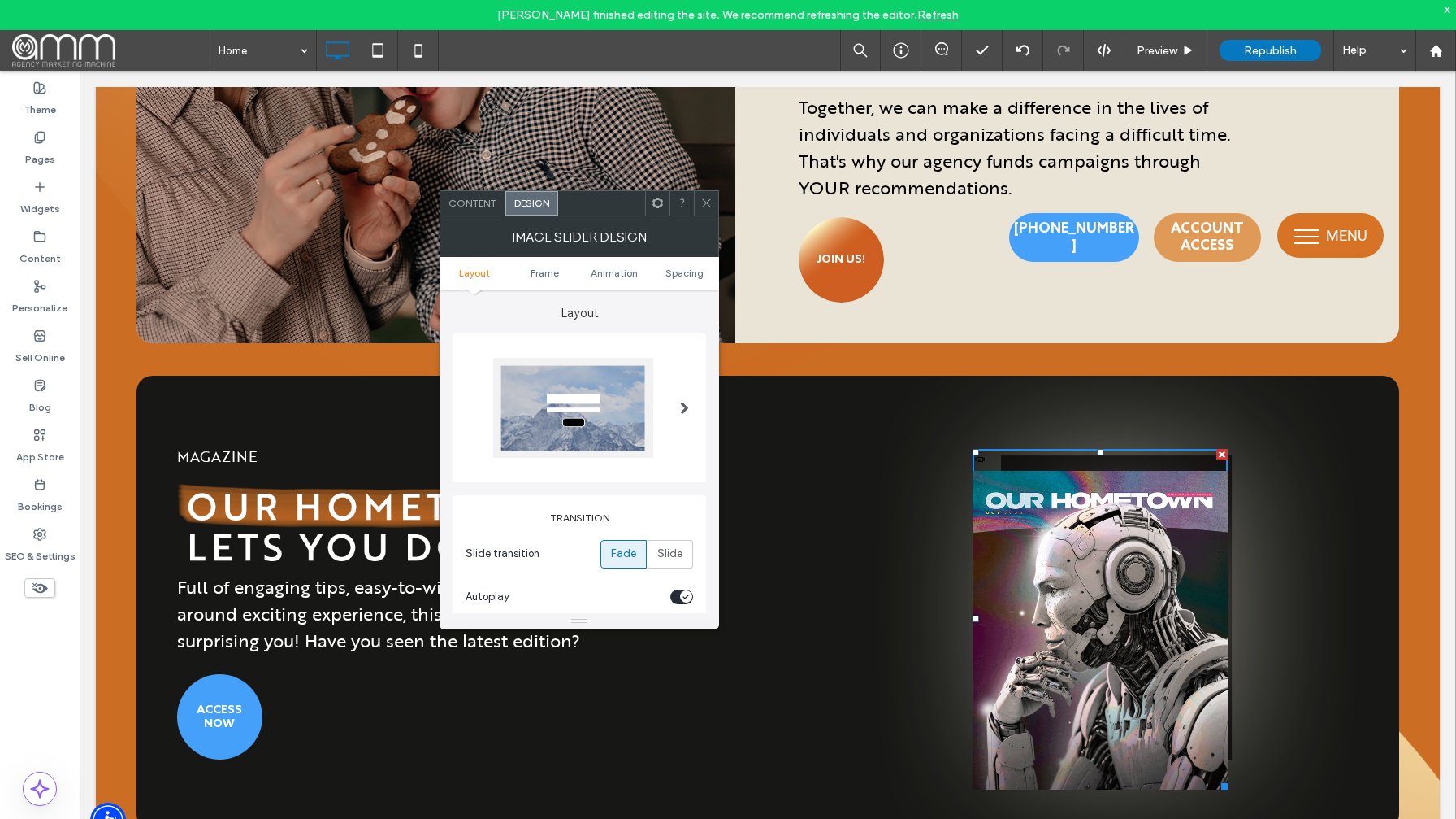
click at [655, 202] on icon at bounding box center [657, 203] width 12 height 12
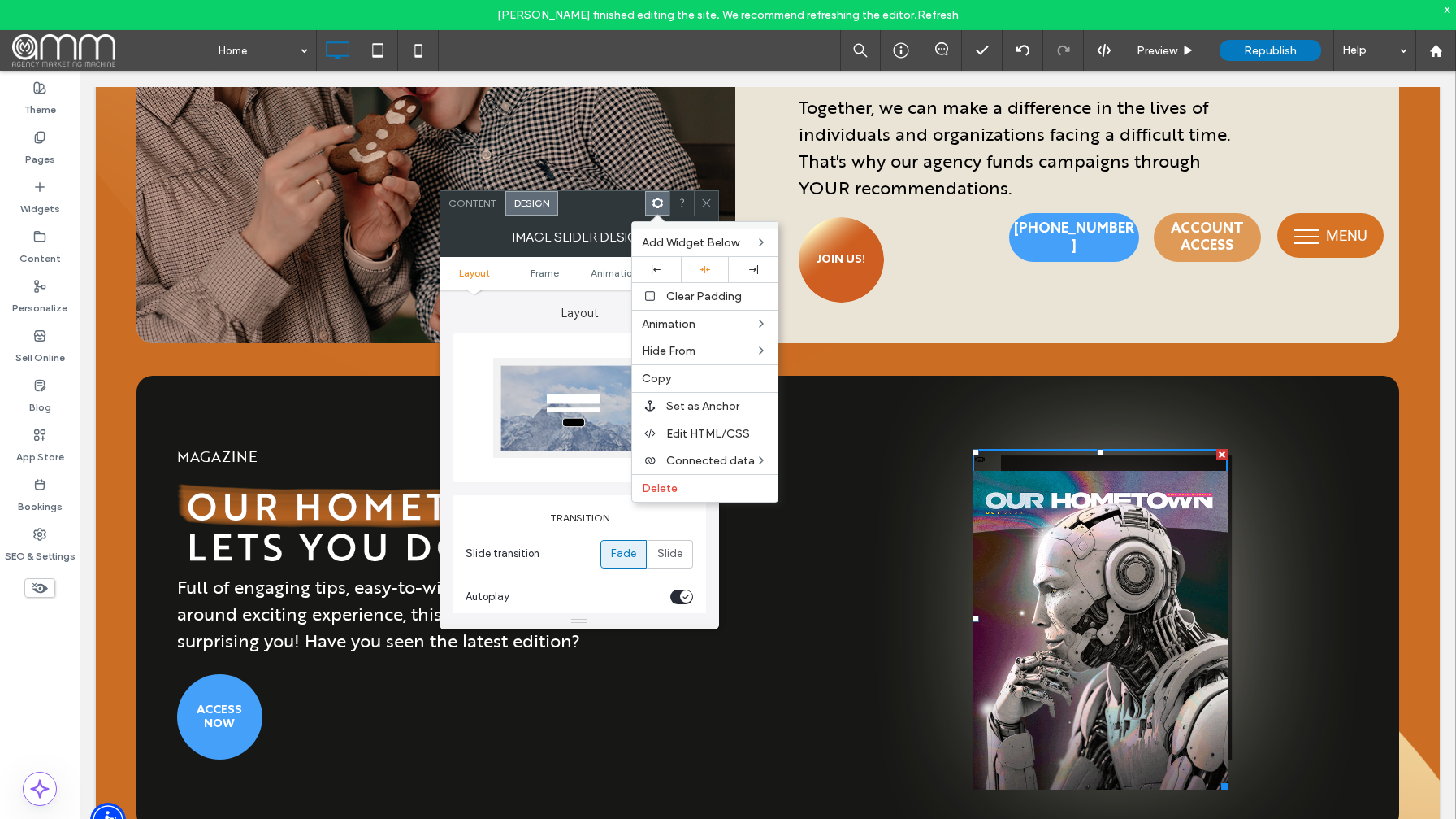
click at [477, 204] on span "Content" at bounding box center [472, 203] width 48 height 12
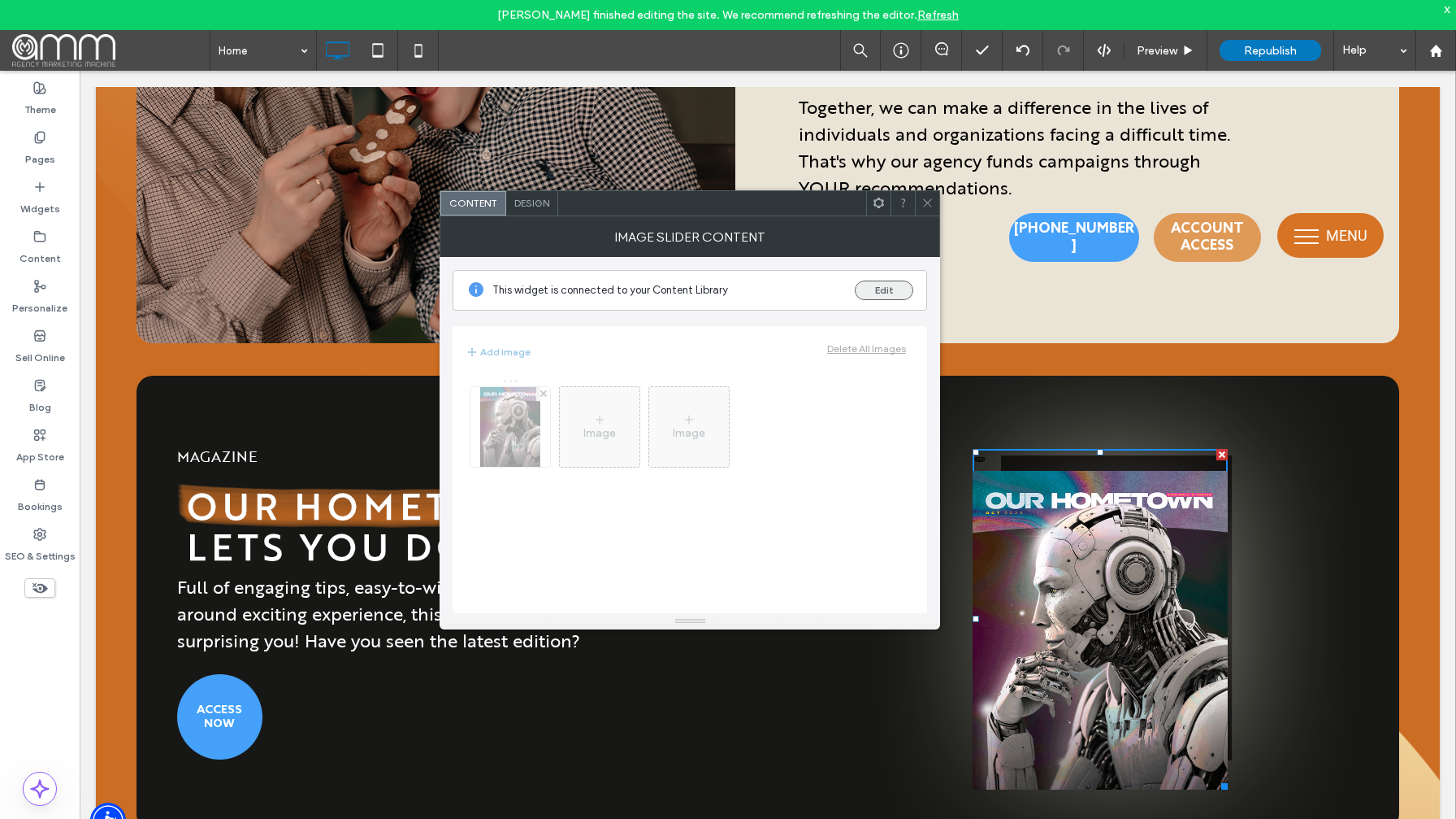
click at [888, 299] on button "Edit" at bounding box center [884, 290] width 59 height 20
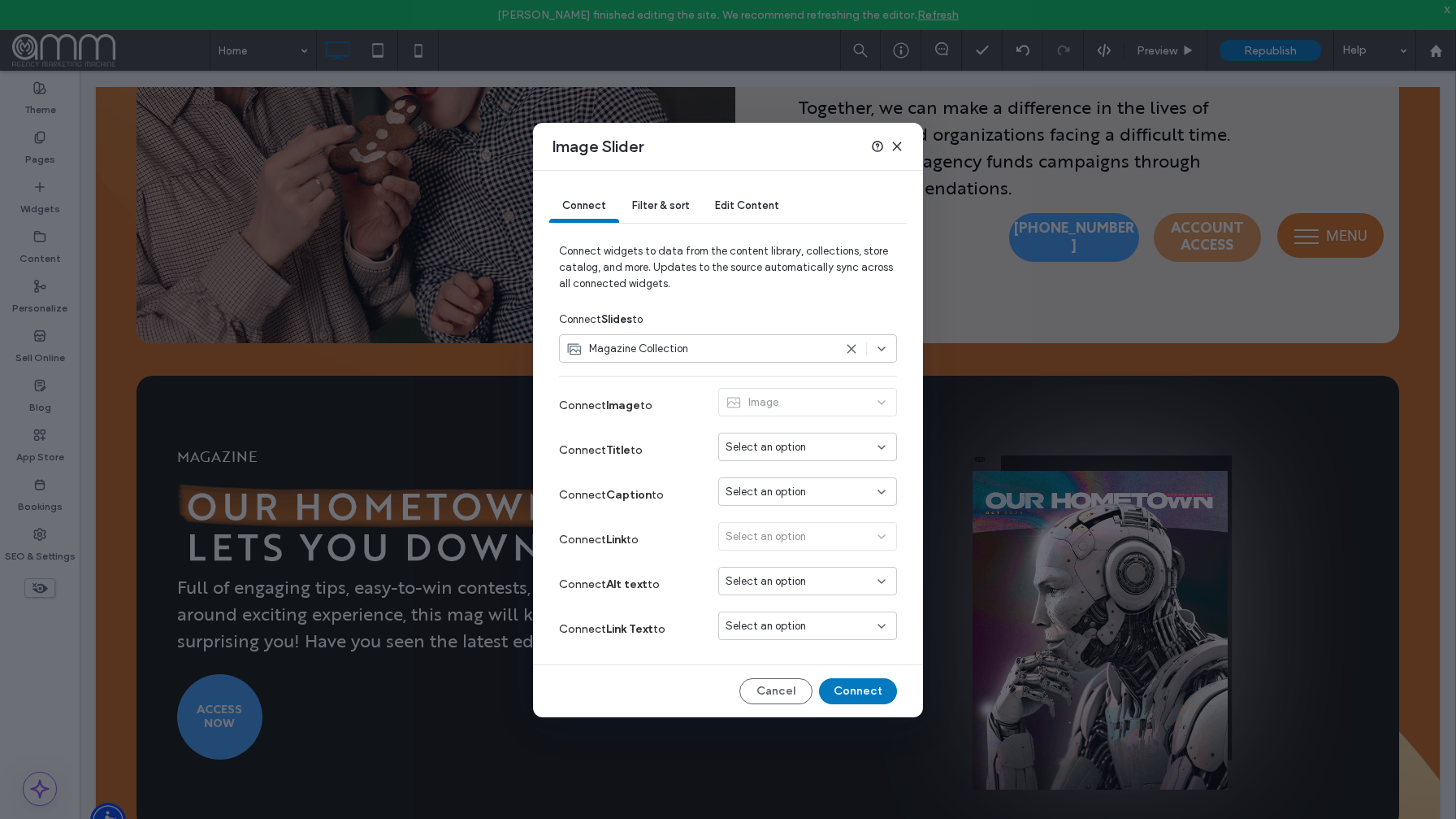
click at [677, 203] on span "Filter & sort" at bounding box center [660, 205] width 57 height 12
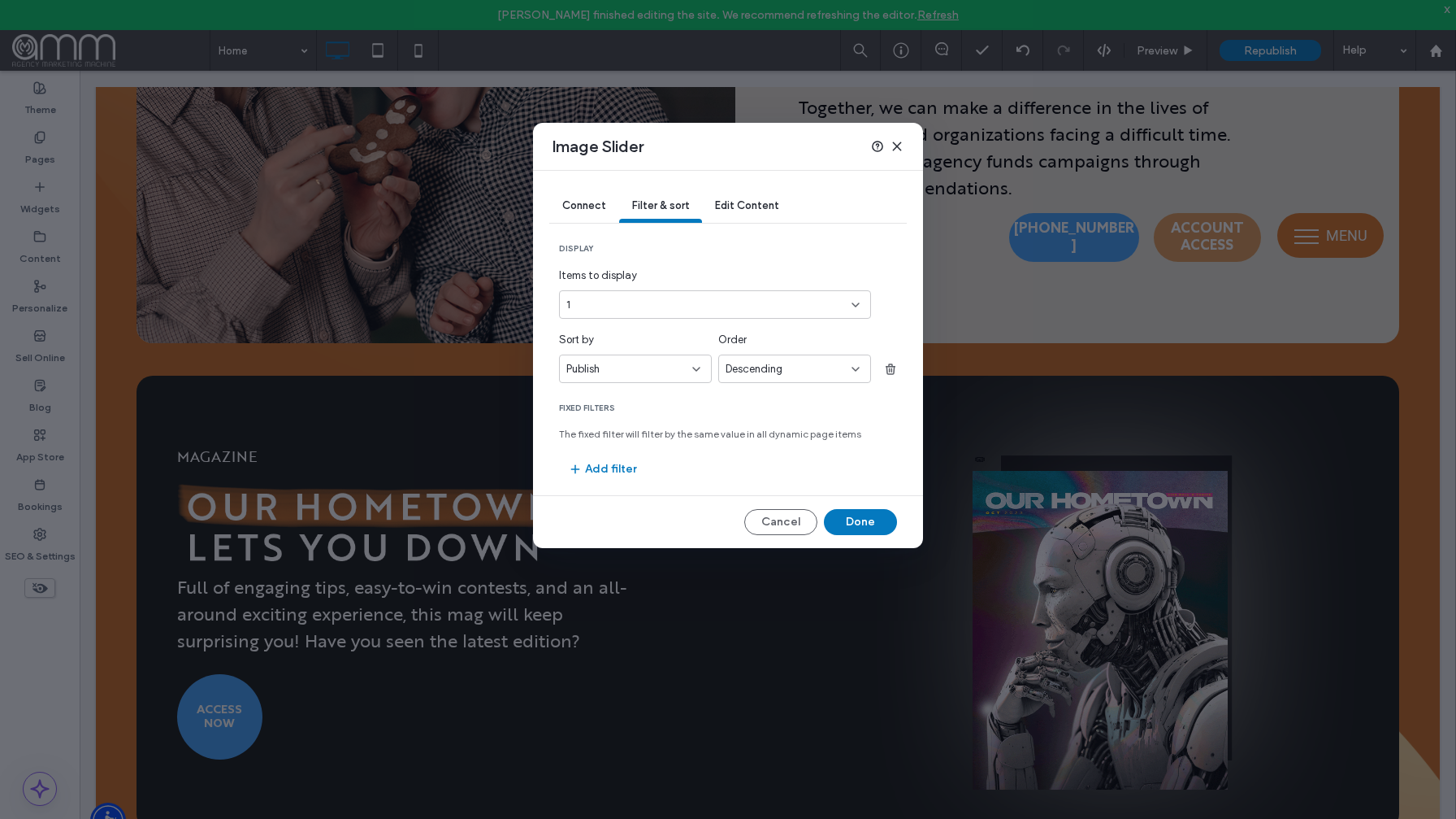
click at [795, 366] on div "Descending" at bounding box center [788, 369] width 126 height 16
click at [789, 399] on div "Ascending" at bounding box center [794, 398] width 151 height 28
drag, startPoint x: 778, startPoint y: 452, endPoint x: 859, endPoint y: 522, distance: 107.1
click at [859, 522] on button "Done" at bounding box center [860, 522] width 73 height 26
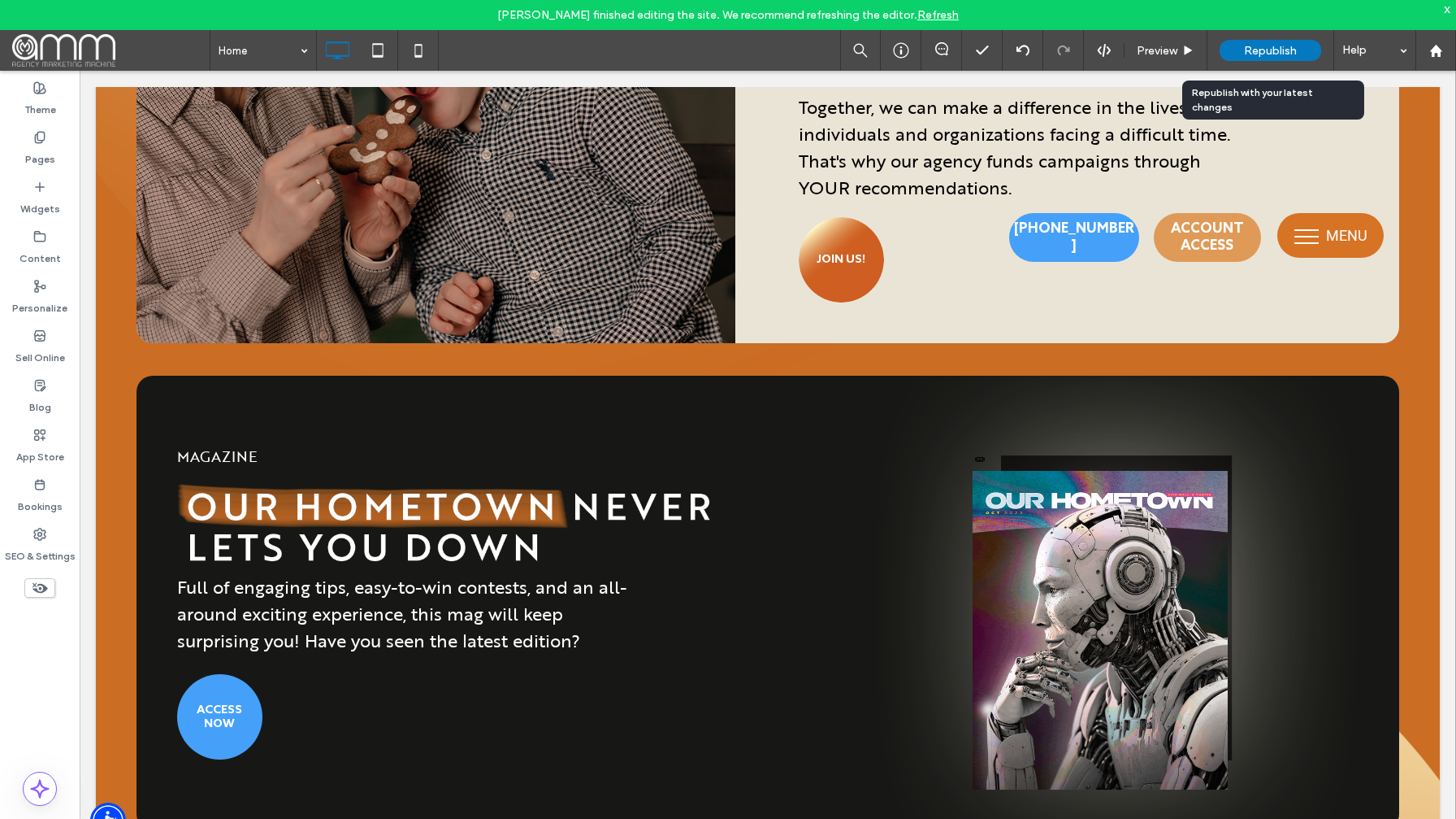
click at [1270, 47] on span "Republish" at bounding box center [1270, 50] width 53 height 14
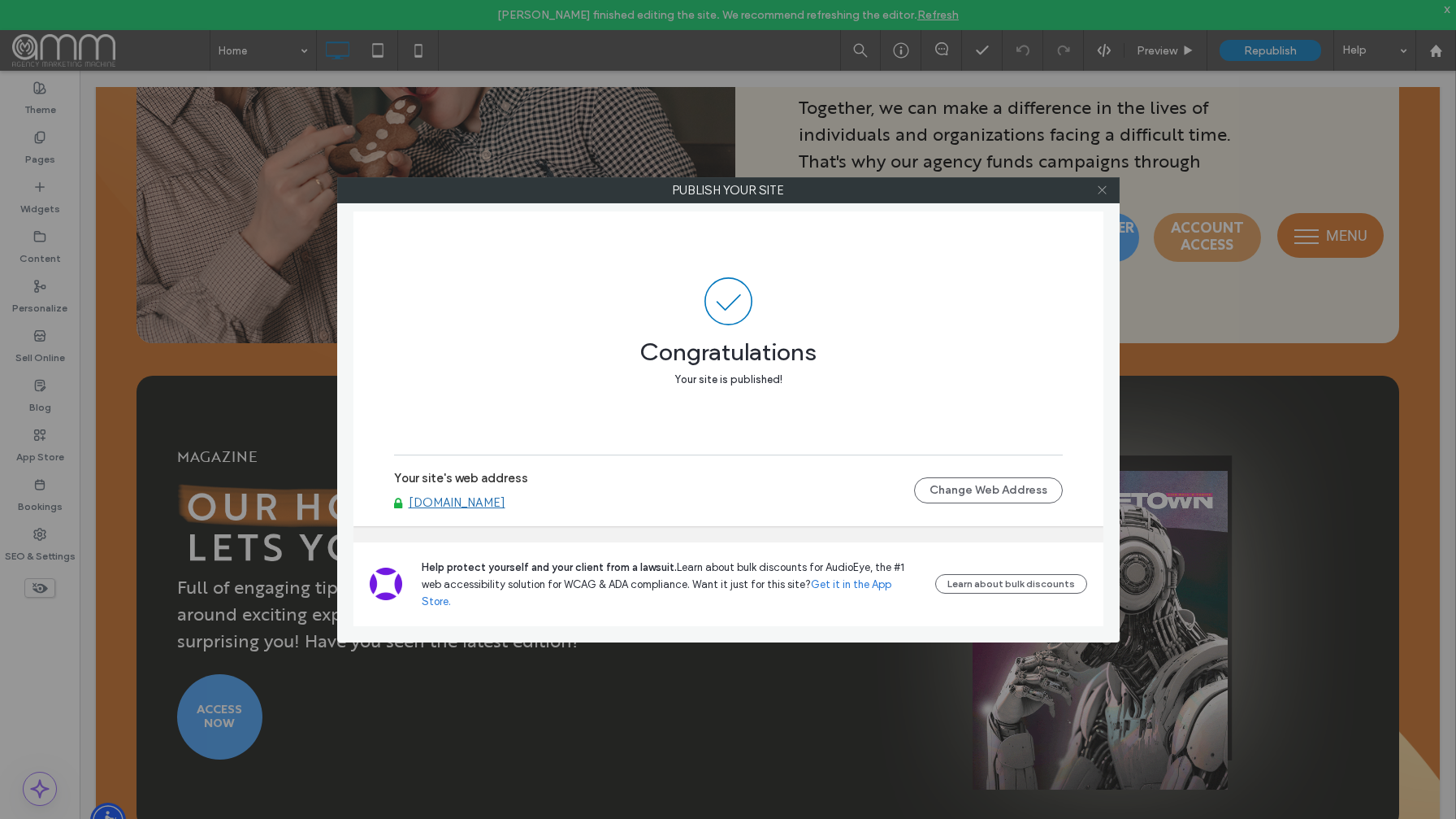
click at [1099, 189] on icon at bounding box center [1102, 190] width 12 height 12
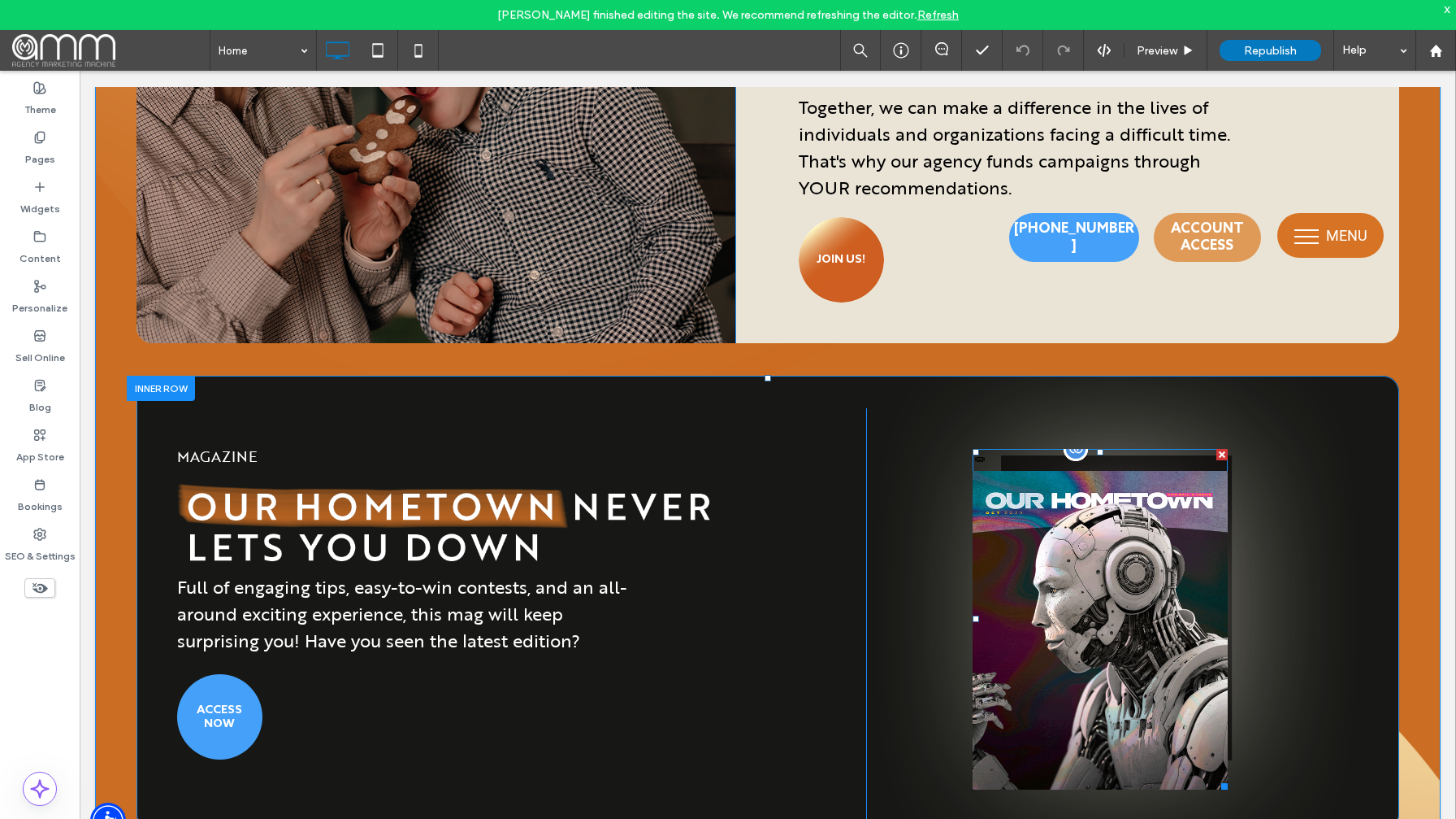
click at [1082, 452] on div at bounding box center [1076, 449] width 25 height 25
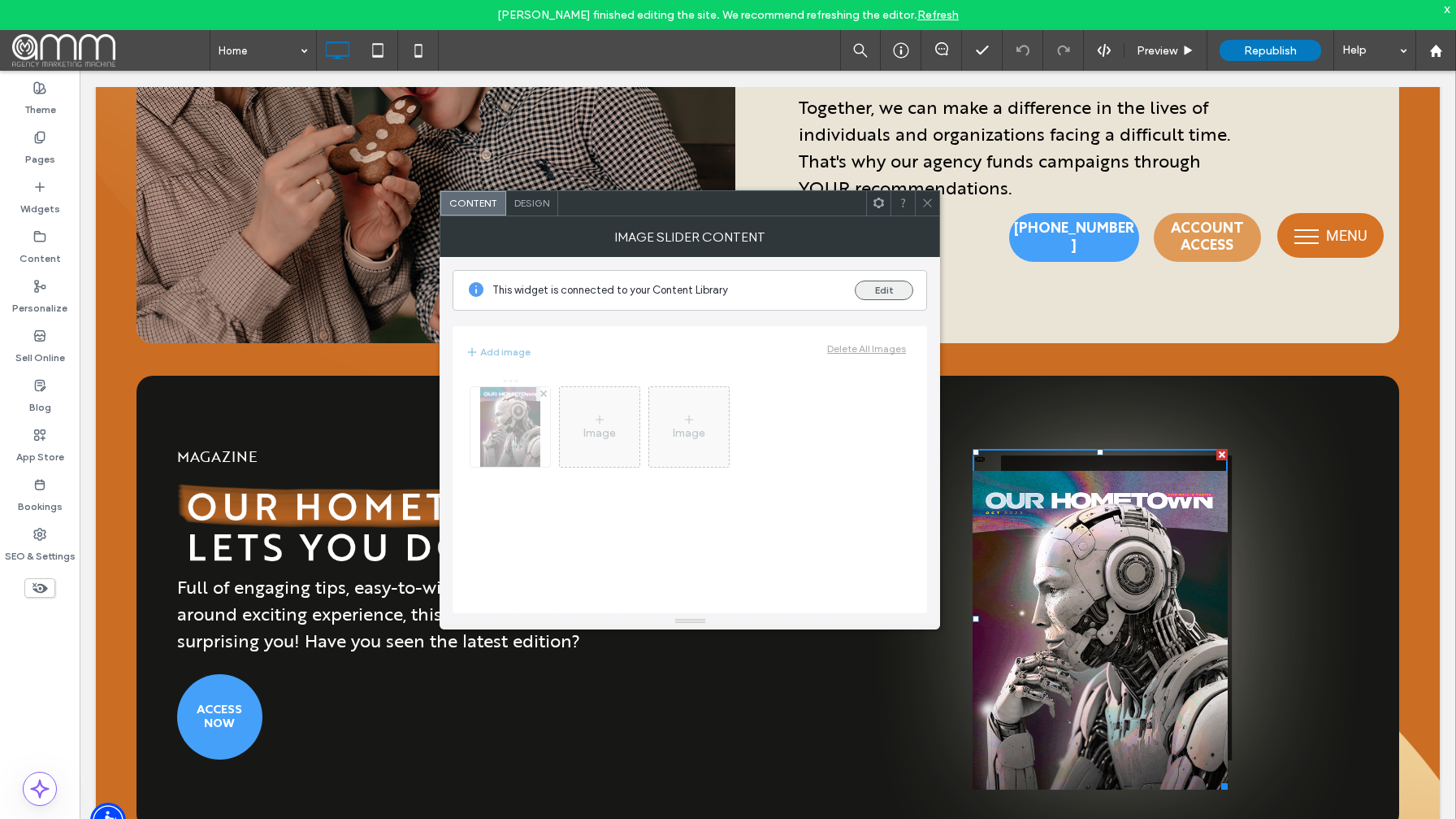
click at [876, 291] on button "Edit" at bounding box center [884, 290] width 59 height 20
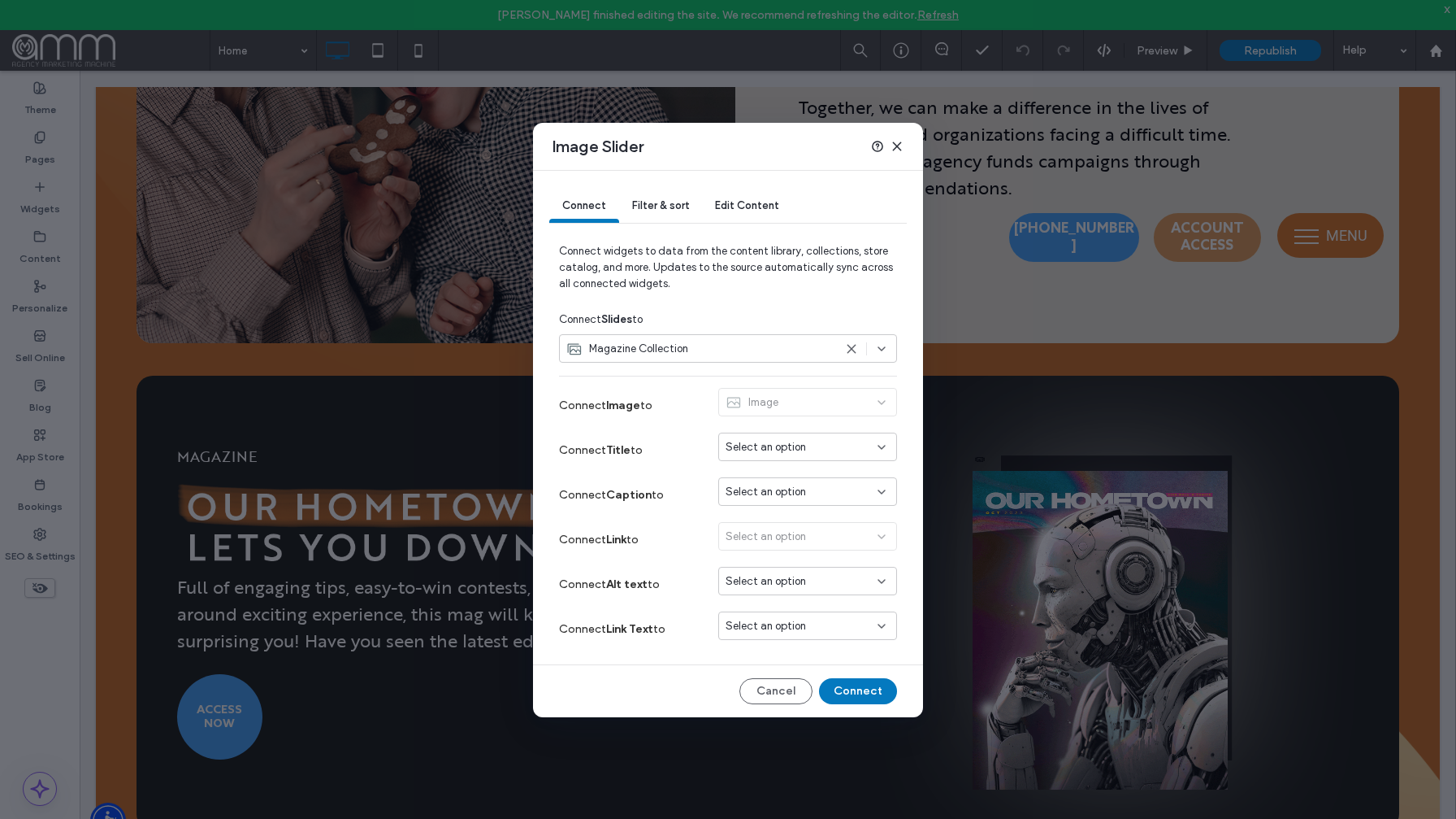
click at [678, 207] on span "Filter & sort" at bounding box center [660, 205] width 57 height 12
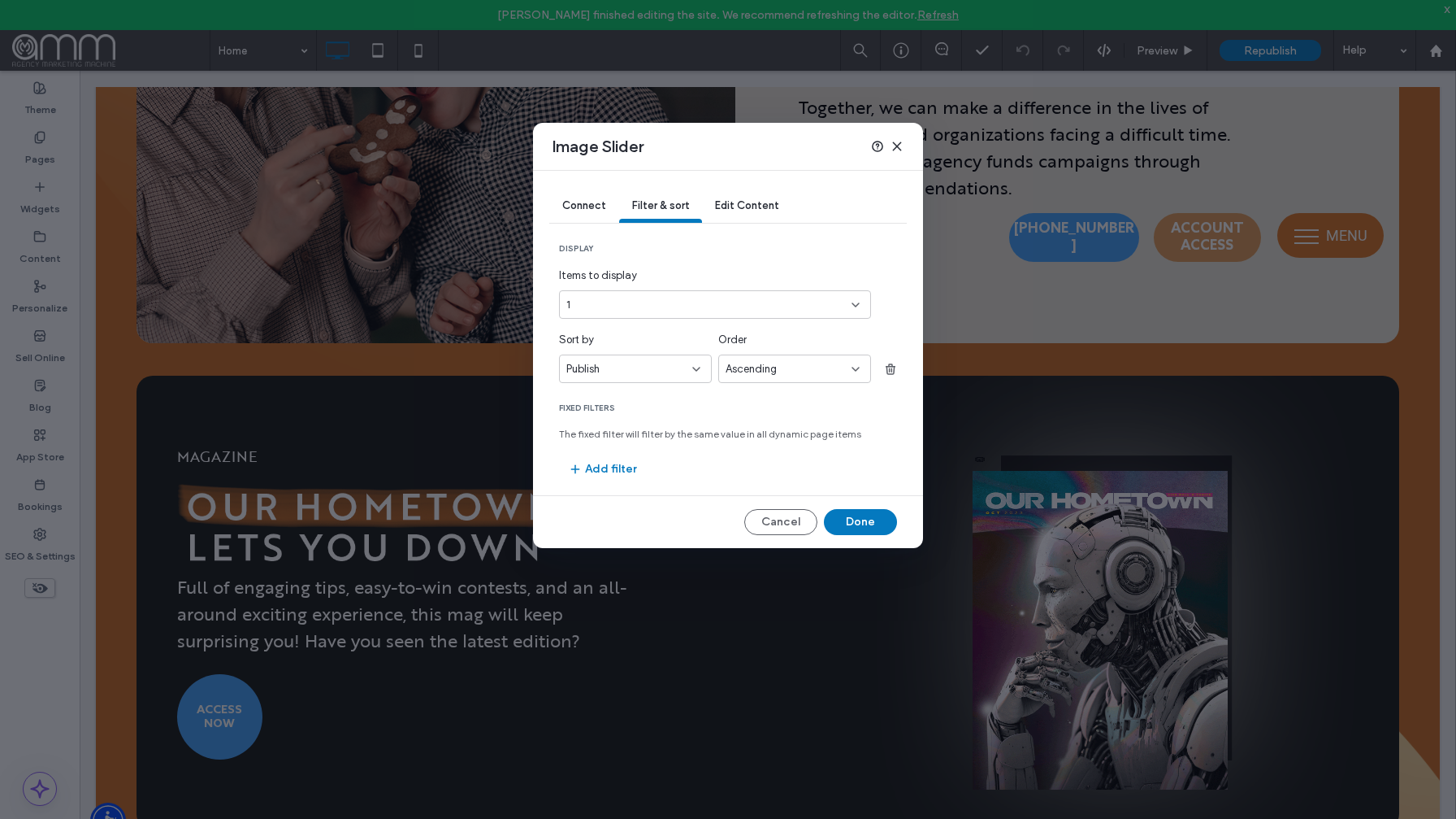
click at [685, 360] on div "Publish" at bounding box center [635, 369] width 153 height 28
click at [648, 464] on div "Title" at bounding box center [635, 454] width 151 height 28
click at [827, 367] on div "Ascending" at bounding box center [788, 369] width 126 height 16
click at [812, 421] on div "Descending" at bounding box center [794, 426] width 151 height 28
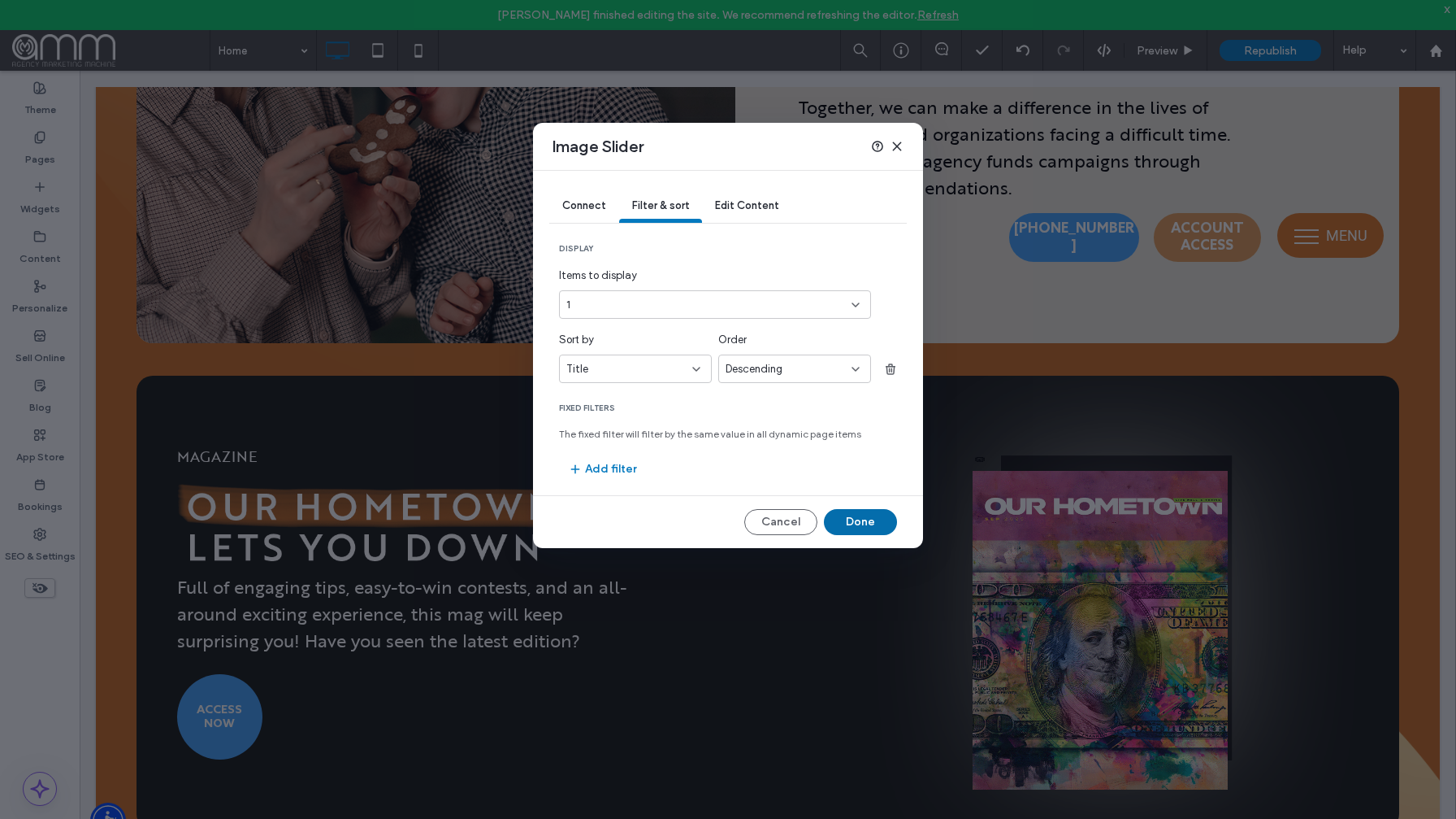
click at [861, 528] on button "Done" at bounding box center [860, 522] width 73 height 26
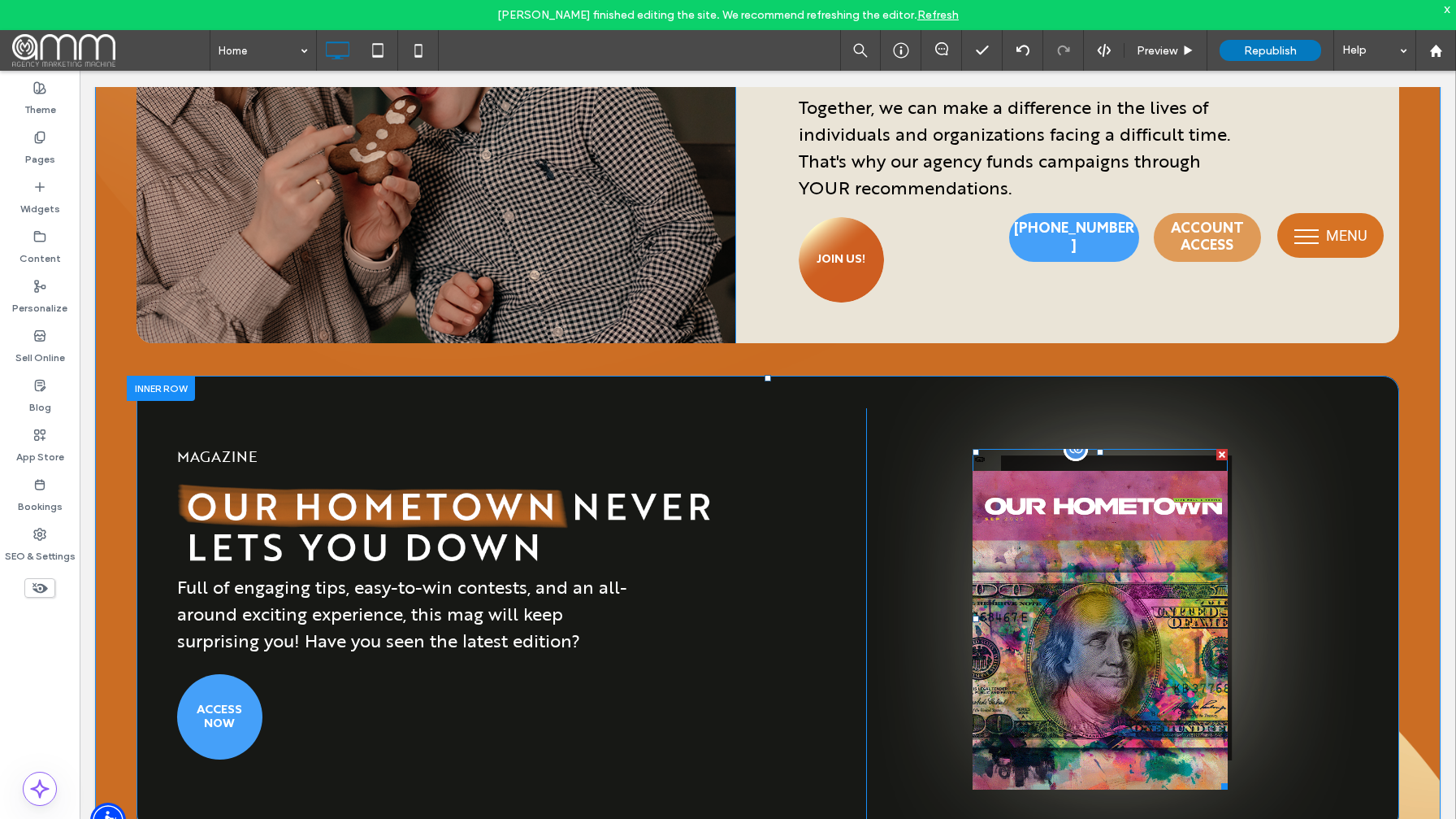
click at [1073, 454] on div at bounding box center [1076, 449] width 25 height 25
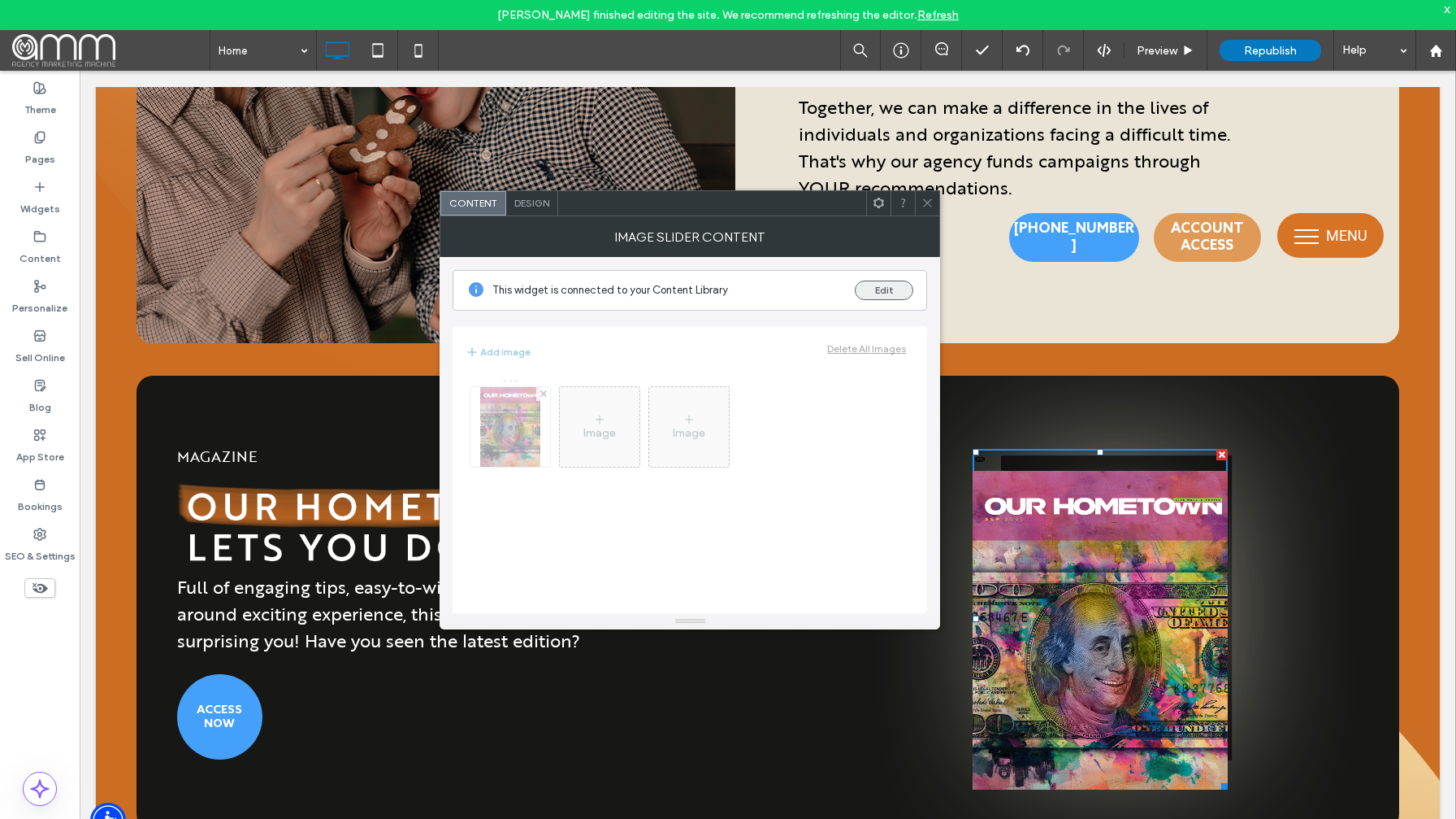
click at [884, 289] on button "Edit" at bounding box center [884, 290] width 59 height 20
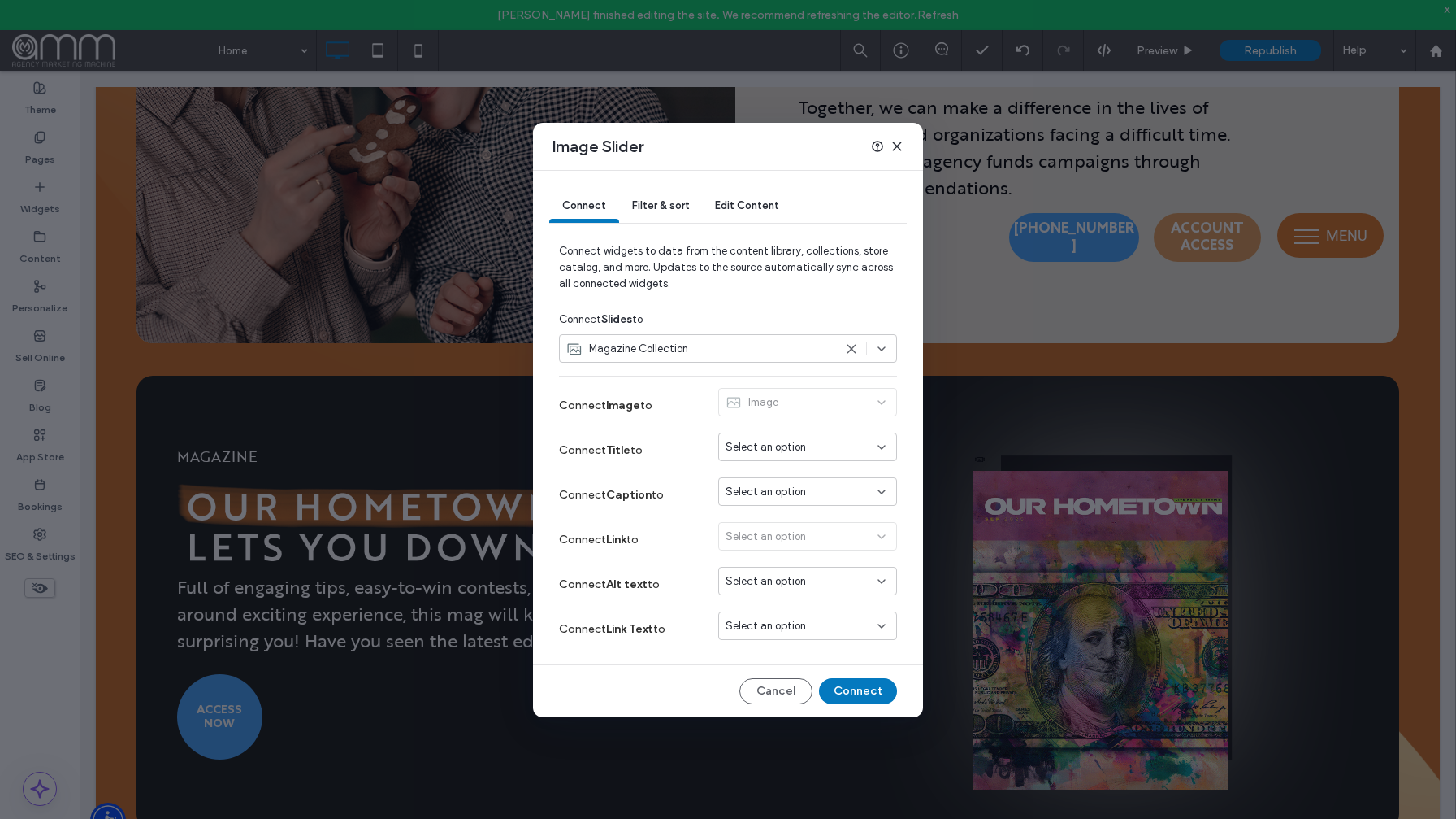
click at [665, 201] on span "Filter & sort" at bounding box center [660, 205] width 57 height 12
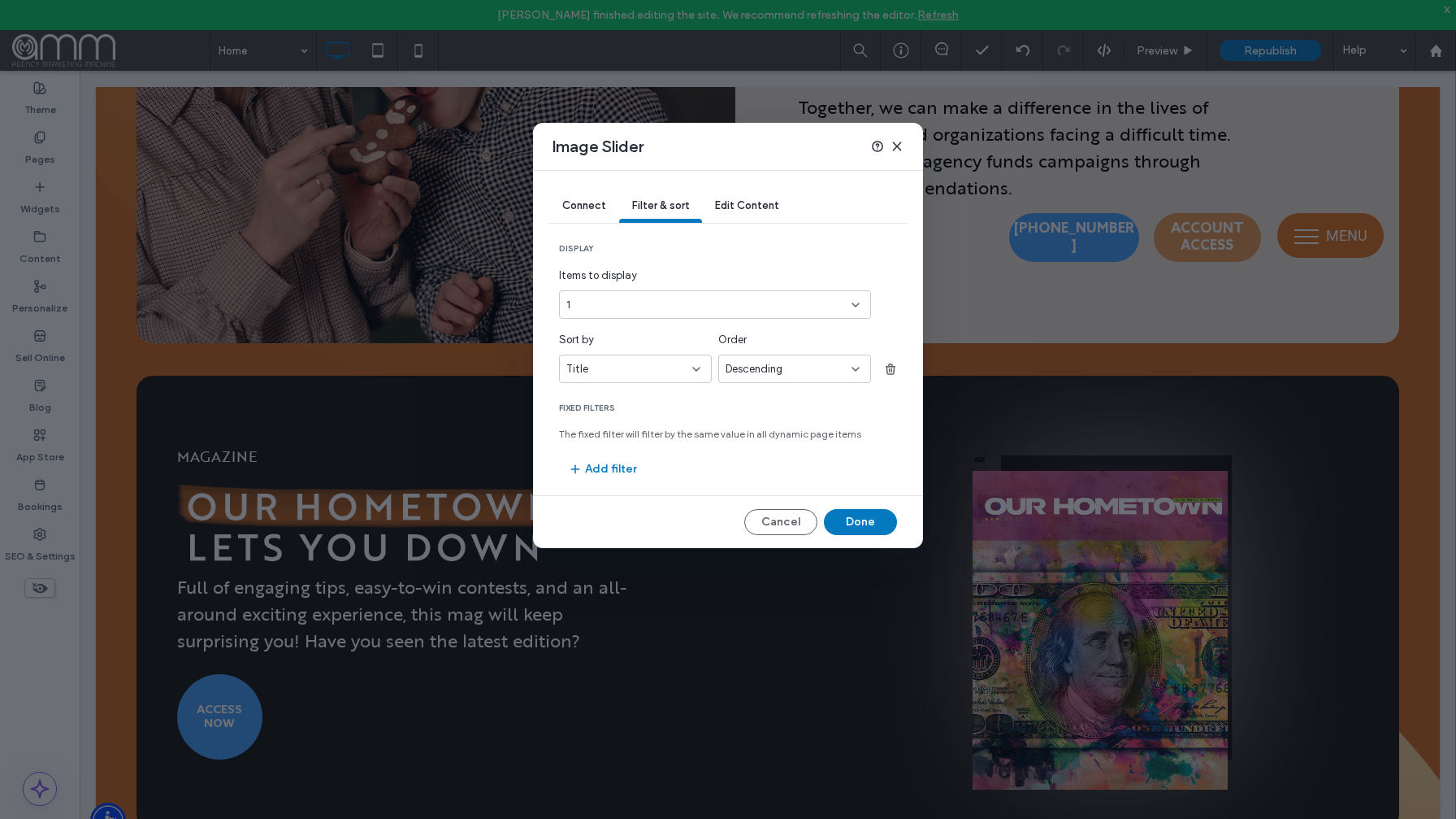
click at [685, 371] on input "sort-field-dropdown" at bounding box center [629, 369] width 126 height 13
click at [660, 407] on div "Month" at bounding box center [635, 398] width 151 height 28
click at [786, 378] on div "Descending" at bounding box center [794, 369] width 153 height 28
click at [783, 397] on div "Ascending" at bounding box center [794, 398] width 151 height 28
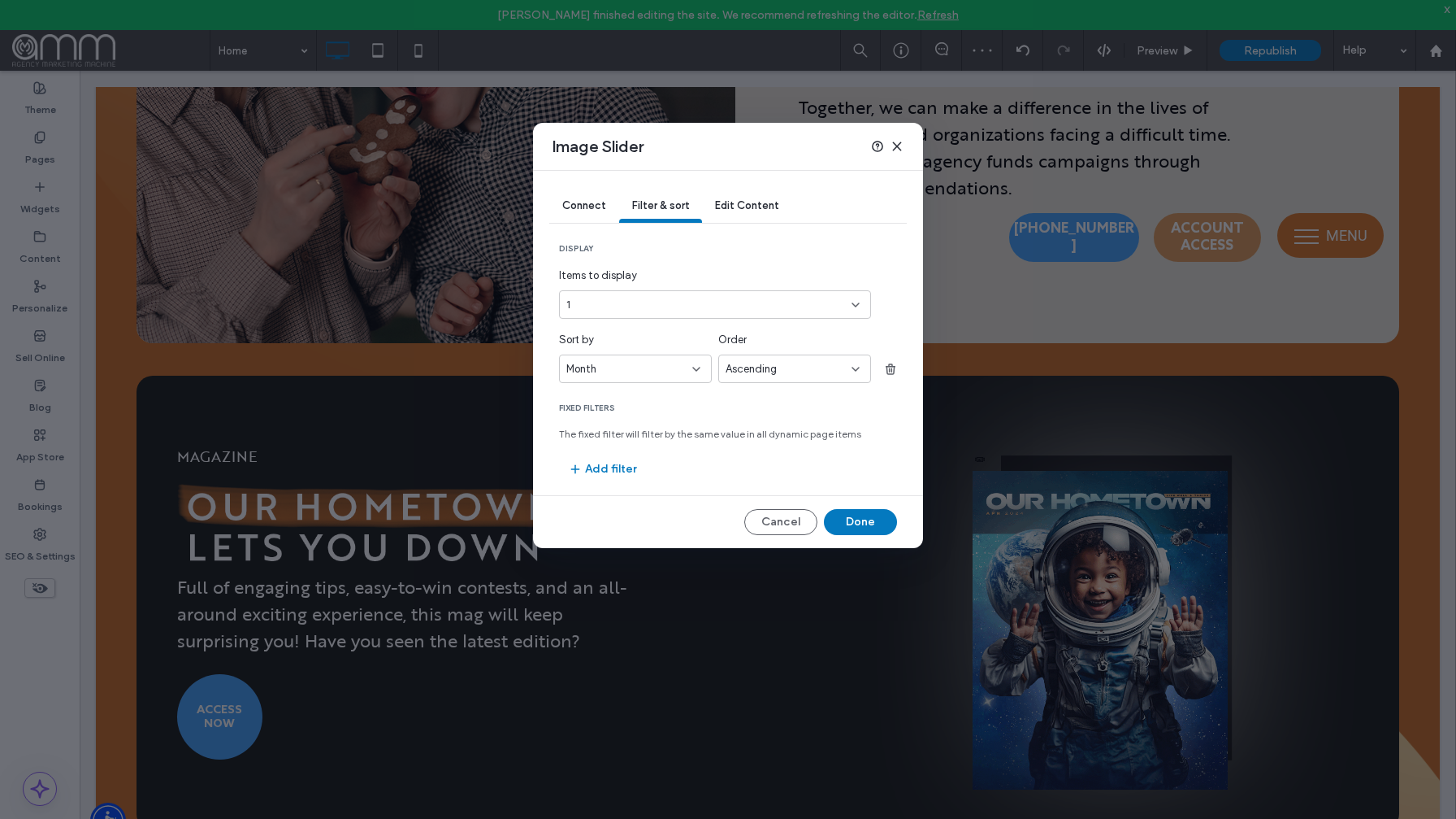
click at [693, 369] on icon at bounding box center [697, 369] width 13 height 13
click at [675, 460] on div "Title" at bounding box center [635, 454] width 151 height 28
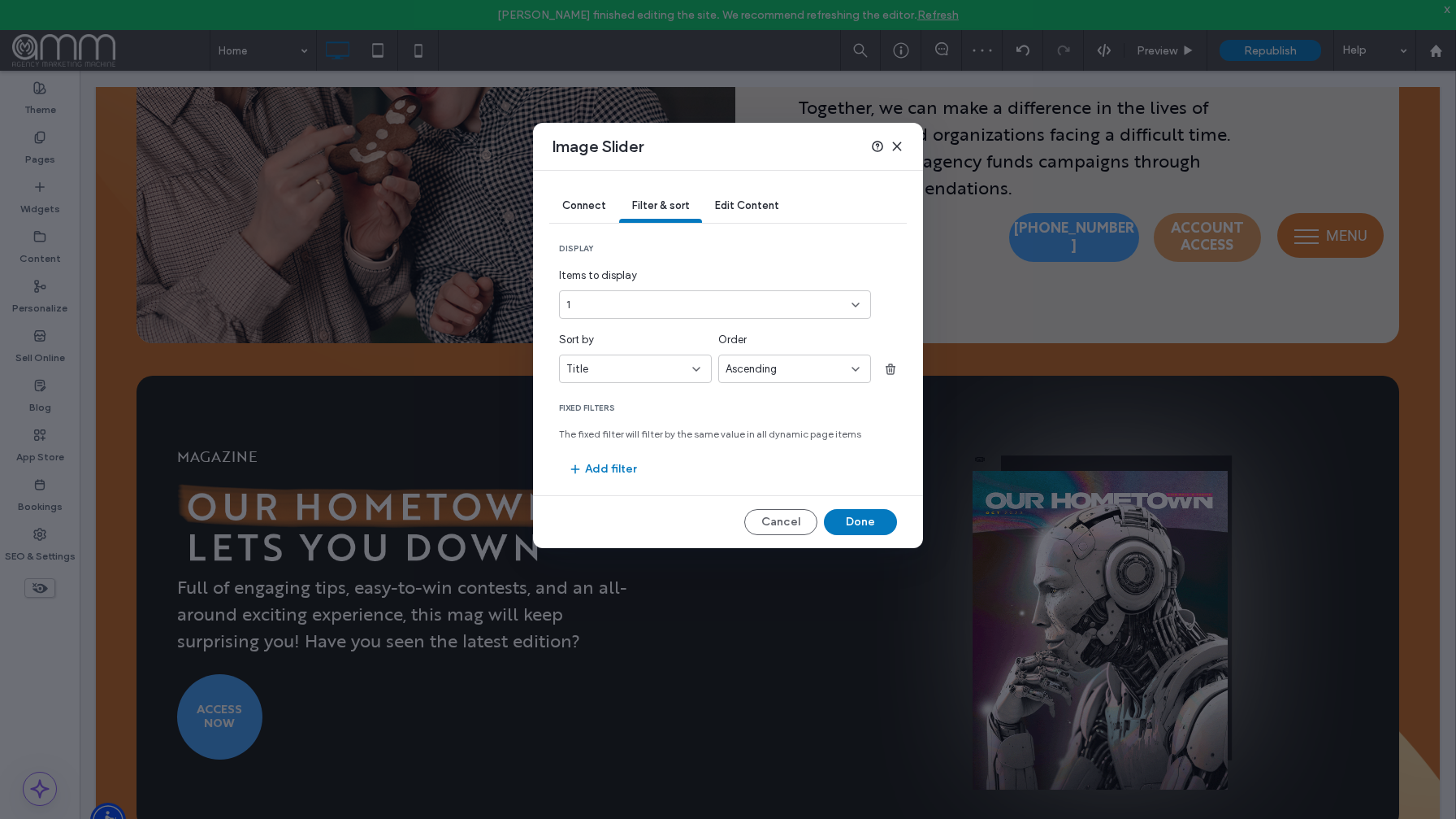
click at [781, 380] on div "Ascending" at bounding box center [794, 369] width 153 height 28
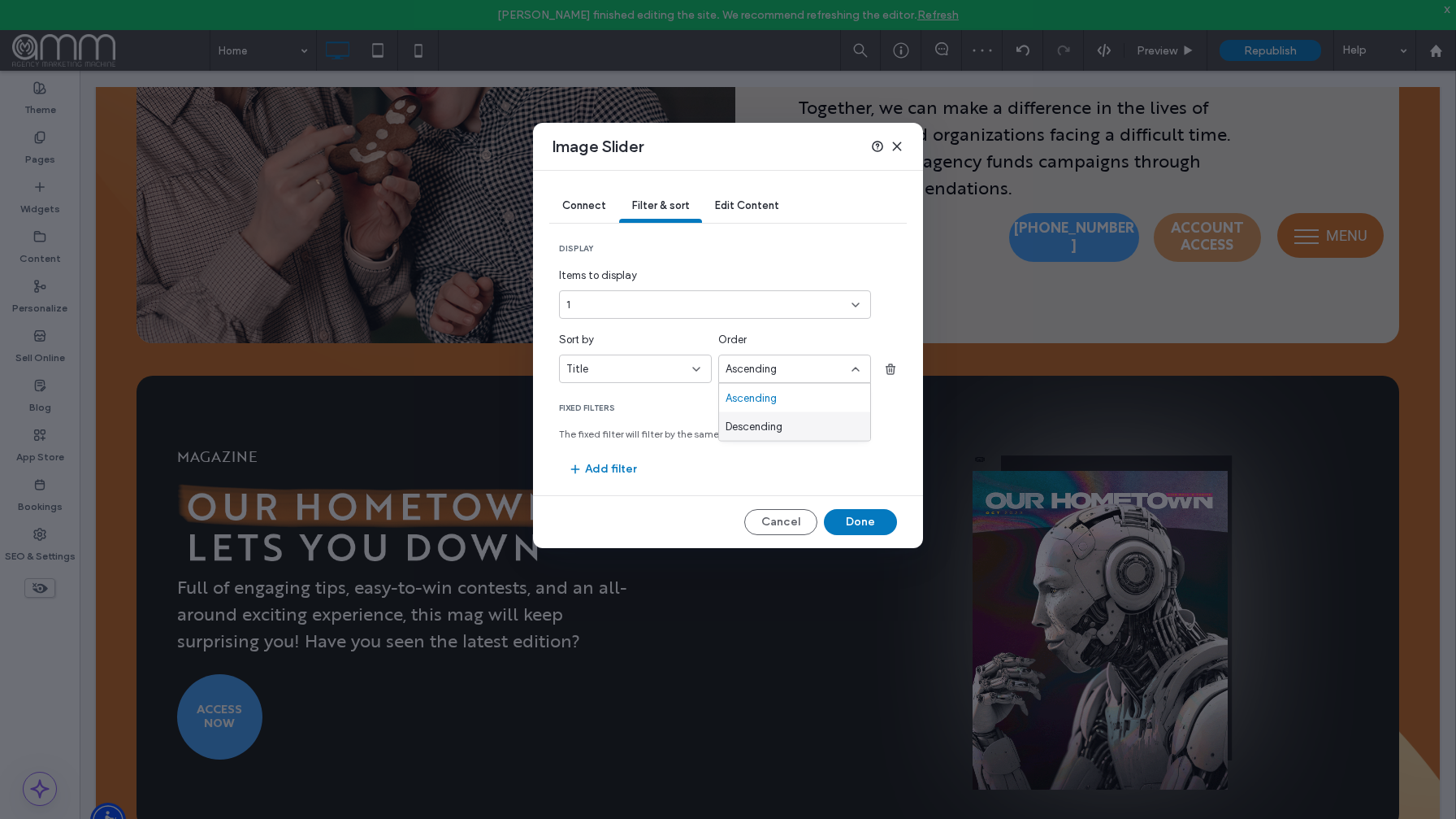
click at [781, 427] on span "Descending" at bounding box center [754, 426] width 57 height 16
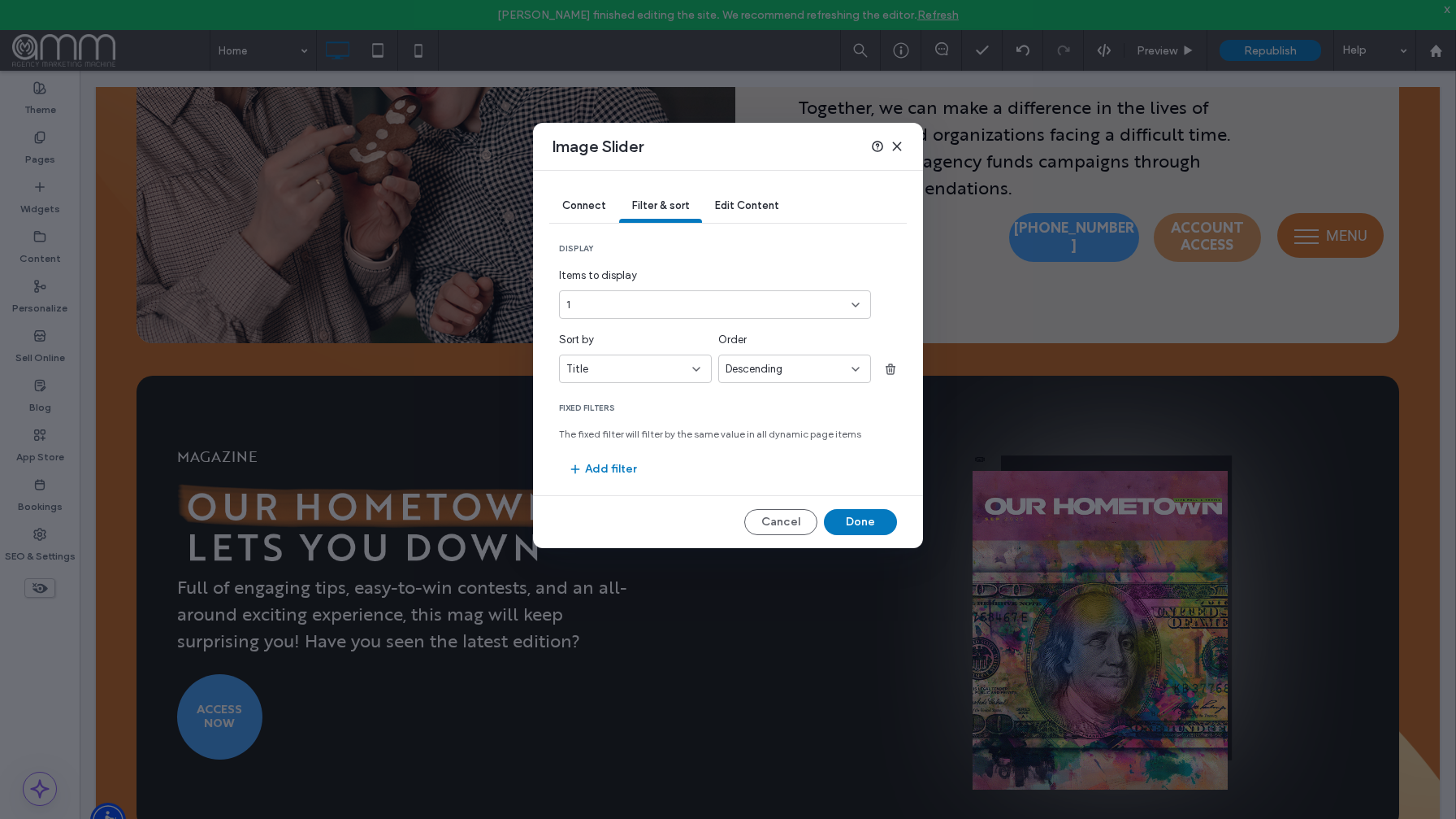
click at [669, 368] on div "Title" at bounding box center [626, 369] width 119 height 16
click at [655, 478] on div "Publish" at bounding box center [635, 483] width 151 height 28
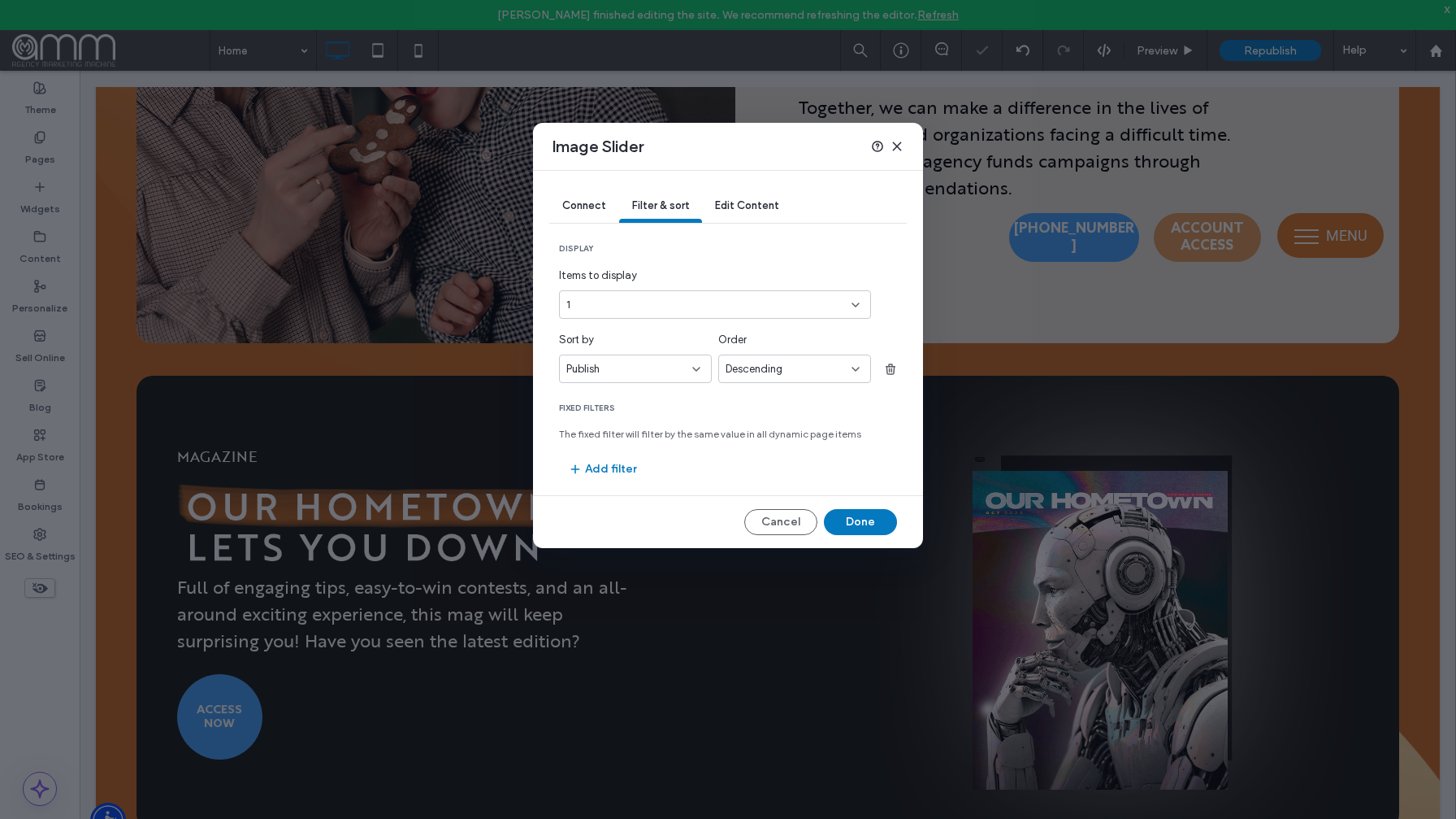
click at [810, 355] on div "Descending" at bounding box center [794, 369] width 153 height 28
click at [803, 390] on div "Ascending" at bounding box center [794, 398] width 151 height 28
click at [895, 148] on icon at bounding box center [897, 147] width 13 height 13
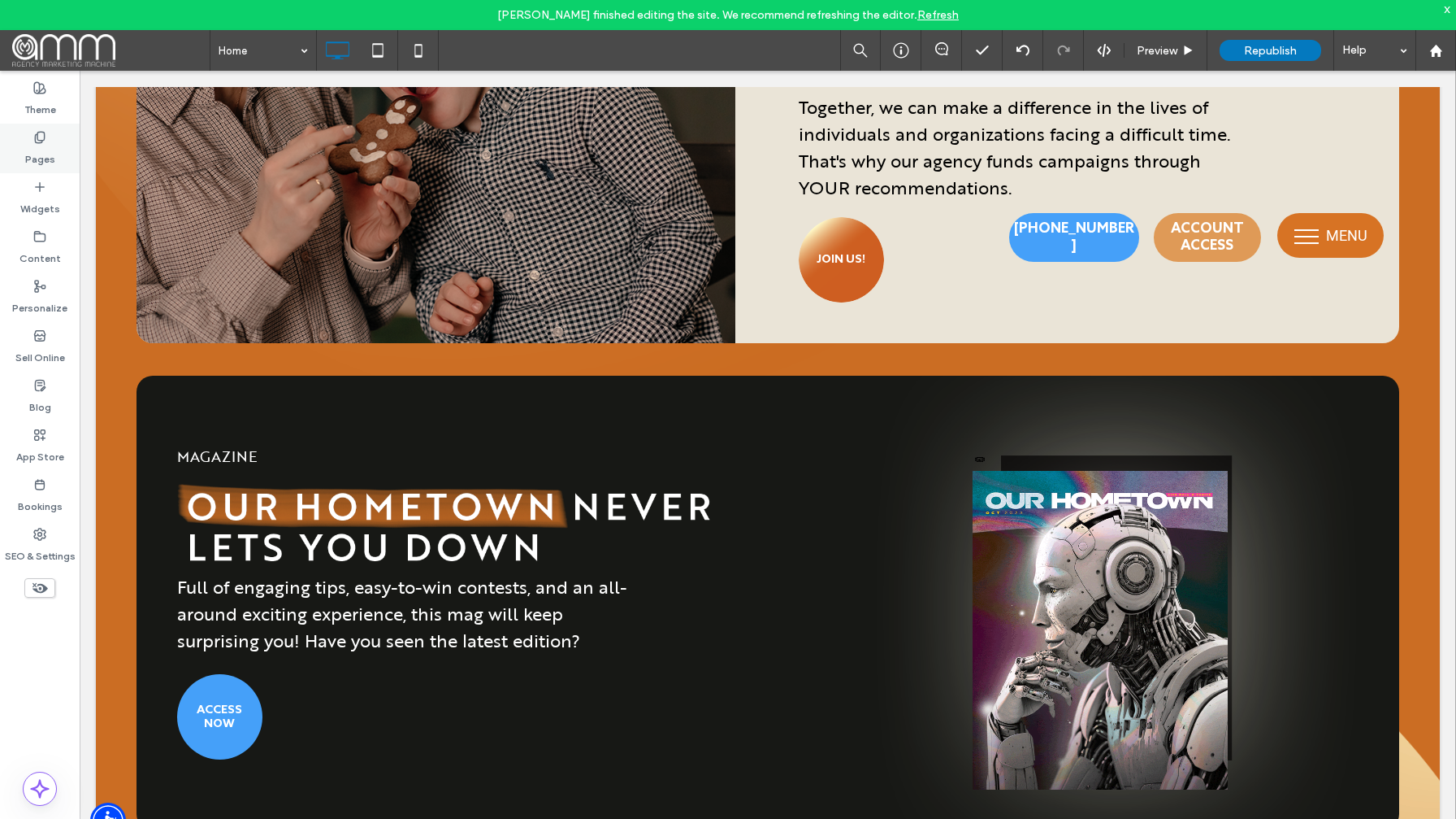
click at [45, 143] on icon at bounding box center [40, 138] width 13 height 13
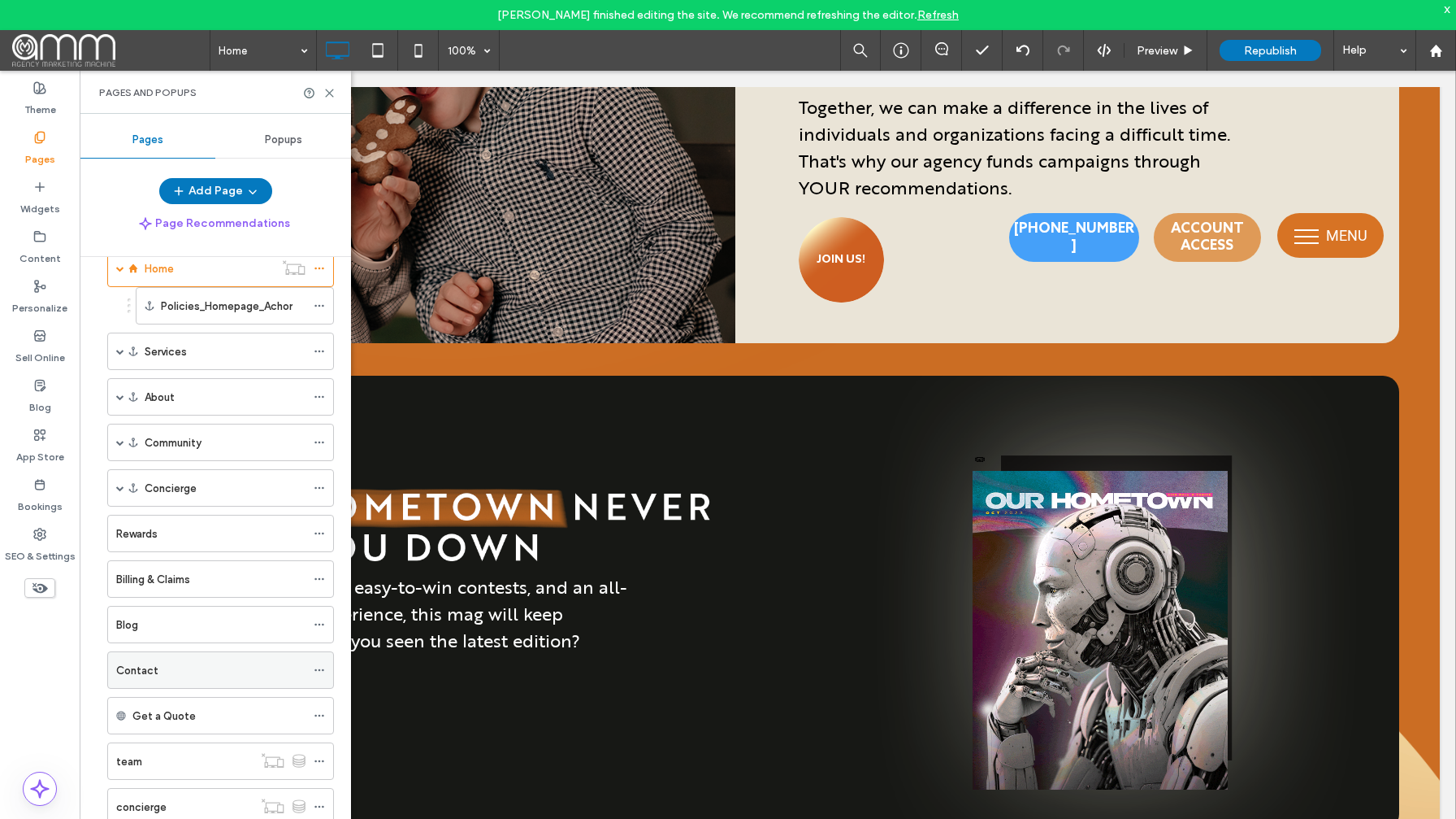
scroll to position [0, 0]
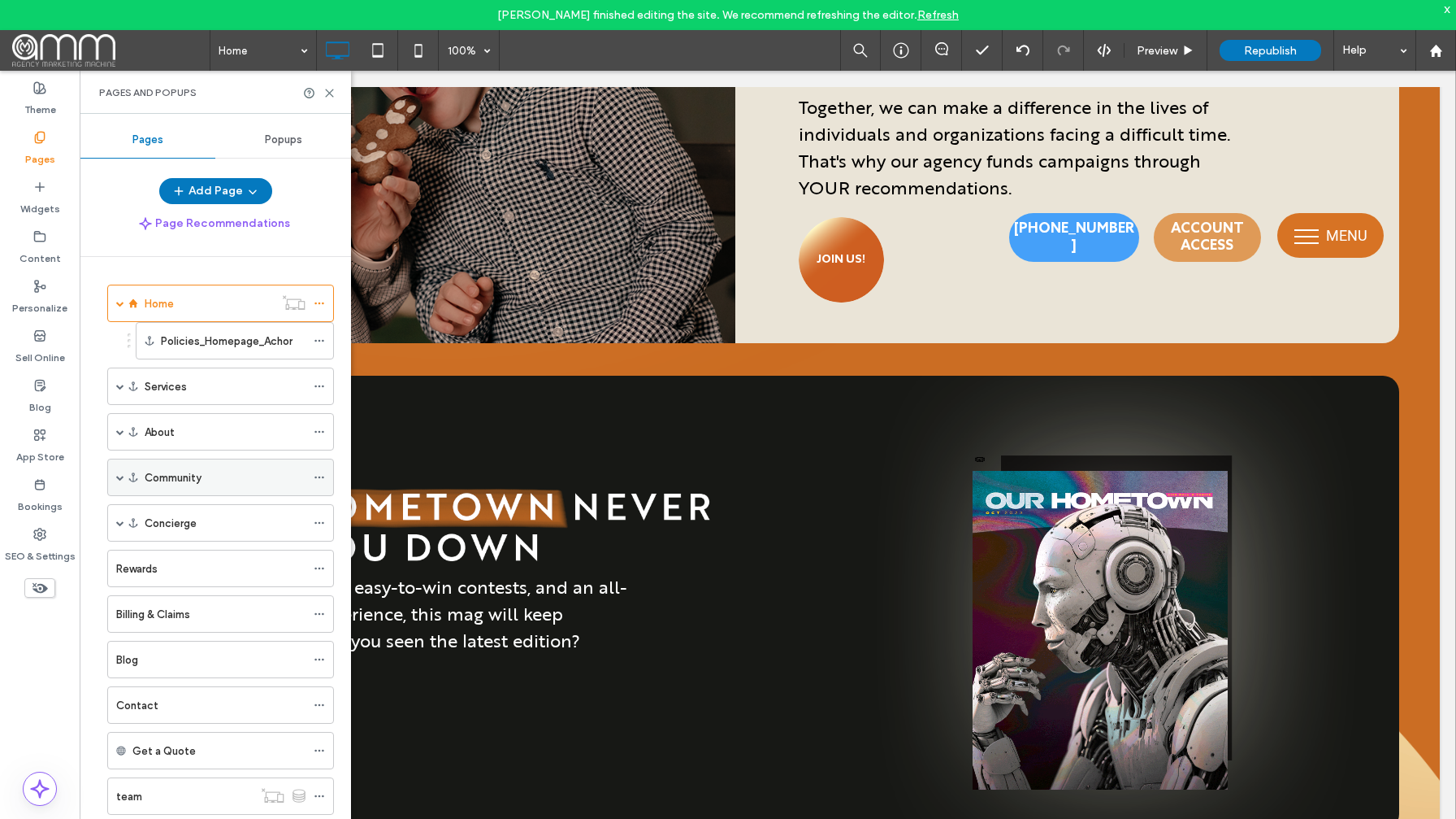
click at [121, 478] on span at bounding box center [120, 478] width 8 height 8
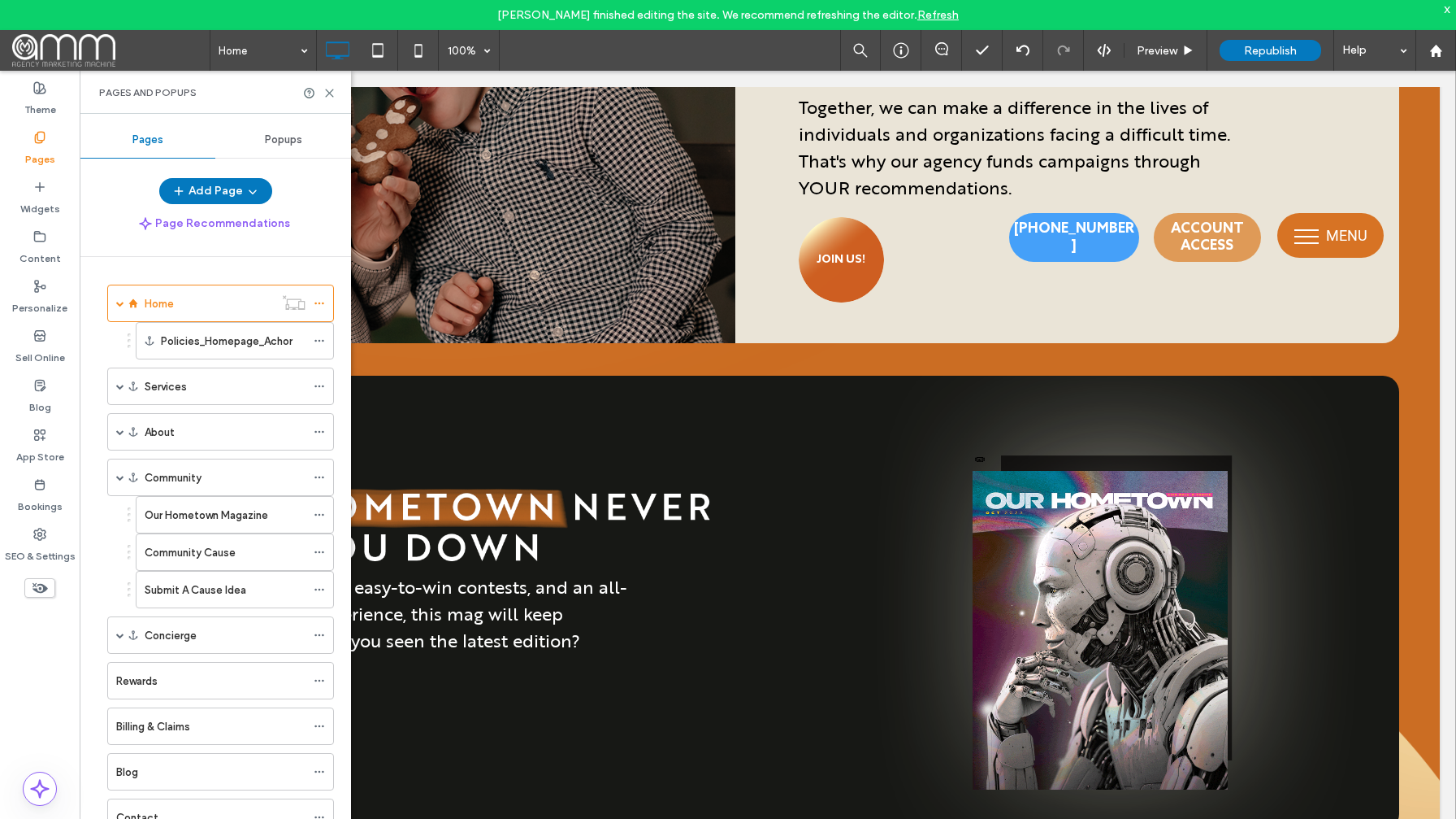
click at [192, 506] on label "Our Hometown Magazine" at bounding box center [206, 515] width 124 height 28
click at [41, 237] on icon at bounding box center [40, 237] width 13 height 13
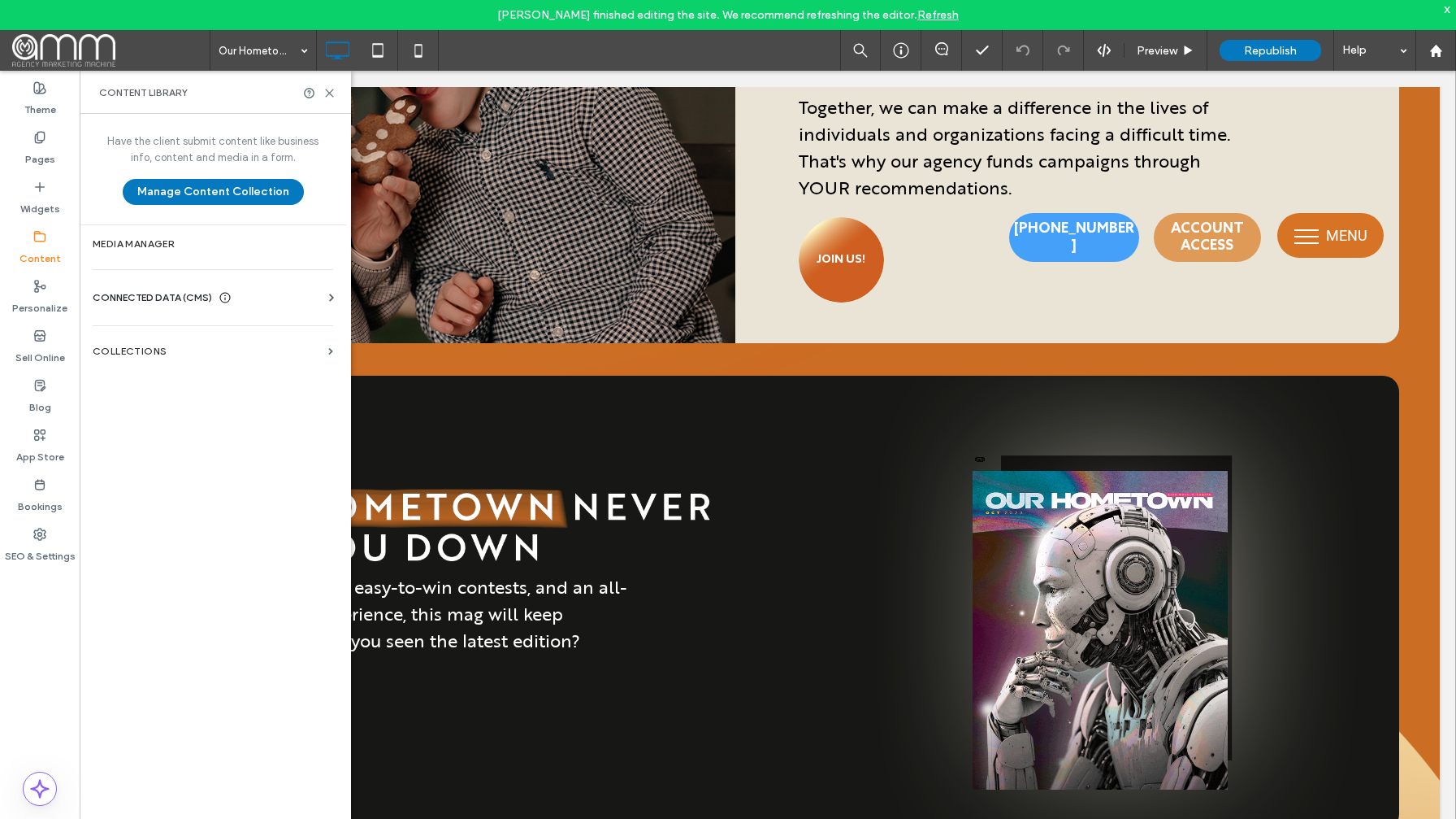
click at [300, 304] on div "CONNECTED DATA (CMS)" at bounding box center [216, 298] width 247 height 16
click at [213, 503] on label "Collections" at bounding box center [207, 501] width 229 height 12
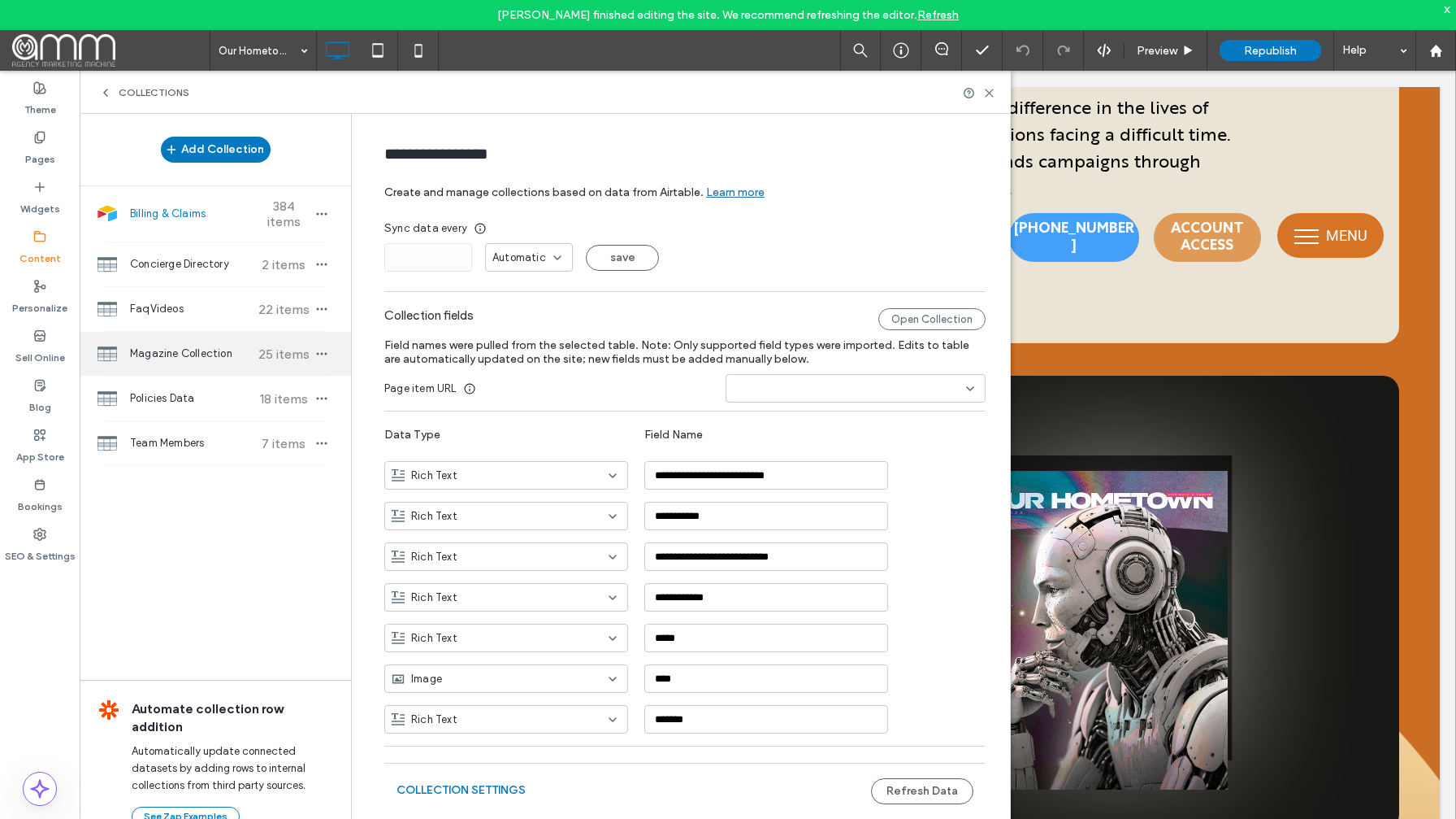
click at [218, 360] on span "Magazine Collection" at bounding box center [190, 354] width 121 height 16
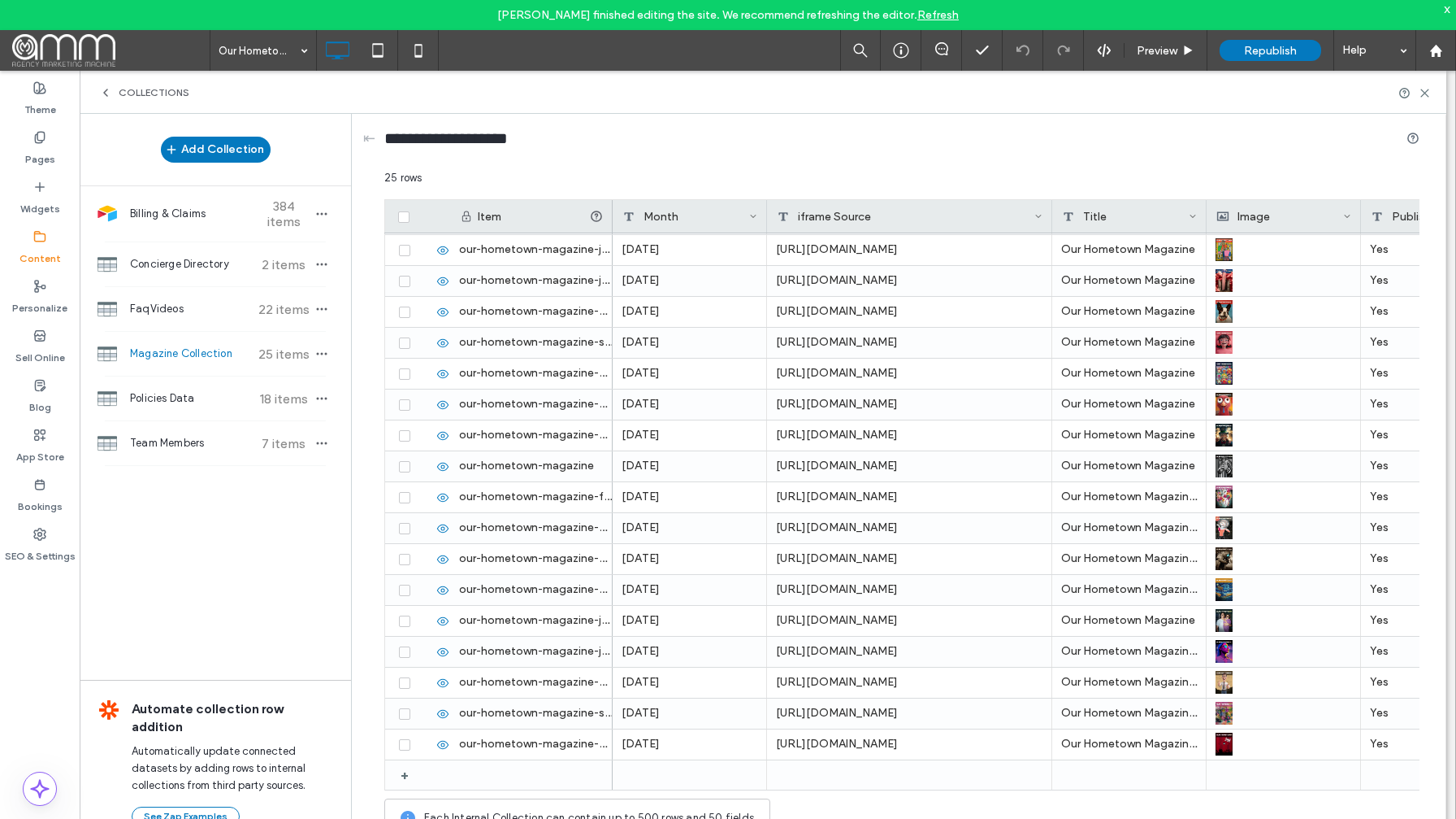
drag, startPoint x: 918, startPoint y: 221, endPoint x: 1049, endPoint y: 224, distance: 131.0
click at [1049, 224] on div at bounding box center [1052, 215] width 7 height 32
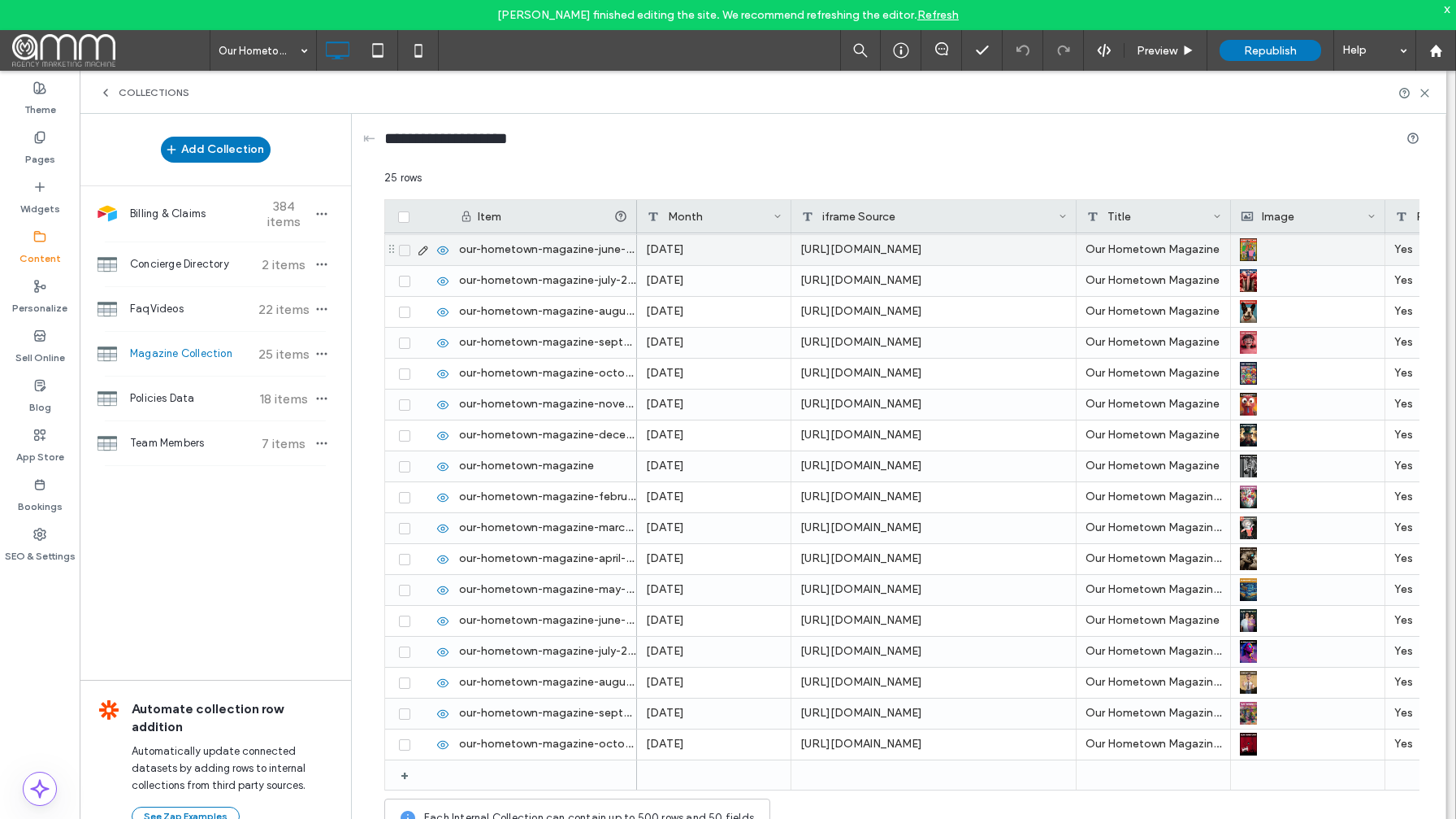
drag, startPoint x: 612, startPoint y: 222, endPoint x: 636, endPoint y: 249, distance: 36.1
click at [635, 236] on div "Item Month iframe Source Title Image Publish + our-hometown-magazine-october-20…" at bounding box center [902, 494] width 1036 height 591
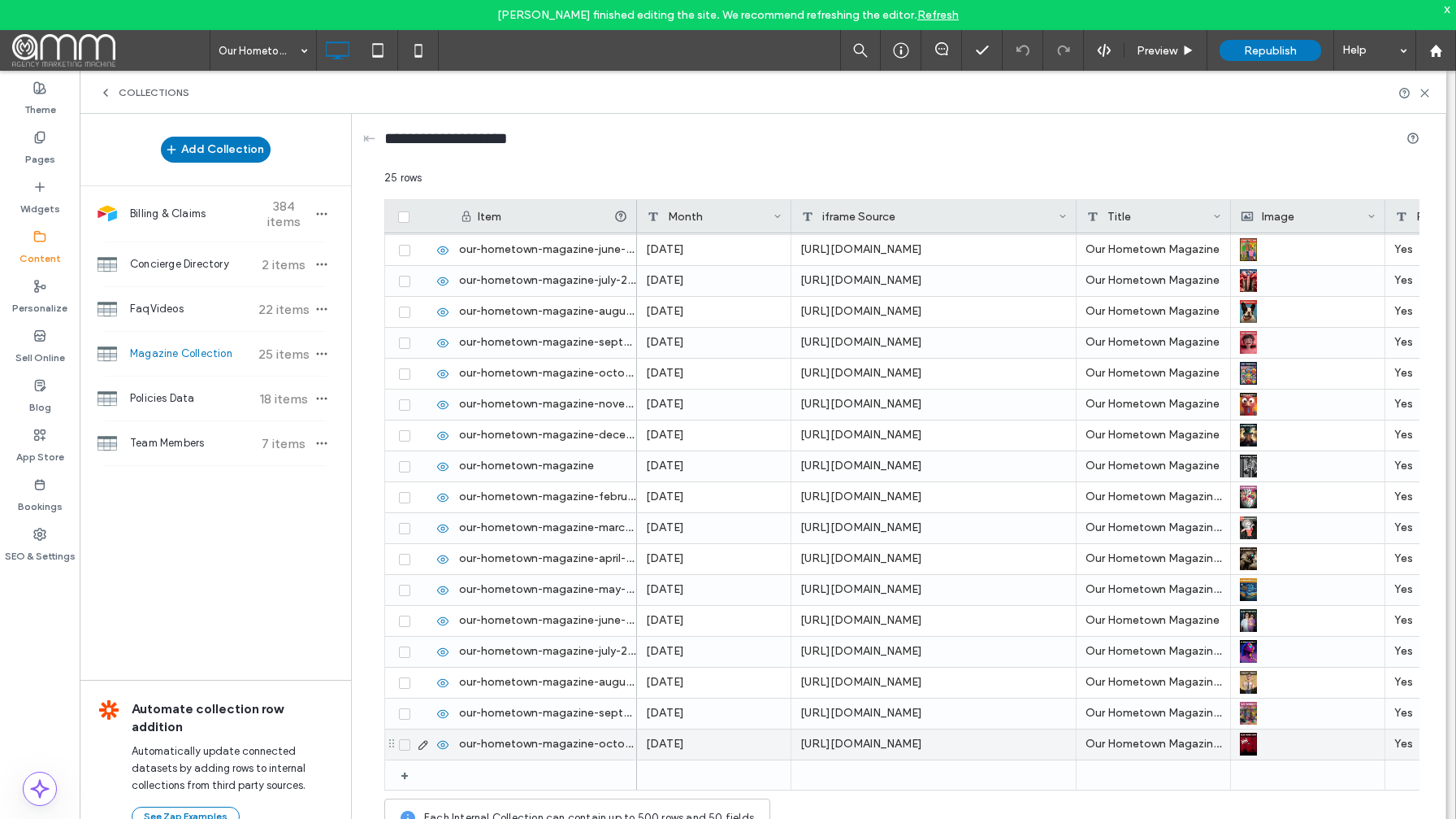
click at [419, 741] on icon at bounding box center [424, 745] width 13 height 13
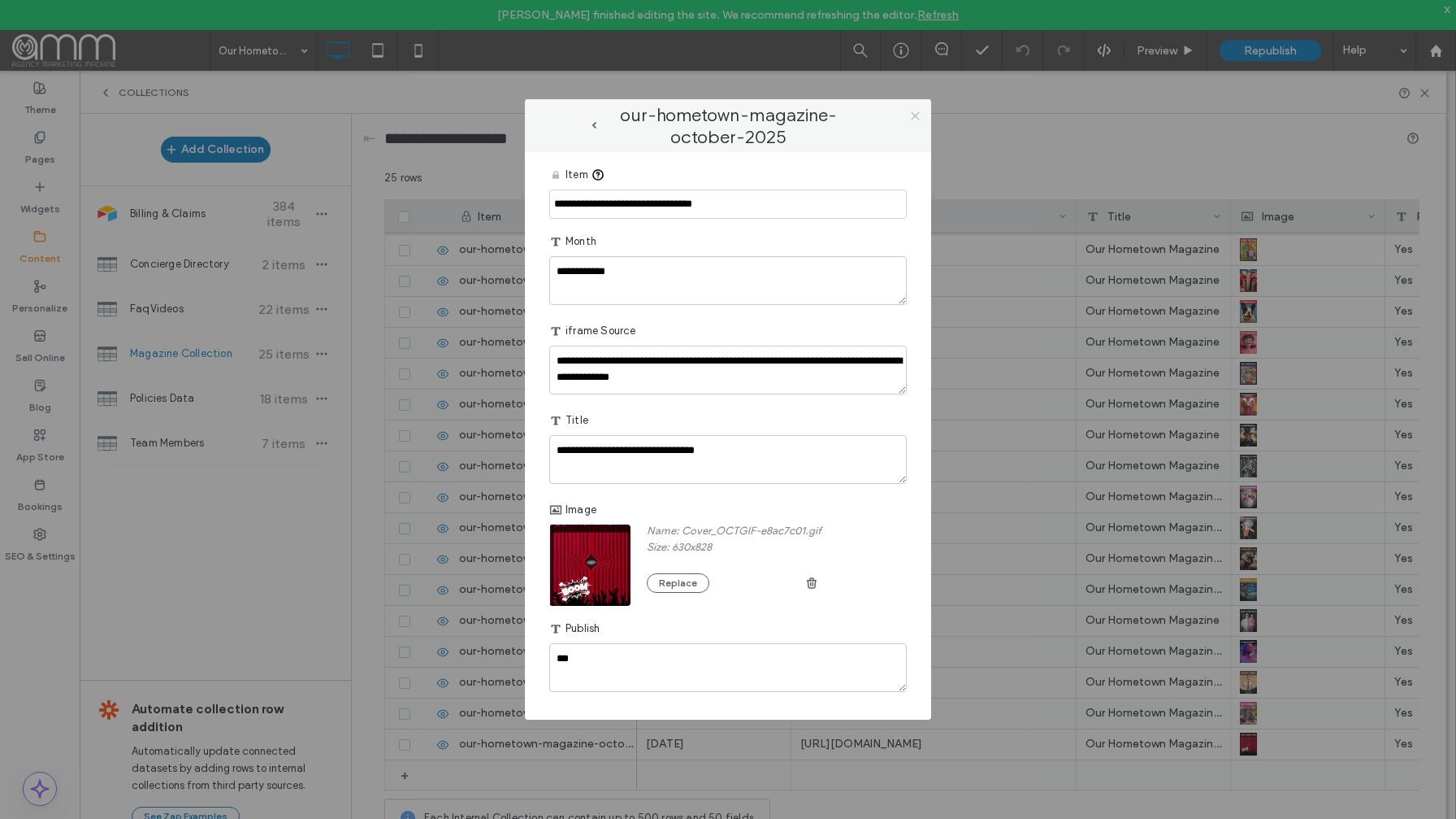
click at [914, 113] on icon at bounding box center [915, 115] width 12 height 12
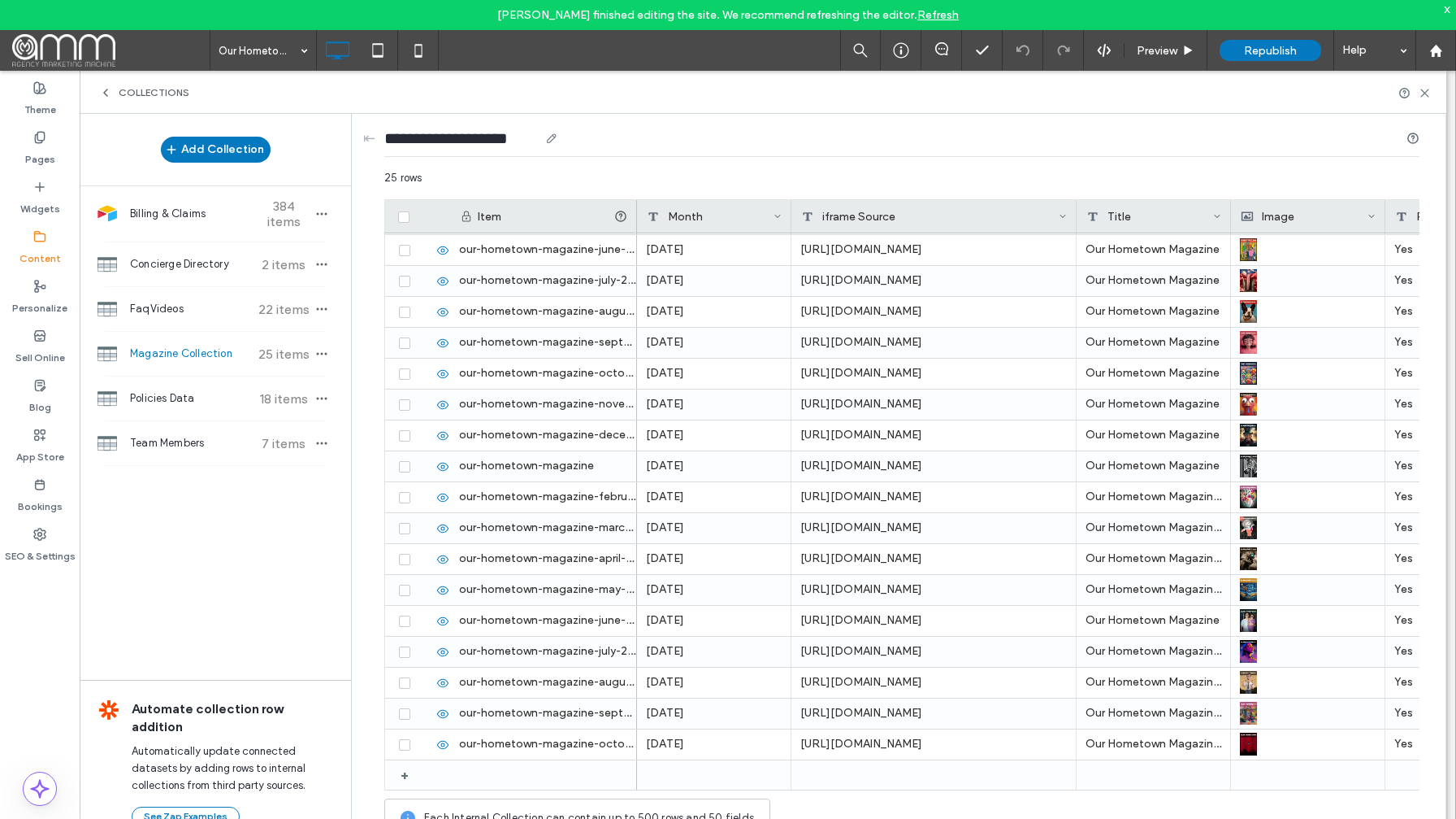
drag, startPoint x: 636, startPoint y: 218, endPoint x: 630, endPoint y: 163, distance: 55.3
click at [641, 170] on div "25 rows Drag here to set row groups Drag here to set column labels Item Month i…" at bounding box center [902, 507] width 1036 height 675
click at [43, 148] on label "Pages" at bounding box center [40, 155] width 30 height 23
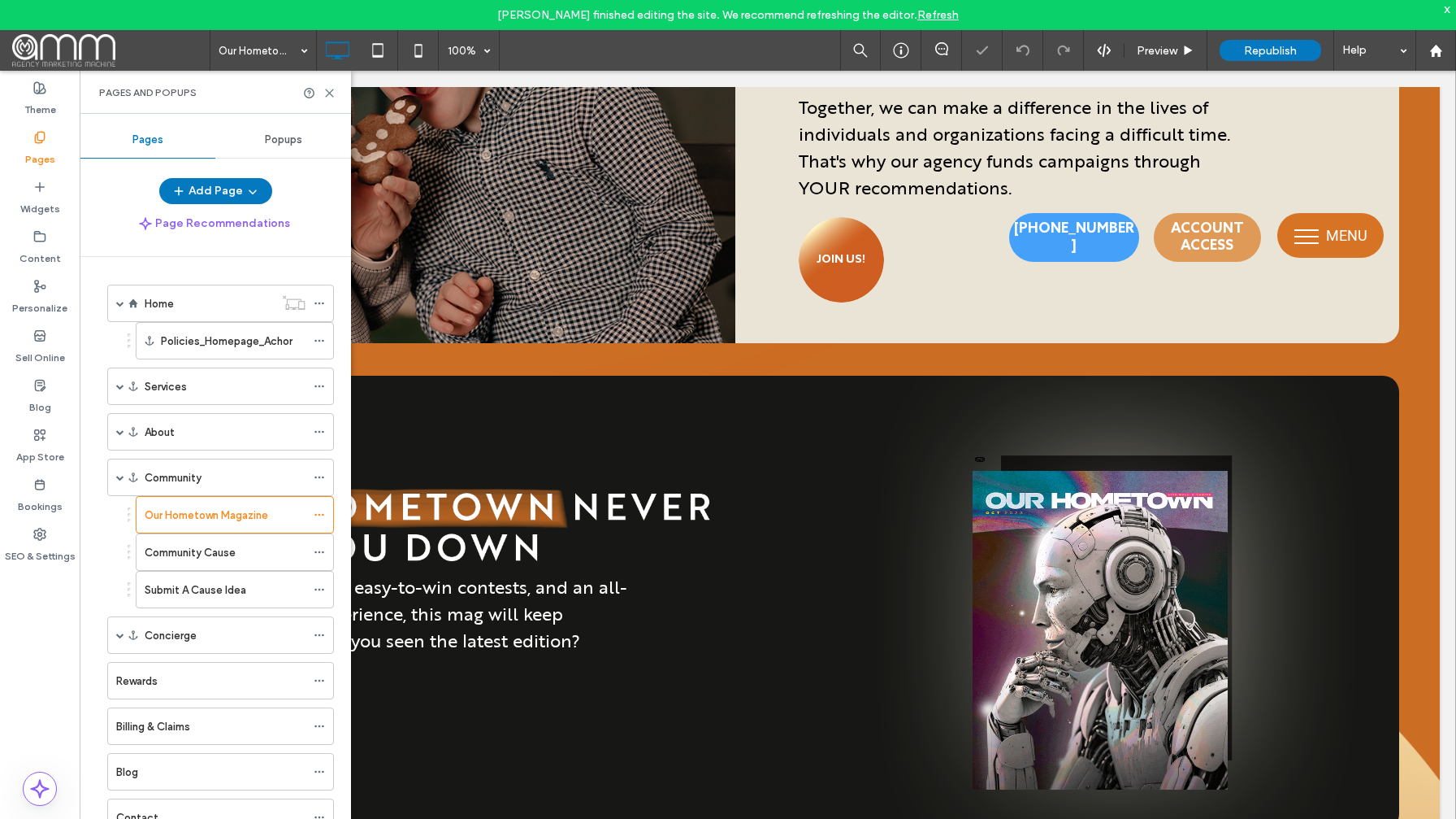
click at [198, 308] on div "Home" at bounding box center [209, 304] width 129 height 17
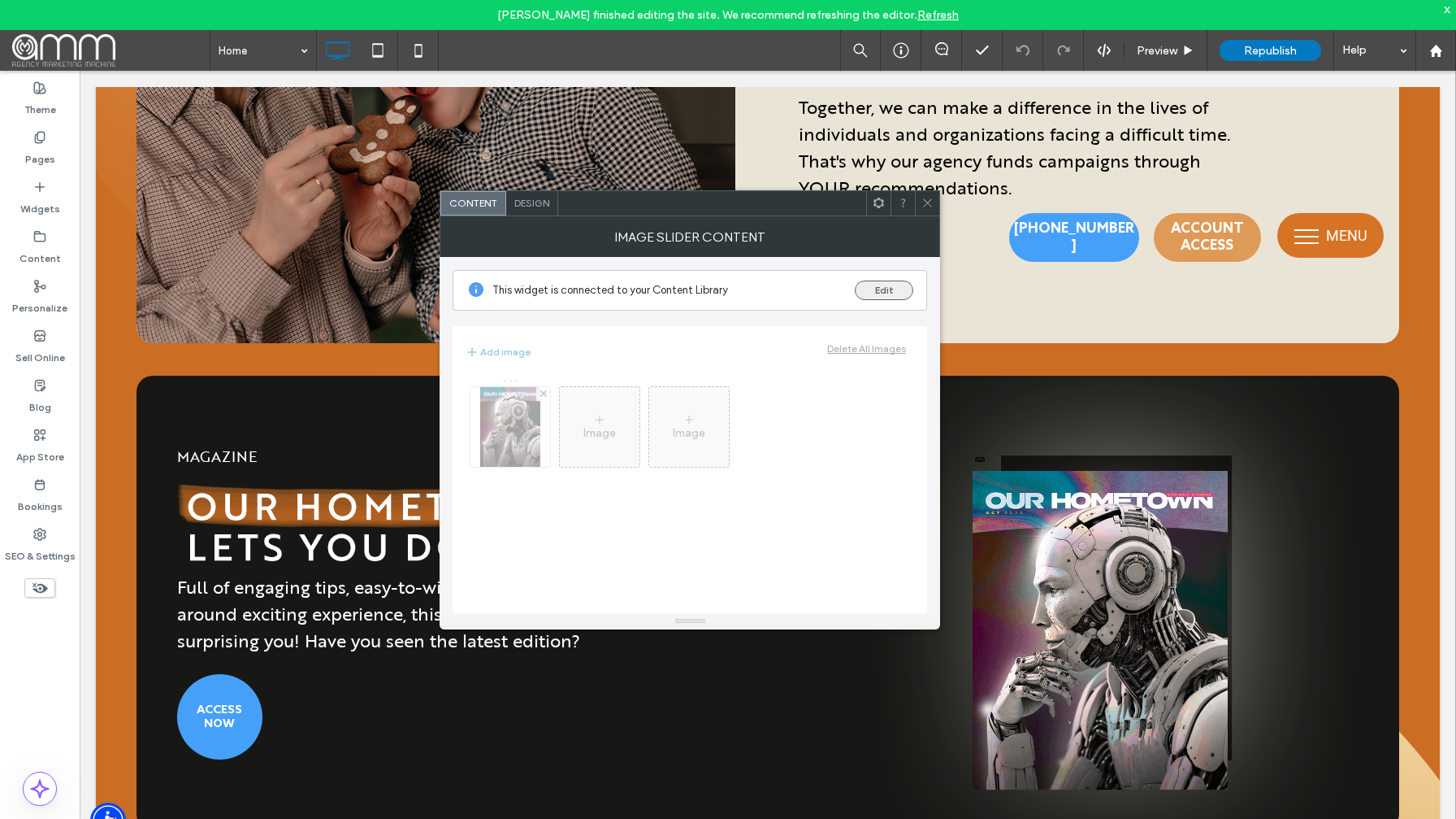
click at [895, 286] on button "Edit" at bounding box center [884, 290] width 59 height 20
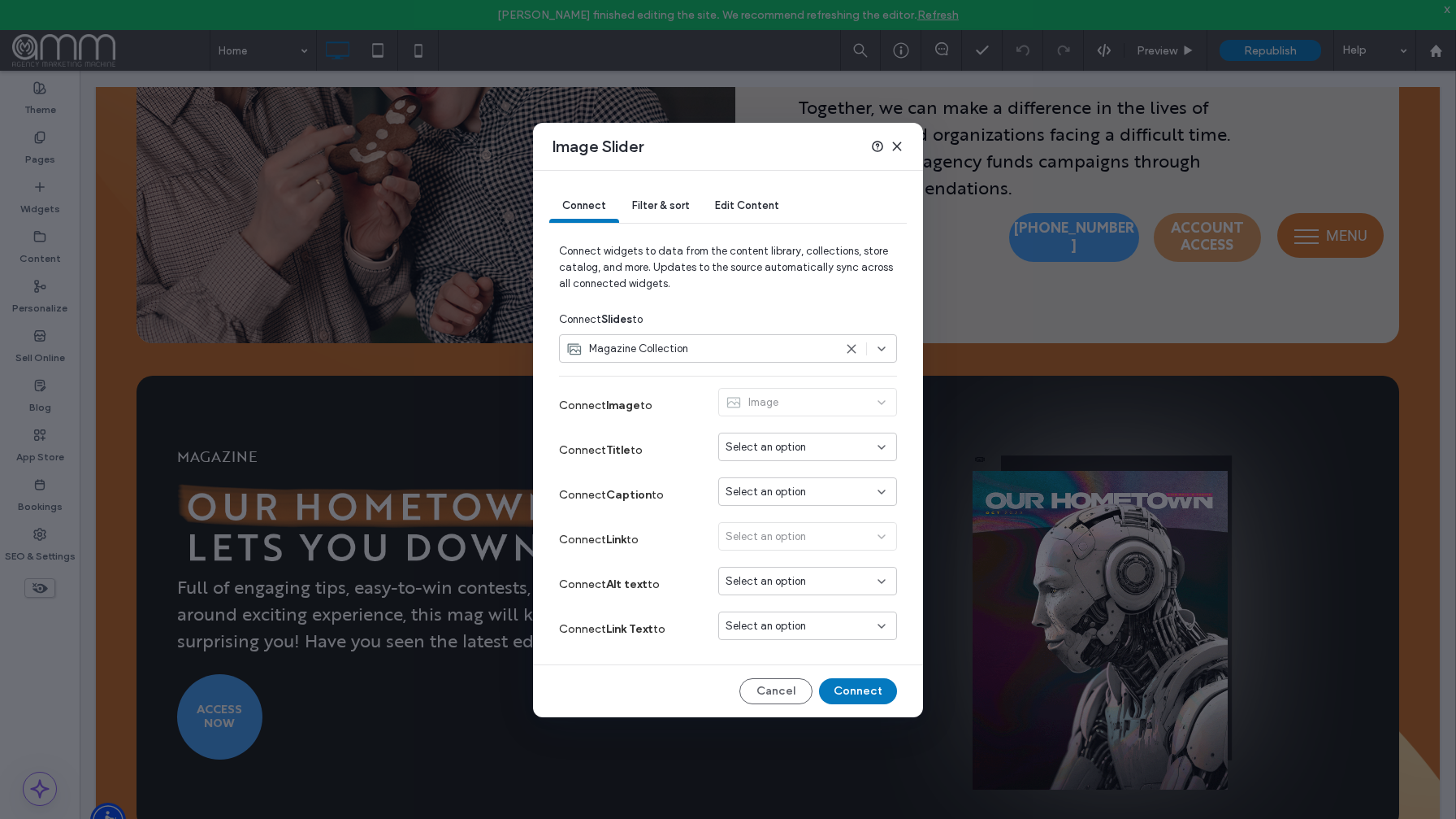
click at [665, 204] on span "Filter & sort" at bounding box center [660, 205] width 57 height 12
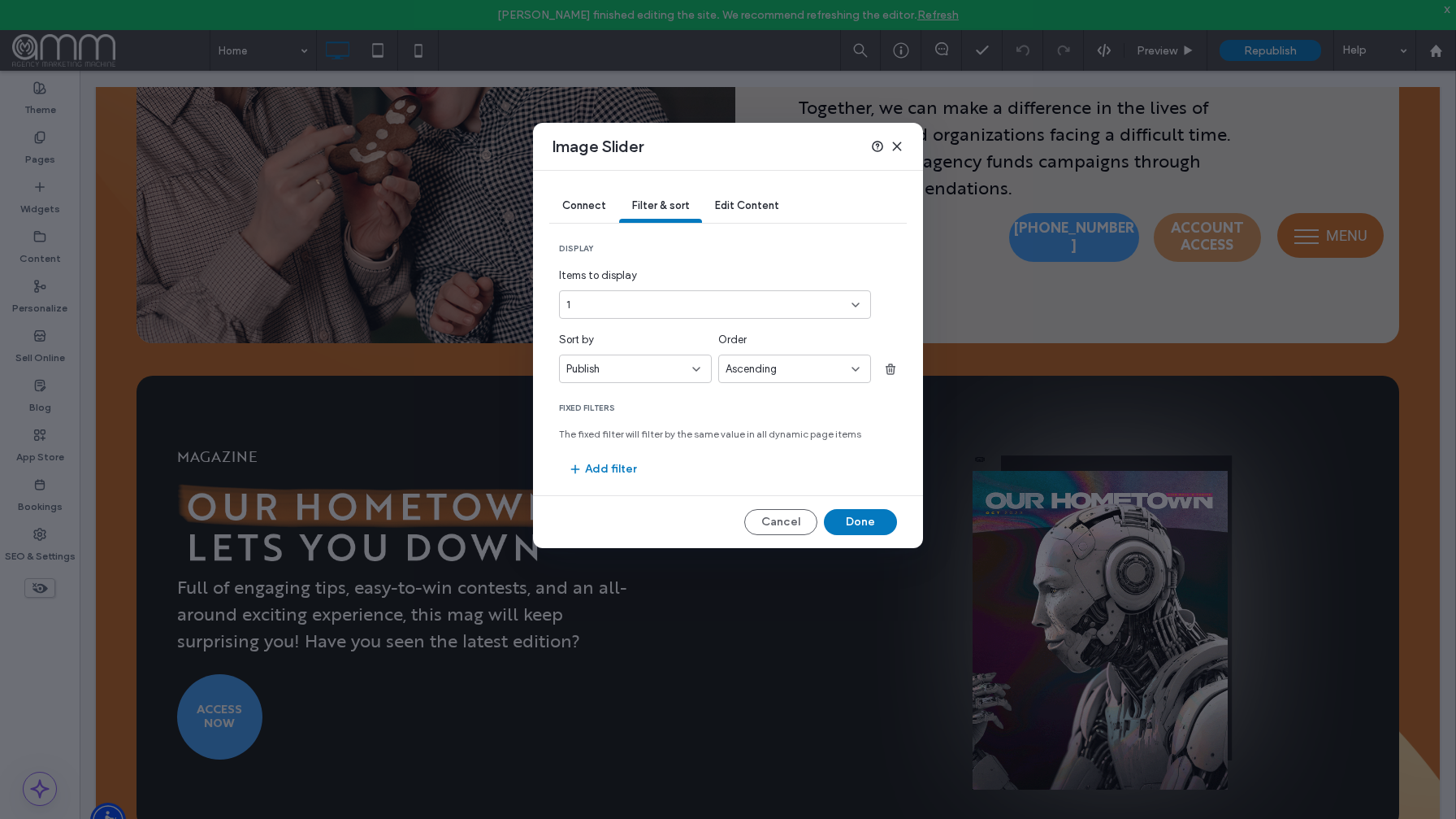
click at [807, 369] on div "Ascending" at bounding box center [788, 369] width 126 height 16
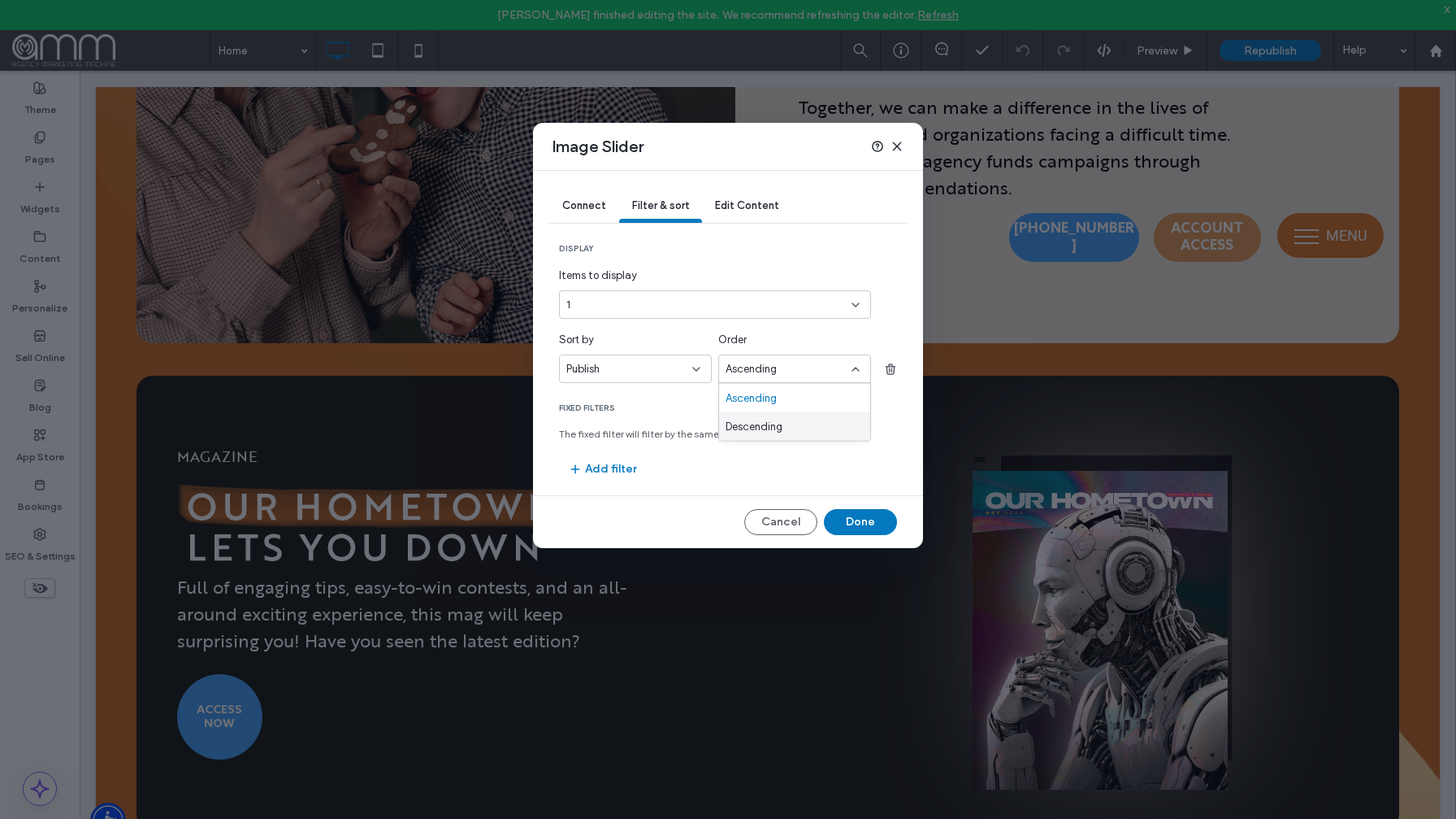
click at [792, 426] on div "Descending" at bounding box center [794, 426] width 151 height 28
click at [655, 374] on div "Publish" at bounding box center [626, 369] width 119 height 16
click at [636, 445] on div "Title" at bounding box center [635, 454] width 151 height 28
click at [889, 530] on button "Done" at bounding box center [860, 522] width 73 height 26
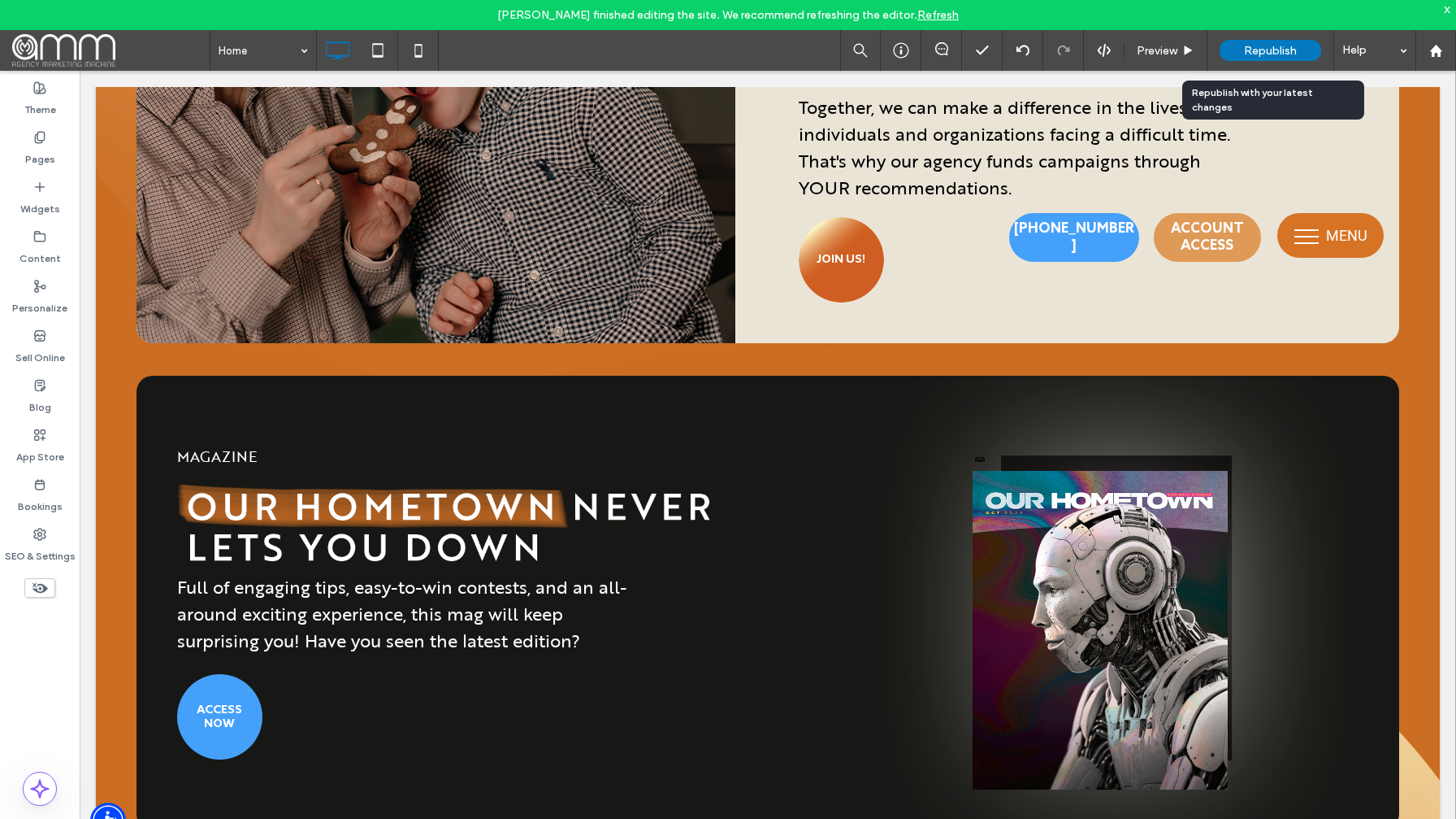
click at [1263, 50] on span "Republish" at bounding box center [1270, 50] width 53 height 14
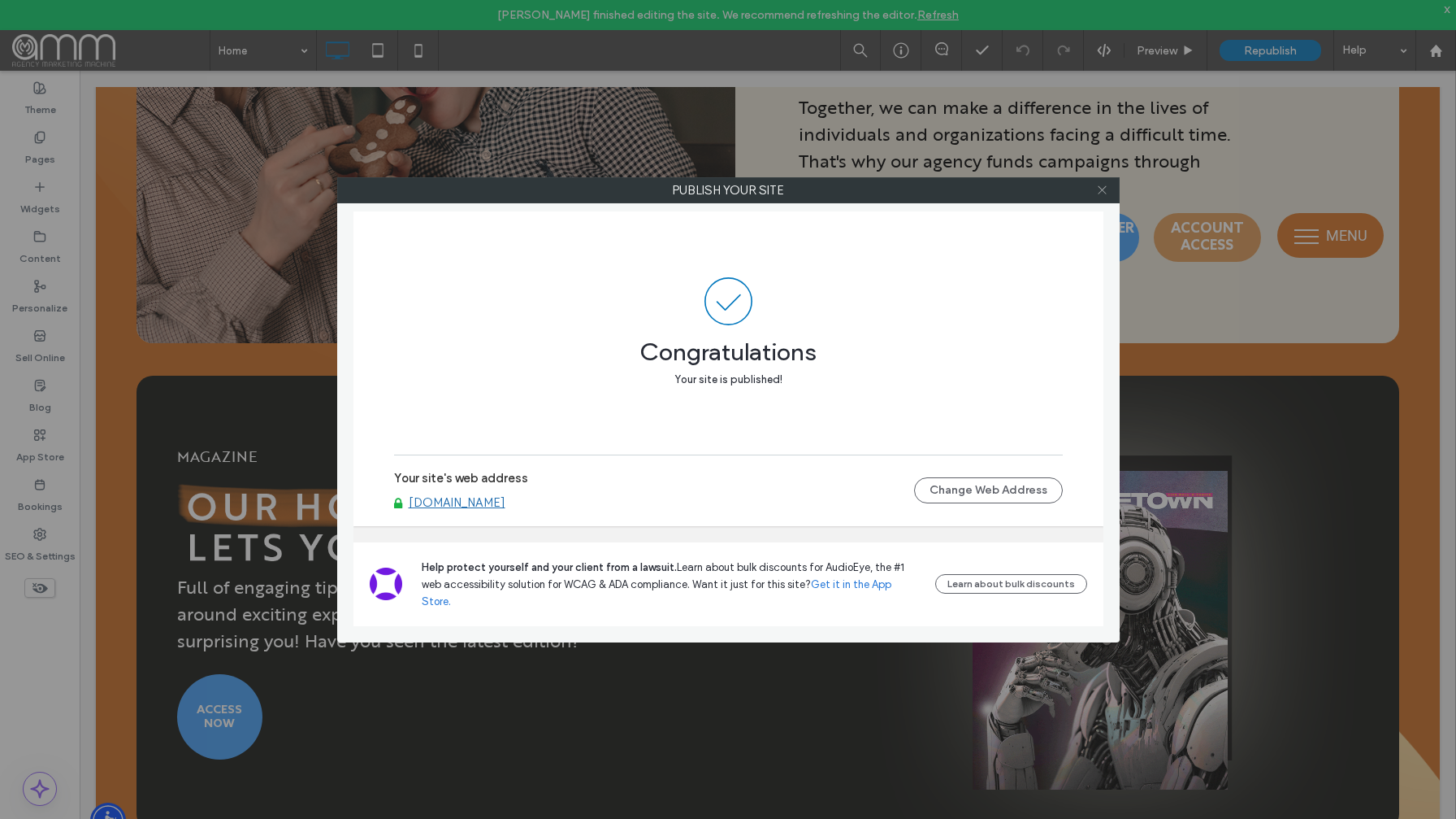
click at [1101, 188] on use at bounding box center [1102, 191] width 8 height 8
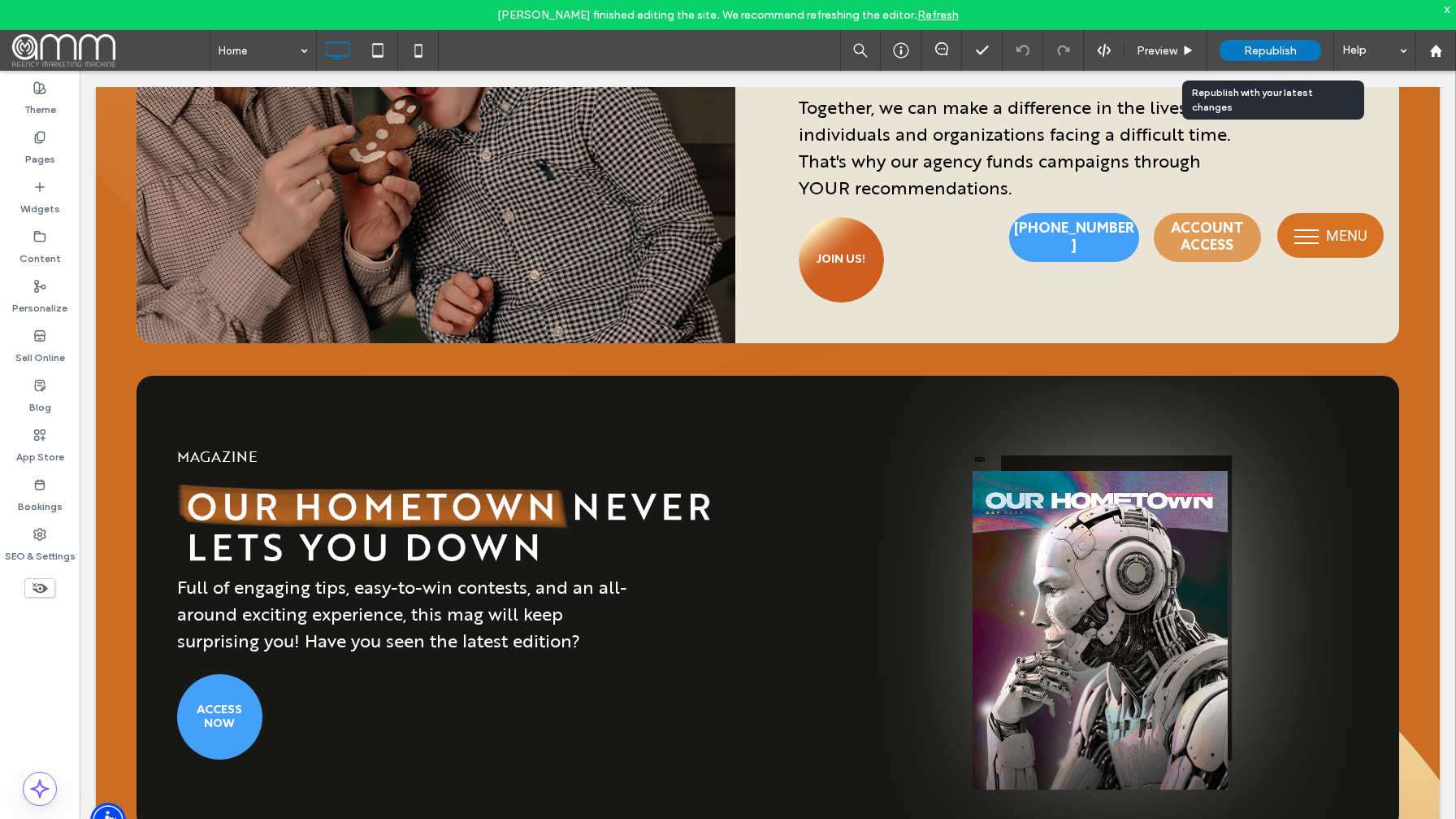
click at [1274, 46] on span "Republish" at bounding box center [1270, 50] width 53 height 14
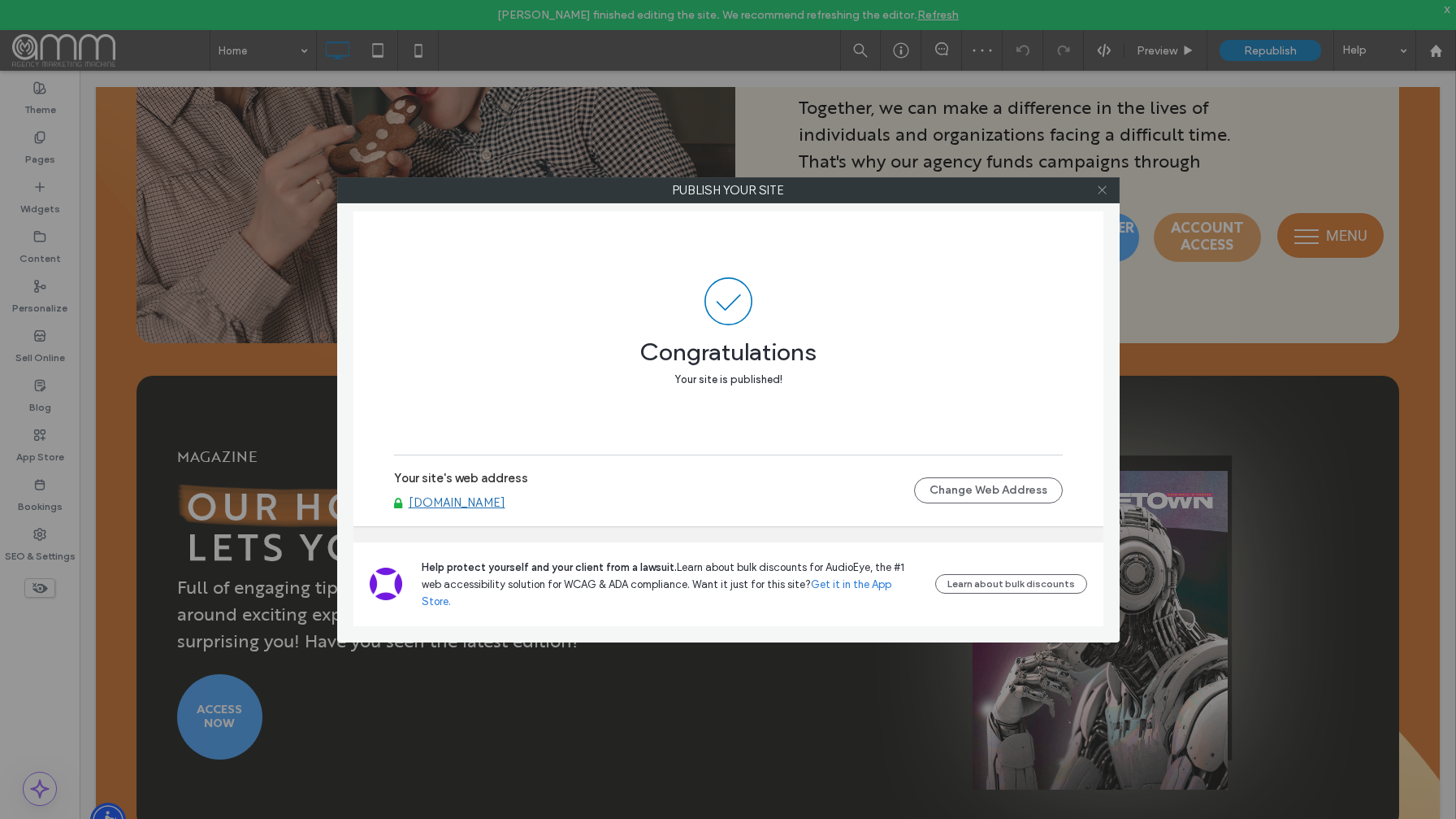
click at [1105, 191] on icon at bounding box center [1102, 190] width 12 height 12
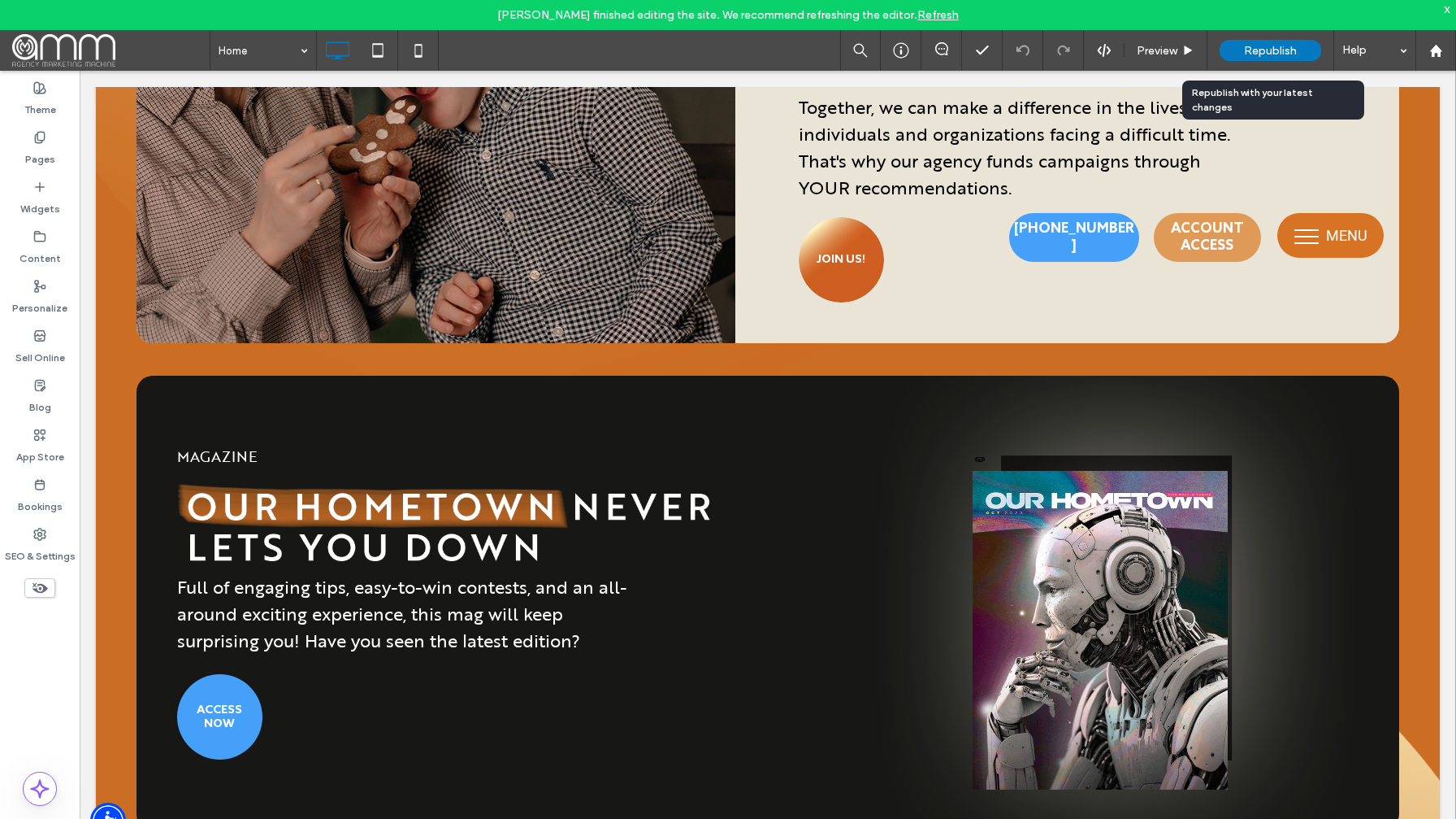
click at [1266, 45] on span "Republish" at bounding box center [1270, 50] width 53 height 14
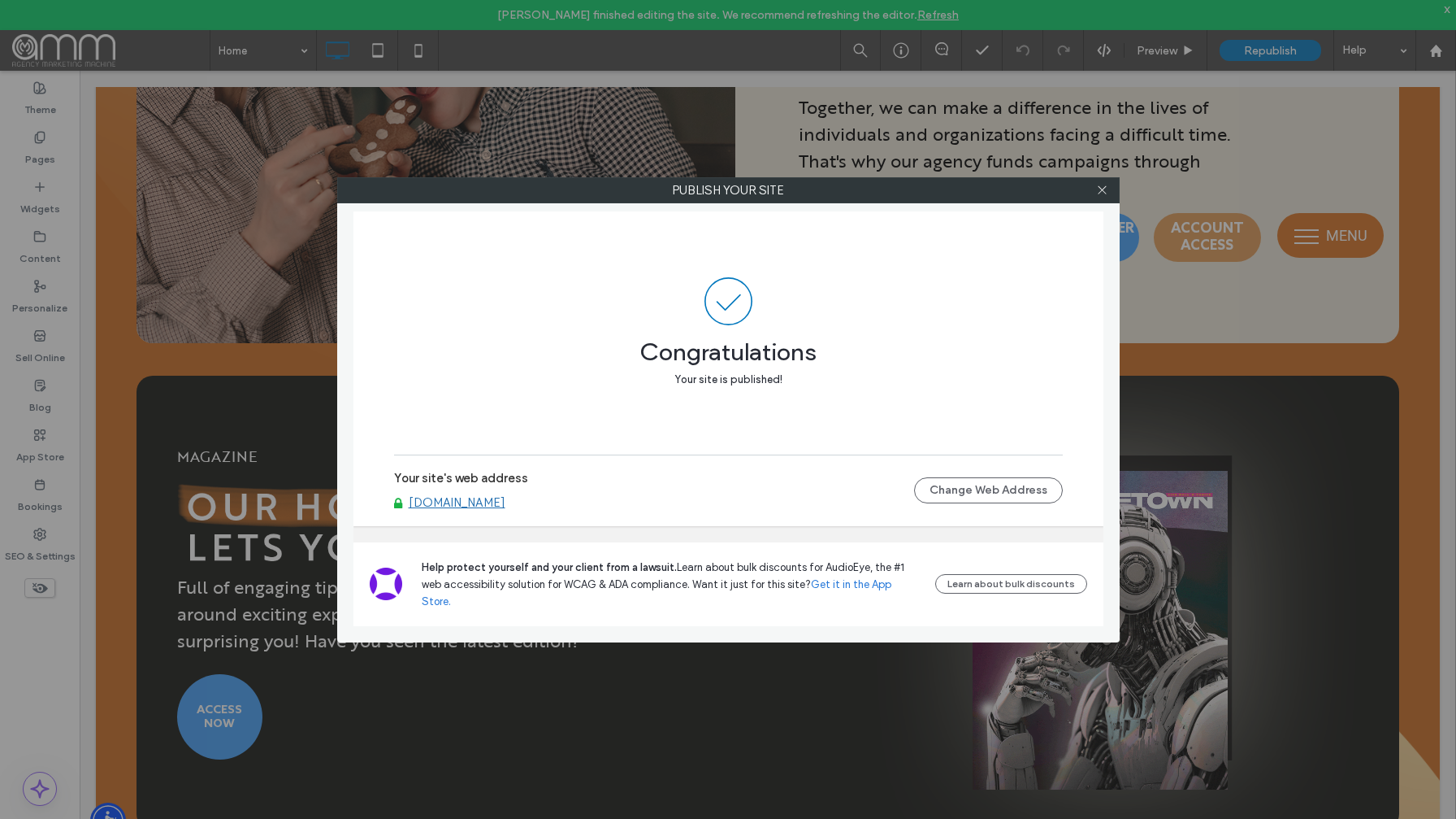
click at [1100, 187] on use at bounding box center [1102, 191] width 8 height 8
